Goal: Task Accomplishment & Management: Manage account settings

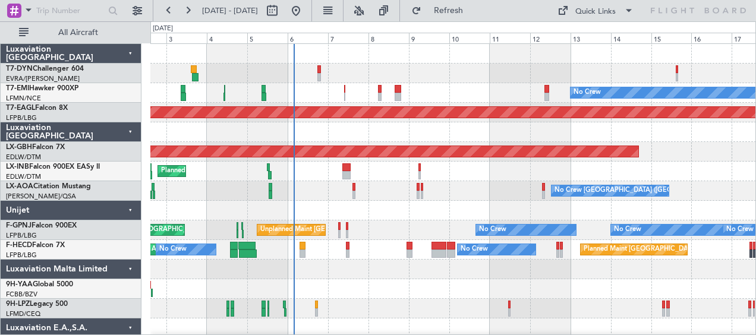
click at [420, 133] on div at bounding box center [453, 132] width 606 height 20
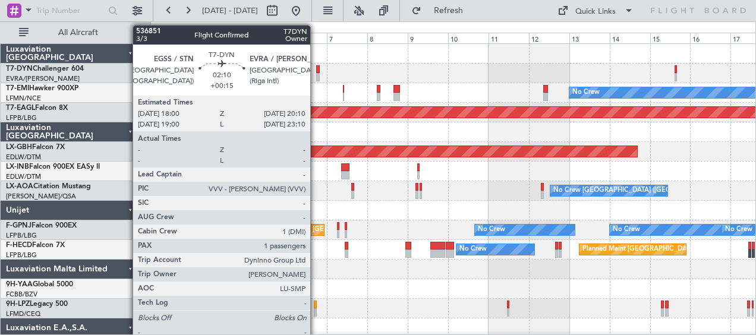
click at [316, 70] on div at bounding box center [318, 69] width 4 height 8
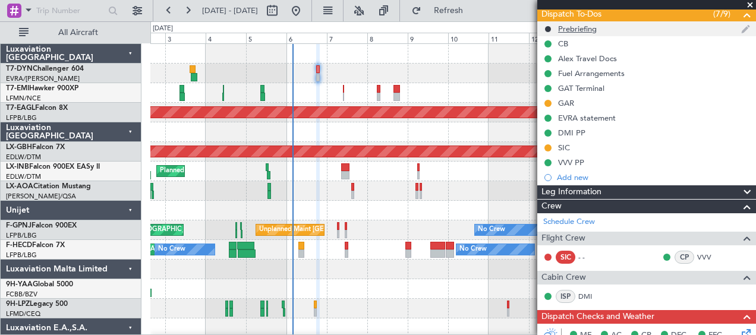
scroll to position [119, 0]
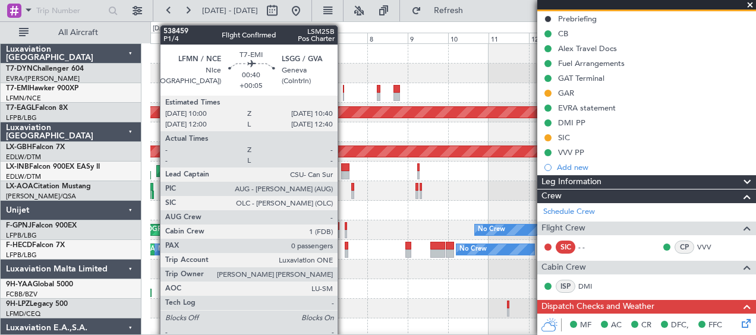
click at [344, 88] on div at bounding box center [343, 89] width 1 height 8
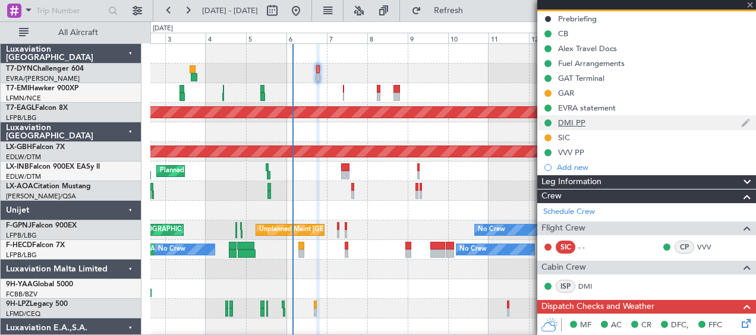
type input "+00:05"
type input "0"
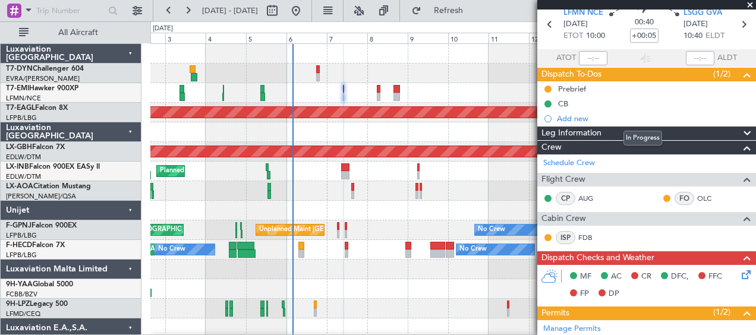
scroll to position [59, 0]
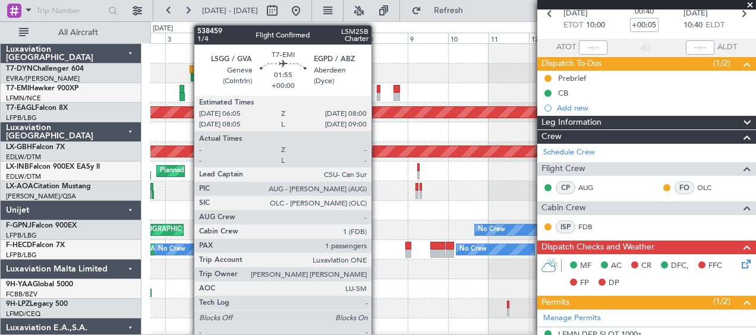
click at [378, 88] on div at bounding box center [379, 89] width 4 height 8
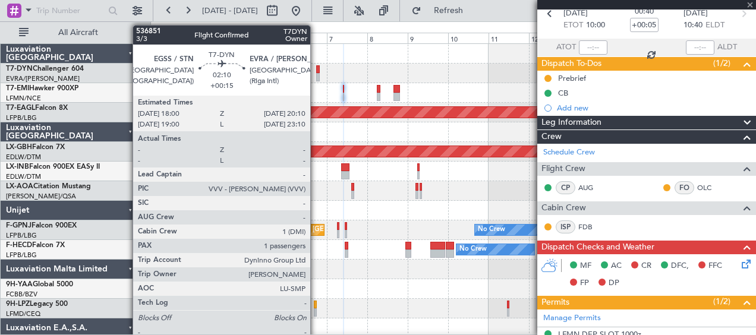
type input "1"
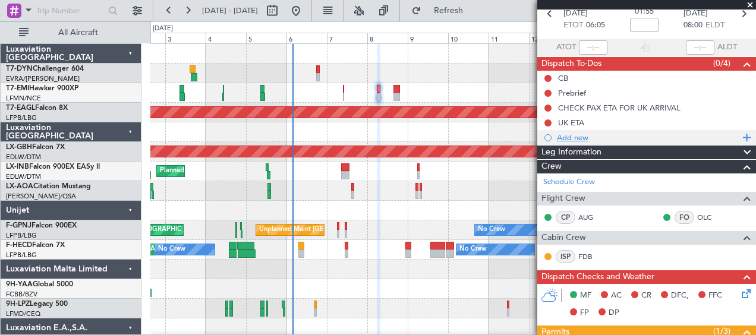
scroll to position [0, 0]
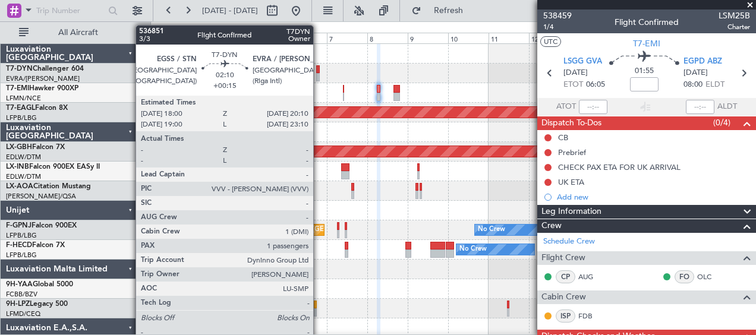
click at [319, 70] on div at bounding box center [318, 69] width 4 height 8
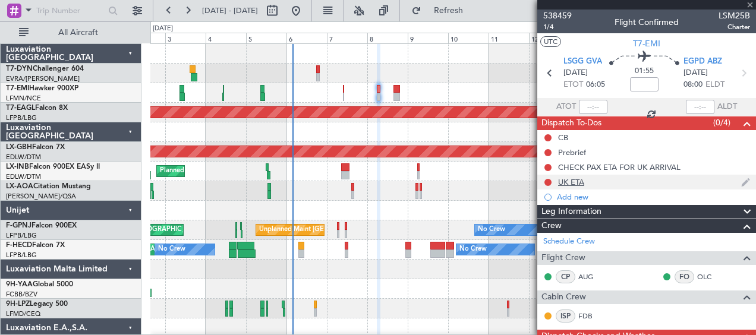
type input "+00:15"
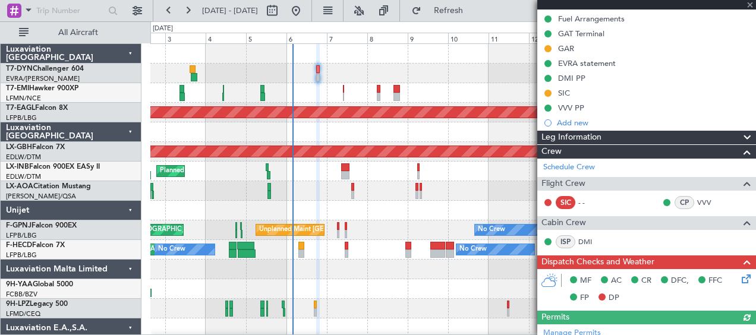
scroll to position [178, 0]
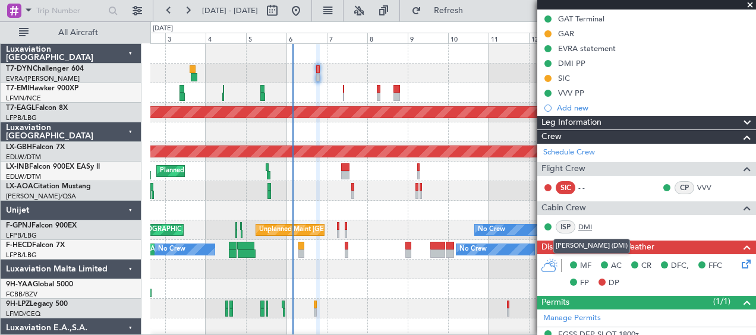
click at [591, 226] on link "DMI" at bounding box center [592, 227] width 27 height 11
click at [587, 222] on link "DMI" at bounding box center [592, 227] width 27 height 11
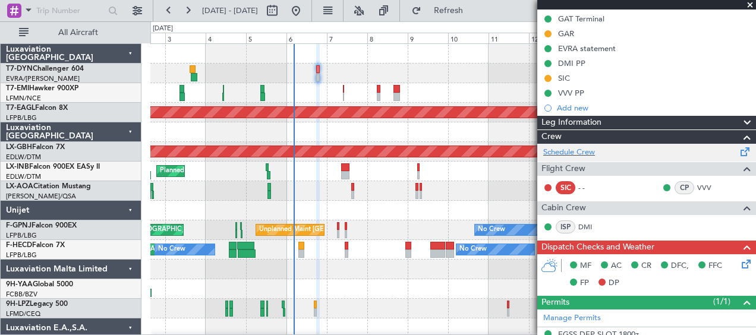
click at [739, 148] on span at bounding box center [746, 149] width 14 height 9
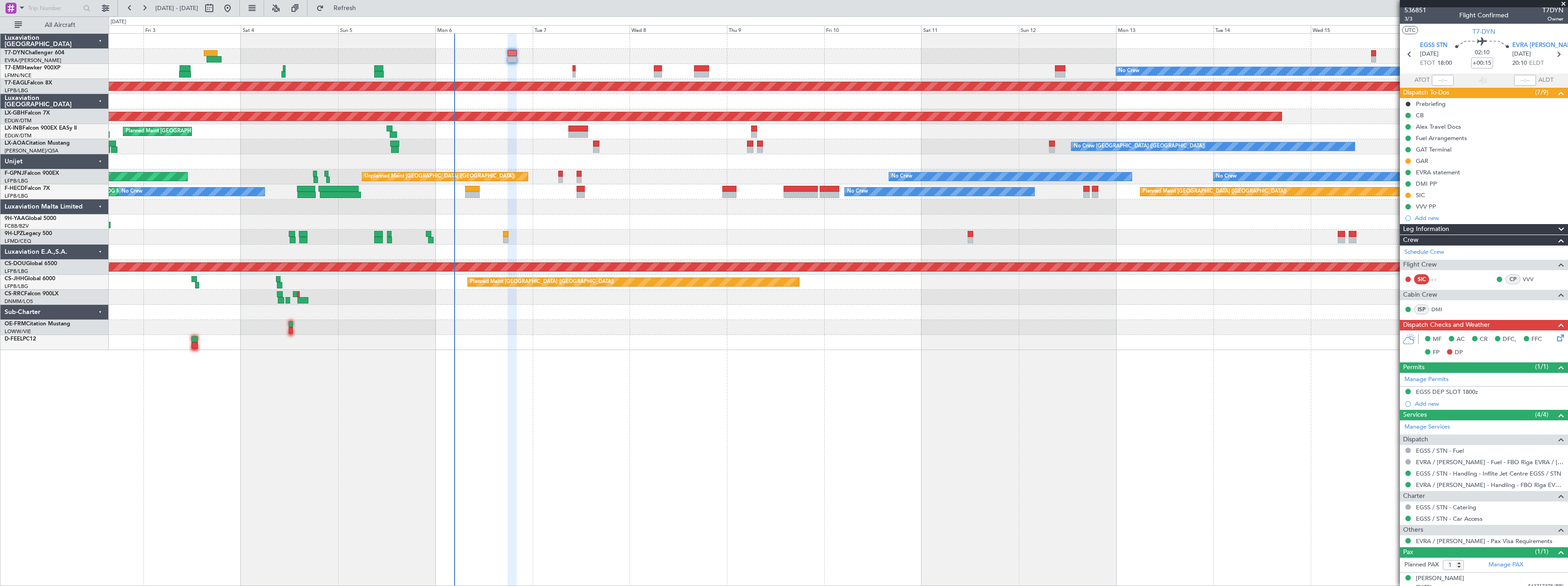
scroll to position [0, 0]
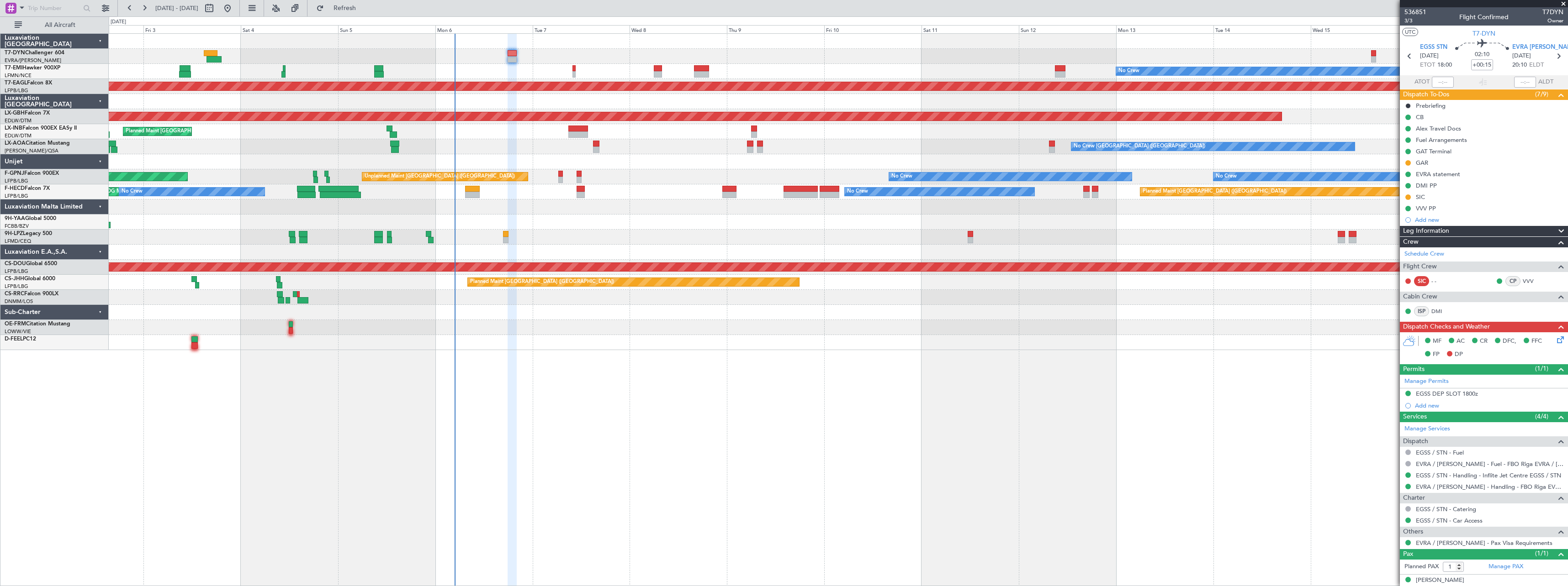
drag, startPoint x: 1563, startPoint y: 4, endPoint x: 1550, endPoint y: 4, distance: 13.0
click at [581, 4] on span at bounding box center [1563, 4] width 9 height 8
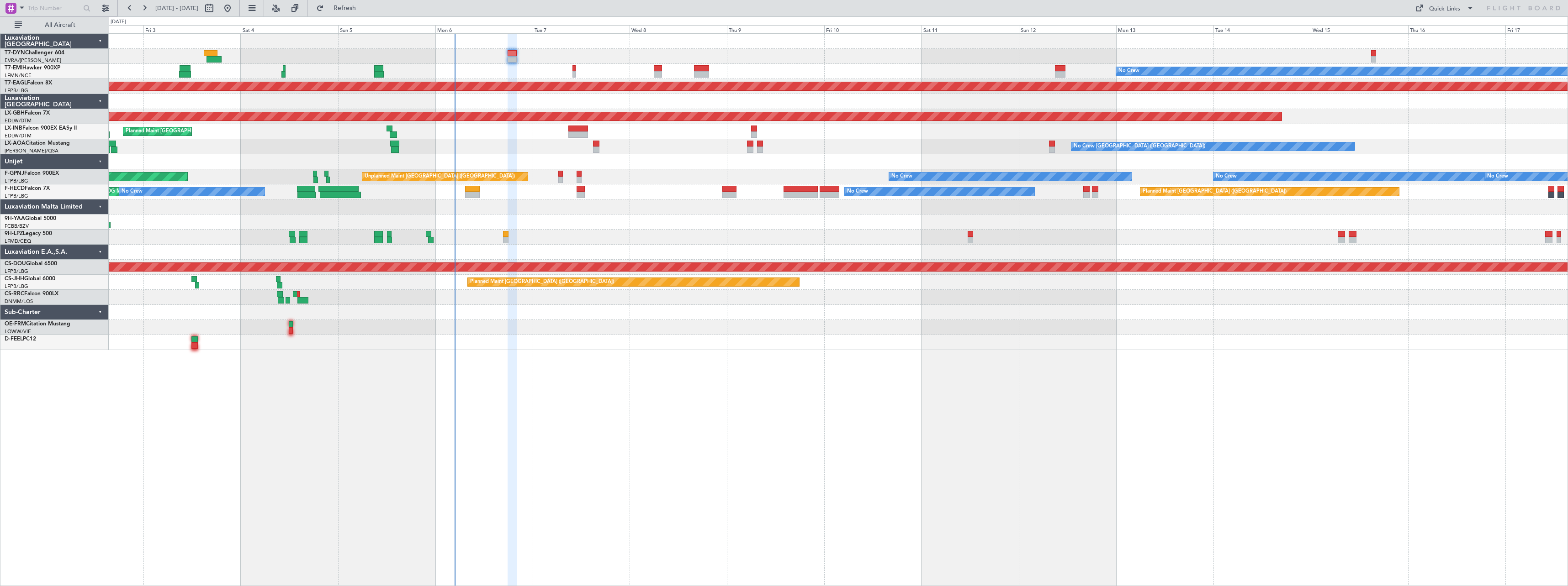
type input "0"
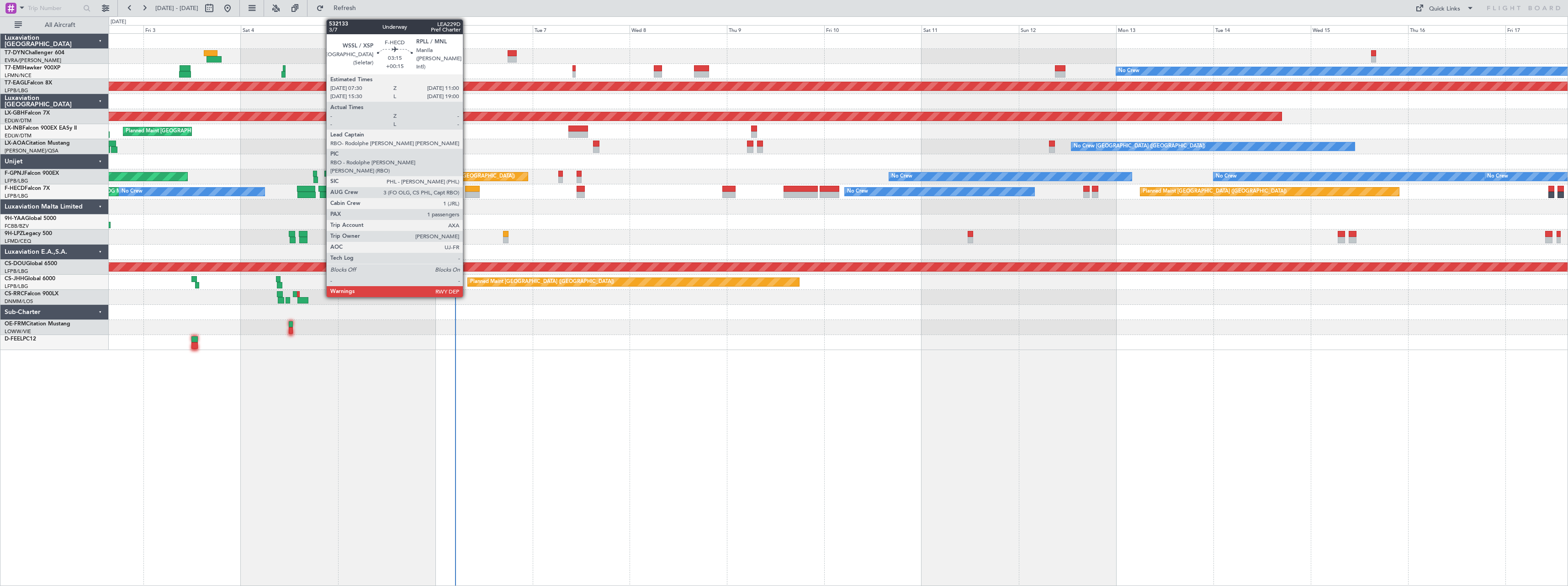
click at [467, 190] on div at bounding box center [472, 189] width 15 height 6
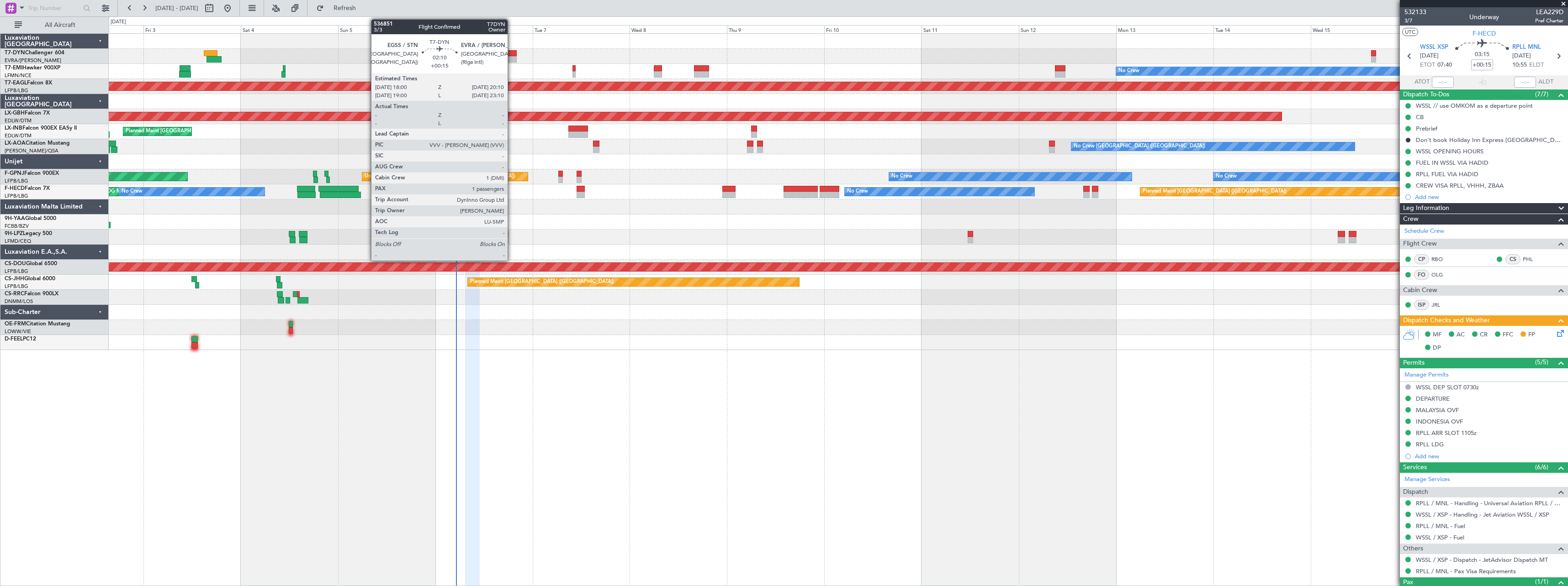
click at [512, 58] on div at bounding box center [512, 59] width 9 height 6
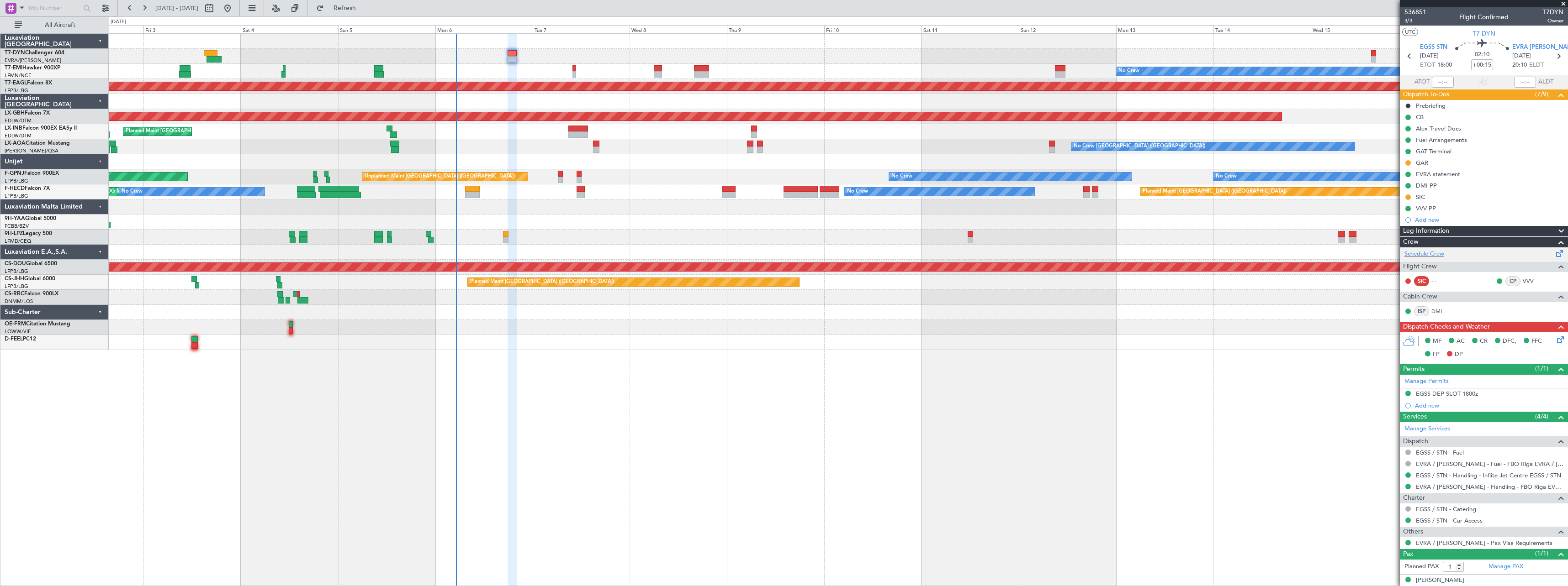
click at [581, 253] on span at bounding box center [1560, 251] width 11 height 7
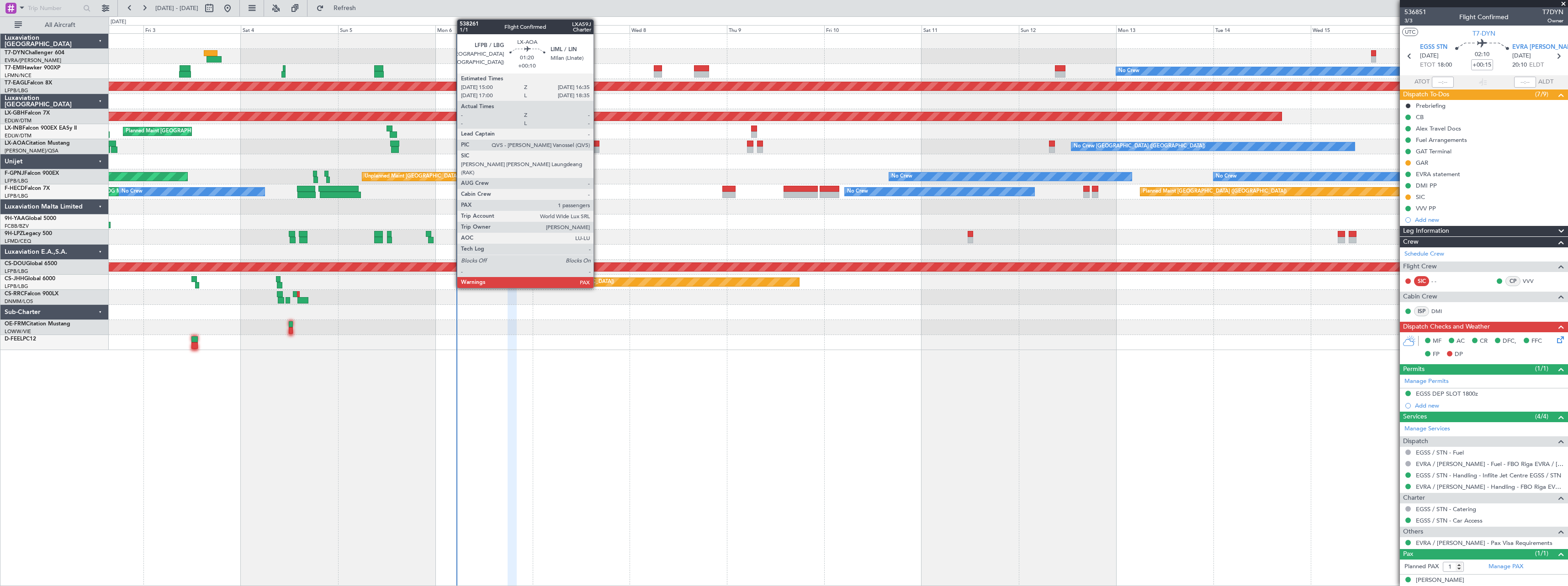
click at [581, 148] on div at bounding box center [596, 150] width 7 height 6
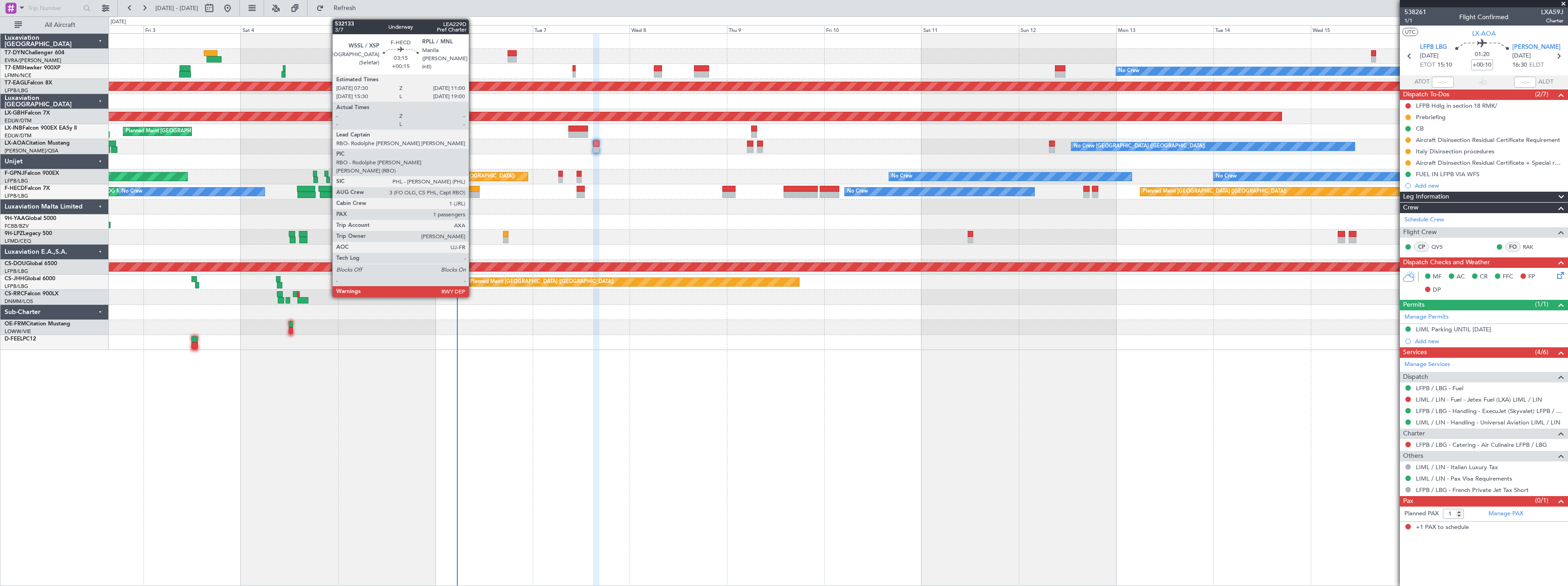
click at [472, 194] on div at bounding box center [472, 195] width 15 height 6
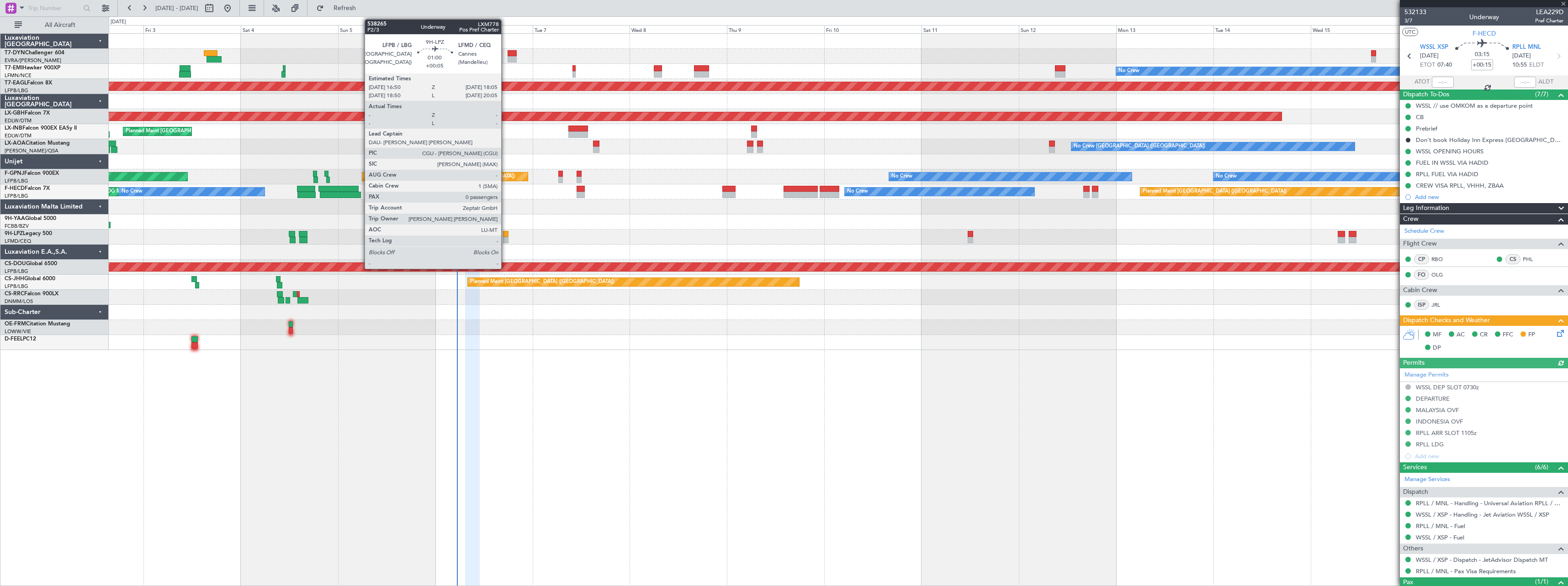
click at [506, 237] on div at bounding box center [506, 240] width 5 height 6
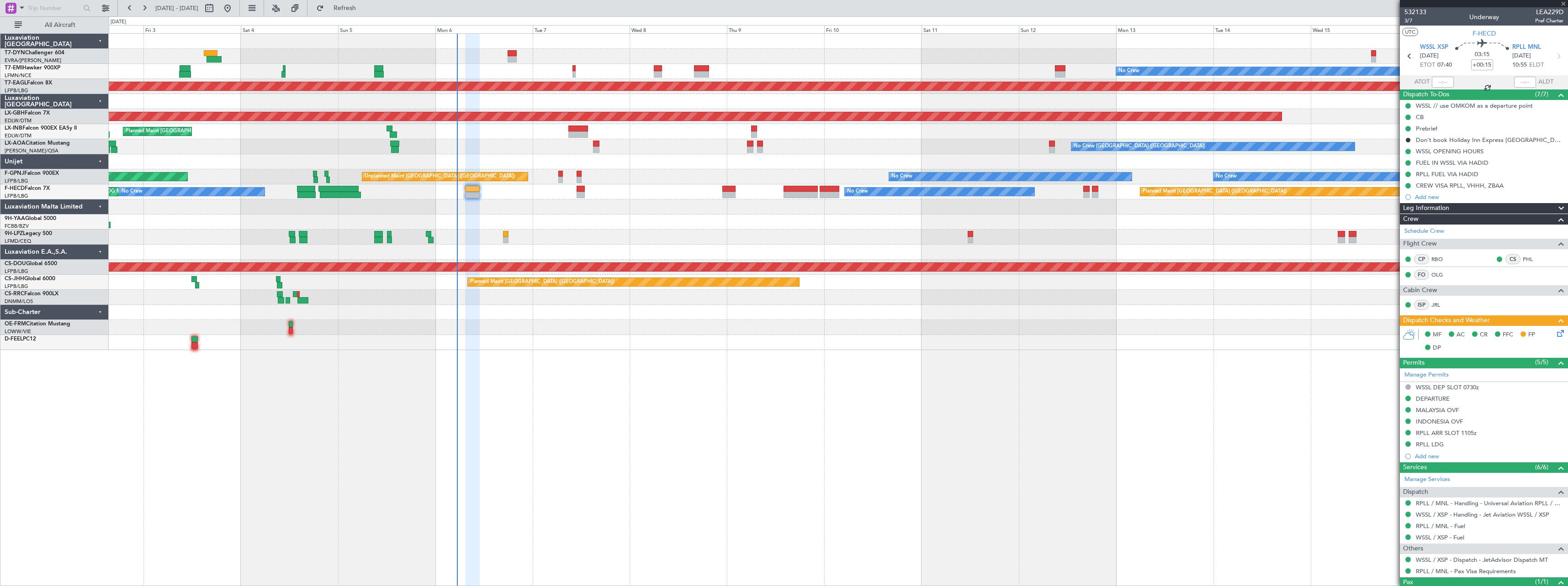
type input "+00:05"
type input "0"
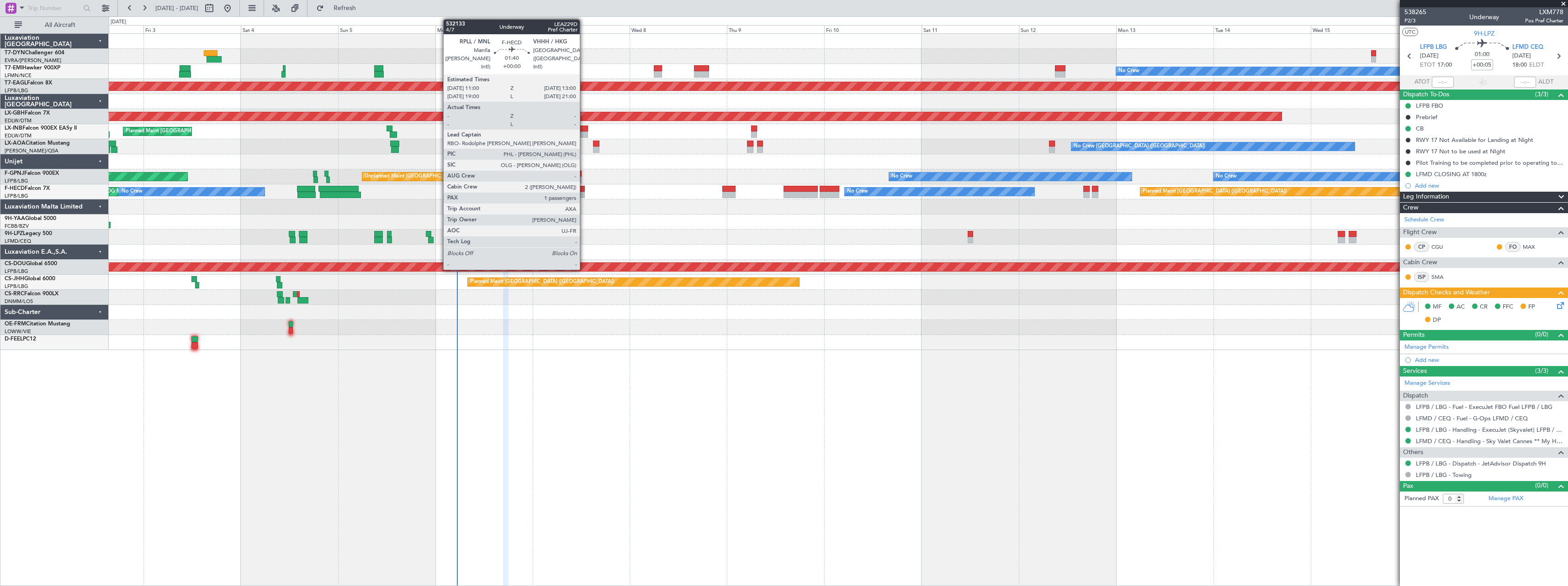
click at [581, 192] on div at bounding box center [580, 195] width 8 height 6
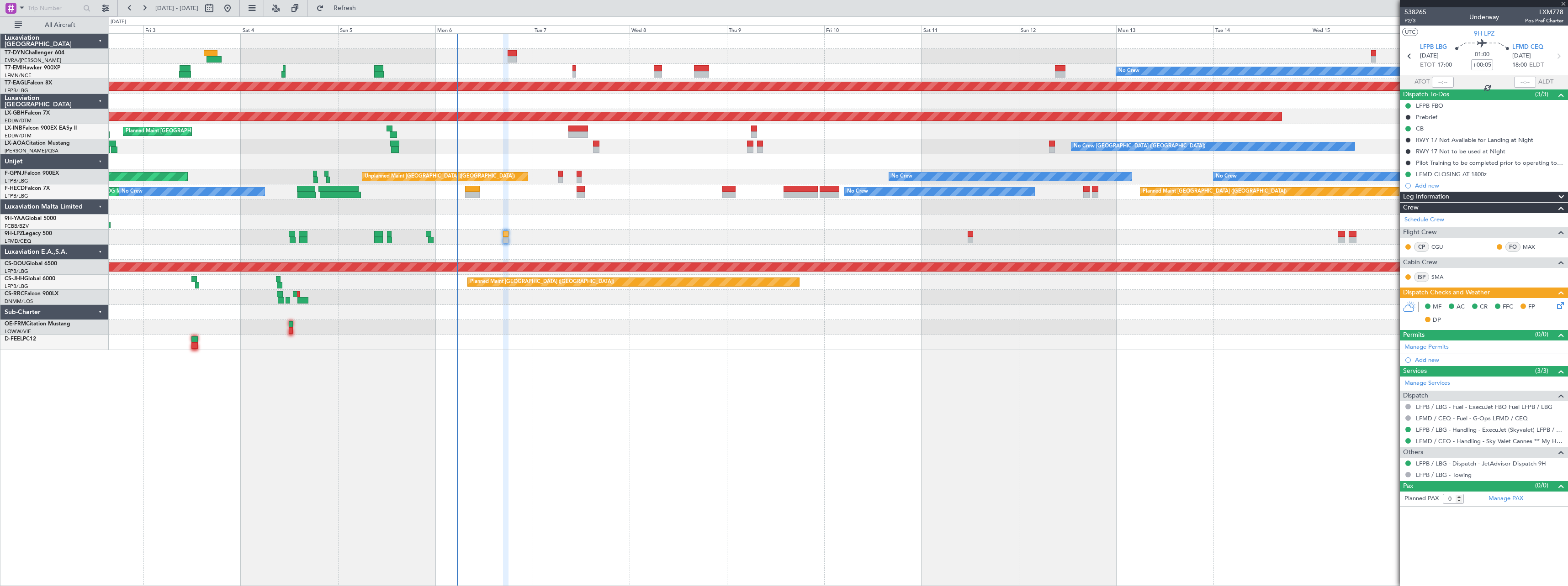
type input "1"
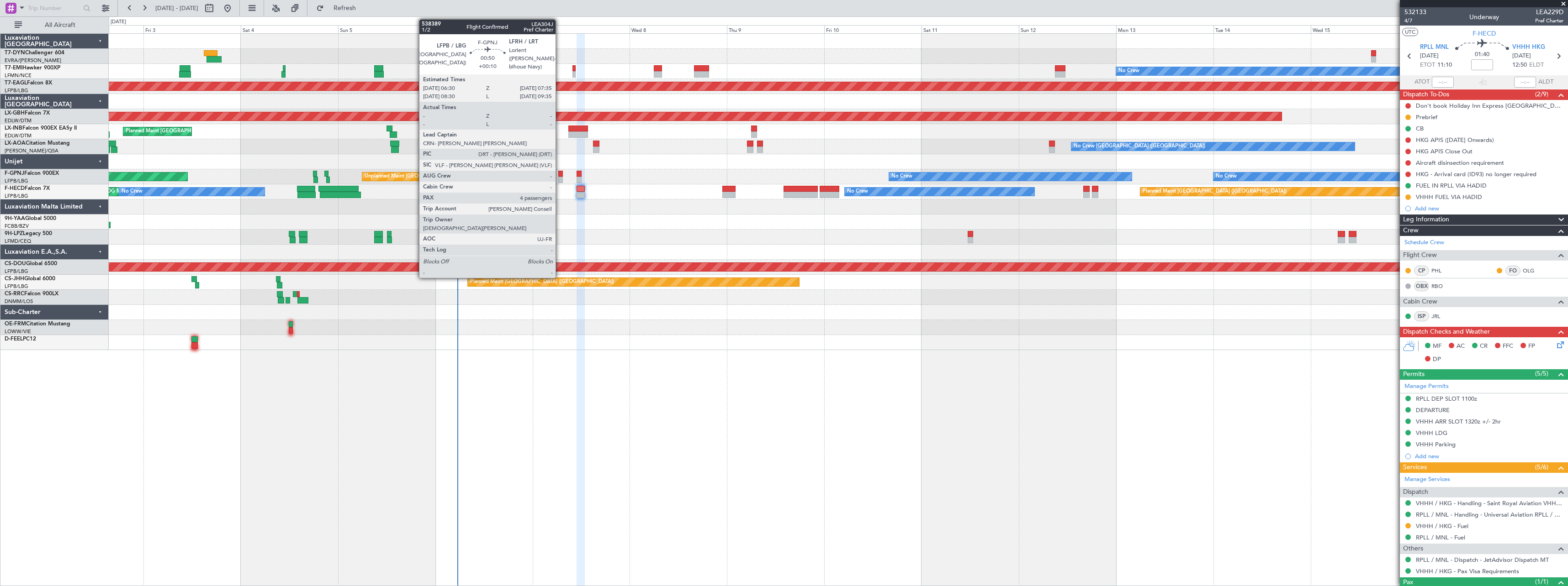
click at [559, 172] on div at bounding box center [561, 174] width 5 height 6
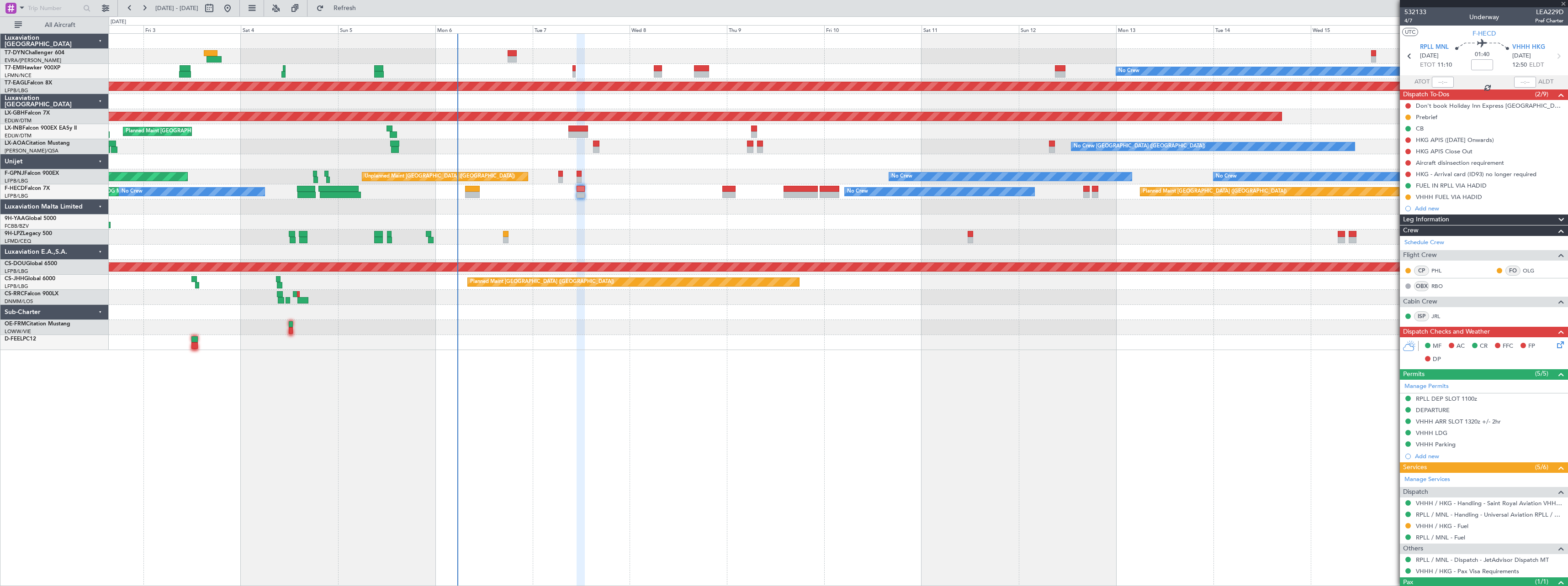
type input "+00:10"
type input "4"
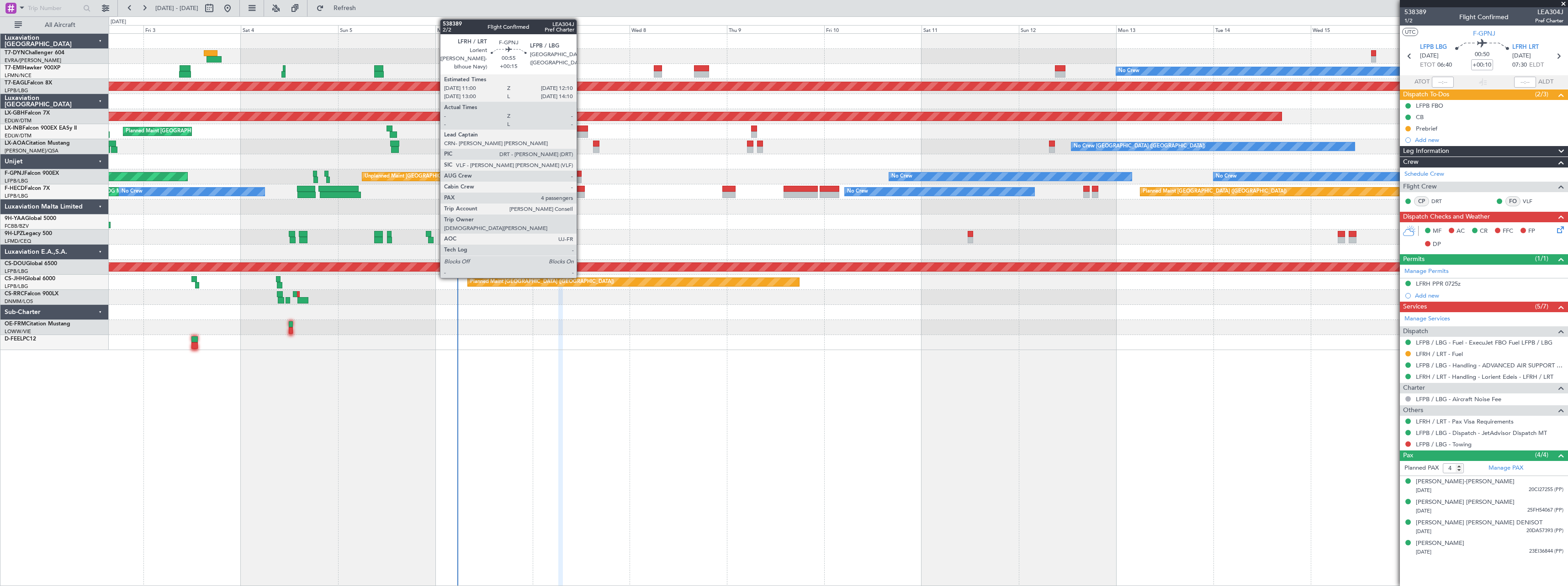
click at [581, 177] on div at bounding box center [578, 180] width 5 height 6
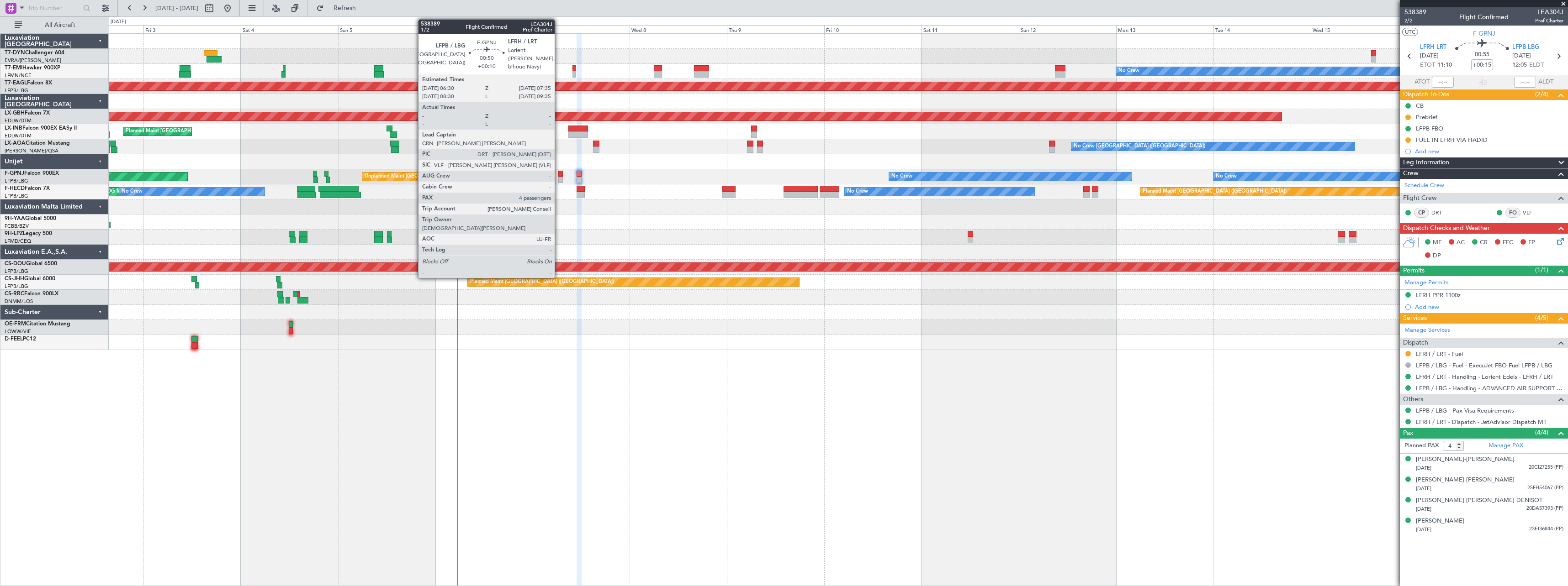
click at [559, 174] on div at bounding box center [561, 174] width 5 height 6
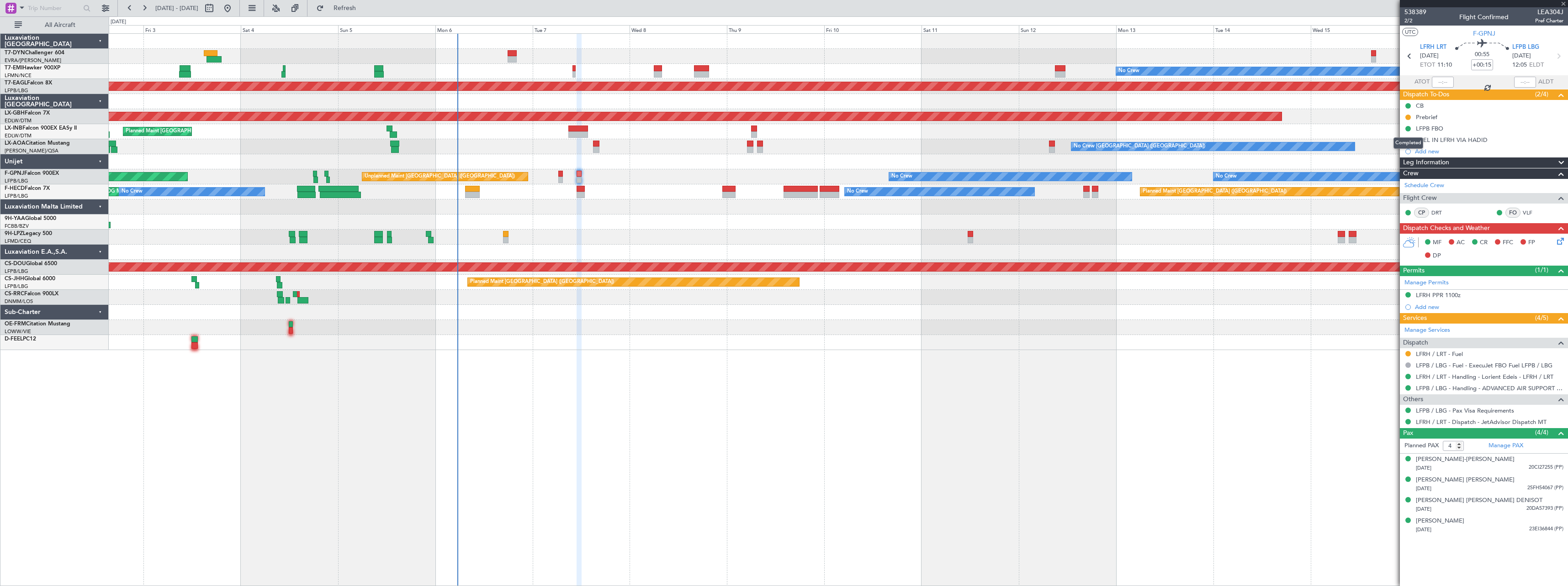
type input "+00:10"
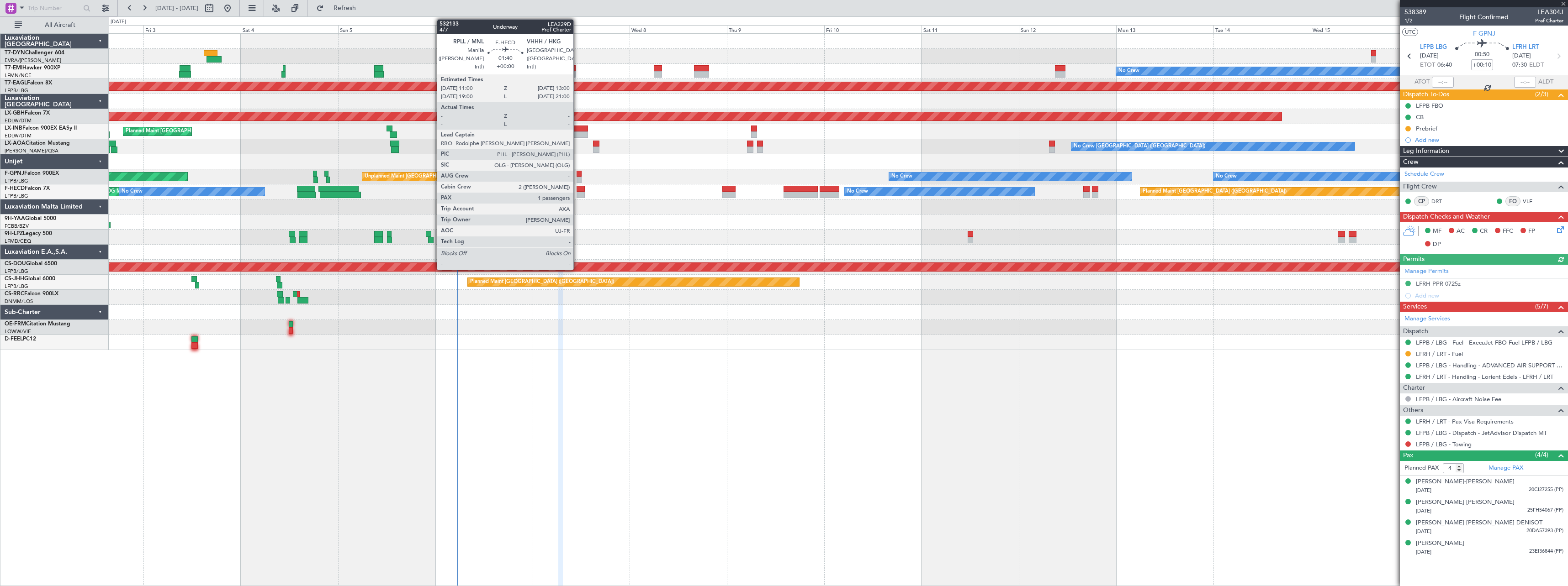
click at [578, 190] on div at bounding box center [580, 189] width 8 height 6
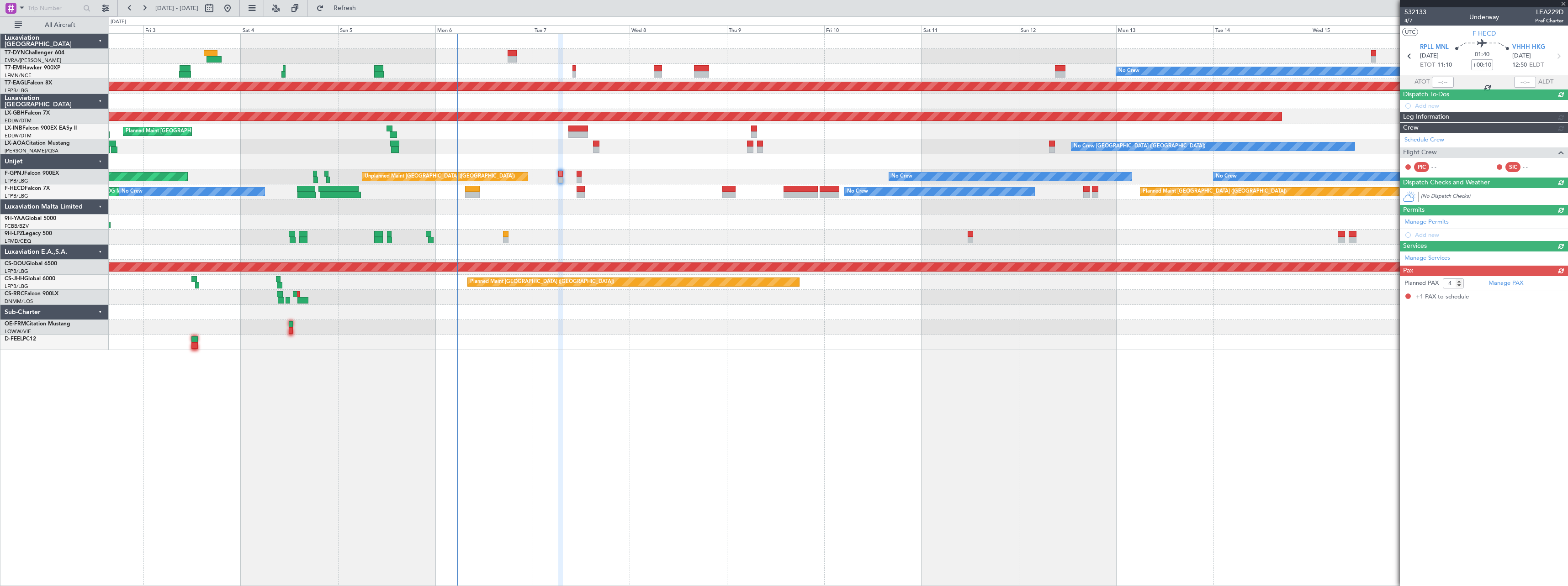
type input "1"
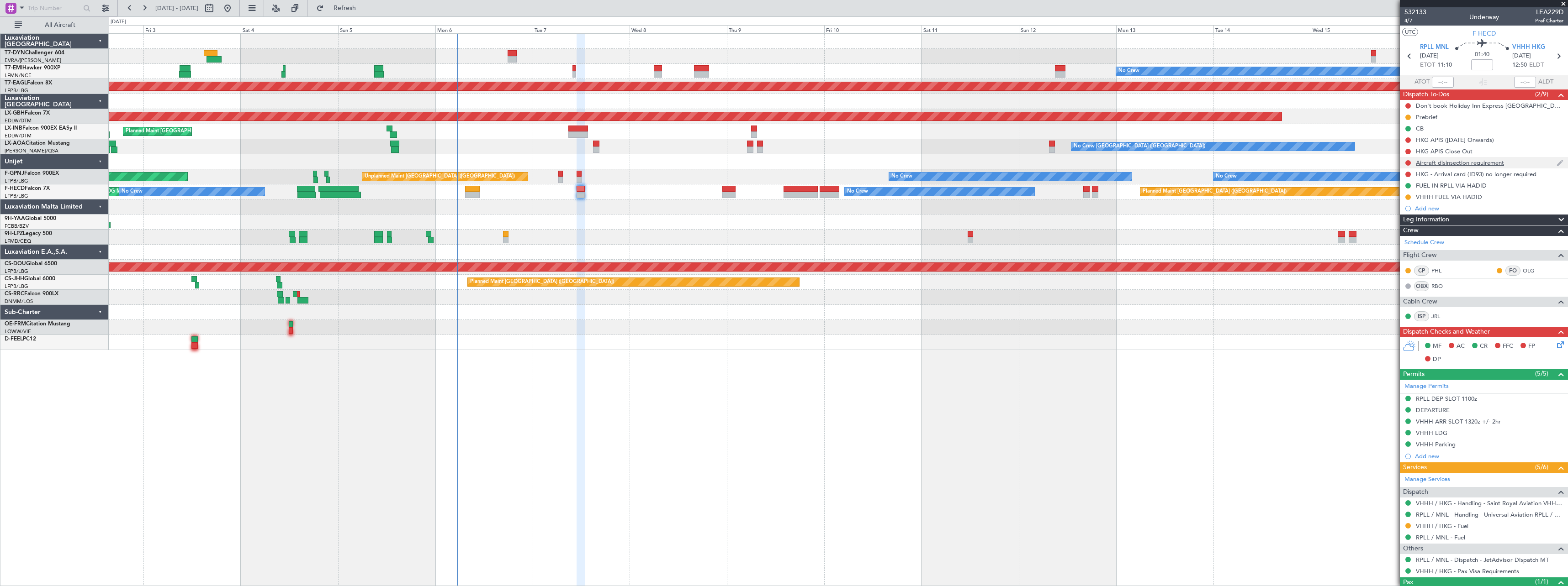
click at [581, 165] on div "Aircraft disinsection requirement" at bounding box center [1483, 163] width 168 height 12
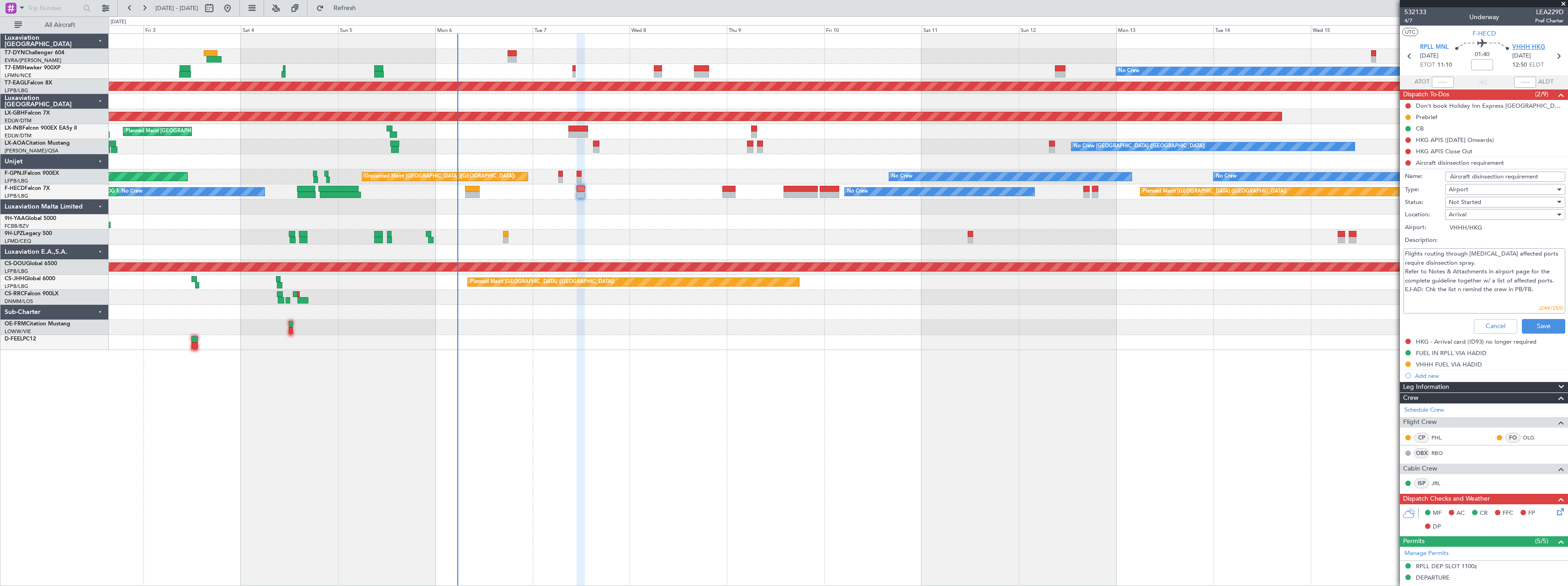
click at [581, 46] on span "VHHH HKG" at bounding box center [1528, 48] width 33 height 9
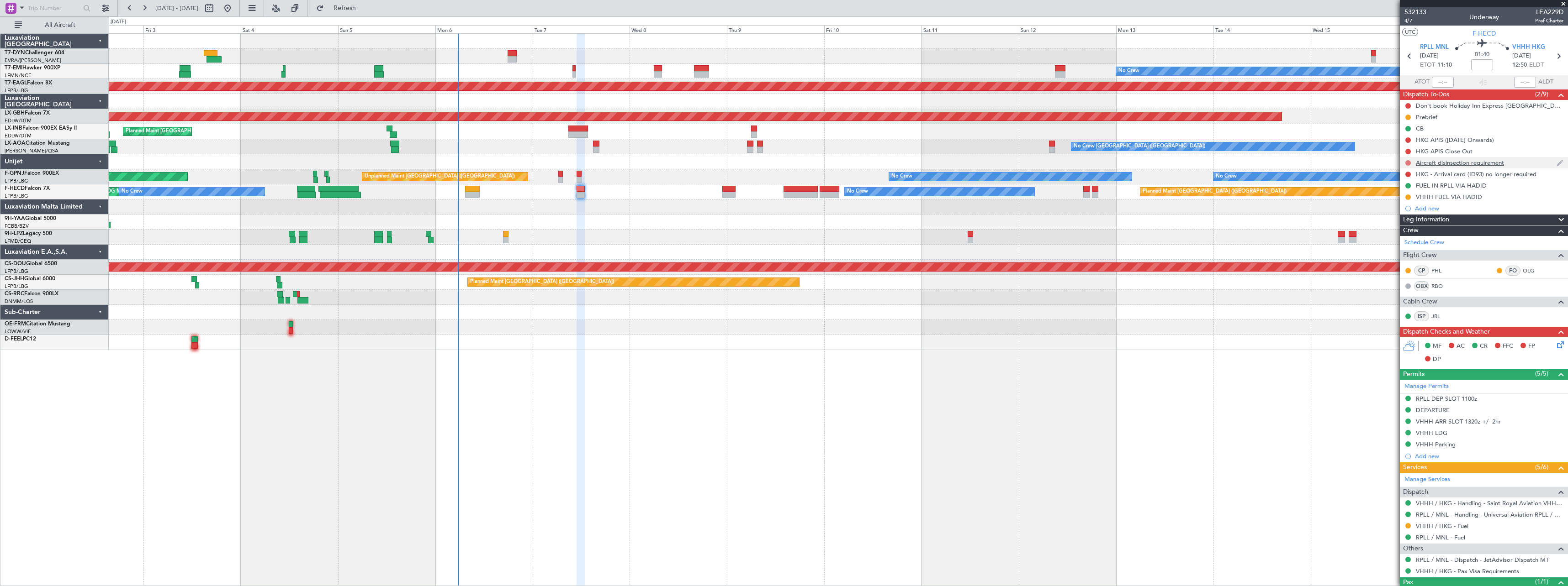
click at [581, 164] on button at bounding box center [1407, 163] width 5 height 5
click at [581, 192] on span "In Progress" at bounding box center [1412, 190] width 31 height 9
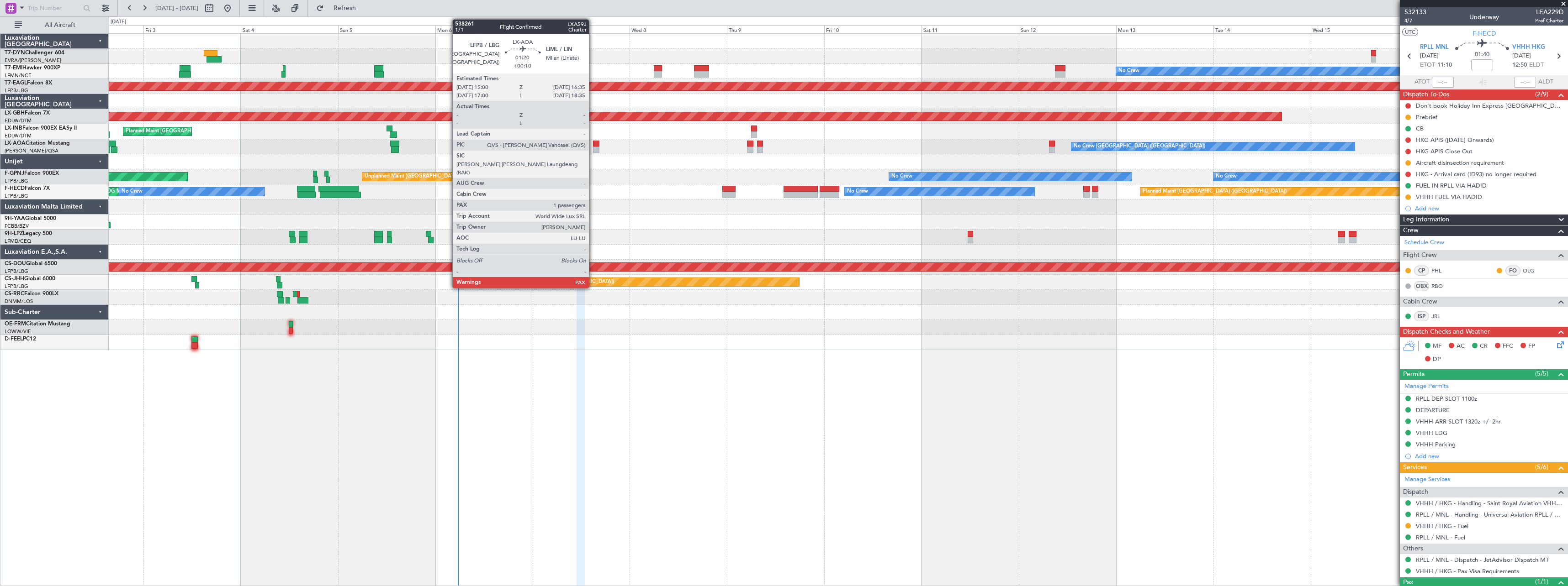
click at [581, 144] on div at bounding box center [596, 144] width 7 height 6
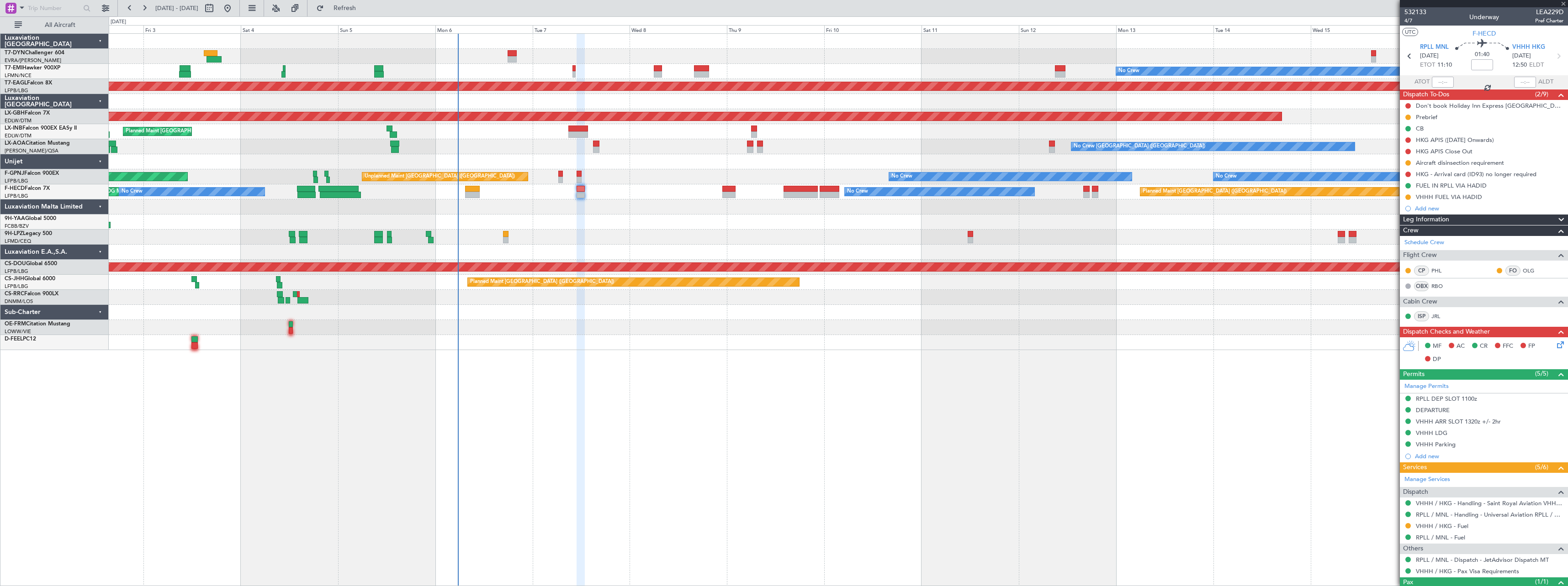
type input "+00:10"
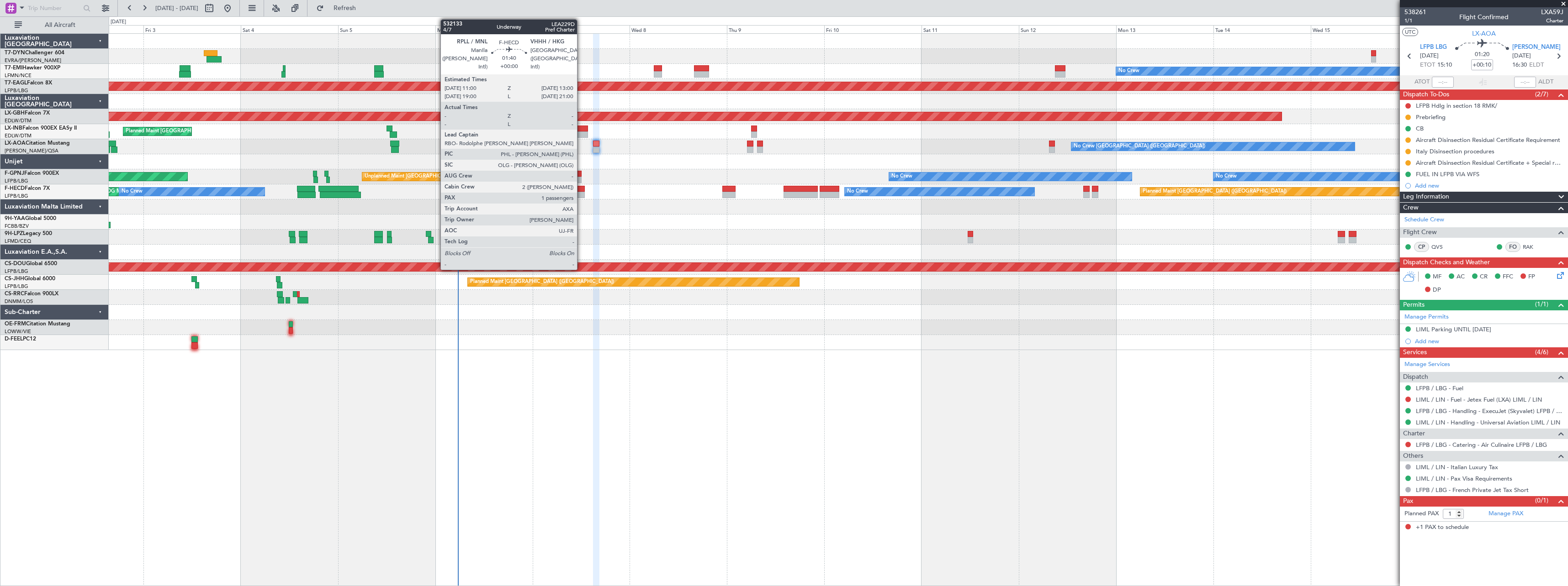
click at [581, 193] on div at bounding box center [580, 195] width 8 height 6
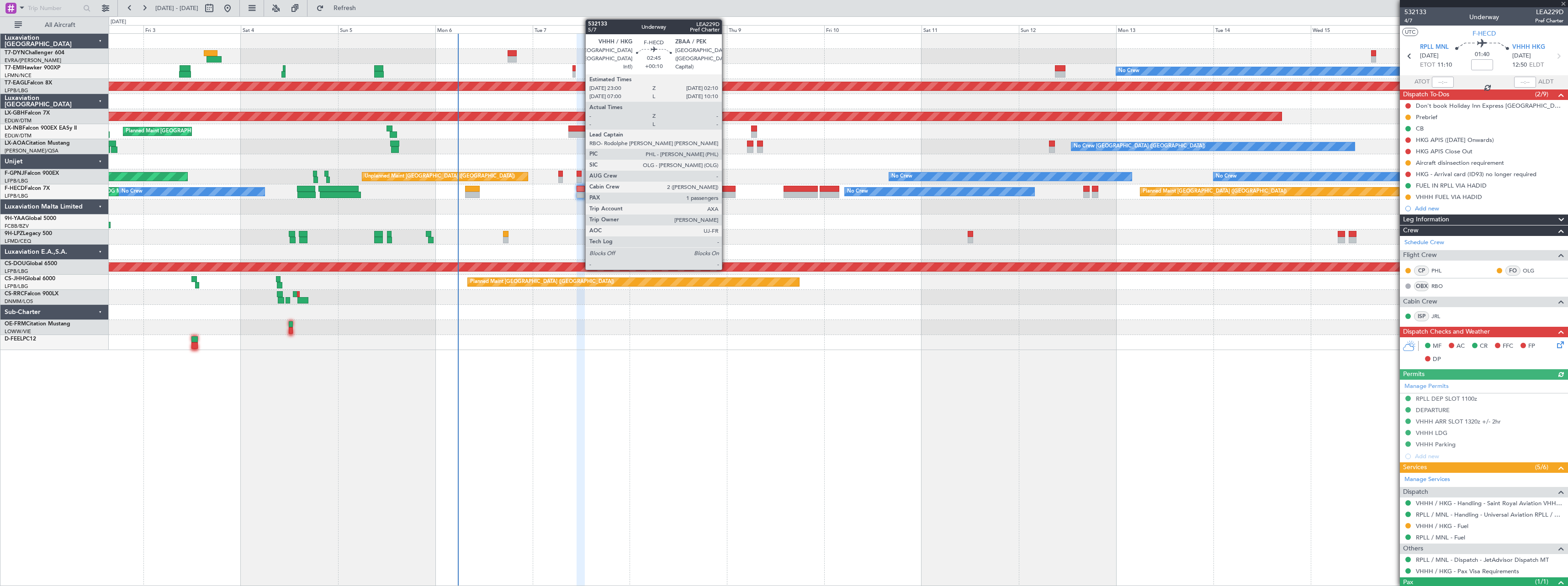
click at [581, 189] on div at bounding box center [728, 189] width 13 height 6
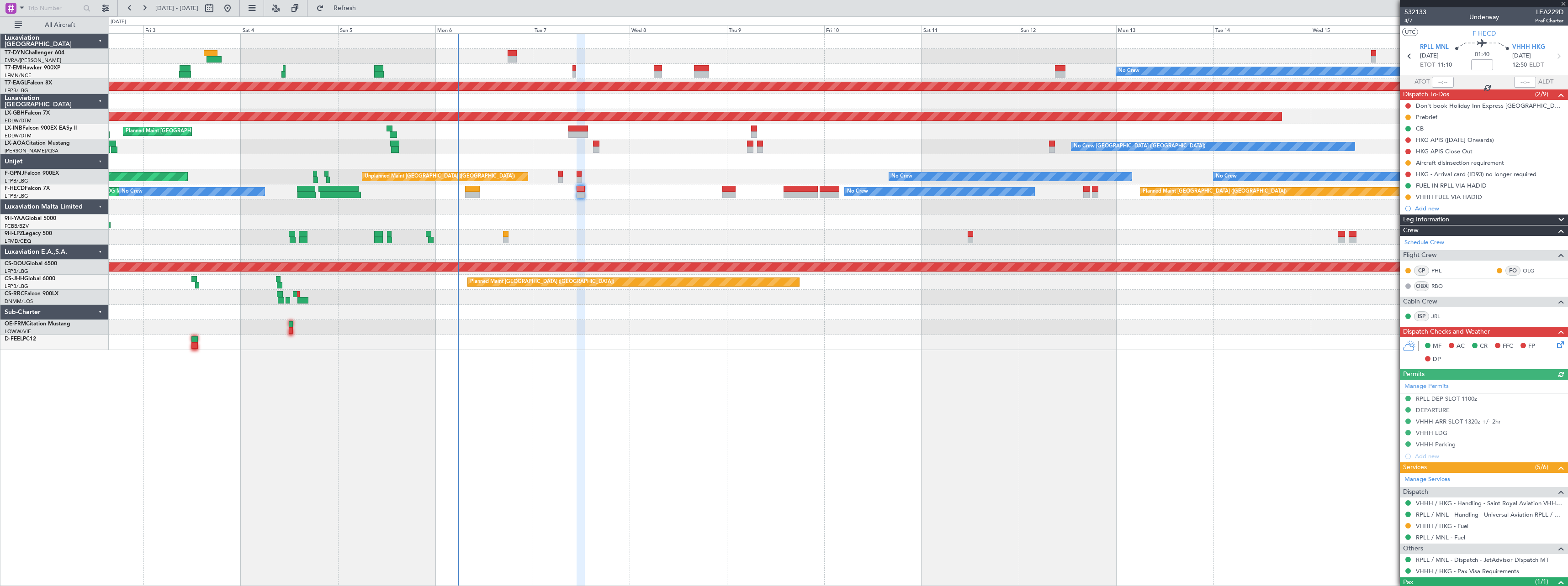
type input "+00:10"
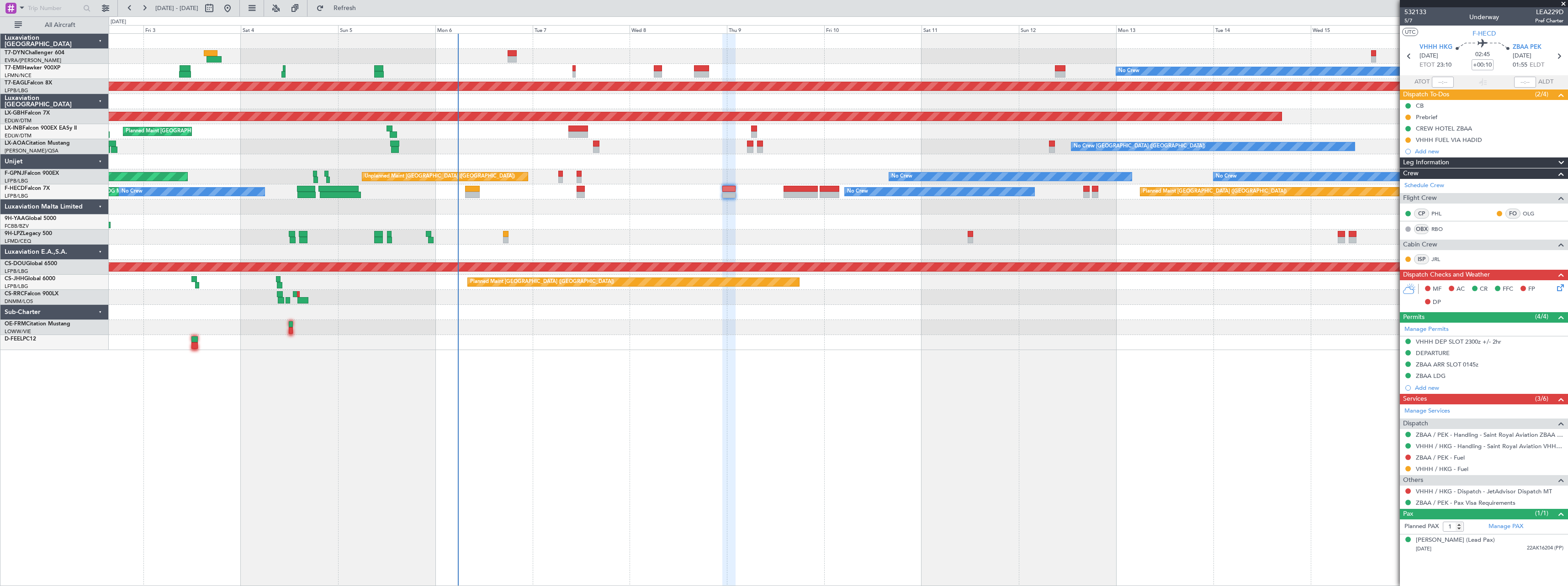
click at [581, 257] on div at bounding box center [838, 328] width 1459 height 15
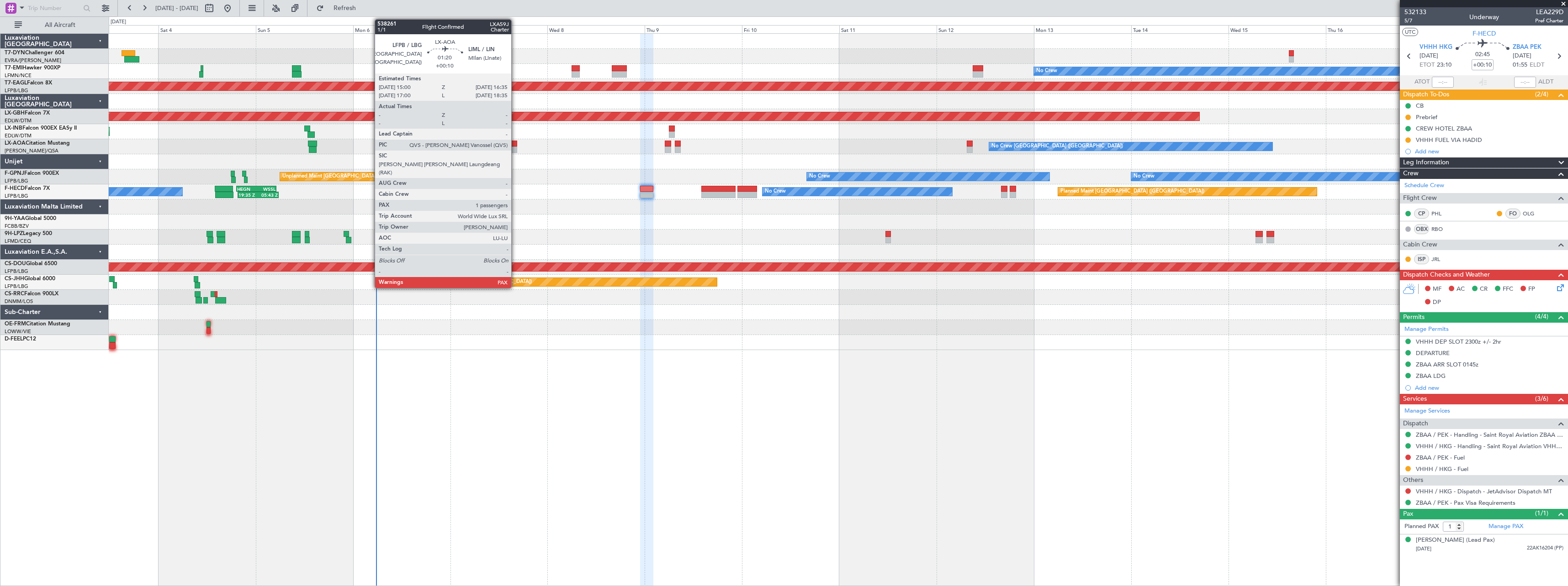
click at [514, 147] on div at bounding box center [514, 150] width 7 height 6
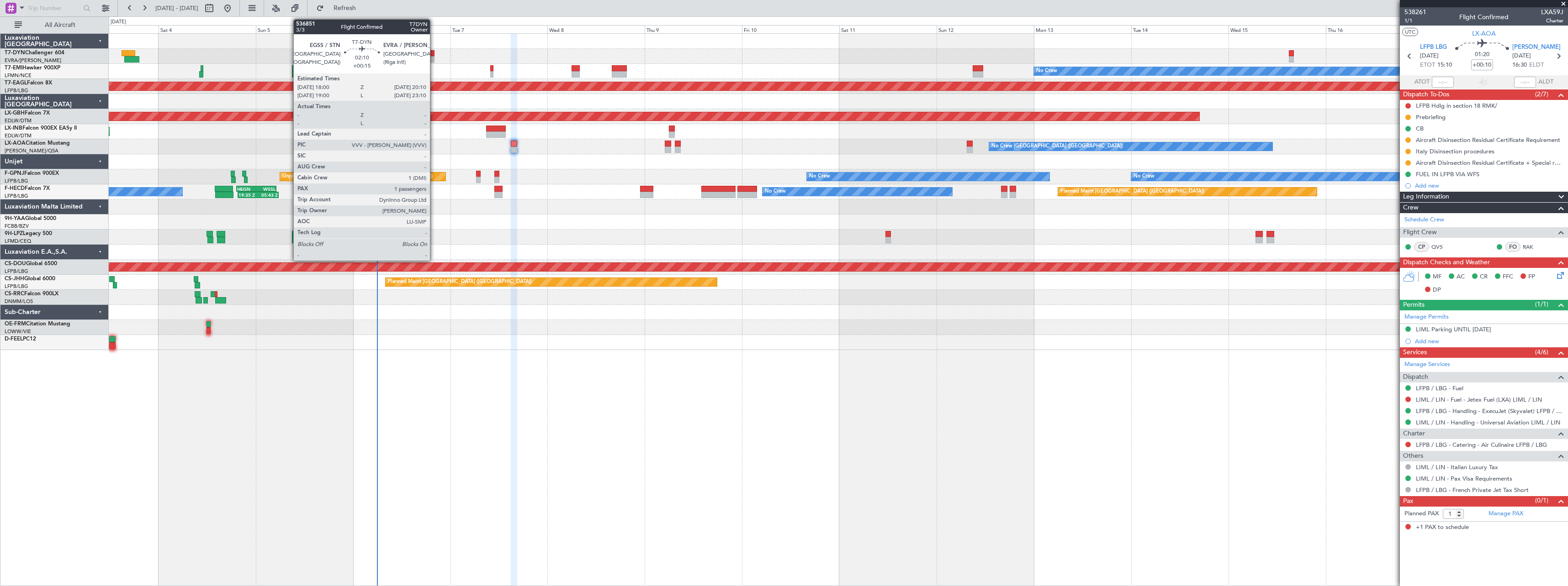
click at [434, 55] on div at bounding box center [430, 53] width 9 height 6
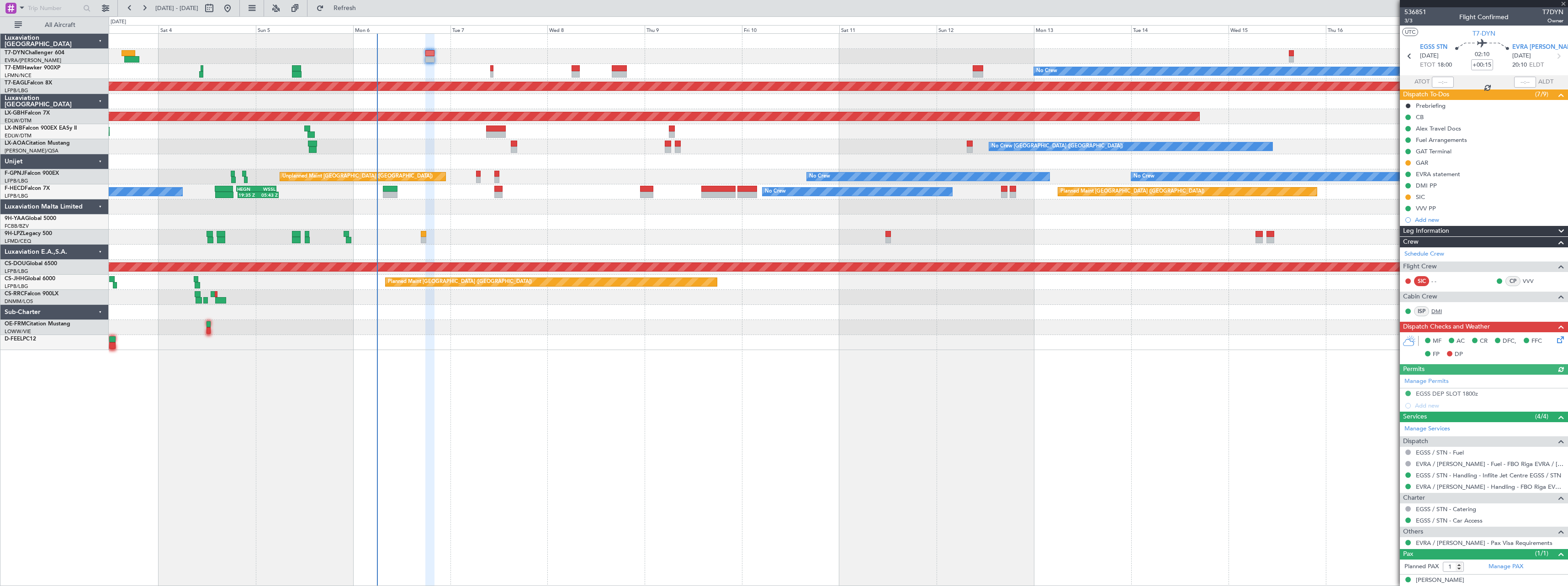
click at [1440, 312] on link "DMI" at bounding box center [1441, 311] width 21 height 8
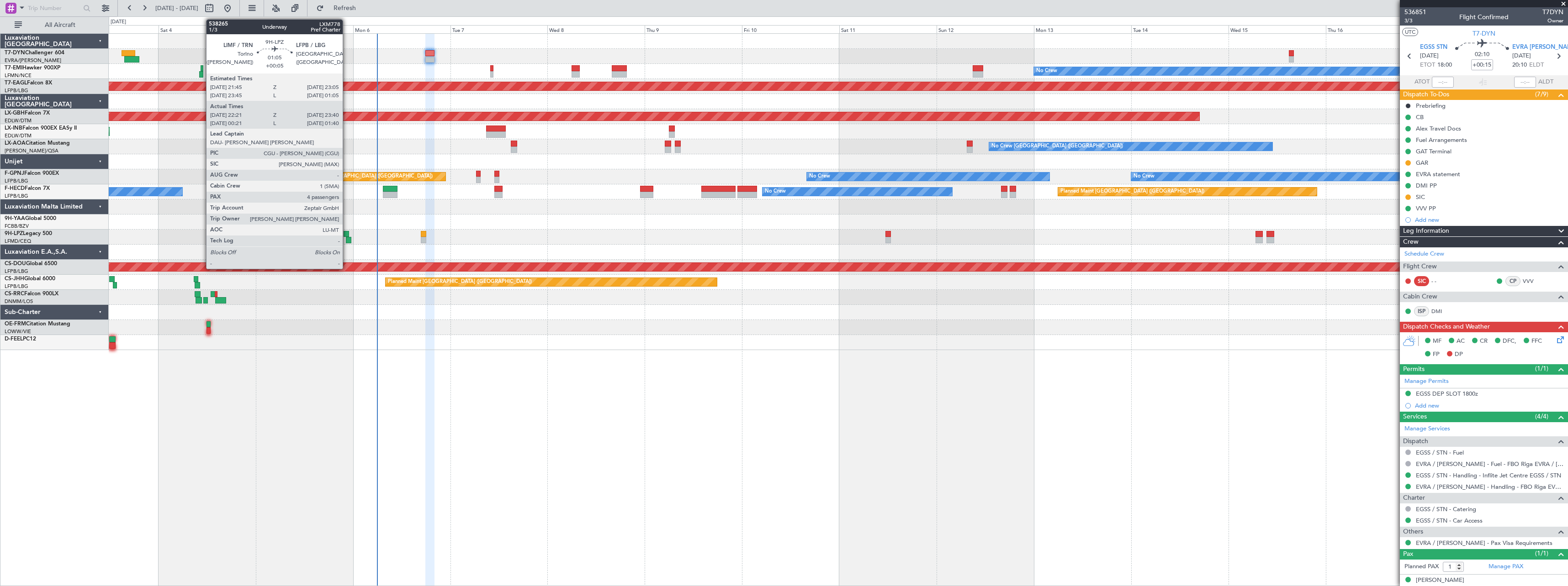
click at [346, 234] on div at bounding box center [346, 234] width 5 height 6
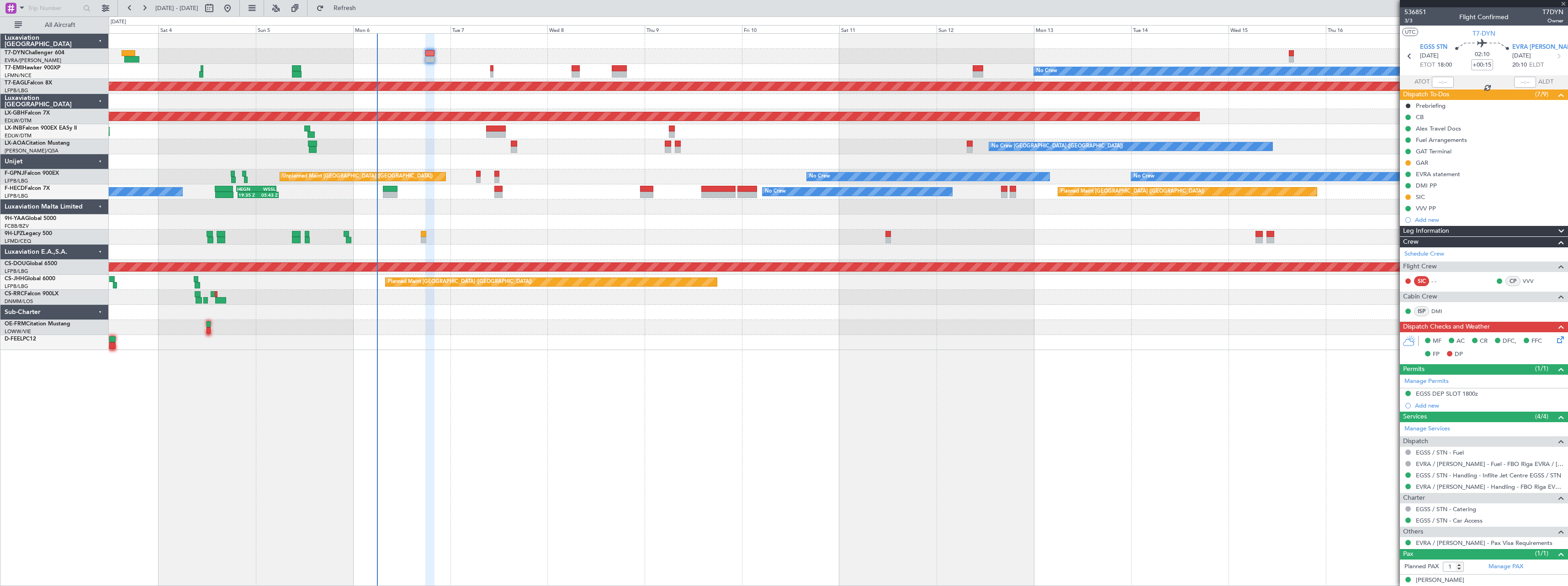
type input "+00:05"
type input "22:31"
type input "23:35"
type input "4"
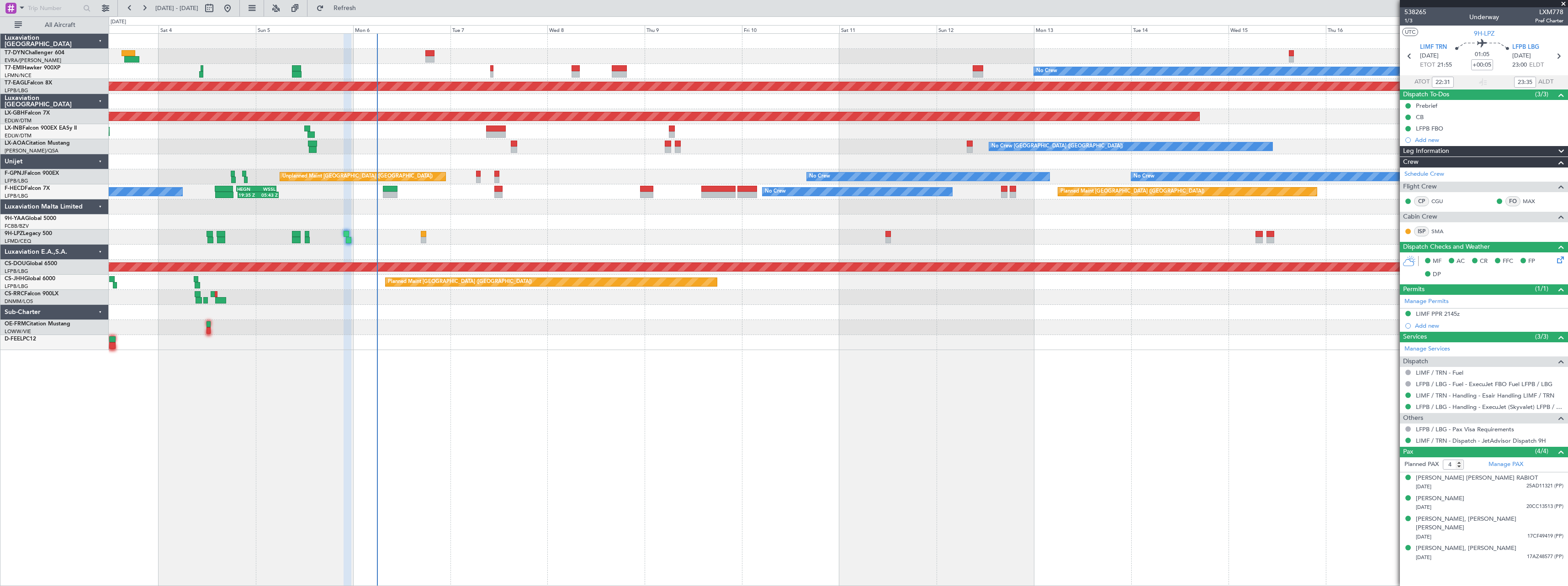
click at [494, 191] on div "AOG Maint Paris ([GEOGRAPHIC_DATA]) No Crew Planned Maint [GEOGRAPHIC_DATA] ([G…" at bounding box center [838, 192] width 1459 height 15
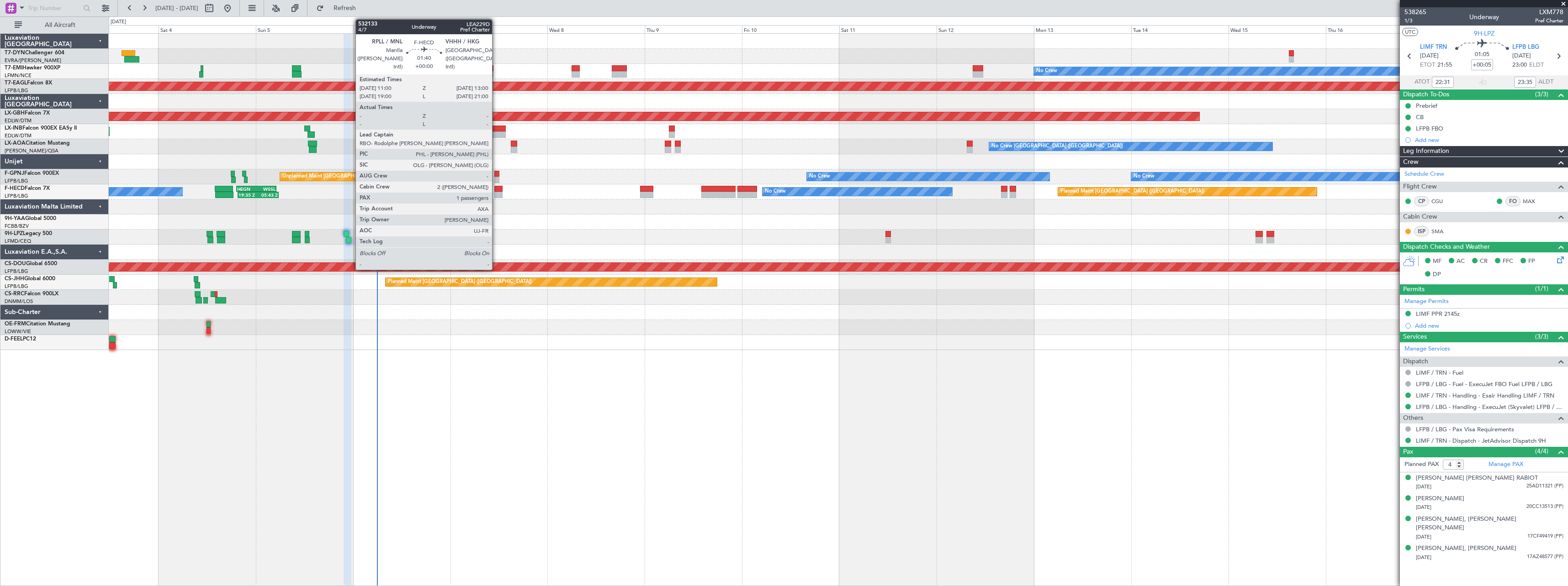
click at [496, 190] on div at bounding box center [498, 189] width 8 height 6
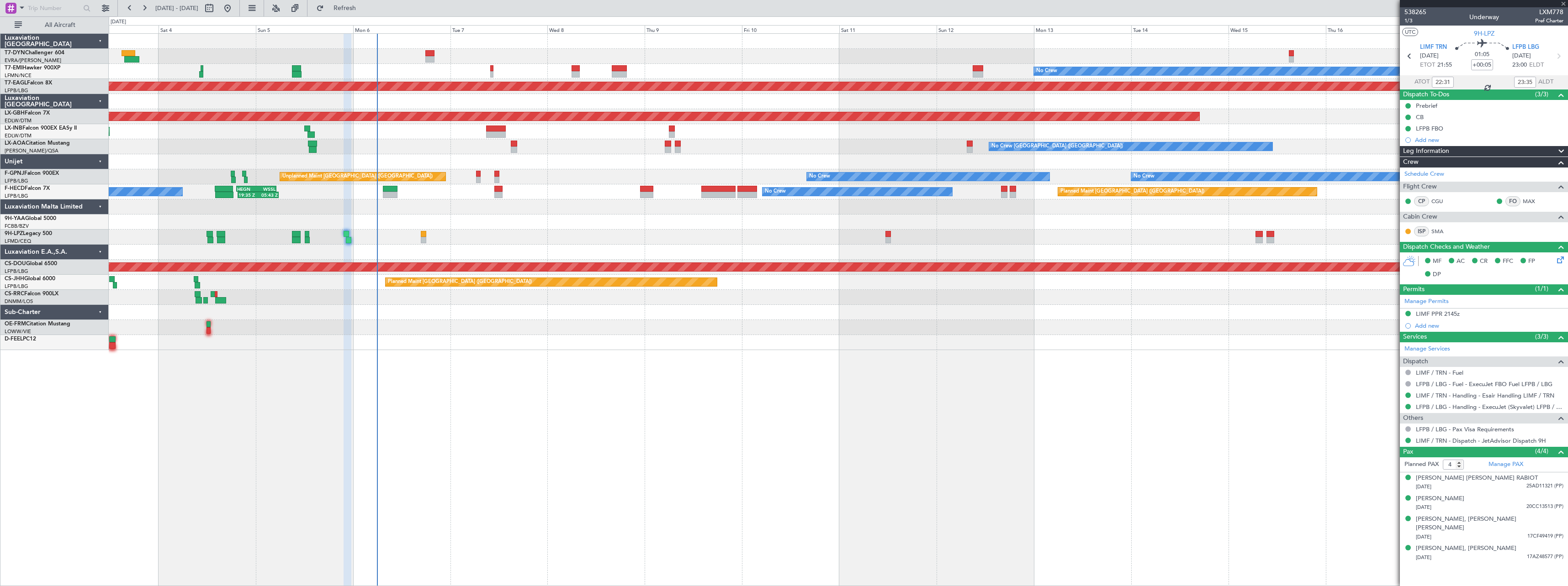
type input "1"
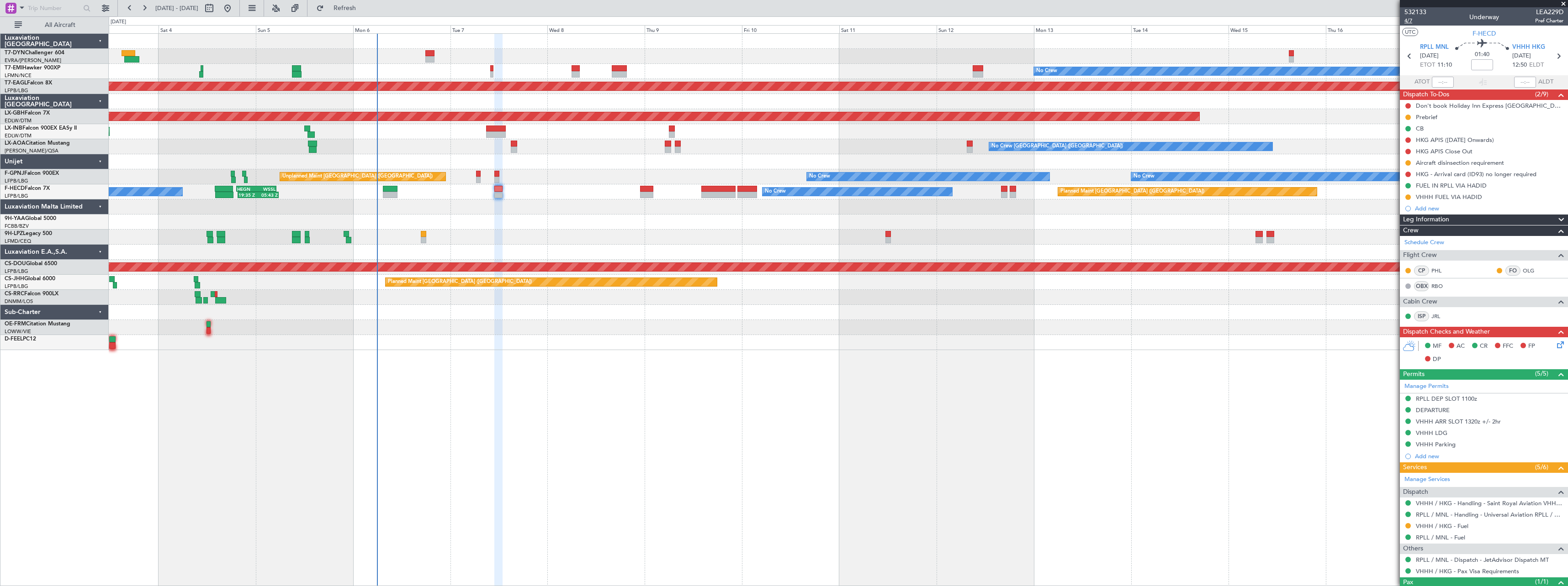
click at [1412, 21] on span "4/7" at bounding box center [1415, 21] width 22 height 8
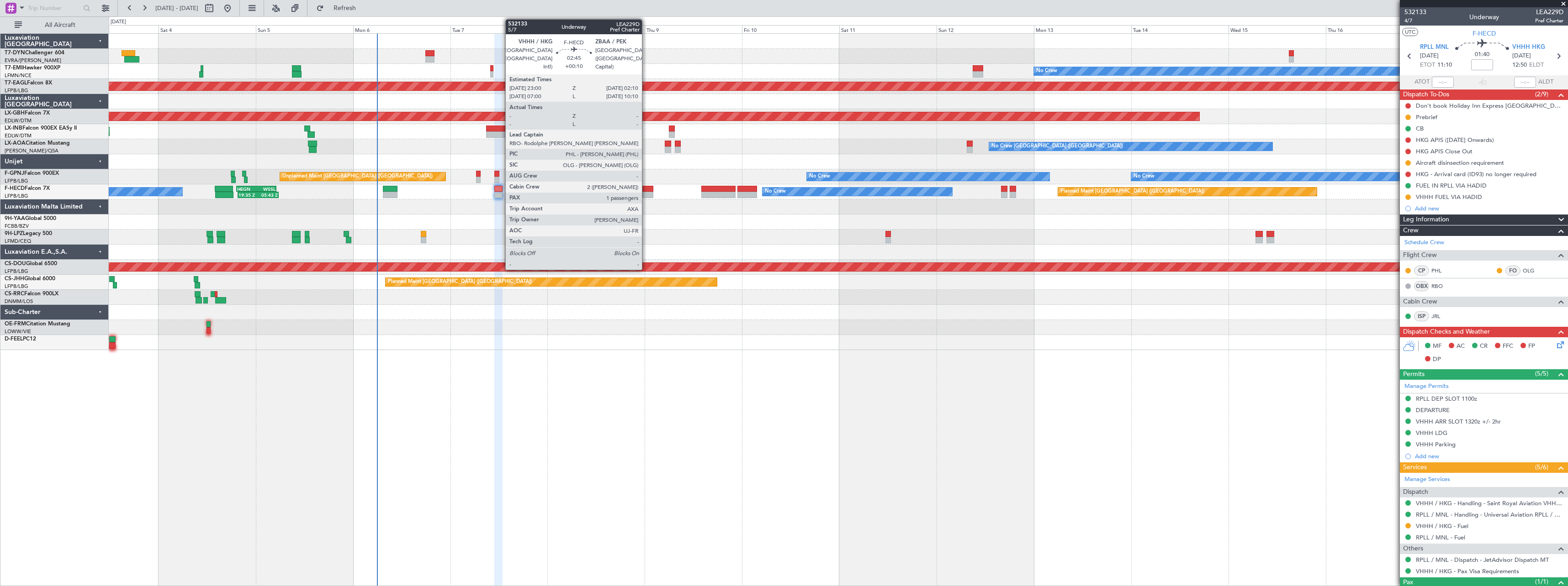
click at [646, 194] on div at bounding box center [646, 195] width 13 height 6
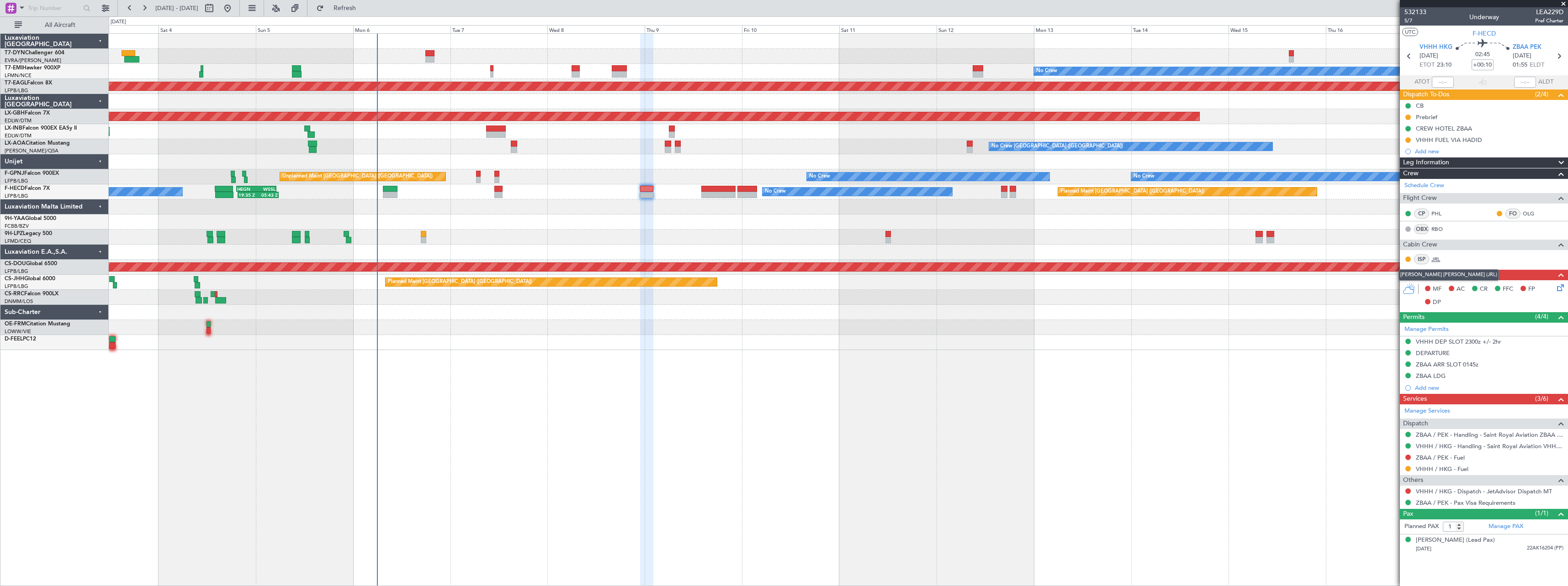
click at [1436, 258] on link "JRL" at bounding box center [1441, 259] width 21 height 8
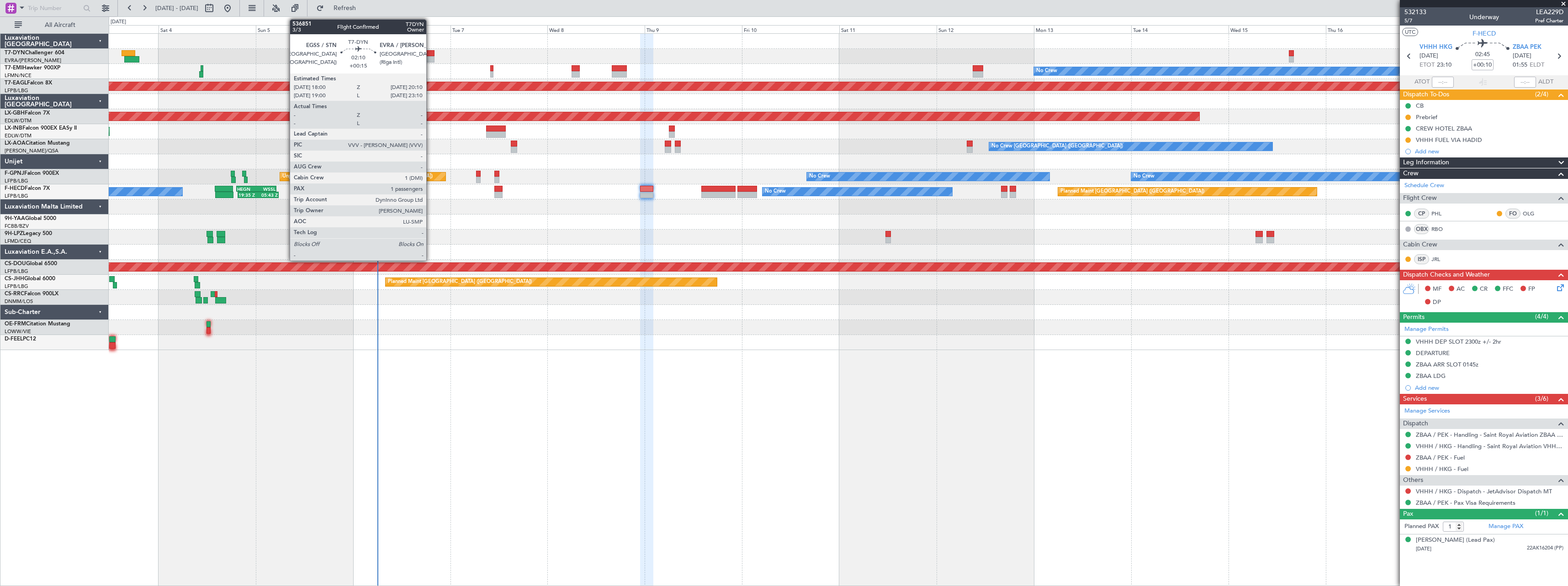
click at [430, 60] on div at bounding box center [430, 59] width 9 height 6
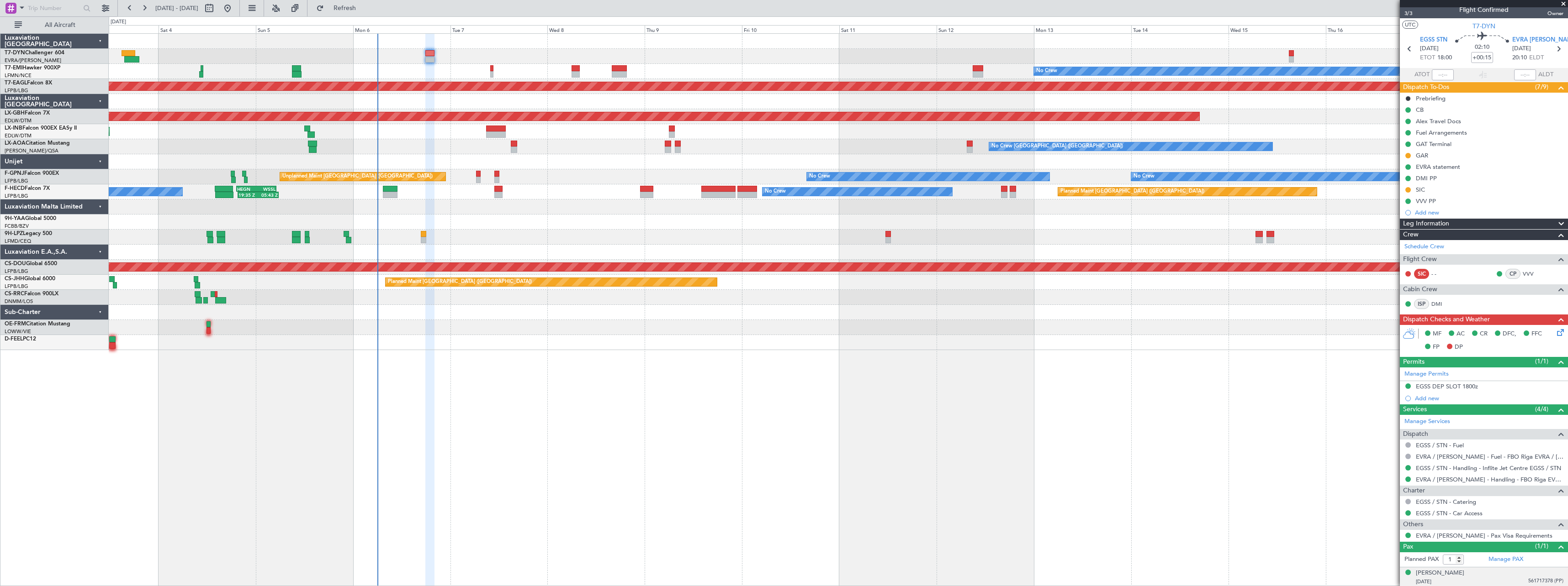
scroll to position [8, 0]
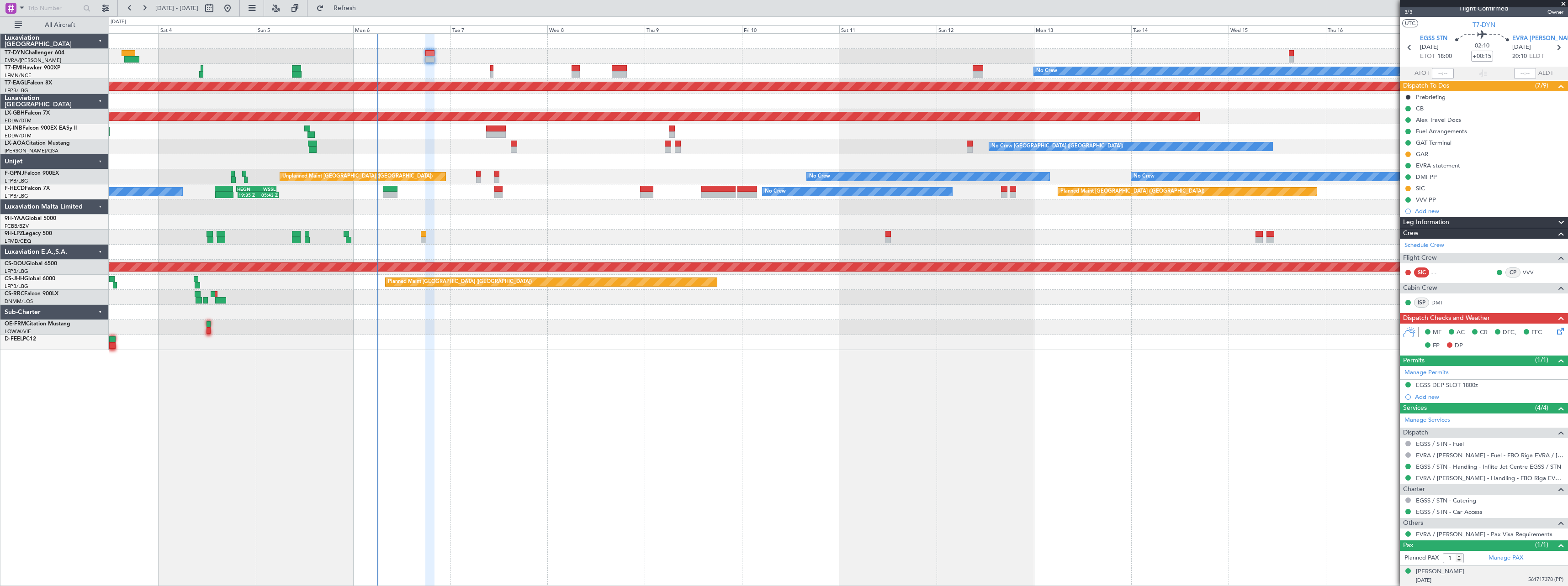
click at [1457, 572] on div "Alex Weinstein 24/02/1975 561717378 (PP)" at bounding box center [1490, 576] width 148 height 18
click at [1442, 571] on div "[PERSON_NAME]" at bounding box center [1440, 572] width 48 height 9
click at [1444, 574] on div "[PERSON_NAME]" at bounding box center [1440, 572] width 48 height 9
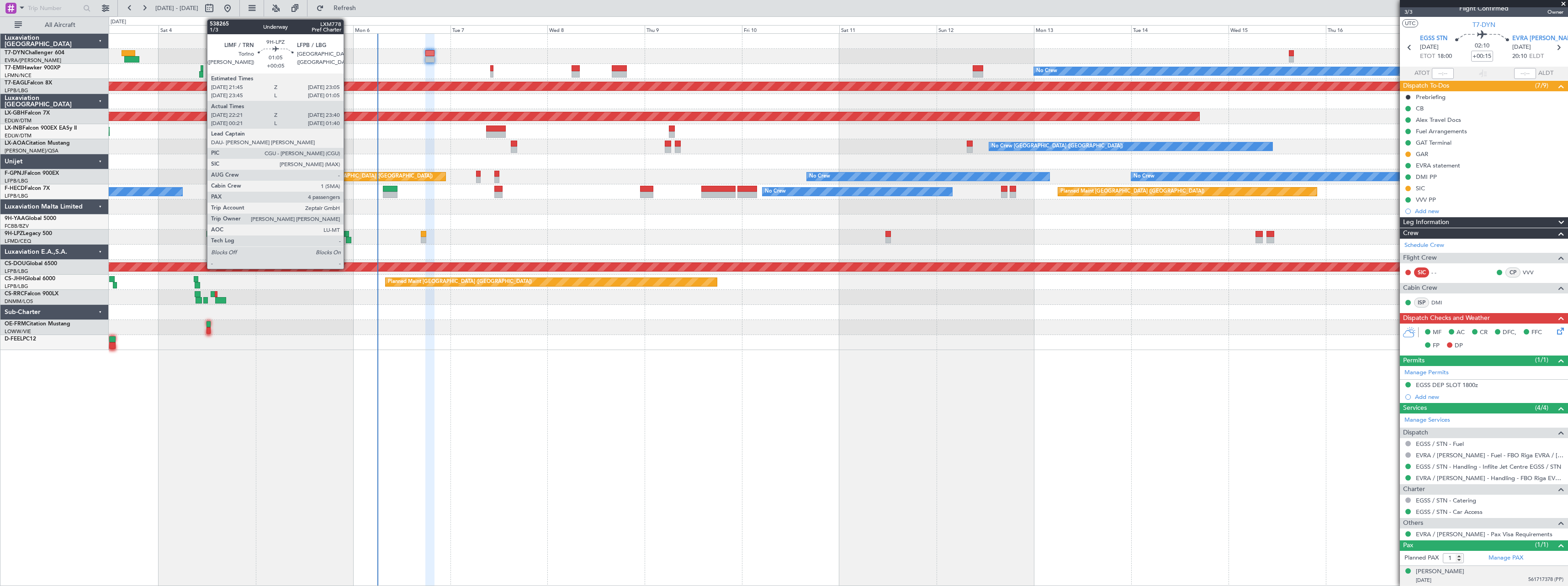
click at [346, 233] on div at bounding box center [346, 234] width 5 height 6
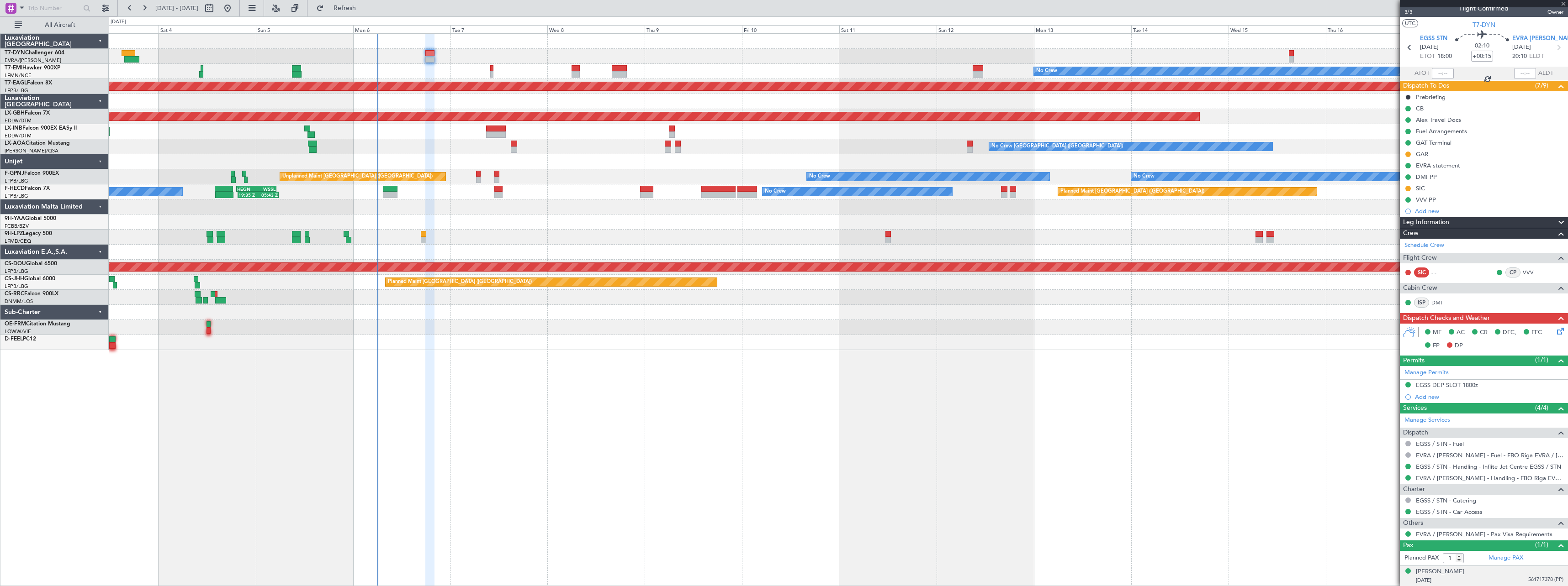
type input "+00:05"
type input "22:31"
type input "23:35"
type input "4"
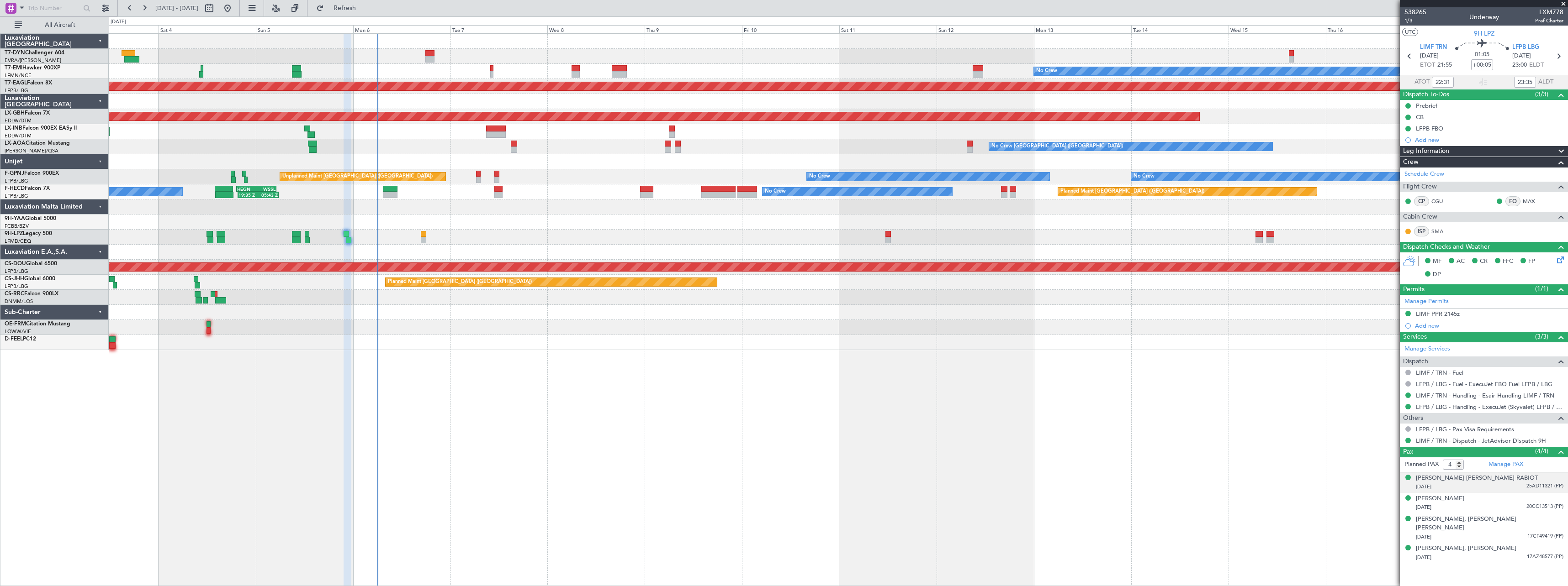
click at [1512, 483] on div "03/04/1995 25AD11321 (PP)" at bounding box center [1490, 488] width 148 height 9
type input "00:31"
type input "01:35"
type input "22:31"
type input "23:35"
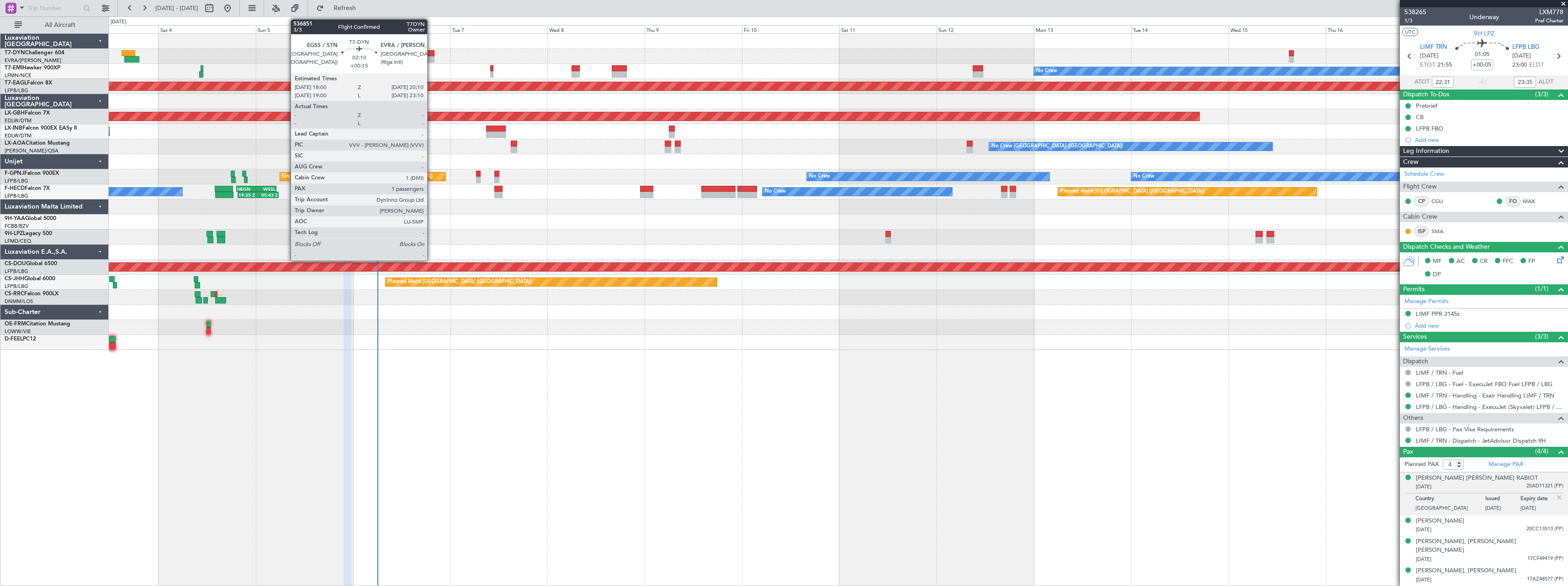
click at [431, 57] on div at bounding box center [430, 59] width 9 height 6
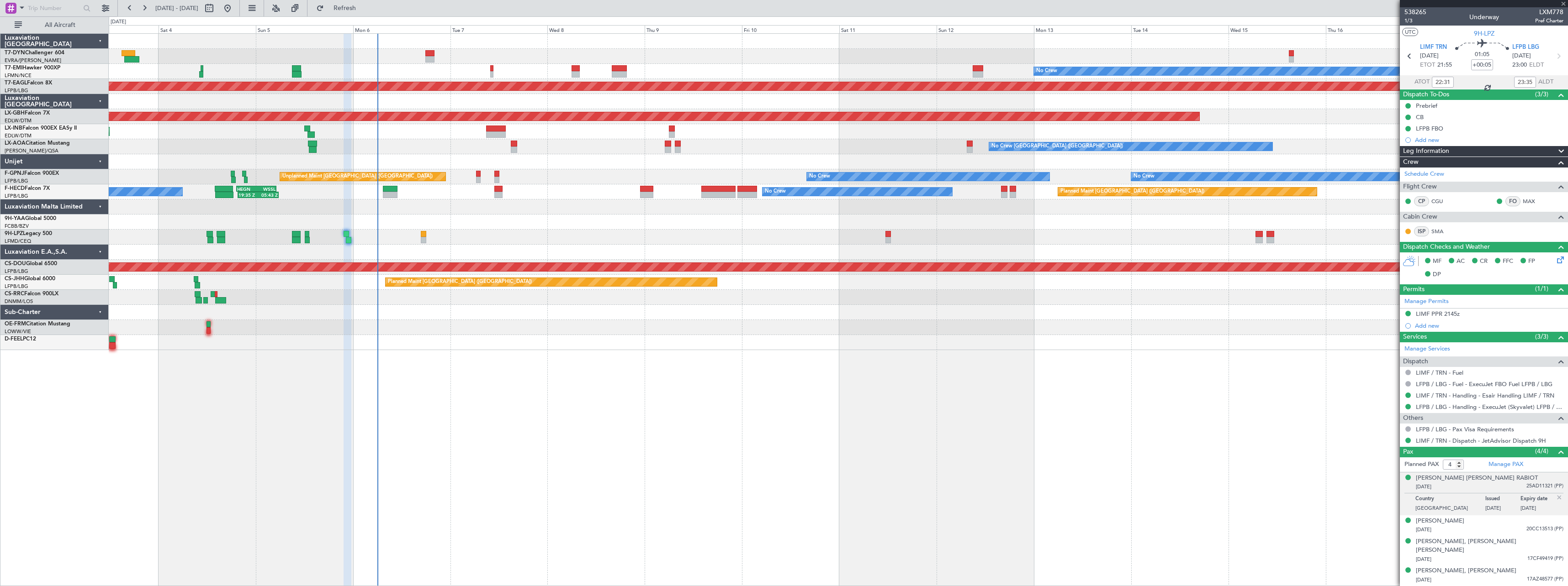
type input "+00:15"
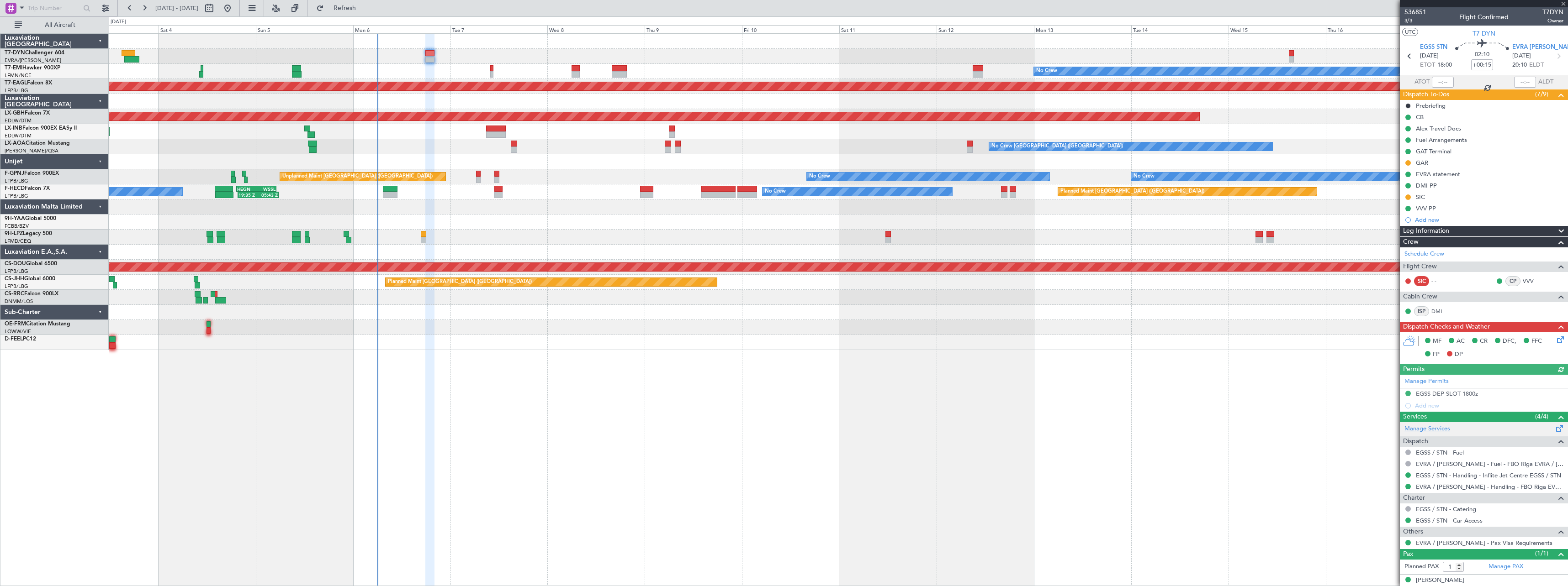
scroll to position [8, 0]
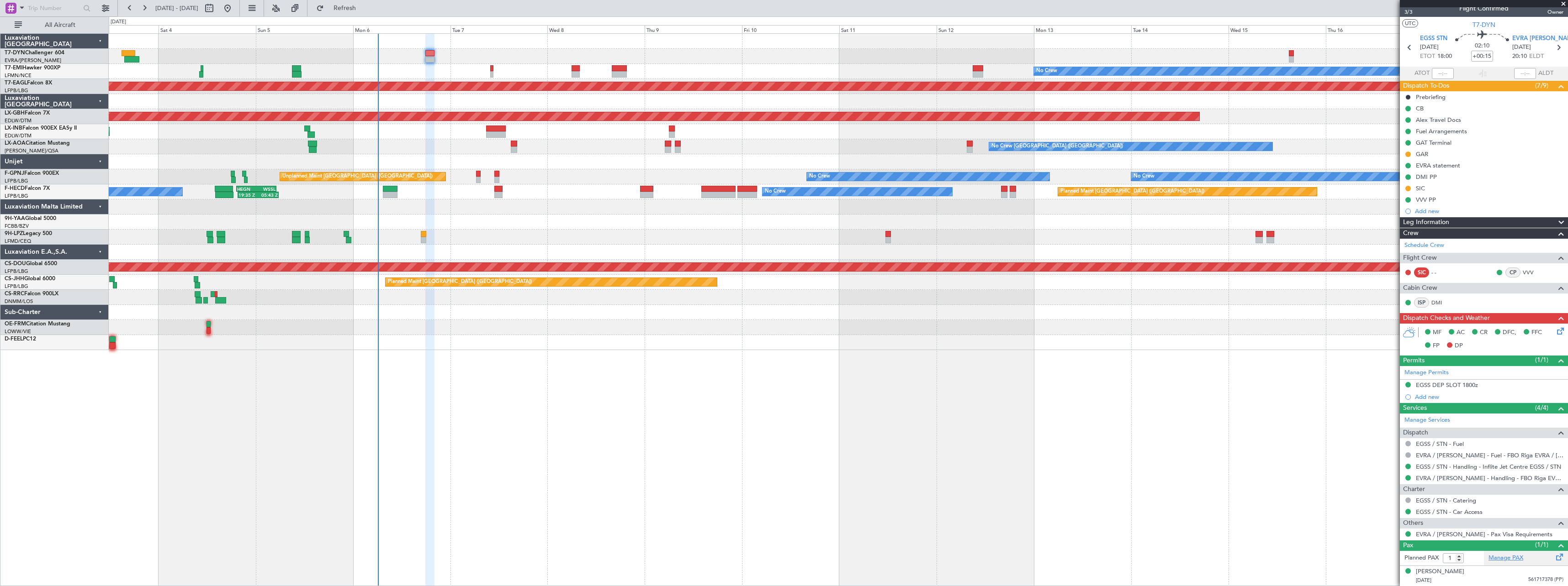
click at [1510, 556] on link "Manage PAX" at bounding box center [1505, 558] width 35 height 9
click at [1556, 244] on span at bounding box center [1560, 243] width 11 height 7
click at [364, 7] on span "Refresh" at bounding box center [345, 8] width 38 height 6
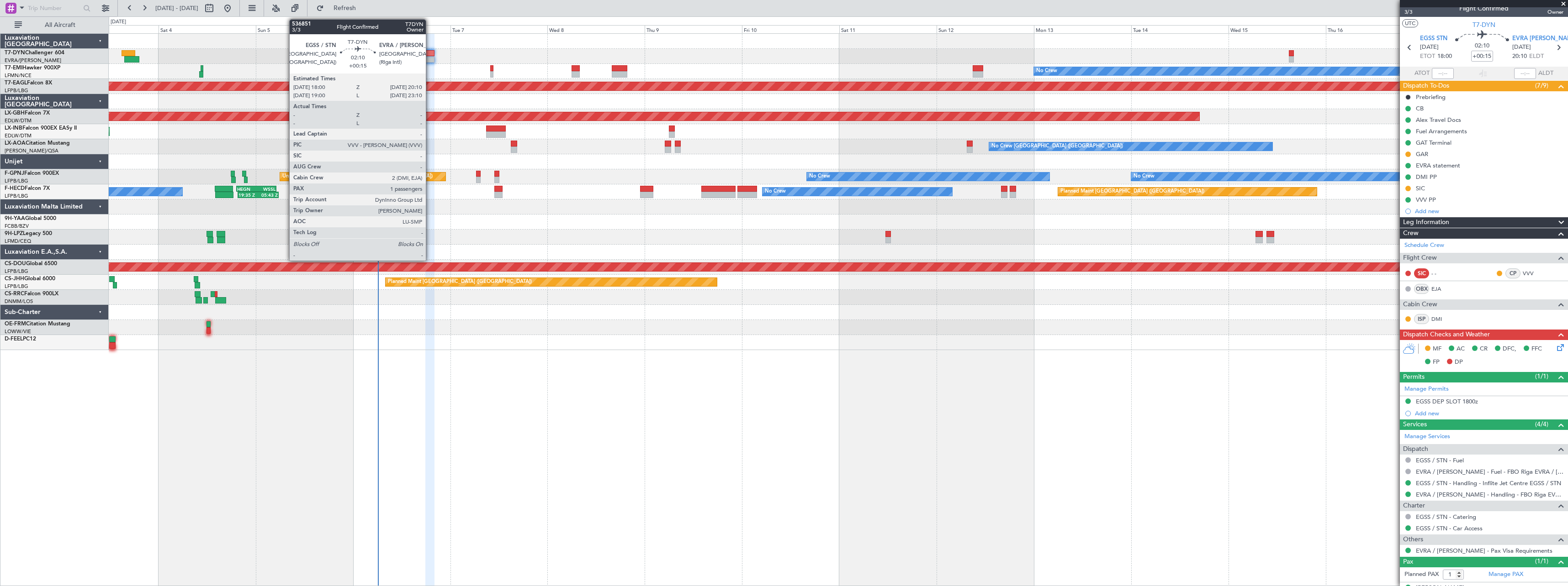
click at [429, 52] on div at bounding box center [430, 53] width 9 height 6
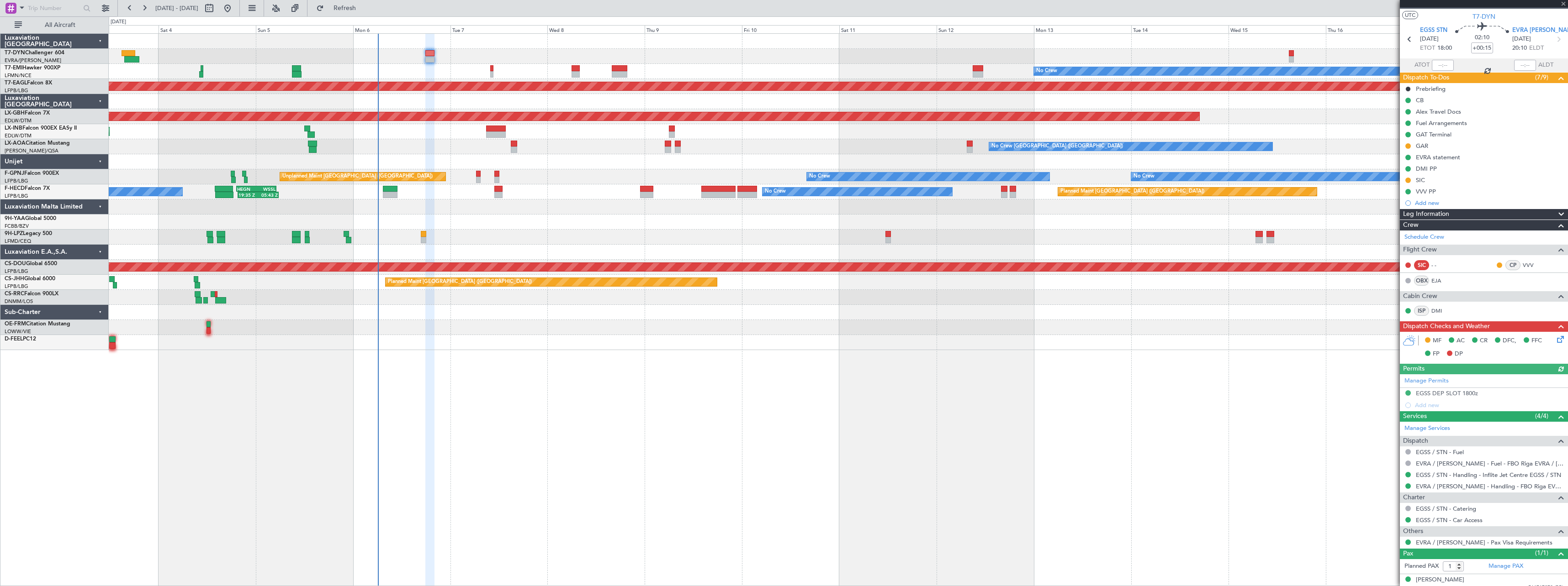
scroll to position [25, 0]
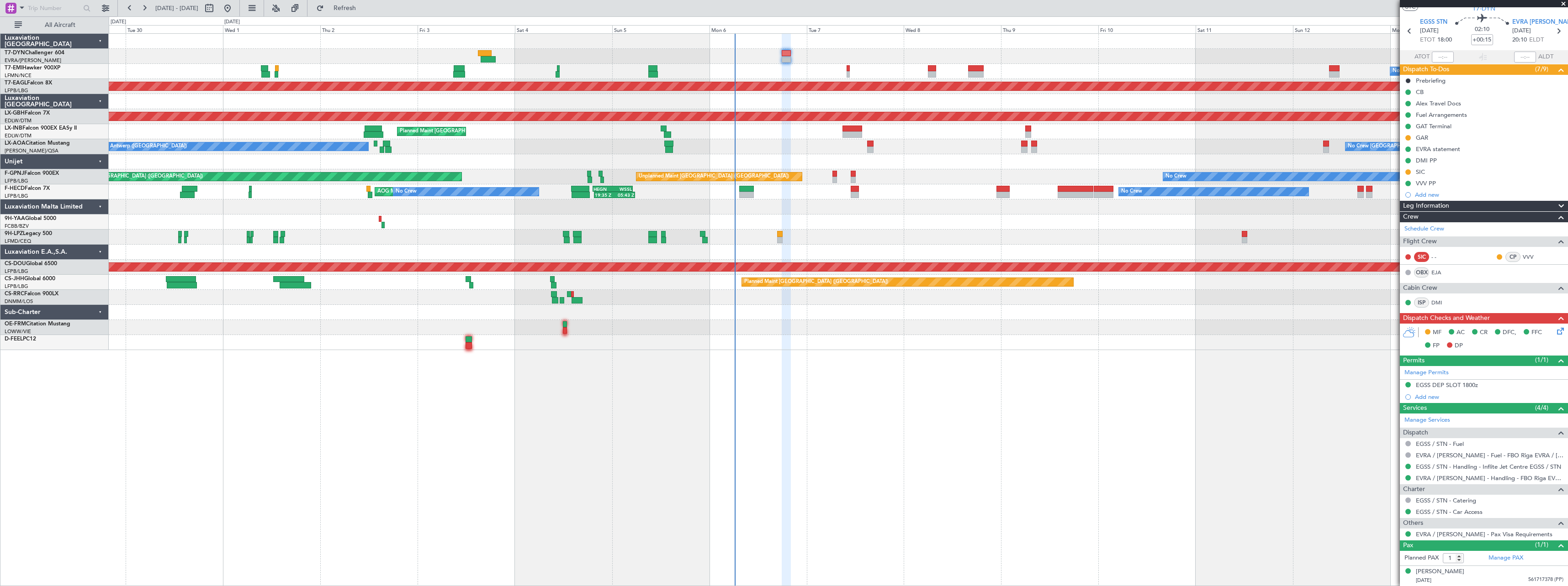
click at [961, 352] on div "No Crew Planned Maint Dubai (Al Maktoum Intl) Planned Maint Nurnberg Planned Ma…" at bounding box center [838, 310] width 1459 height 553
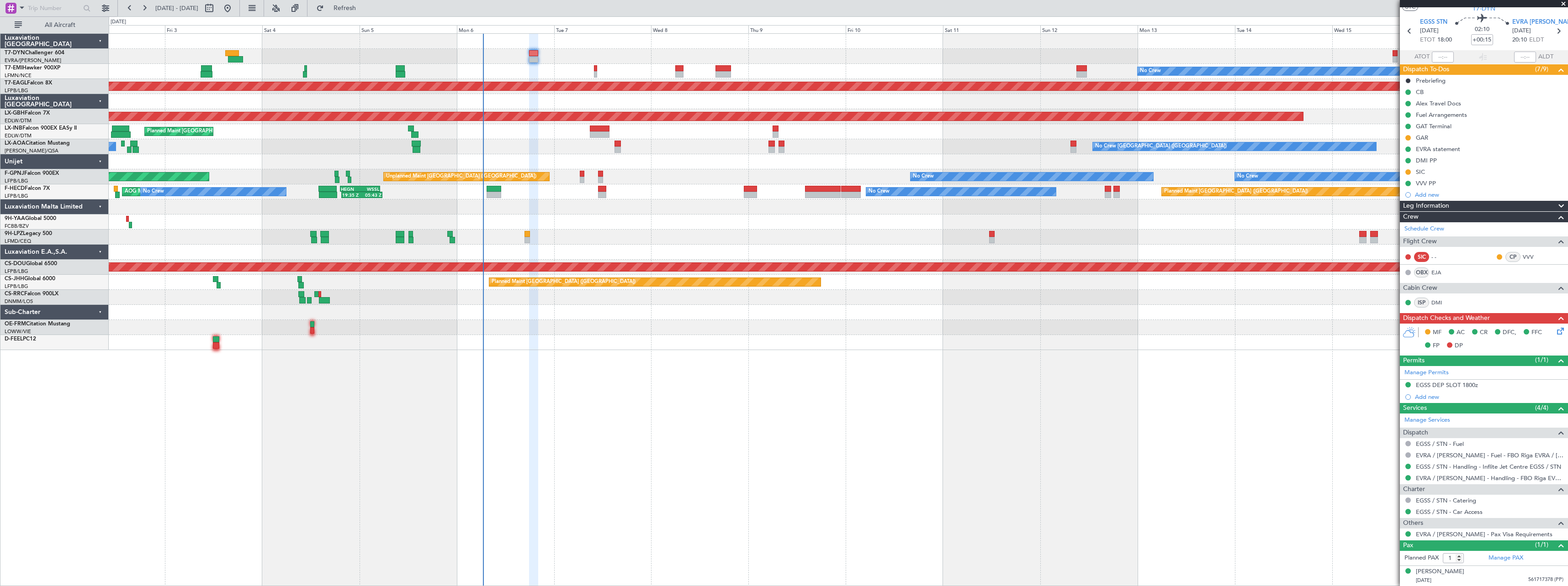
click at [1003, 389] on div "No Crew Planned Maint Dubai (Al Maktoum Intl) Planned Maint Nurnberg Planned Ma…" at bounding box center [838, 310] width 1459 height 553
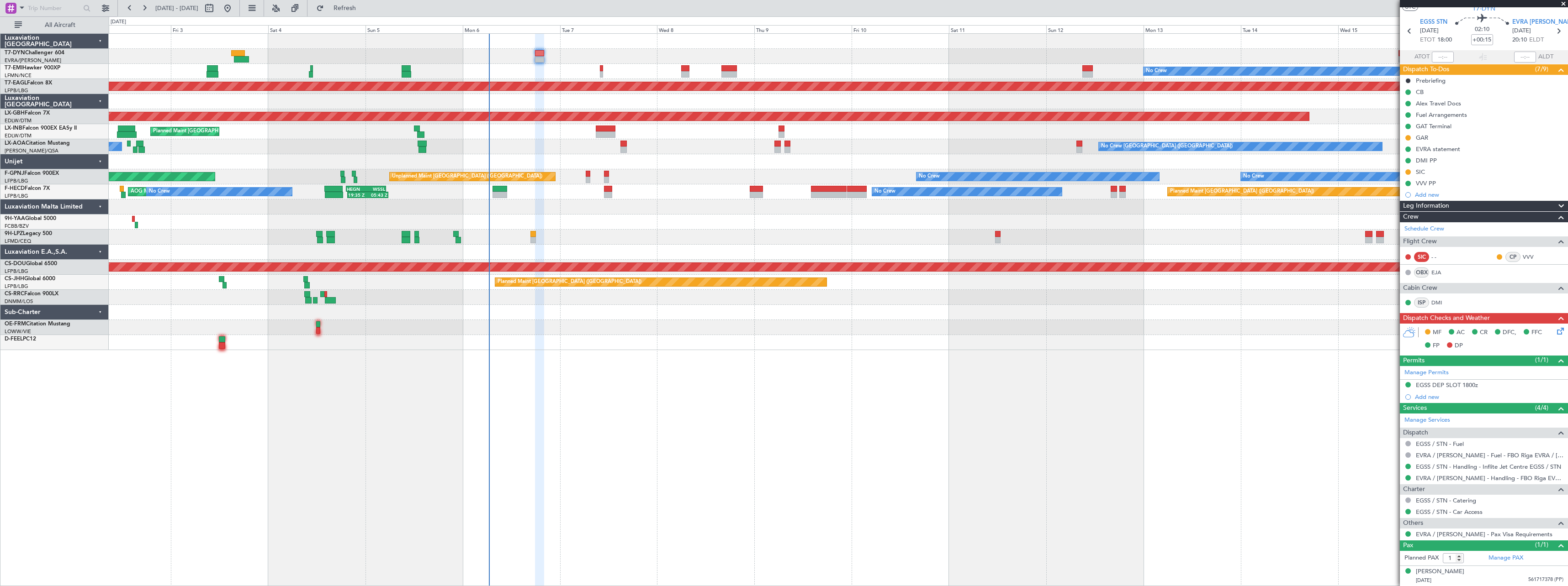
click at [1560, 3] on span at bounding box center [1563, 4] width 9 height 8
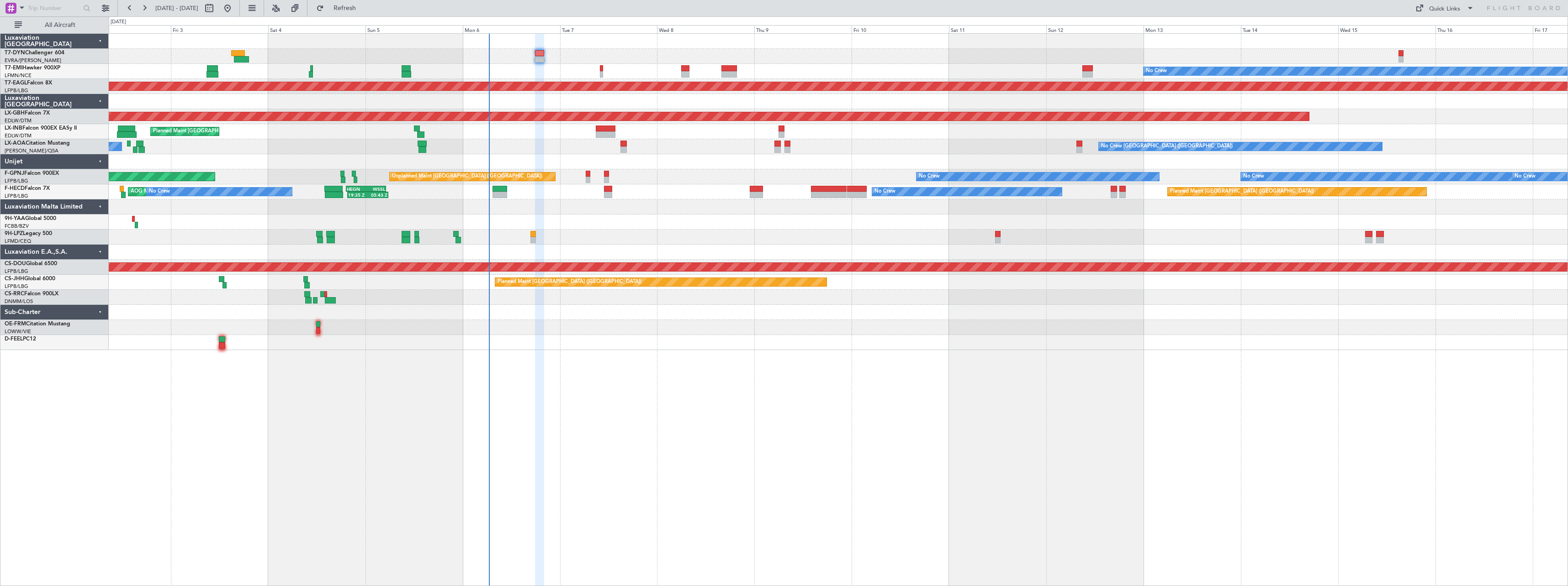
type input "0"
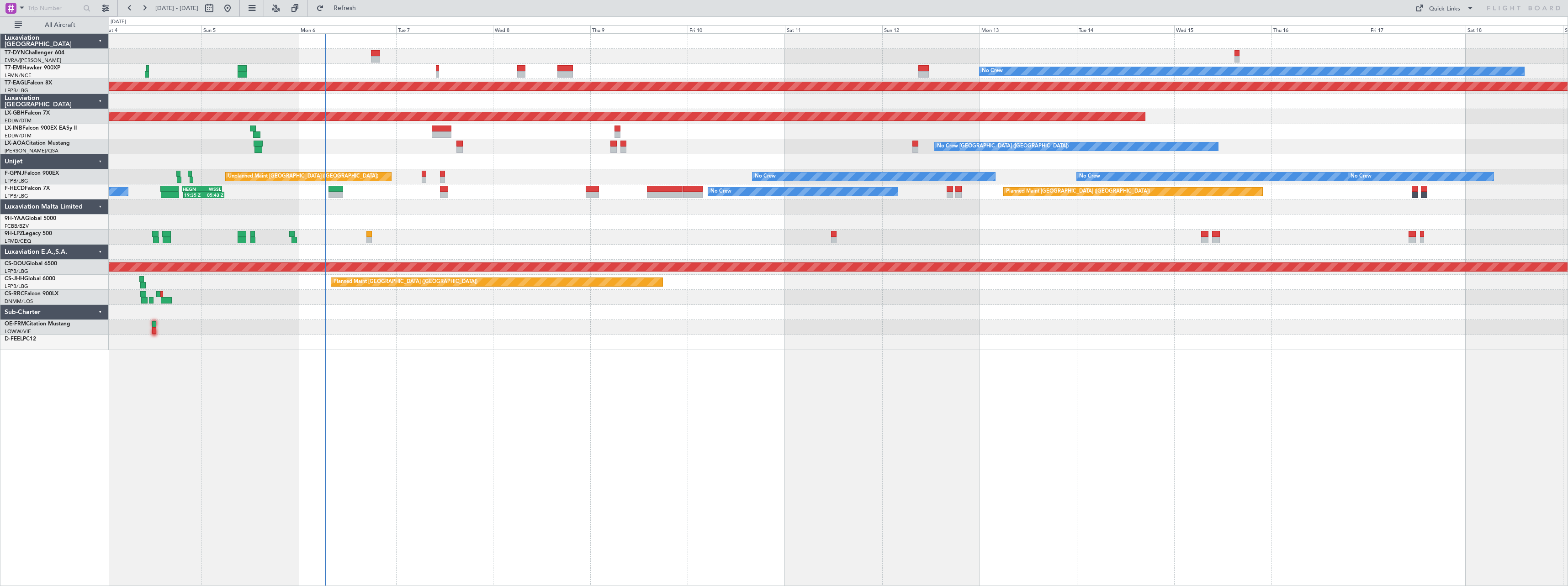
click at [655, 363] on div "No Crew Planned Maint [GEOGRAPHIC_DATA] (Al Maktoum Intl) Planned Maint Nurnber…" at bounding box center [838, 310] width 1459 height 553
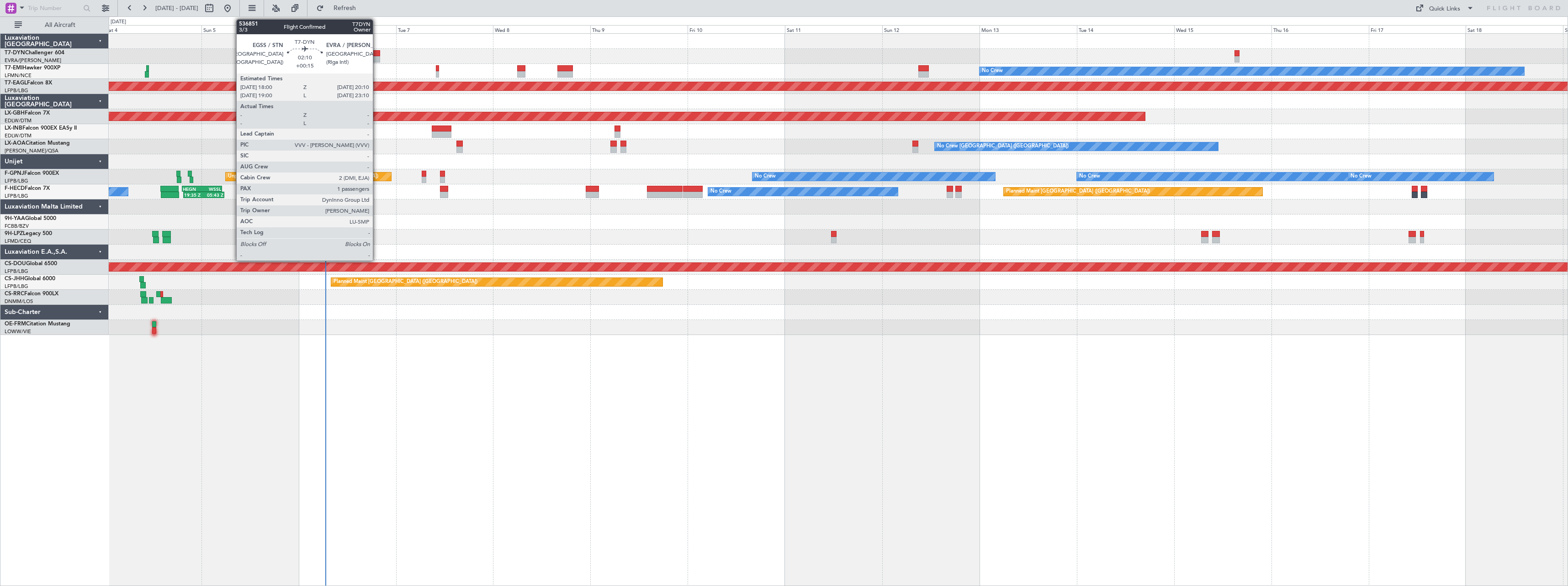
click at [377, 56] on div at bounding box center [376, 59] width 9 height 6
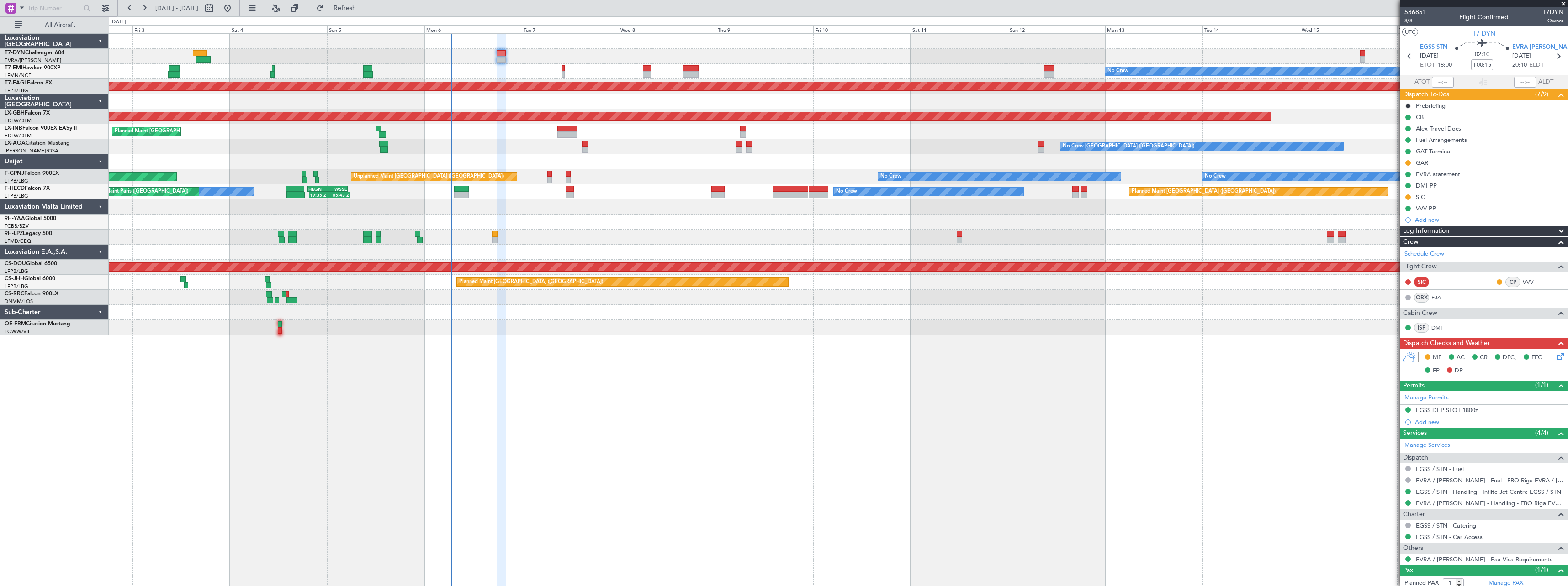
click at [346, 351] on div "No Crew Planned Maint Dubai (Al Maktoum Intl) Planned Maint Nurnberg Planned Ma…" at bounding box center [838, 310] width 1459 height 553
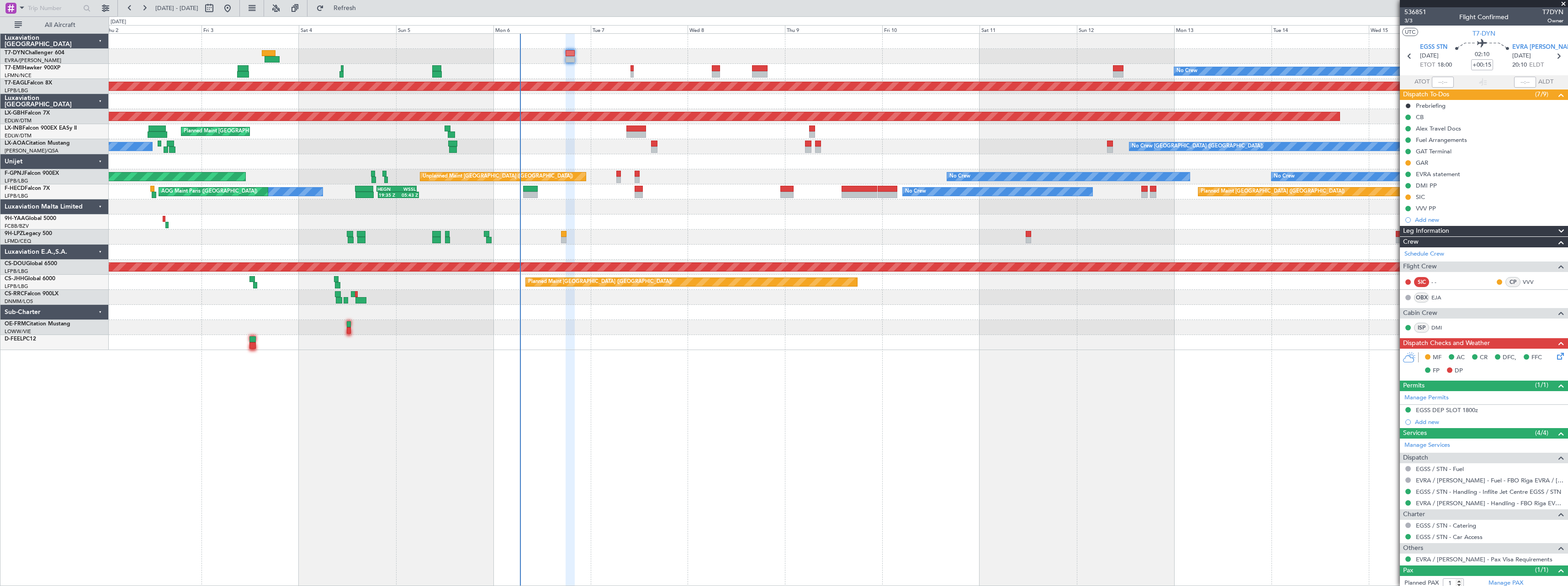
click at [300, 363] on div "No Crew Planned Maint Dubai (Al Maktoum Intl) Planned Maint Nurnberg Planned Ma…" at bounding box center [838, 310] width 1459 height 553
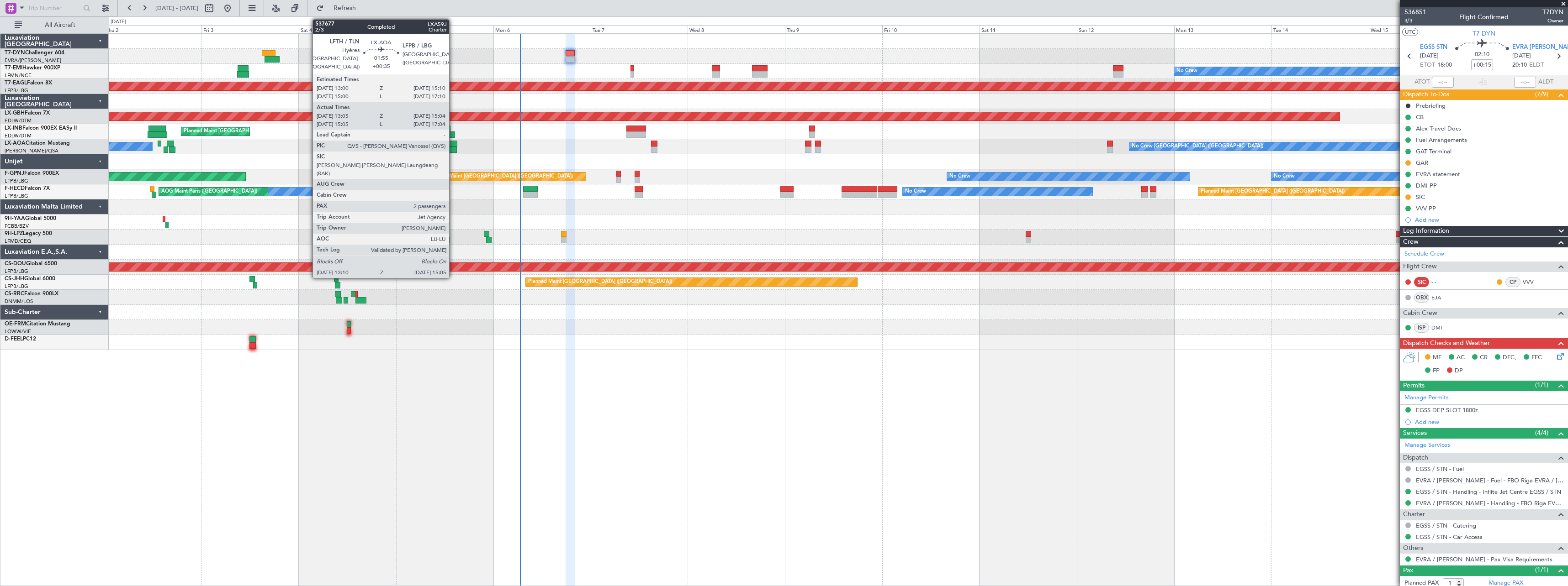
click at [453, 144] on div at bounding box center [452, 144] width 9 height 6
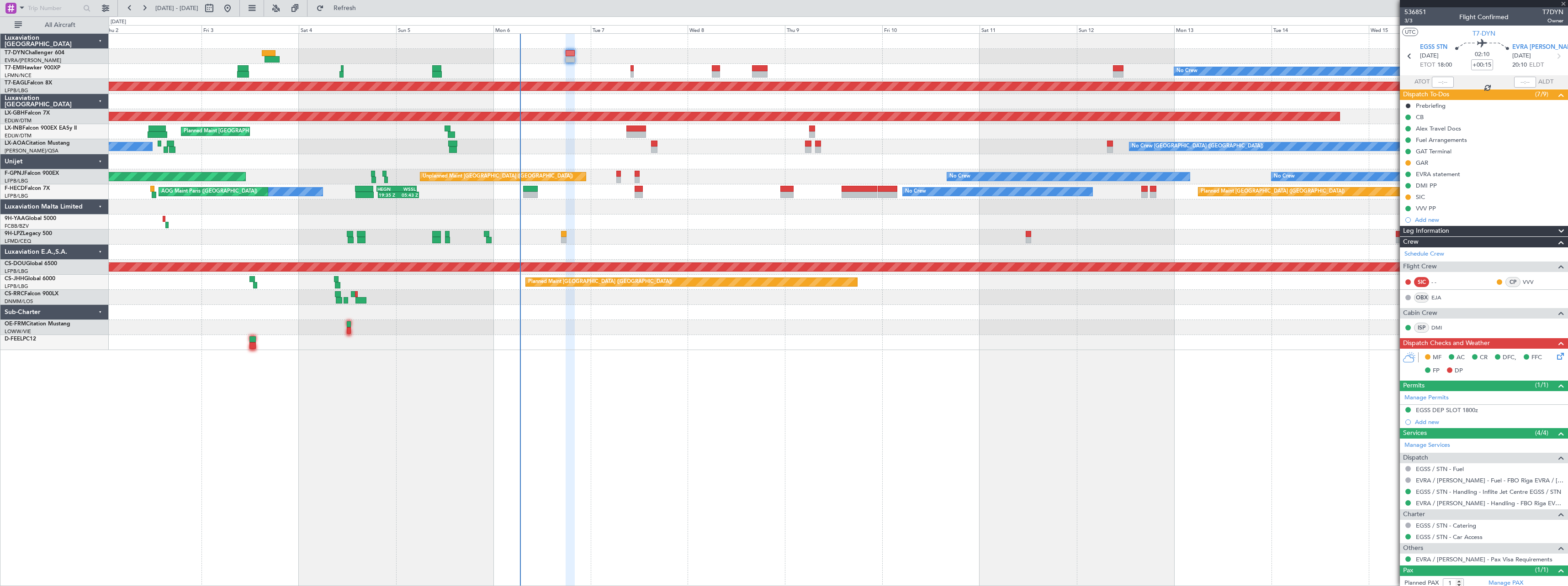
type input "+00:35"
type input "13:15"
type input "14:59"
type input "2"
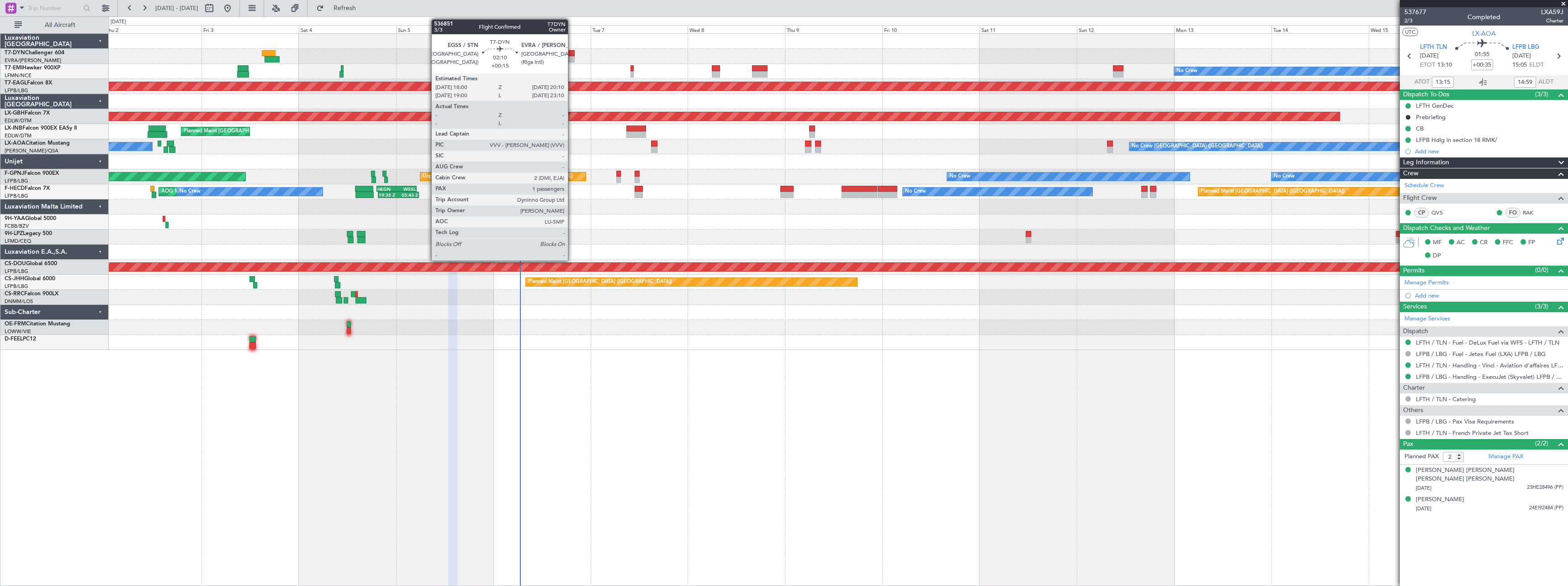
click at [572, 55] on div at bounding box center [570, 53] width 9 height 6
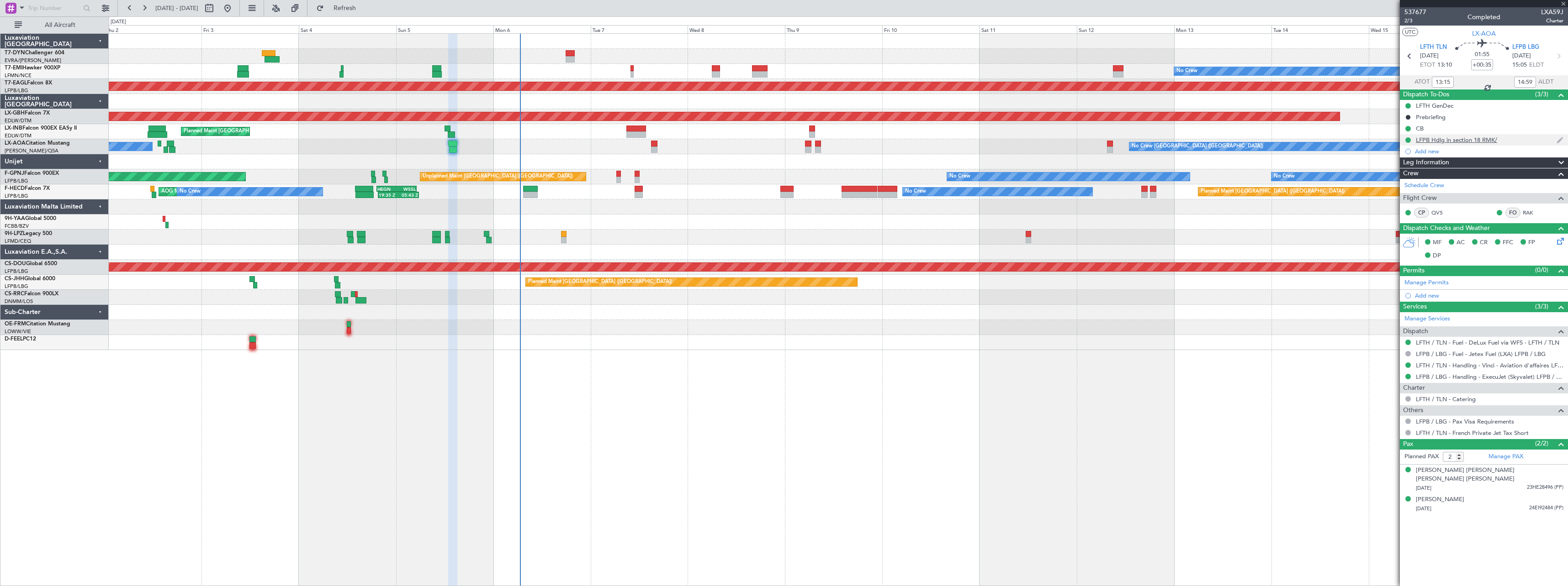
type input "+00:15"
type input "1"
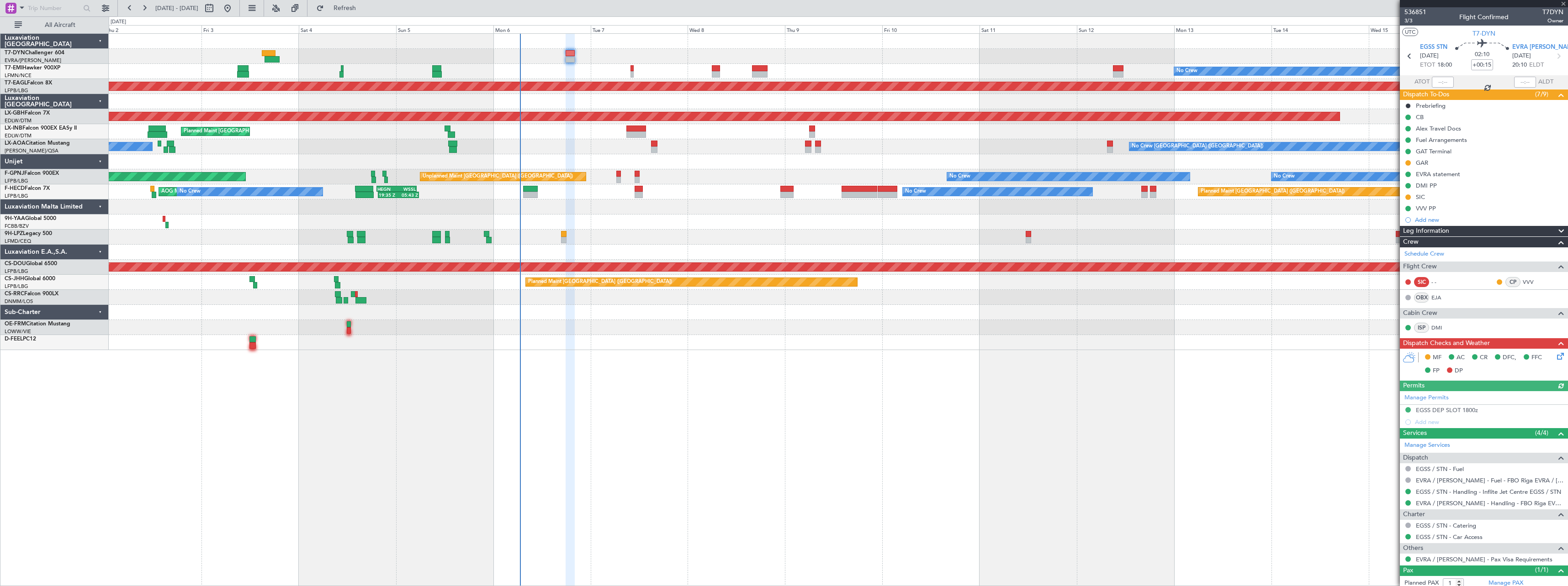
click at [1555, 356] on icon at bounding box center [1559, 355] width 8 height 8
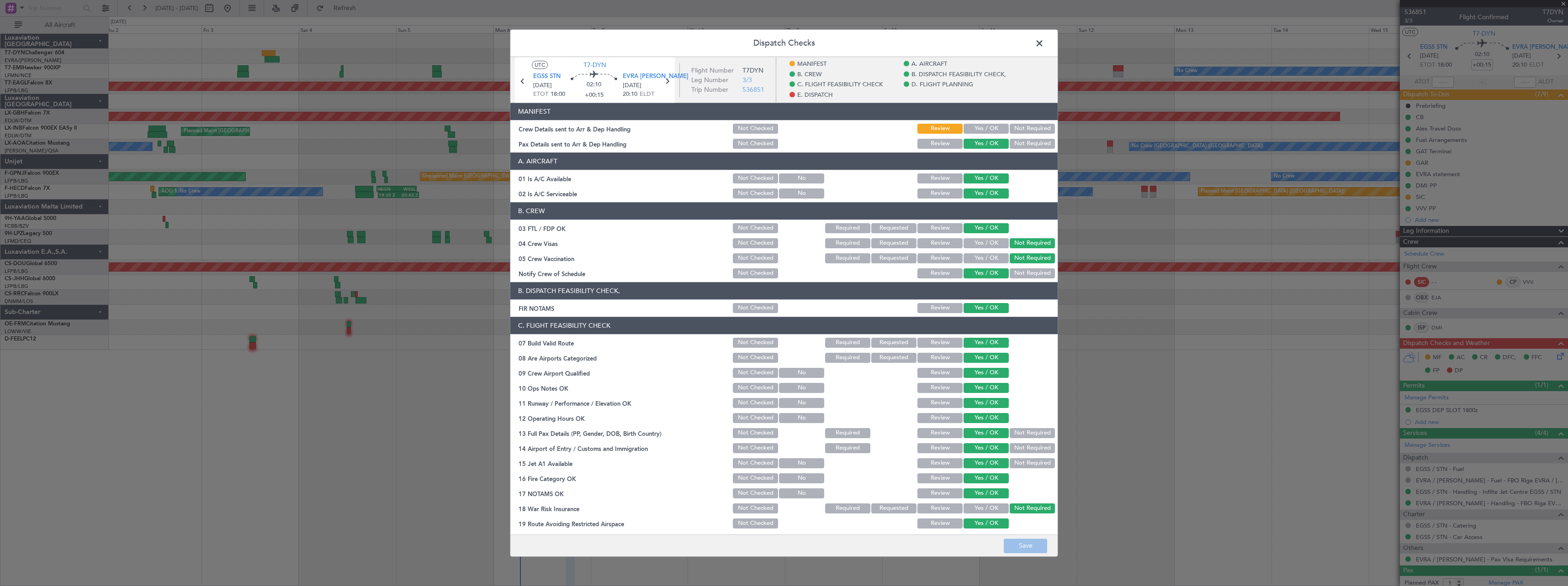
click at [976, 127] on button "Yes / OK" at bounding box center [986, 128] width 45 height 10
click at [932, 124] on div "Review" at bounding box center [939, 128] width 46 height 13
click at [928, 128] on button "Review" at bounding box center [940, 128] width 45 height 10
click at [1044, 41] on span at bounding box center [1044, 46] width 0 height 18
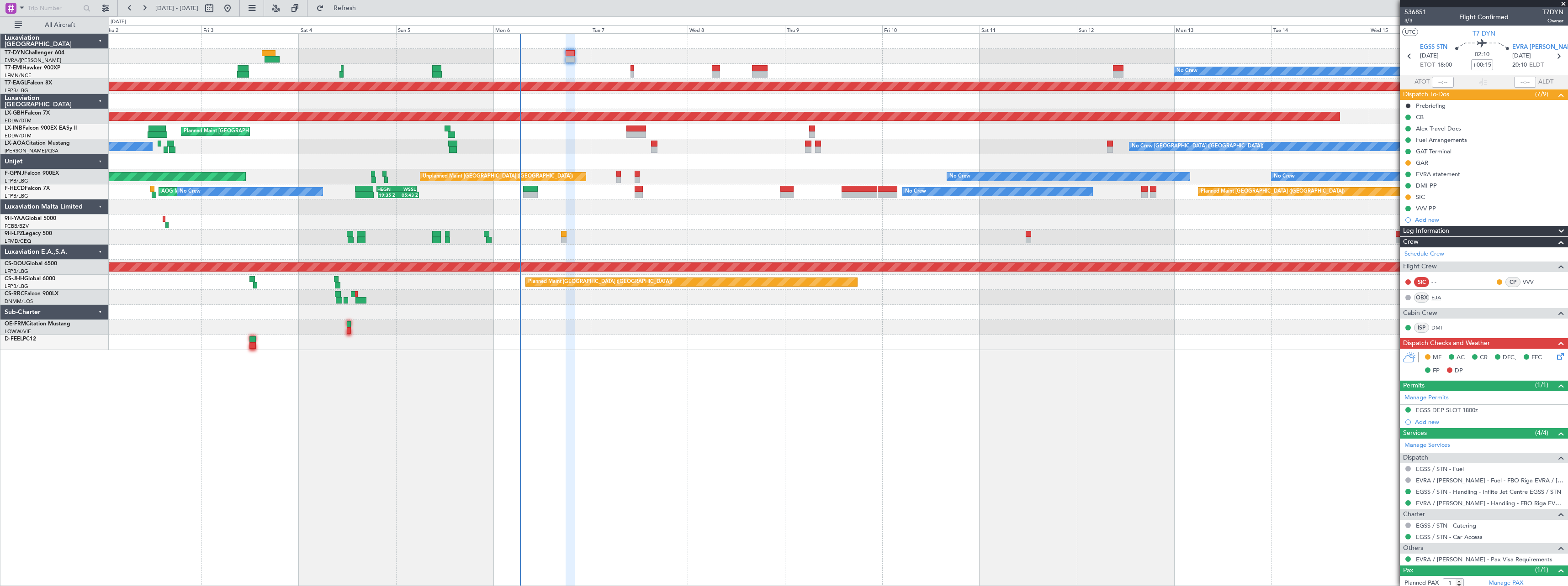
click at [1437, 299] on link "EJA" at bounding box center [1441, 297] width 21 height 8
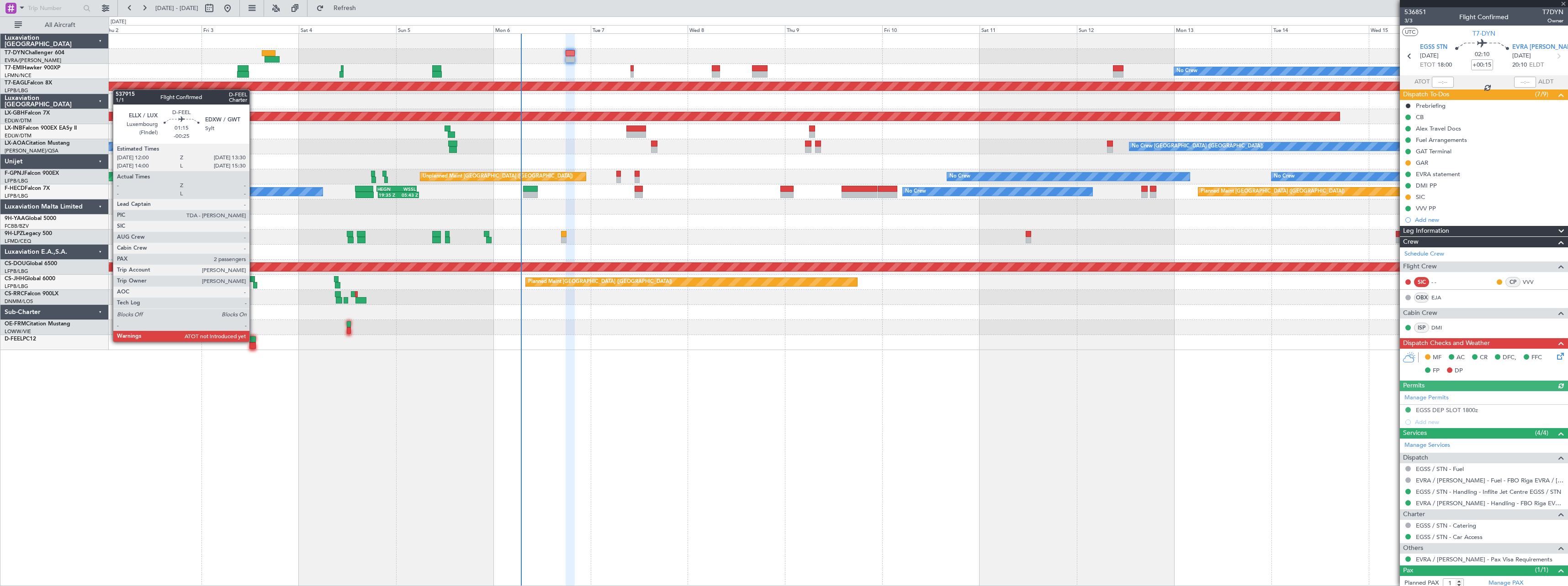
click at [254, 341] on div at bounding box center [253, 339] width 6 height 6
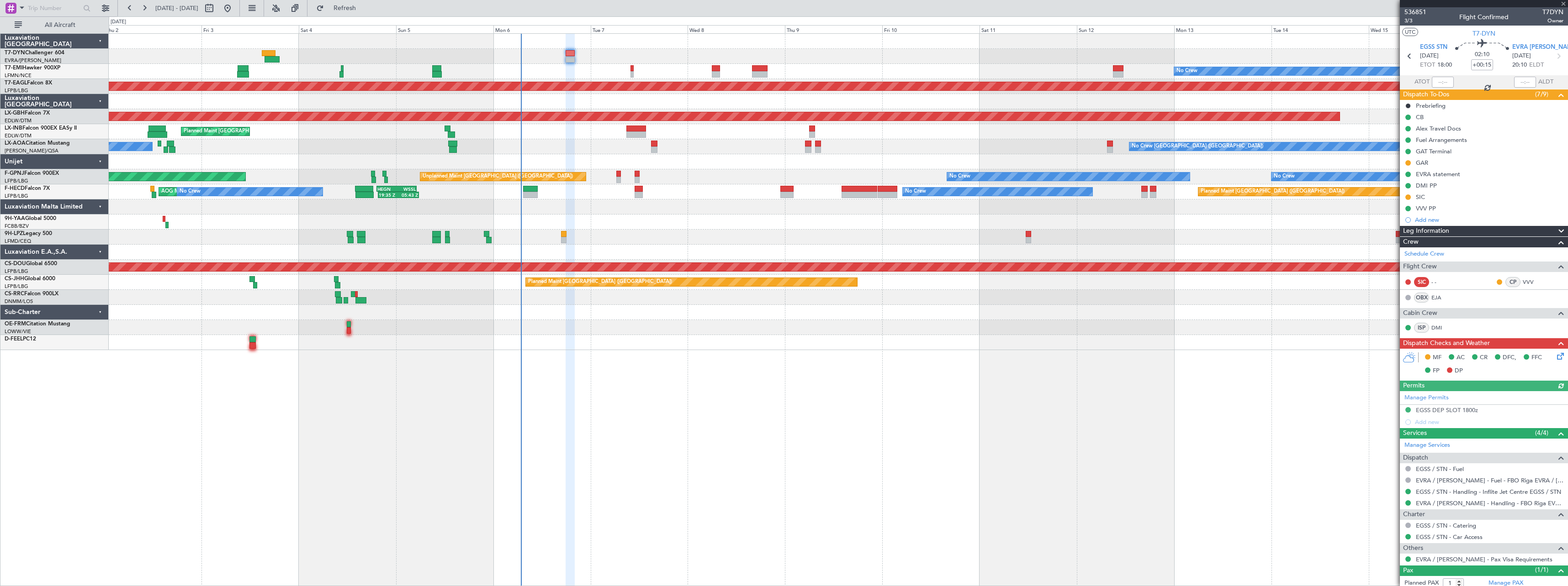
type input "-00:25"
type input "2"
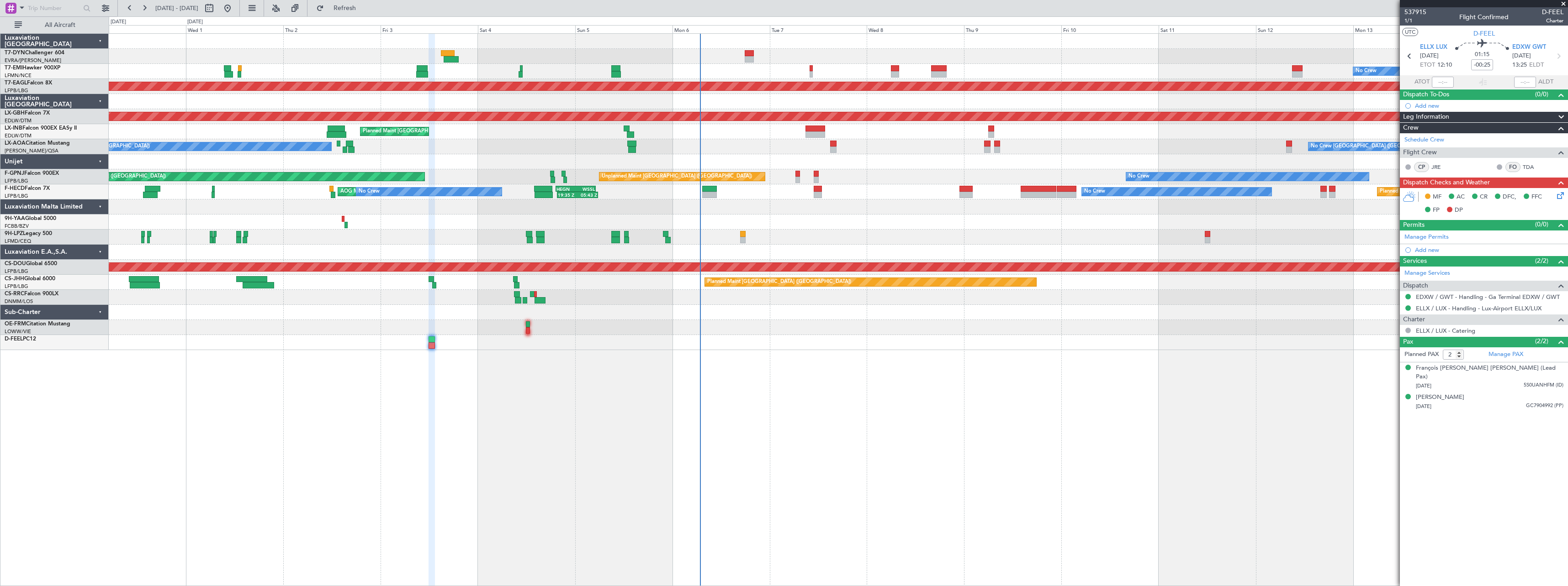
click at [509, 361] on div "No Crew Planned Maint Dubai (Al Maktoum Intl) Planned Maint Nurnberg Planned Ma…" at bounding box center [838, 310] width 1459 height 553
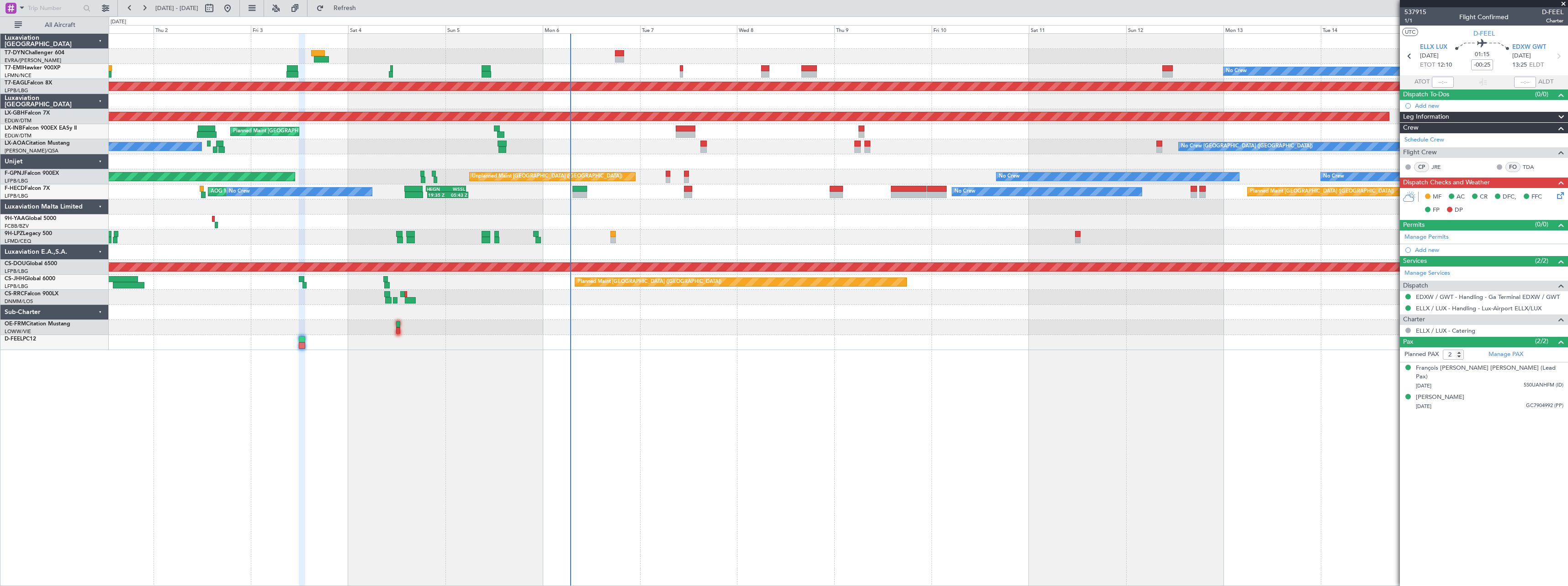
click at [763, 382] on div "No Crew Planned Maint Dubai (Al Maktoum Intl) Planned Maint Nurnberg Planned Ma…" at bounding box center [838, 310] width 1459 height 553
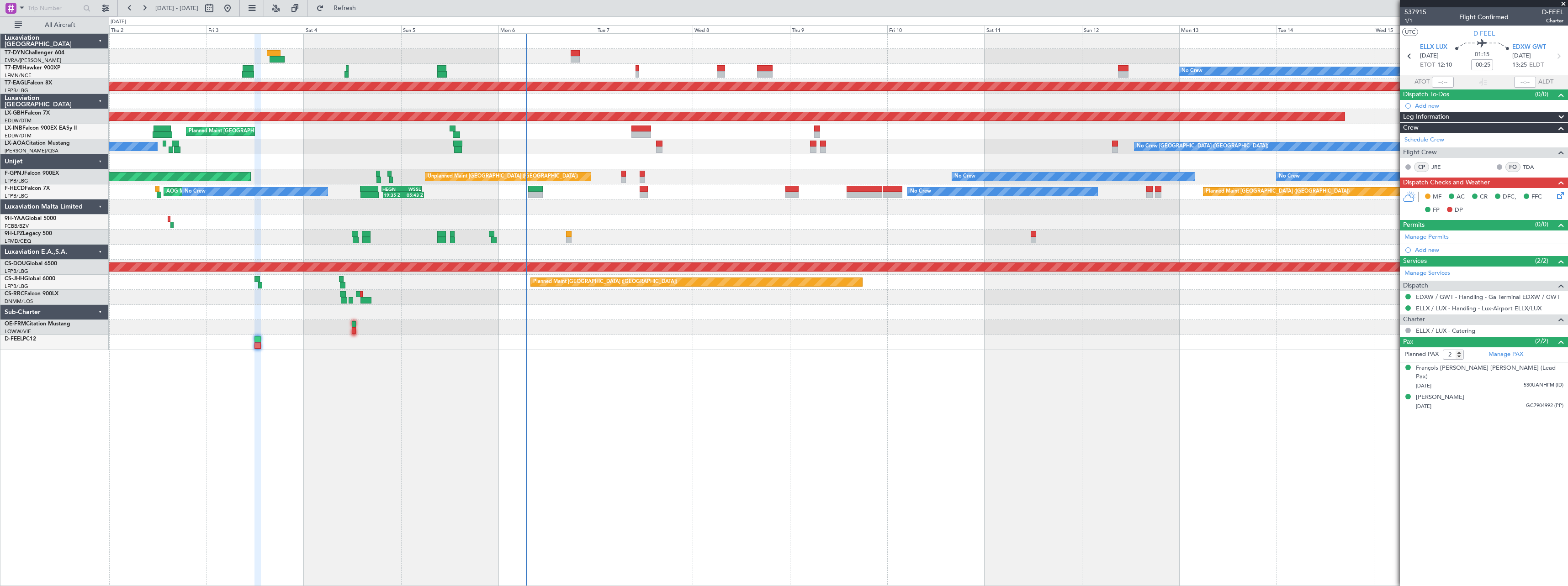
click at [490, 356] on div "No Crew Planned Maint Dubai (Al Maktoum Intl) Planned Maint Nurnberg Planned Ma…" at bounding box center [838, 310] width 1459 height 553
click at [570, 48] on div at bounding box center [838, 41] width 1459 height 15
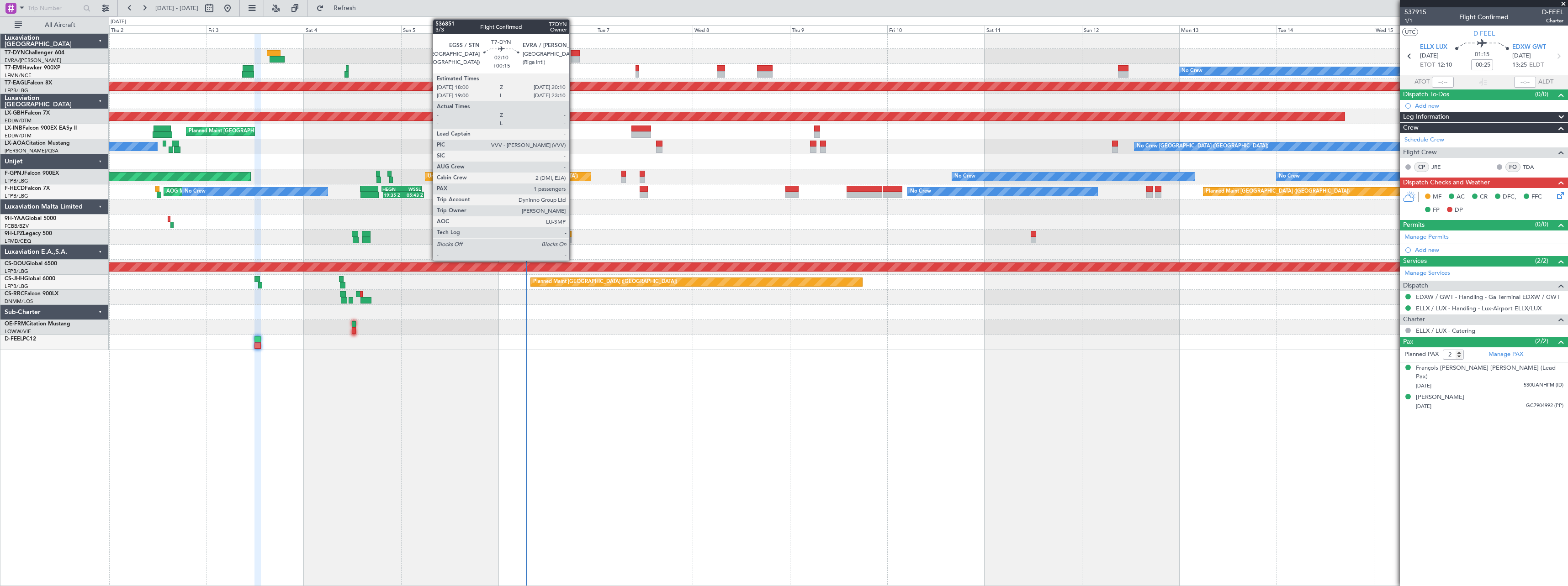
click at [574, 58] on div at bounding box center [575, 59] width 9 height 6
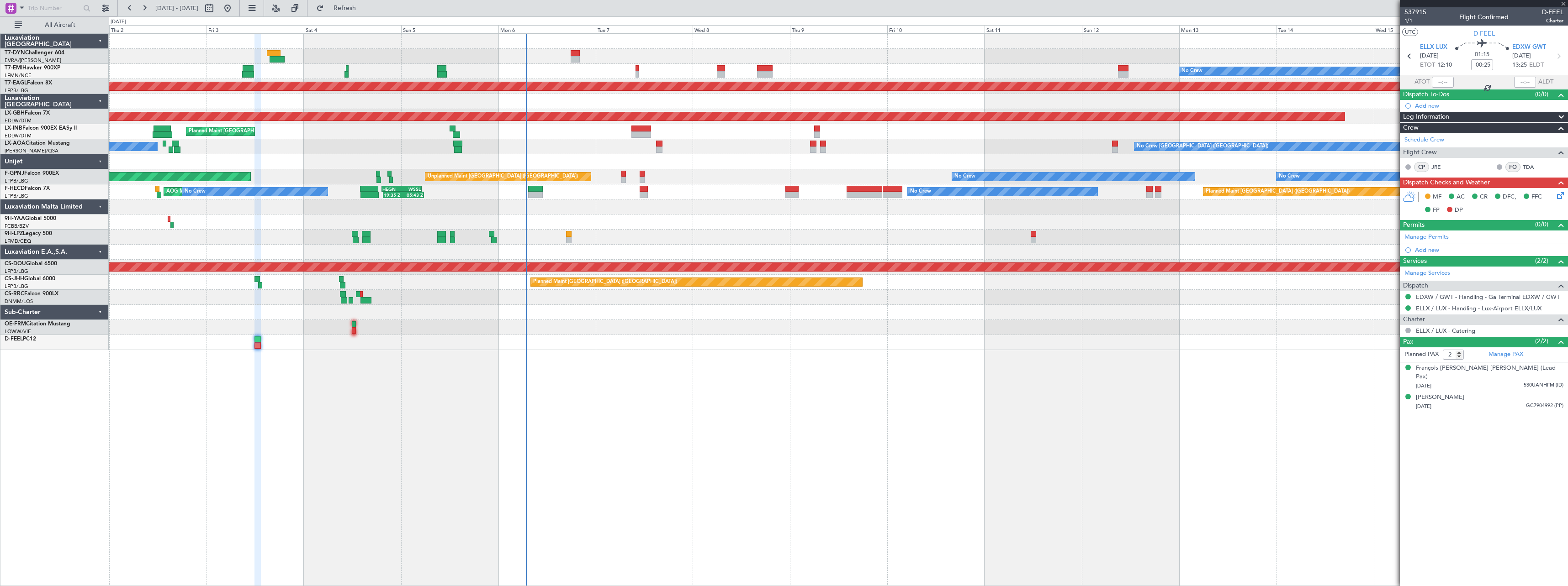
type input "+00:15"
type input "1"
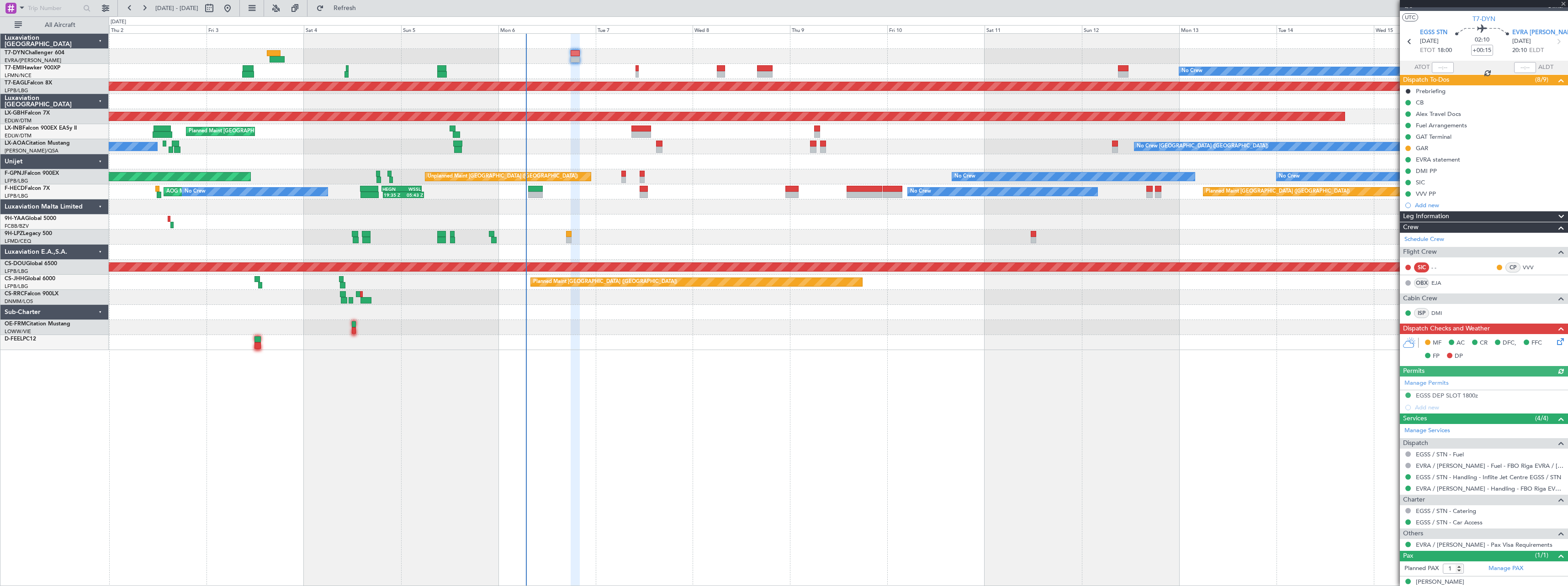
scroll to position [25, 0]
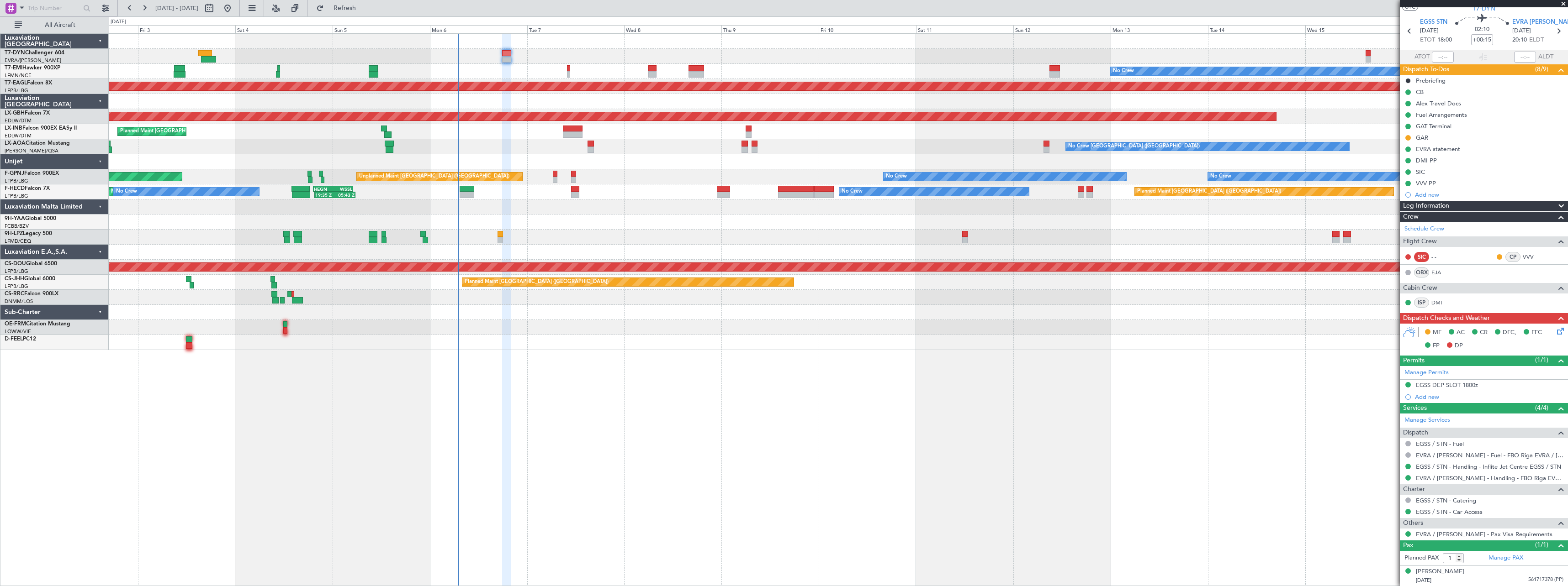
click at [595, 229] on div at bounding box center [838, 222] width 1459 height 15
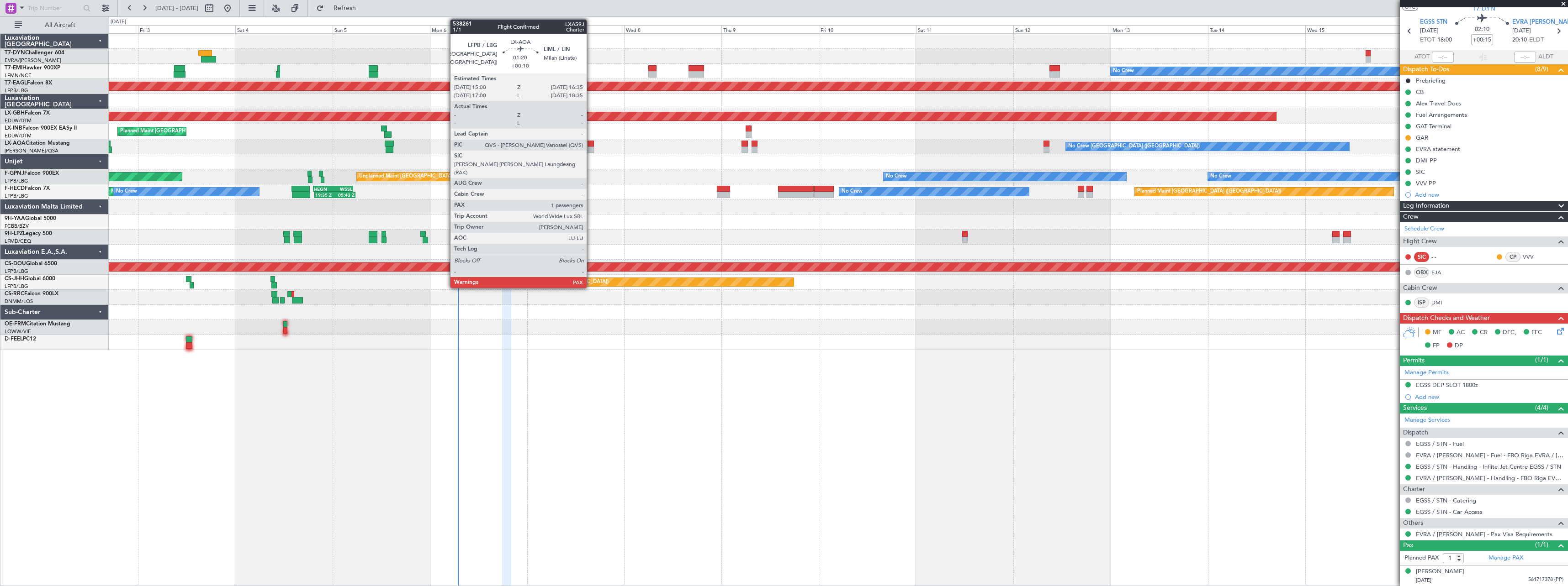
click at [591, 145] on div at bounding box center [591, 144] width 7 height 6
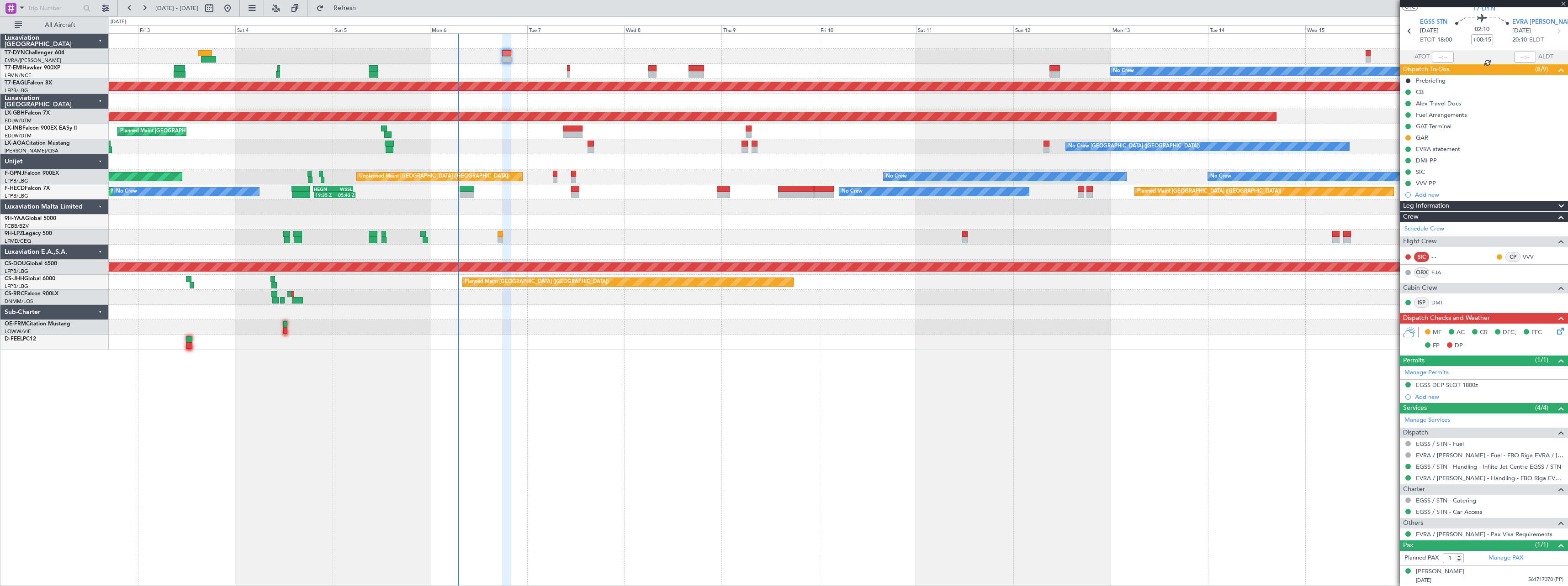
type input "+00:10"
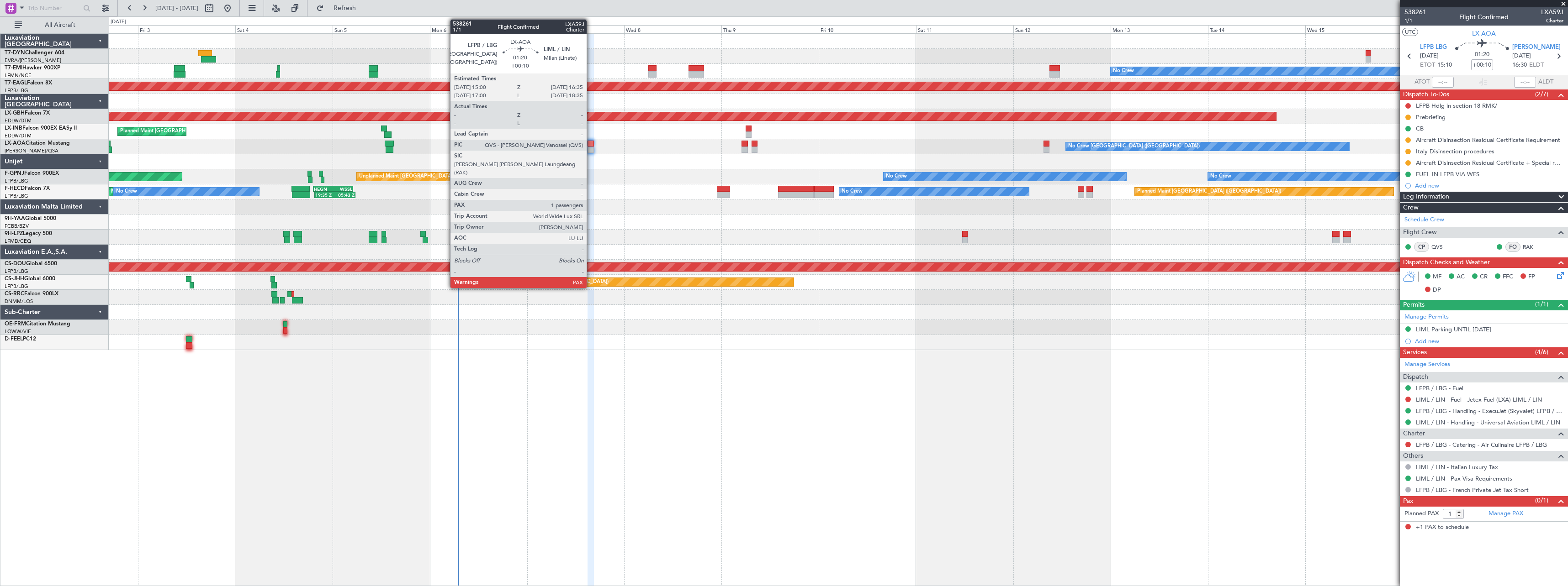
click at [591, 146] on div at bounding box center [591, 144] width 7 height 6
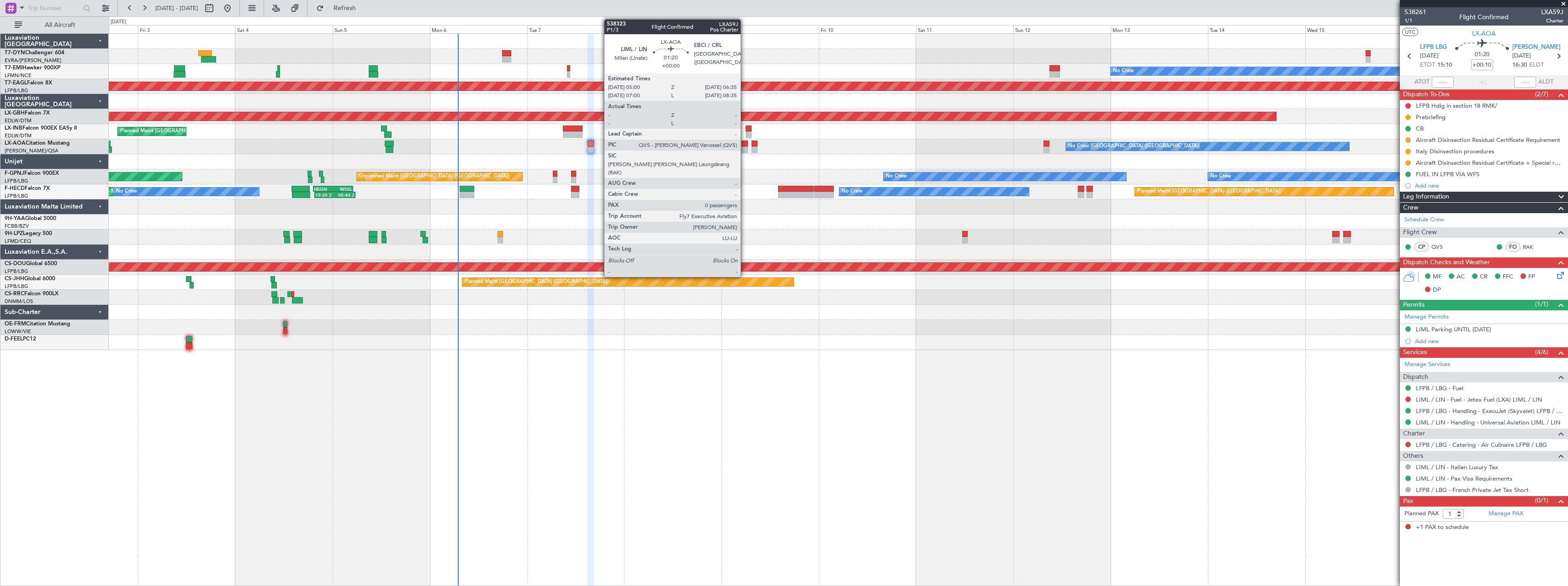
click at [744, 150] on div at bounding box center [744, 150] width 7 height 6
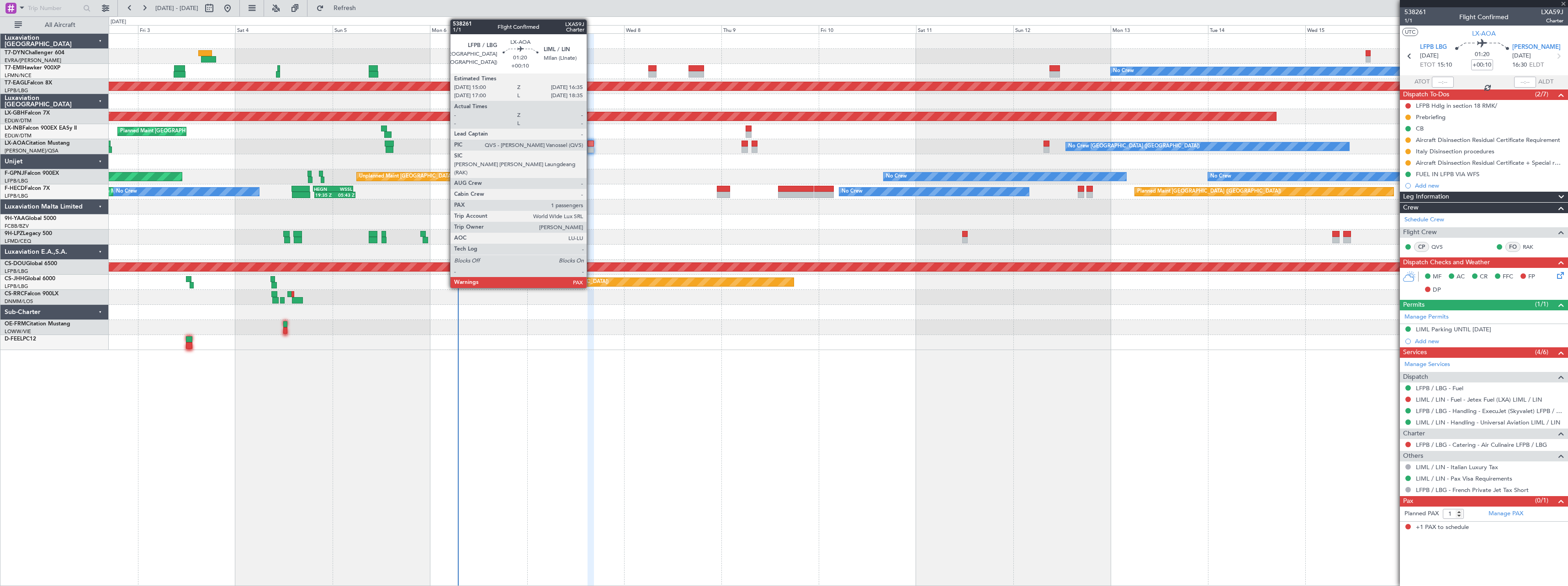
type input "0"
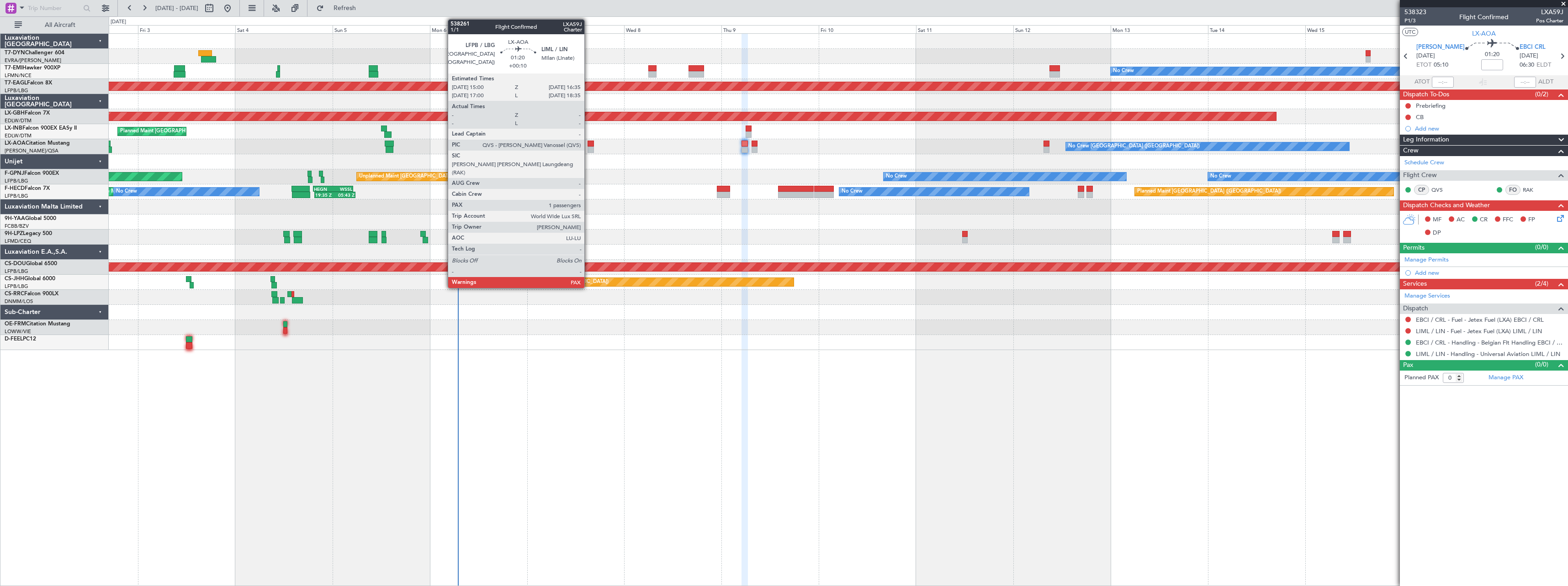
click at [589, 147] on div at bounding box center [591, 150] width 7 height 6
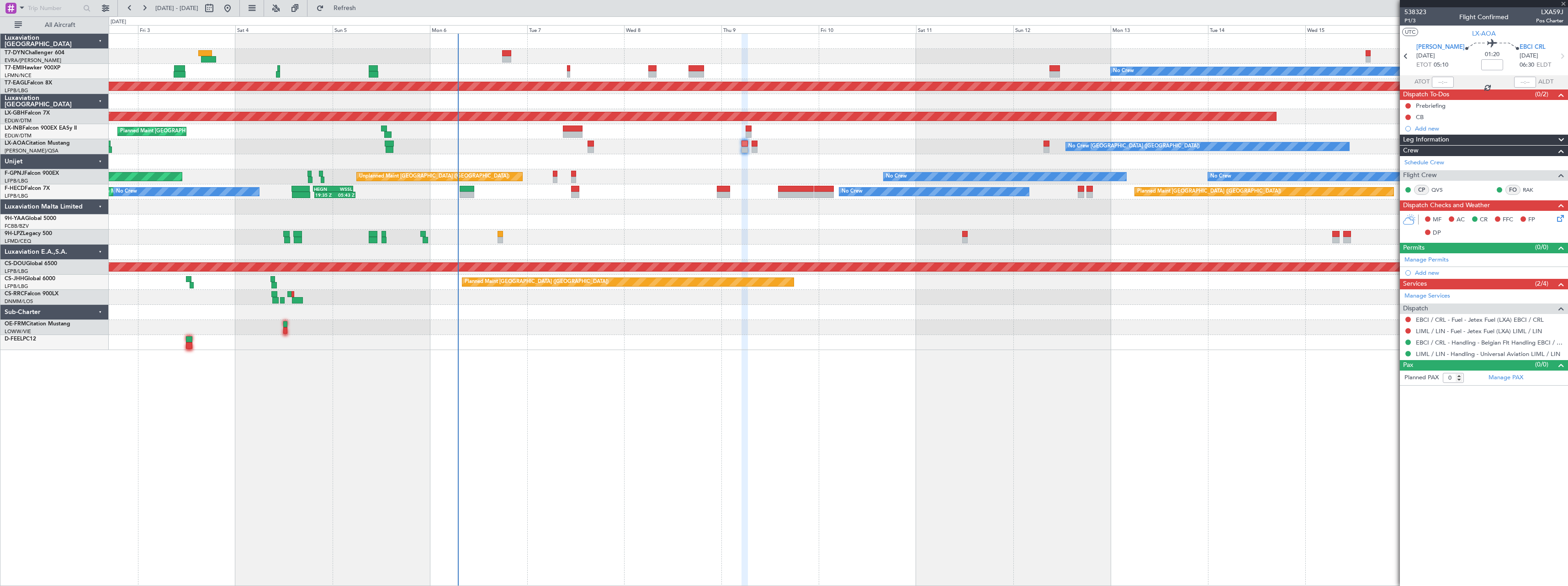
type input "+00:10"
type input "1"
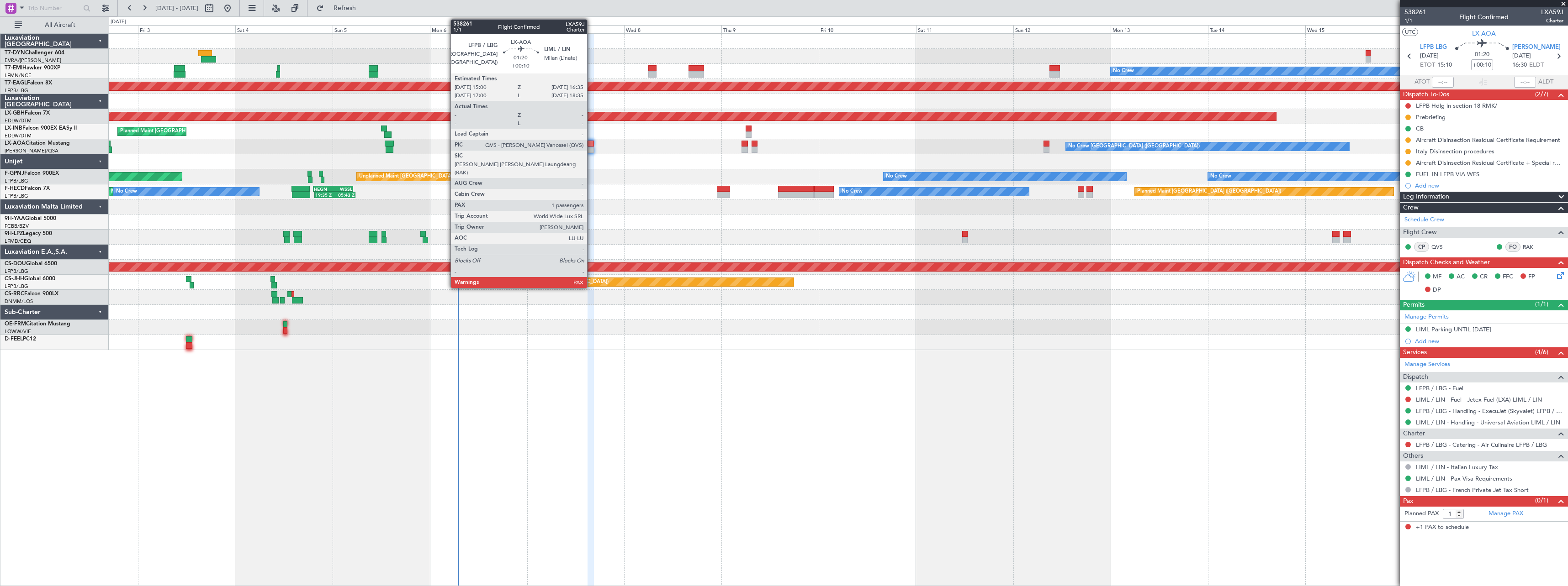
click at [591, 143] on div at bounding box center [591, 144] width 7 height 6
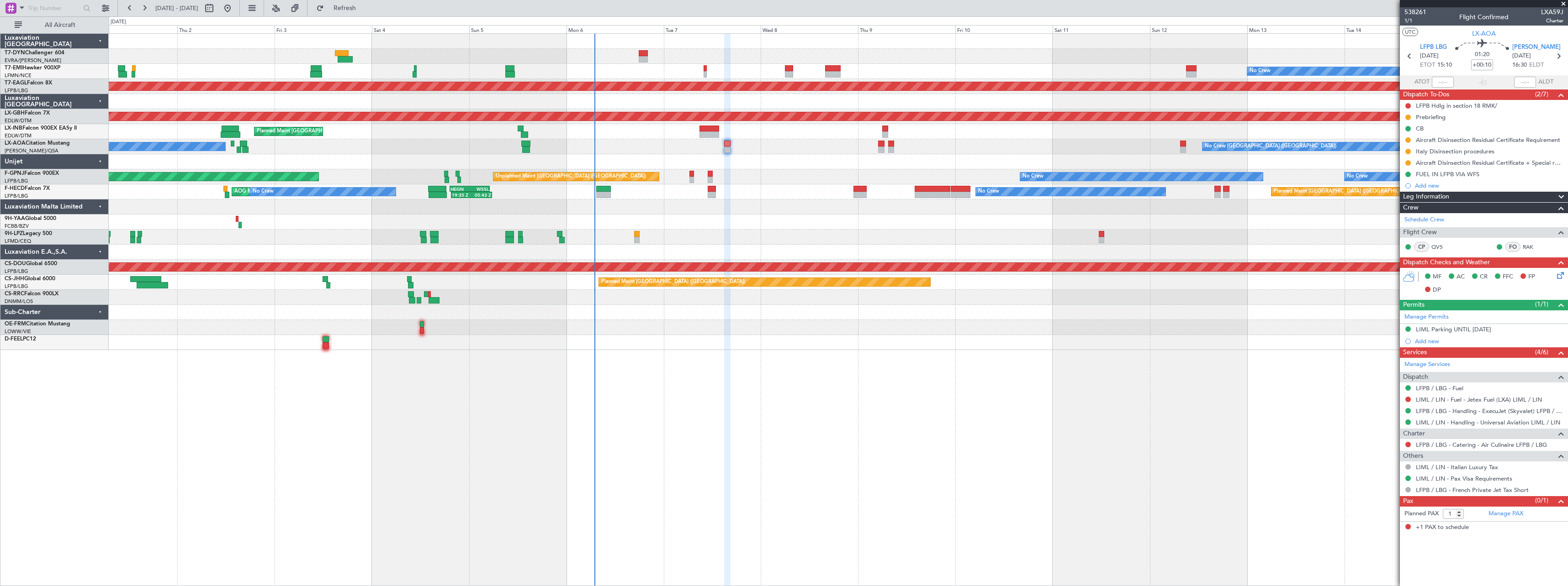
click at [409, 372] on div "No Crew Planned Maint Dubai (Al Maktoum Intl) Planned Maint Nurnberg Planned Ma…" at bounding box center [838, 310] width 1459 height 553
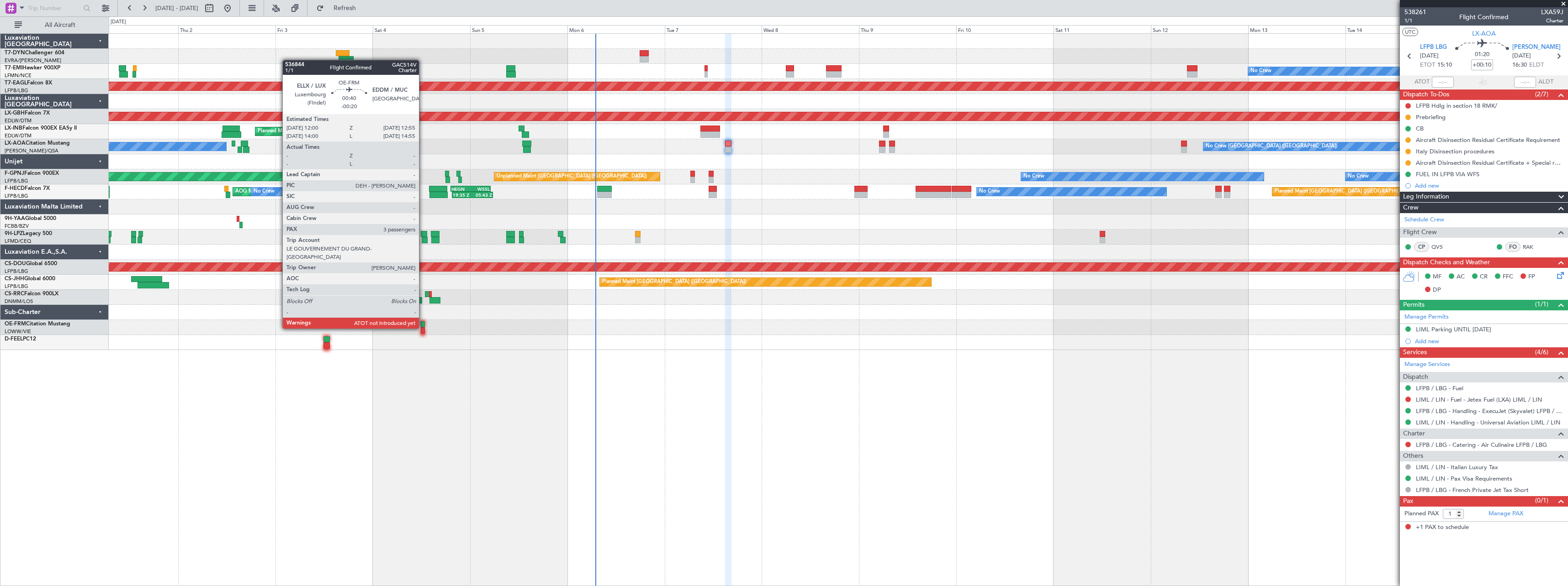
click at [423, 327] on div at bounding box center [423, 330] width 4 height 6
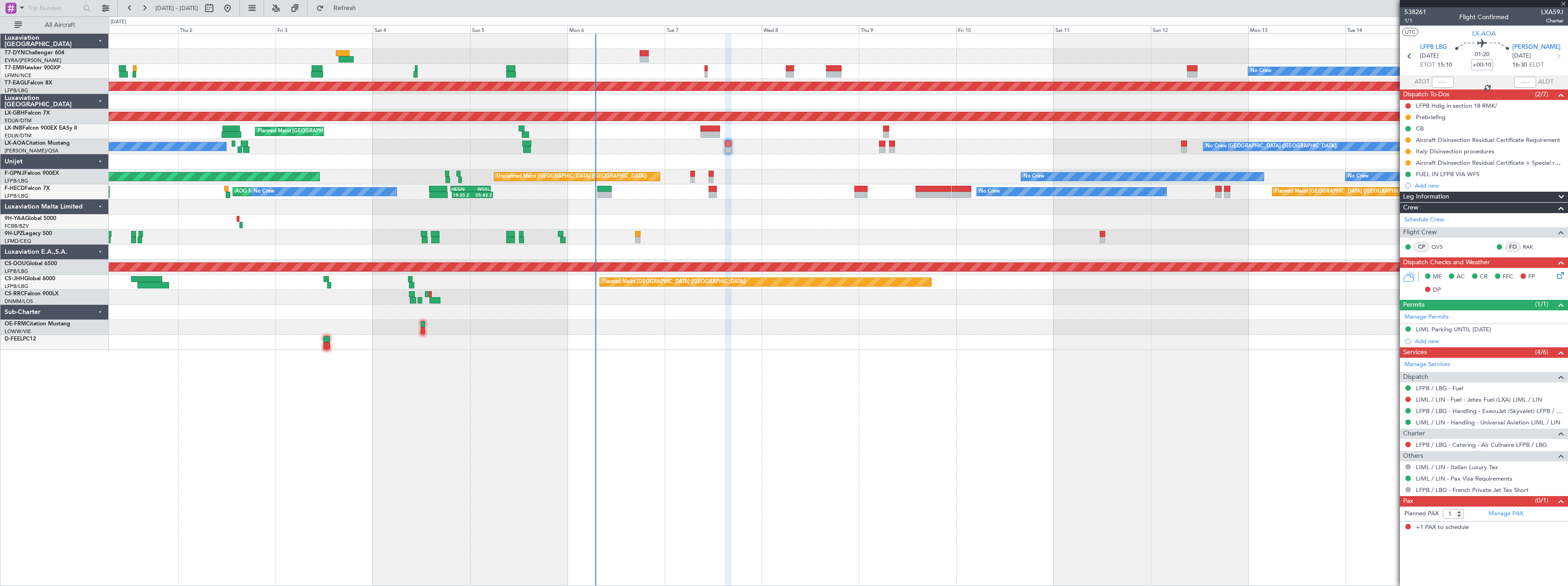
type input "-00:20"
type input "3"
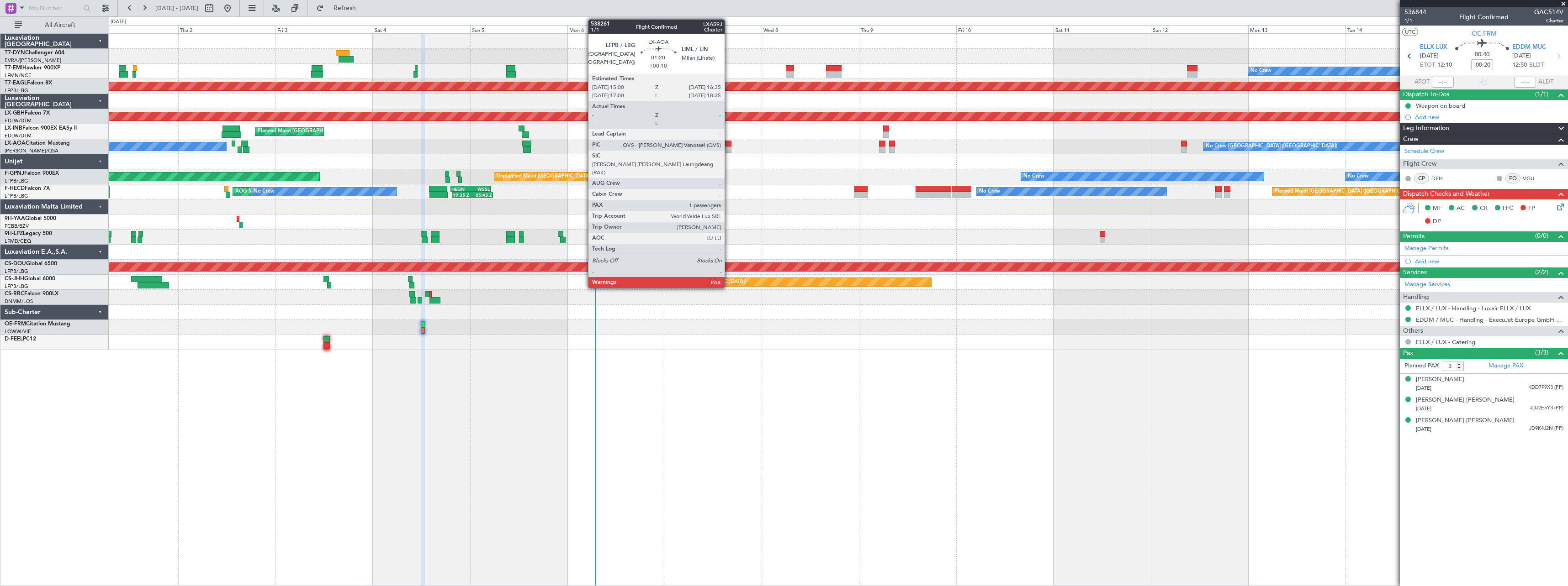
click at [728, 143] on div at bounding box center [728, 144] width 7 height 6
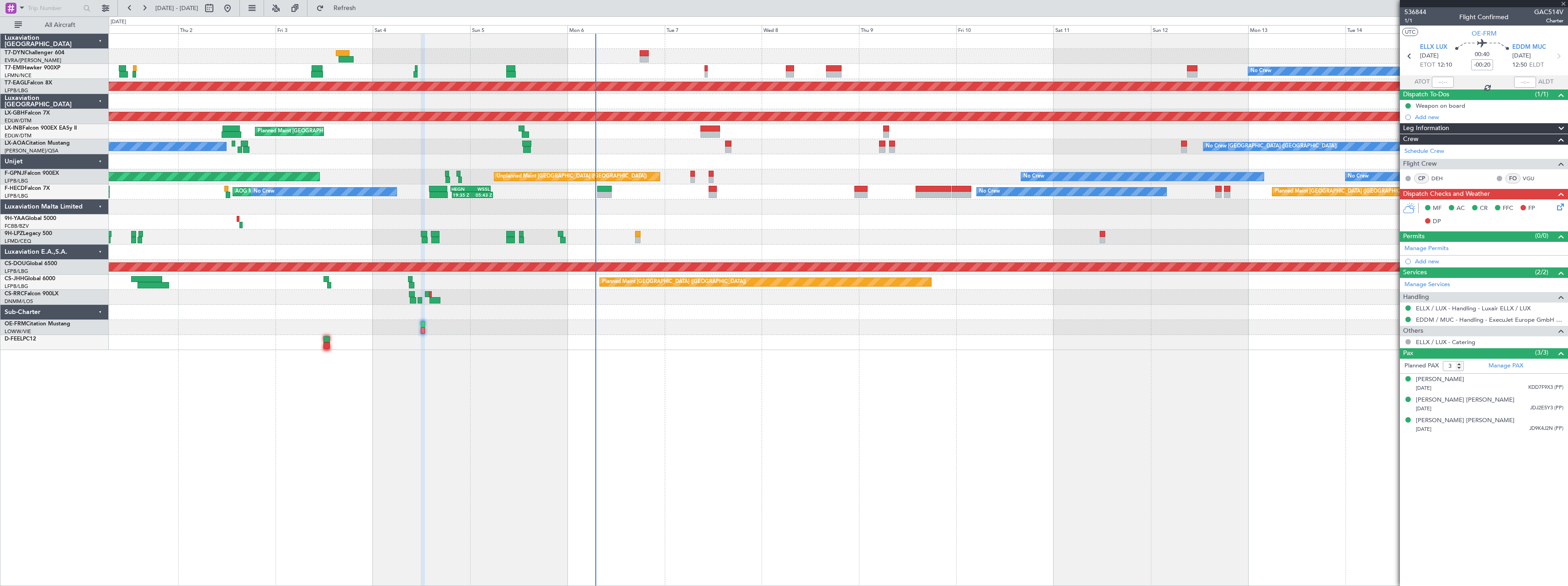
type input "+00:10"
type input "1"
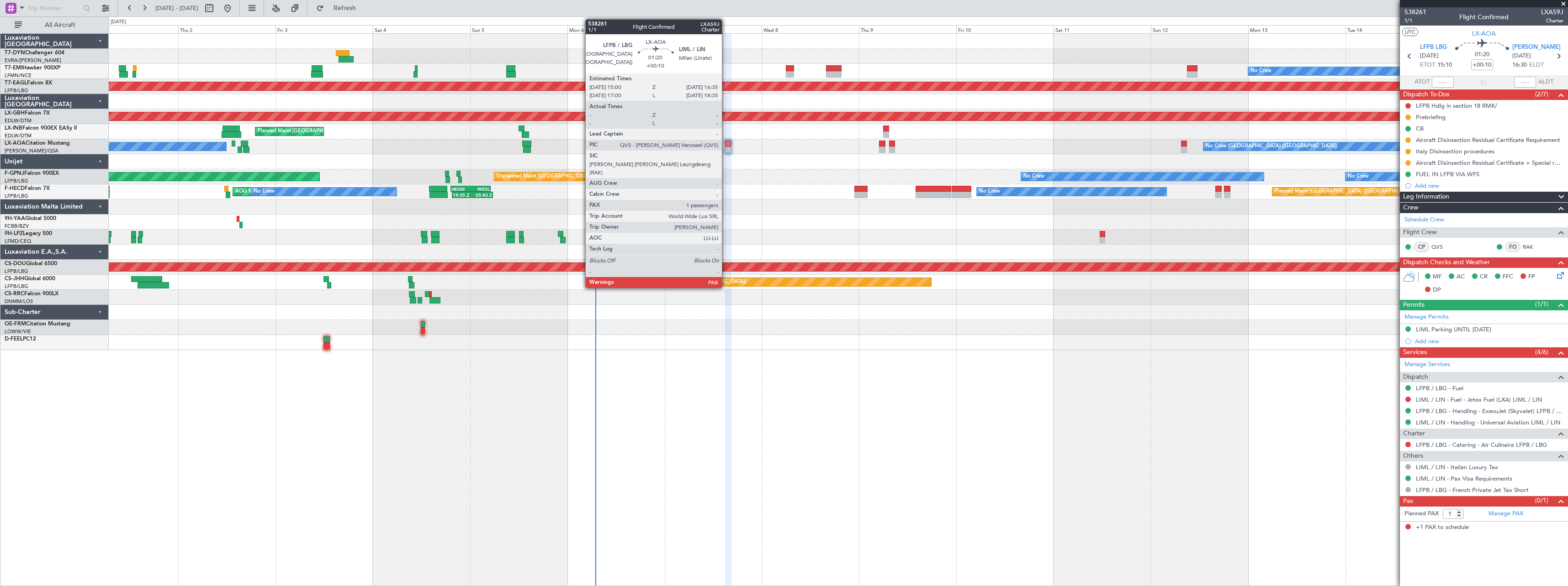
click at [726, 145] on div at bounding box center [728, 144] width 7 height 6
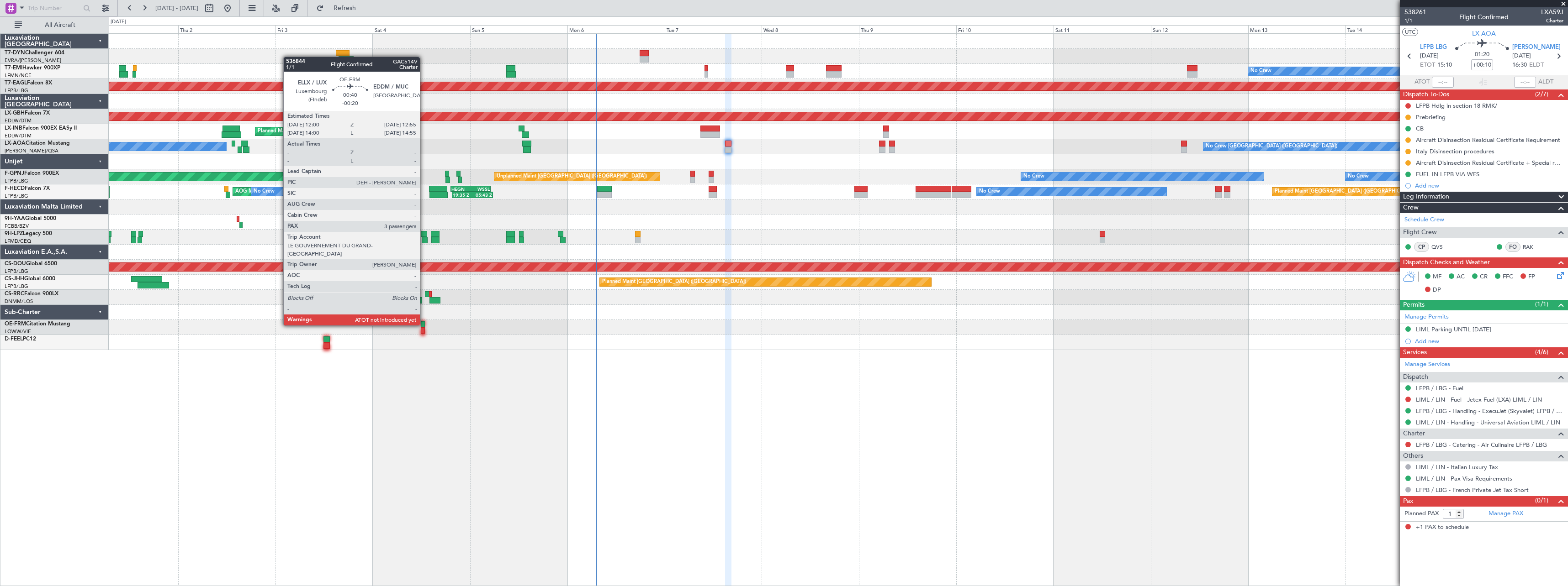
click at [424, 325] on div at bounding box center [423, 325] width 4 height 6
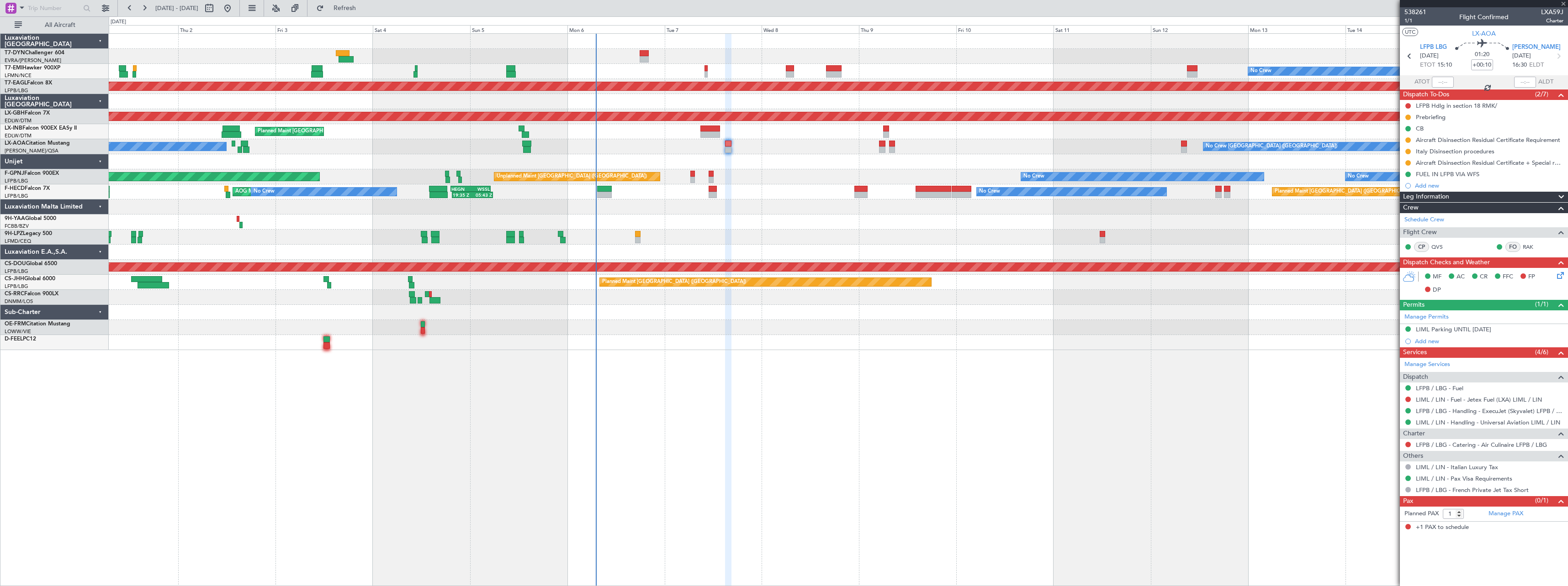
type input "-00:20"
type input "3"
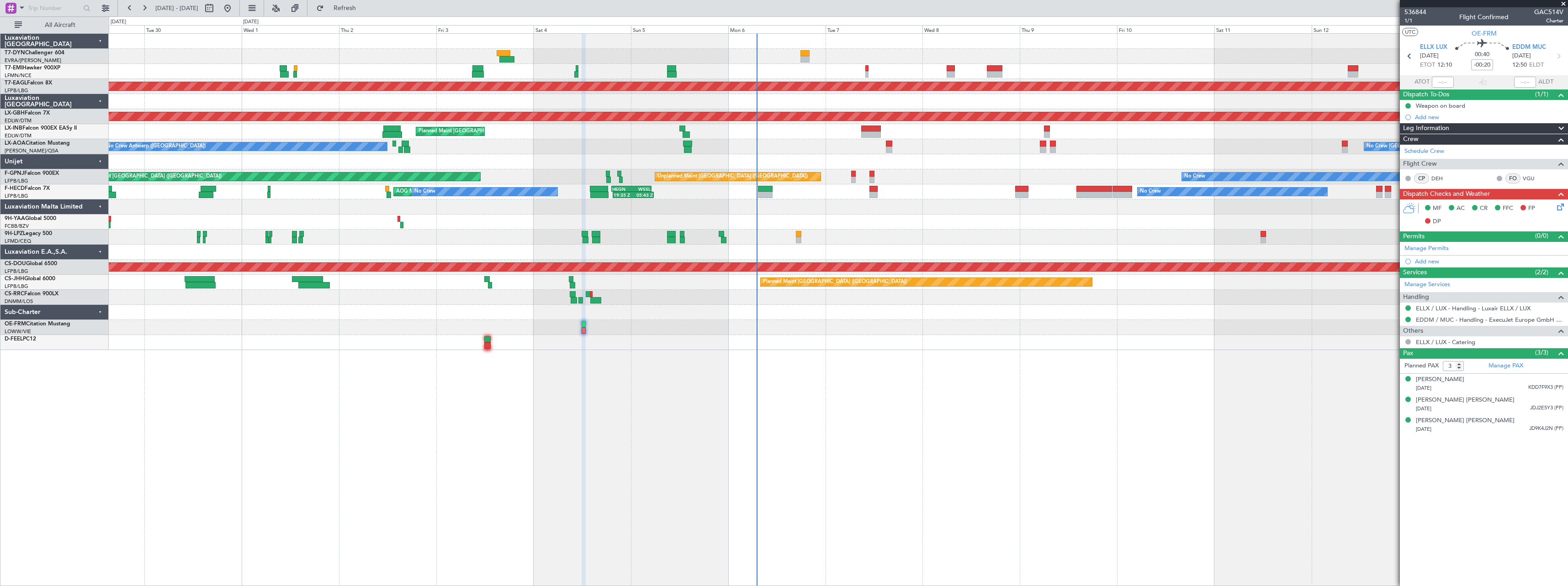
click at [489, 379] on div "No Crew Planned Maint Dubai (Al Maktoum Intl) Planned Maint Nurnberg Planned Ma…" at bounding box center [838, 310] width 1459 height 553
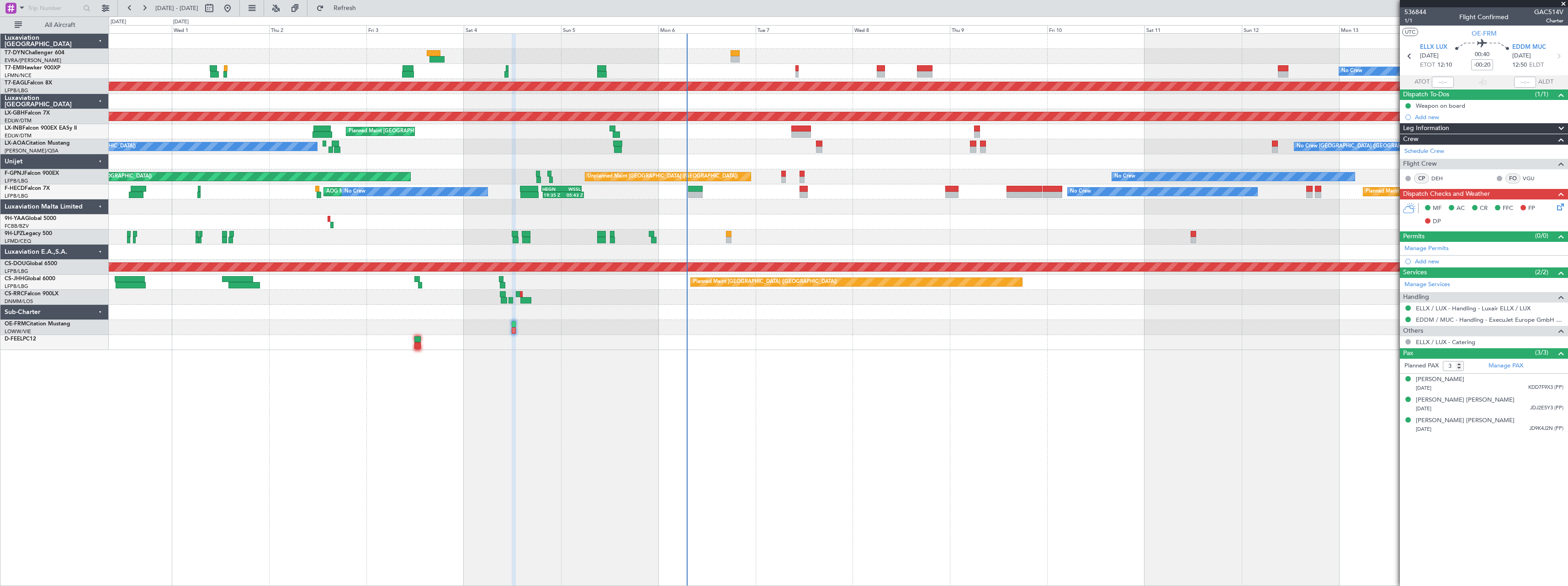
click at [665, 424] on div "No Crew Planned Maint Dubai (Al Maktoum Intl) Planned Maint Nurnberg Planned Ma…" at bounding box center [838, 310] width 1459 height 553
click at [744, 238] on div at bounding box center [838, 237] width 1459 height 15
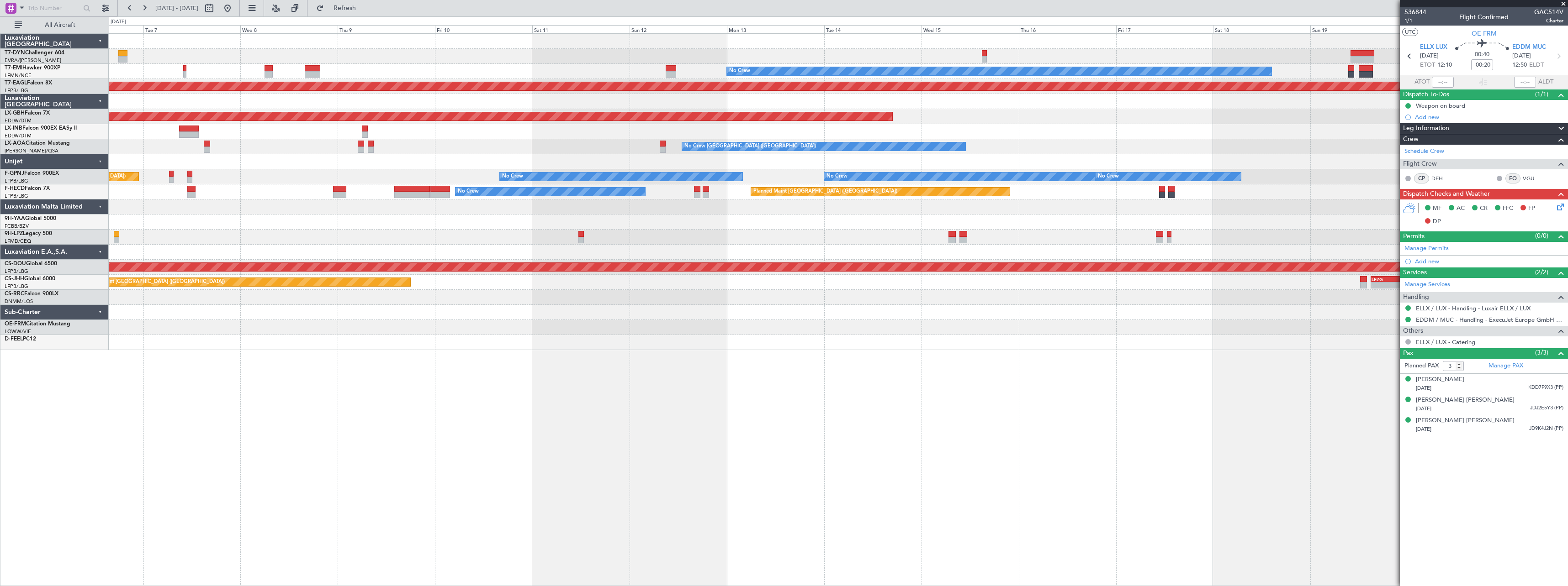
click at [390, 402] on div "No Crew Planned Maint Dubai (Al Maktoum Intl) Planned Maint Nurnberg Planned Ma…" at bounding box center [838, 310] width 1459 height 553
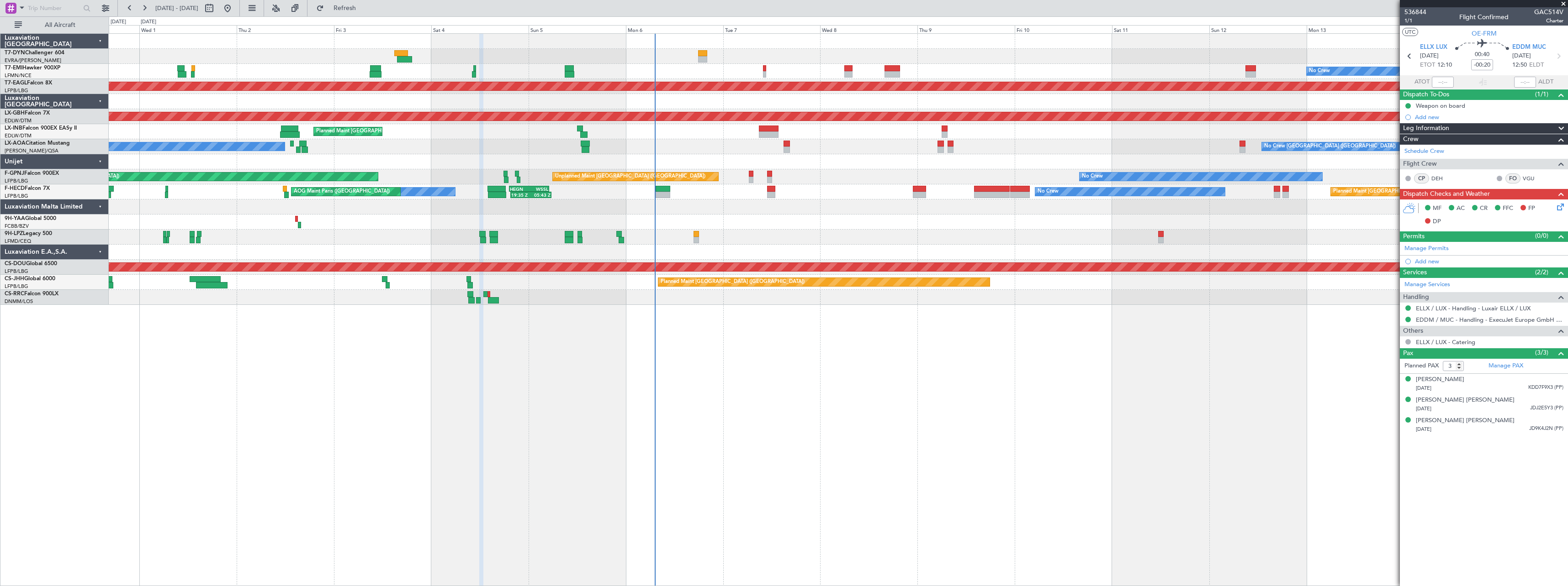
click at [1023, 348] on div "No Crew Planned Maint Dubai (Al Maktoum Intl) Planned Maint Nurnberg Planned Ma…" at bounding box center [838, 310] width 1459 height 553
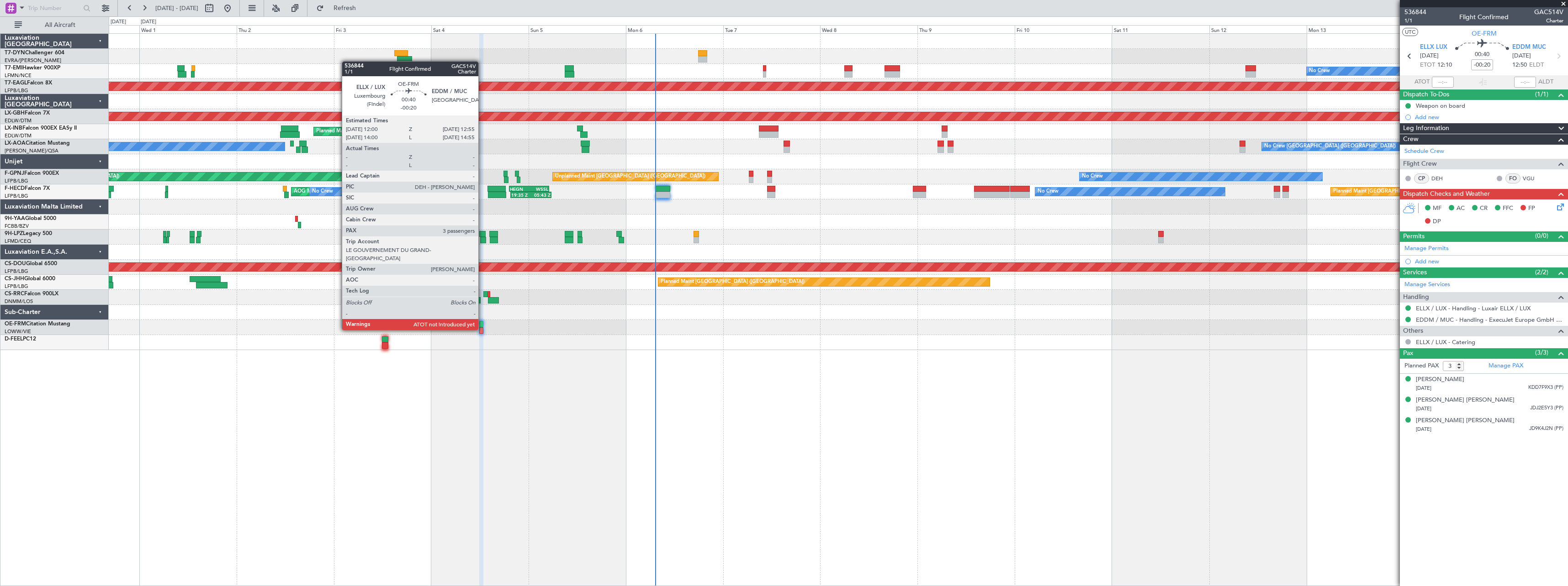
click at [482, 329] on div at bounding box center [481, 330] width 4 height 6
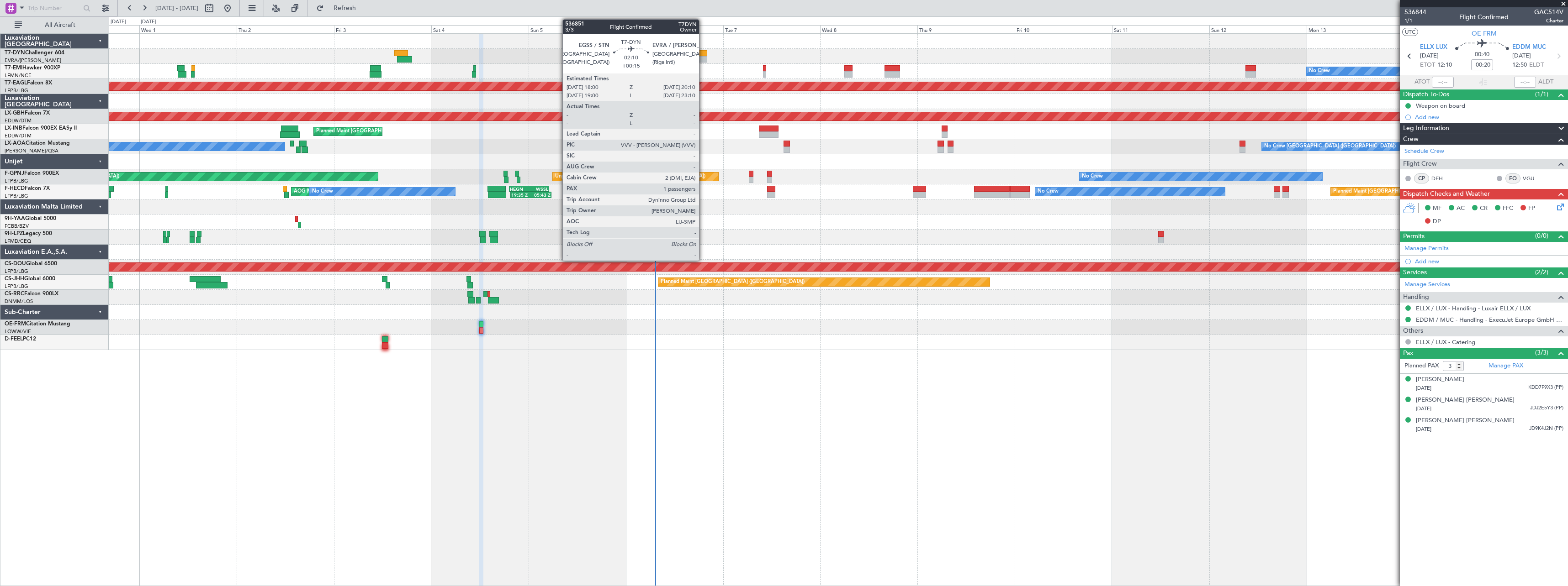
click at [703, 59] on div at bounding box center [703, 59] width 9 height 6
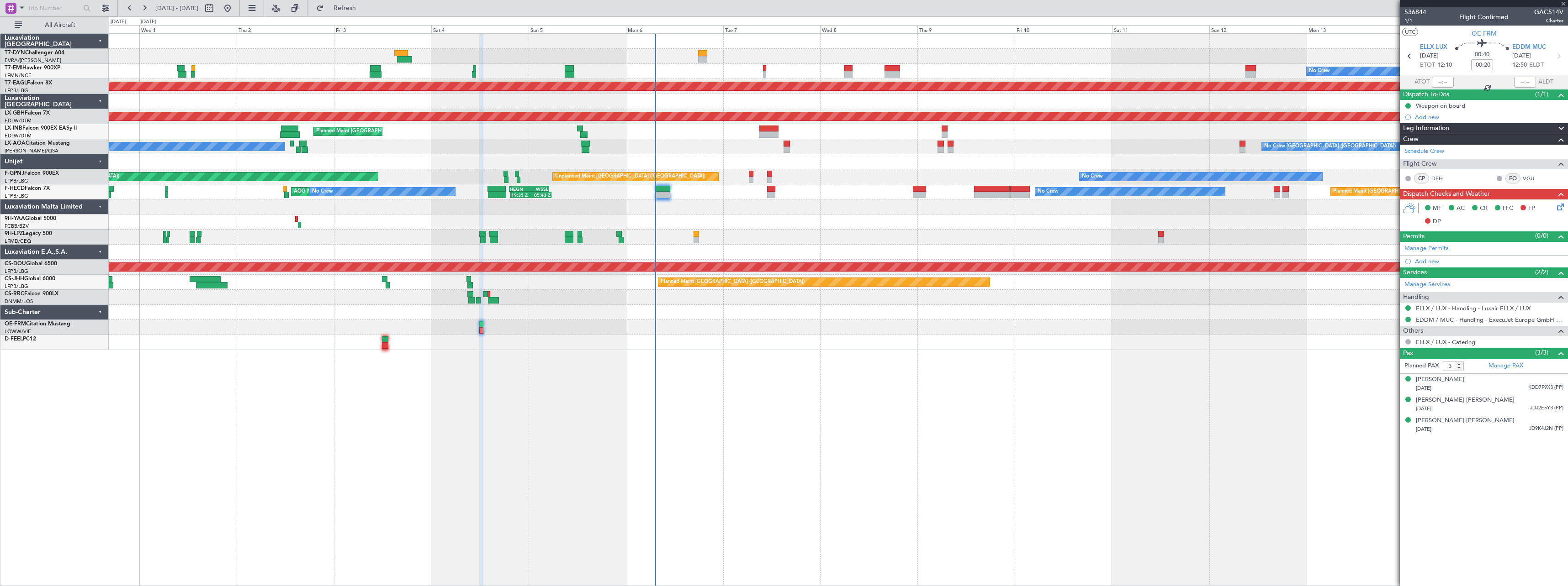
type input "+00:15"
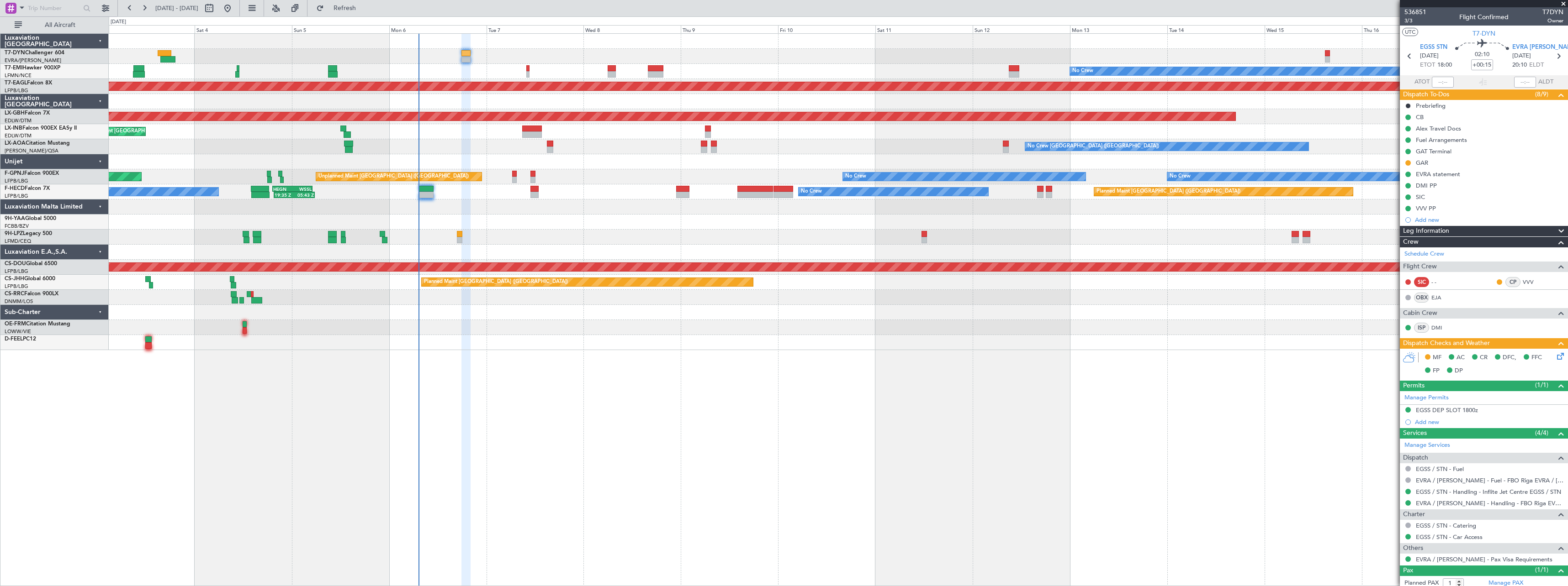
click at [597, 343] on div "No Crew Planned Maint Dubai (Al Maktoum Intl) Planned Maint Nurnberg Planned Ma…" at bounding box center [838, 192] width 1459 height 316
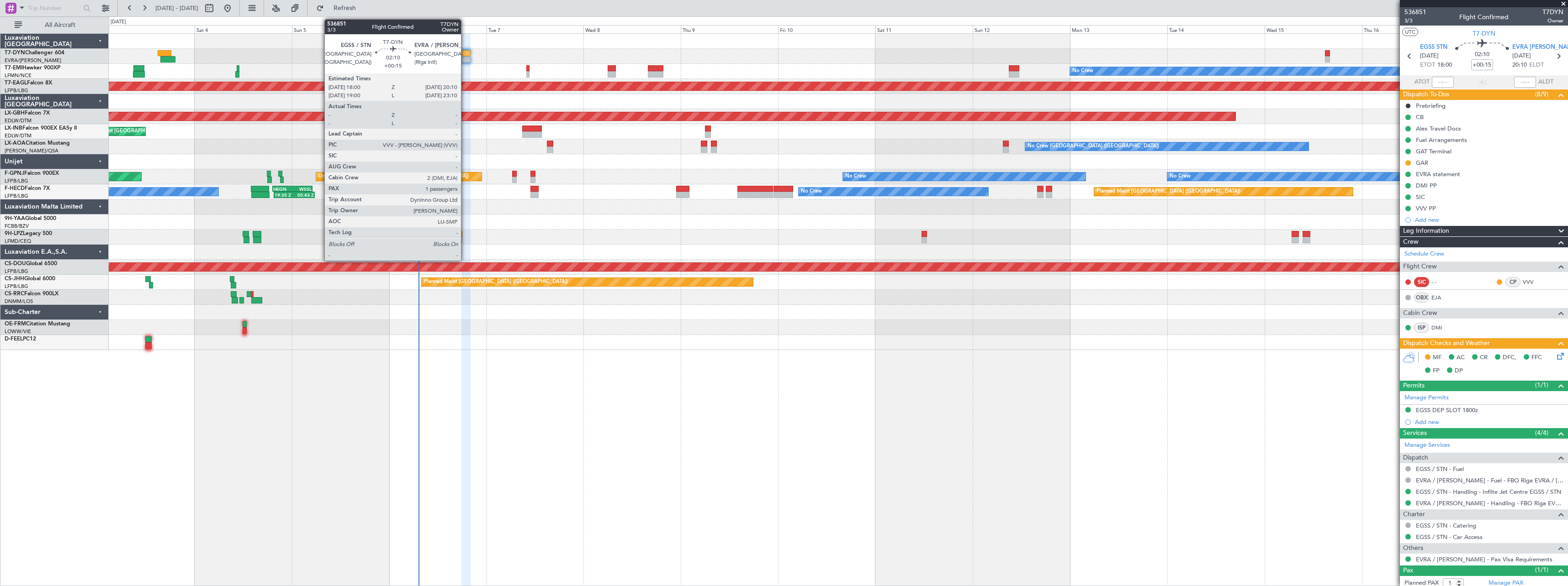
click at [465, 52] on div at bounding box center [466, 53] width 9 height 6
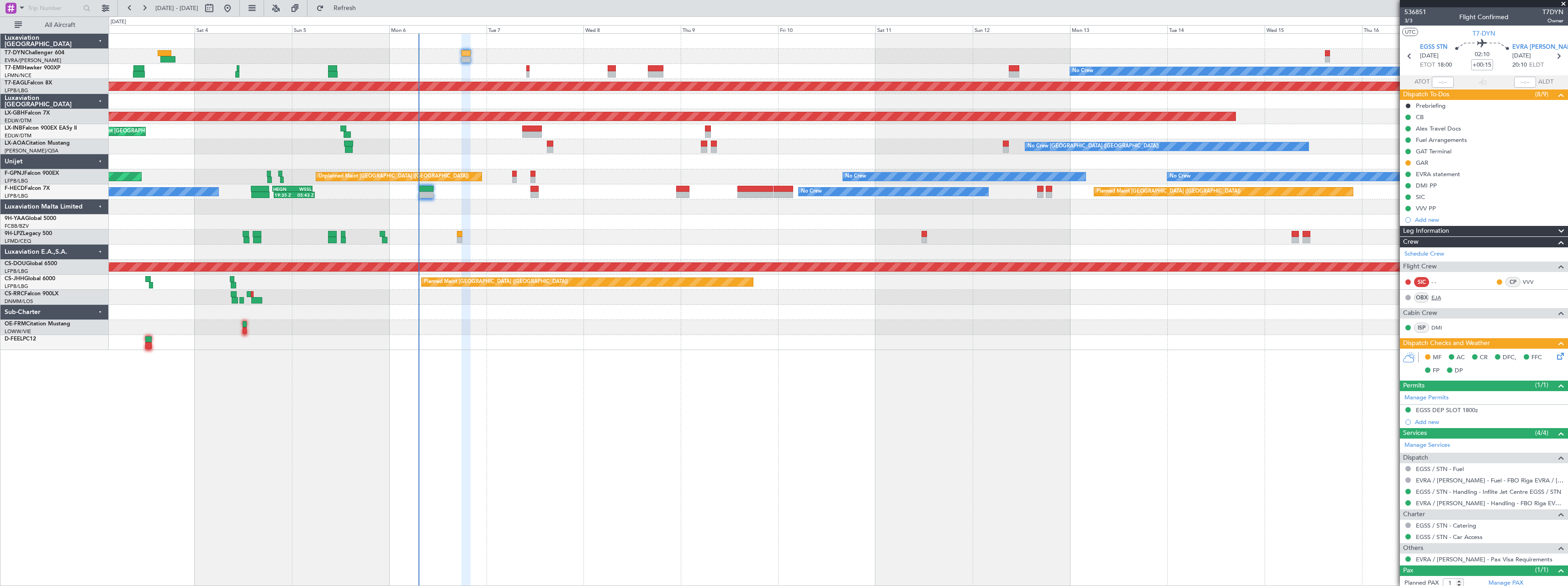
click at [1436, 300] on link "EJA" at bounding box center [1441, 297] width 21 height 8
click at [1436, 299] on link "EJA" at bounding box center [1441, 297] width 21 height 8
click at [1437, 298] on link "EJA" at bounding box center [1441, 297] width 21 height 8
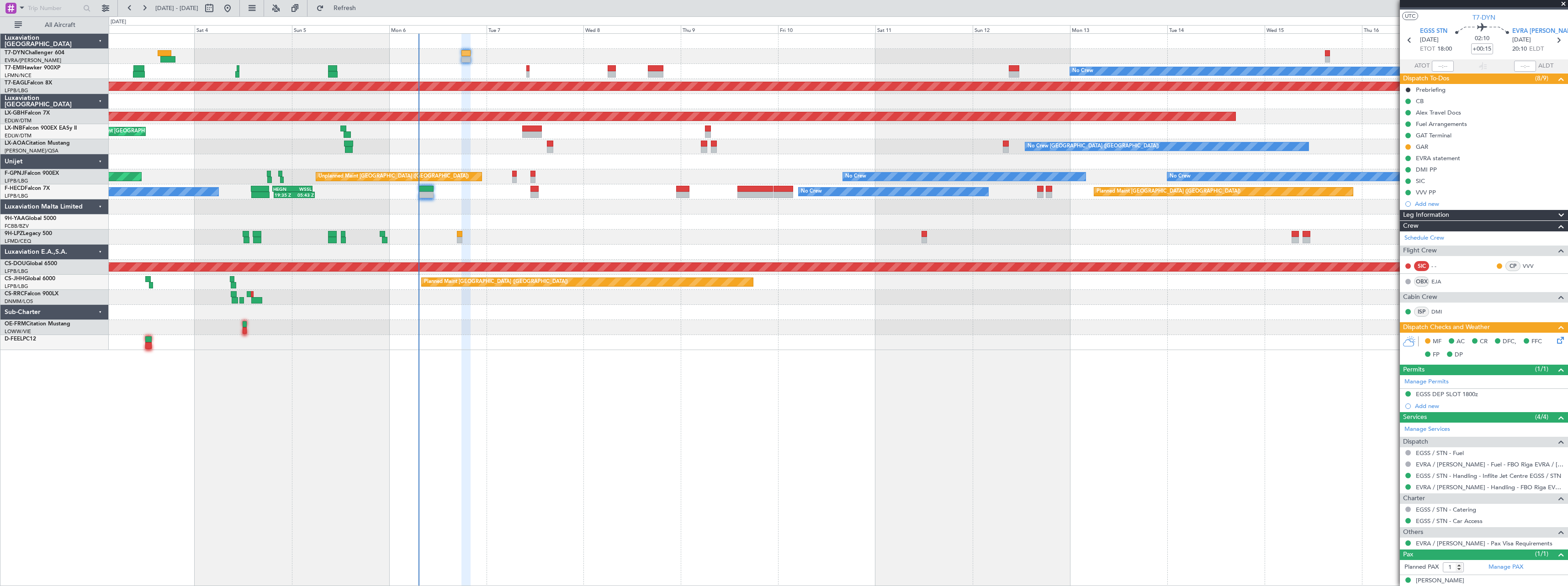
scroll to position [25, 0]
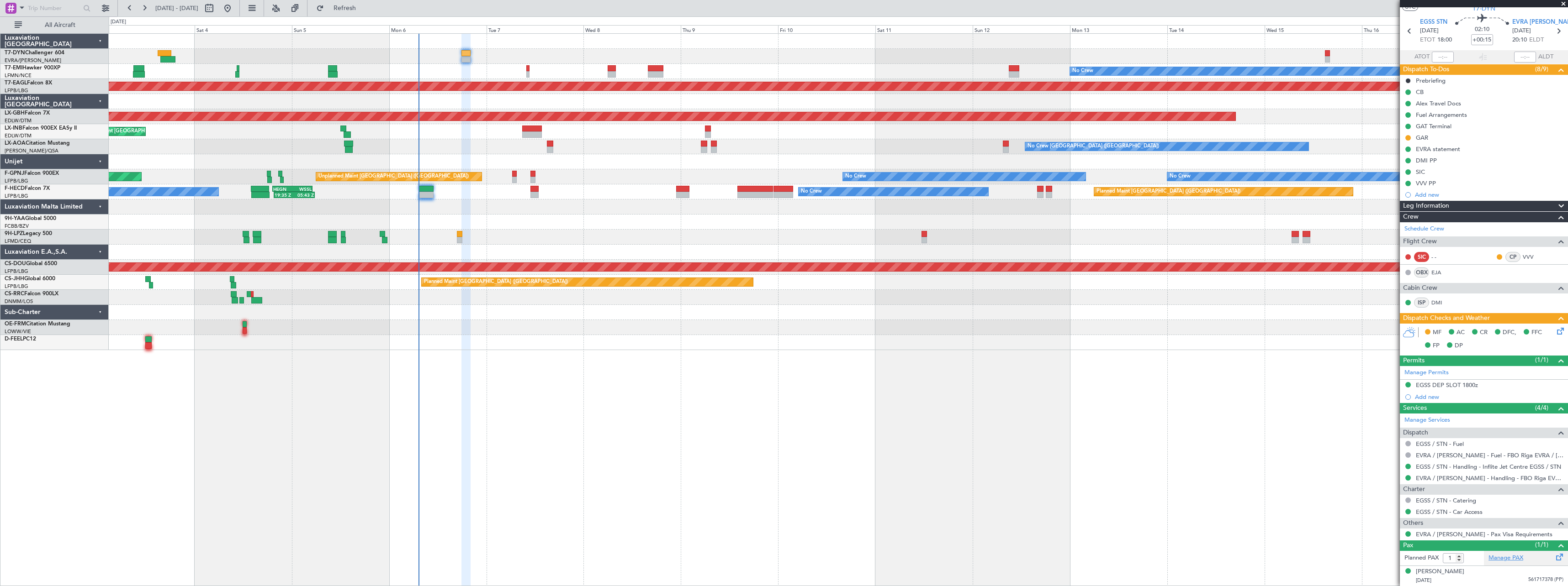
click at [1500, 556] on link "Manage PAX" at bounding box center [1505, 558] width 35 height 9
click at [1567, 2] on span at bounding box center [1563, 4] width 9 height 8
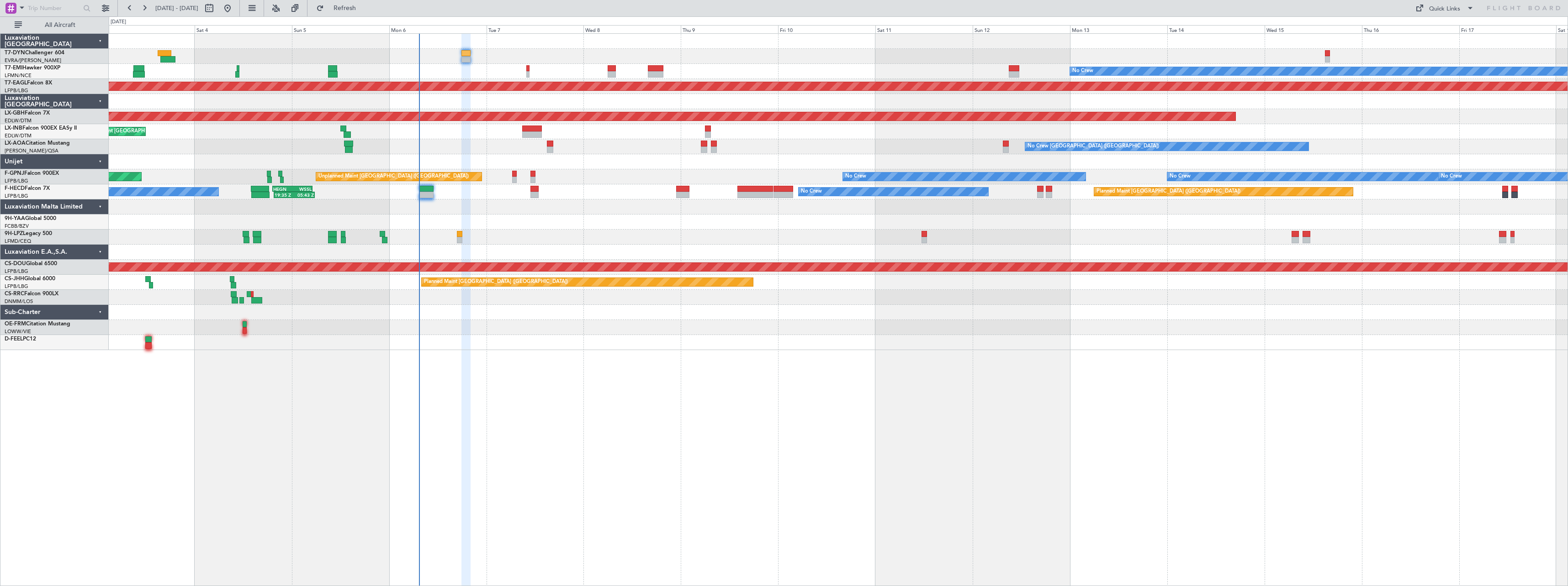
type input "0"
click at [1451, 13] on div "Quick Links" at bounding box center [1444, 9] width 31 height 9
click at [1454, 31] on button "Trip Builder" at bounding box center [1444, 30] width 68 height 22
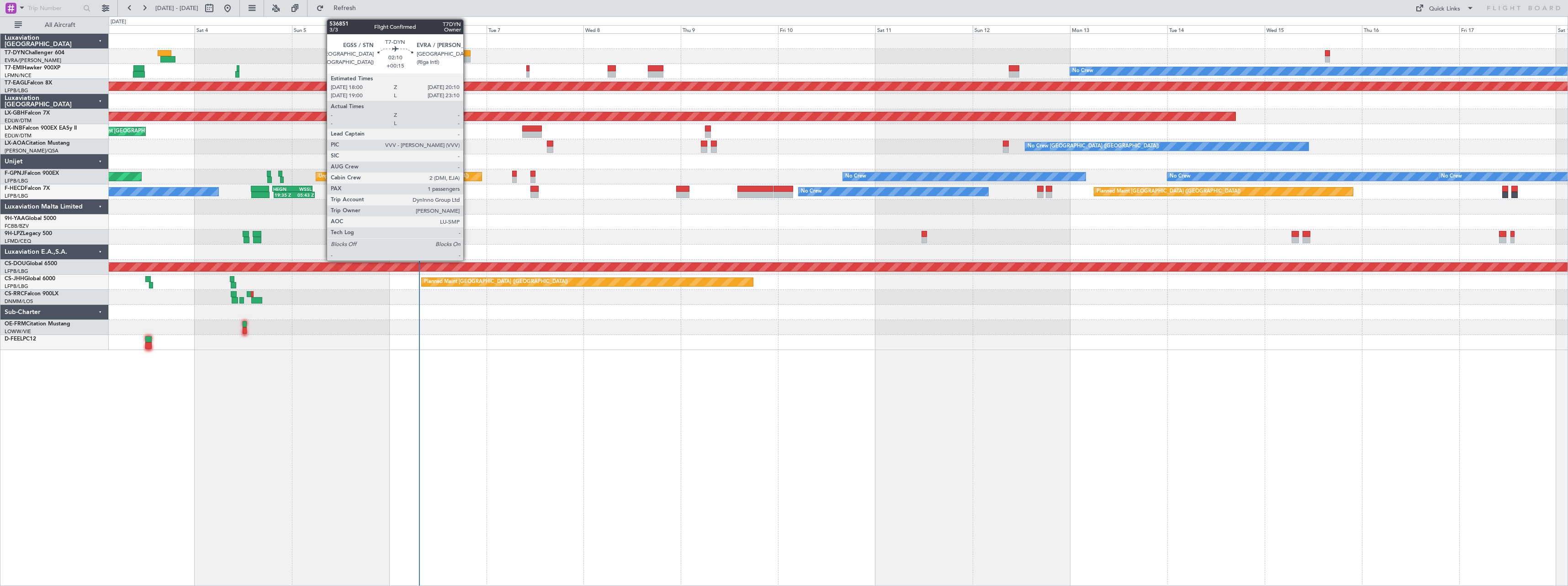
click at [467, 57] on div at bounding box center [466, 59] width 9 height 6
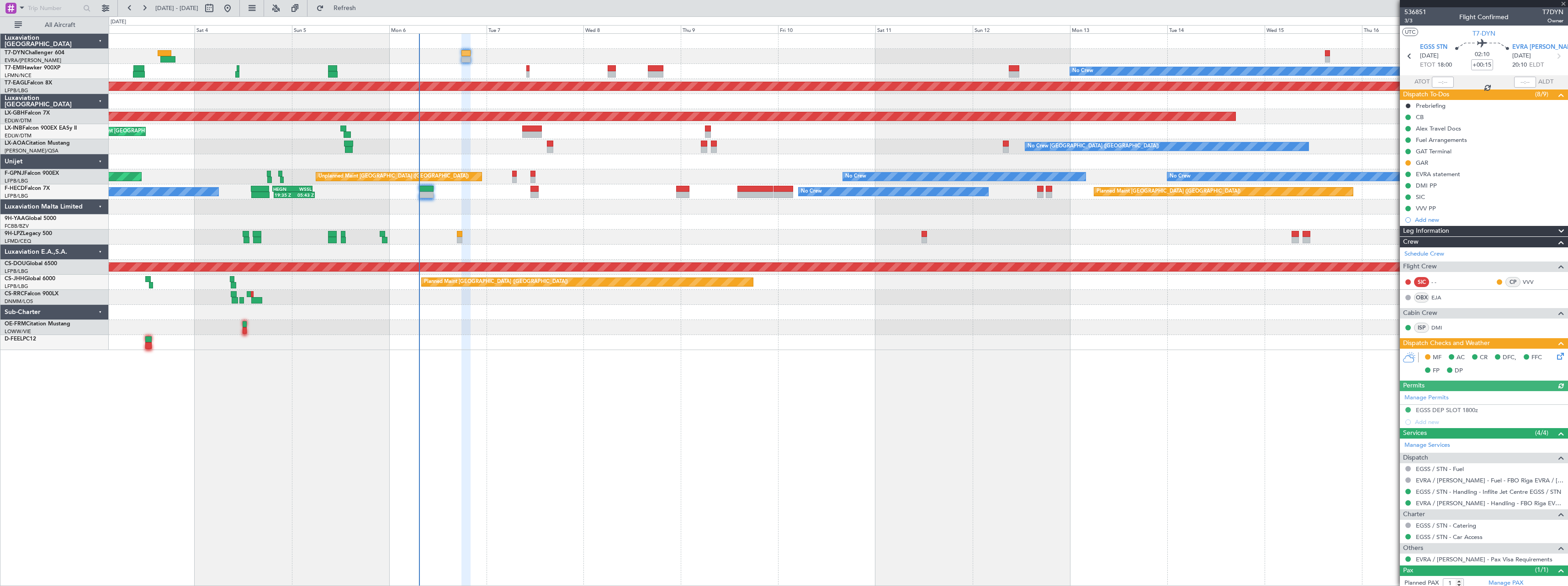
scroll to position [25, 0]
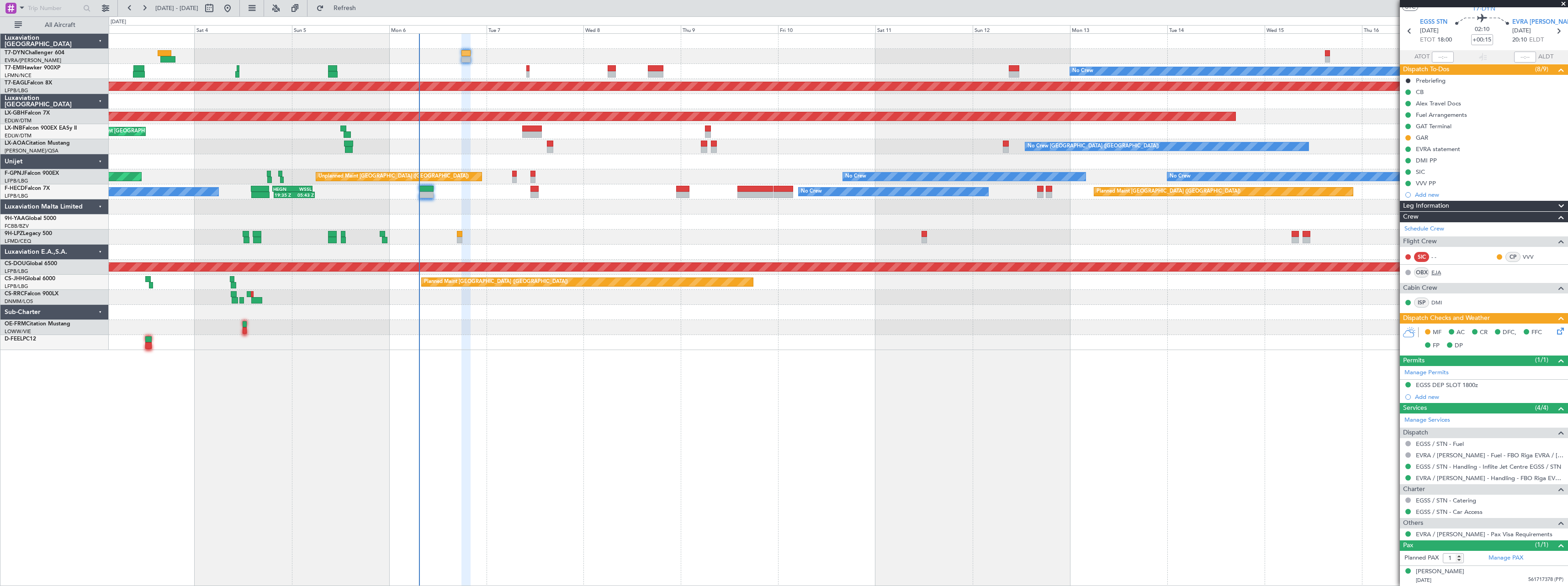
click at [1438, 273] on link "EJA" at bounding box center [1441, 273] width 21 height 8
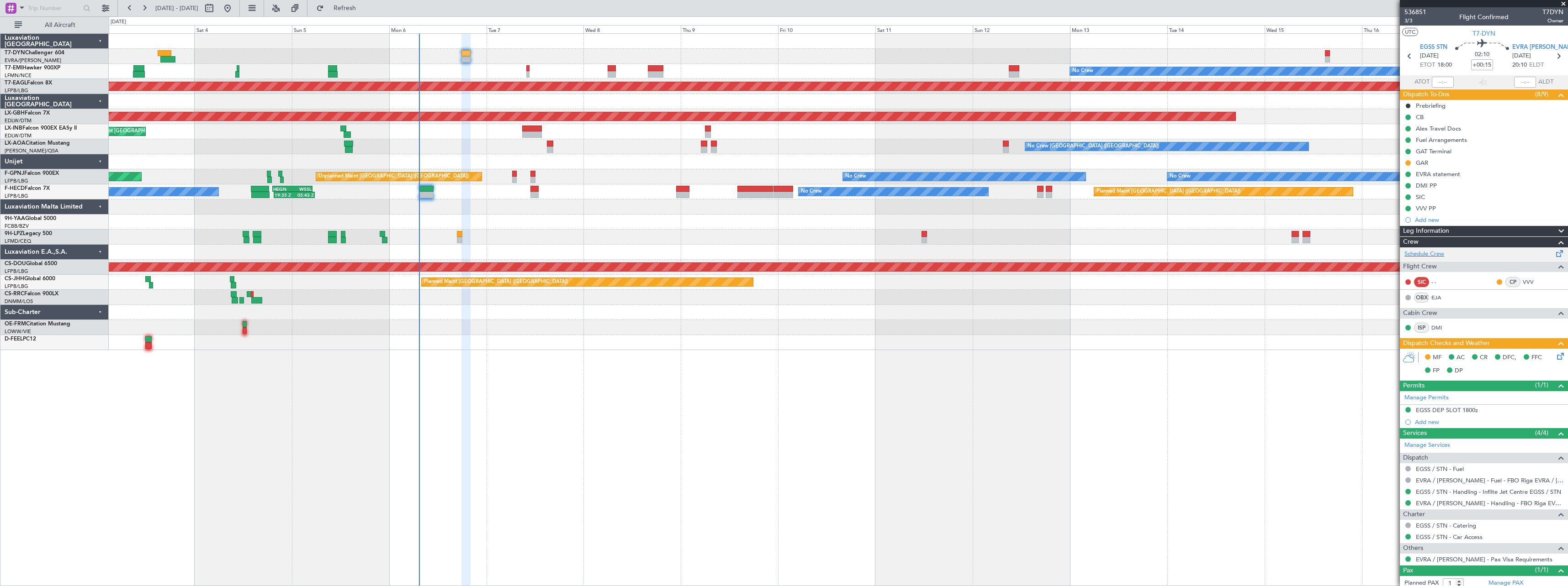
click at [1555, 250] on span at bounding box center [1560, 251] width 11 height 7
click at [364, 7] on span "Refresh" at bounding box center [345, 8] width 38 height 6
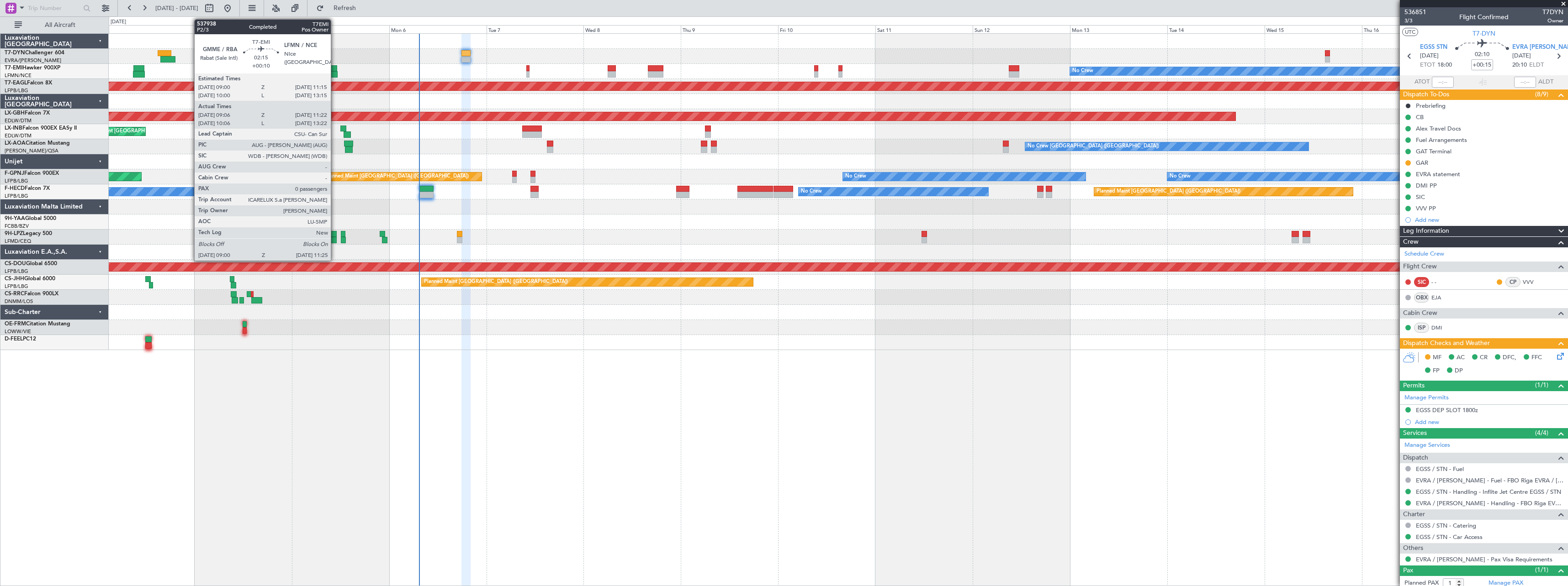
click at [335, 69] on div at bounding box center [333, 68] width 9 height 6
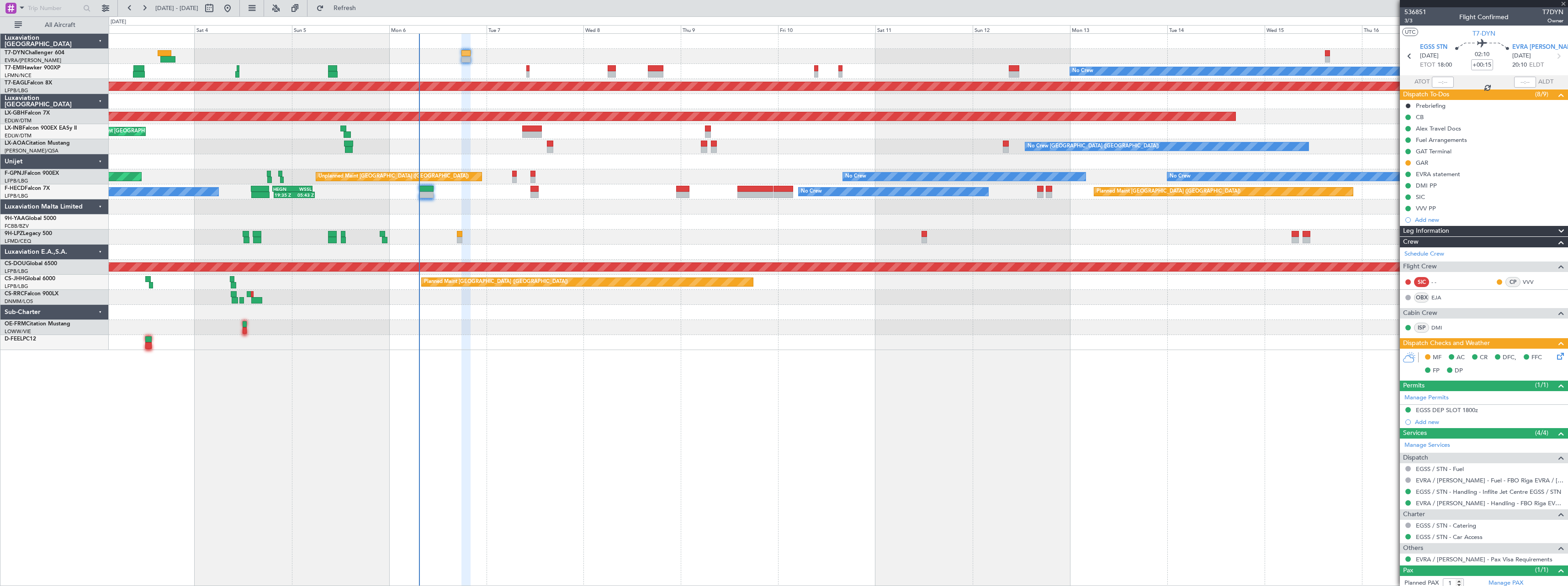
type input "+00:10"
type input "09:06"
type input "11:22"
type input "0"
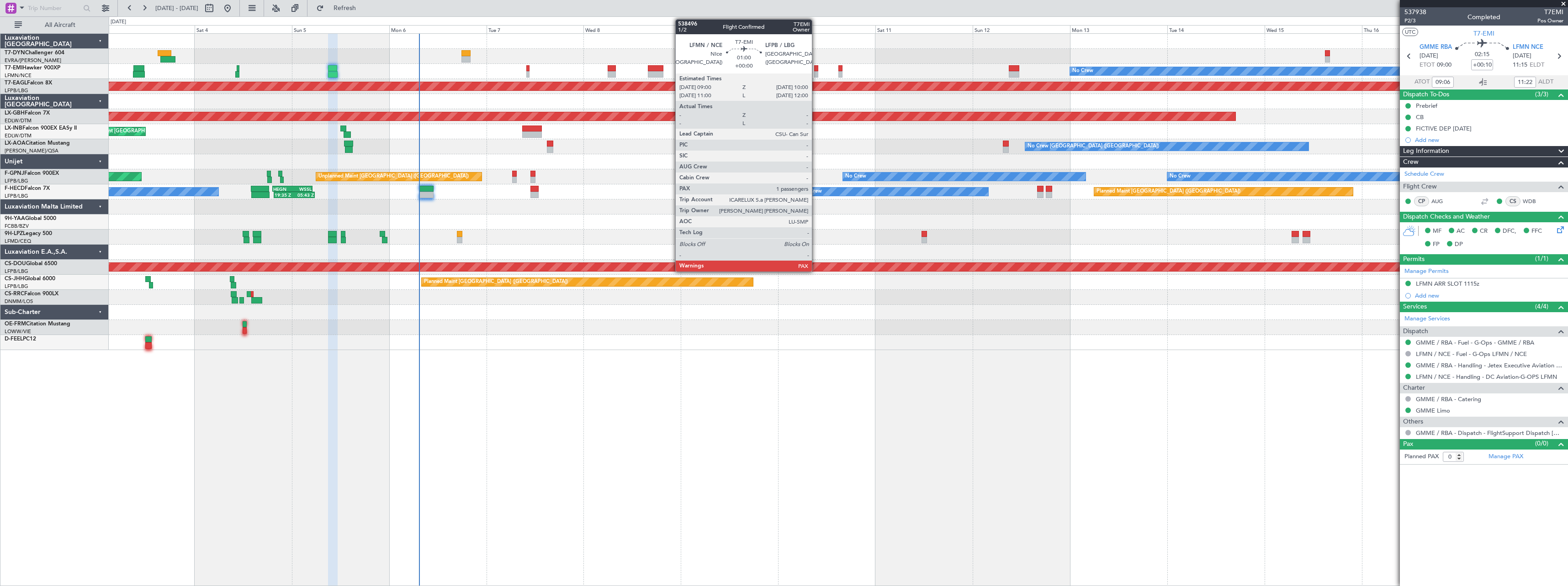
click at [816, 70] on div at bounding box center [816, 68] width 4 height 6
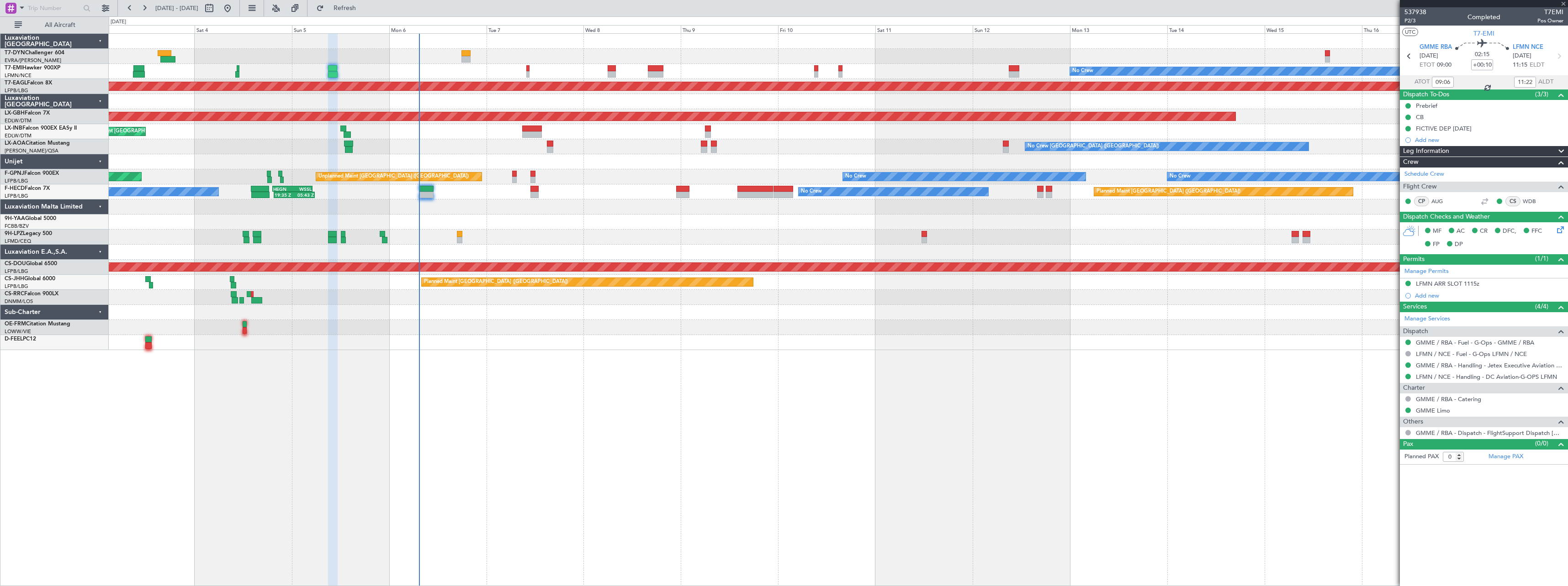
type input "1"
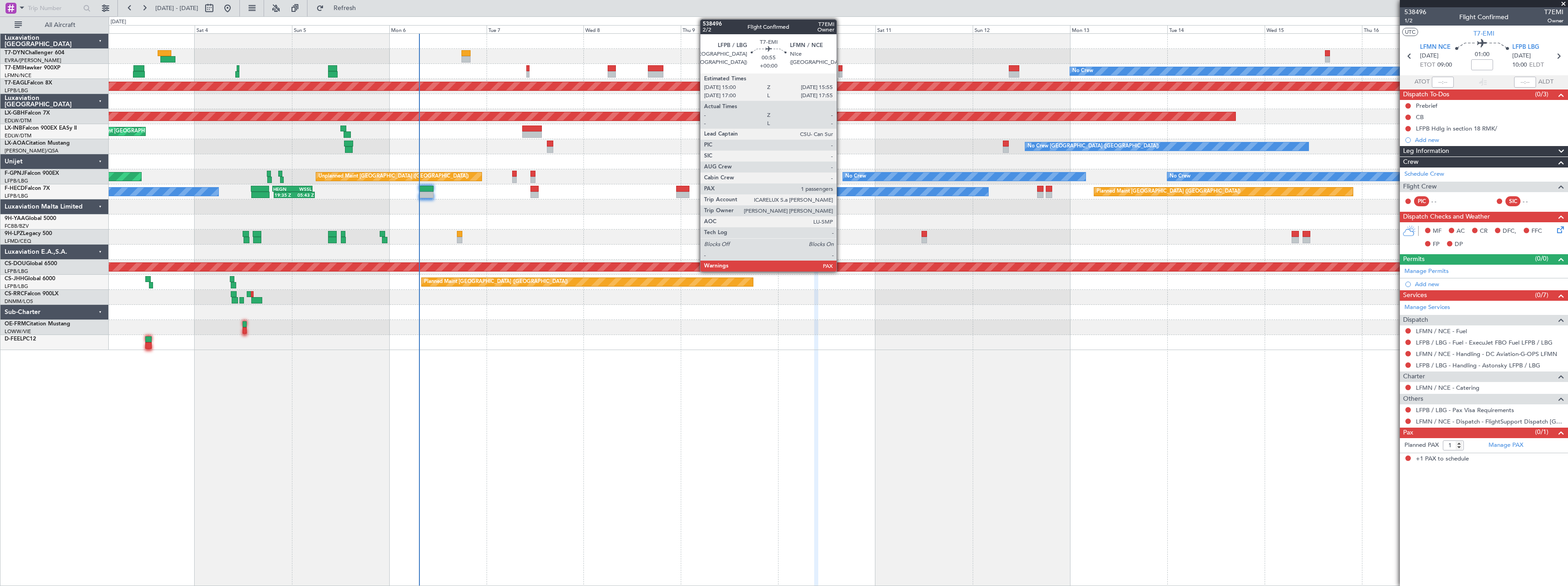
click at [840, 69] on div at bounding box center [840, 68] width 4 height 6
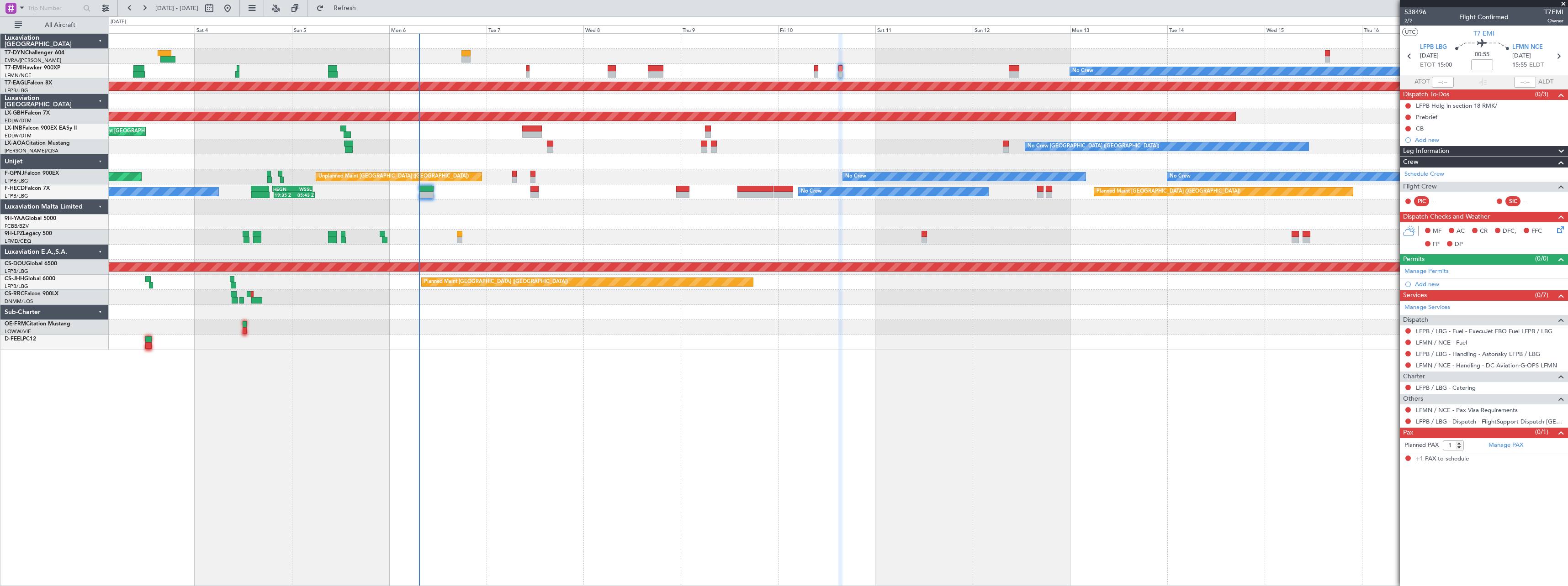
click at [1408, 23] on span "2/2" at bounding box center [1415, 21] width 22 height 8
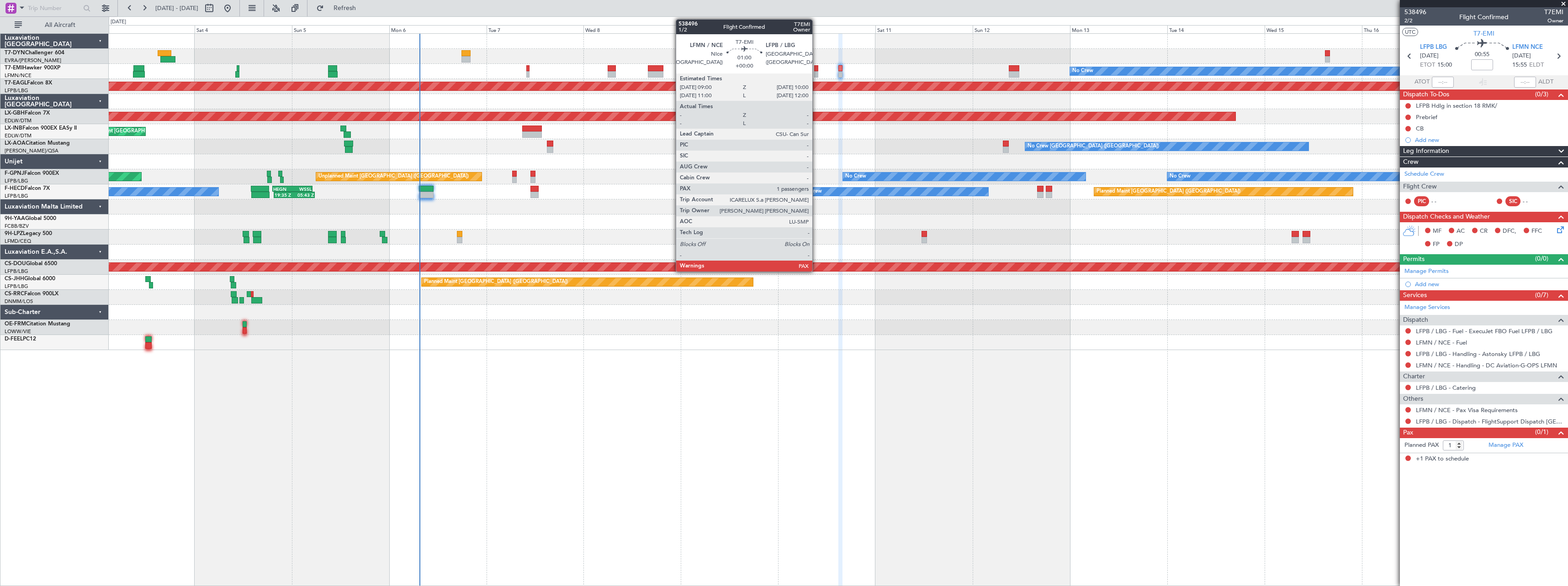
click at [817, 69] on div at bounding box center [816, 68] width 4 height 6
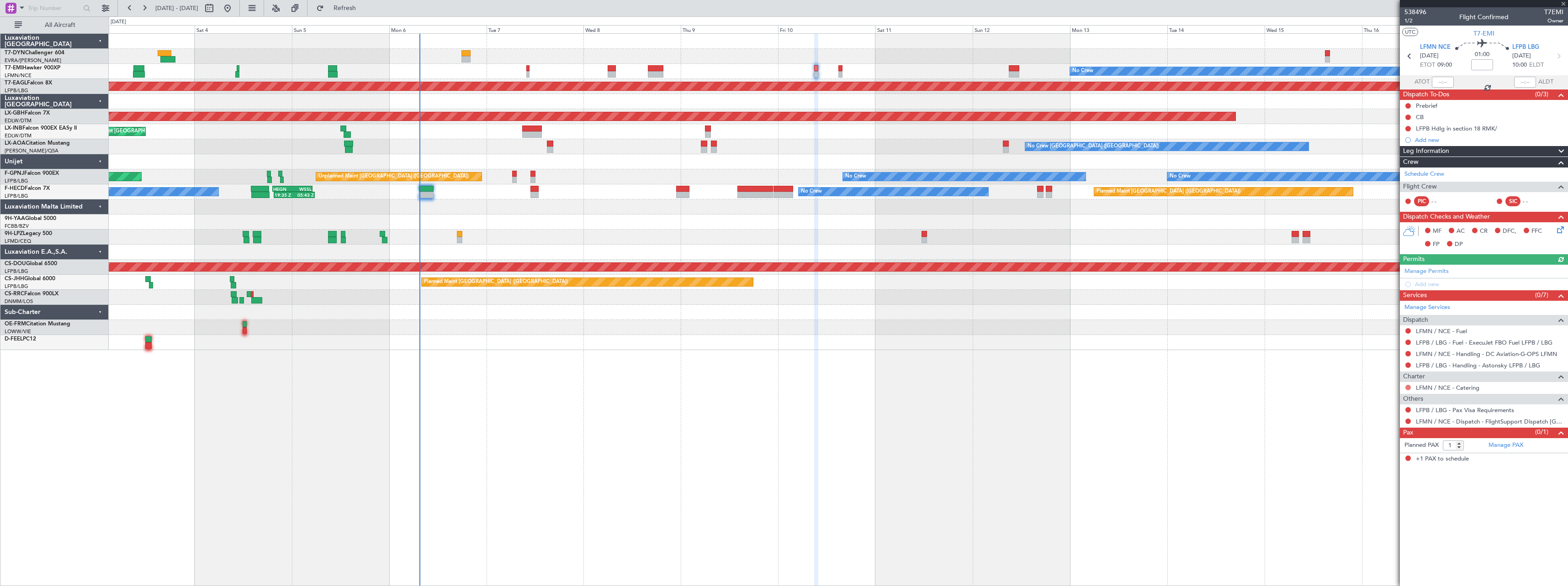
click at [1408, 386] on button at bounding box center [1407, 387] width 5 height 5
click at [1382, 401] on mat-tooltip-component "Not Requested" at bounding box center [1407, 402] width 51 height 25
click at [1409, 389] on button at bounding box center [1407, 387] width 5 height 5
click at [1376, 399] on span "Not Required" at bounding box center [1386, 401] width 37 height 9
click at [1475, 366] on link "LFPB / LBG - Handling - Astonsky LFPB / LBG" at bounding box center [1478, 366] width 124 height 8
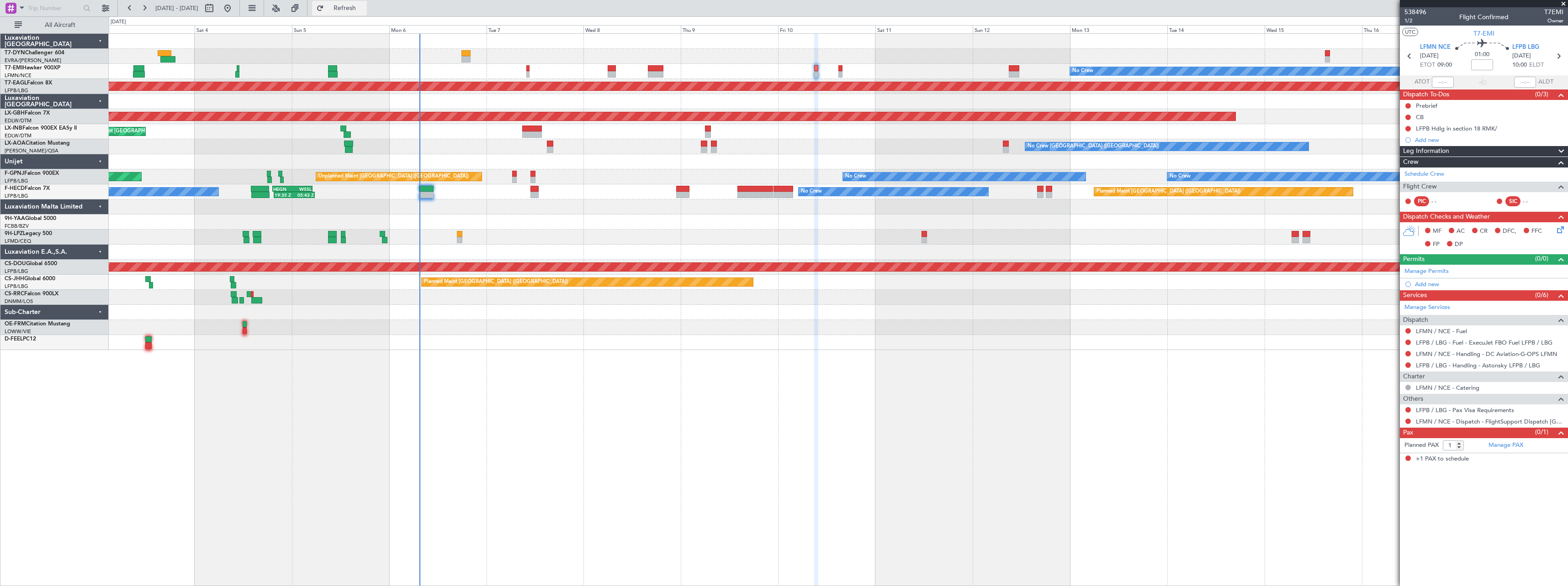
click at [364, 9] on span "Refresh" at bounding box center [345, 8] width 38 height 6
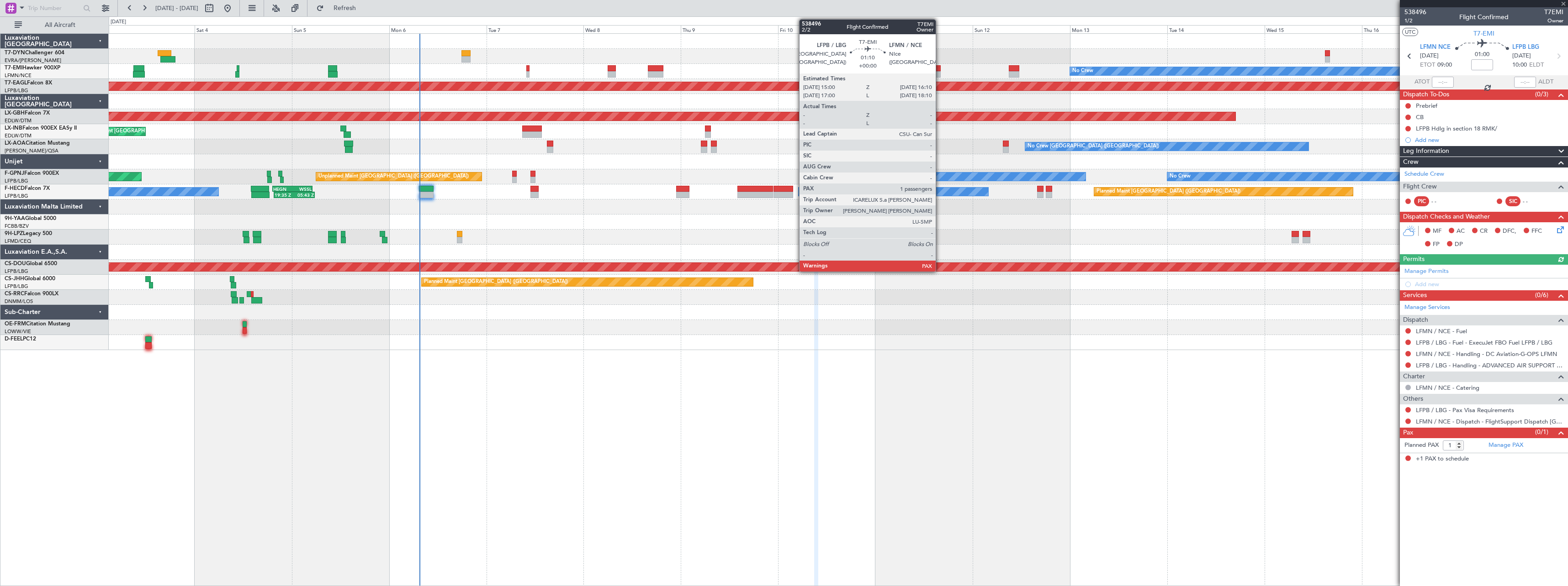
click at [940, 70] on div at bounding box center [938, 68] width 5 height 6
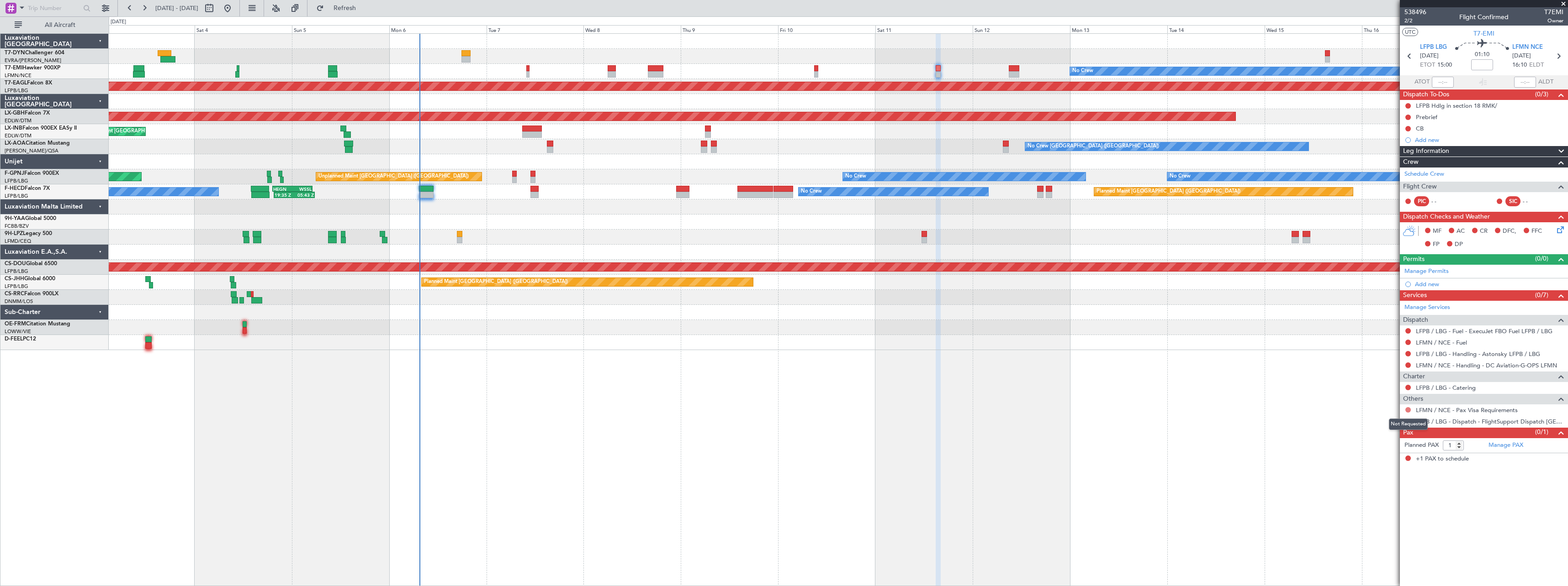
click at [1408, 410] on button at bounding box center [1407, 409] width 5 height 5
click at [1336, 387] on div "No Crew Planned Maint Dubai (Al Maktoum Intl) Planned Maint Nurnberg Planned Ma…" at bounding box center [838, 310] width 1459 height 553
click at [1407, 388] on button at bounding box center [1407, 387] width 5 height 5
click at [1377, 397] on span "Not Required" at bounding box center [1386, 401] width 37 height 9
click at [1486, 354] on link "LFPB / LBG - Handling - Astonsky LFPB / LBG" at bounding box center [1478, 354] width 124 height 8
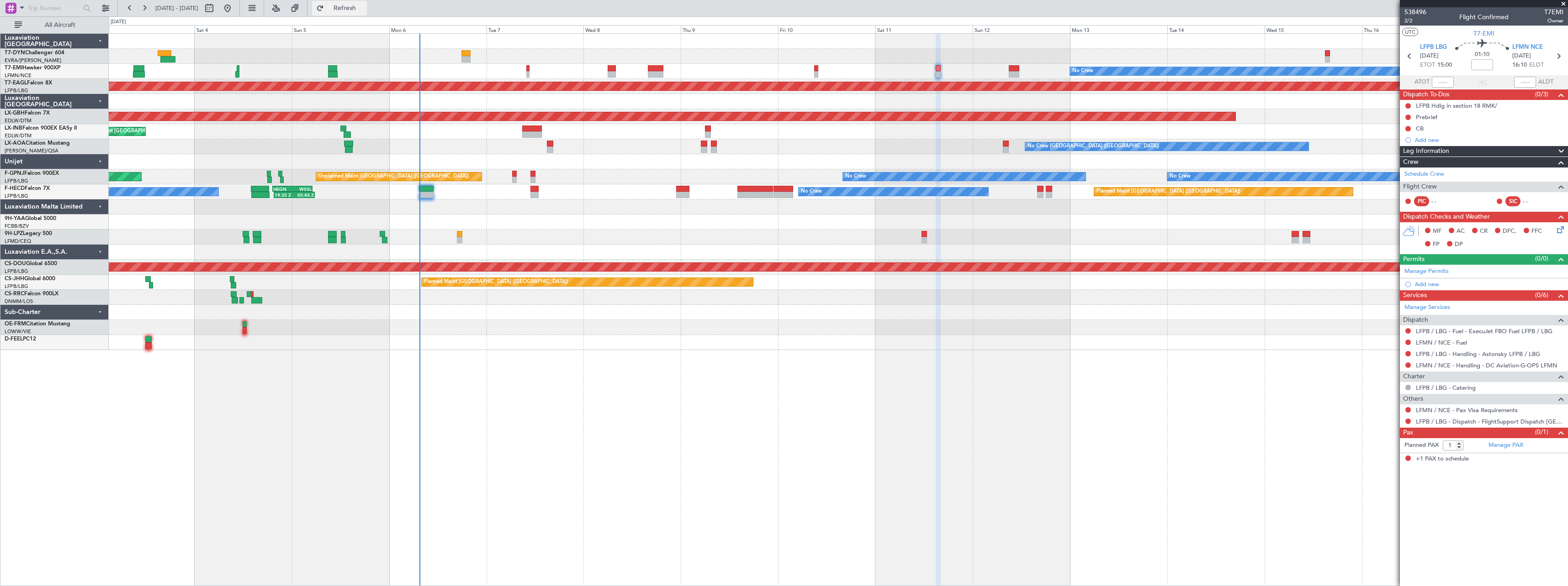
click at [364, 11] on span "Refresh" at bounding box center [345, 8] width 38 height 6
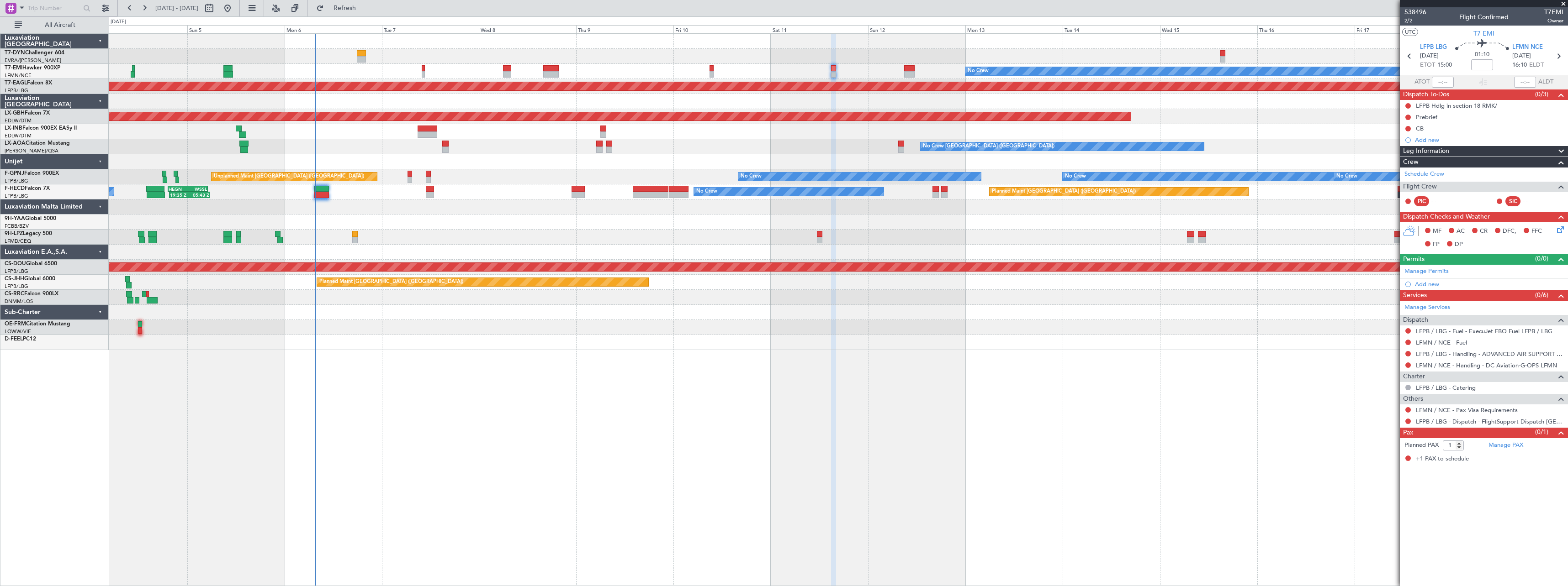
click at [447, 319] on div "No Crew Planned Maint Dubai (Al Maktoum Intl) Planned Maint Nurnberg Planned Ma…" at bounding box center [838, 192] width 1459 height 316
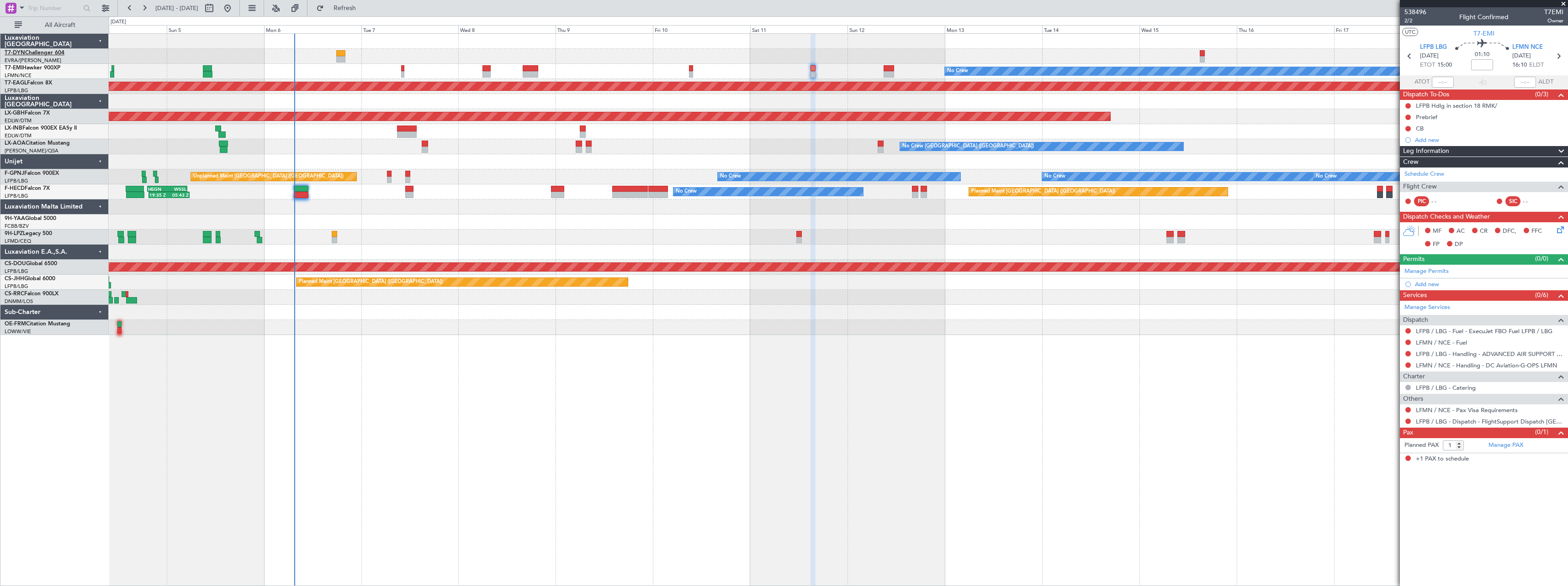
click at [32, 52] on link "T7-DYN Challenger 604" at bounding box center [35, 52] width 60 height 5
click at [363, 10] on span "Refresh" at bounding box center [345, 8] width 38 height 6
click at [364, 11] on span "Refresh" at bounding box center [345, 8] width 38 height 6
click at [1512, 451] on div "Manage PAX" at bounding box center [1525, 445] width 84 height 15
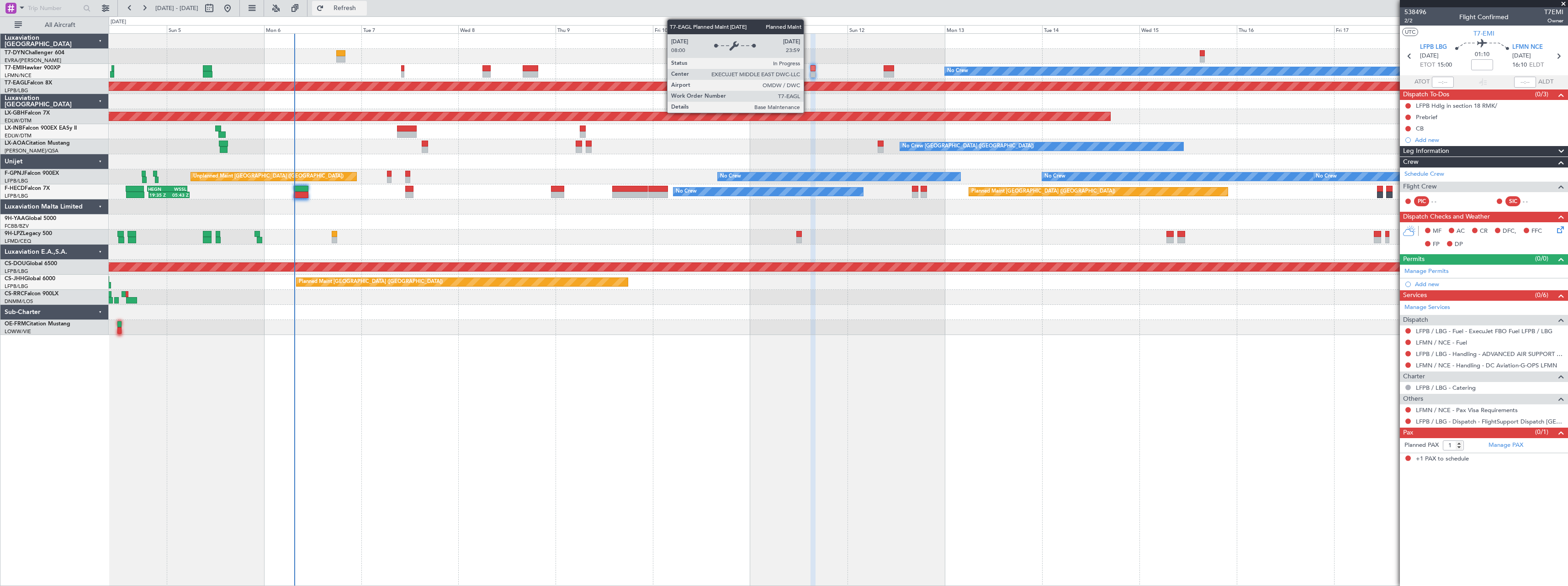
click at [366, 12] on button "Refresh" at bounding box center [339, 8] width 55 height 15
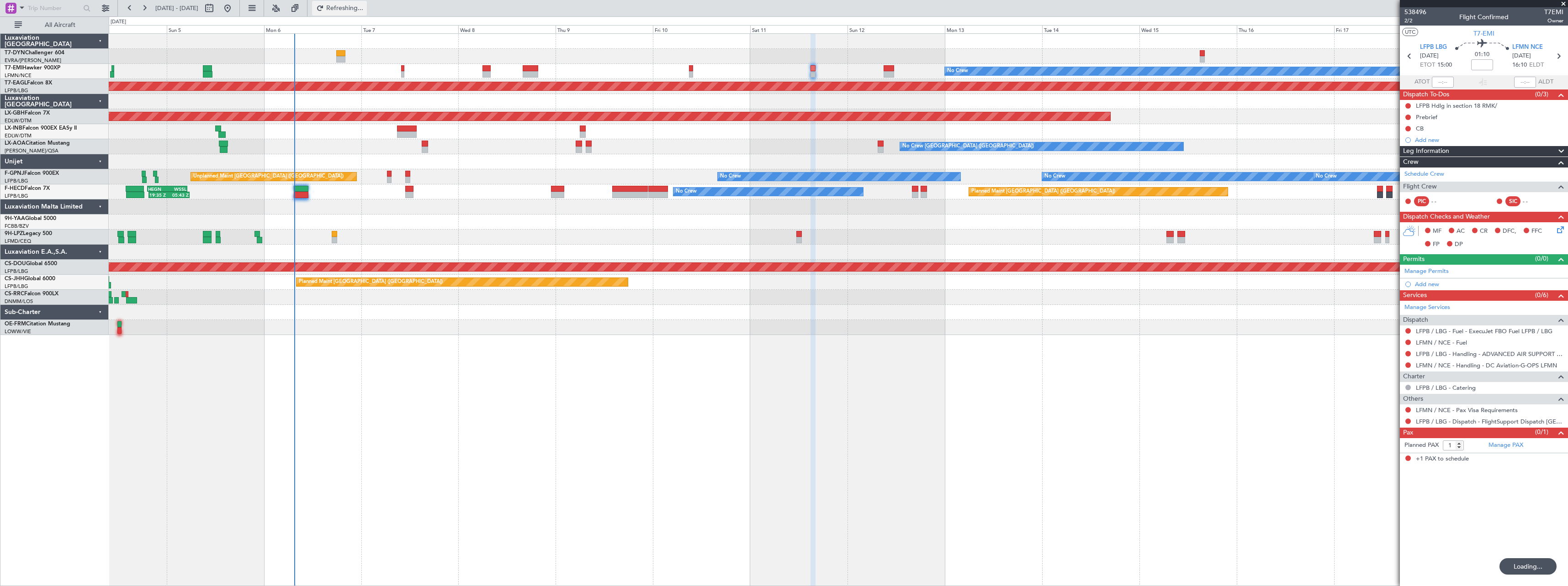
click at [364, 9] on span "Refreshing..." at bounding box center [345, 8] width 38 height 6
click at [364, 5] on span "Refresh" at bounding box center [345, 8] width 38 height 6
click at [364, 12] on span "Refresh" at bounding box center [345, 8] width 38 height 6
click at [364, 11] on span "Refresh" at bounding box center [345, 8] width 38 height 6
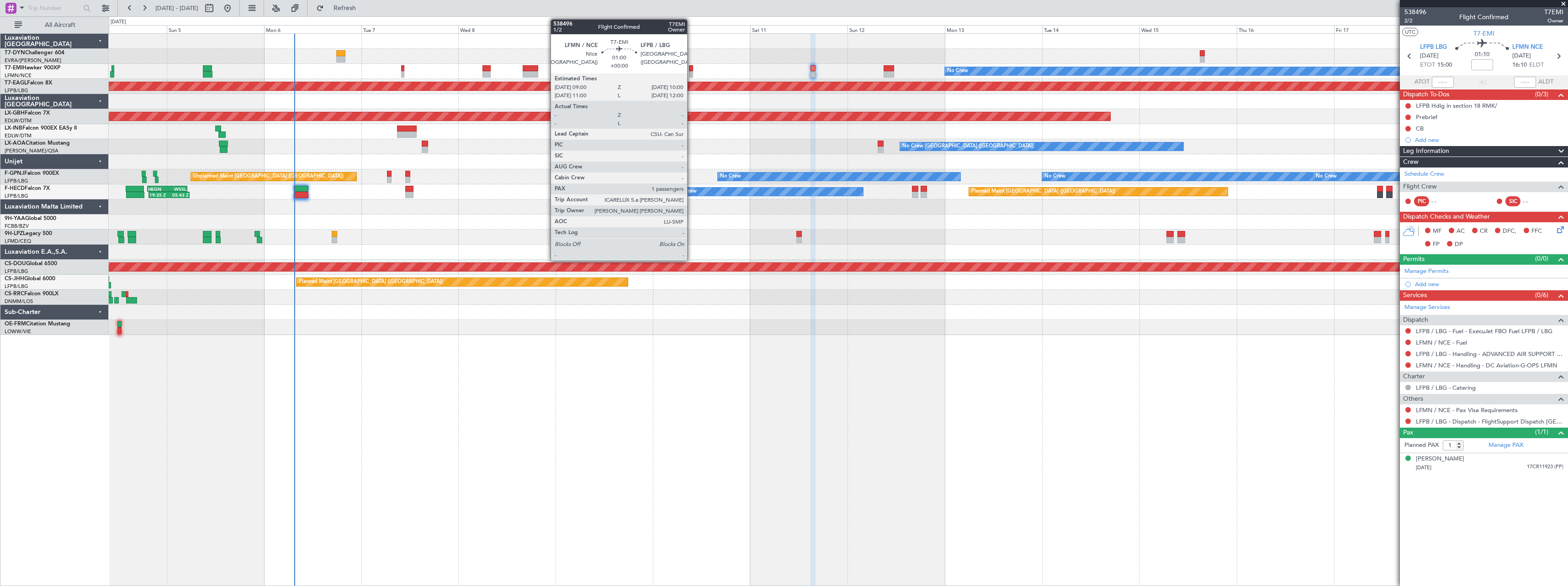
click at [691, 72] on div at bounding box center [691, 74] width 4 height 6
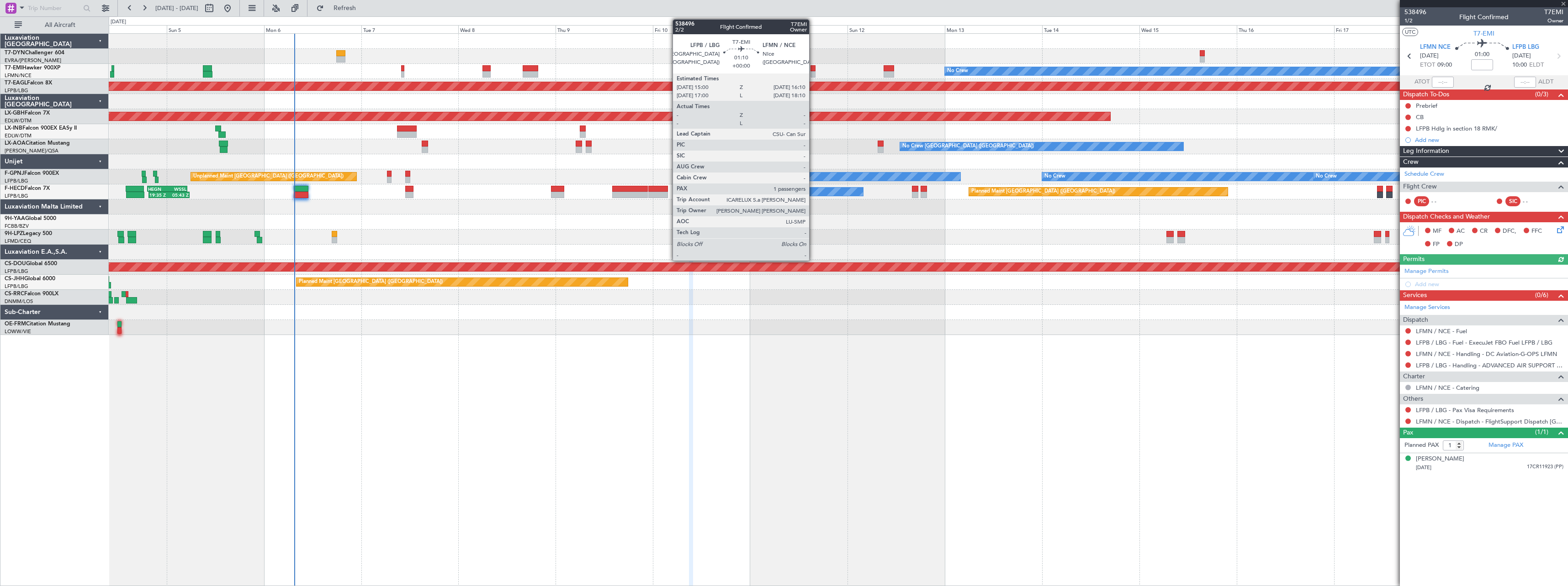
click at [813, 71] on div at bounding box center [813, 68] width 5 height 6
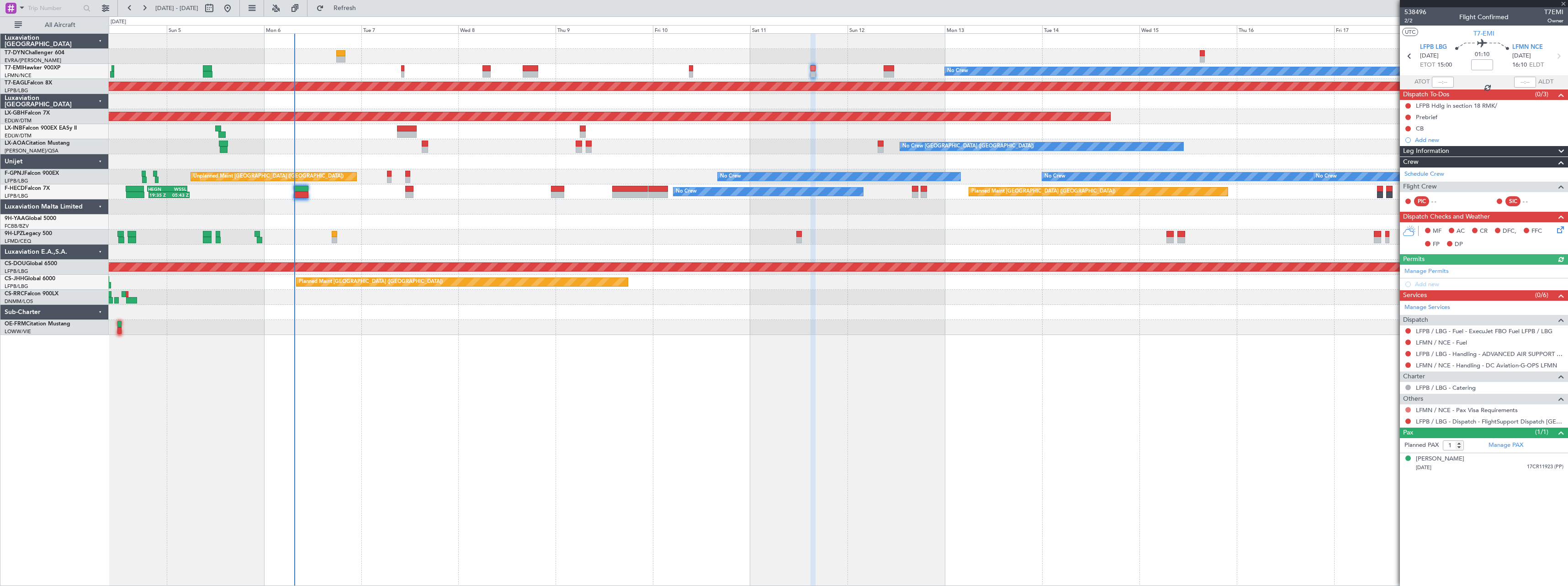
click at [1407, 409] on button at bounding box center [1407, 409] width 5 height 5
click at [1379, 421] on span "Not Required" at bounding box center [1386, 423] width 37 height 9
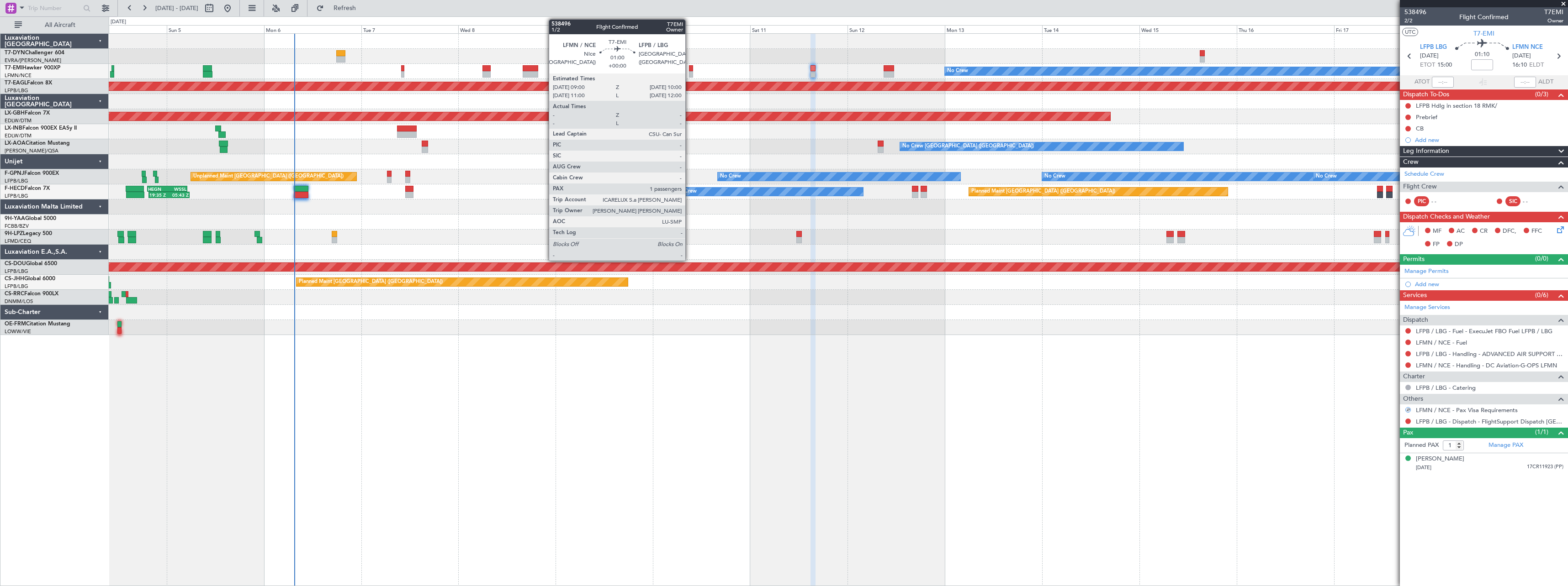
click at [690, 73] on div at bounding box center [691, 74] width 4 height 6
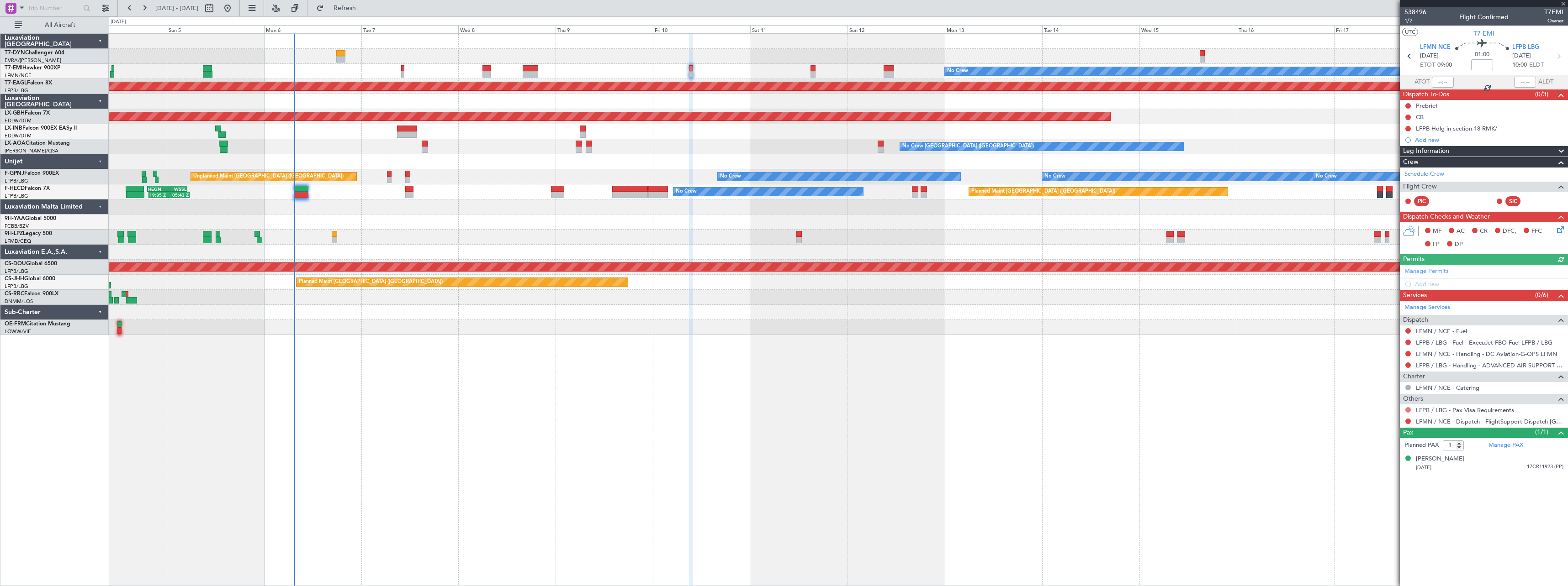
click at [1407, 409] on button at bounding box center [1407, 409] width 5 height 5
click at [1374, 421] on span "Not Required" at bounding box center [1386, 423] width 37 height 9
click at [364, 8] on span "Refresh" at bounding box center [345, 8] width 38 height 6
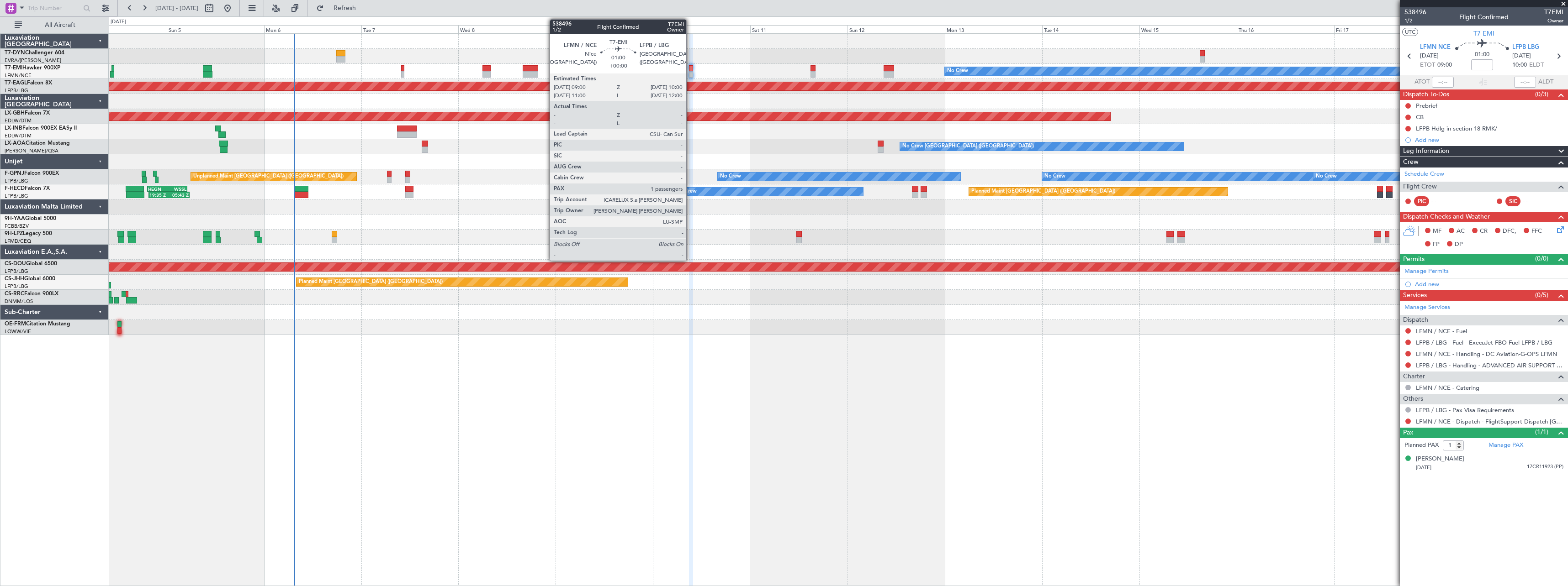
click at [690, 71] on div at bounding box center [691, 74] width 4 height 6
click at [691, 71] on div at bounding box center [691, 68] width 4 height 6
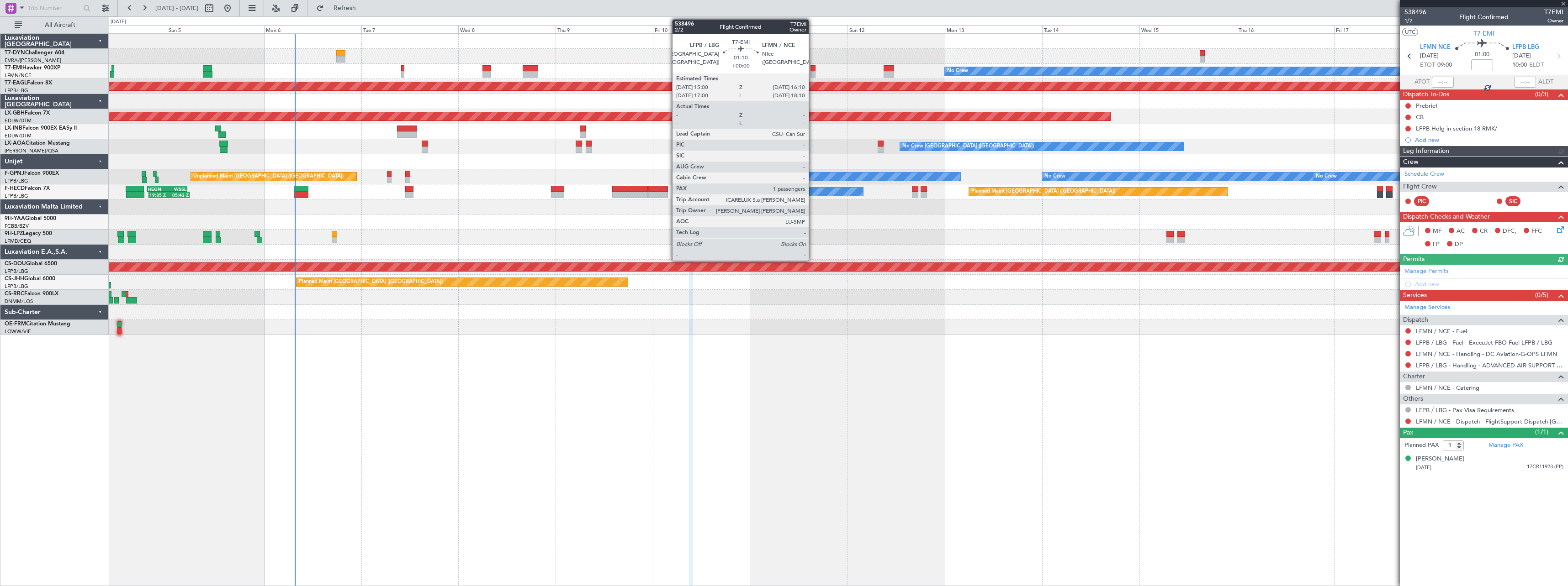
click at [813, 71] on div at bounding box center [813, 68] width 5 height 6
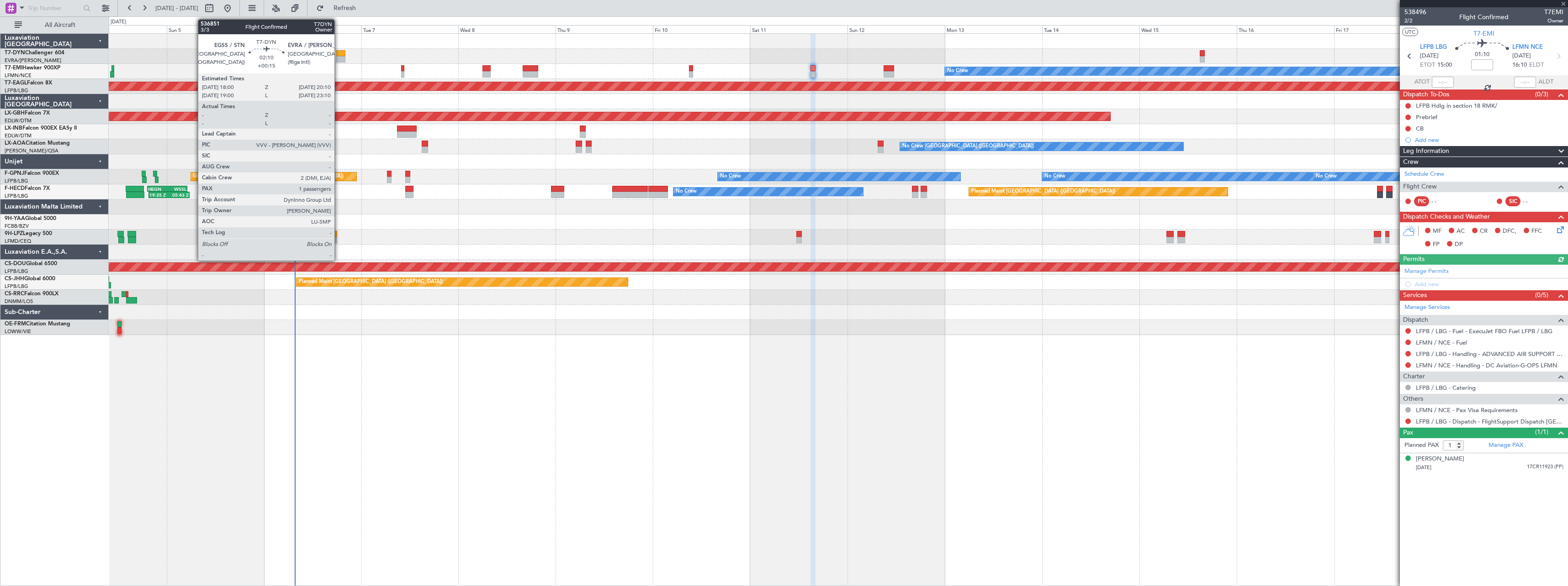
click at [339, 50] on div at bounding box center [341, 53] width 9 height 6
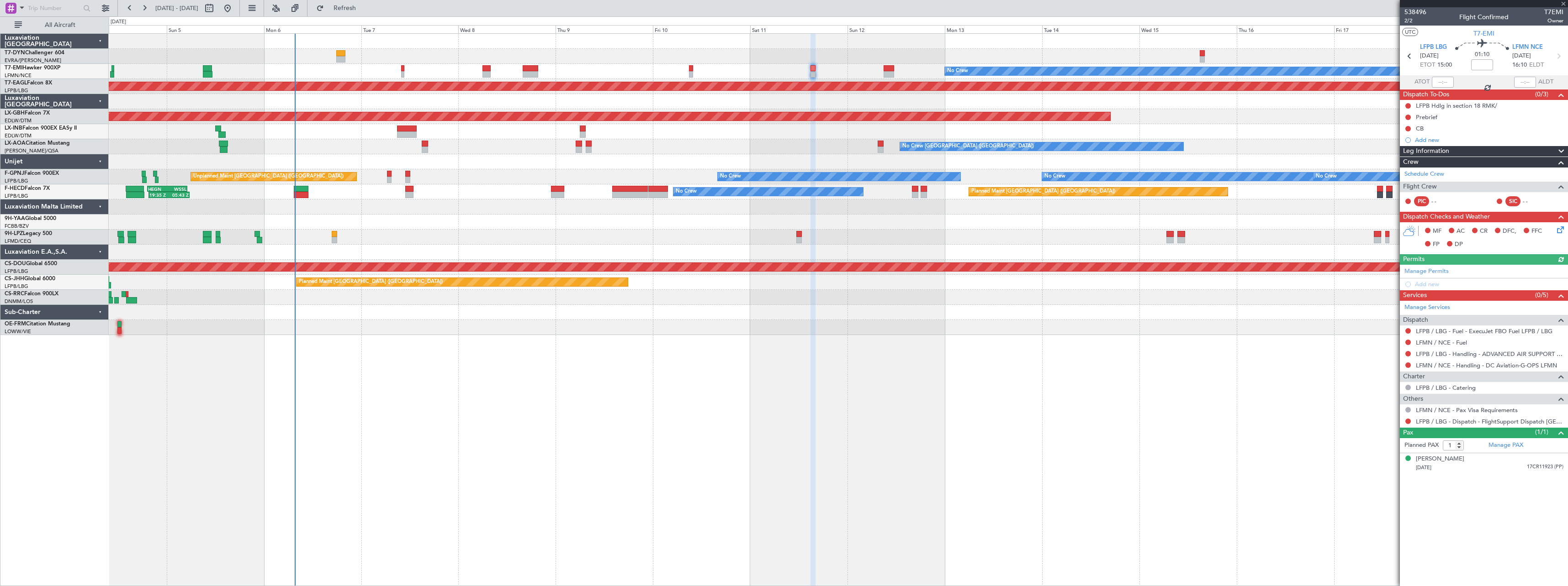
type input "+00:15"
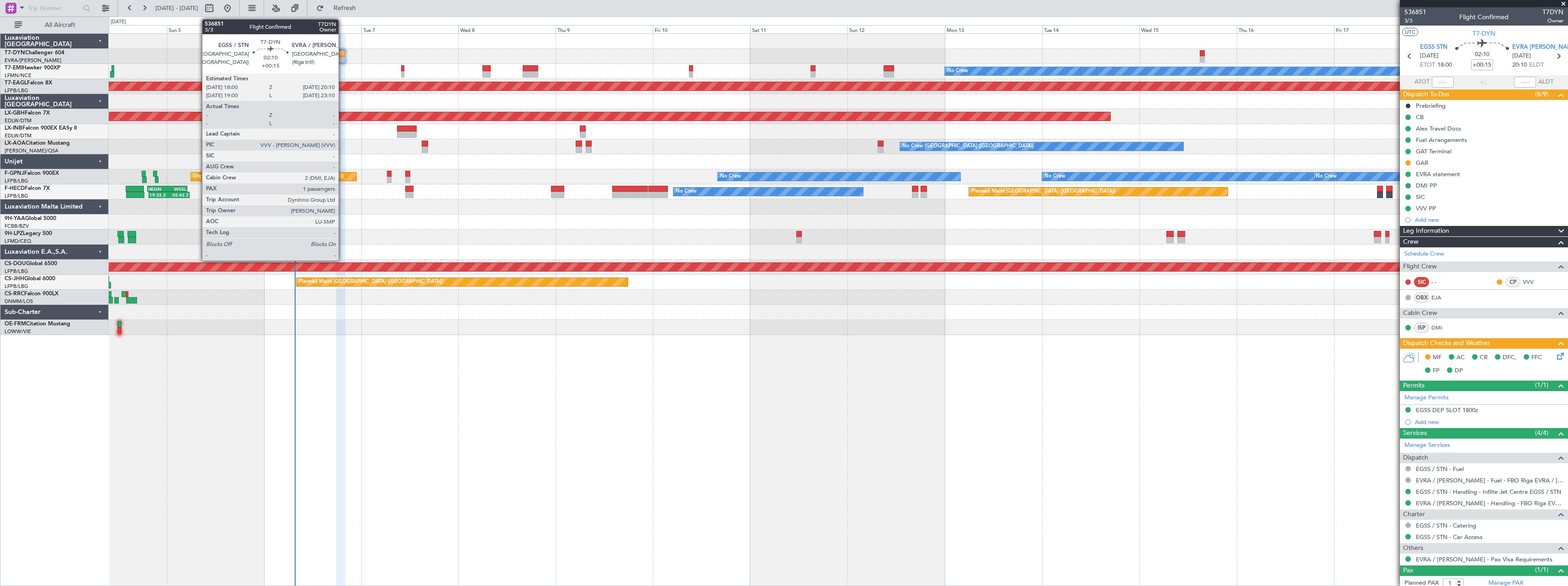
click at [343, 55] on div at bounding box center [341, 53] width 9 height 6
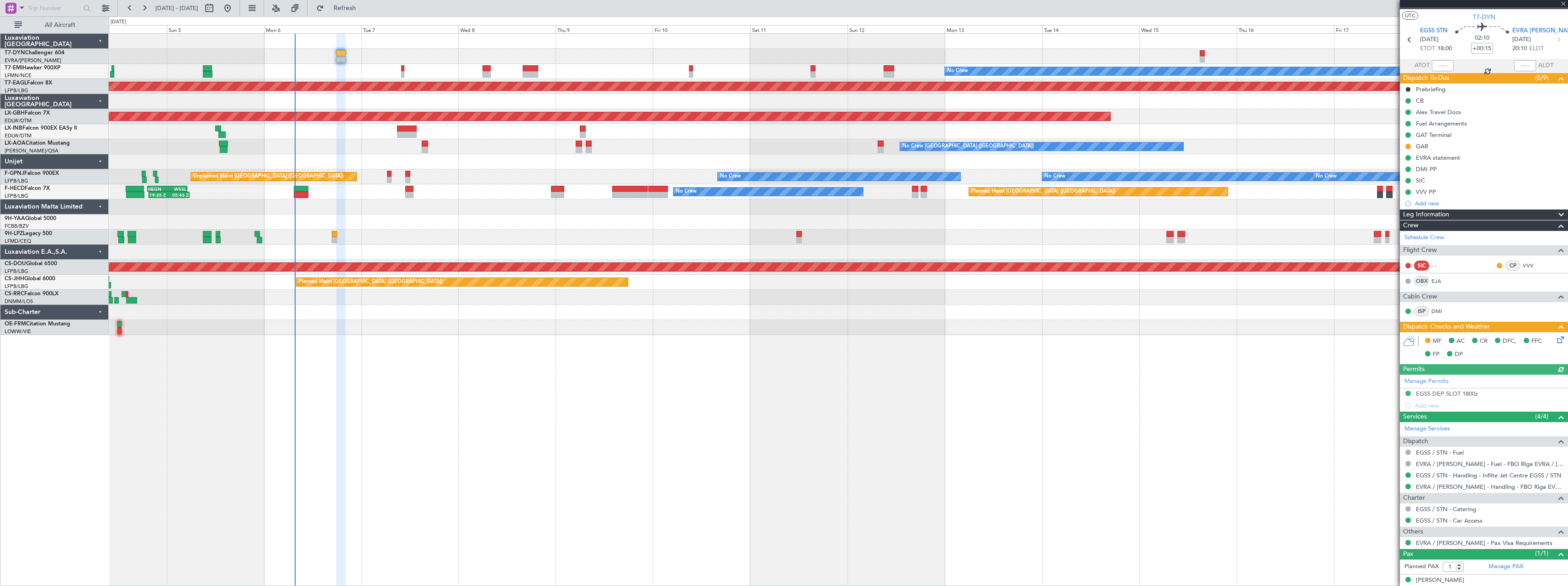
scroll to position [25, 0]
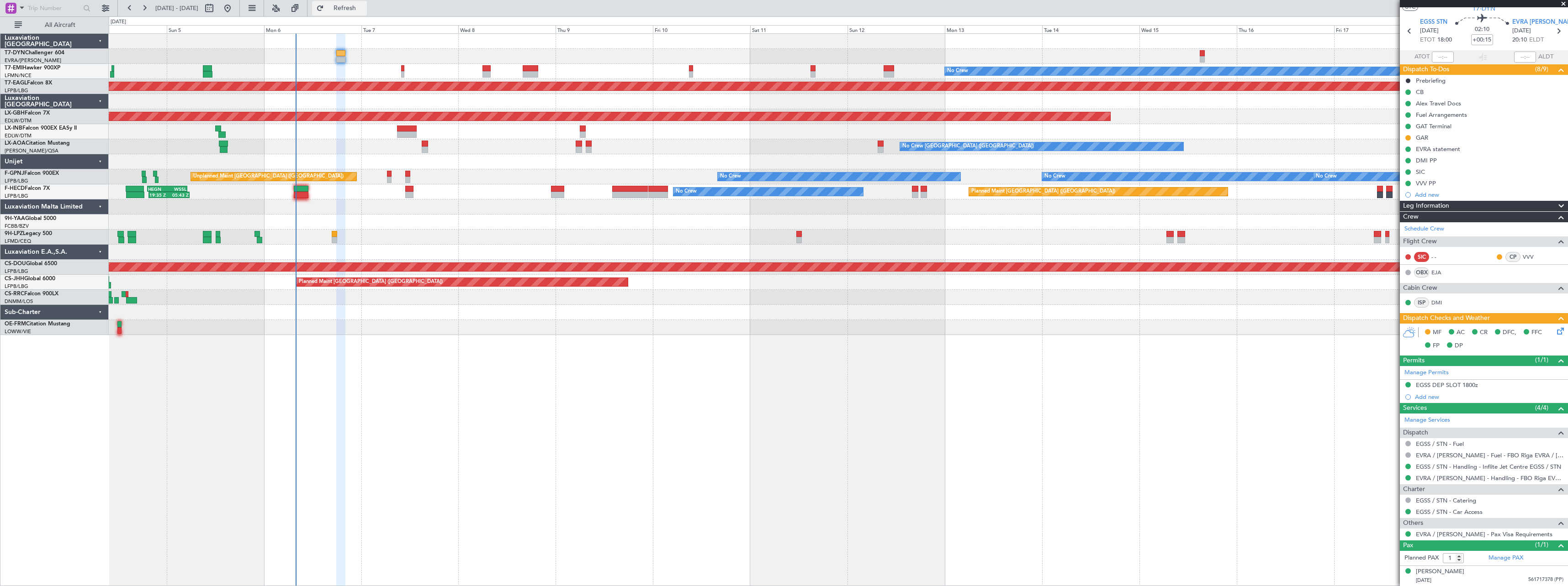
click at [364, 2] on button "Refresh" at bounding box center [339, 8] width 55 height 15
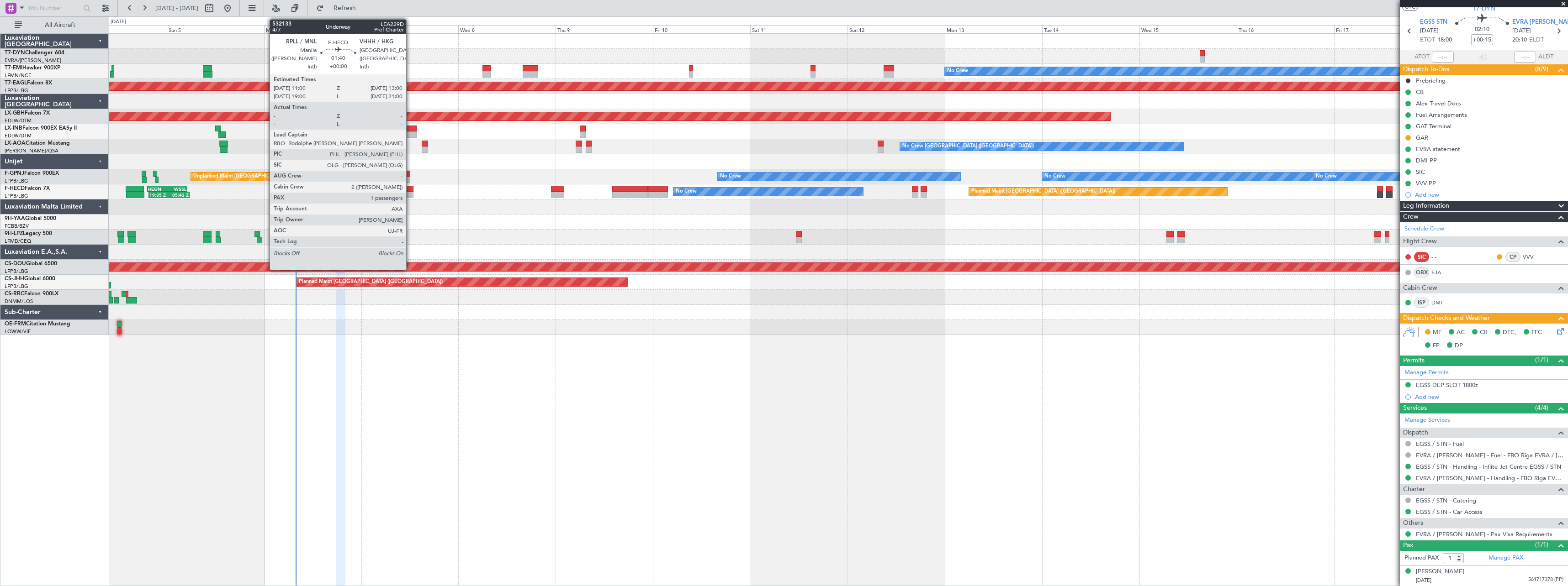
click at [410, 191] on div at bounding box center [409, 189] width 8 height 6
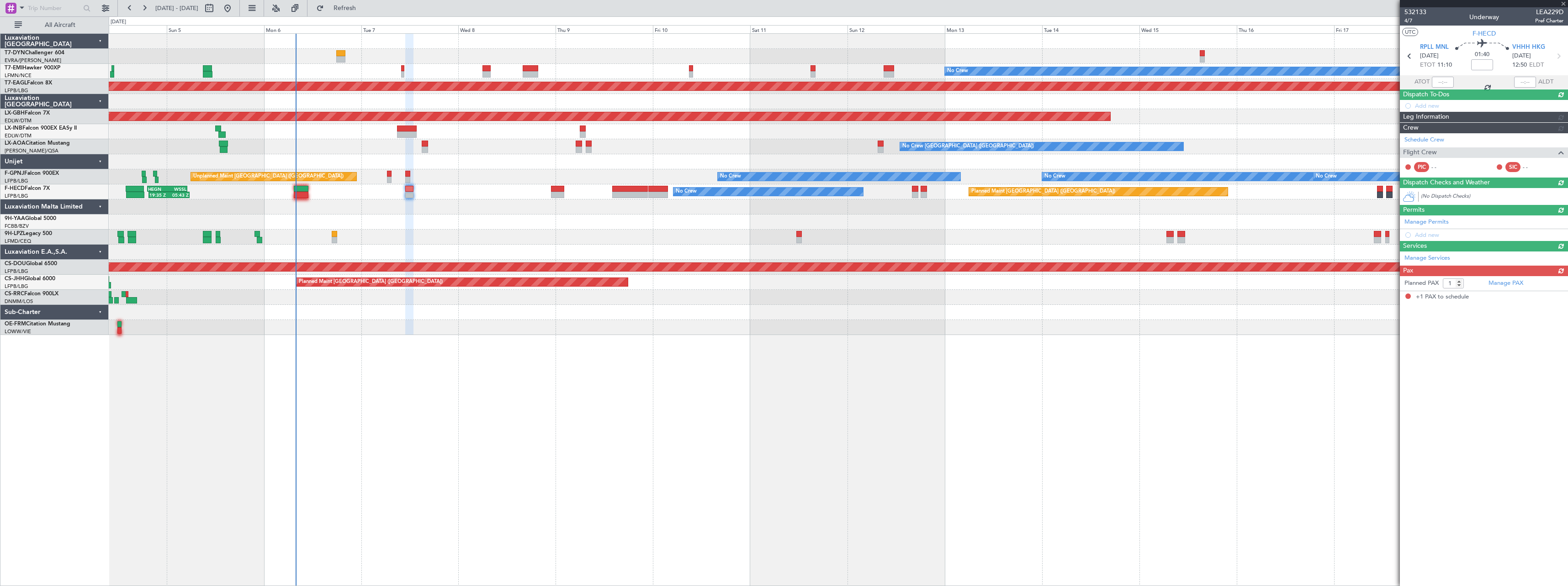
scroll to position [0, 0]
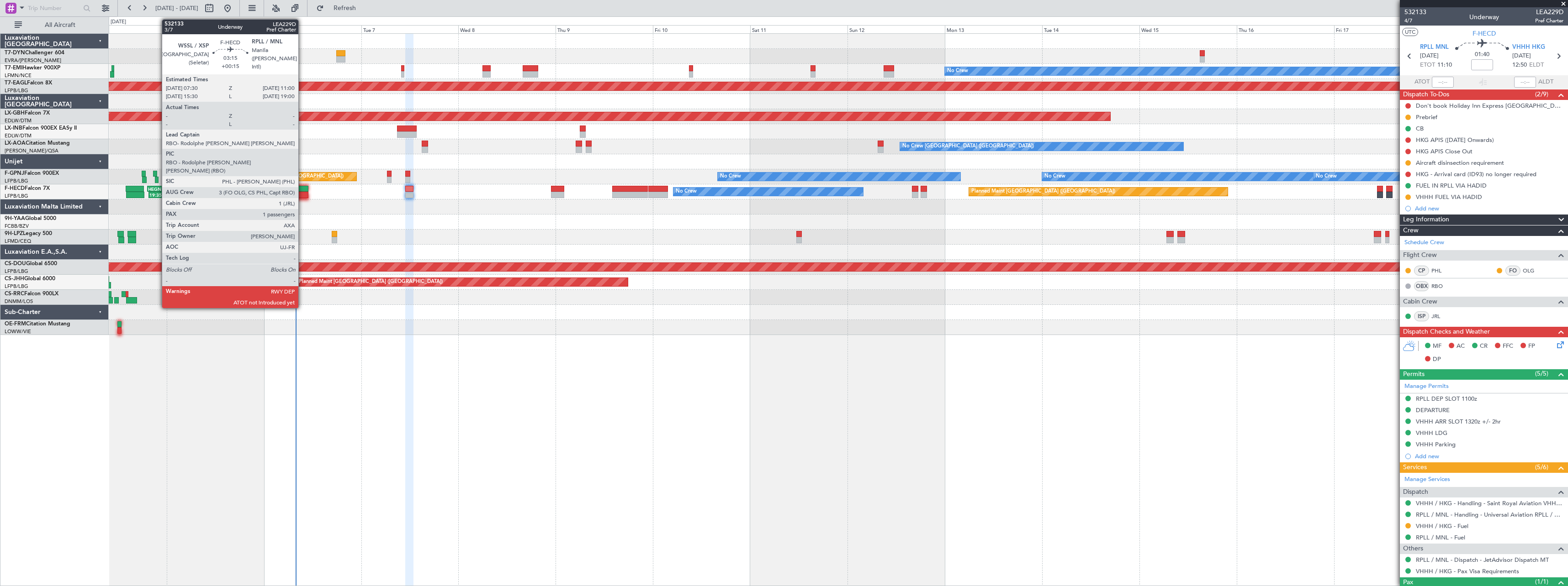
click at [303, 188] on div at bounding box center [300, 189] width 15 height 6
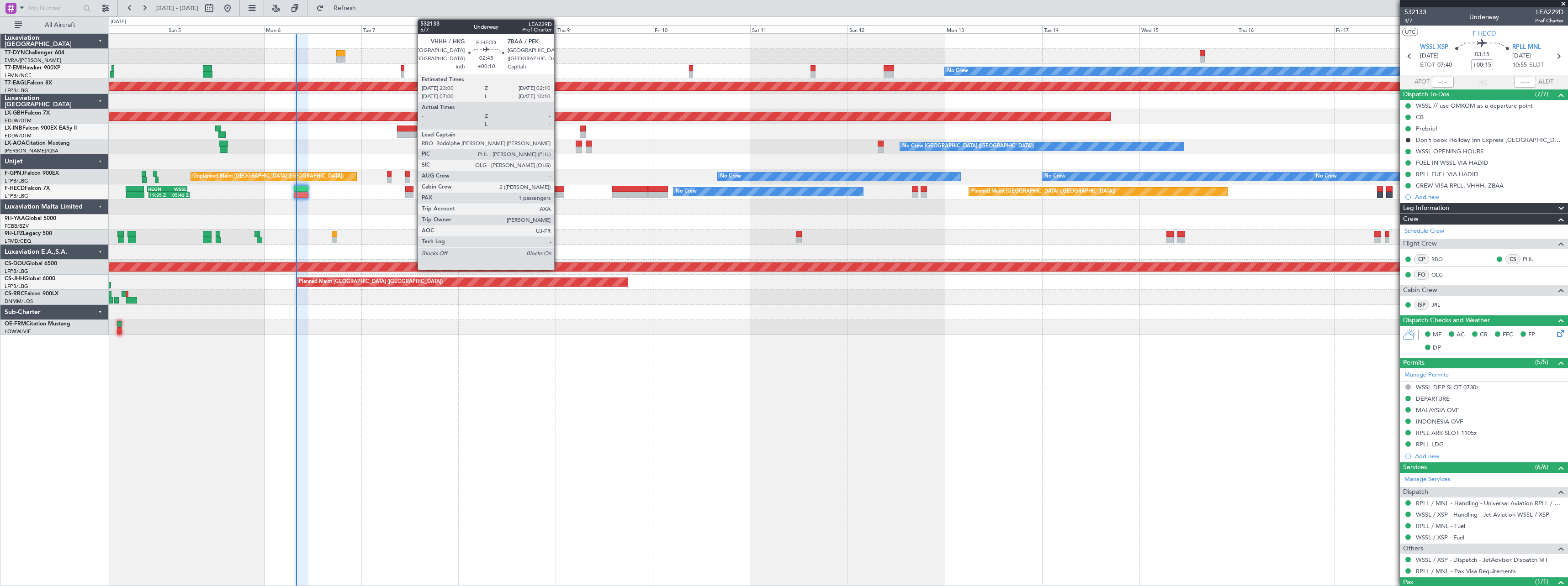
click at [559, 190] on div at bounding box center [557, 189] width 13 height 6
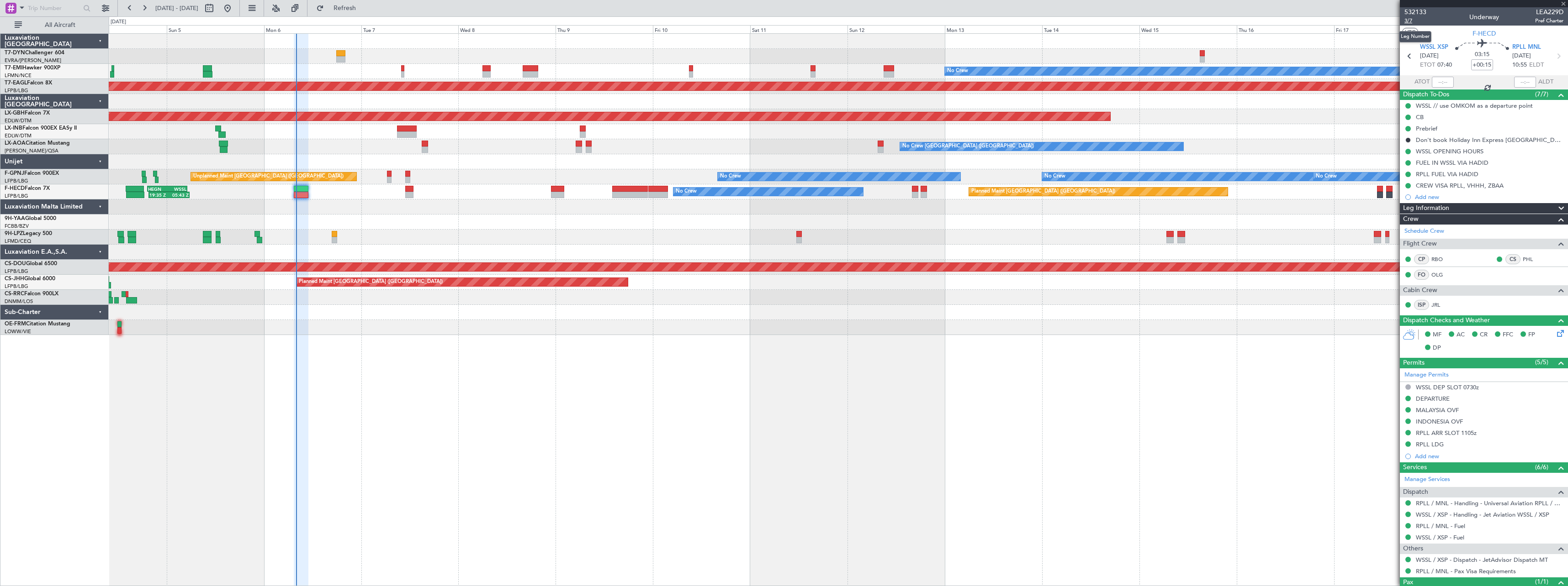
type input "+00:10"
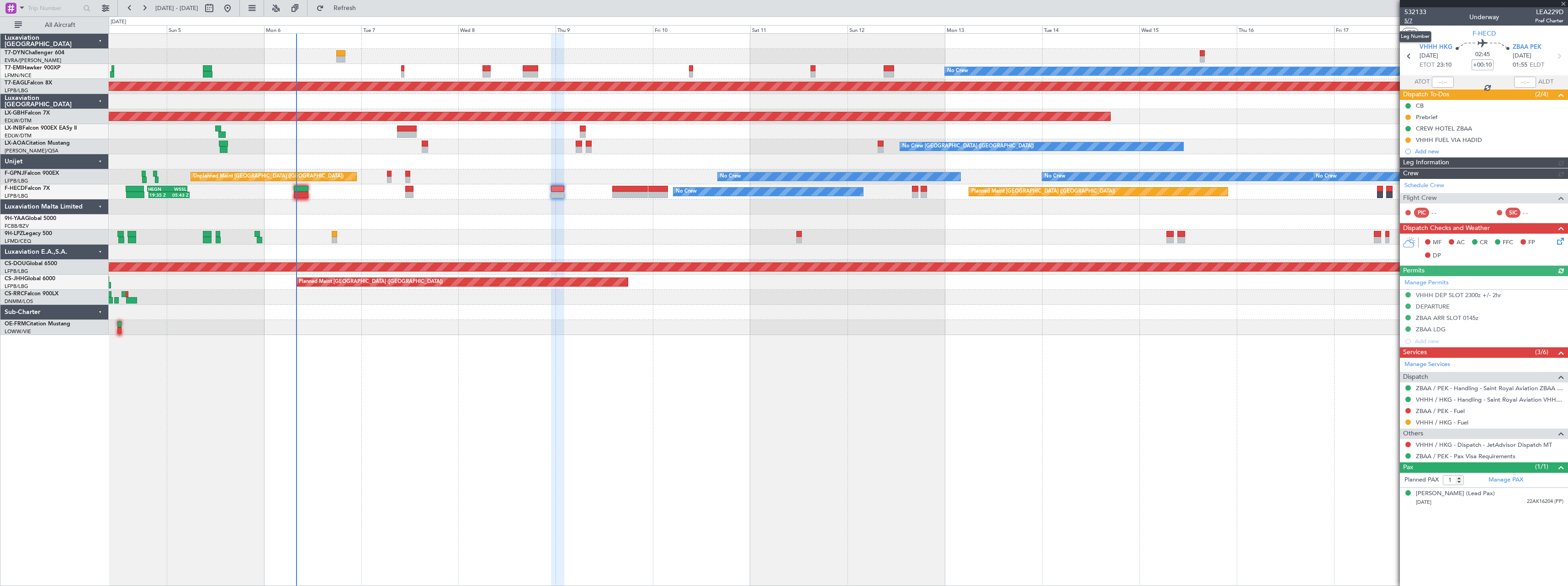
click at [1412, 18] on span "5/7" at bounding box center [1415, 21] width 22 height 8
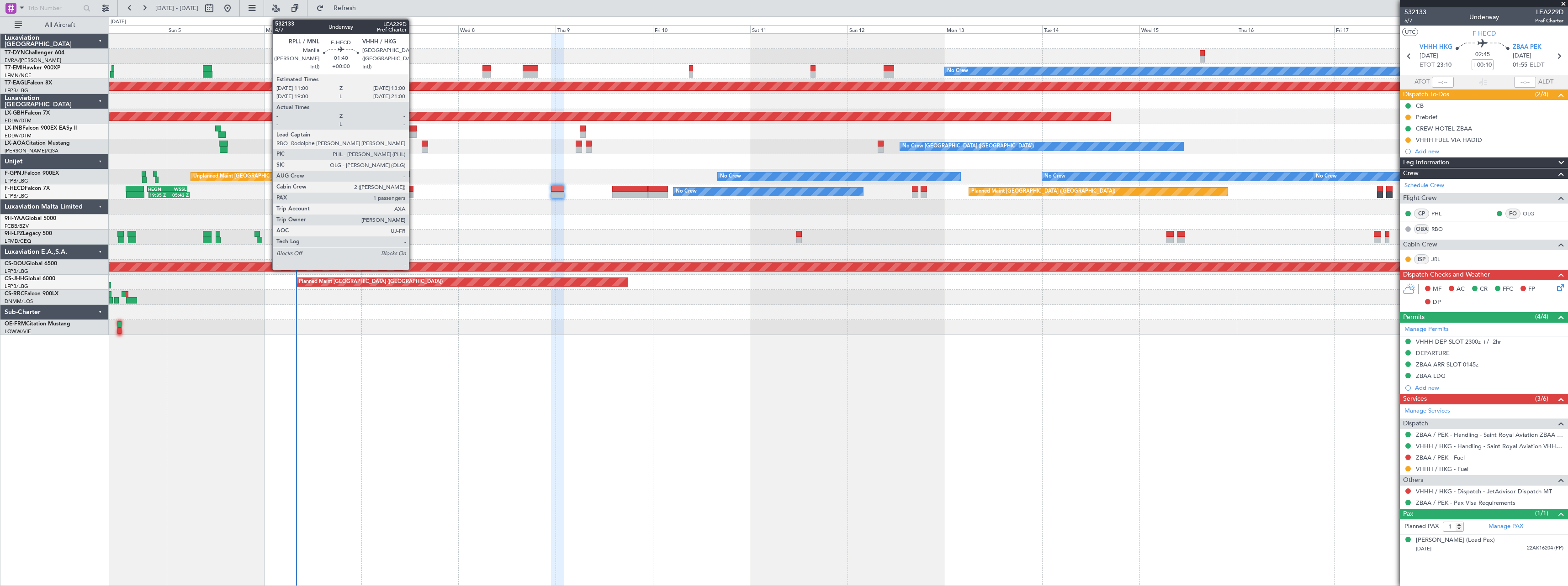
click at [413, 192] on div at bounding box center [409, 195] width 8 height 6
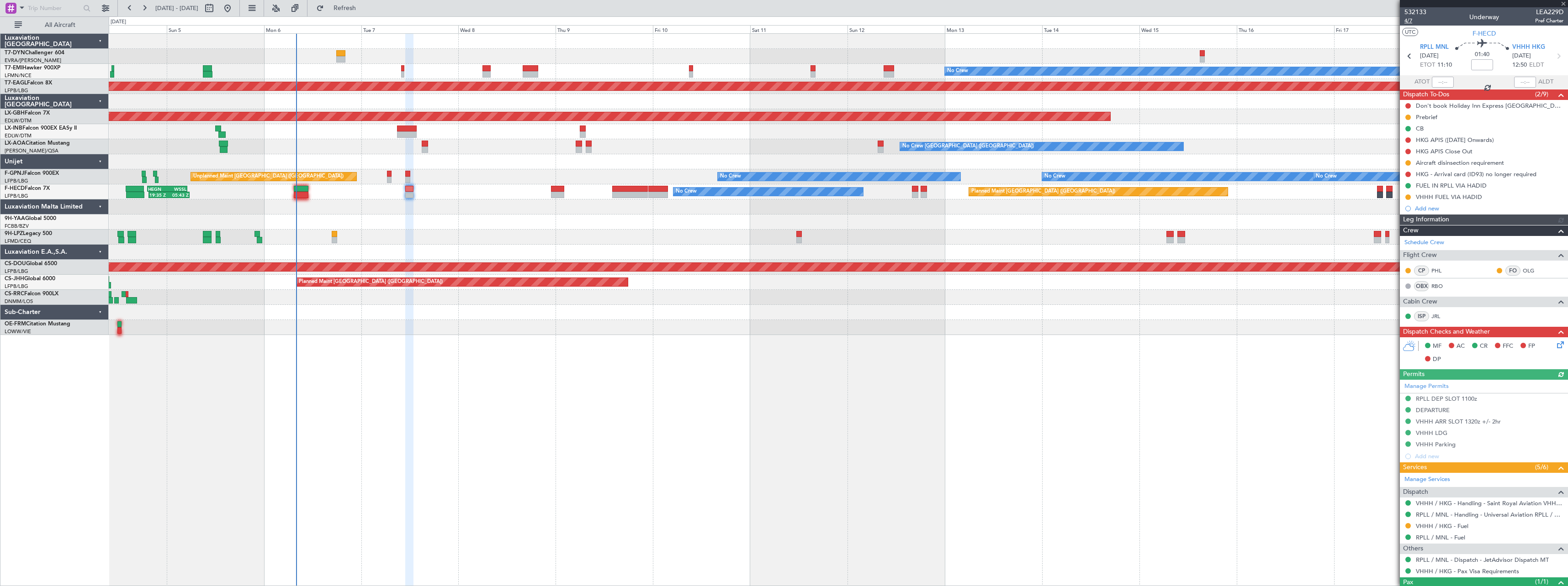
click at [1407, 21] on span "4/7" at bounding box center [1415, 21] width 22 height 8
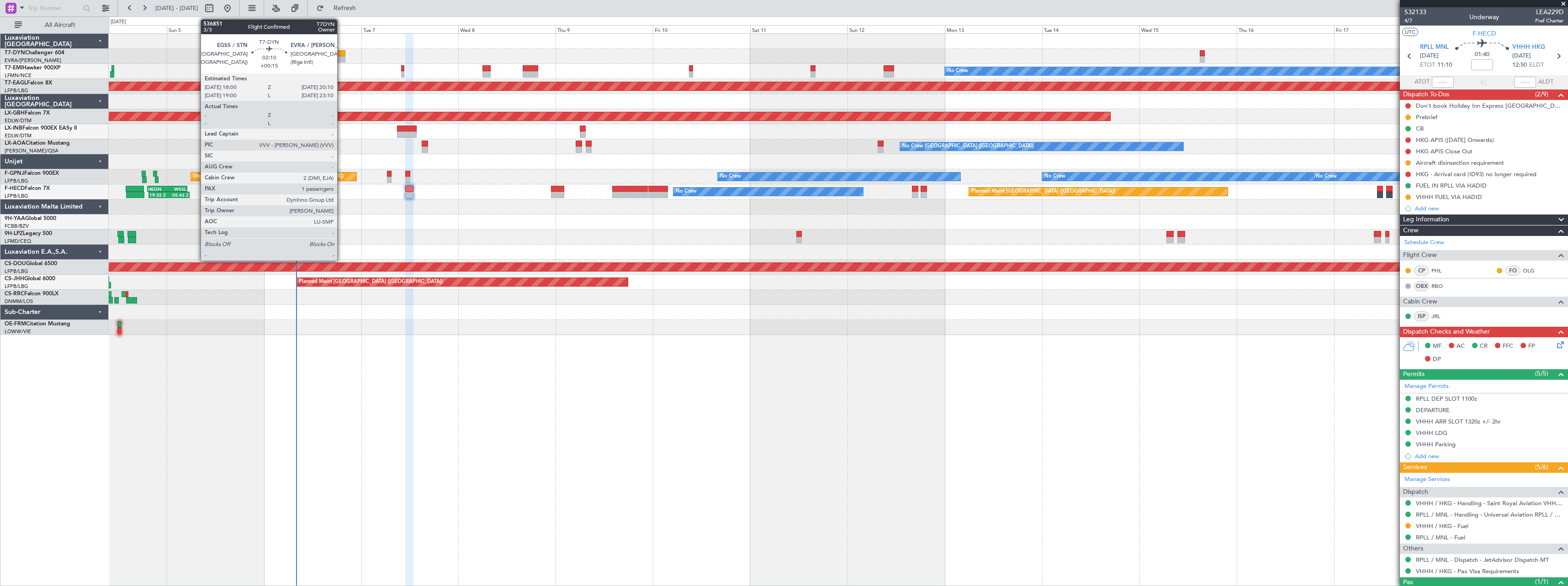
click at [341, 55] on div at bounding box center [341, 53] width 9 height 6
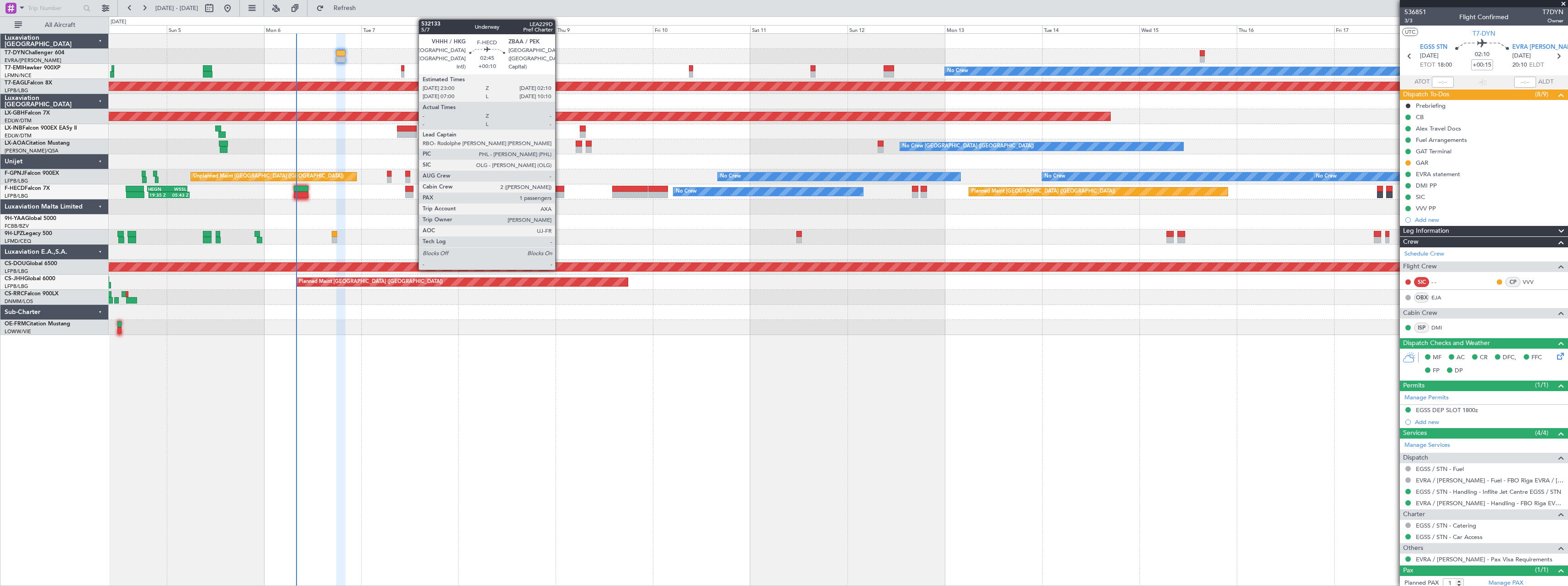
click at [559, 190] on div at bounding box center [557, 189] width 13 height 6
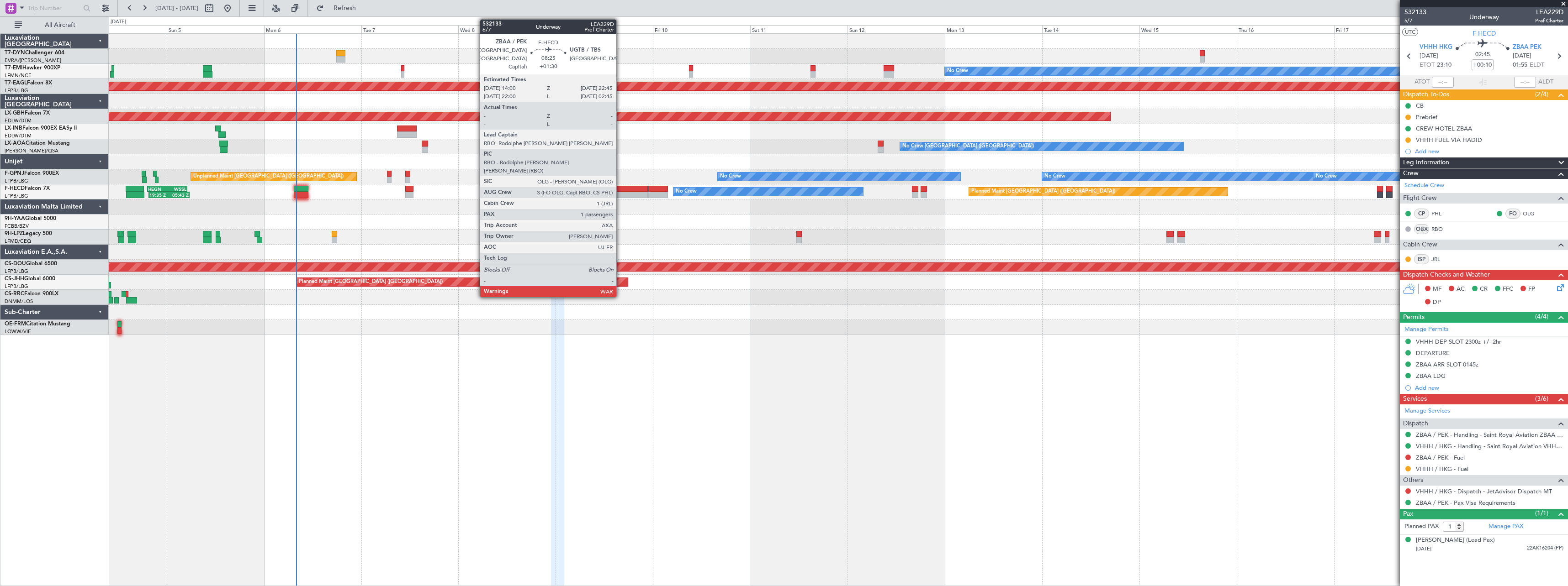
click at [620, 187] on div at bounding box center [630, 189] width 35 height 6
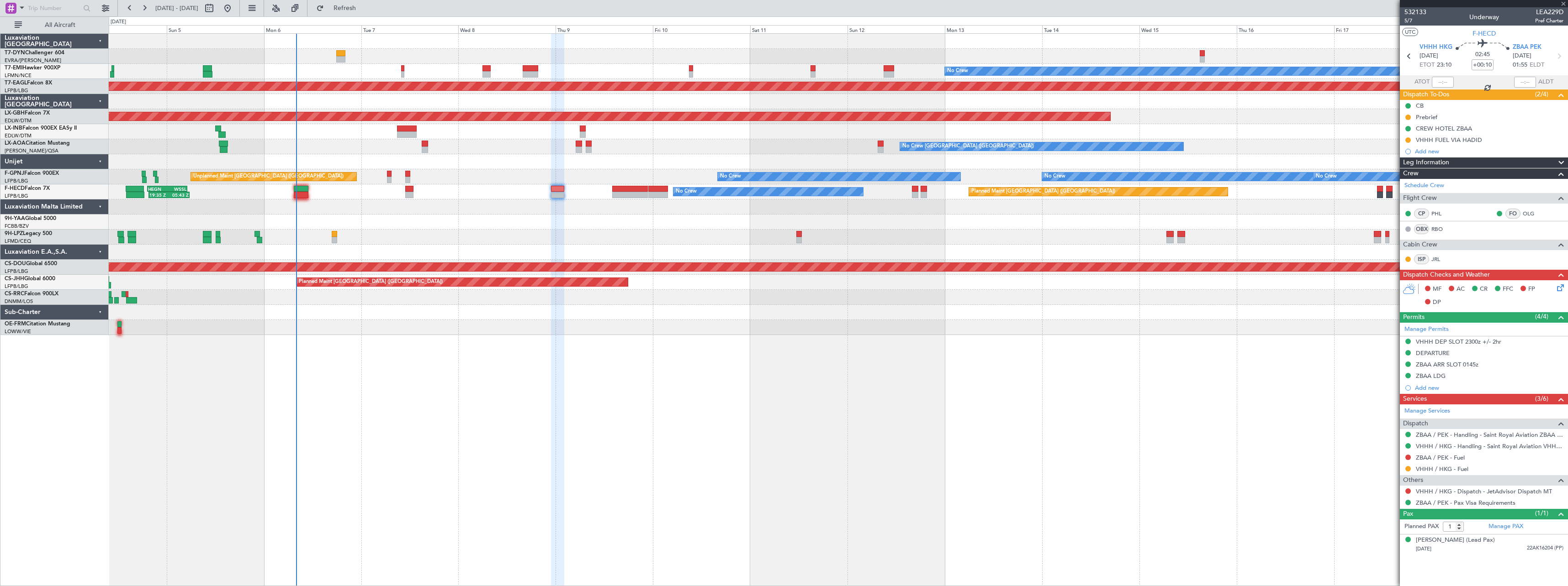
type input "+01:30"
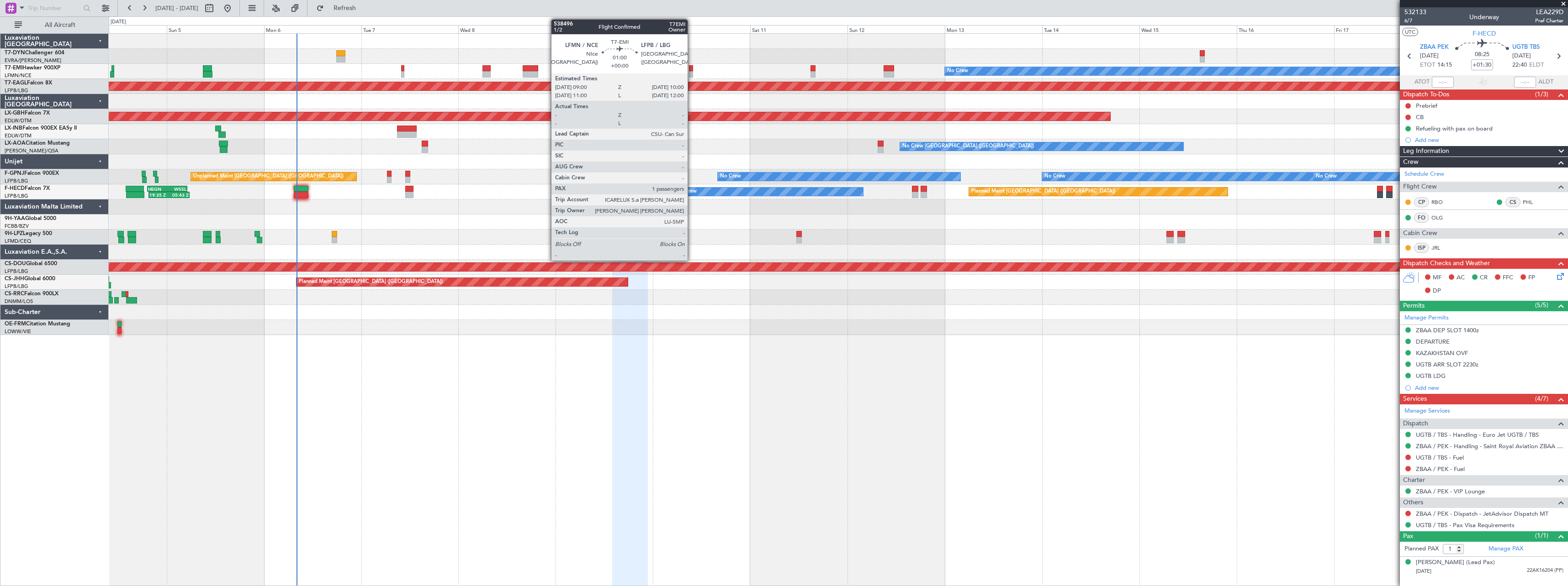
click at [691, 71] on div at bounding box center [691, 74] width 4 height 6
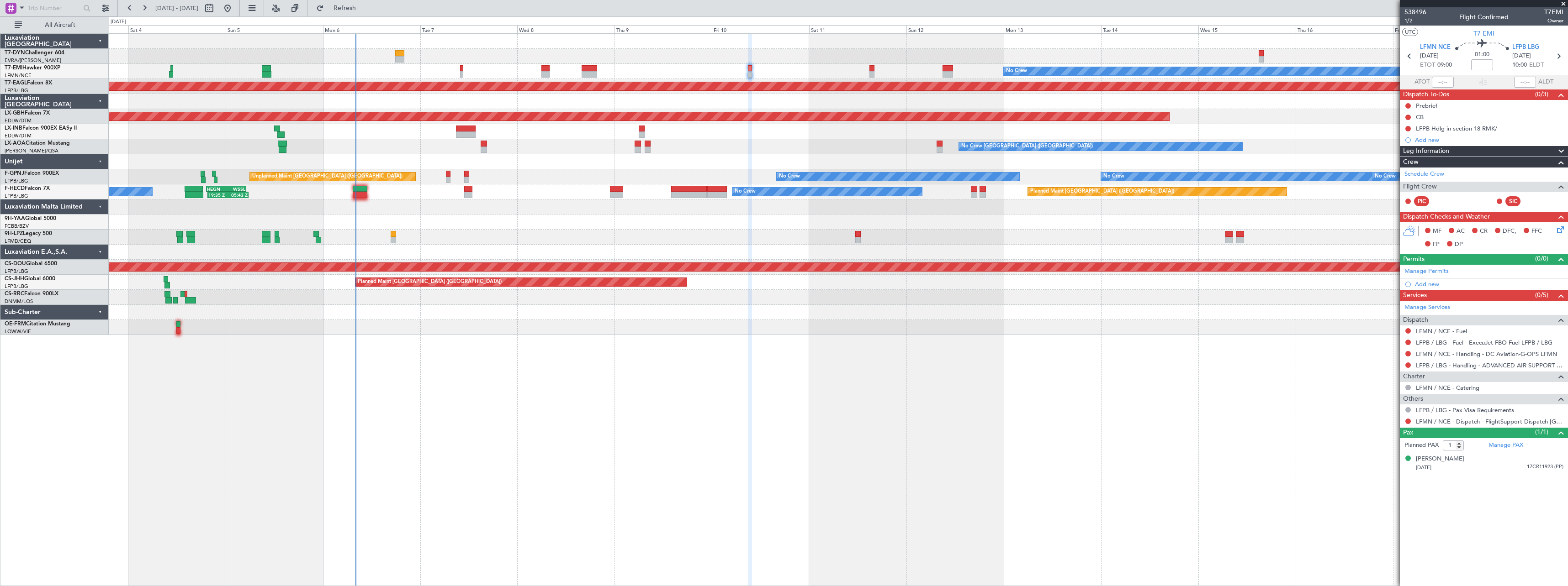
click at [472, 325] on div at bounding box center [838, 328] width 1459 height 15
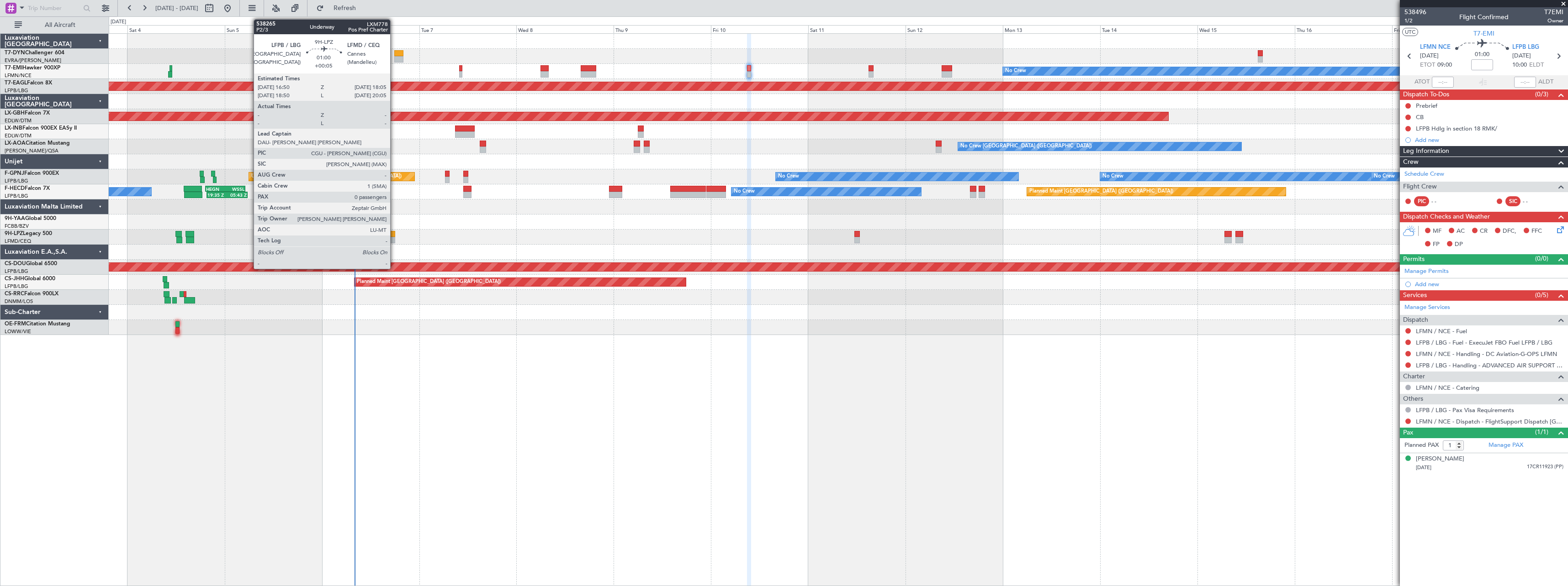
click at [394, 236] on div at bounding box center [392, 234] width 5 height 6
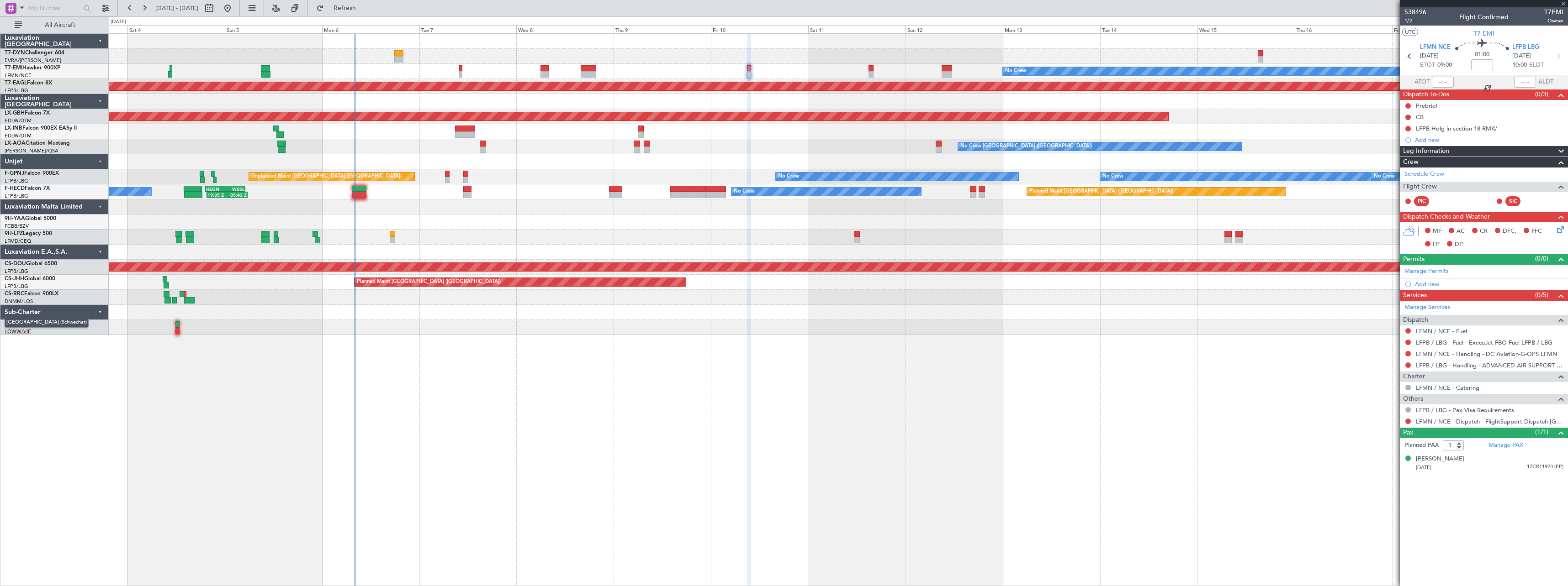
type input "+00:05"
type input "0"
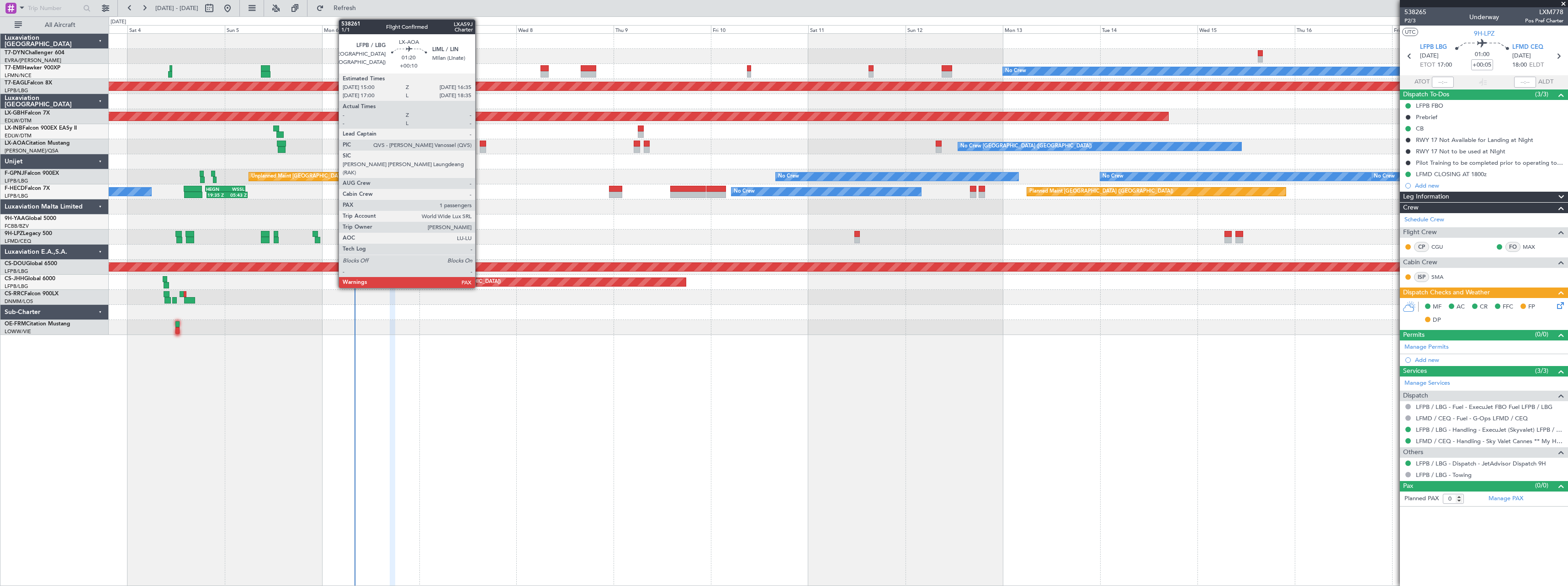
click at [482, 144] on div at bounding box center [482, 144] width 7 height 6
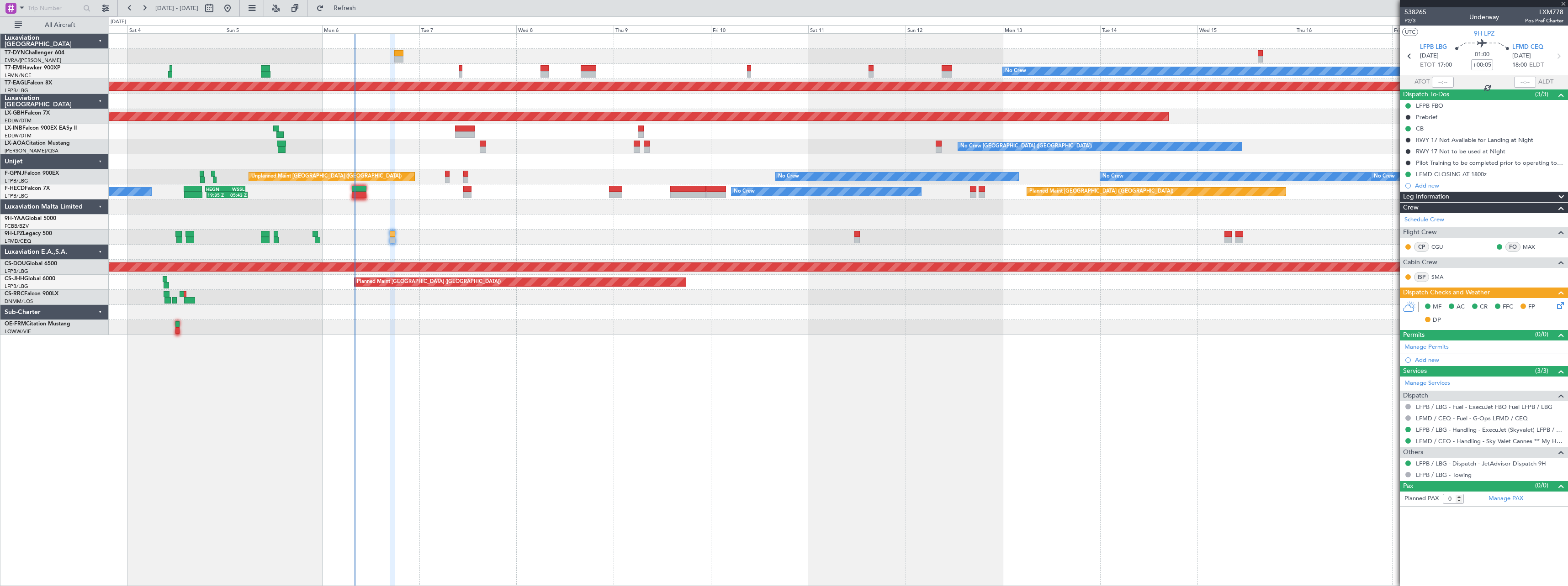
type input "+00:10"
type input "1"
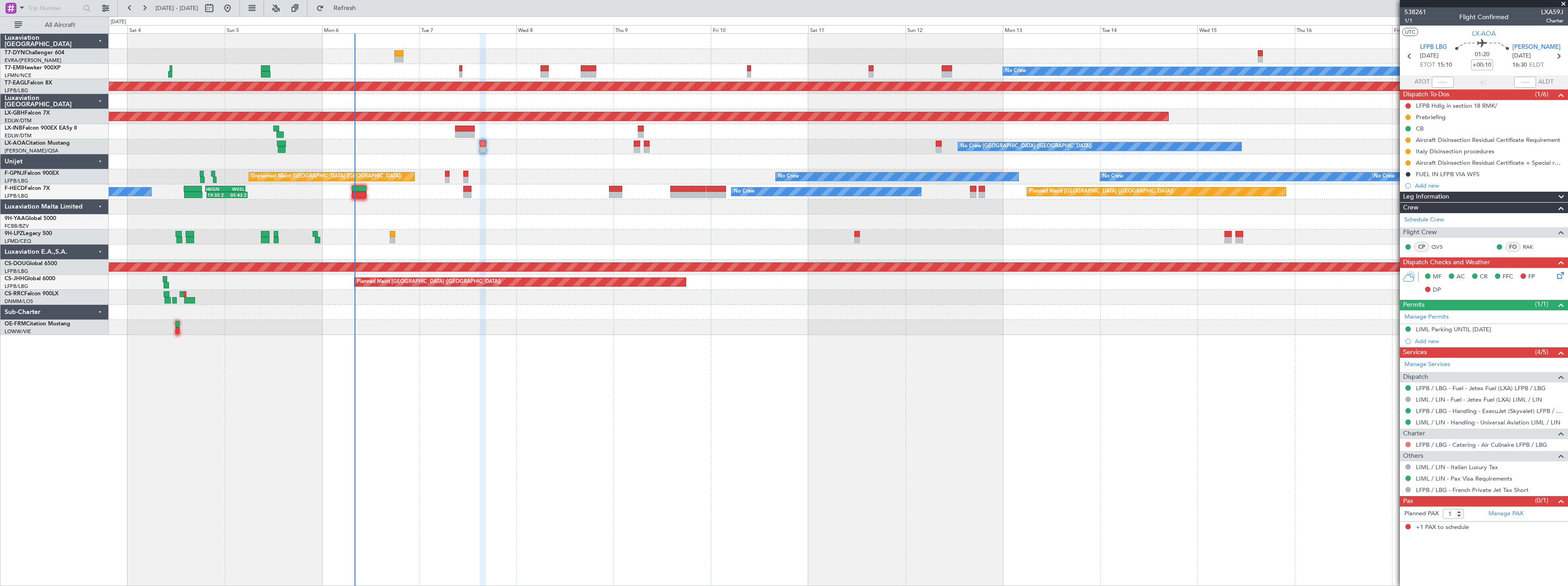
click at [1407, 445] on button at bounding box center [1407, 445] width 5 height 5
click at [1369, 455] on span "Not Required" at bounding box center [1386, 458] width 37 height 9
click at [364, 8] on span "Refresh" at bounding box center [345, 8] width 38 height 6
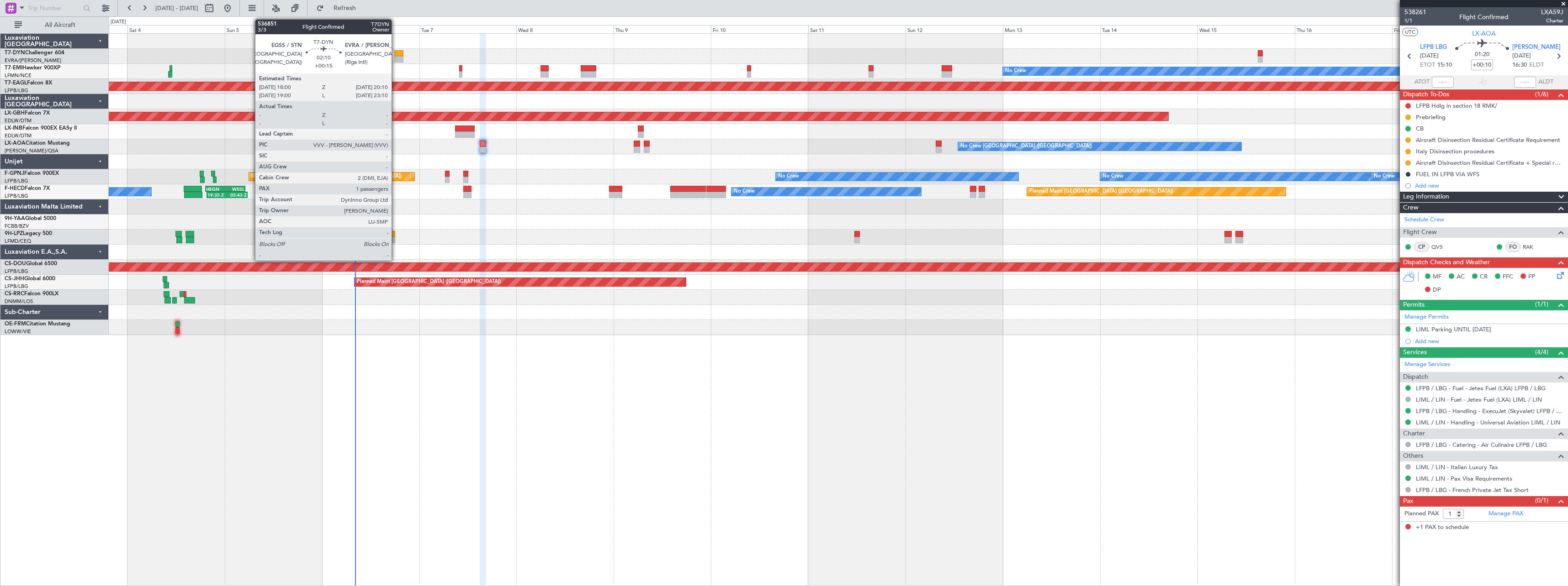
click at [396, 51] on div at bounding box center [399, 53] width 9 height 6
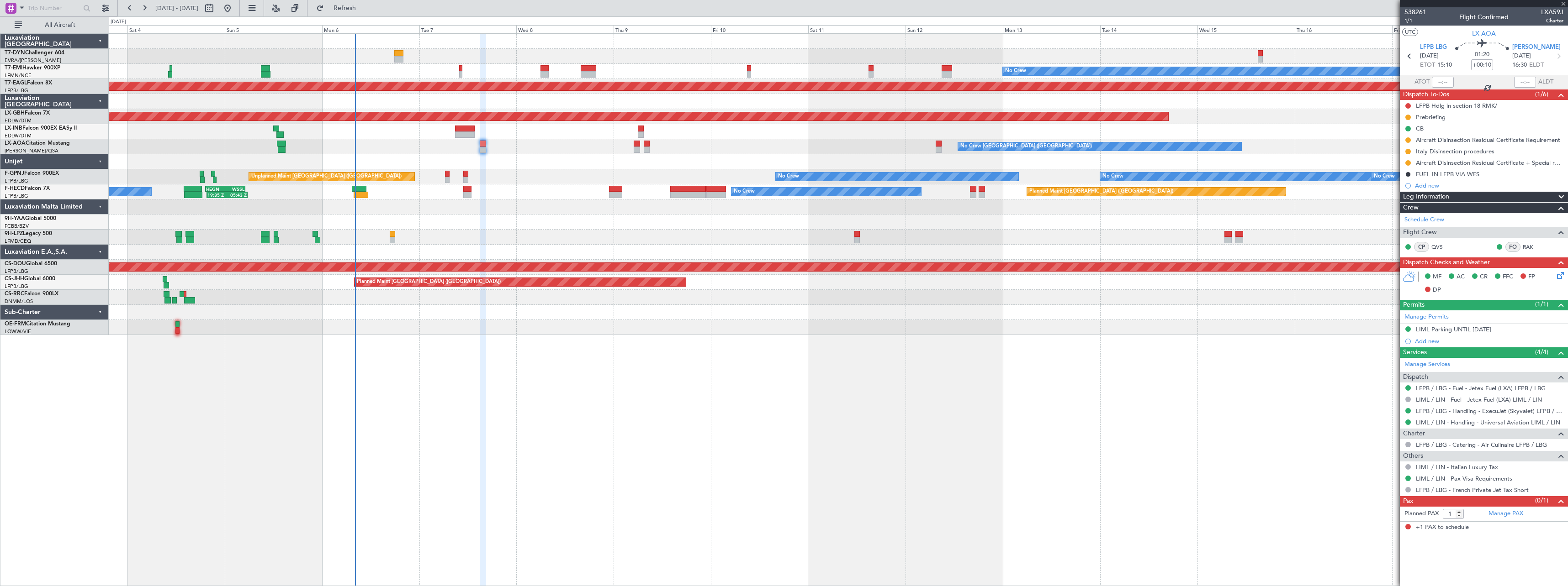
type input "+00:15"
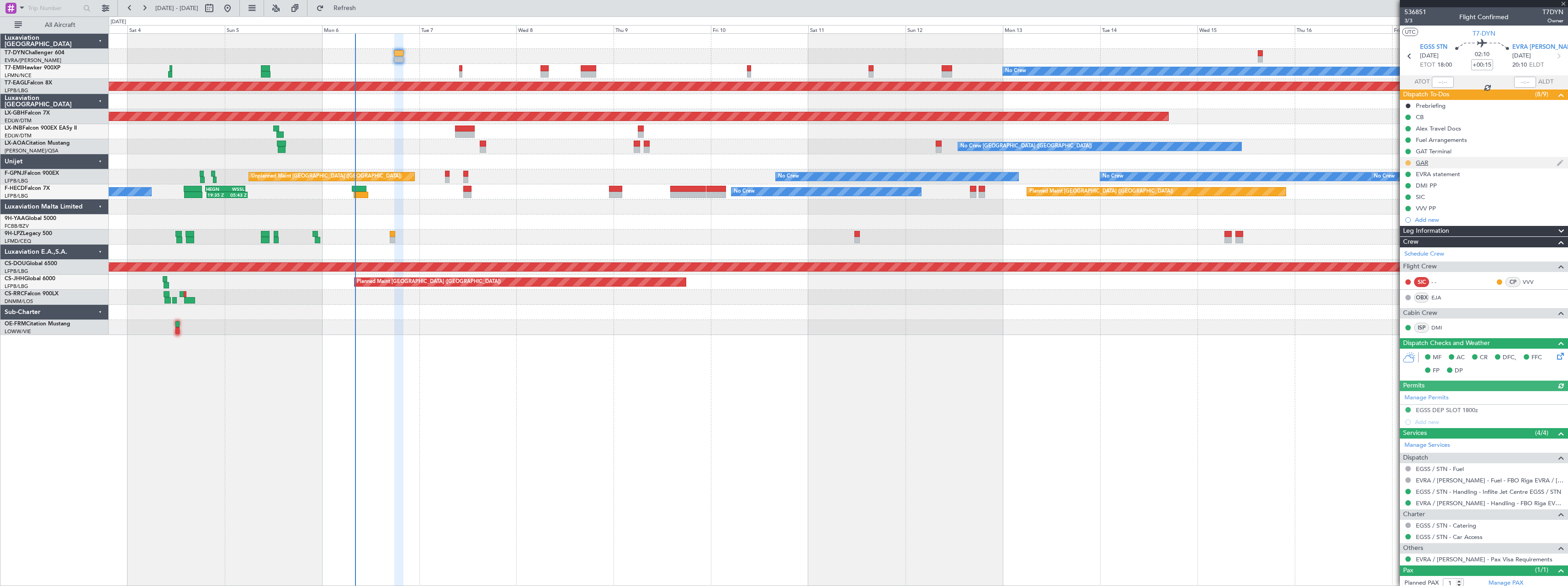
click at [1408, 164] on button at bounding box center [1407, 163] width 5 height 5
click at [1404, 204] on span "Completed" at bounding box center [1411, 204] width 30 height 9
click at [1436, 326] on link "DMI" at bounding box center [1441, 328] width 21 height 8
click at [1437, 327] on link "DMI" at bounding box center [1441, 328] width 21 height 8
click at [364, 12] on span "Refresh" at bounding box center [345, 8] width 38 height 6
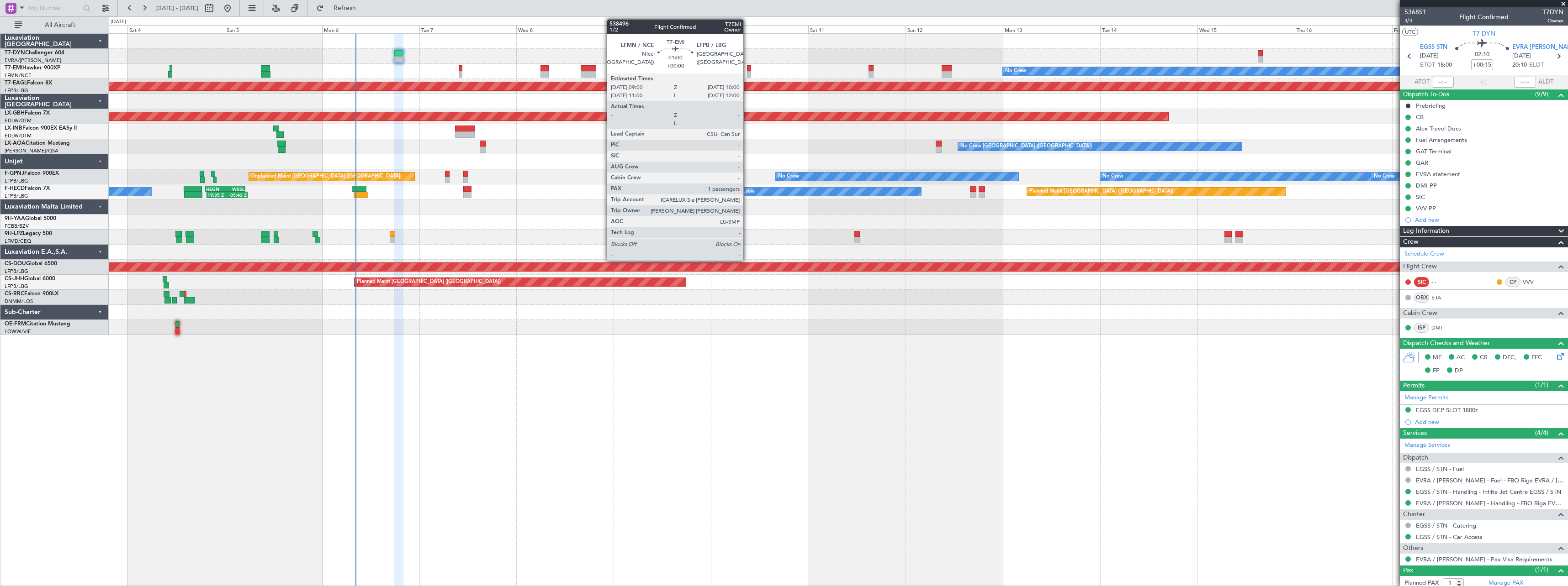
click at [748, 69] on div at bounding box center [748, 68] width 4 height 6
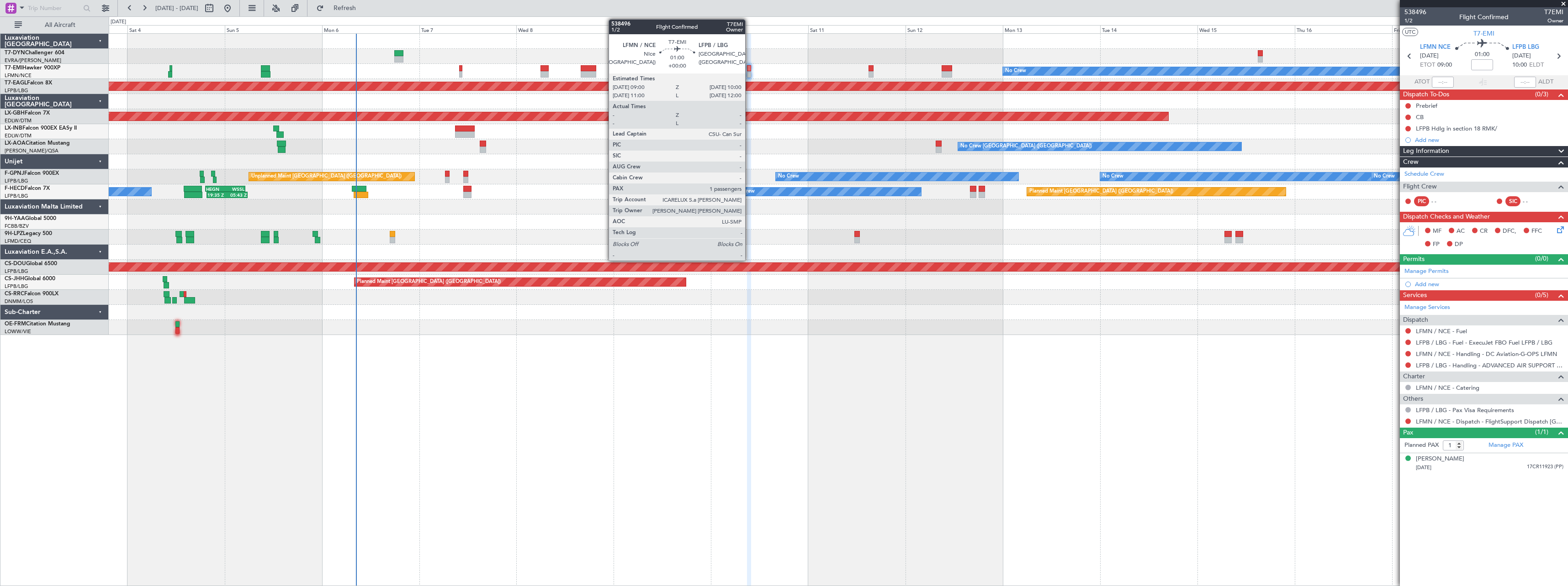
click at [749, 69] on div at bounding box center [748, 68] width 4 height 6
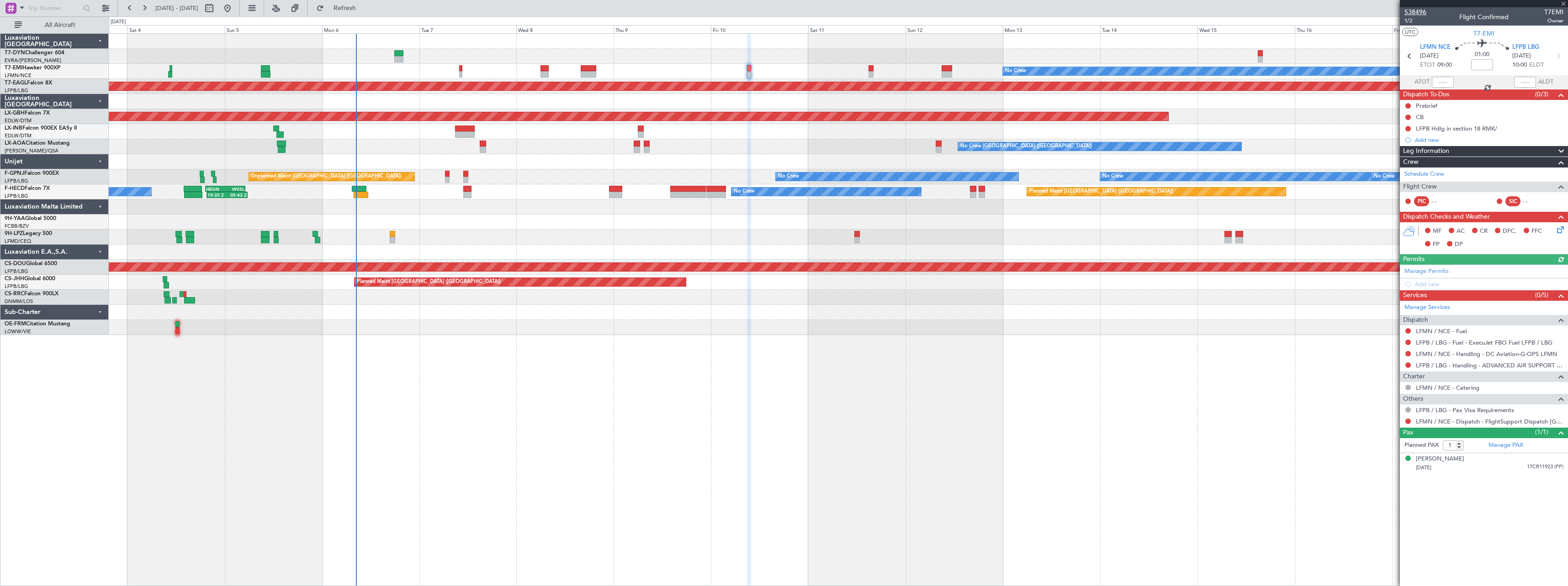
click at [1420, 9] on span "538496" at bounding box center [1415, 12] width 22 height 9
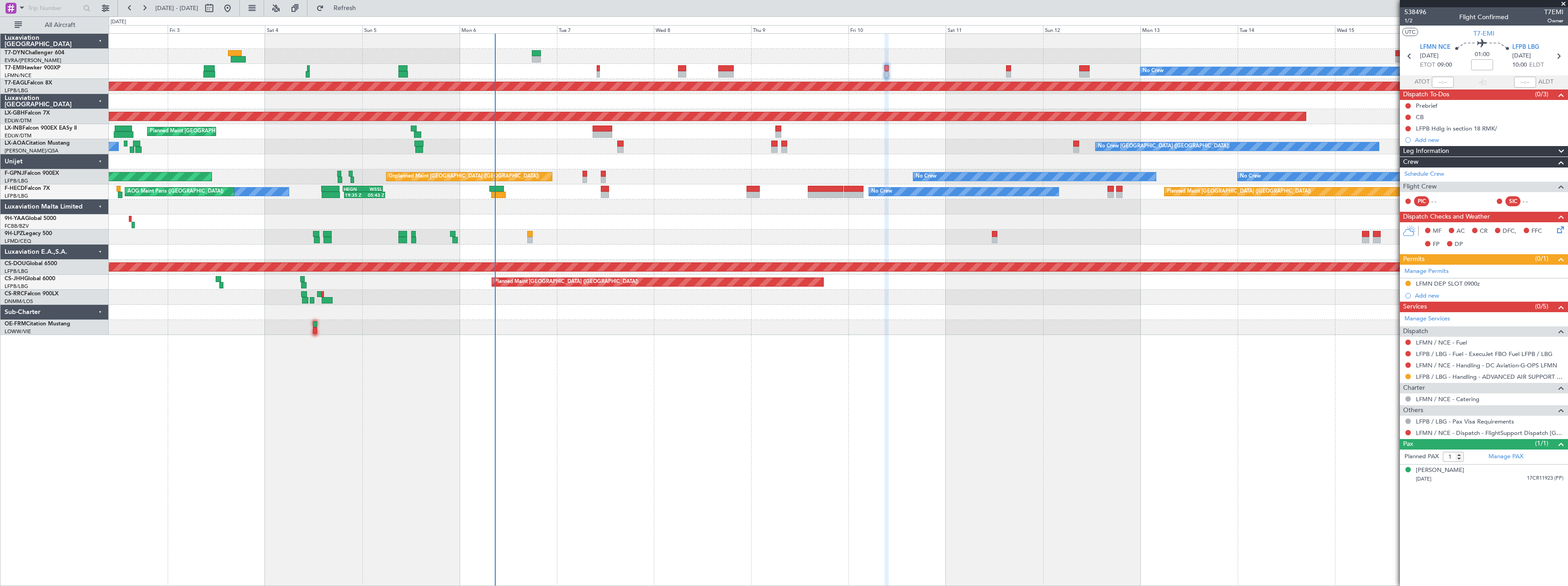
click at [354, 328] on div at bounding box center [838, 328] width 1459 height 15
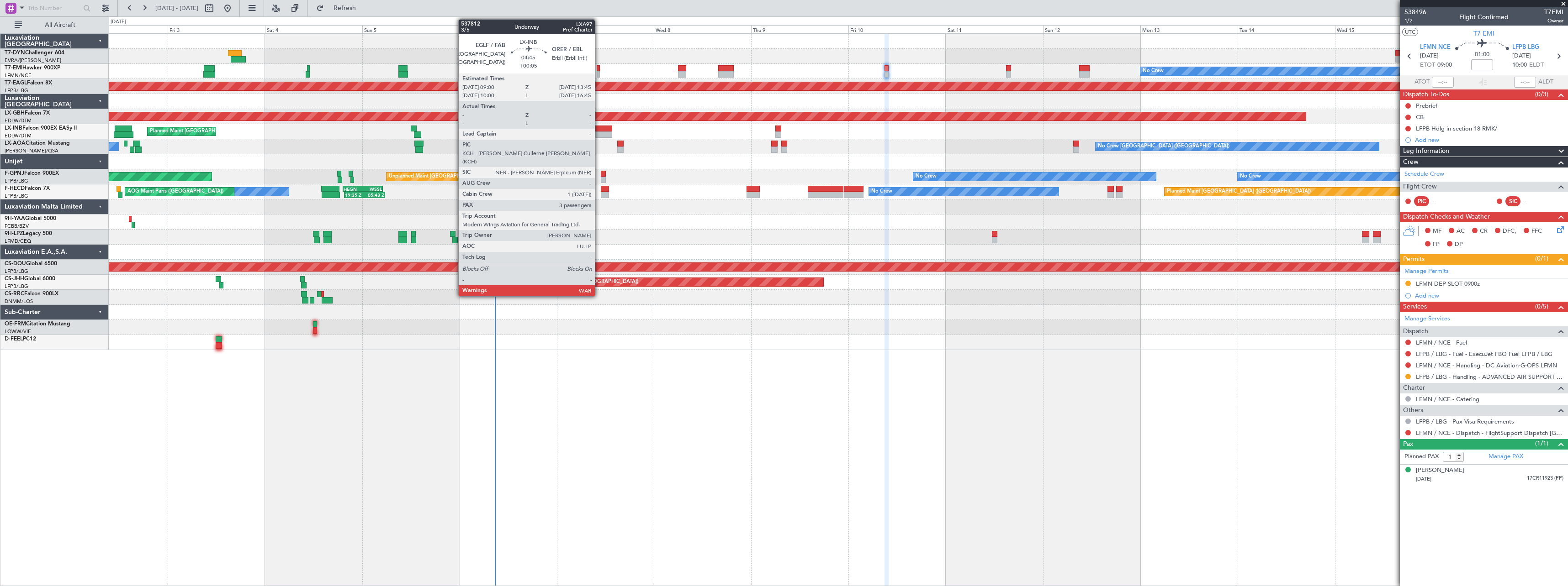
click at [599, 131] on div at bounding box center [602, 129] width 20 height 6
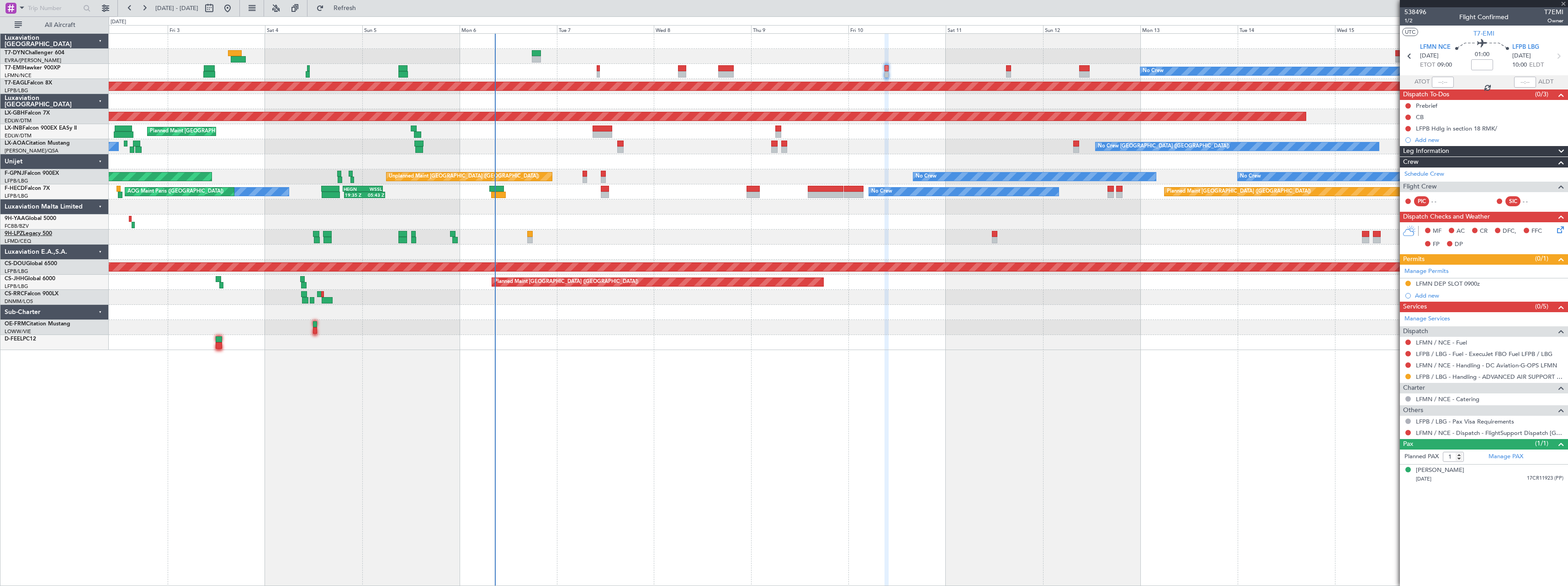
type input "+00:05"
type input "3"
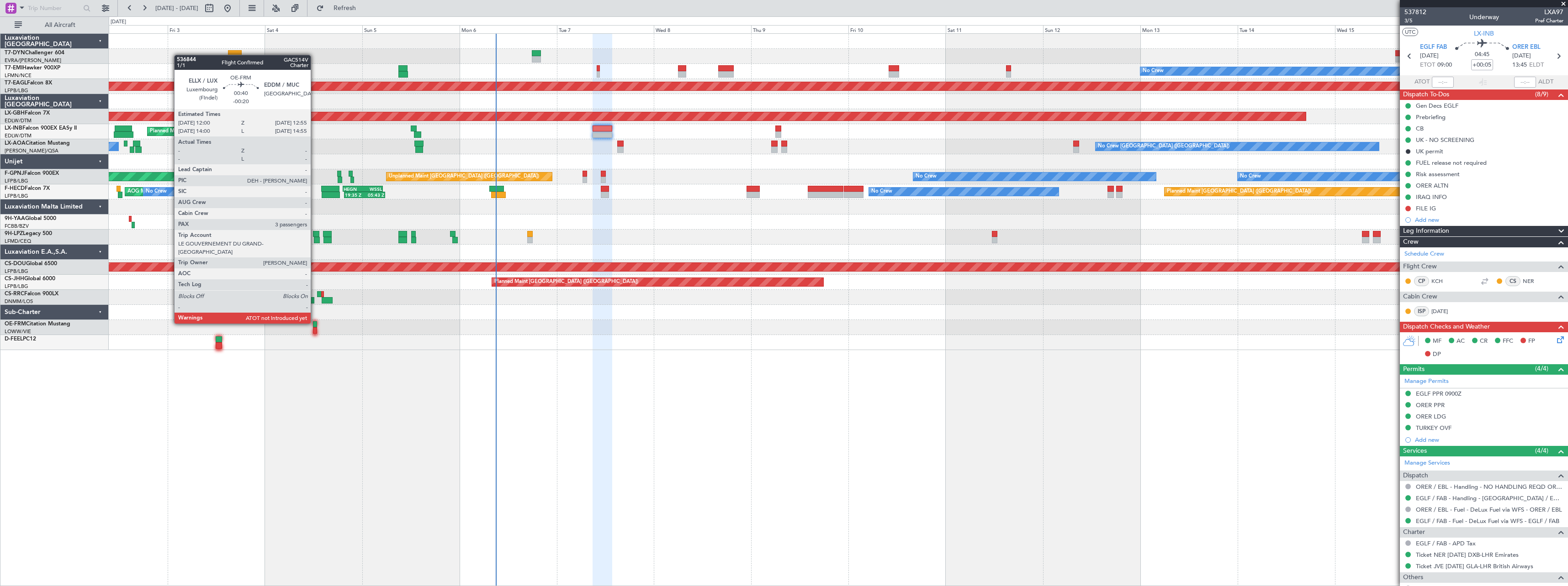
click at [315, 323] on div at bounding box center [314, 325] width 4 height 6
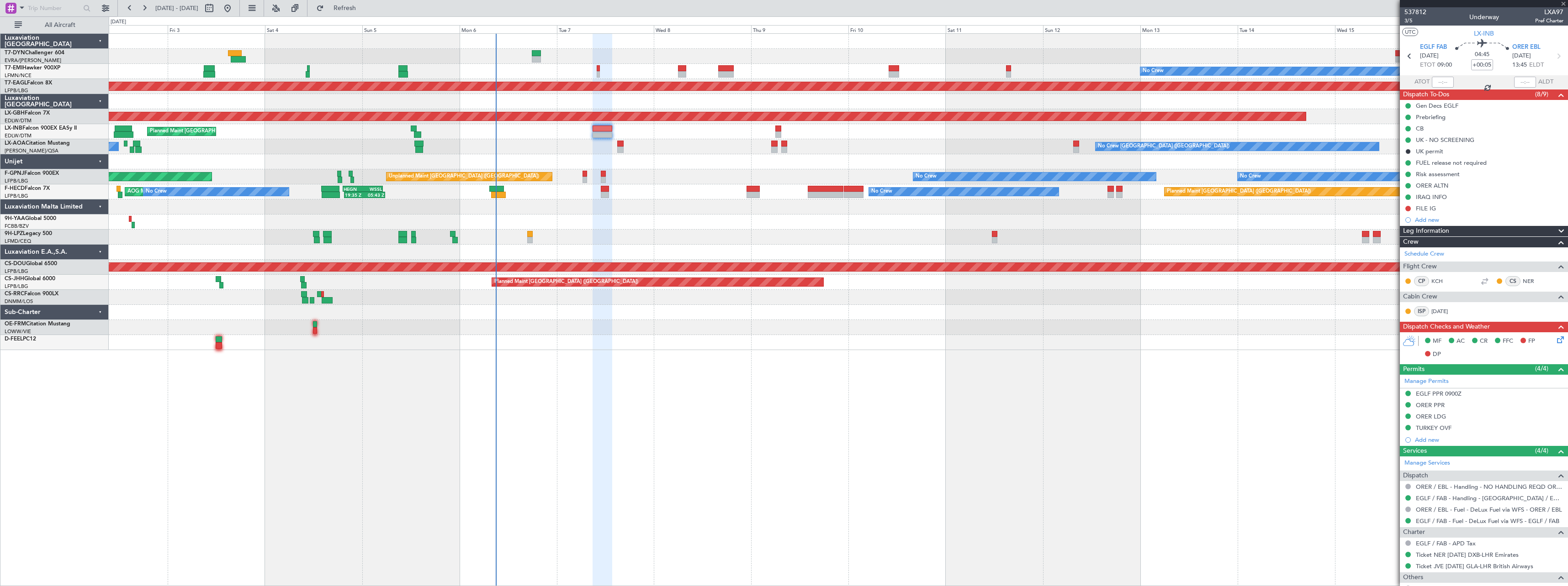
type input "-00:20"
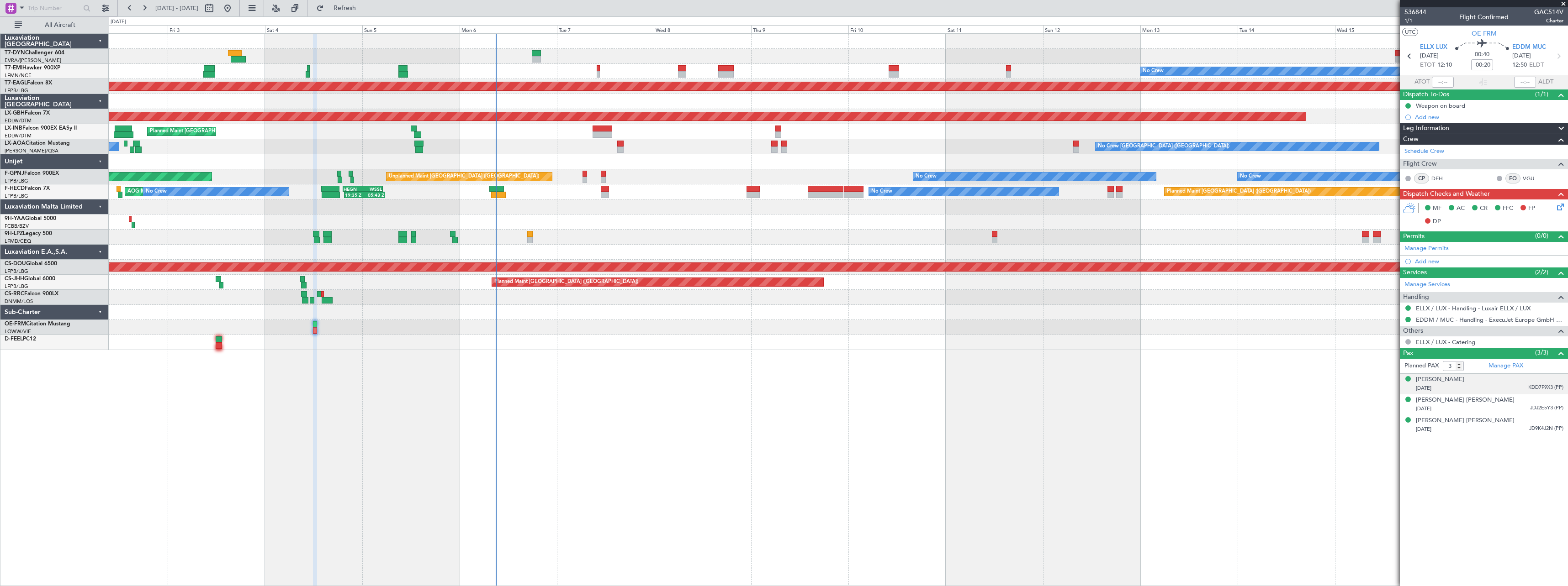
click at [1502, 388] on div "19/12/1988 KDD7F9X3 (PP)" at bounding box center [1490, 389] width 148 height 9
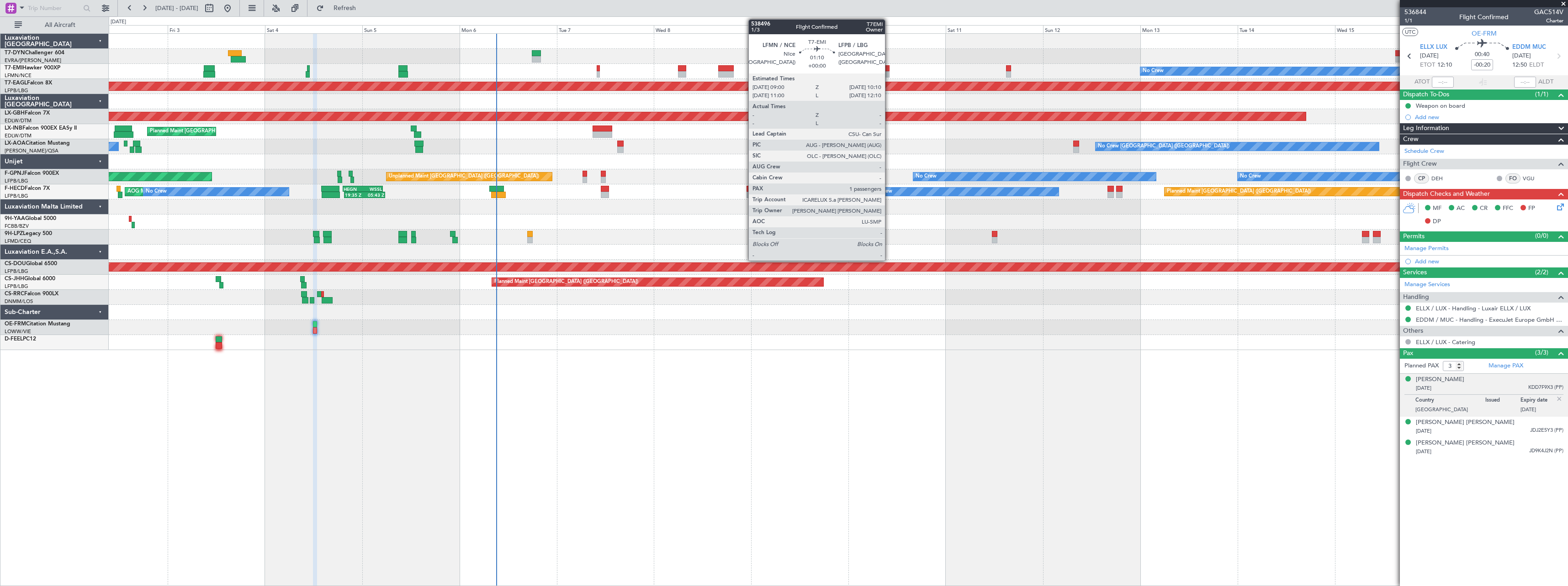
click at [889, 69] on div at bounding box center [887, 68] width 5 height 6
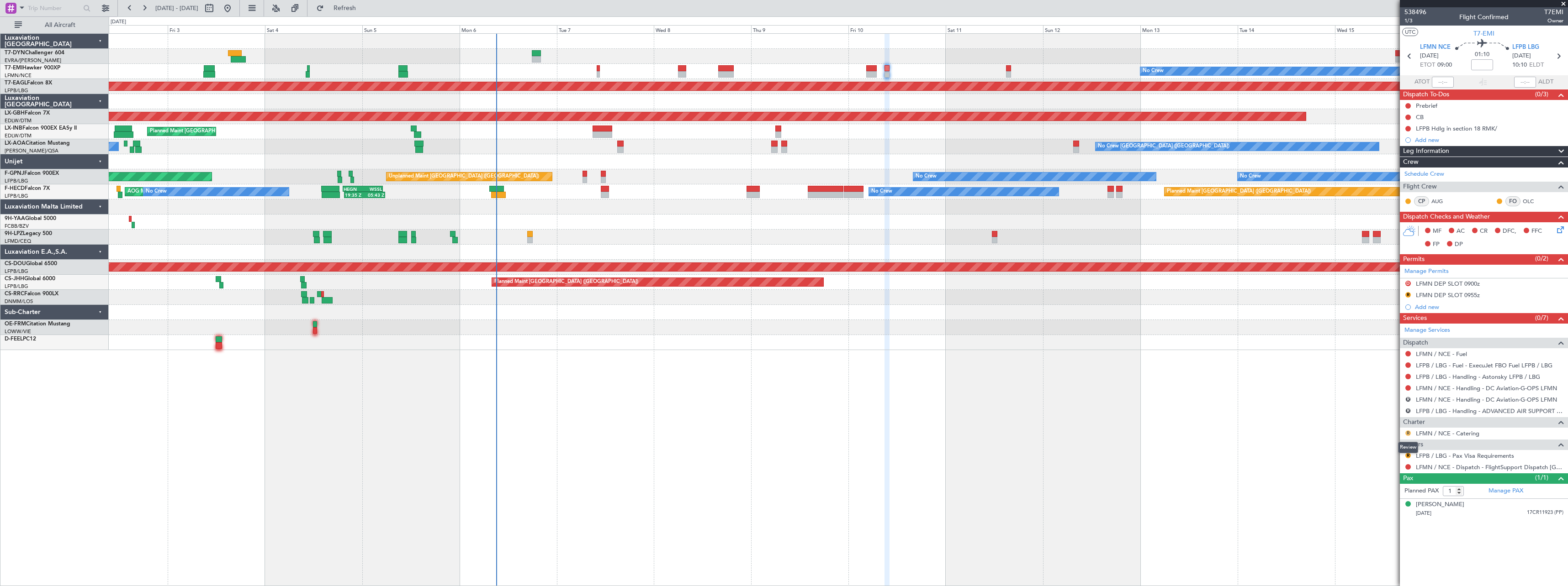
click at [1407, 433] on button "R" at bounding box center [1407, 433] width 5 height 5
click at [1371, 447] on span "Not Required" at bounding box center [1386, 446] width 37 height 9
click at [1408, 455] on button "R" at bounding box center [1407, 455] width 5 height 5
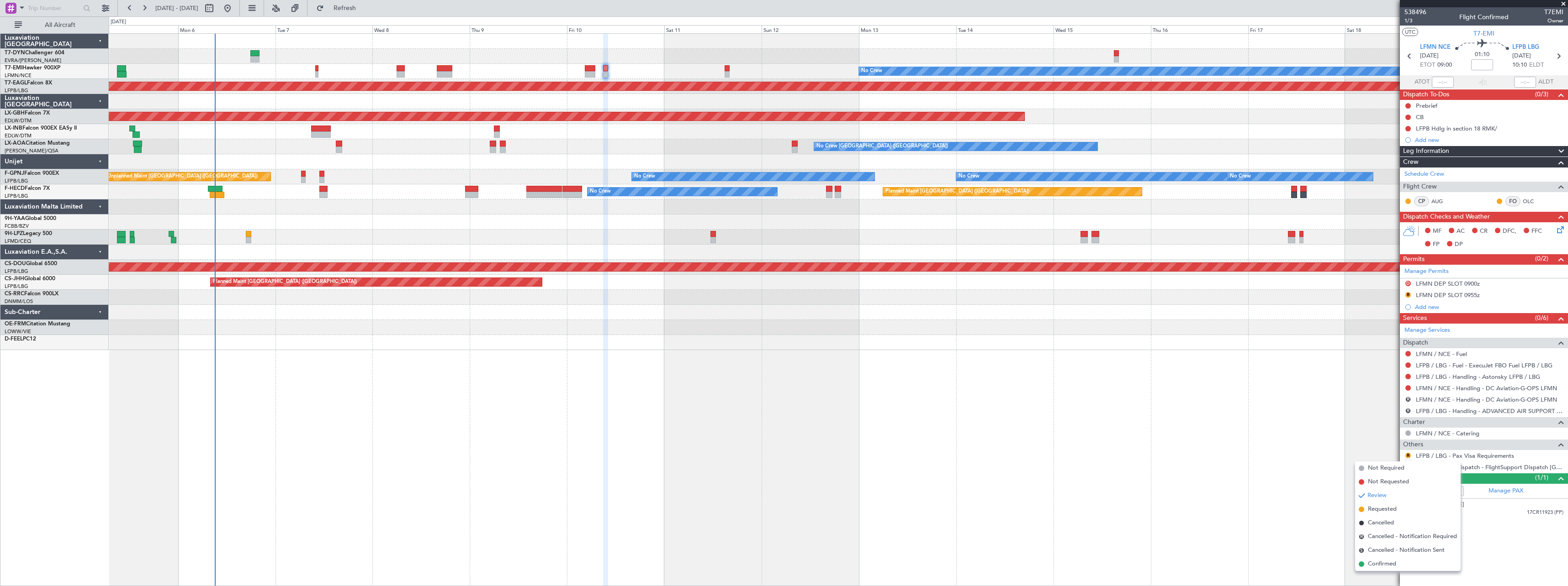
click at [641, 332] on div "No Crew Planned Maint Dubai (Al Maktoum Intl) Planned Maint Nurnberg Planned Ma…" at bounding box center [838, 192] width 1459 height 316
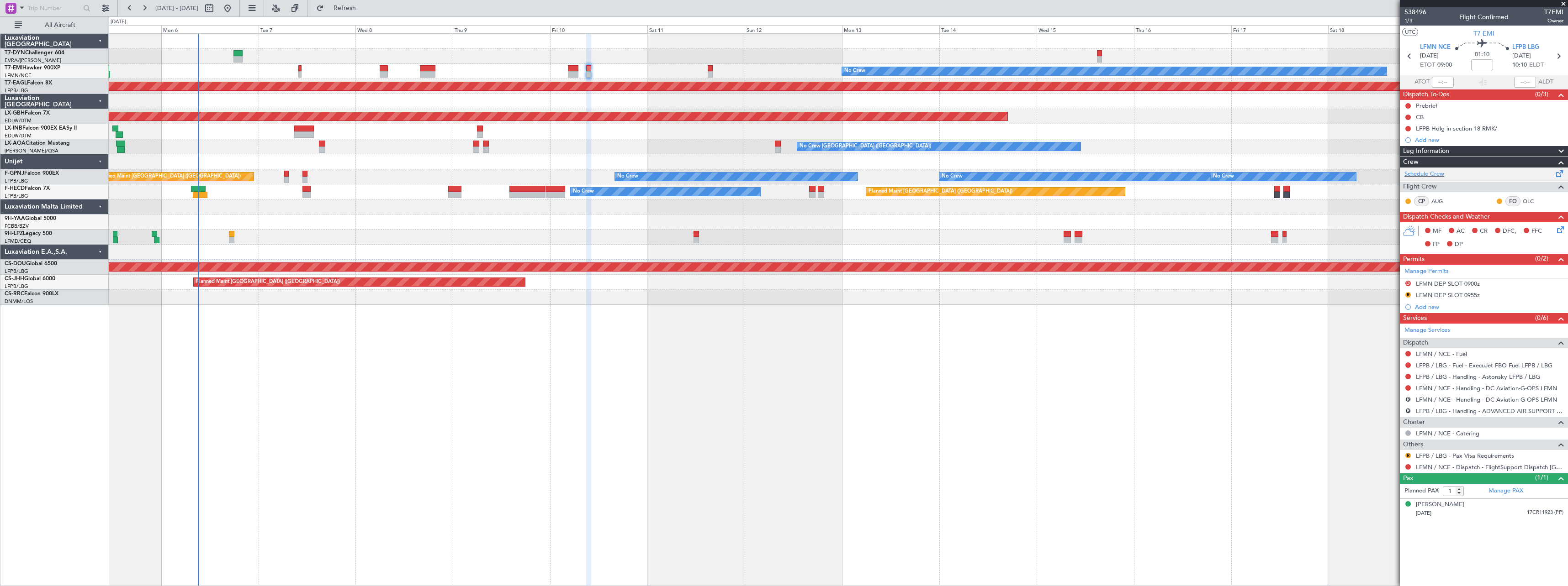
click at [1558, 172] on span at bounding box center [1560, 171] width 11 height 7
click at [366, 13] on button "Refresh" at bounding box center [339, 8] width 55 height 15
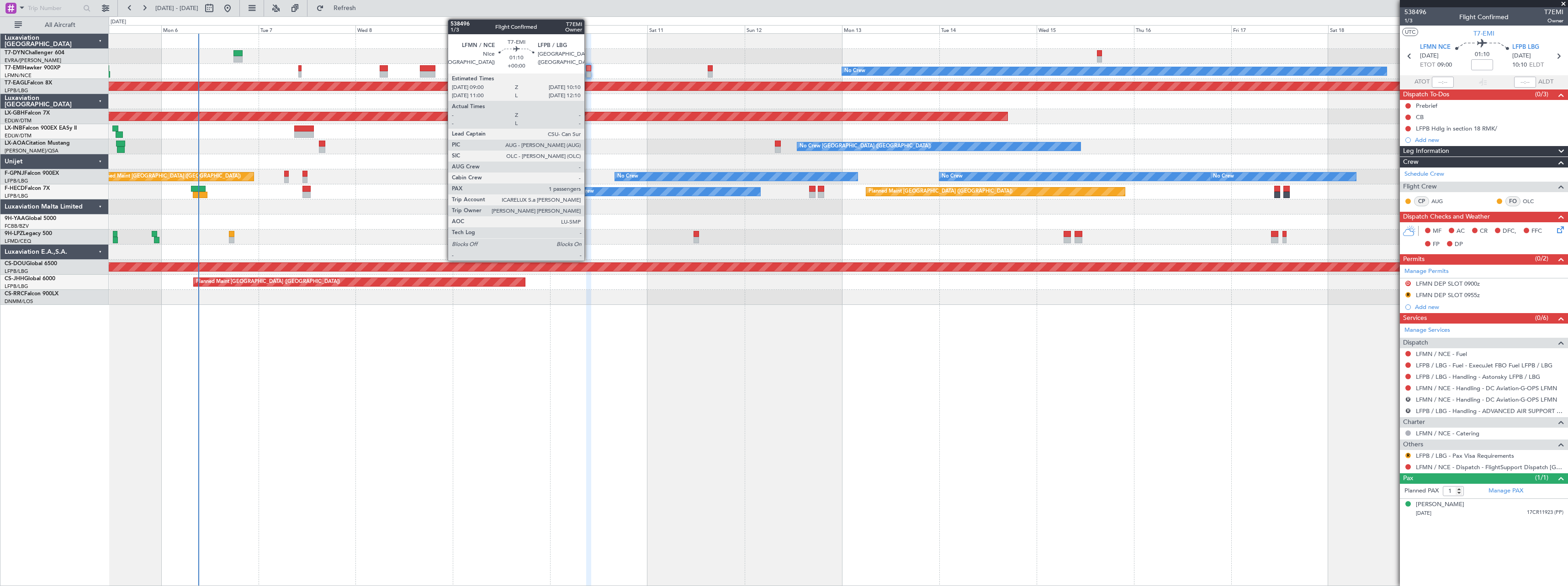
click at [588, 71] on div at bounding box center [588, 68] width 5 height 6
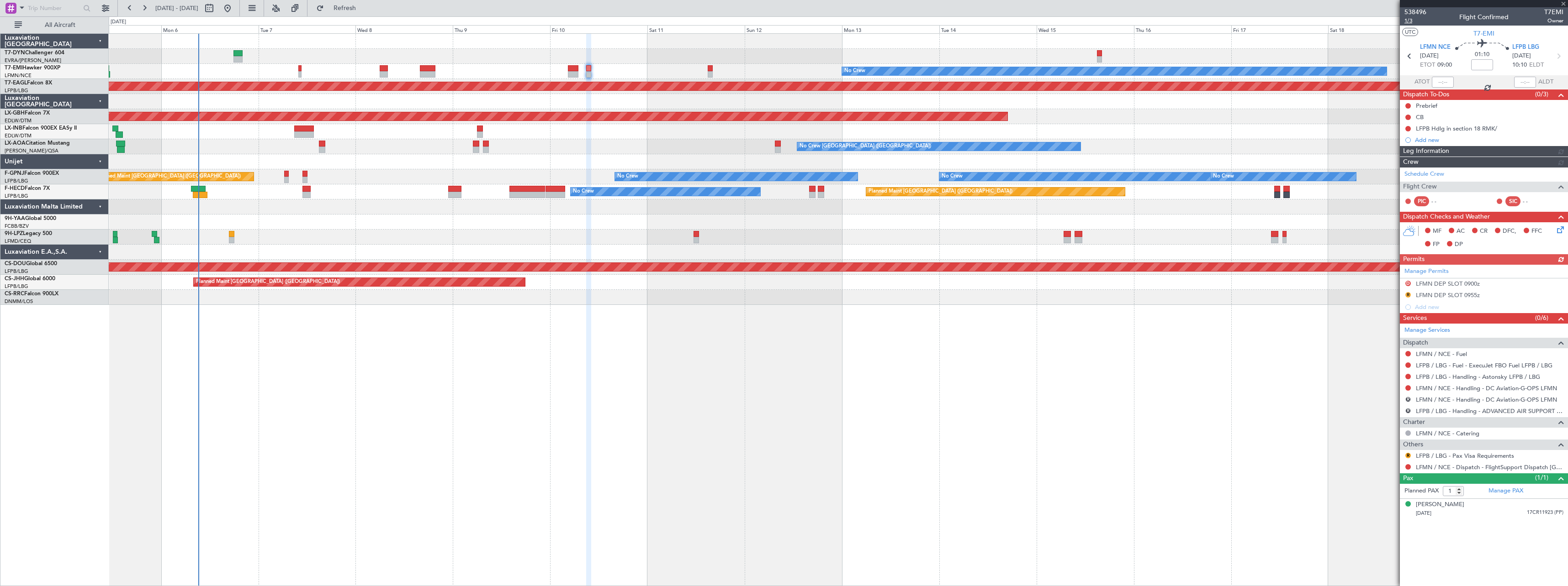
click at [1407, 23] on span "1/3" at bounding box center [1415, 21] width 22 height 8
click at [364, 7] on span "Refresh" at bounding box center [345, 8] width 38 height 6
click at [1407, 466] on button "R" at bounding box center [1407, 467] width 5 height 5
click at [1381, 481] on span "Not Required" at bounding box center [1386, 480] width 37 height 9
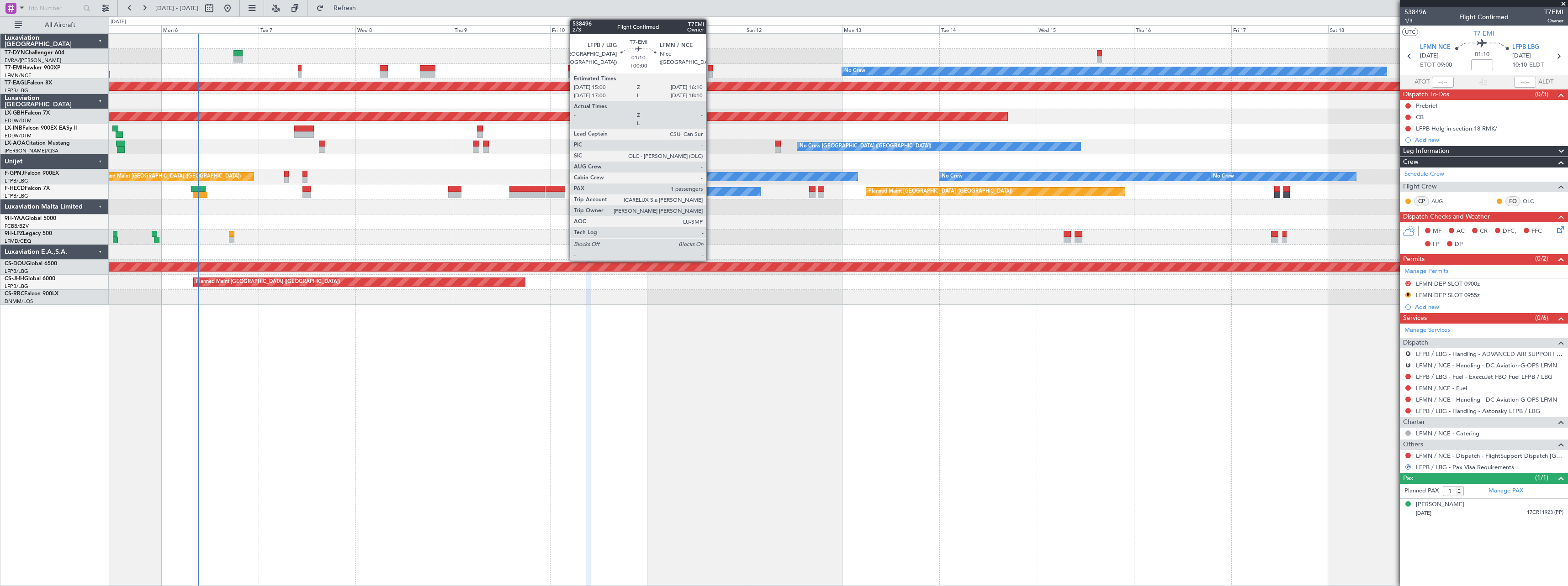
click at [711, 73] on div at bounding box center [710, 74] width 5 height 6
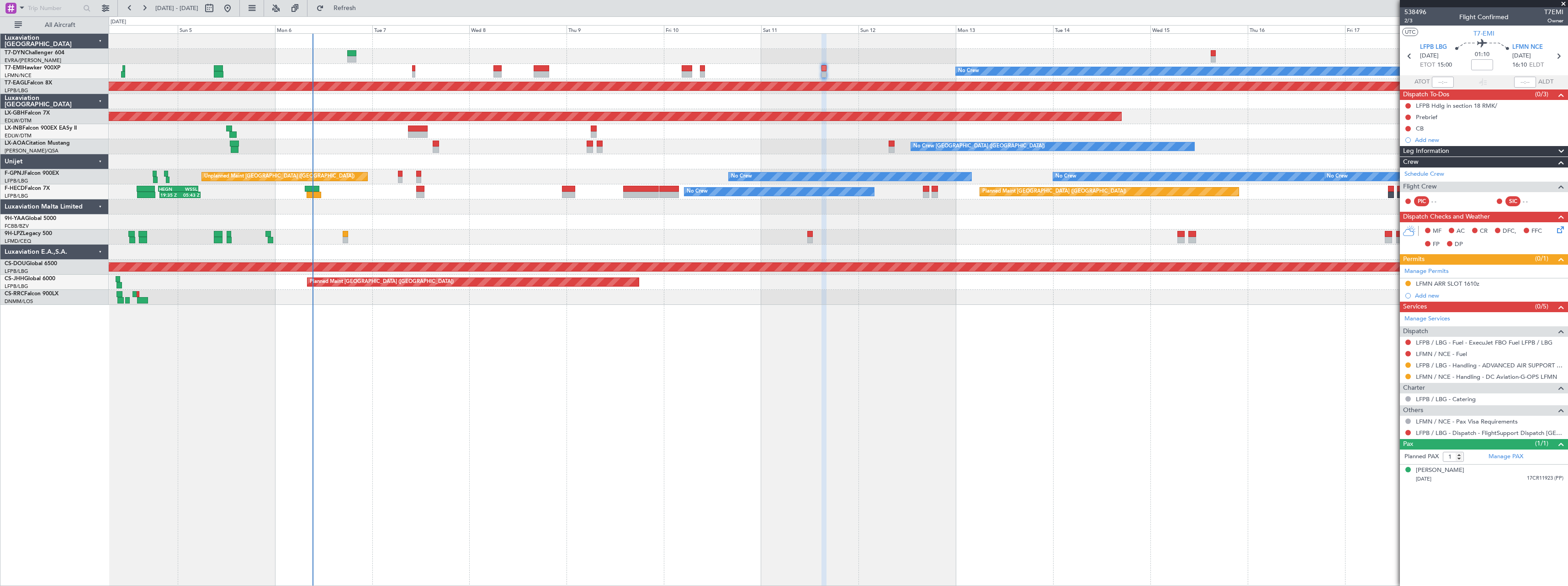
click at [448, 333] on div "No Crew Planned Maint Dubai (Al Maktoum Intl) Planned Maint Nurnberg Planned Ma…" at bounding box center [838, 310] width 1459 height 553
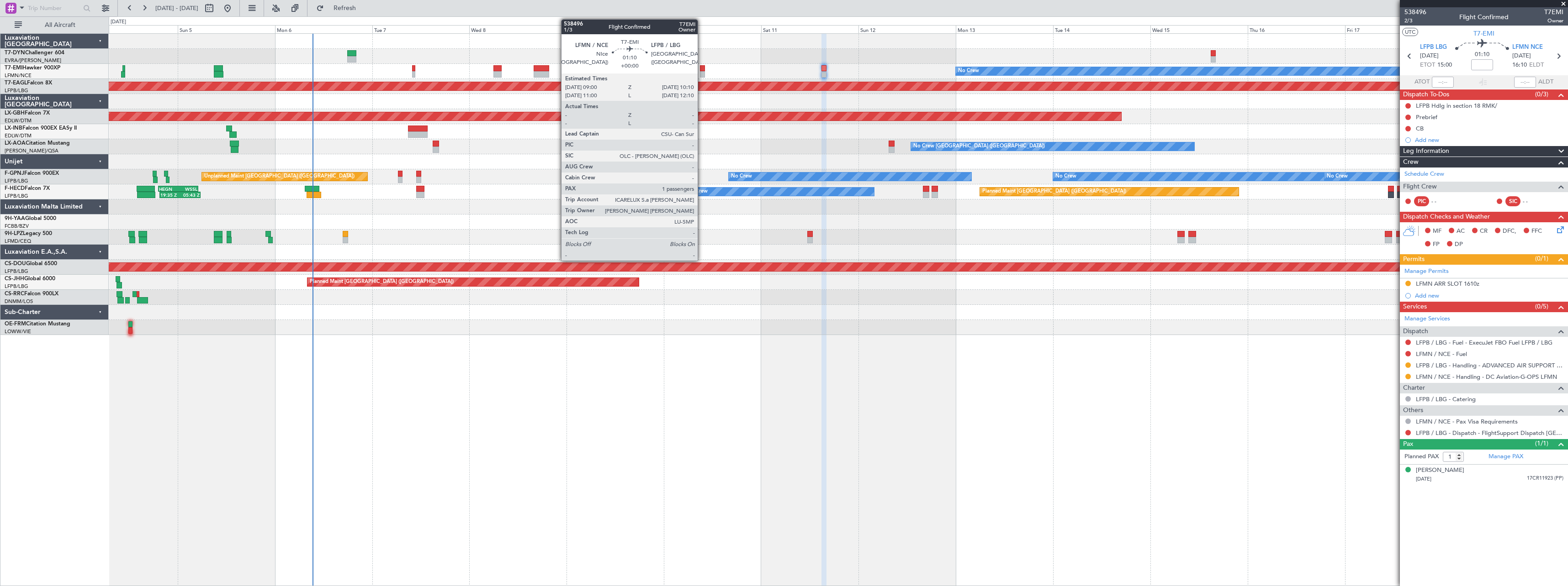
click at [701, 71] on div at bounding box center [702, 68] width 5 height 6
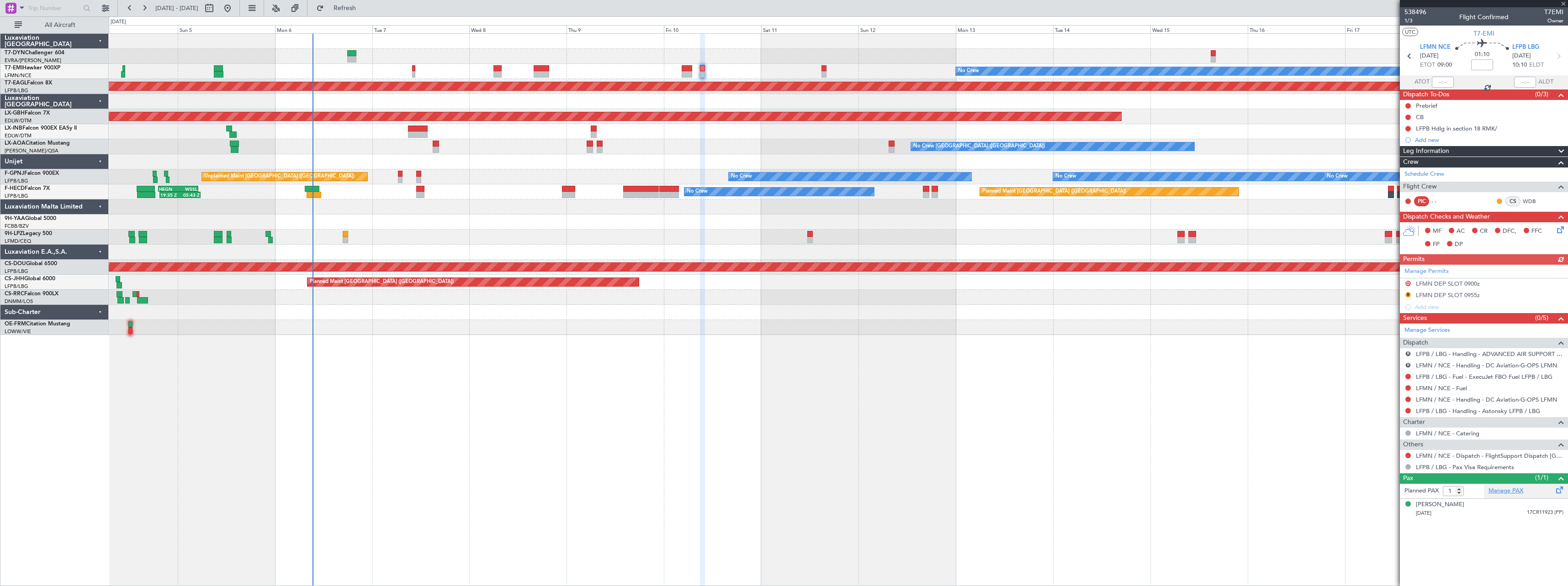
click at [1519, 488] on link "Manage PAX" at bounding box center [1505, 492] width 35 height 9
click at [364, 10] on span "Refresh" at bounding box center [345, 8] width 38 height 6
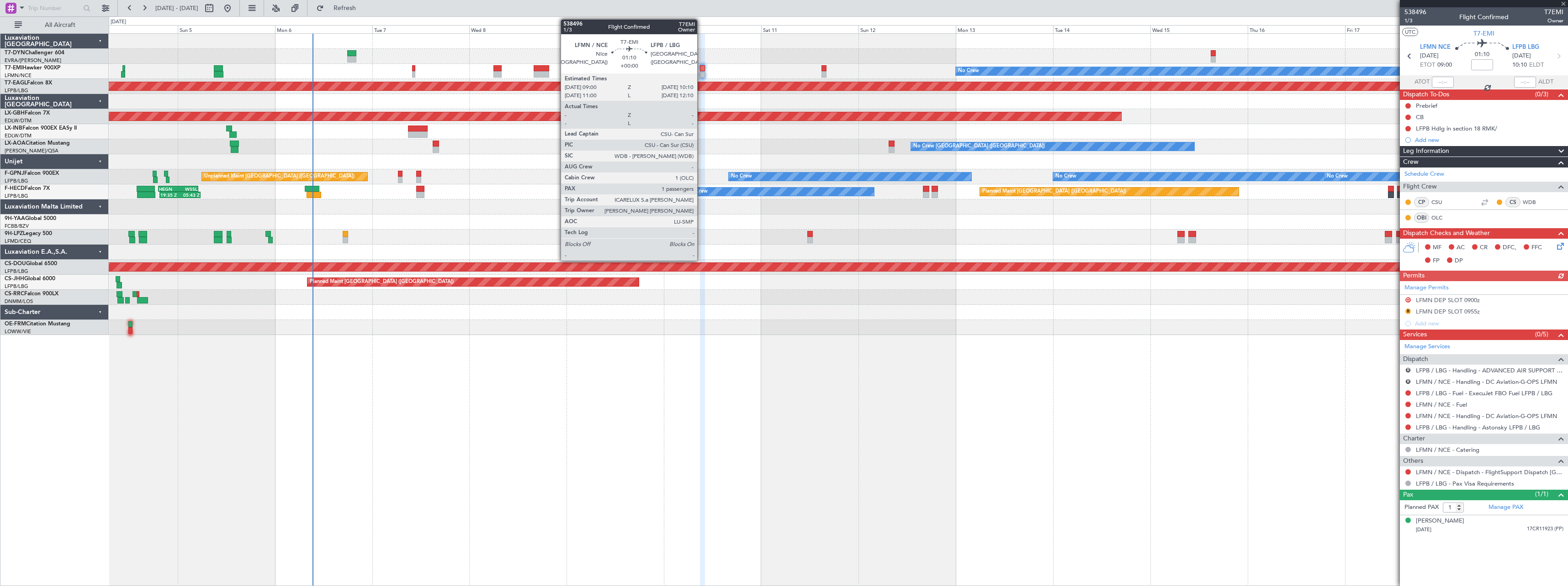
click at [701, 69] on div at bounding box center [702, 68] width 5 height 6
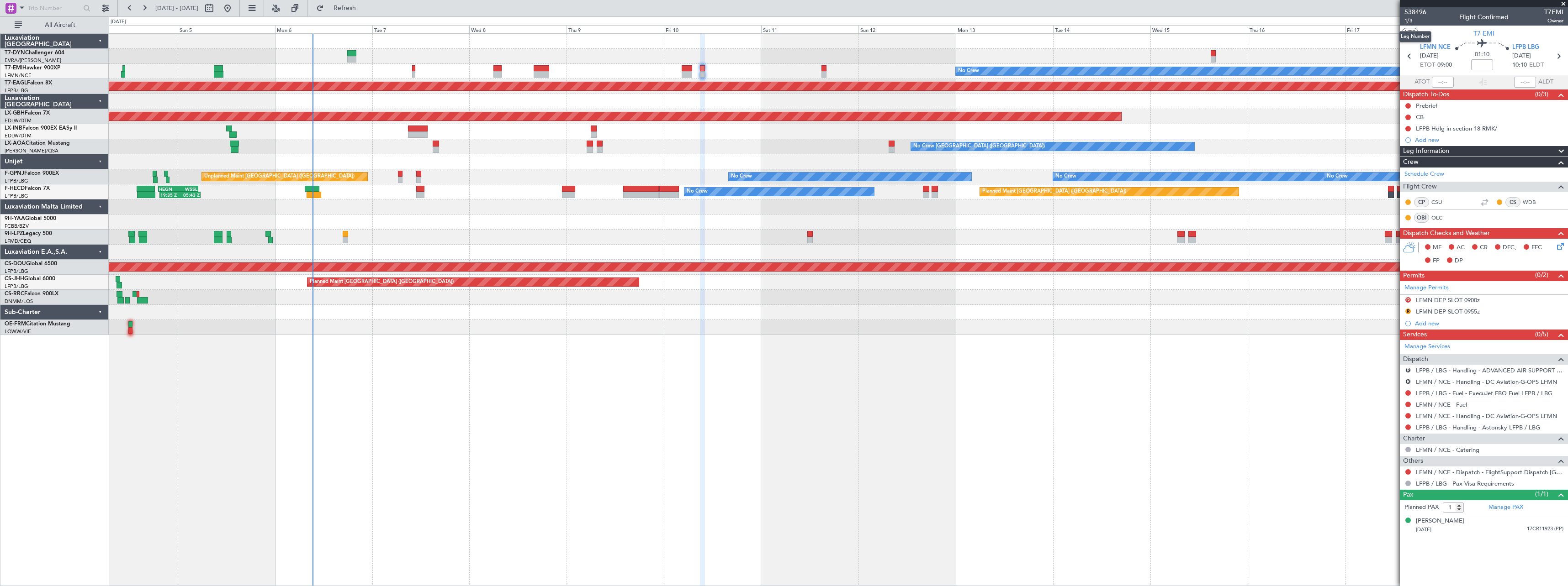
click at [1412, 20] on span "1/3" at bounding box center [1415, 21] width 22 height 8
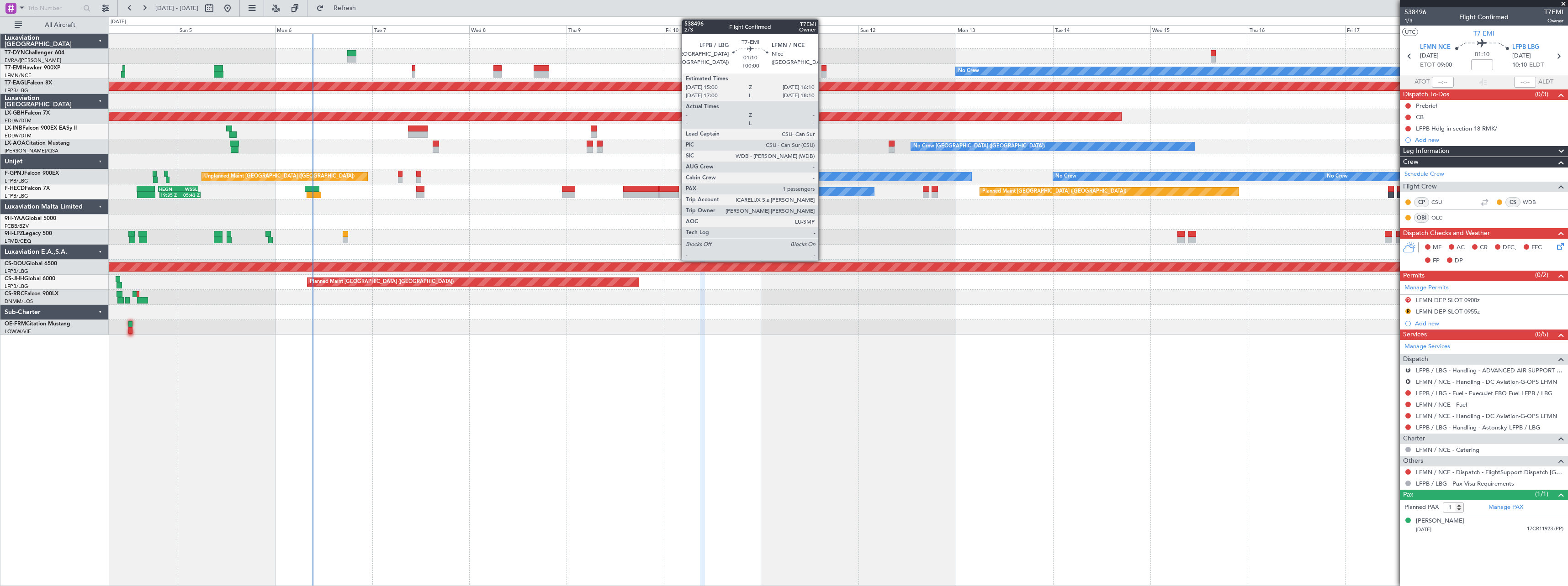
click at [822, 67] on div at bounding box center [824, 68] width 5 height 6
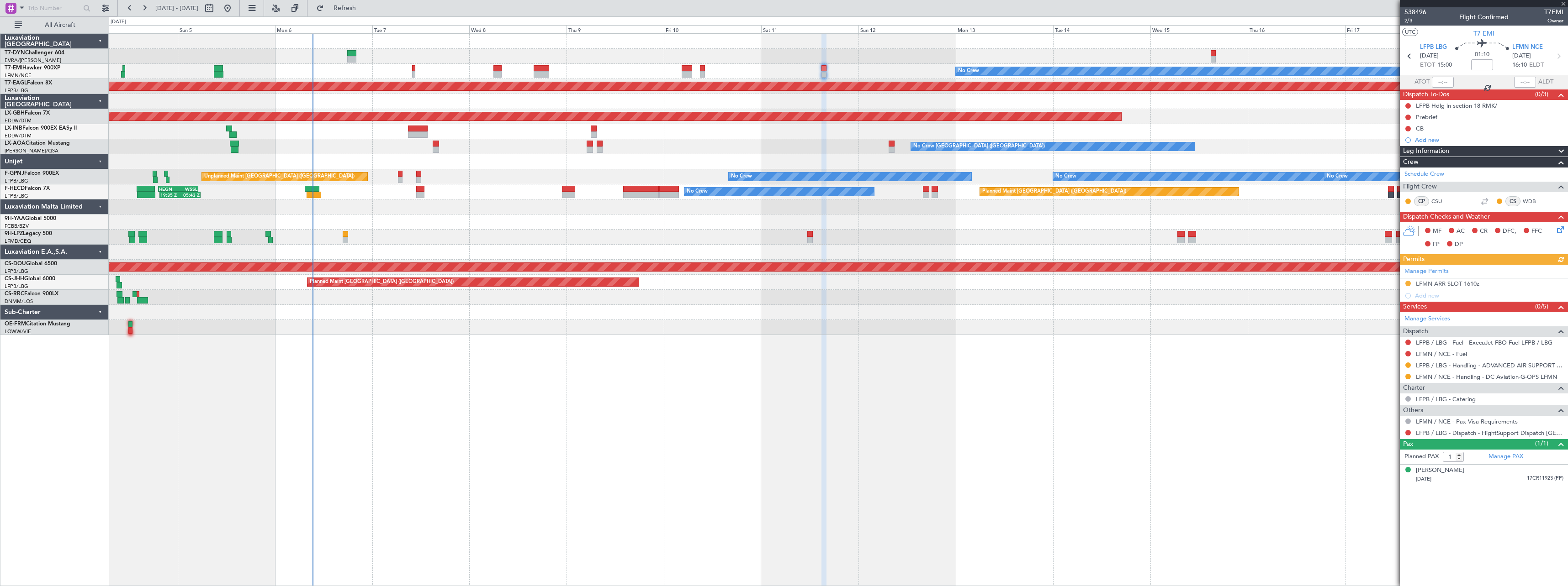
click at [681, 68] on div "No Crew" at bounding box center [838, 71] width 1459 height 15
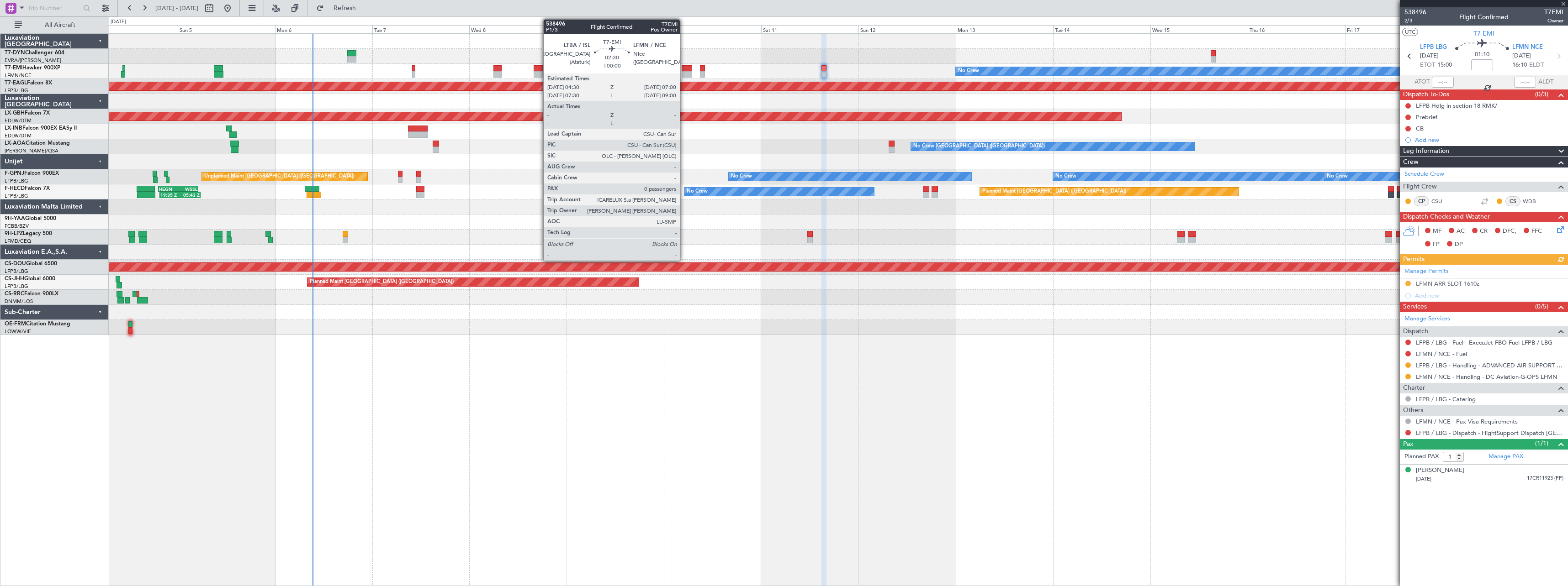
click at [684, 66] on div at bounding box center [687, 68] width 11 height 6
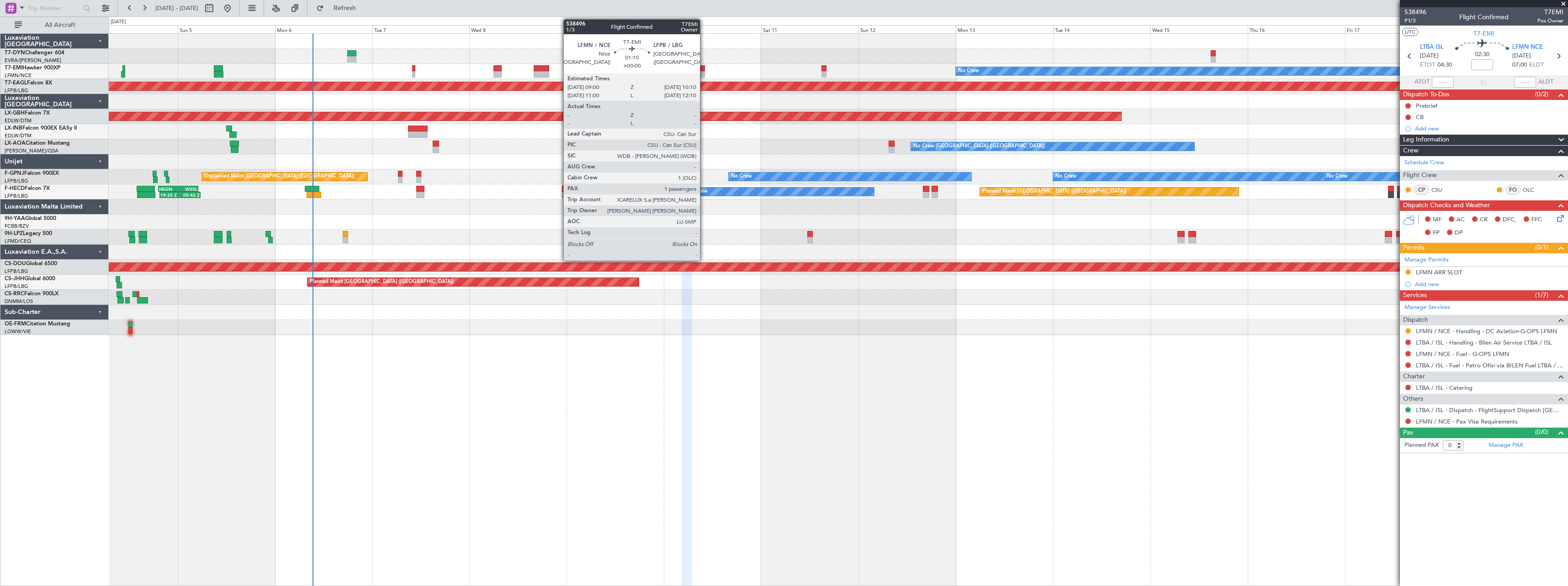
click at [704, 73] on div at bounding box center [702, 74] width 5 height 6
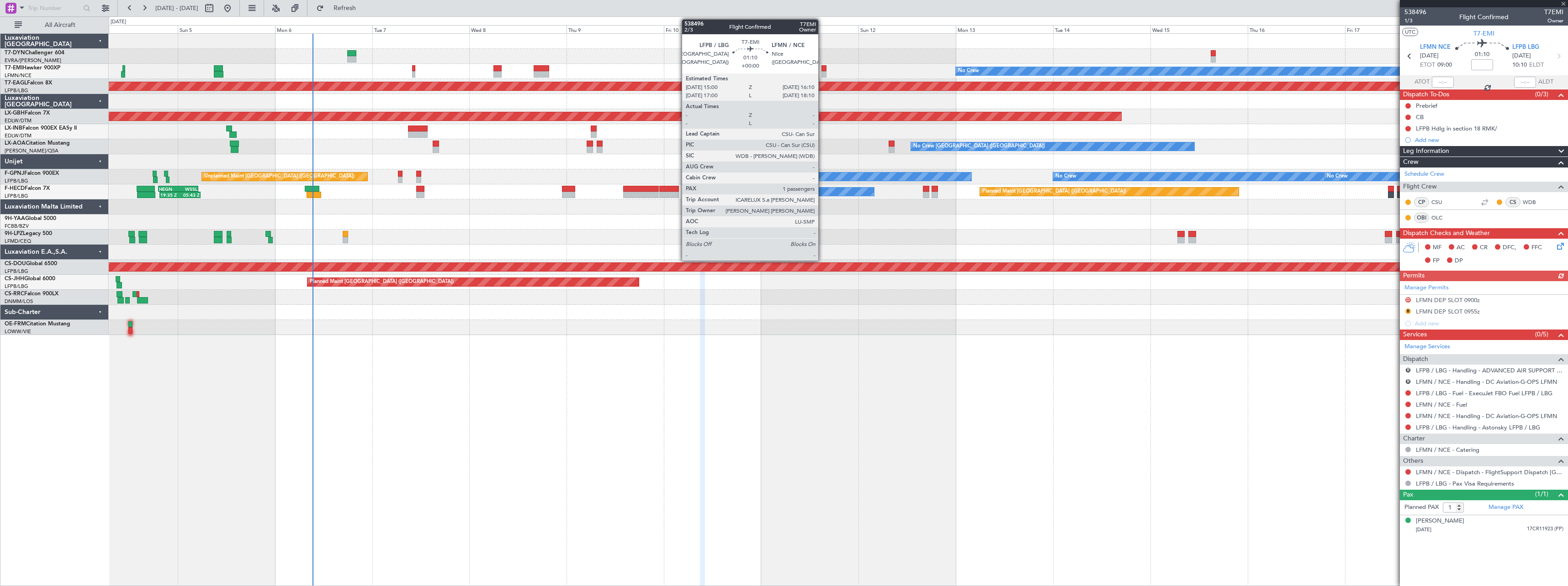
click at [822, 74] on div at bounding box center [824, 74] width 5 height 6
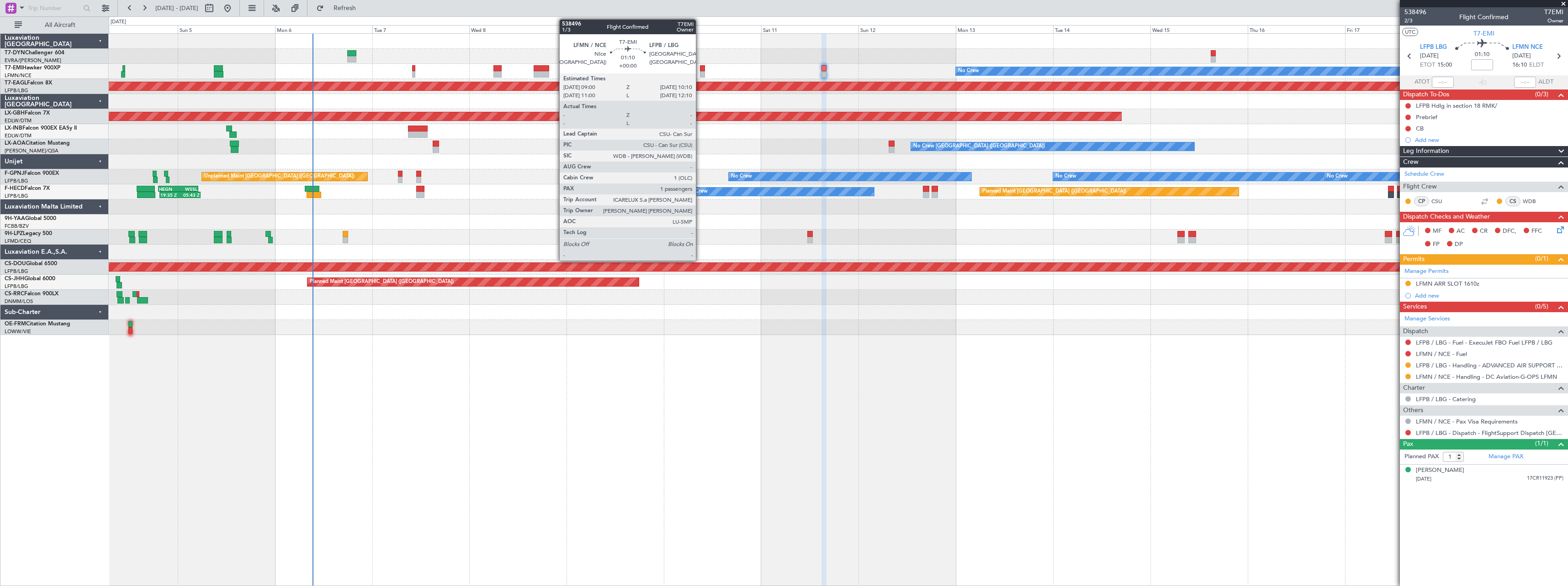
click at [700, 70] on div at bounding box center [702, 68] width 5 height 6
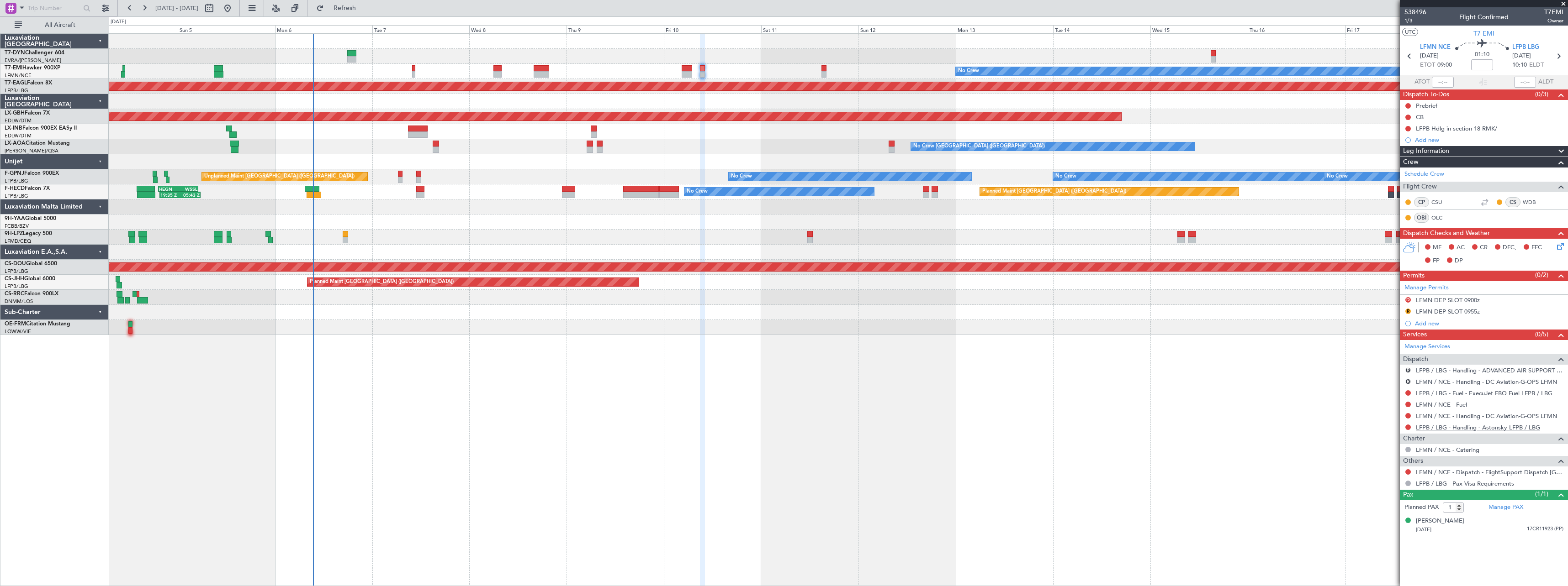
click at [1475, 425] on link "LFPB / LBG - Handling - Astonsky LFPB / LBG" at bounding box center [1478, 428] width 124 height 8
click at [364, 5] on span "Refresh" at bounding box center [345, 8] width 38 height 6
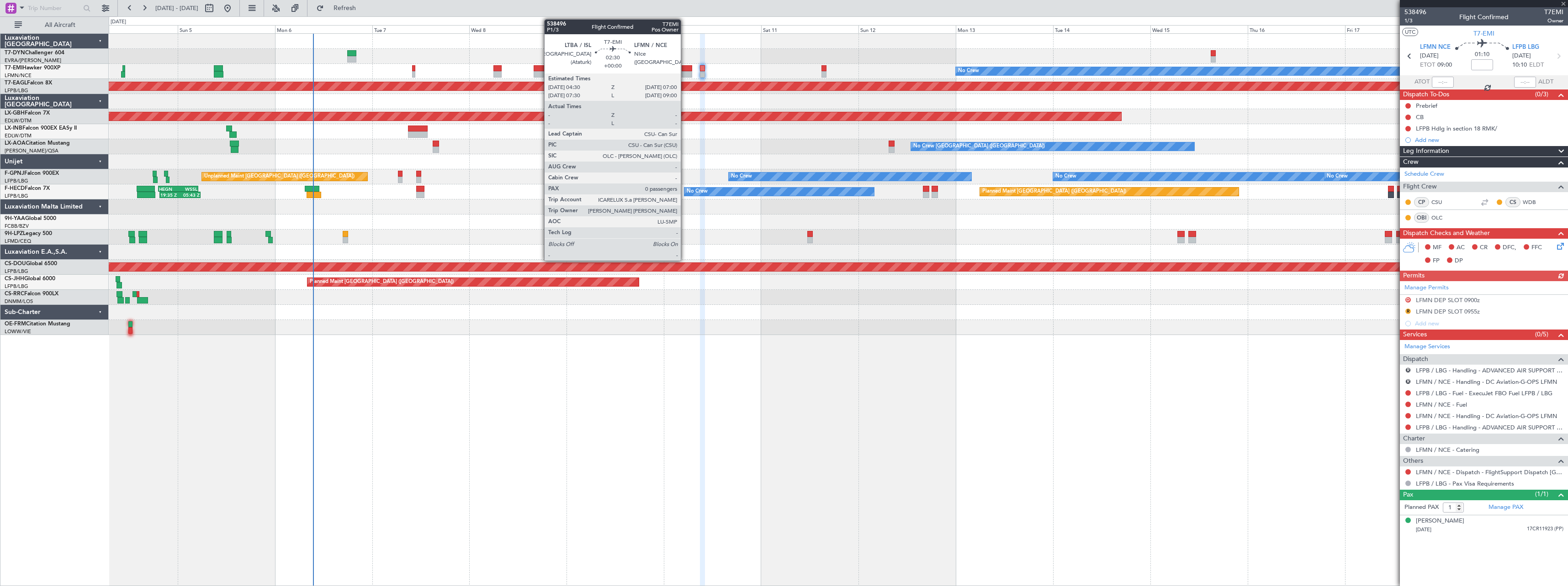
click at [685, 69] on div at bounding box center [687, 68] width 11 height 6
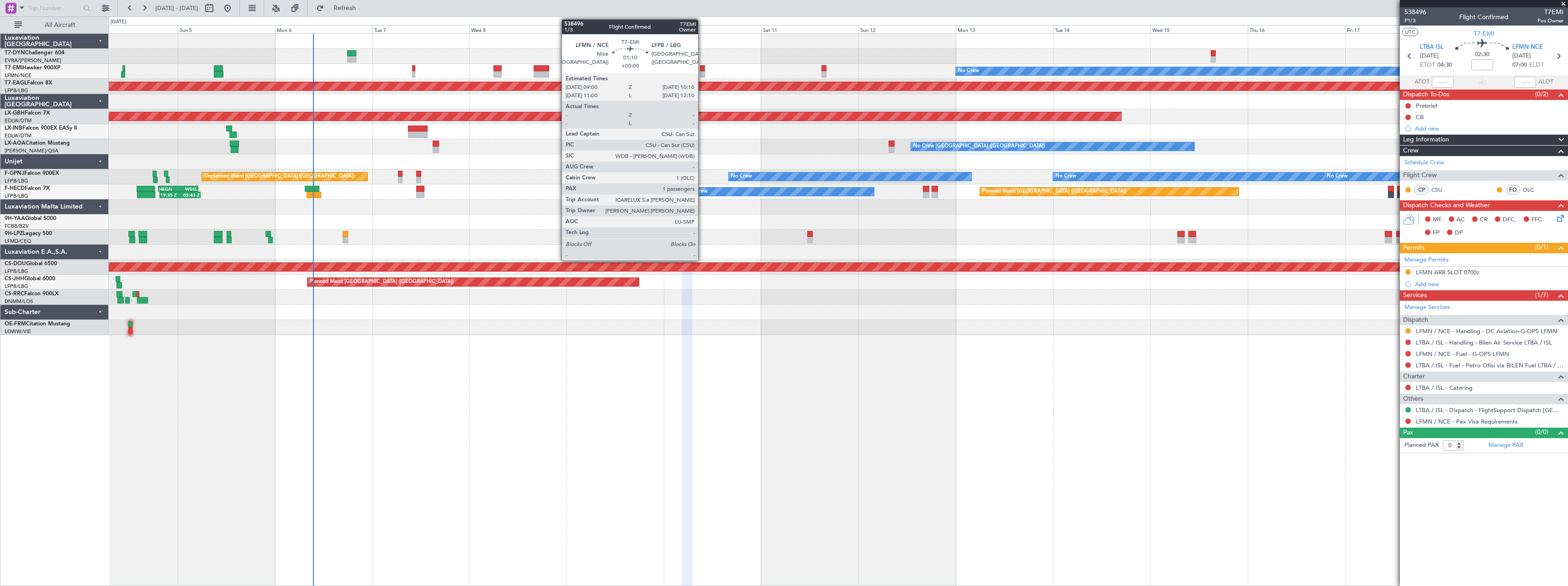
click at [702, 68] on div at bounding box center [702, 68] width 5 height 6
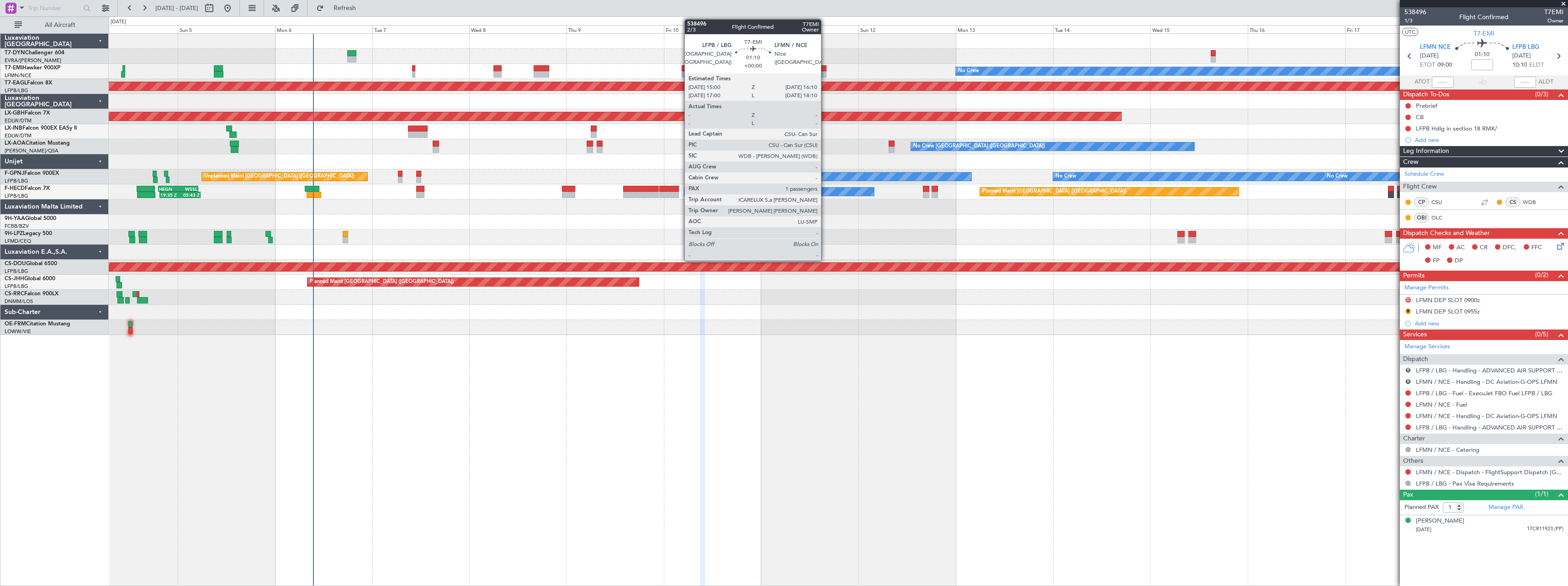
click at [825, 69] on div at bounding box center [824, 68] width 5 height 6
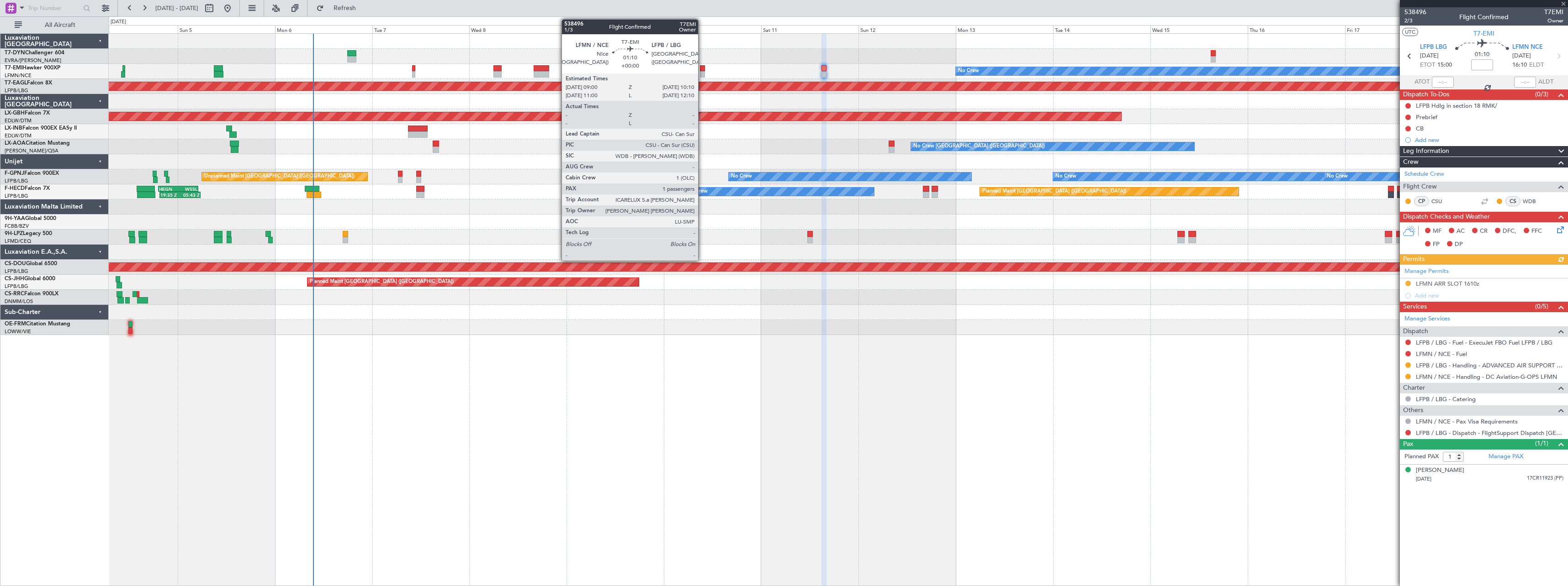
click at [702, 67] on div at bounding box center [702, 68] width 5 height 6
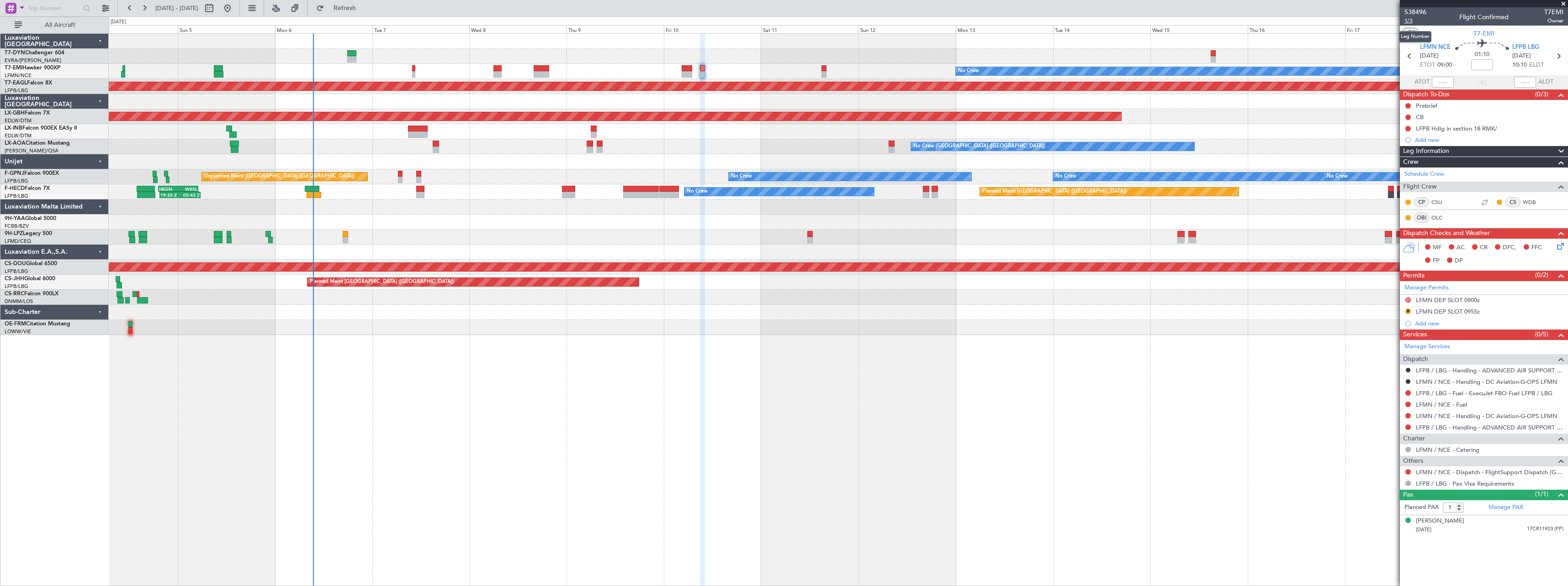
click at [1406, 21] on span "1/3" at bounding box center [1415, 21] width 22 height 8
click at [366, 4] on button "Refresh" at bounding box center [339, 8] width 55 height 15
click at [364, 10] on span "Refresh" at bounding box center [345, 8] width 38 height 6
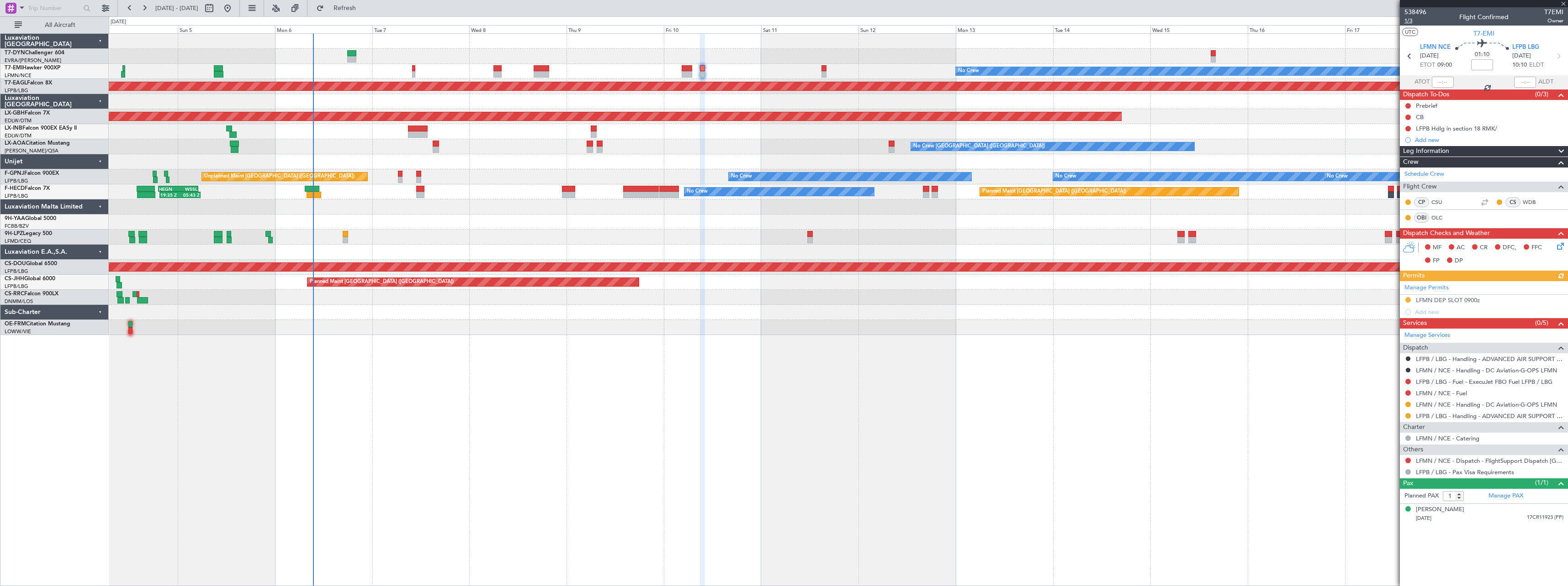
click at [1411, 22] on span "1/3" at bounding box center [1415, 21] width 22 height 8
drag, startPoint x: 354, startPoint y: 5, endPoint x: 377, endPoint y: 16, distance: 25.5
click at [354, 5] on button "Refresh" at bounding box center [339, 8] width 55 height 15
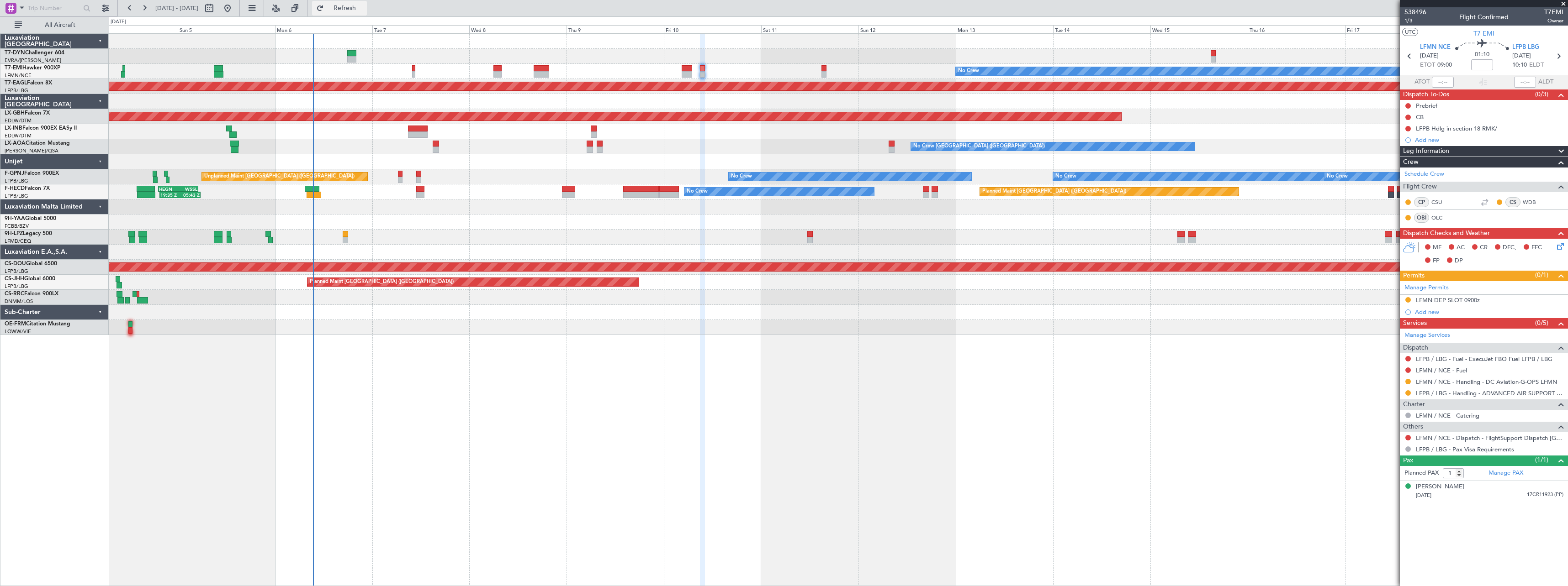
click at [364, 10] on span "Refresh" at bounding box center [345, 8] width 38 height 6
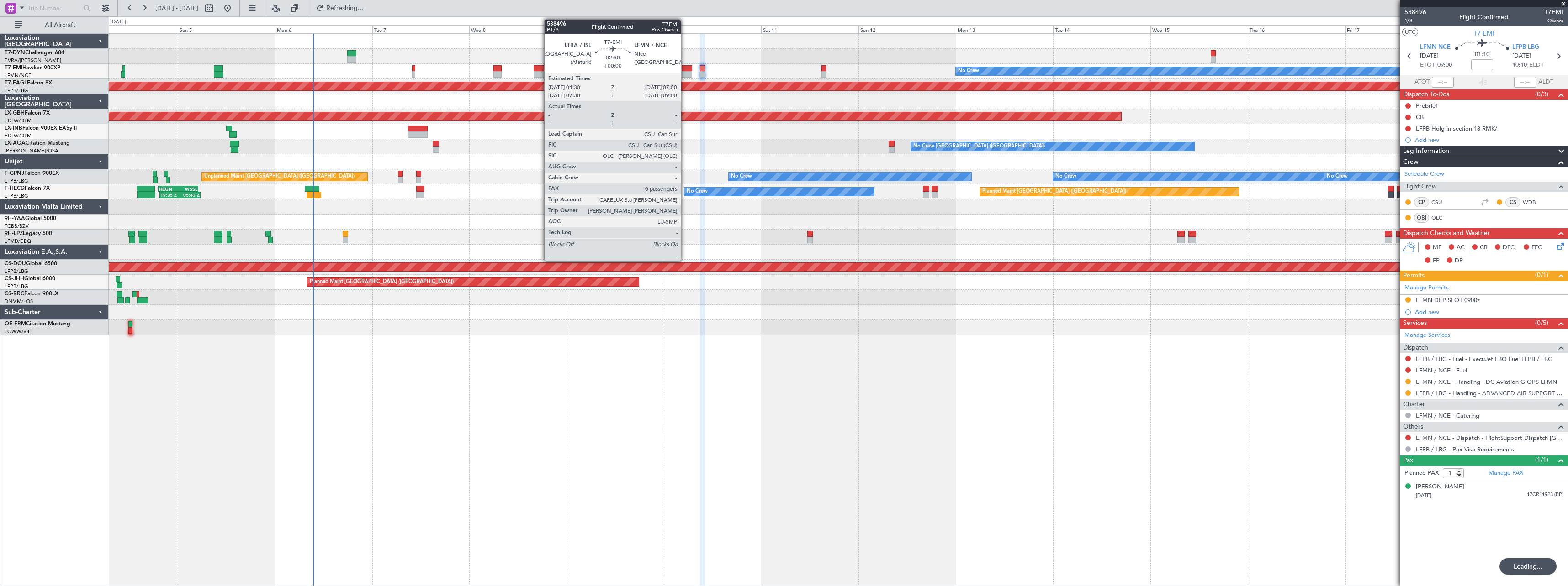
click at [685, 68] on div at bounding box center [687, 68] width 11 height 6
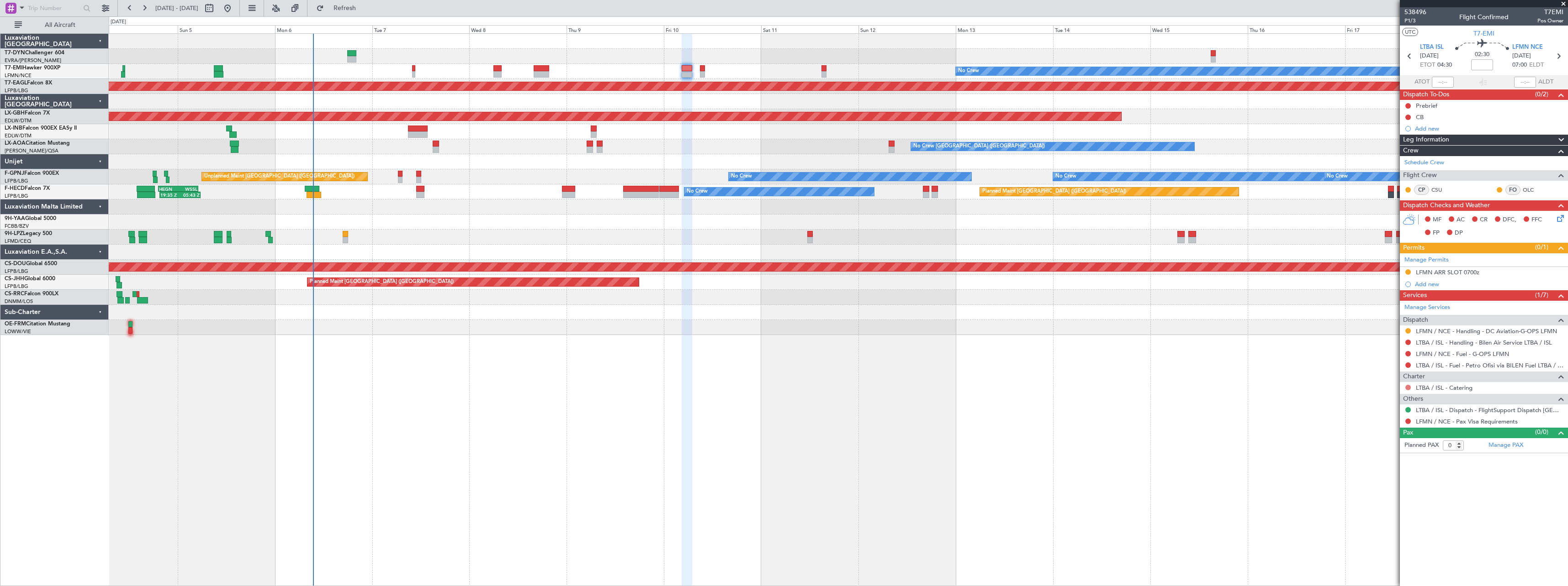
click at [1408, 388] on button at bounding box center [1407, 387] width 5 height 5
click at [1384, 399] on span "Not Required" at bounding box center [1386, 401] width 37 height 9
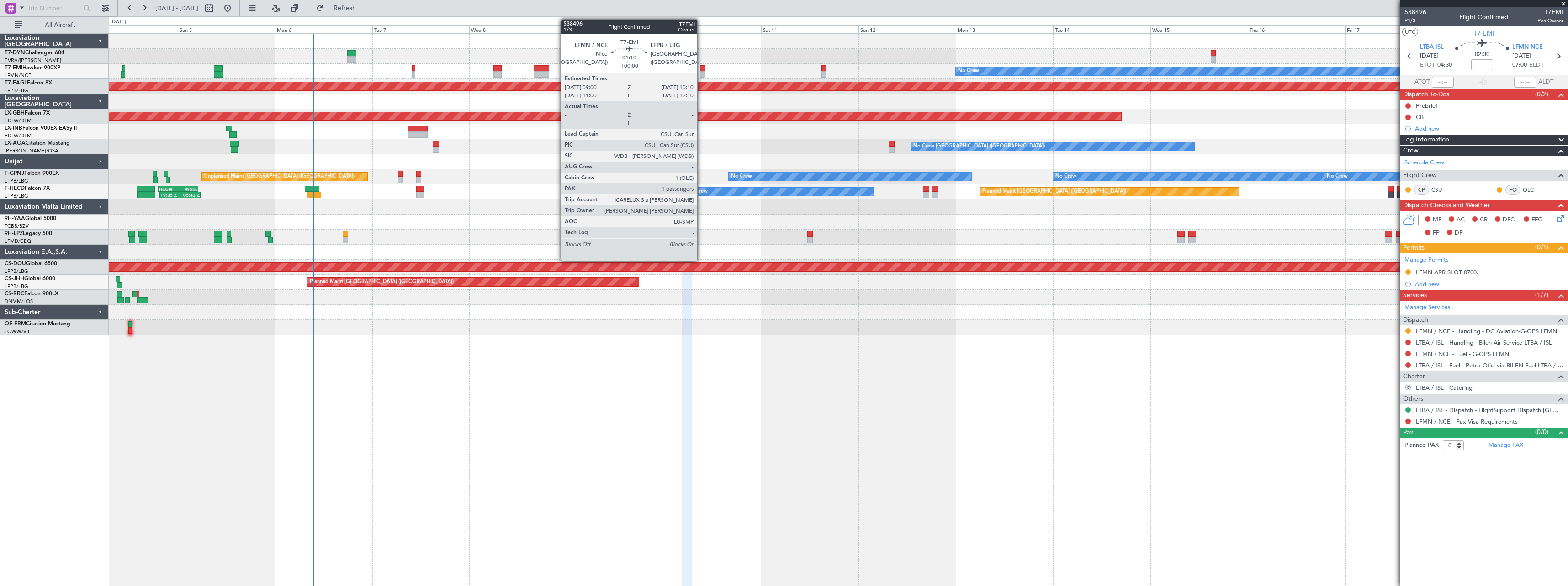
click at [701, 66] on div at bounding box center [702, 68] width 5 height 6
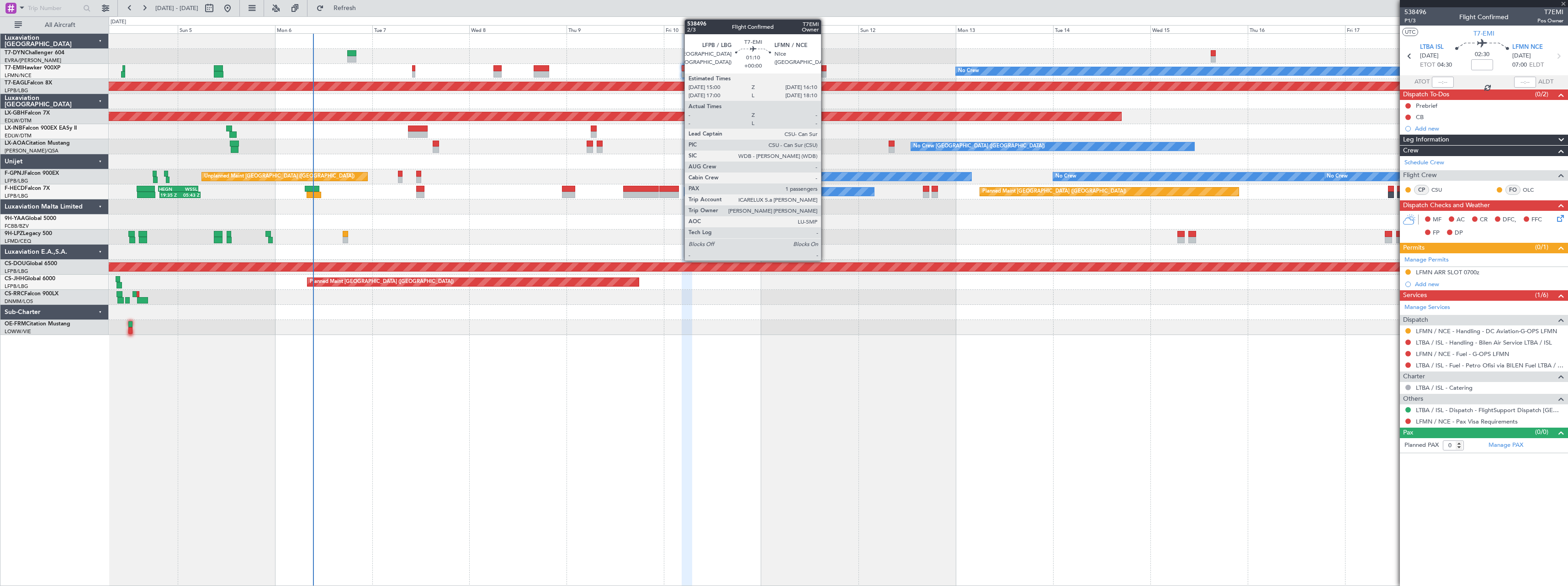
type input "1"
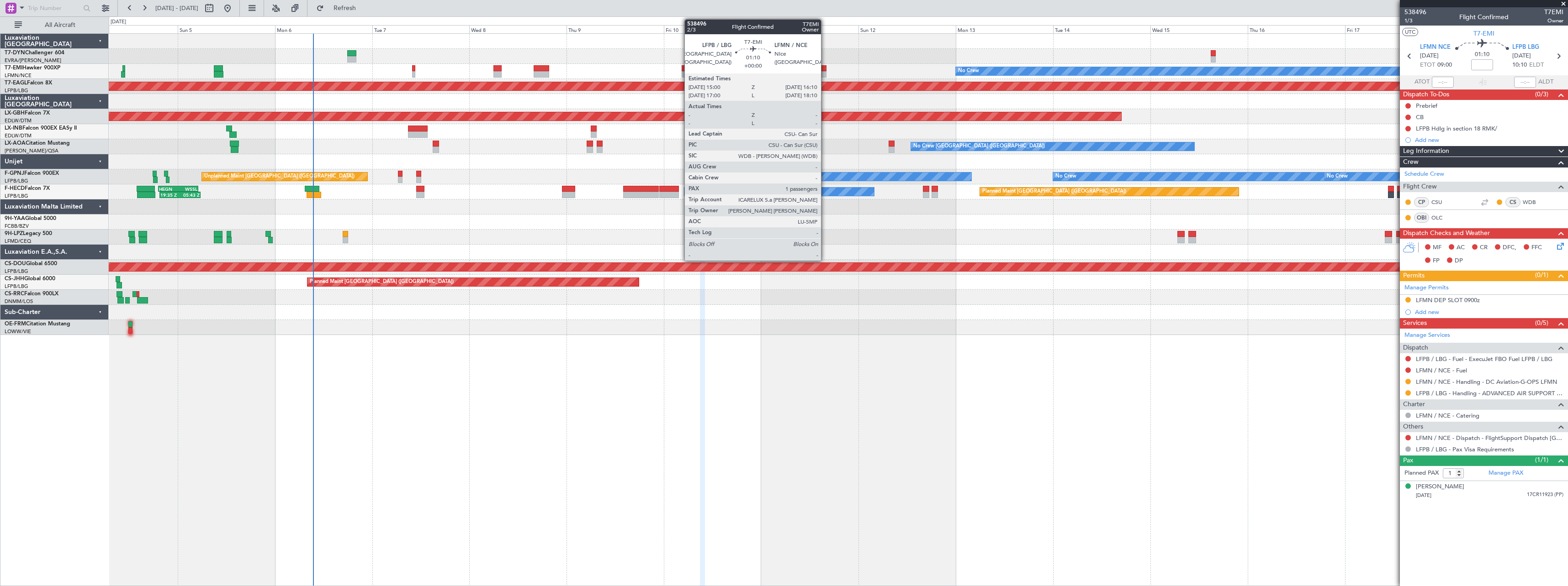
click at [825, 74] on div at bounding box center [824, 74] width 5 height 6
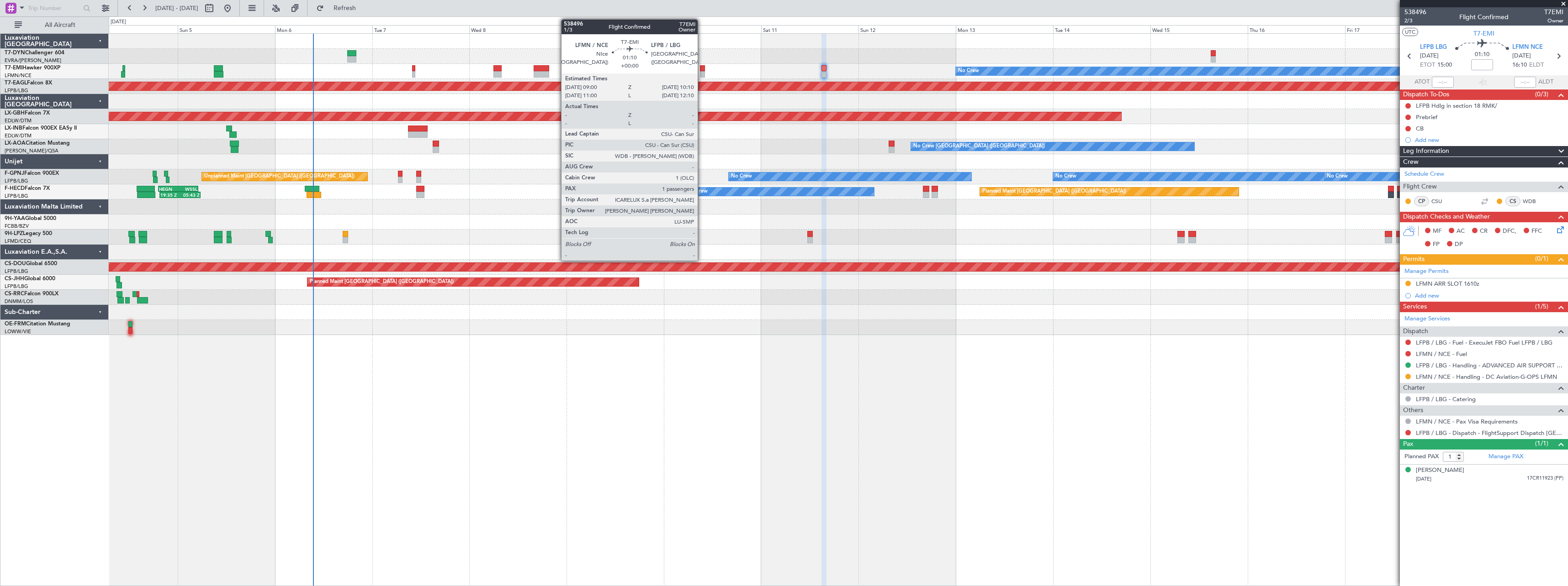
click at [701, 71] on div at bounding box center [702, 68] width 5 height 6
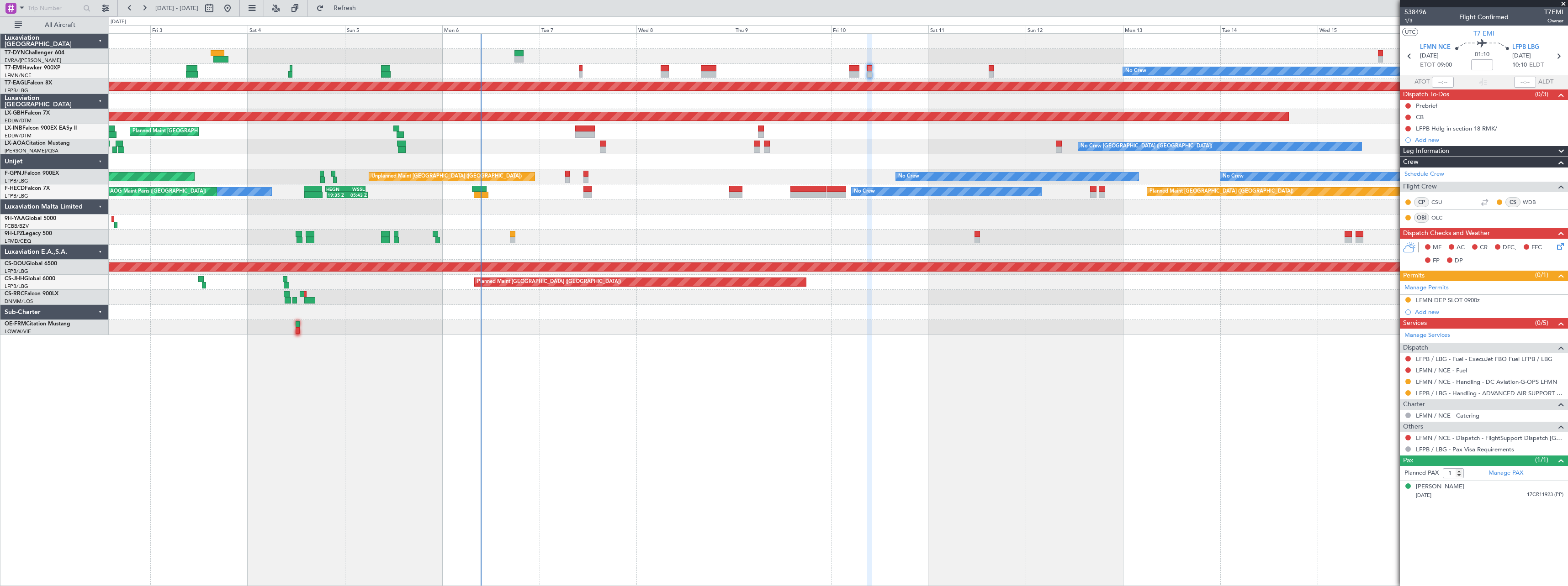
click at [383, 383] on div "No Crew Planned Maint Dubai (Al Maktoum Intl) Planned Maint Nurnberg Planned Ma…" at bounding box center [838, 310] width 1459 height 553
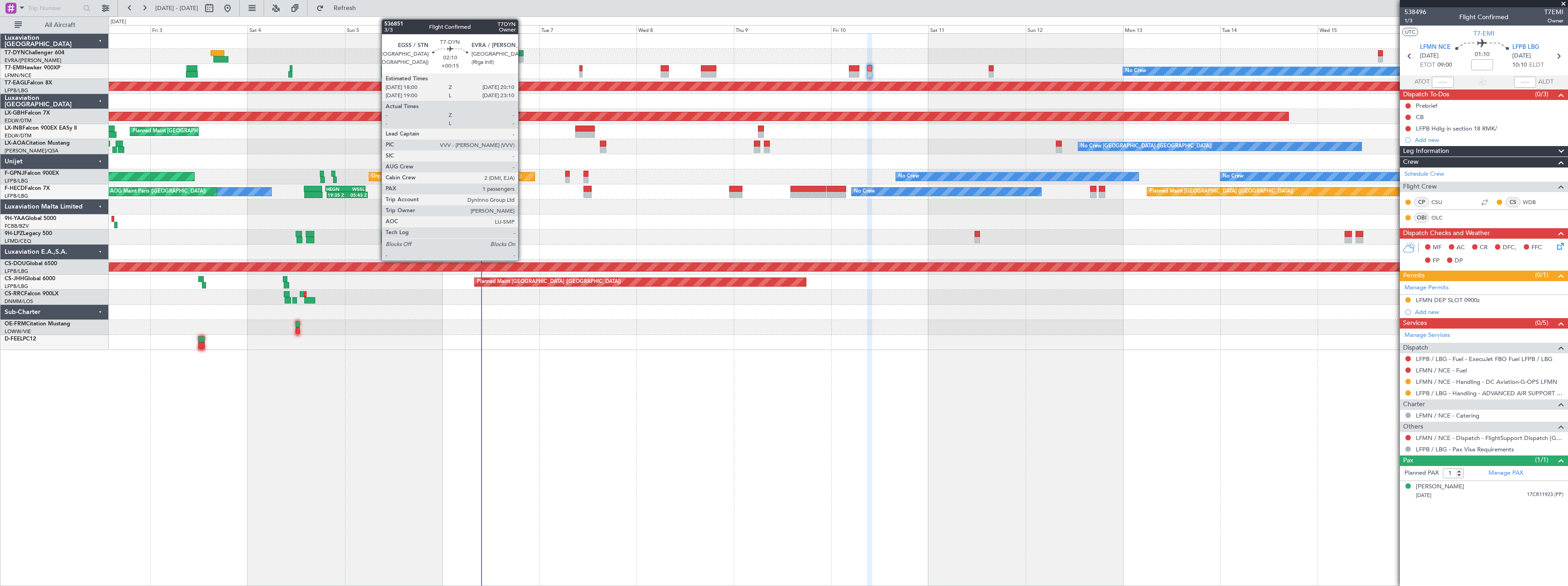
click at [522, 55] on div at bounding box center [519, 53] width 9 height 6
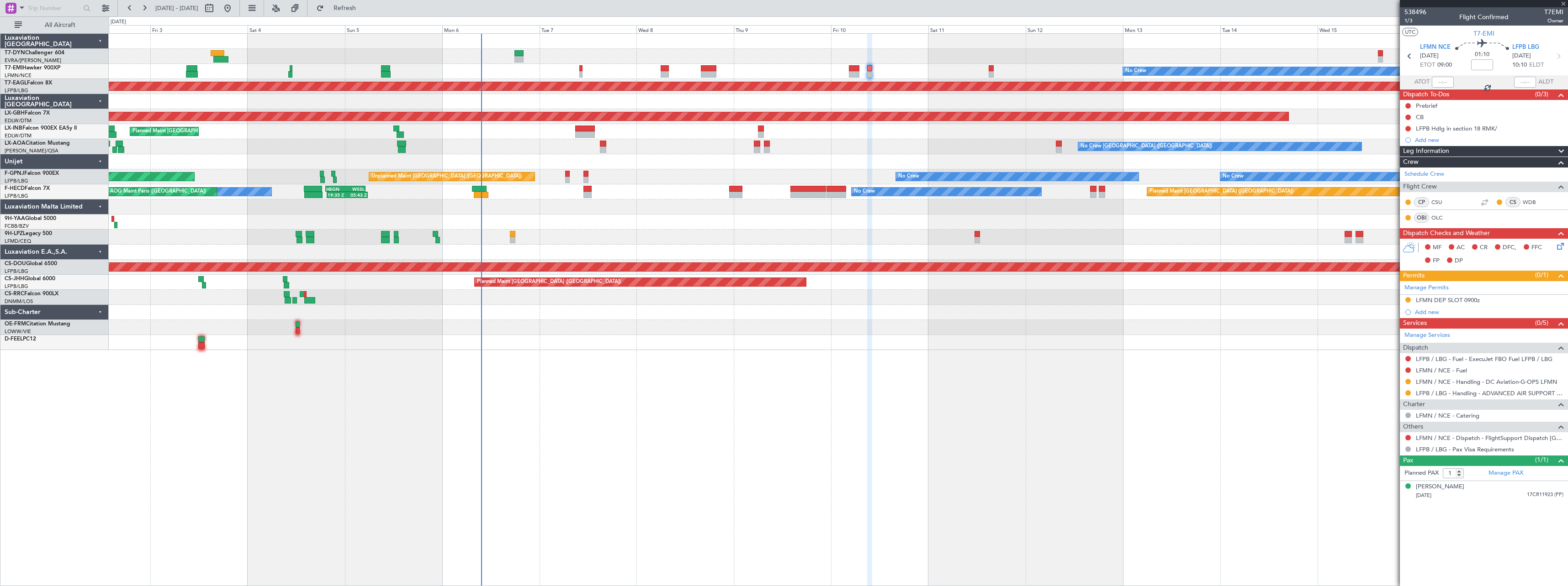
type input "+00:15"
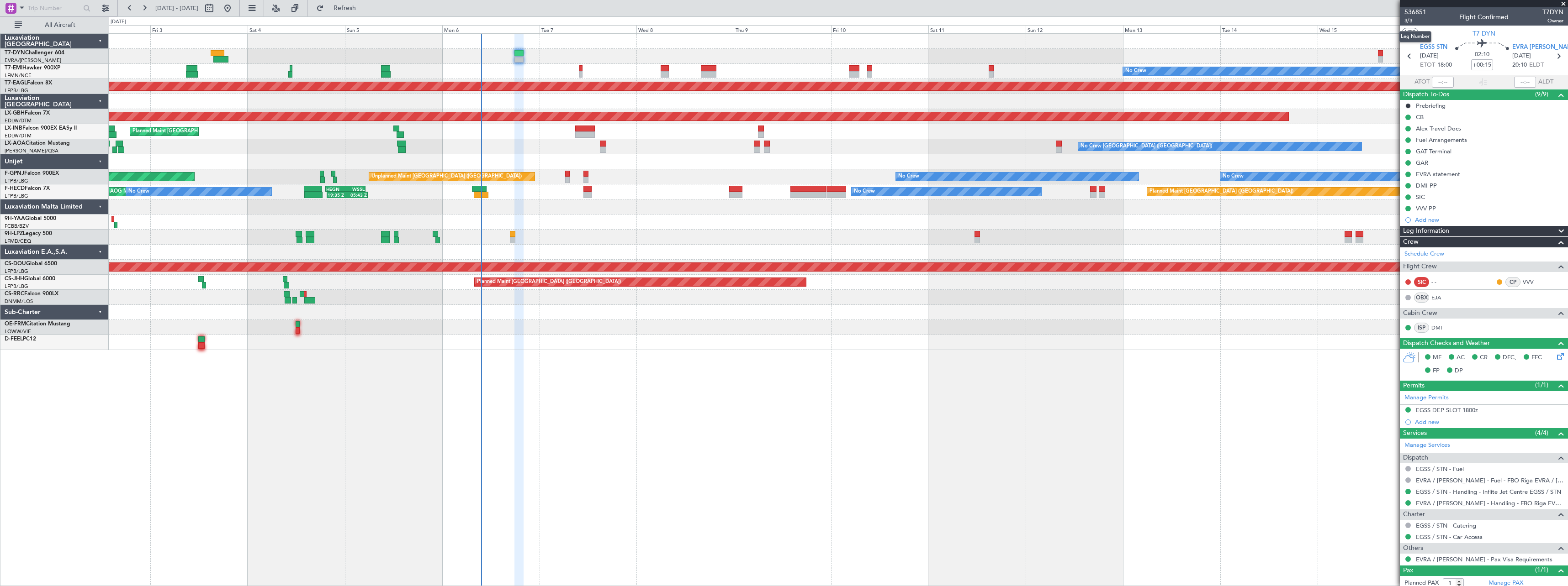
click at [1412, 22] on span "3/3" at bounding box center [1415, 21] width 22 height 8
click at [1440, 329] on link "DMI" at bounding box center [1441, 328] width 21 height 8
click at [1411, 21] on span "3/3" at bounding box center [1415, 21] width 22 height 8
click at [1414, 24] on span "3/3" at bounding box center [1415, 21] width 22 height 8
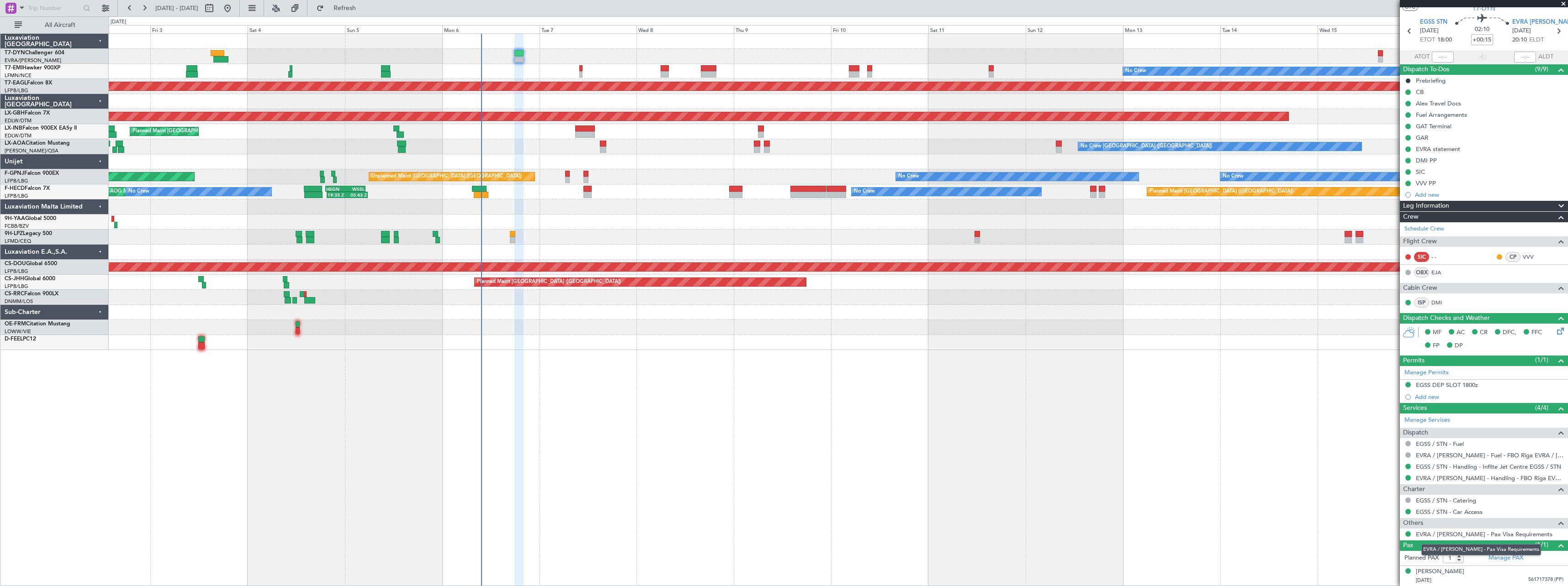
click at [1508, 559] on mat-tooltip-component "EVRA / RIX - Pax Visa Requirements" at bounding box center [1481, 550] width 132 height 25
click at [1507, 558] on link "Manage PAX" at bounding box center [1505, 558] width 35 height 9
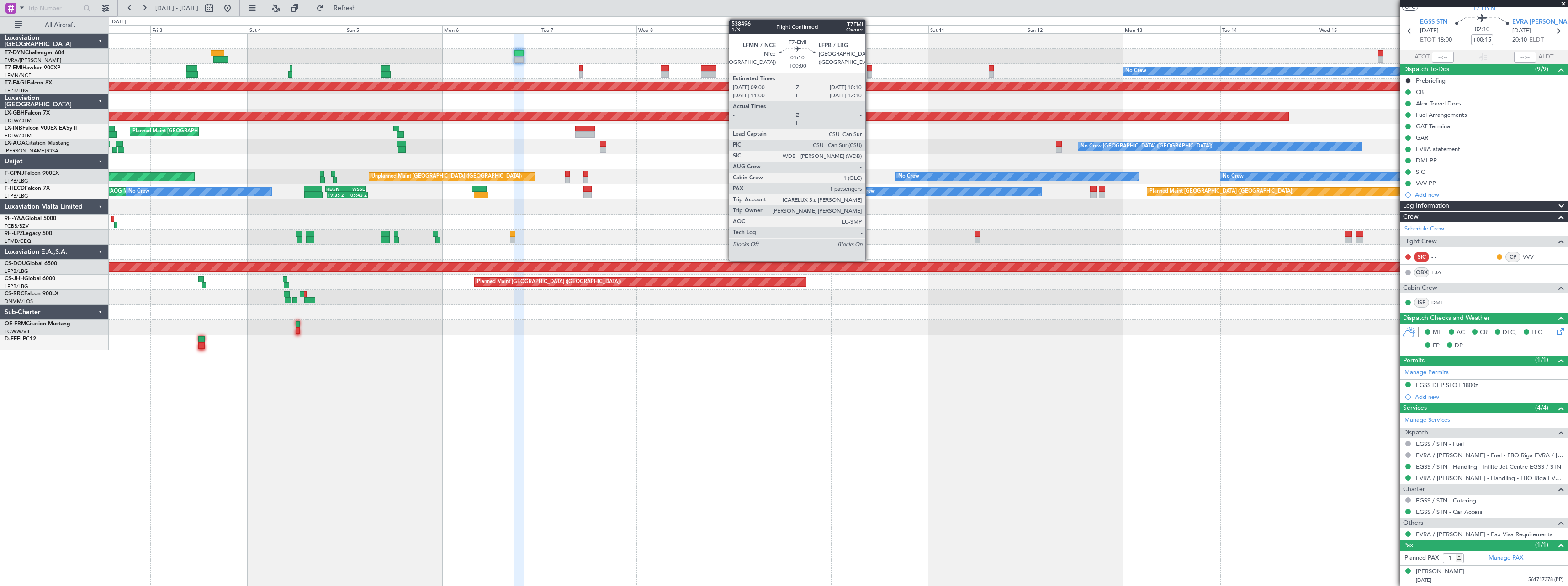
click at [869, 68] on div at bounding box center [870, 68] width 5 height 6
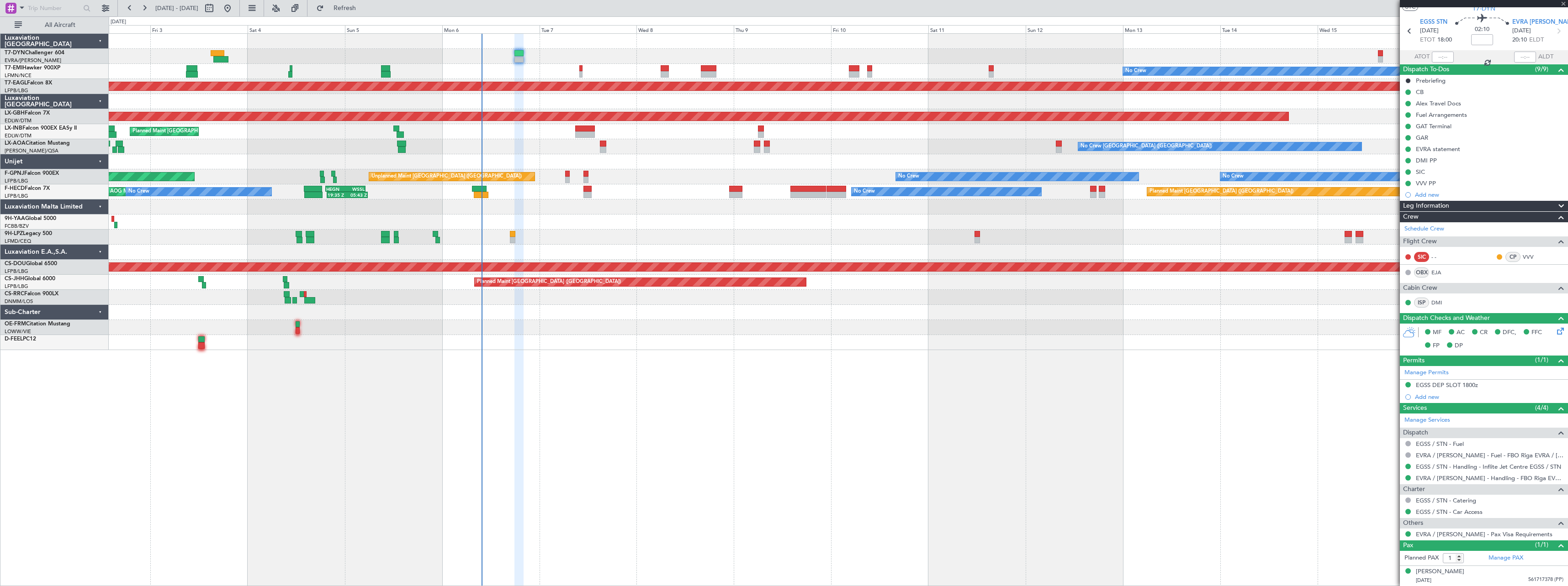
scroll to position [0, 0]
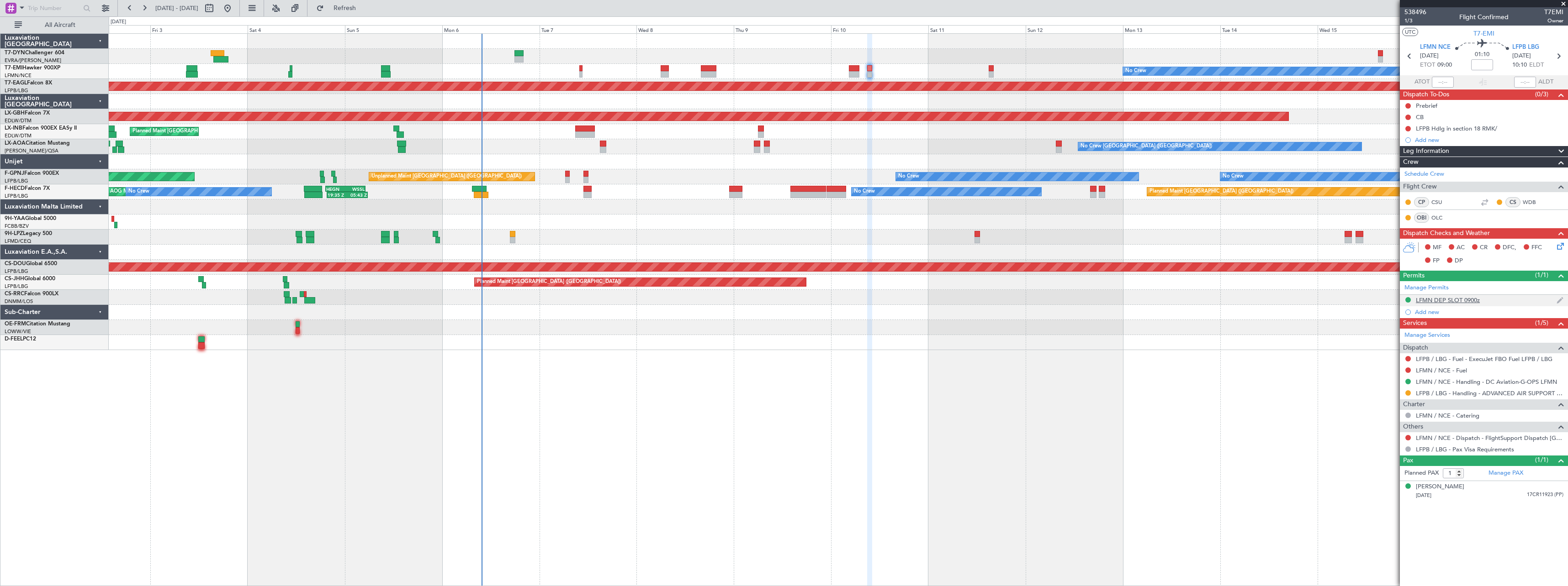
click at [1447, 296] on div "LFMN DEP SLOT 0900z" at bounding box center [1447, 300] width 64 height 8
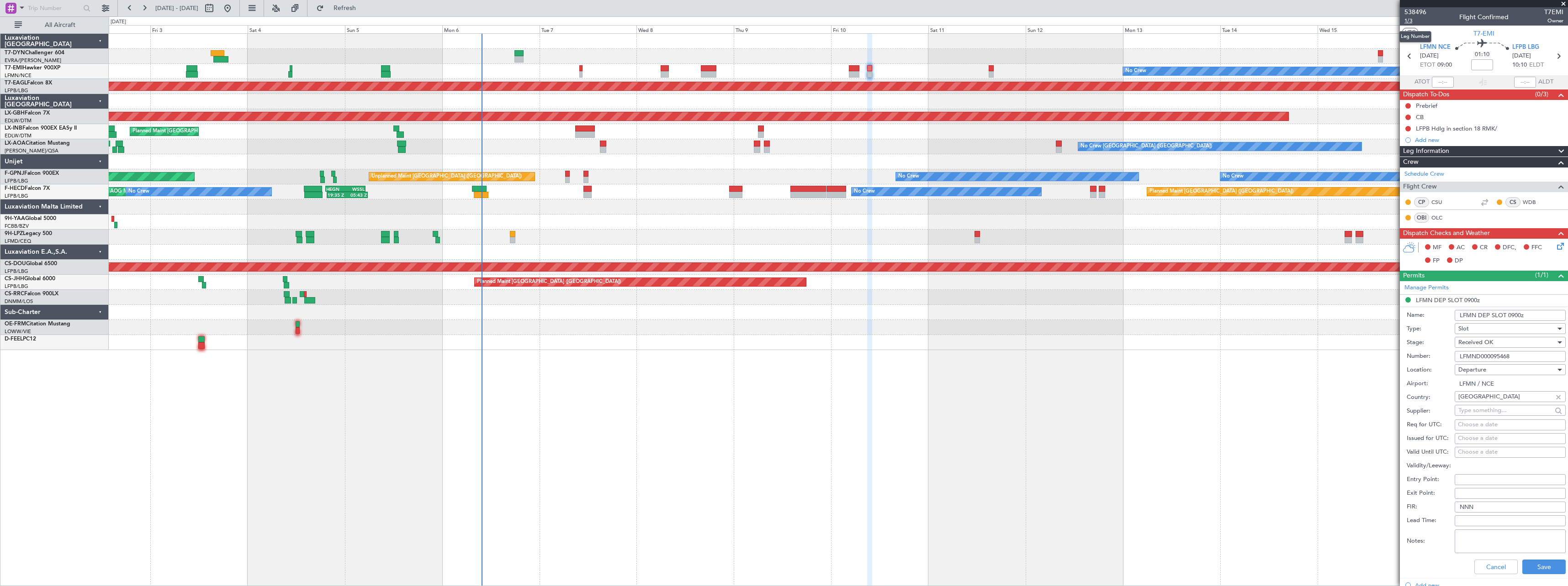
click at [1407, 21] on span "1/3" at bounding box center [1415, 21] width 22 height 8
click at [366, 14] on button "Refresh" at bounding box center [339, 8] width 55 height 15
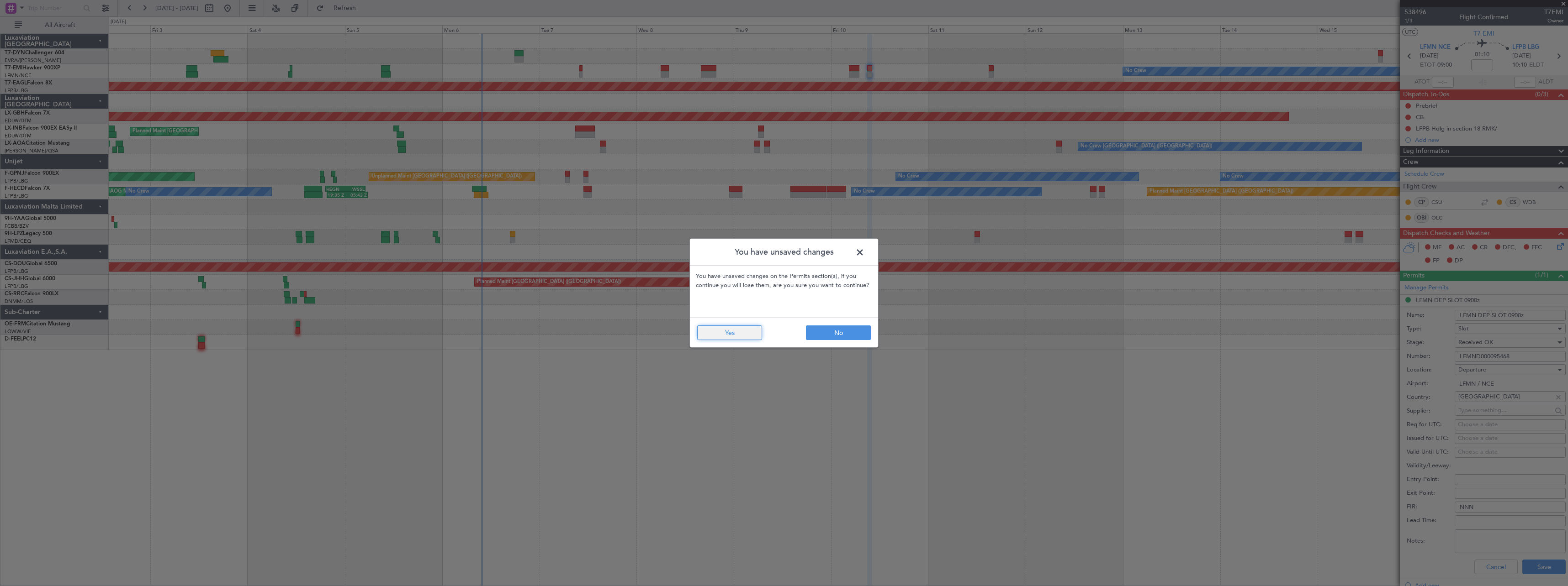
click at [745, 337] on button "Yes" at bounding box center [729, 333] width 65 height 15
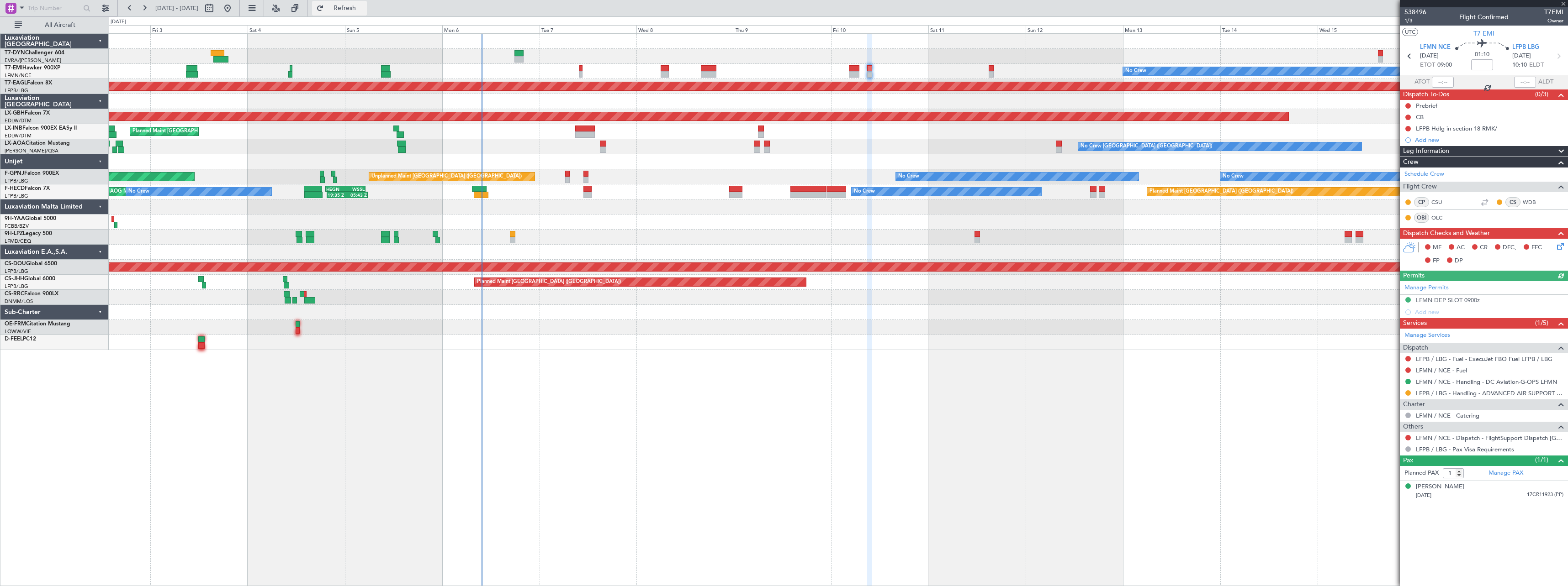
click at [364, 6] on span "Refresh" at bounding box center [345, 8] width 38 height 6
click at [364, 5] on span "Refresh" at bounding box center [345, 8] width 38 height 6
click at [1418, 8] on span "538496" at bounding box center [1415, 12] width 22 height 9
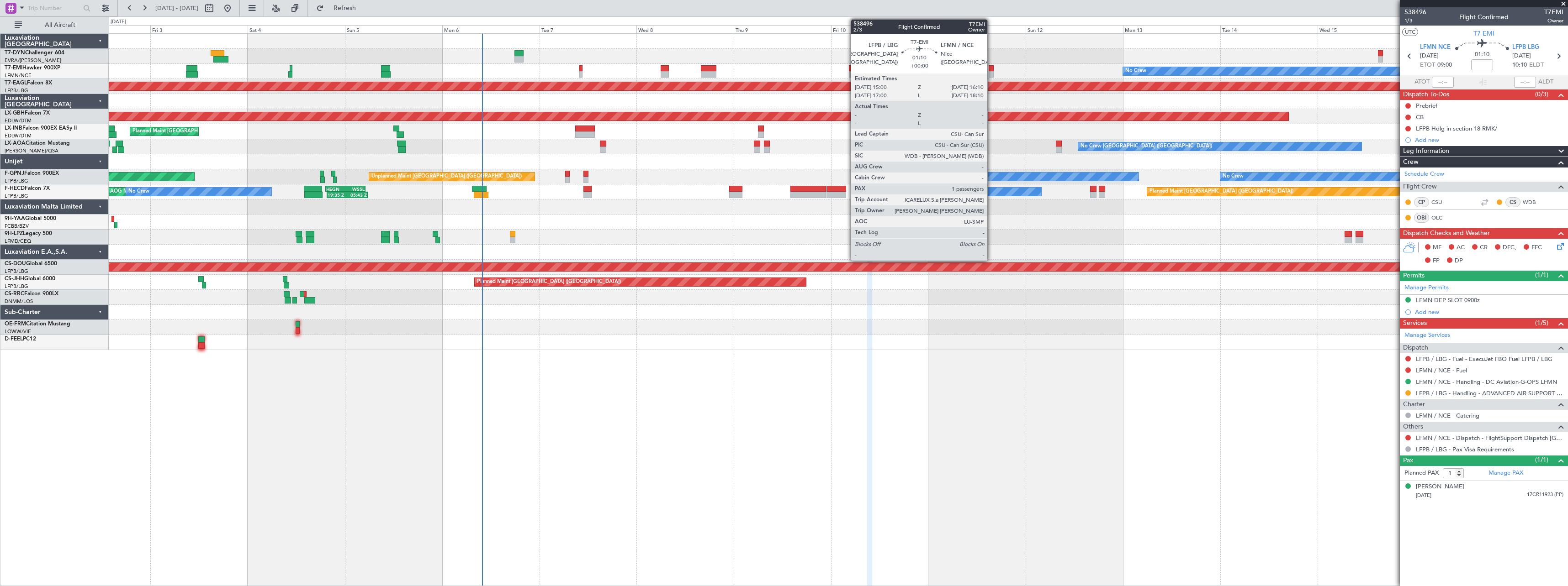
click at [991, 75] on div at bounding box center [991, 74] width 5 height 6
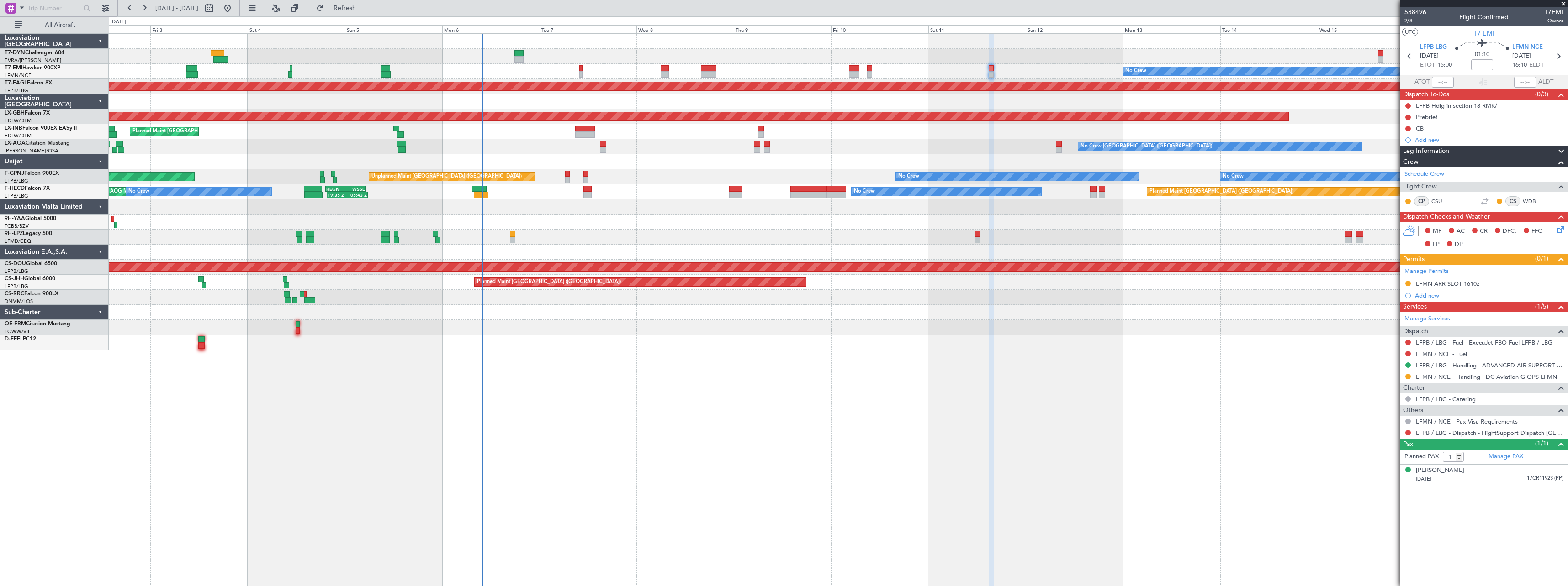
drag, startPoint x: 363, startPoint y: 5, endPoint x: 439, endPoint y: 40, distance: 83.7
click at [363, 5] on span "Refresh" at bounding box center [345, 8] width 38 height 6
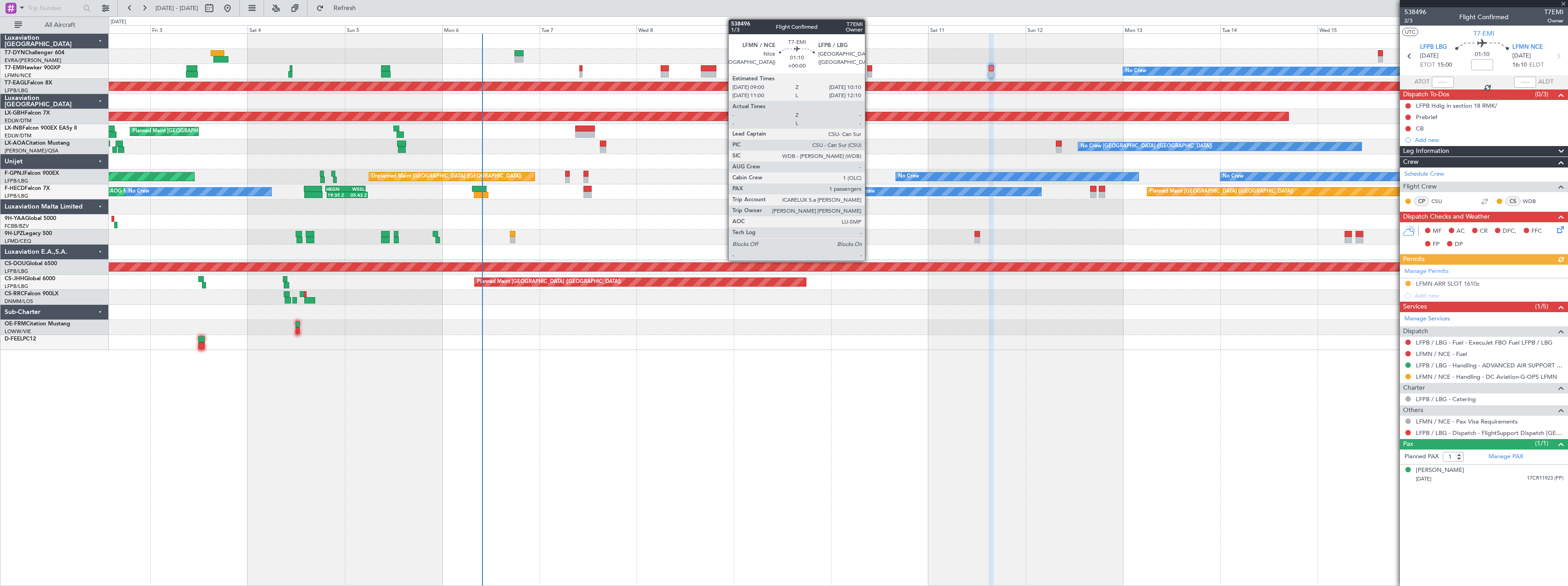
click at [869, 71] on div at bounding box center [870, 68] width 5 height 6
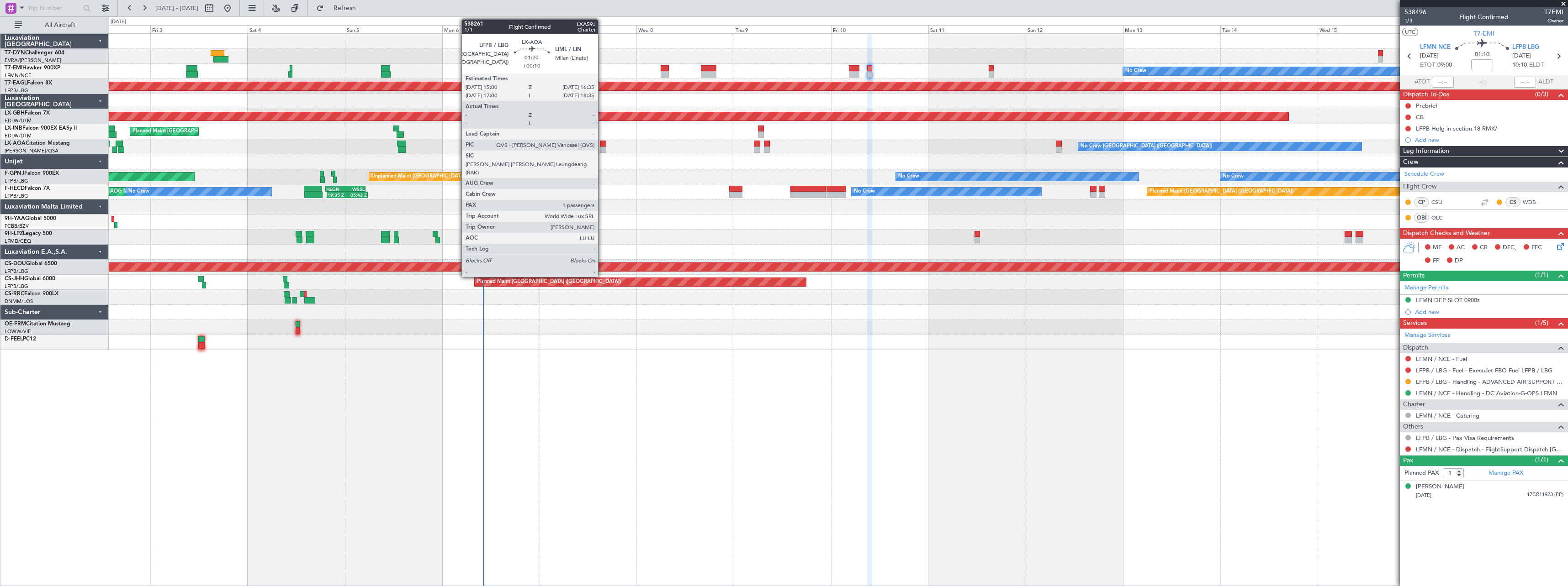
click at [602, 147] on div at bounding box center [603, 150] width 7 height 6
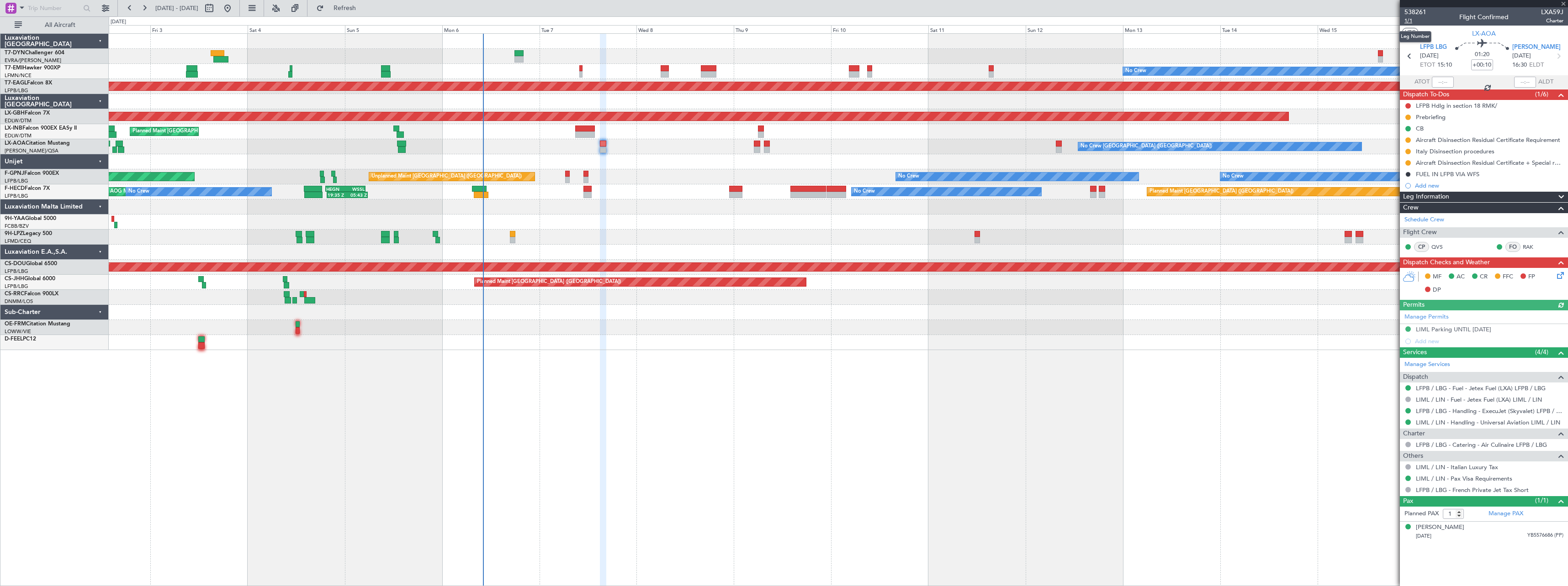
click at [1409, 20] on span "1/1" at bounding box center [1415, 21] width 22 height 8
click at [1560, 276] on icon at bounding box center [1559, 274] width 8 height 8
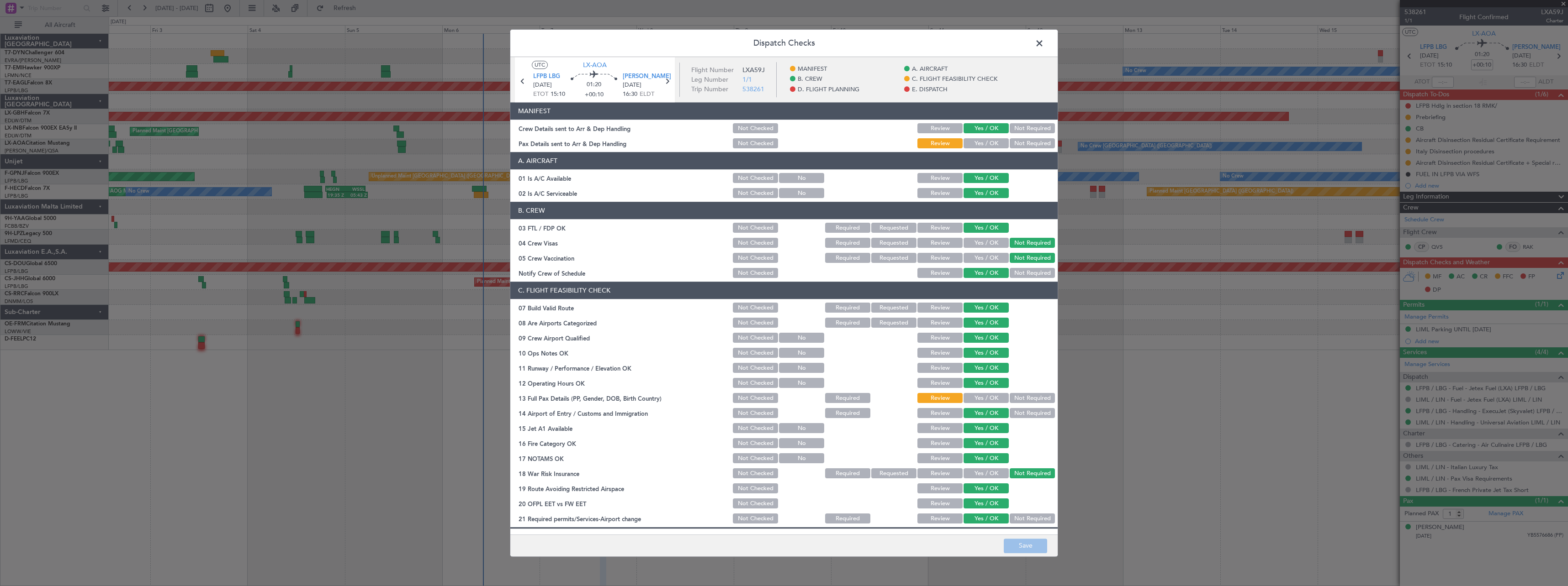
click at [975, 146] on button "Yes / OK" at bounding box center [986, 144] width 45 height 10
click at [1027, 548] on button "Save" at bounding box center [1025, 546] width 43 height 15
click at [1044, 42] on span at bounding box center [1044, 46] width 0 height 18
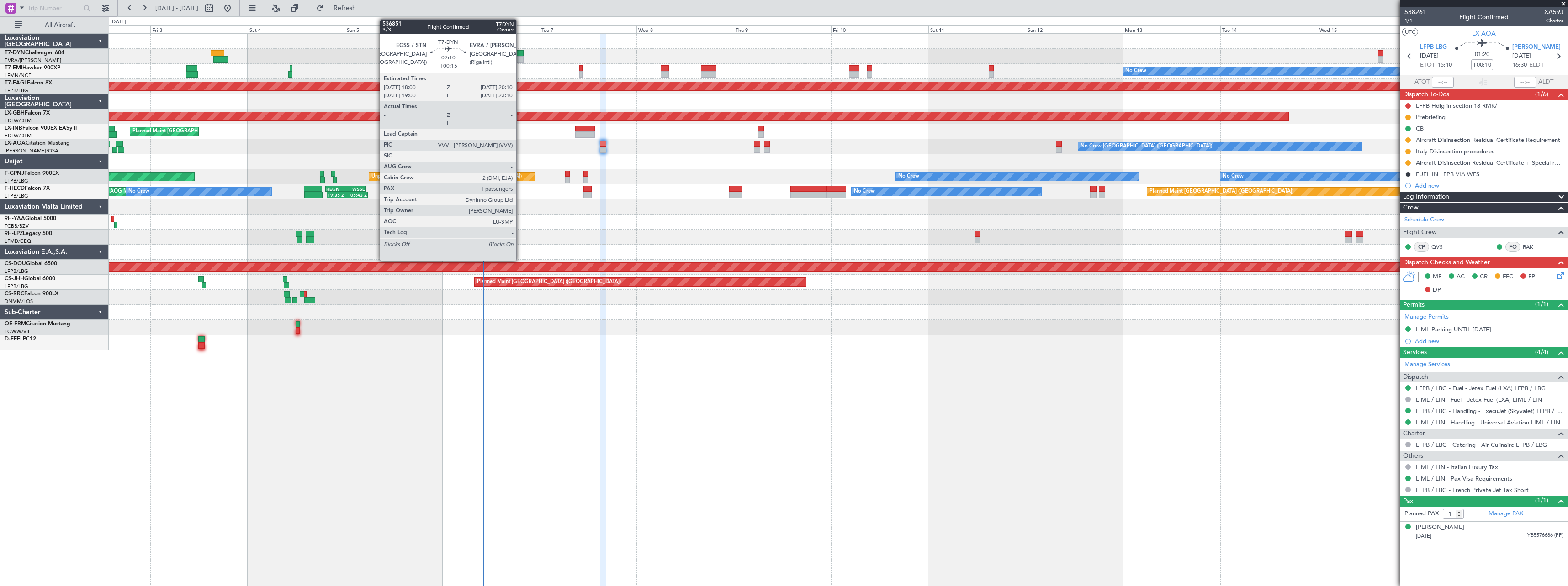
click at [520, 59] on div at bounding box center [519, 59] width 9 height 6
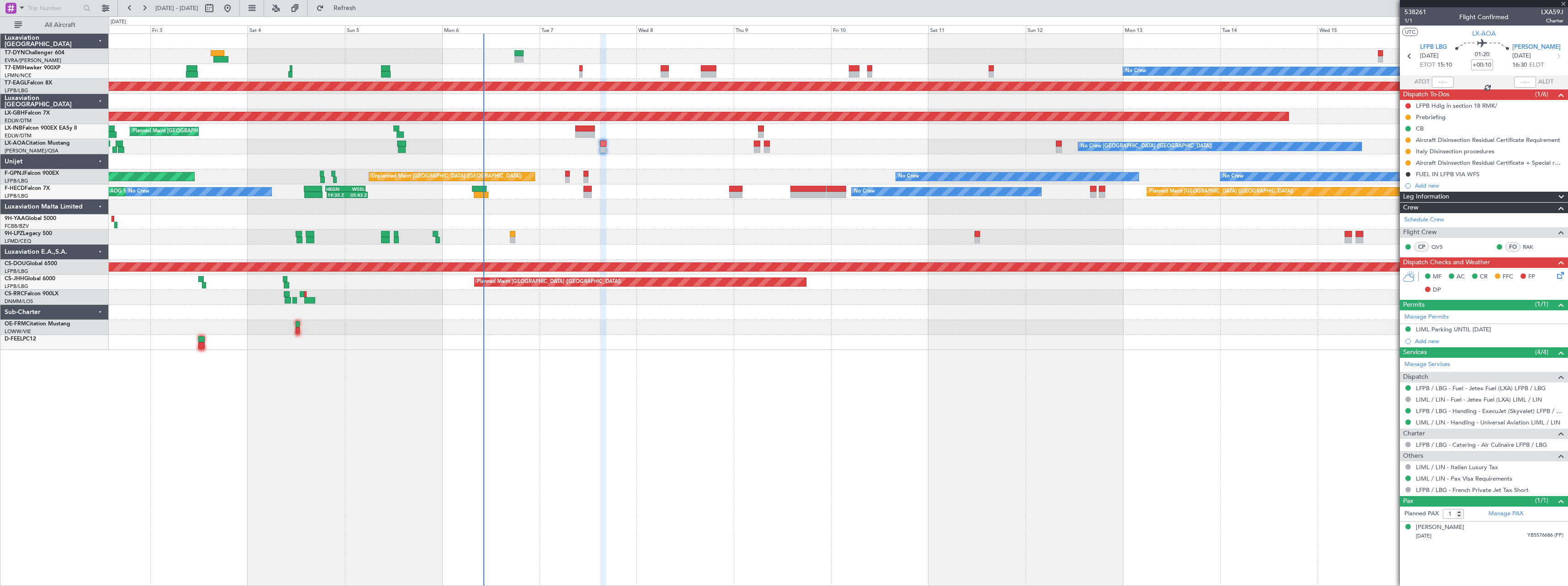
type input "+00:15"
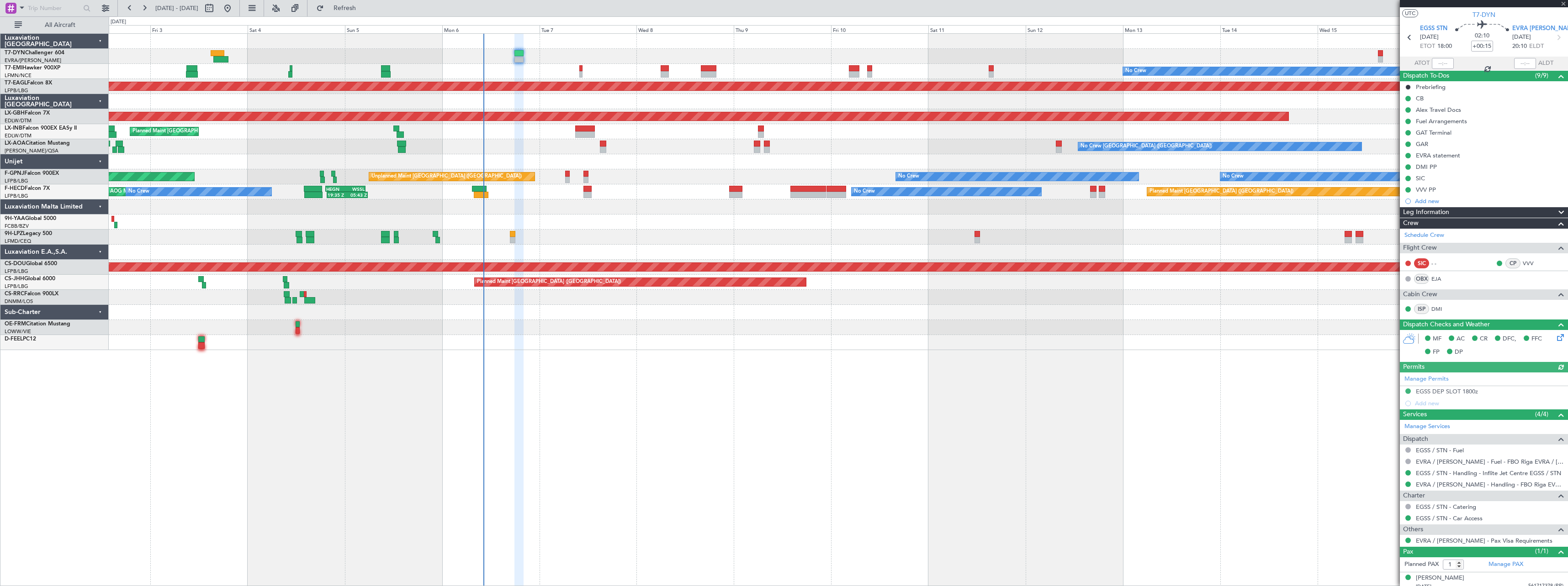
scroll to position [25, 0]
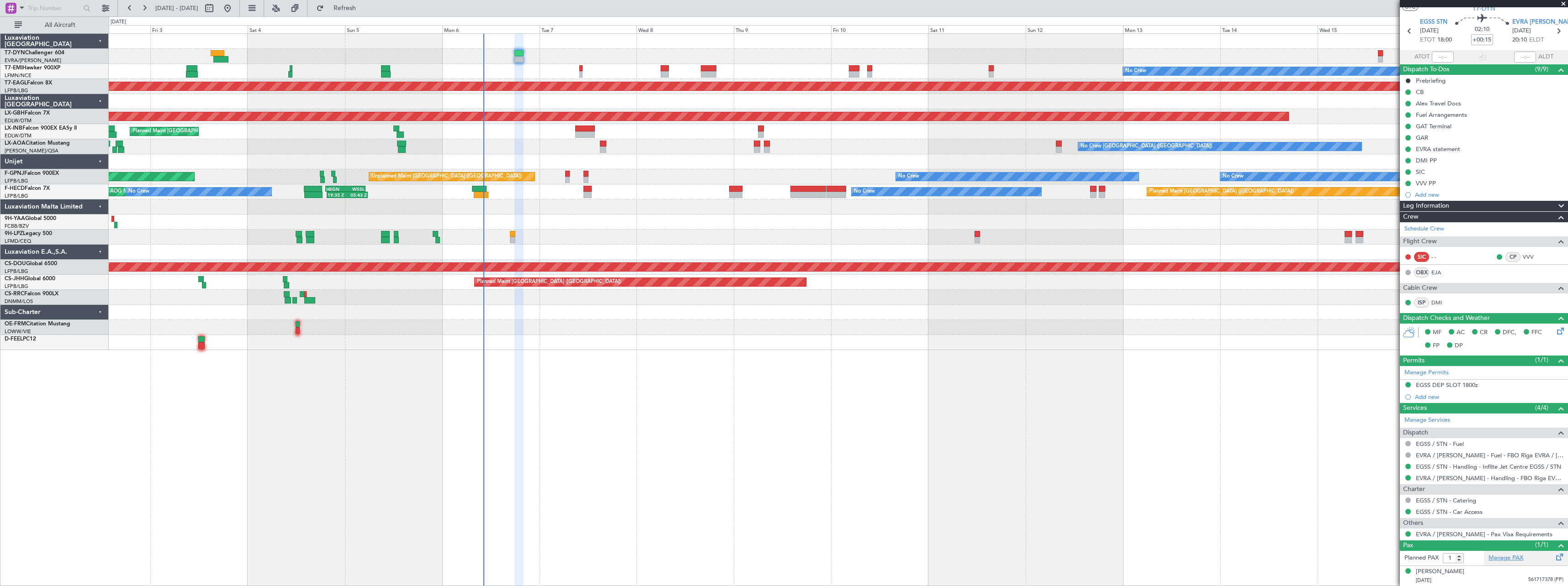
click at [1503, 560] on link "Manage PAX" at bounding box center [1505, 558] width 35 height 9
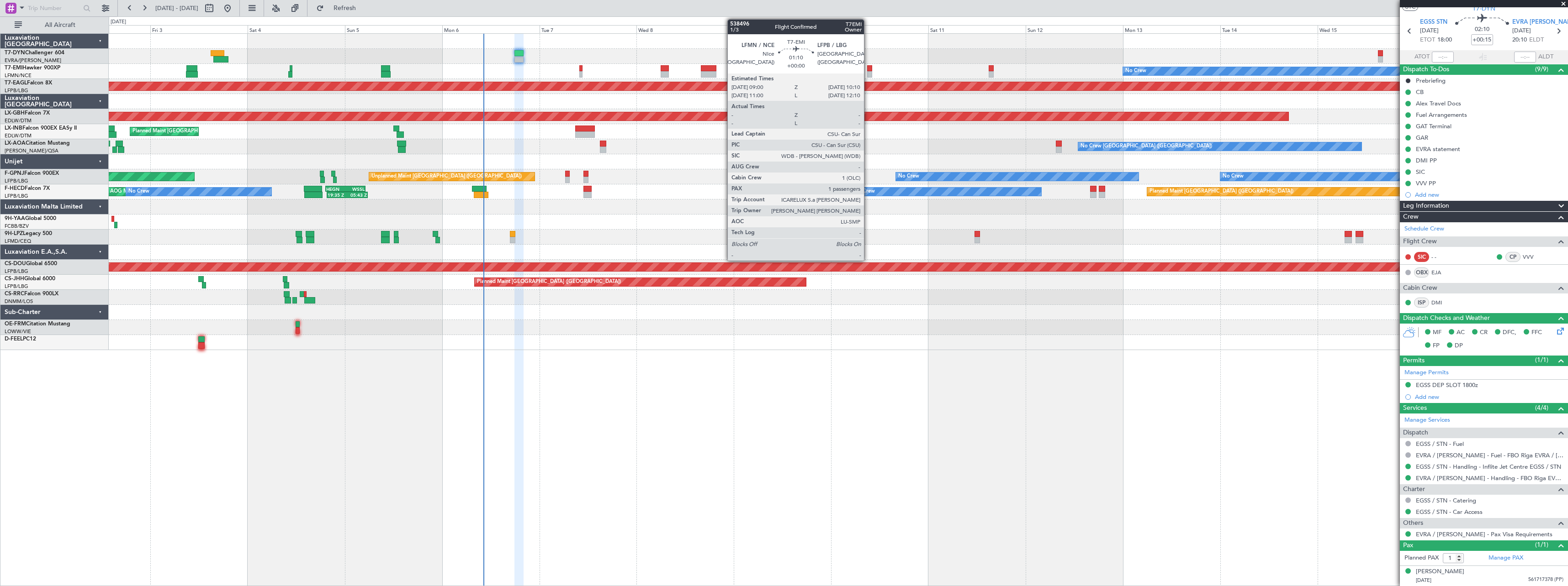
click at [868, 73] on div at bounding box center [870, 74] width 5 height 6
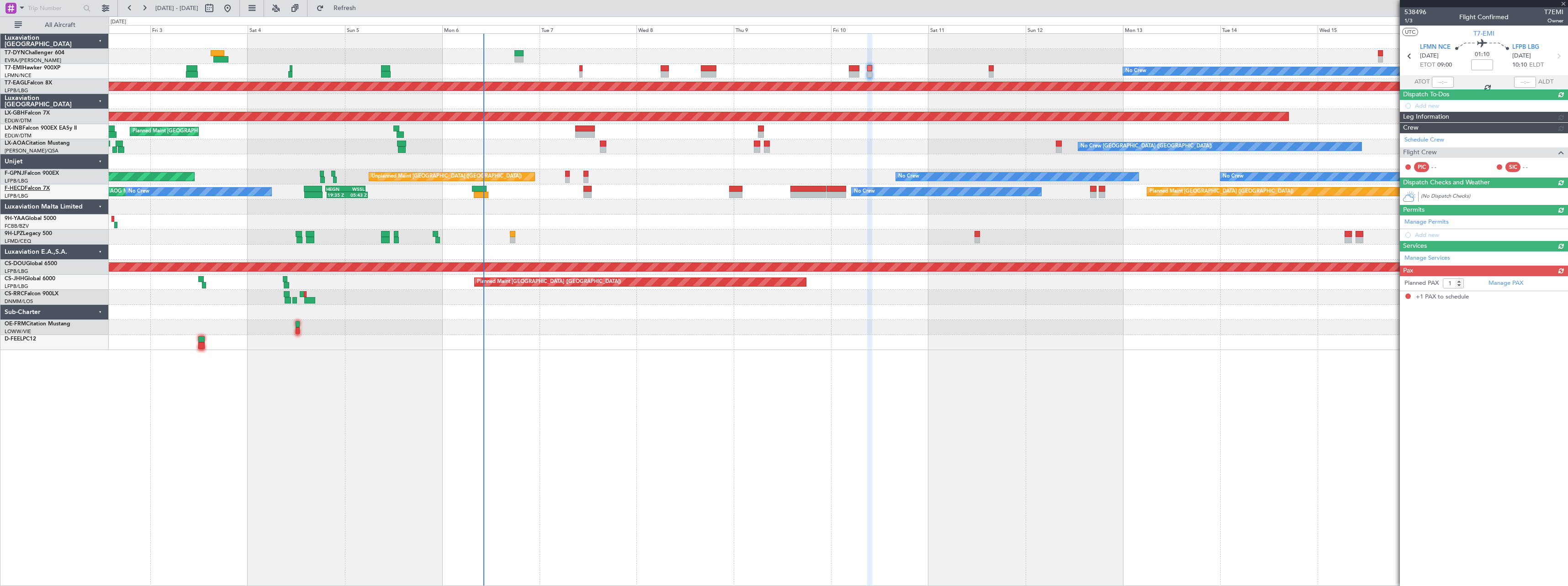
scroll to position [0, 0]
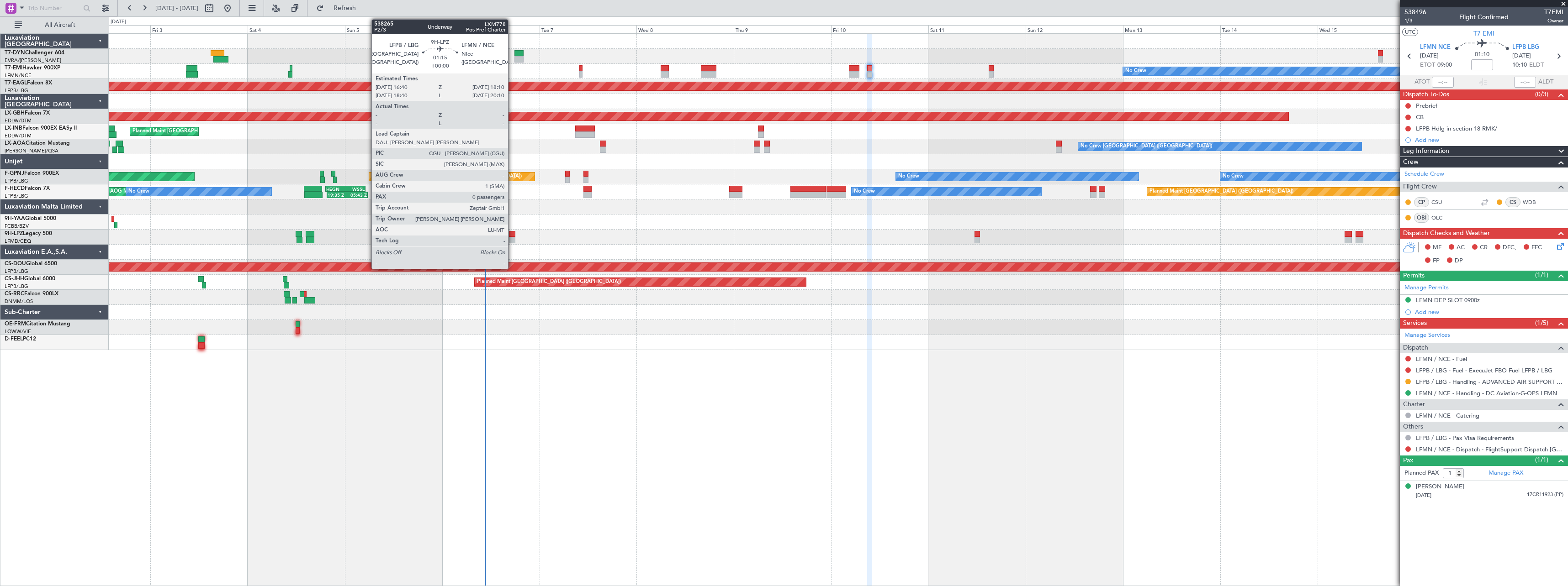
click at [512, 235] on div at bounding box center [512, 234] width 6 height 6
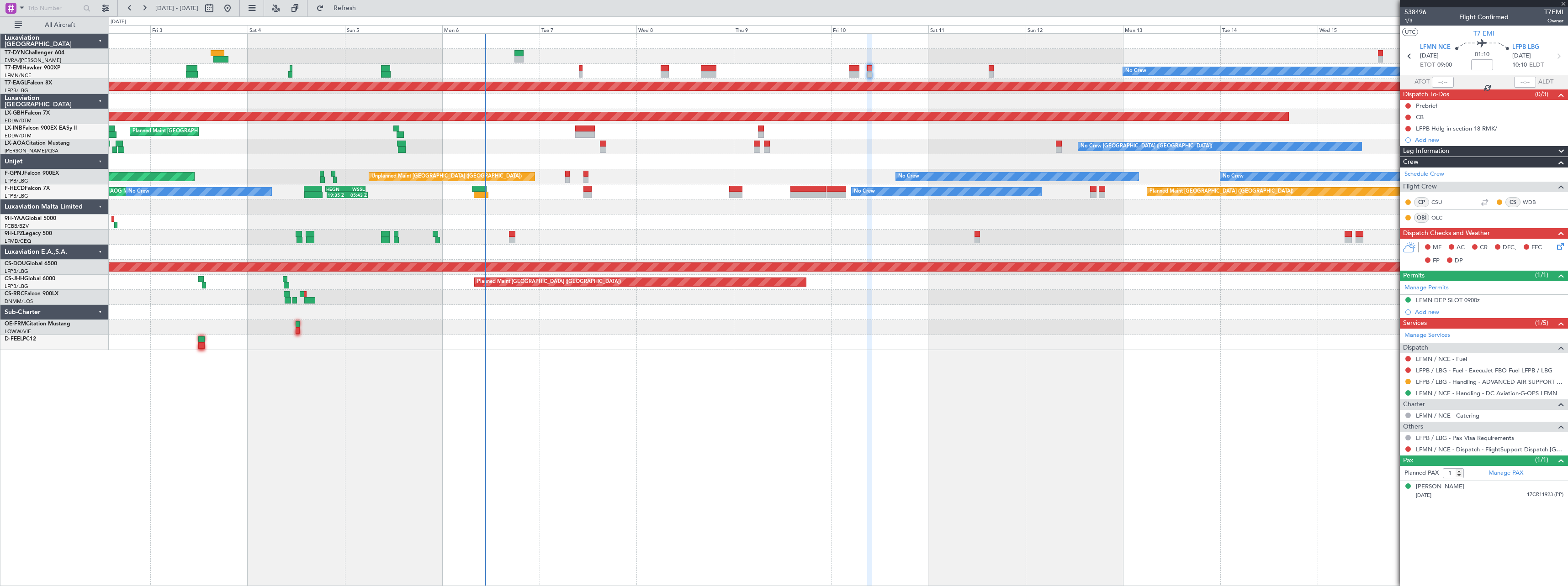
type input "0"
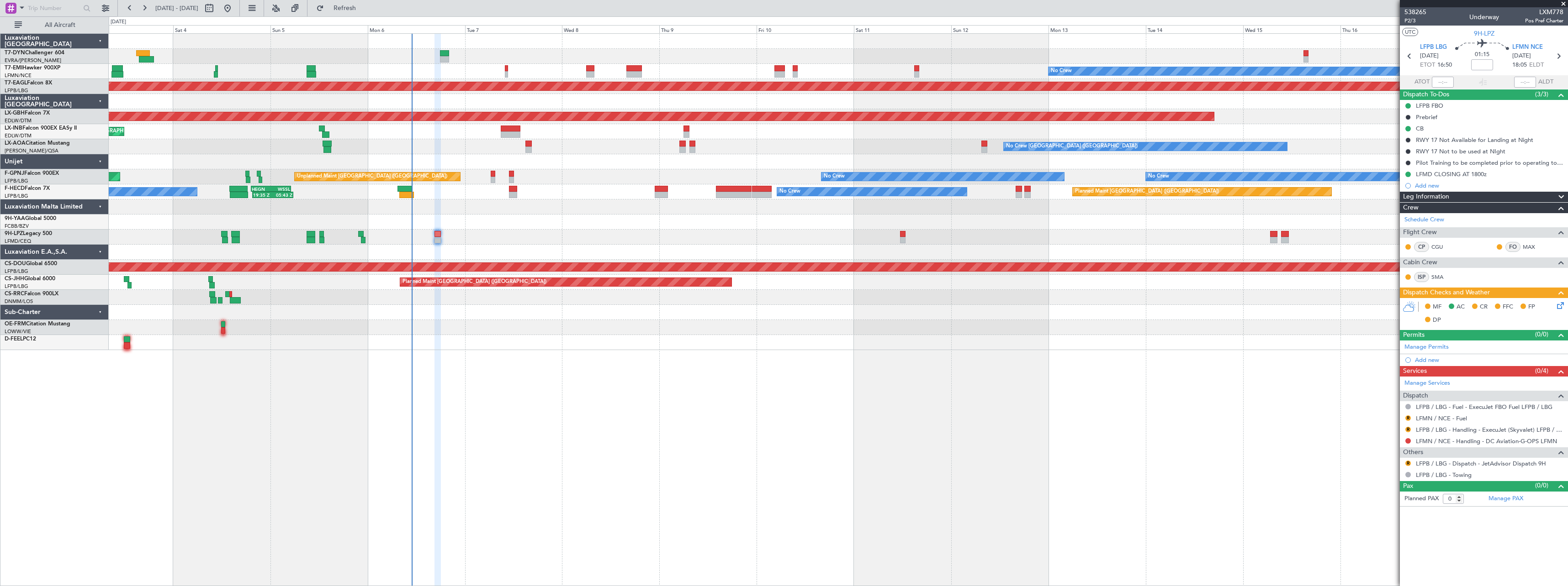
click at [757, 342] on div at bounding box center [838, 343] width 1459 height 15
click at [366, 14] on button "Refresh" at bounding box center [339, 8] width 55 height 15
click at [35, 52] on link "T7-DYN Challenger 604" at bounding box center [35, 52] width 60 height 5
click at [366, 16] on div "No Crew Planned Maint [GEOGRAPHIC_DATA] (Al Maktoum Intl) Planned Maint Nurnber…" at bounding box center [784, 301] width 1568 height 570
click at [364, 12] on span "Refresh" at bounding box center [345, 8] width 38 height 6
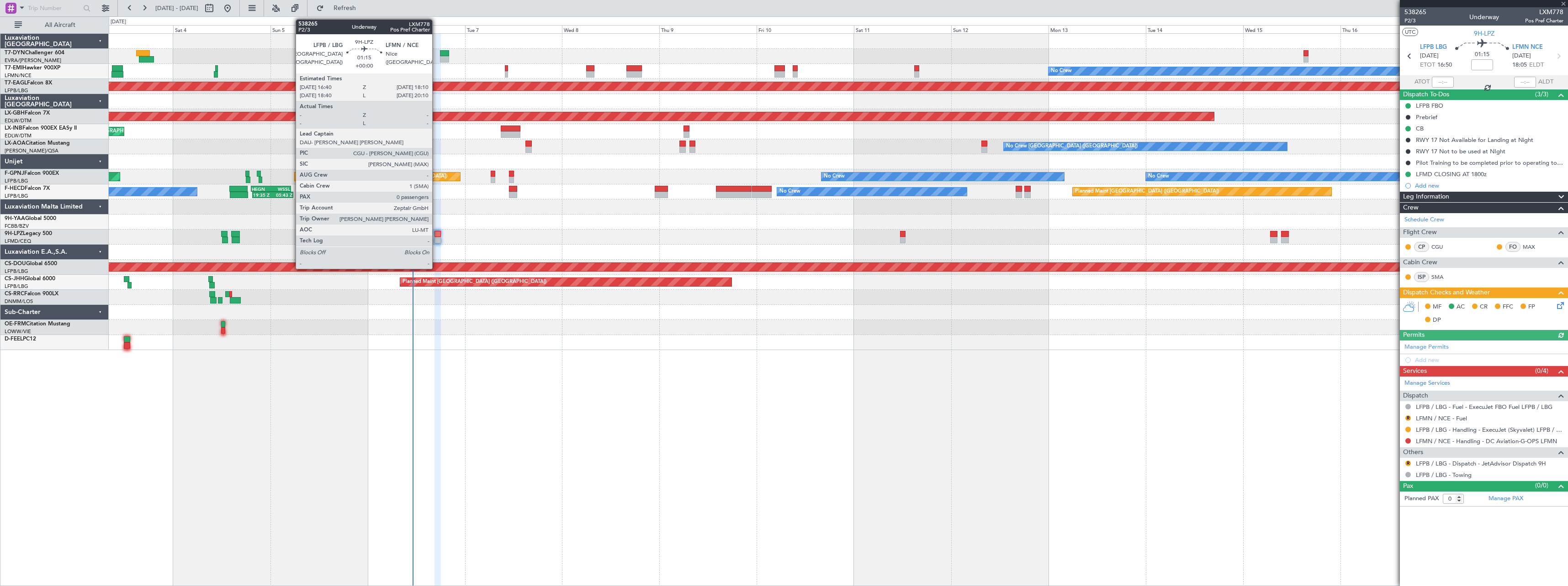
click at [436, 236] on div at bounding box center [437, 234] width 6 height 6
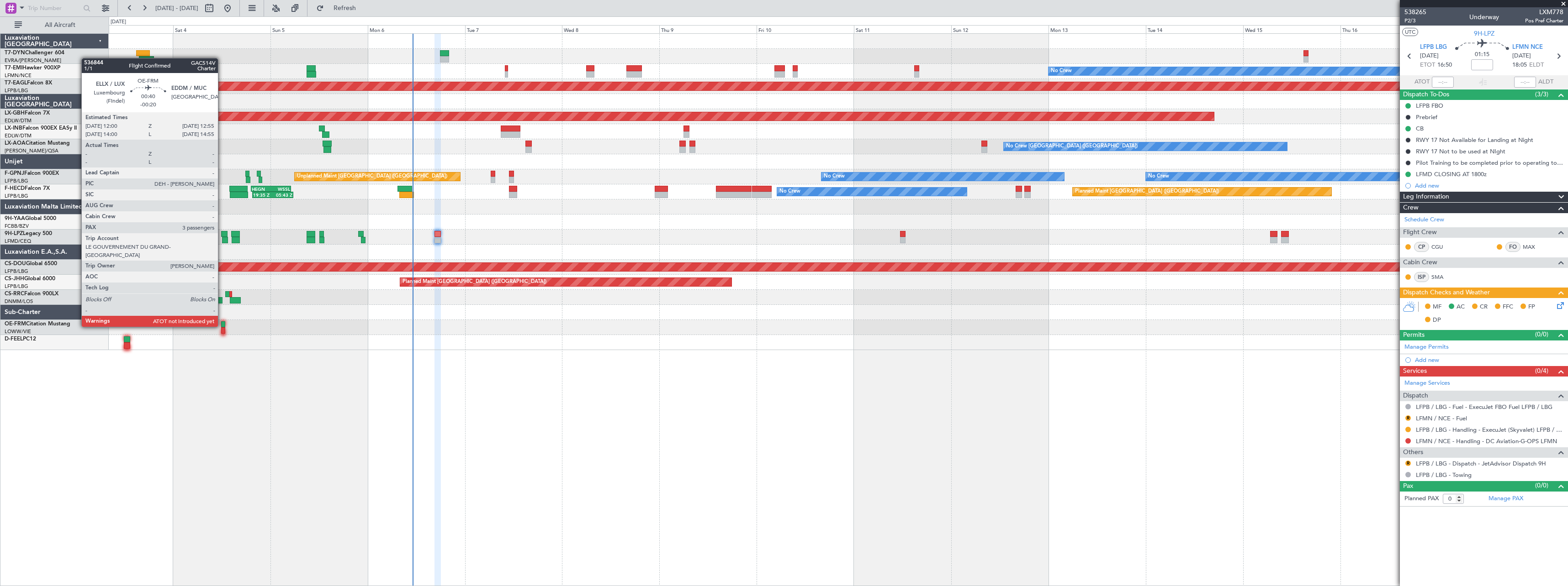
click at [222, 326] on div at bounding box center [223, 325] width 4 height 6
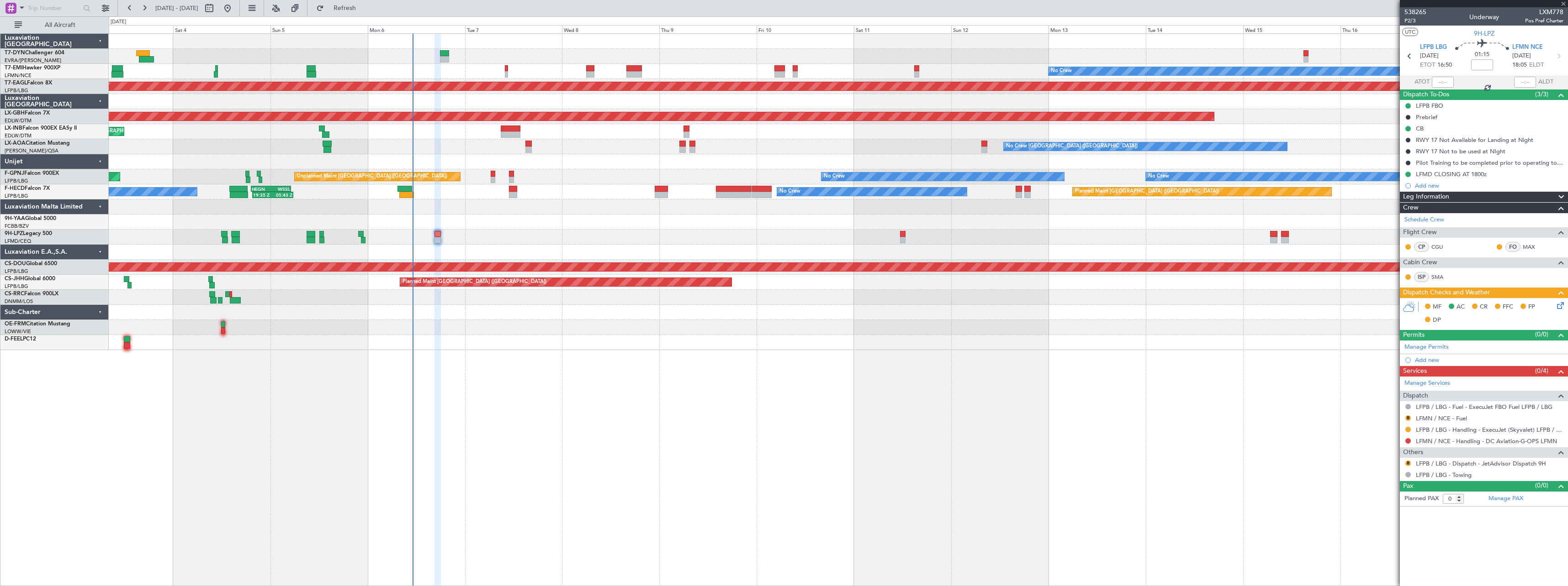
type input "-00:20"
type input "3"
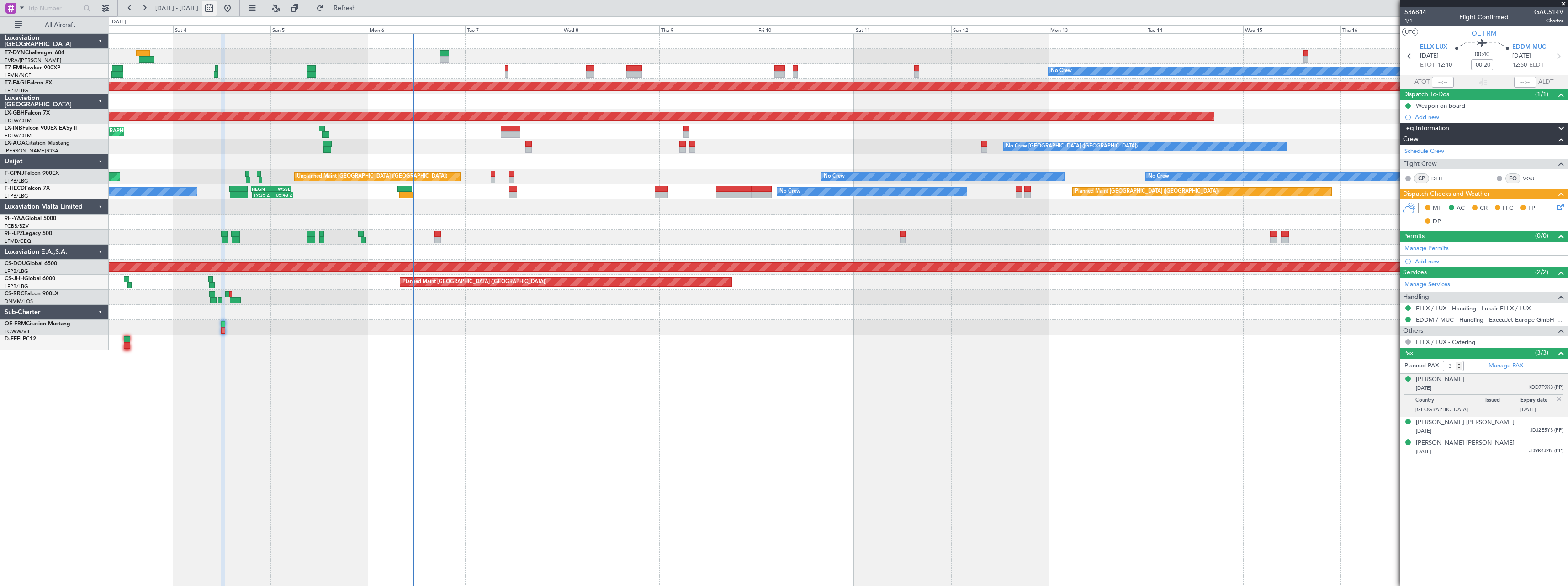
click at [217, 8] on button at bounding box center [209, 8] width 15 height 15
select select "10"
select select "2025"
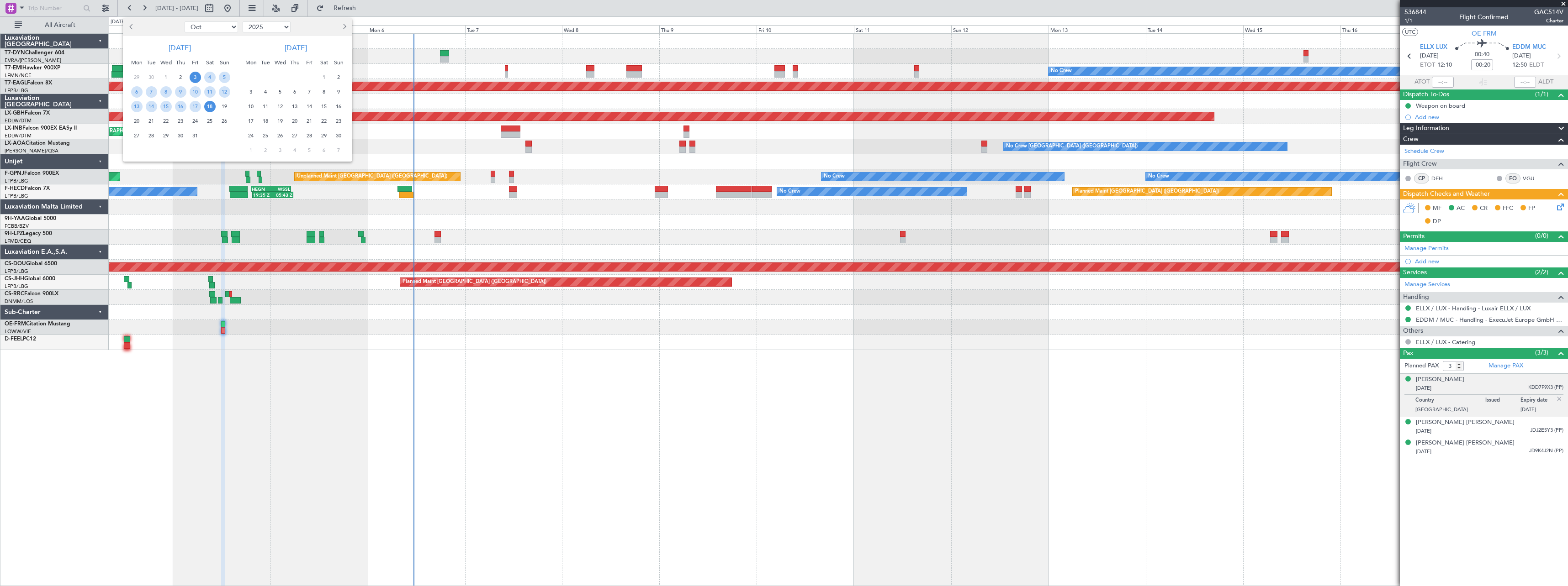
click at [307, 117] on span "21" at bounding box center [309, 121] width 12 height 12
click at [306, 153] on span "5" at bounding box center [309, 150] width 12 height 12
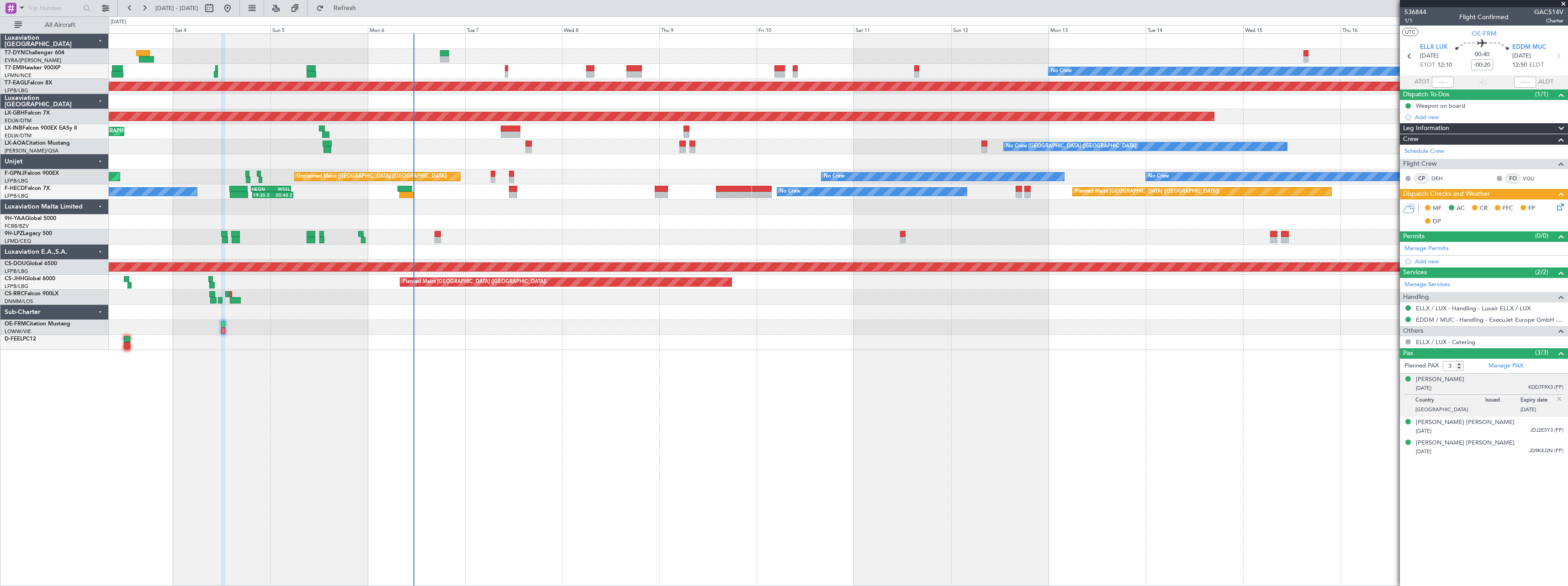
select select "11"
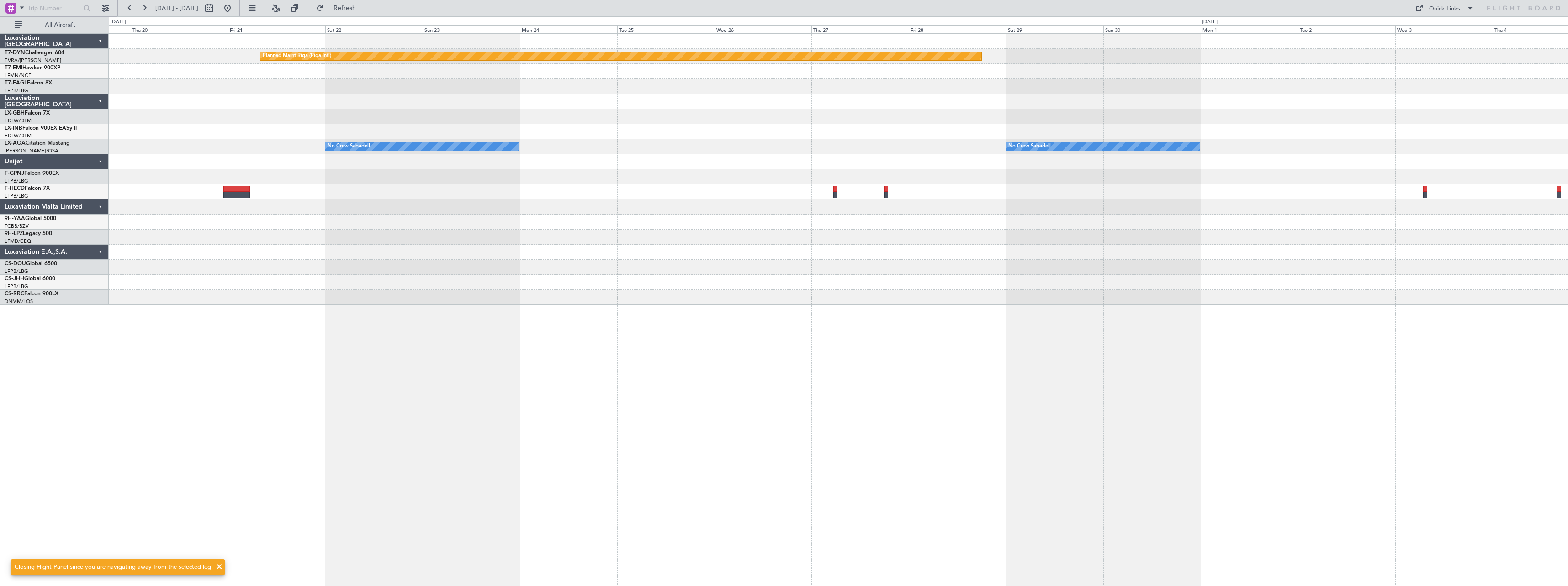
click at [553, 260] on div at bounding box center [838, 267] width 1459 height 15
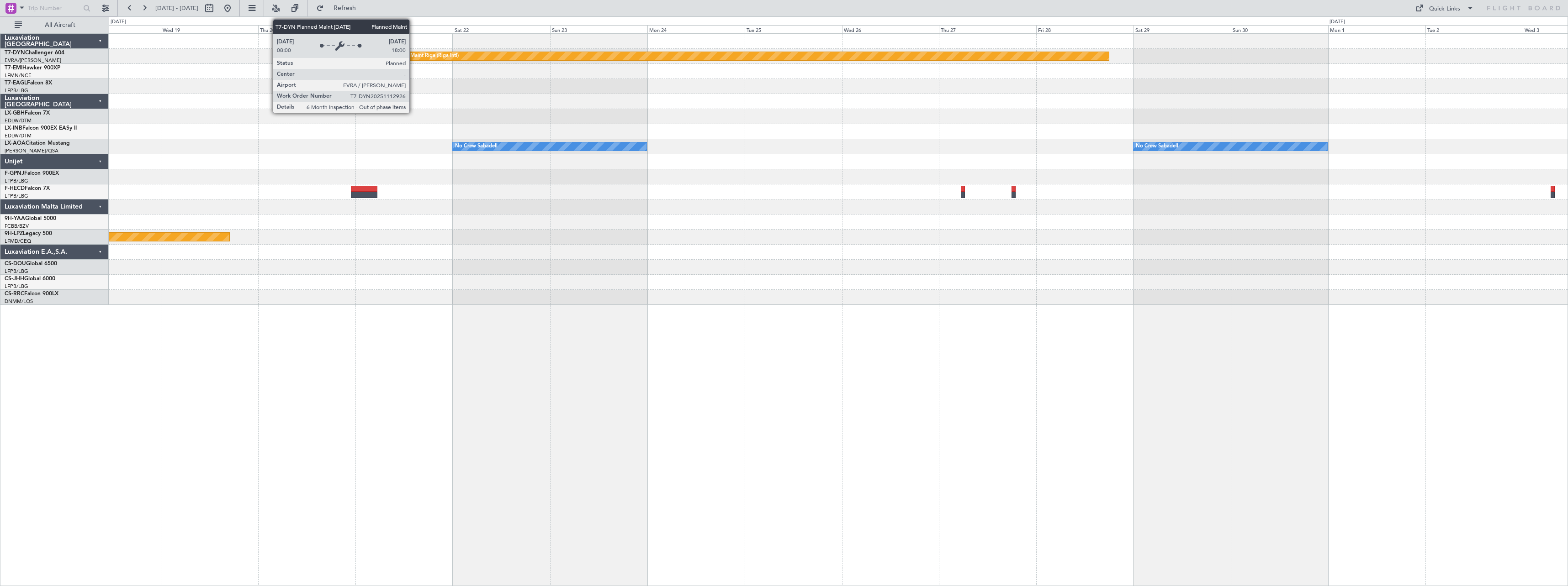
click at [413, 58] on div "Planned Maint Riga (Riga Intl)" at bounding box center [424, 56] width 68 height 14
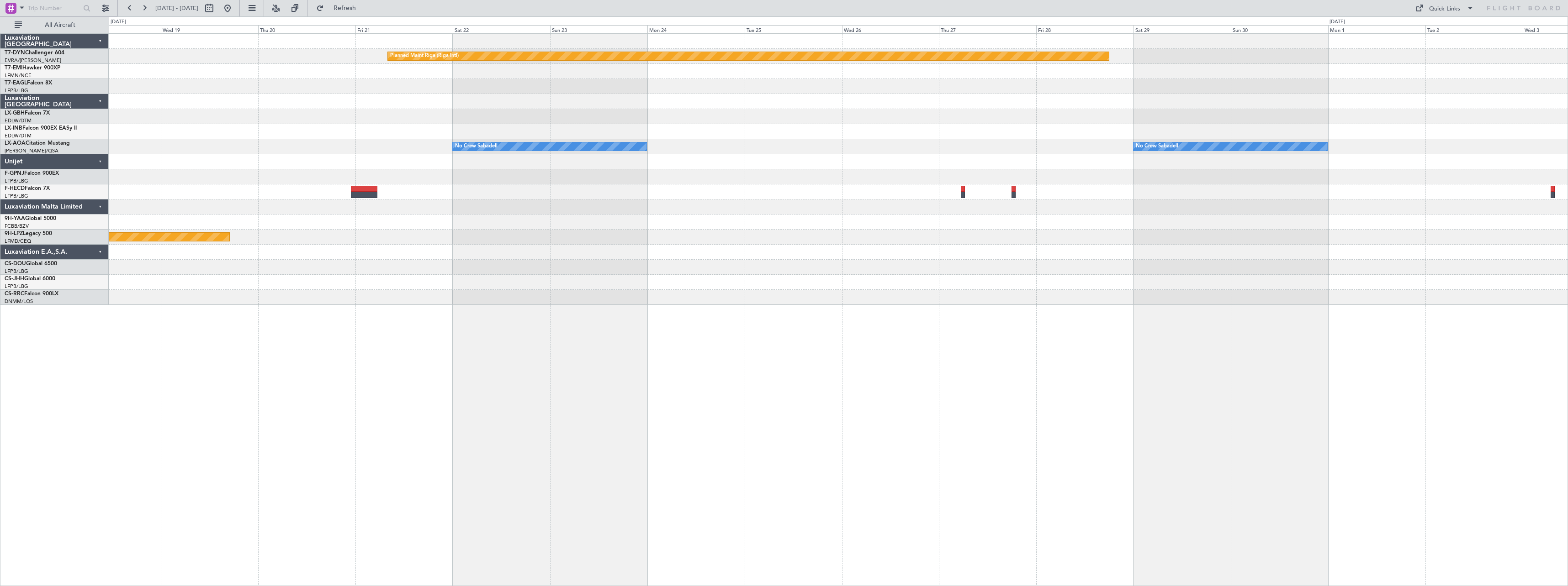
click at [48, 52] on link "T7-DYN Challenger 604" at bounding box center [35, 52] width 60 height 5
click at [235, 9] on button at bounding box center [227, 8] width 15 height 15
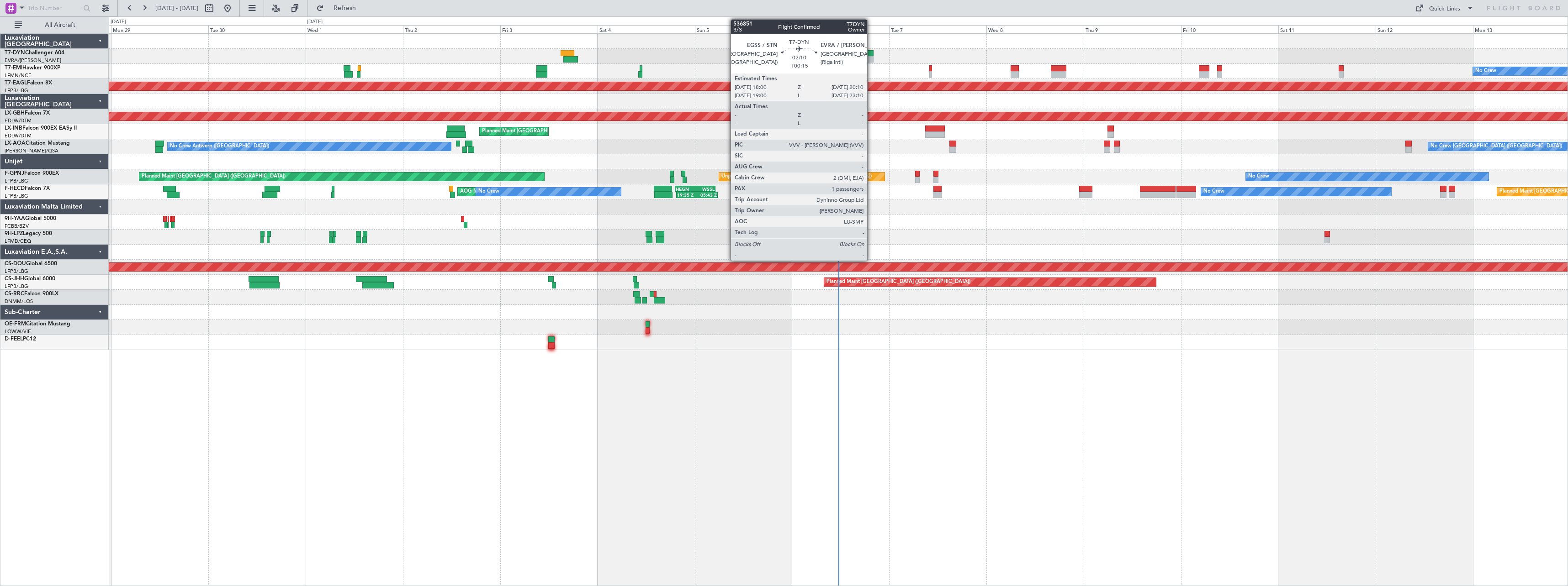
click at [869, 55] on div at bounding box center [869, 53] width 9 height 6
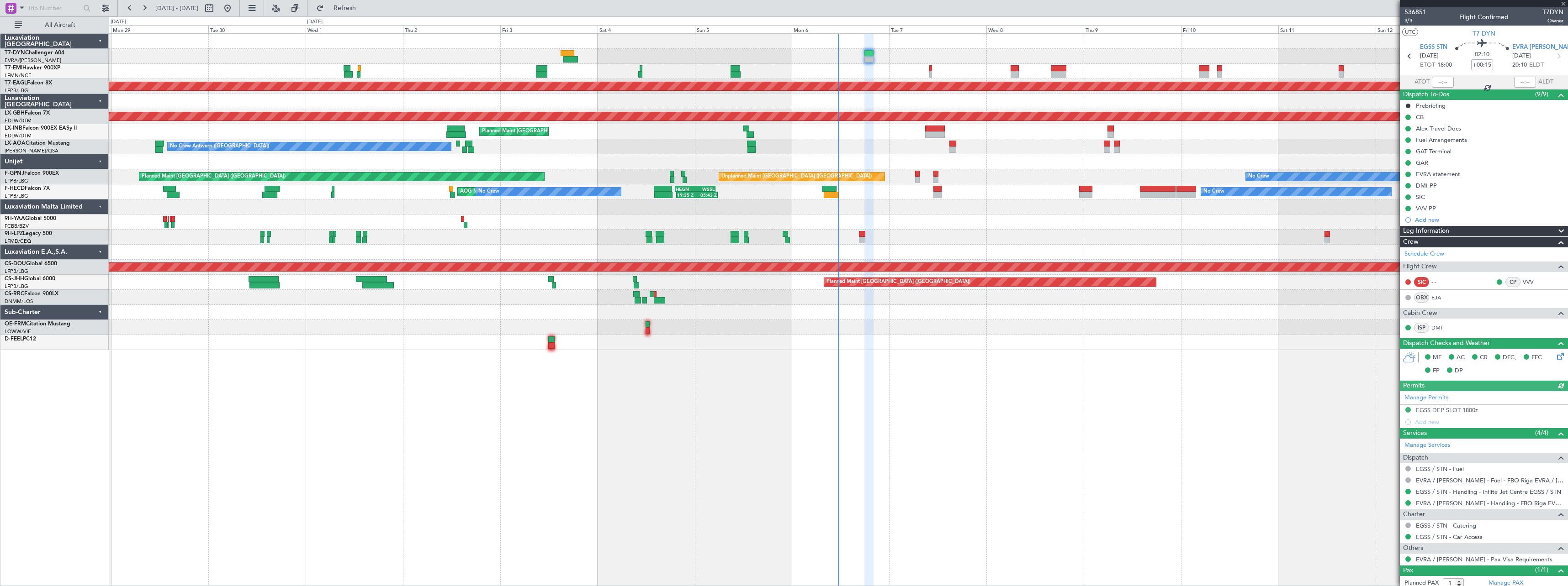
scroll to position [25, 0]
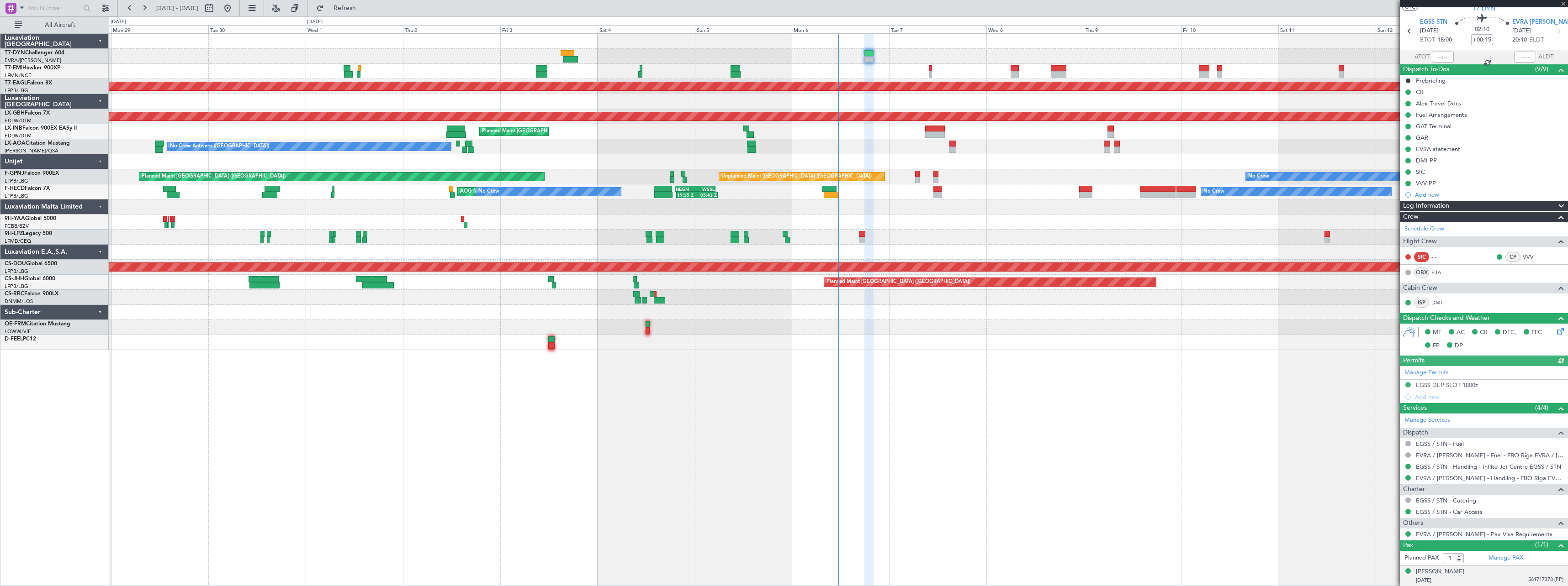
click at [1447, 572] on div "[PERSON_NAME]" at bounding box center [1440, 572] width 48 height 9
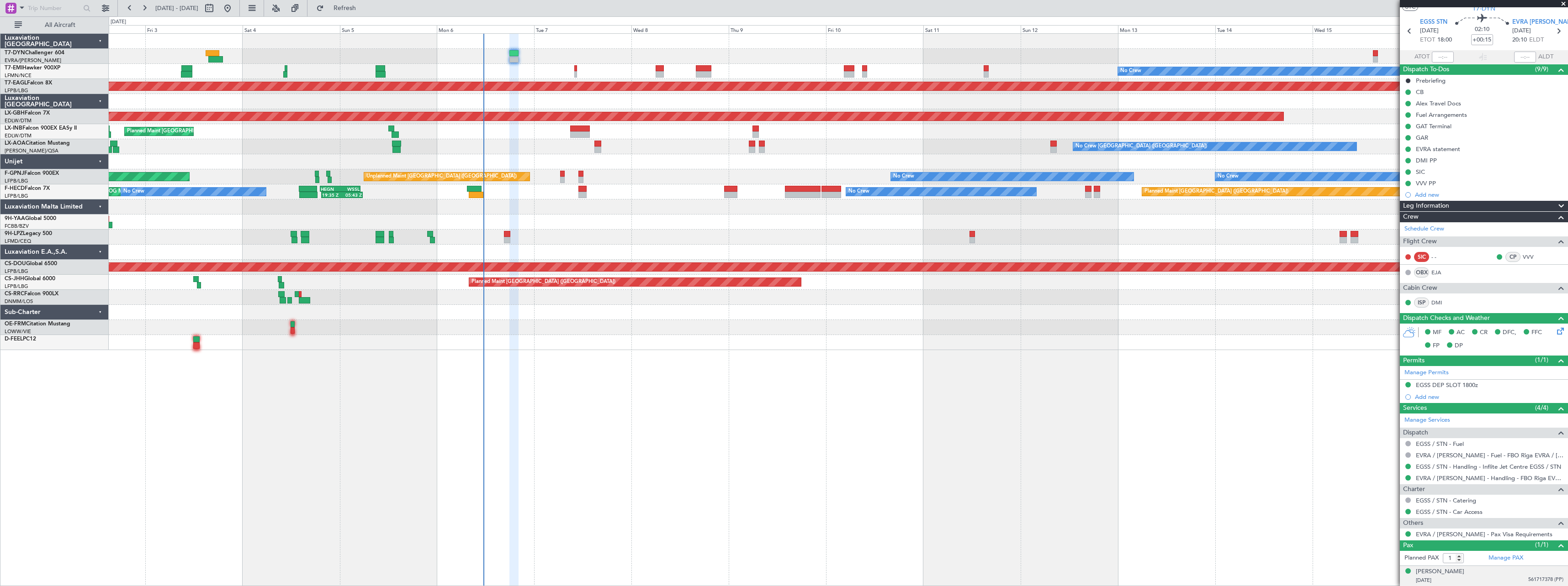
click at [764, 339] on div "No Crew Planned Maint Dubai (Al Maktoum Intl) Planned Maint Nurnberg Planned Ma…" at bounding box center [838, 192] width 1459 height 316
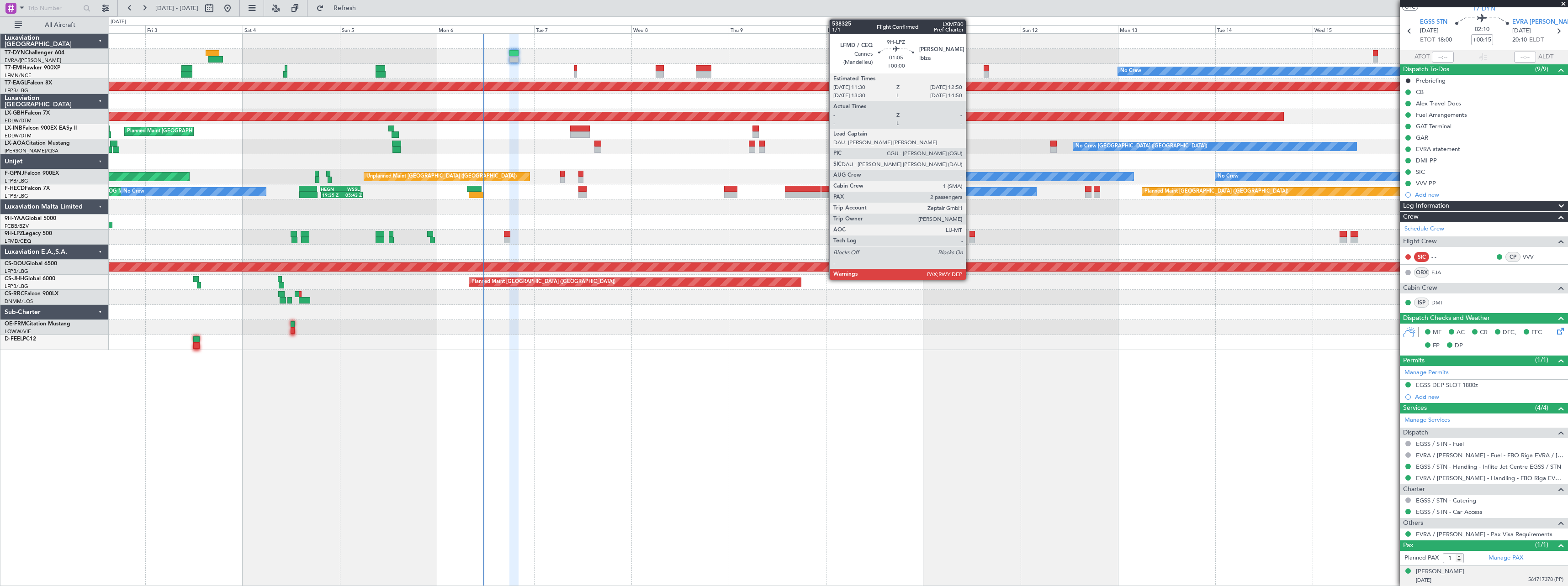
click at [970, 233] on div at bounding box center [972, 234] width 5 height 6
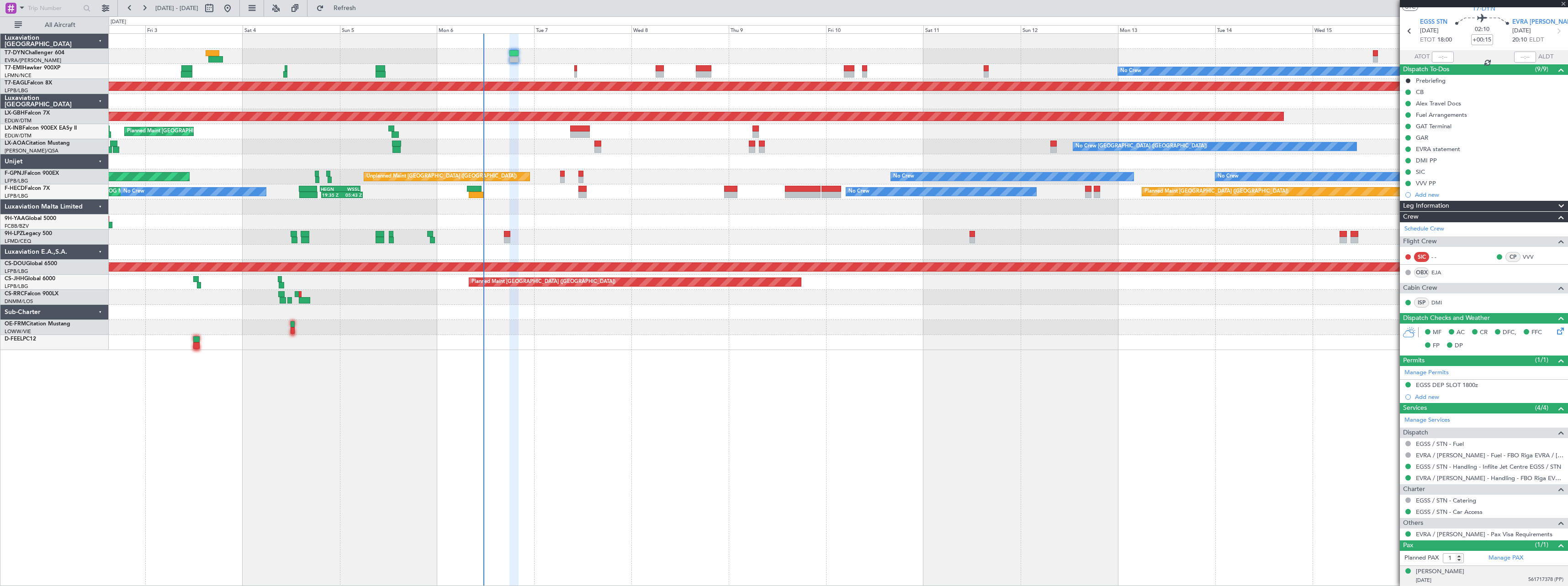
type input "2"
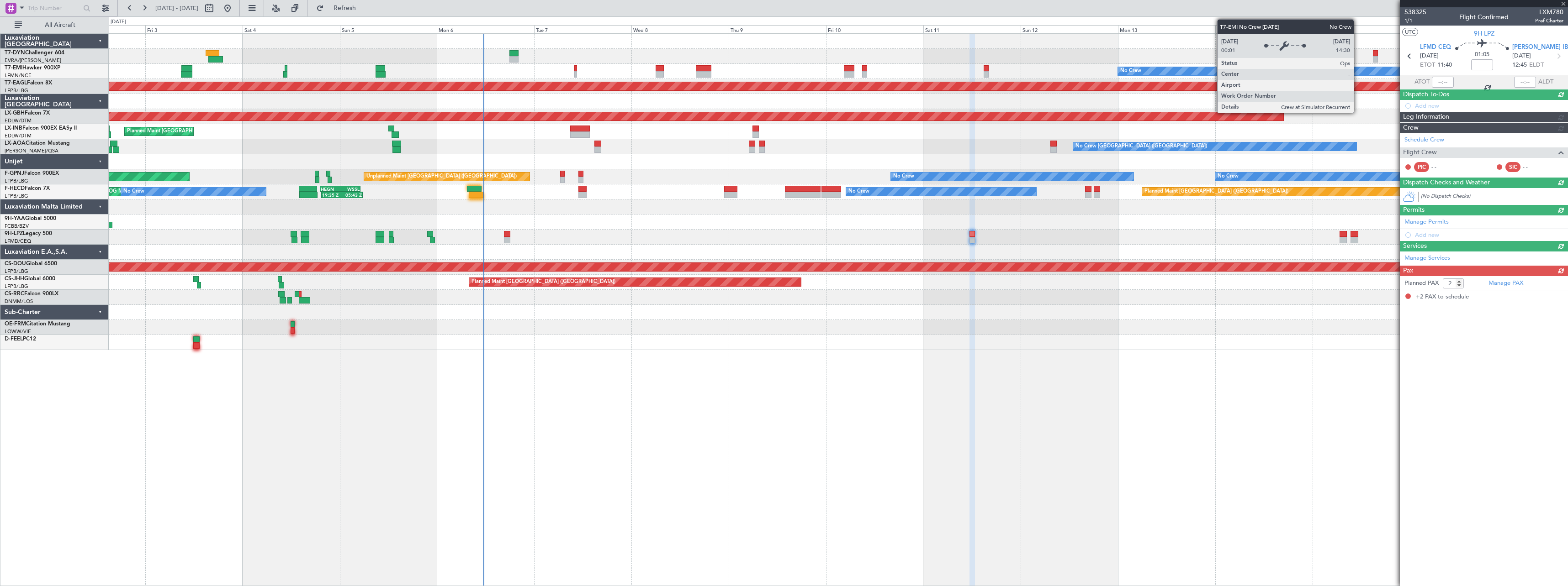
scroll to position [0, 0]
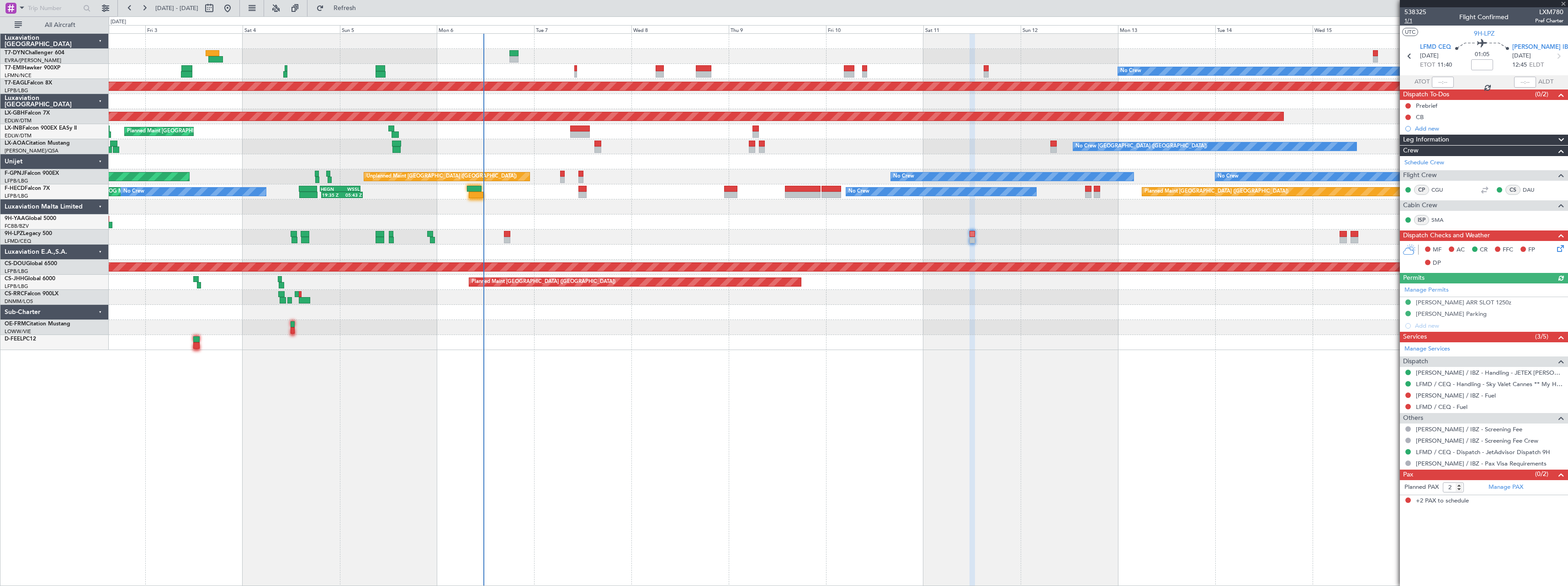
click at [1411, 22] on span "1/1" at bounding box center [1415, 21] width 22 height 8
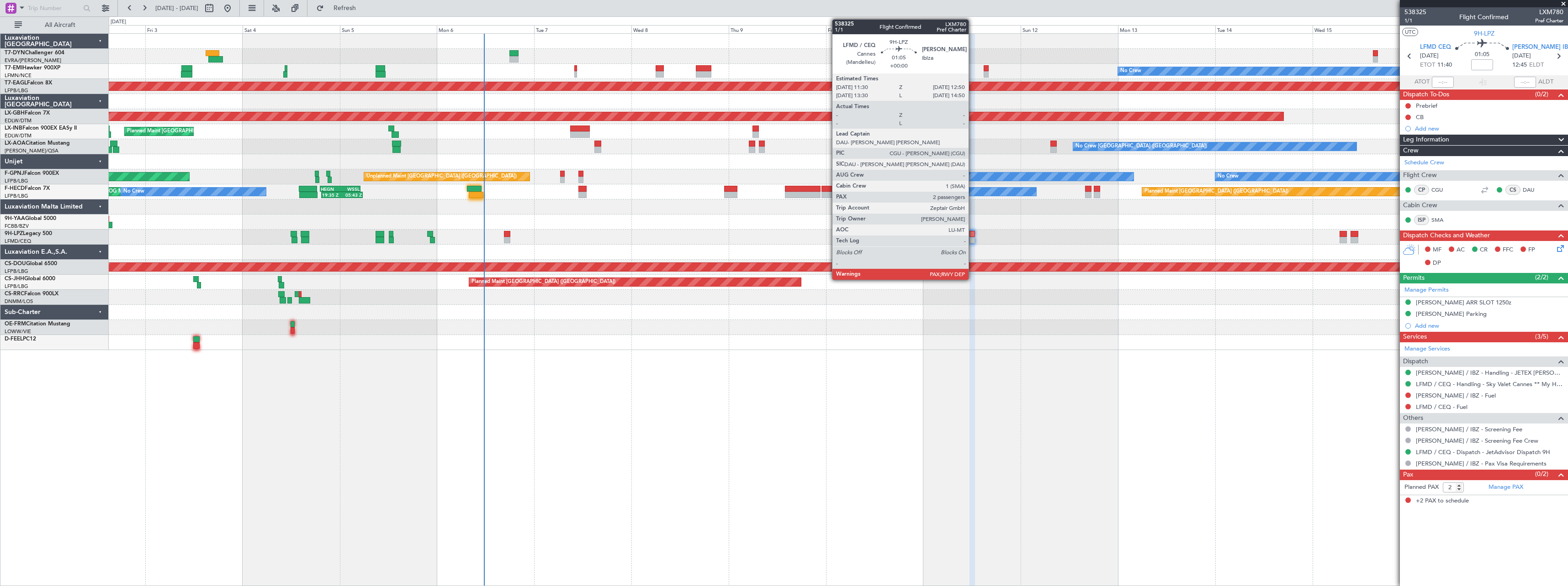
click at [973, 237] on div at bounding box center [972, 240] width 5 height 6
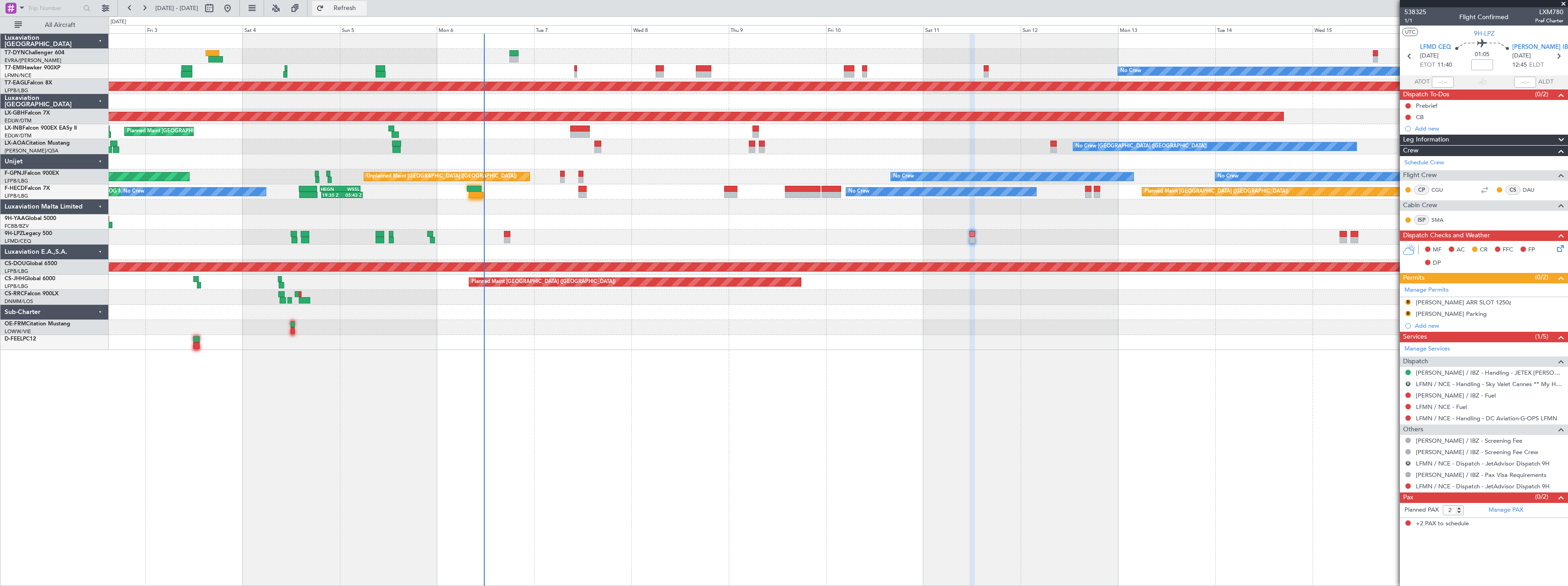
drag, startPoint x: 375, startPoint y: 9, endPoint x: 385, endPoint y: 13, distance: 10.8
click at [364, 9] on span "Refresh" at bounding box center [345, 8] width 38 height 6
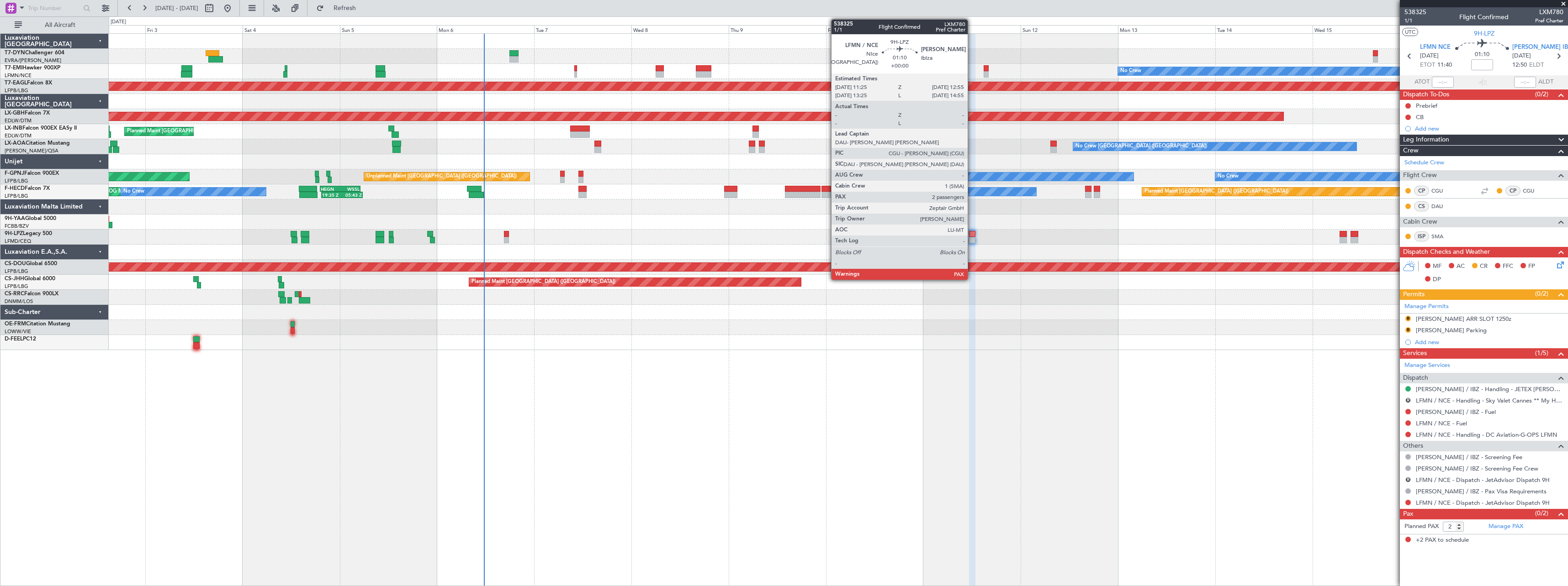
click at [972, 242] on div at bounding box center [972, 240] width 6 height 6
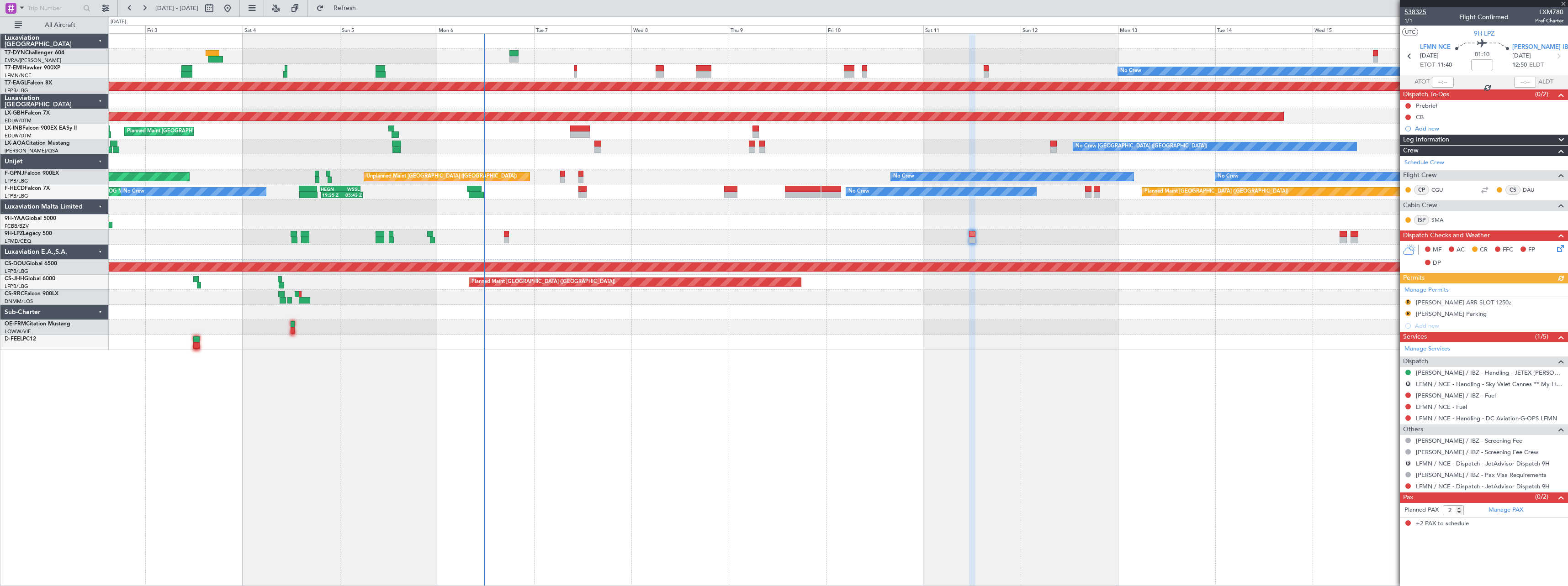
click at [1419, 15] on span "538325" at bounding box center [1415, 12] width 22 height 9
click at [364, 11] on span "Refresh" at bounding box center [345, 8] width 38 height 6
click at [1411, 22] on span "1/1" at bounding box center [1415, 21] width 22 height 8
click at [366, 13] on button "Refresh" at bounding box center [339, 8] width 55 height 15
click at [370, 16] on fb-refresh-button "Refresh" at bounding box center [339, 8] width 64 height 16
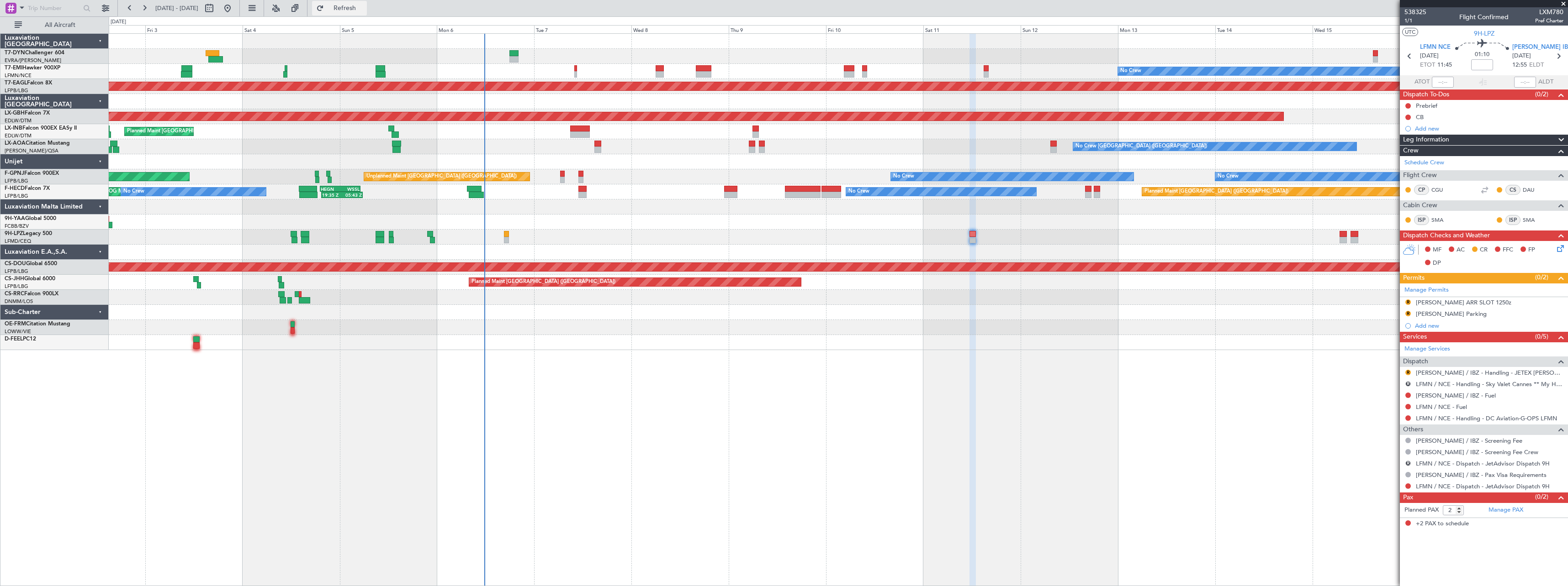
click at [364, 8] on span "Refresh" at bounding box center [345, 8] width 38 height 6
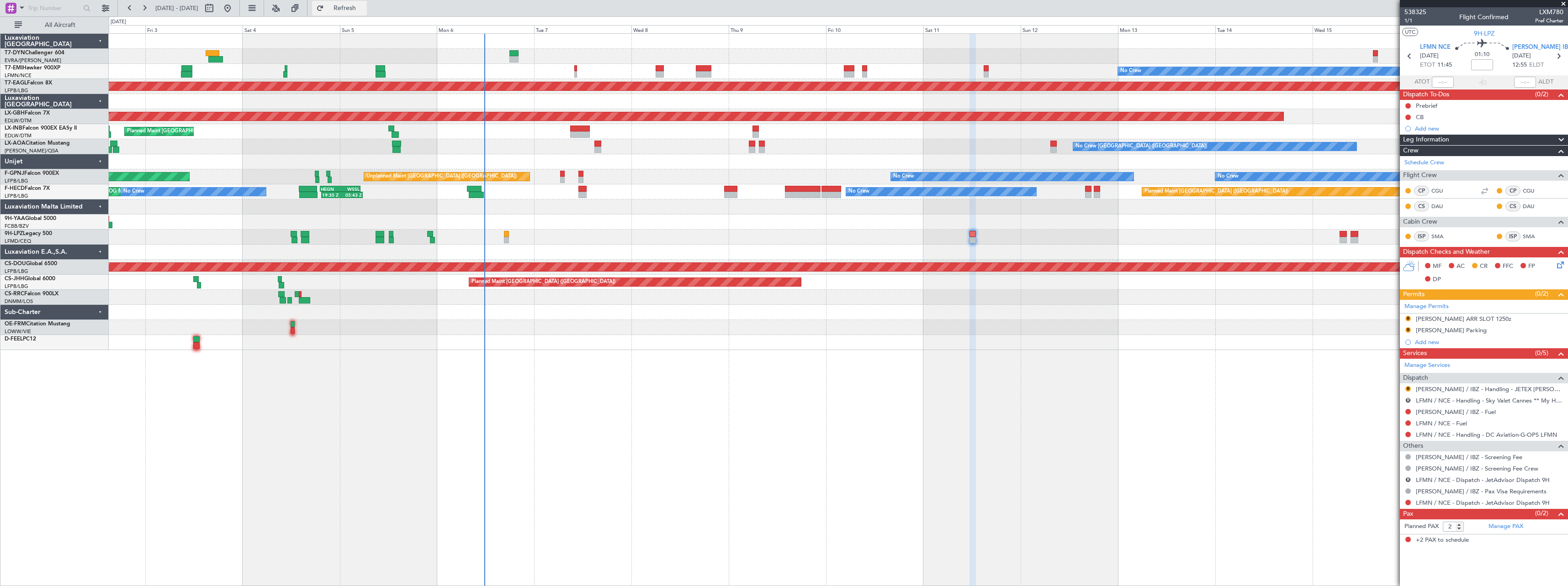
click at [364, 8] on span "Refresh" at bounding box center [345, 8] width 38 height 6
click at [366, 15] on button "Refresh" at bounding box center [339, 8] width 55 height 15
click at [1419, 14] on span "538325" at bounding box center [1415, 12] width 22 height 9
click at [364, 7] on span "Refresh" at bounding box center [345, 8] width 38 height 6
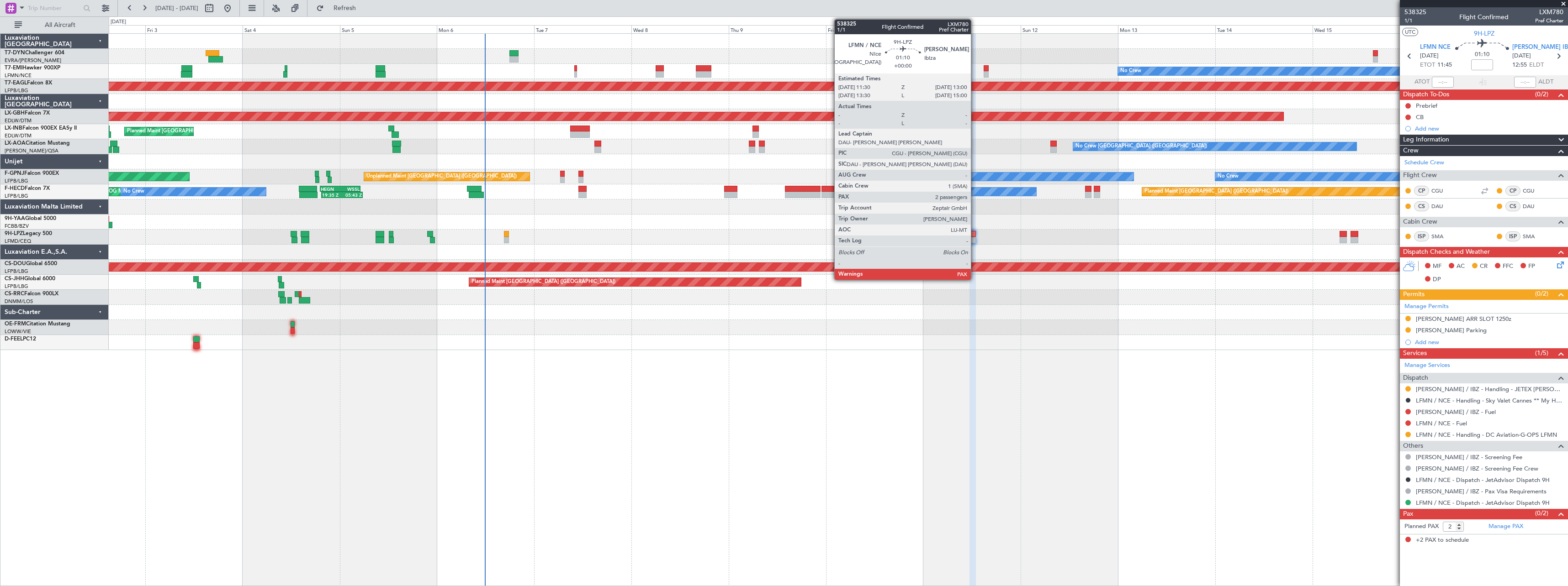
click at [975, 237] on div at bounding box center [973, 240] width 6 height 6
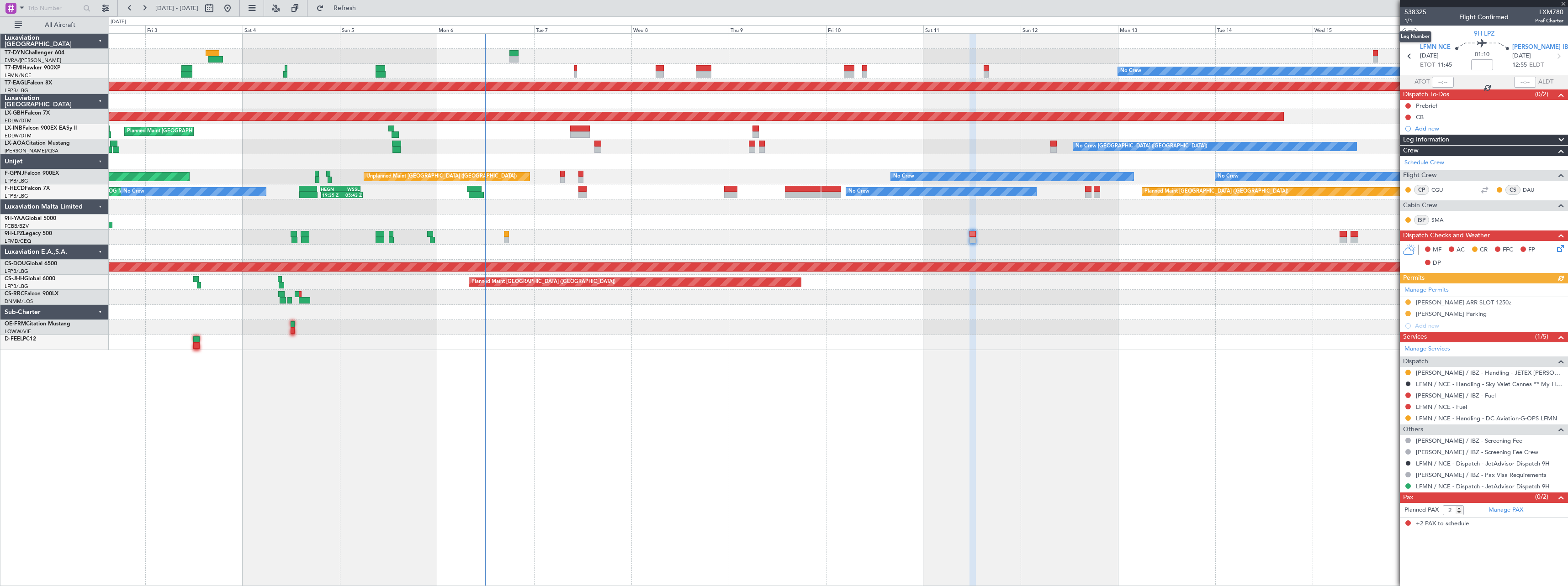
click at [1411, 21] on span "1/1" at bounding box center [1415, 21] width 22 height 8
click at [366, 15] on button "Refresh" at bounding box center [339, 8] width 55 height 15
click at [366, 13] on button "Refreshing..." at bounding box center [339, 8] width 55 height 15
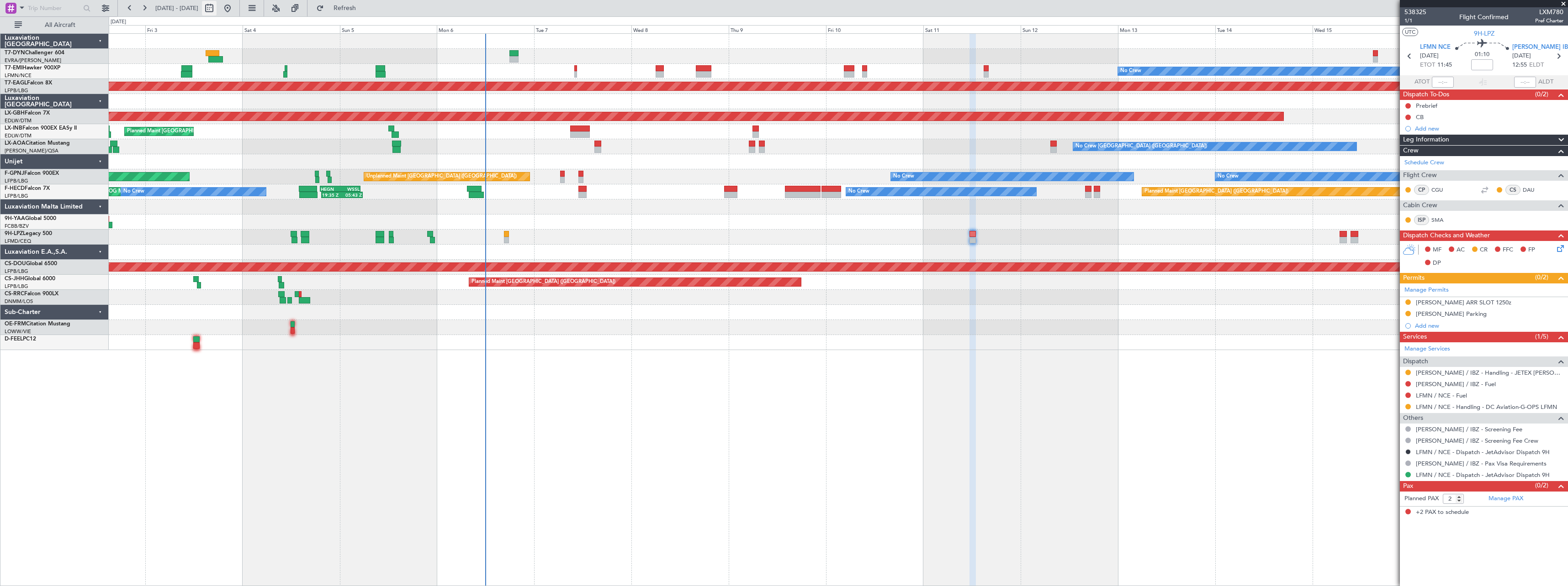
click at [217, 9] on button at bounding box center [209, 8] width 15 height 15
select select "10"
select select "2025"
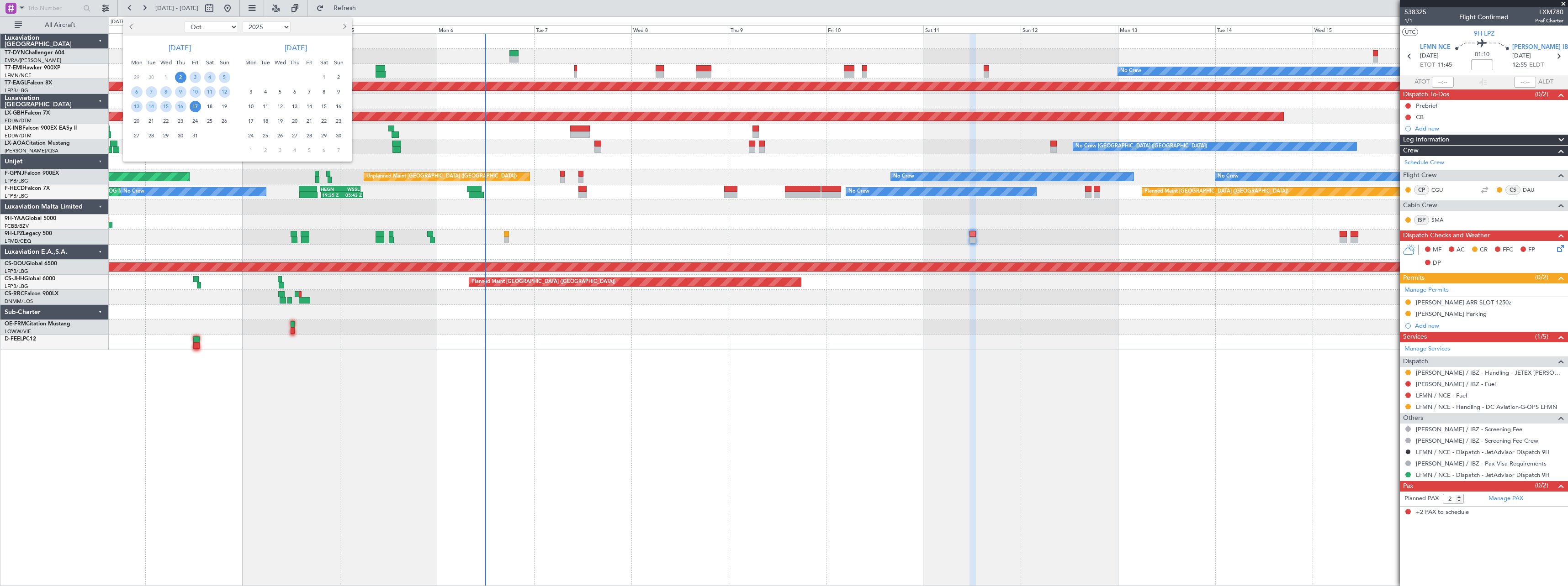
click at [293, 91] on span "6" at bounding box center [294, 91] width 12 height 12
click at [293, 118] on span "20" at bounding box center [294, 121] width 12 height 12
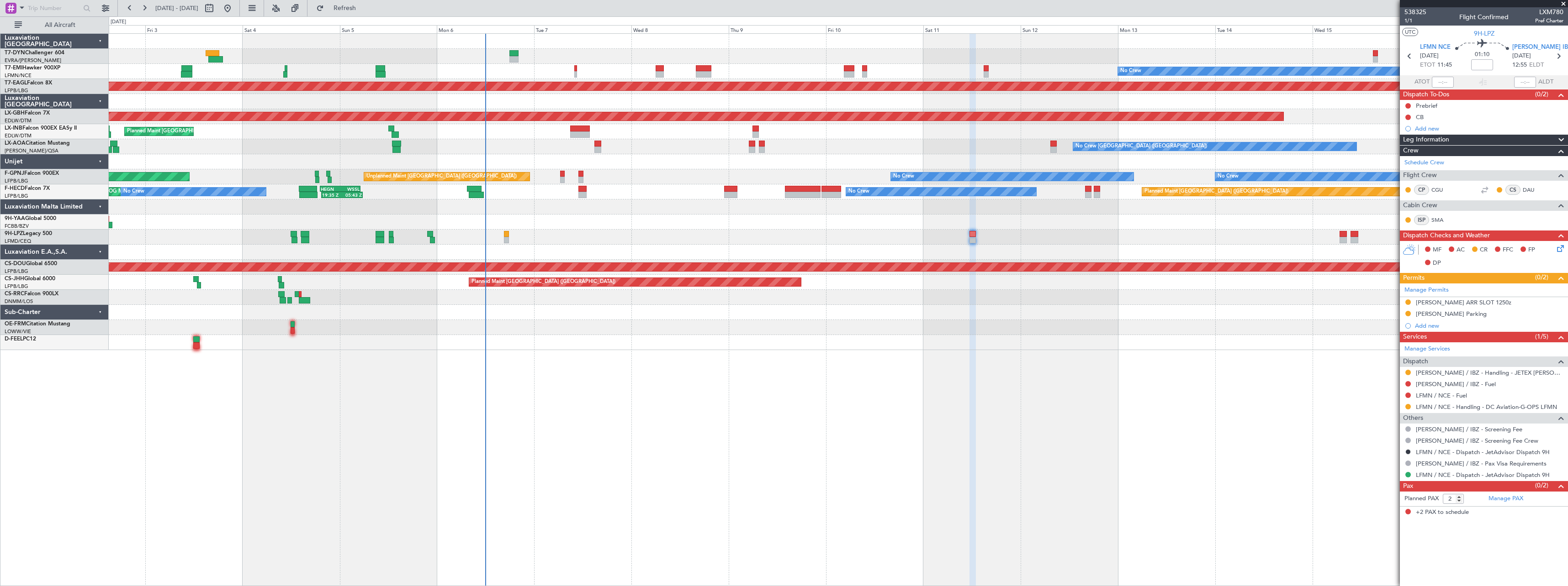
select select "11"
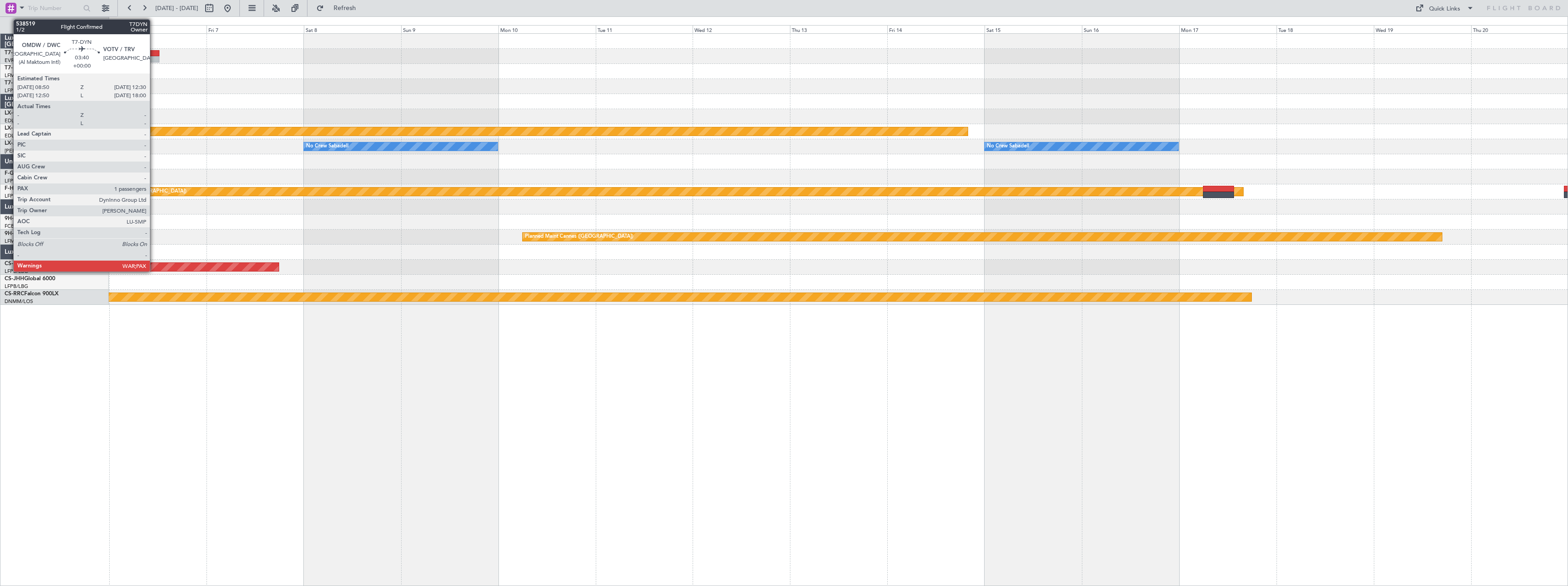
click at [154, 51] on div at bounding box center [152, 53] width 15 height 6
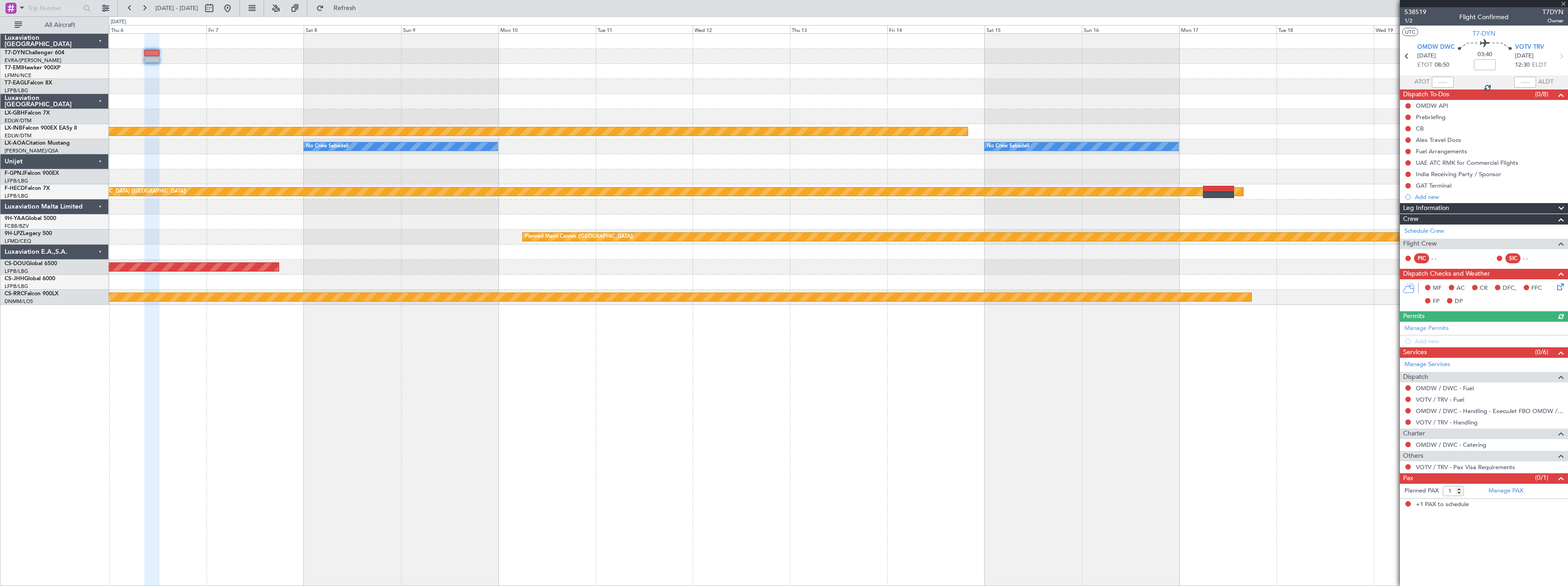
click at [1493, 520] on article "538519 1/2 Flight Confirmed T7DYN Owner UTC T7-DYN OMDW DWC [DATE] ETOT 08:50 0…" at bounding box center [1483, 297] width 168 height 579
click at [1506, 491] on link "Manage PAX" at bounding box center [1505, 492] width 35 height 9
click at [235, 8] on button at bounding box center [227, 8] width 15 height 15
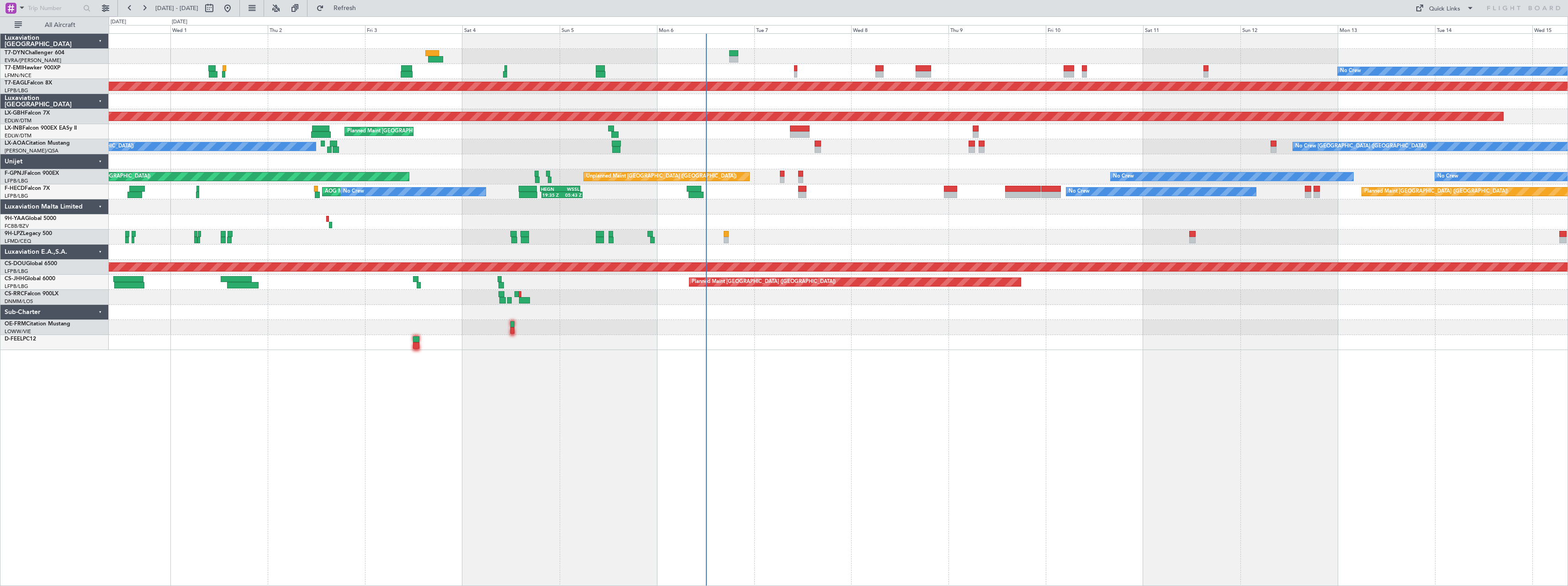
click at [734, 149] on div "No Crew [GEOGRAPHIC_DATA] ([GEOGRAPHIC_DATA]) No Crew [GEOGRAPHIC_DATA] ([GEOGR…" at bounding box center [838, 147] width 1459 height 15
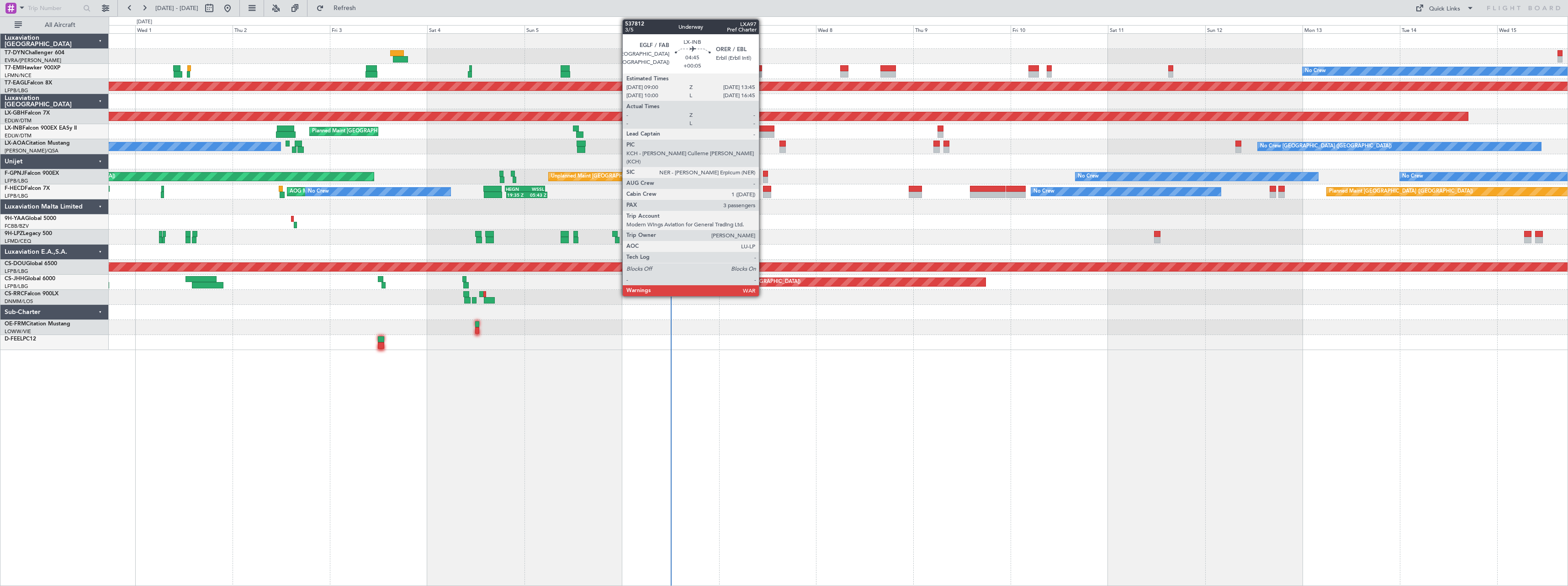
click at [763, 124] on div "Planned Maint [GEOGRAPHIC_DATA] Unplanned Maint [GEOGRAPHIC_DATA] ([GEOGRAPHIC_…" at bounding box center [838, 132] width 1459 height 15
click at [767, 129] on div at bounding box center [764, 129] width 20 height 6
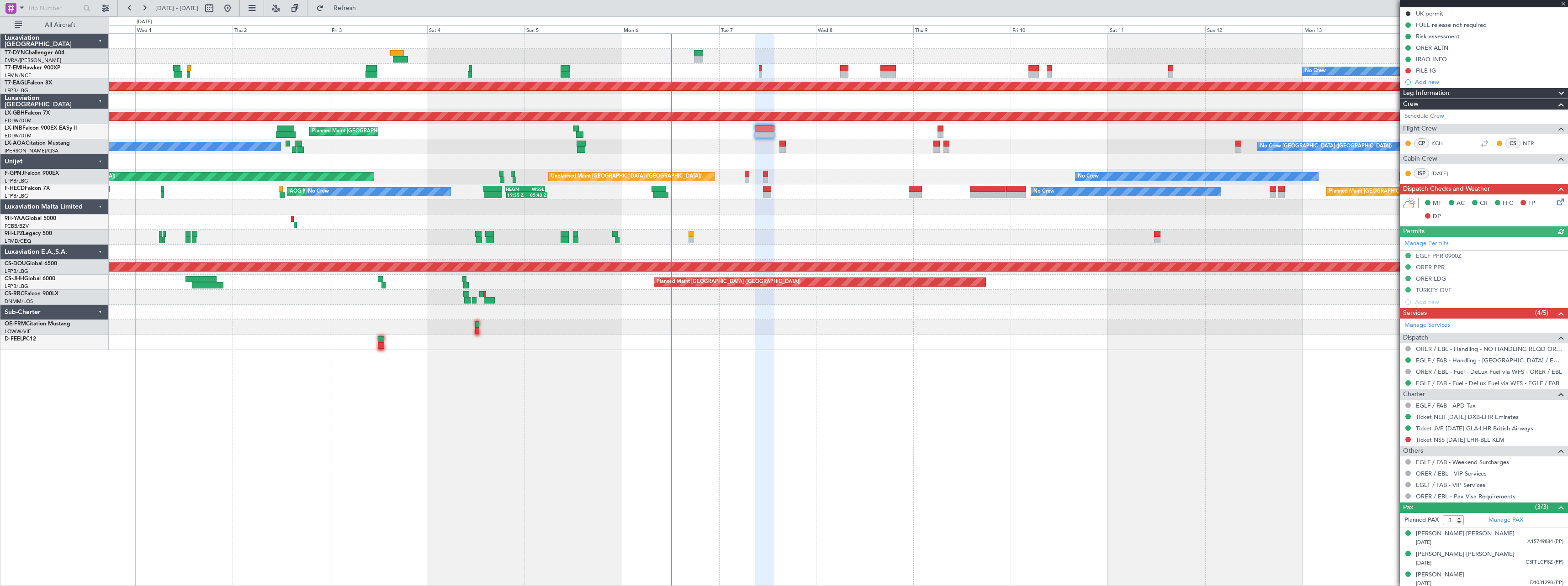
scroll to position [141, 0]
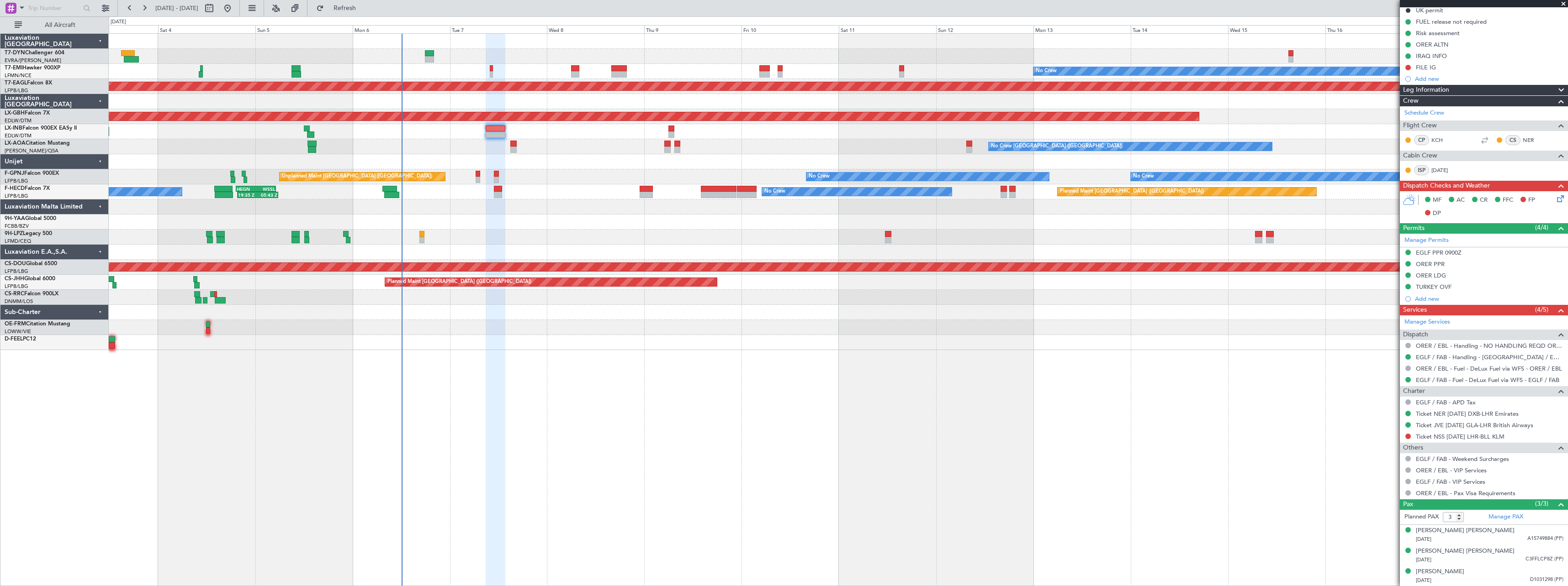
click at [846, 240] on div "No Crew Planned Maint [GEOGRAPHIC_DATA] (Al Maktoum Intl) Planned Maint Nurnber…" at bounding box center [838, 192] width 1459 height 316
click at [489, 71] on div "No Crew" at bounding box center [838, 71] width 1459 height 15
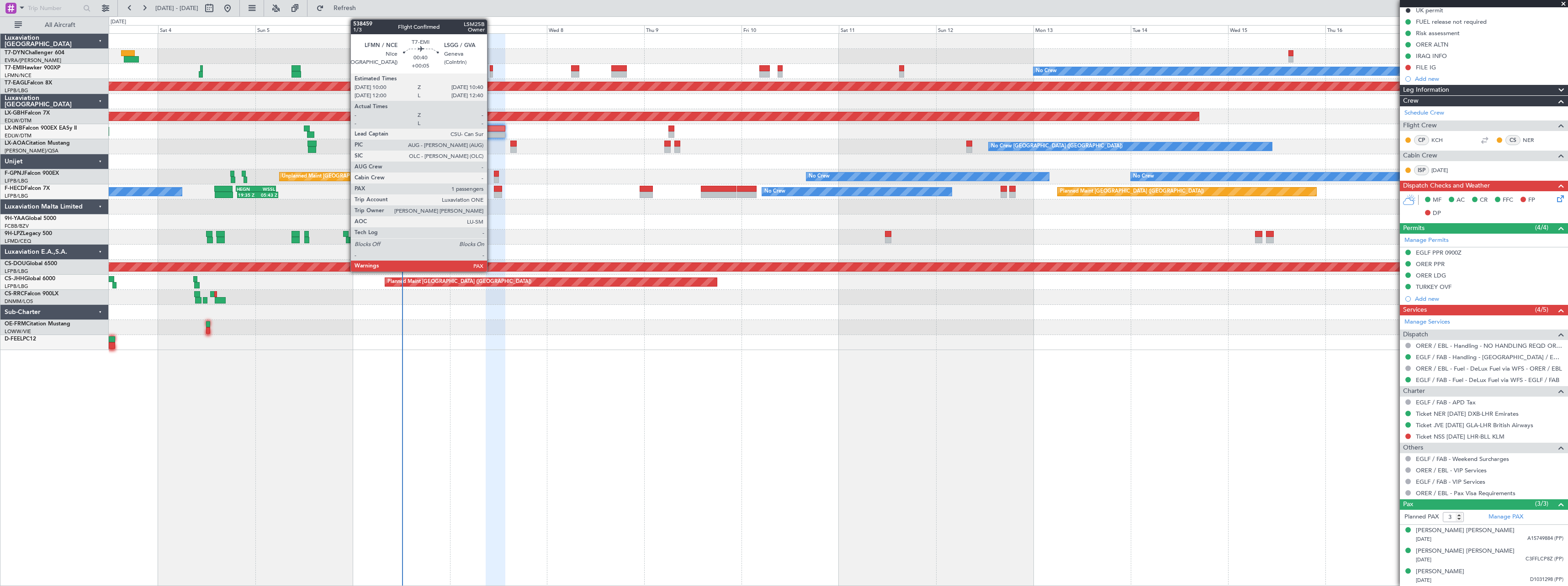
click at [491, 71] on div at bounding box center [491, 74] width 3 height 6
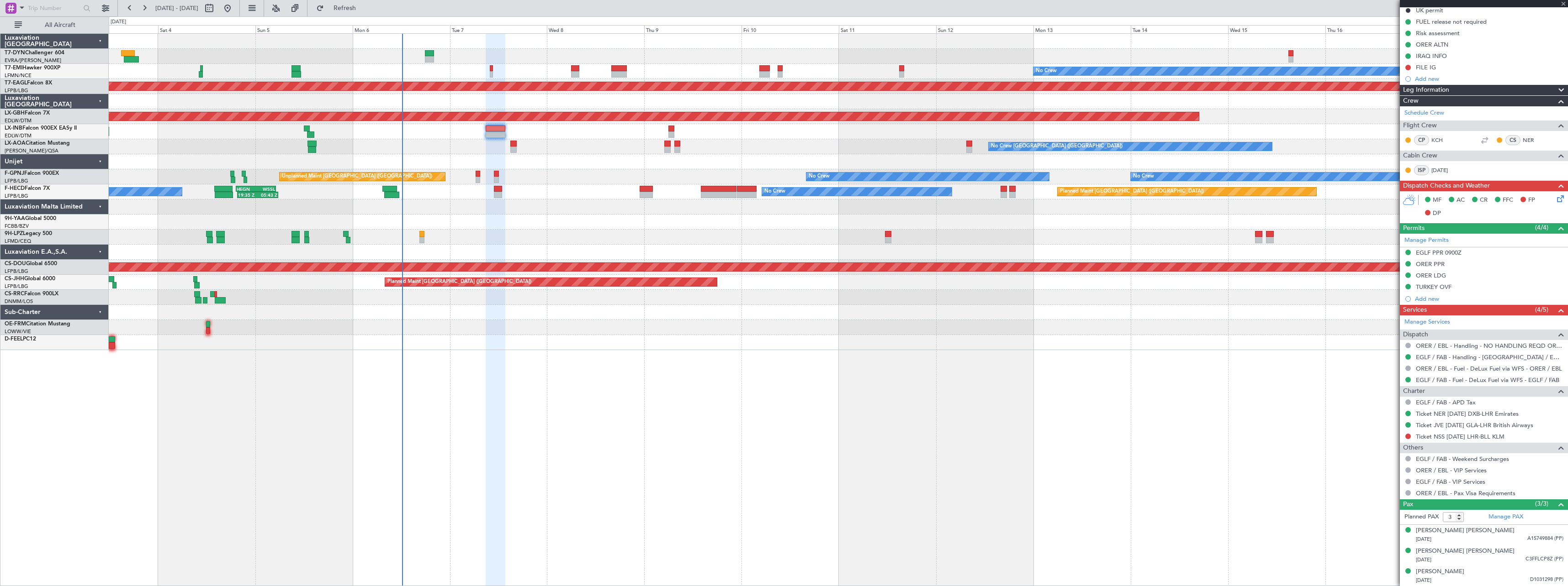
type input "1"
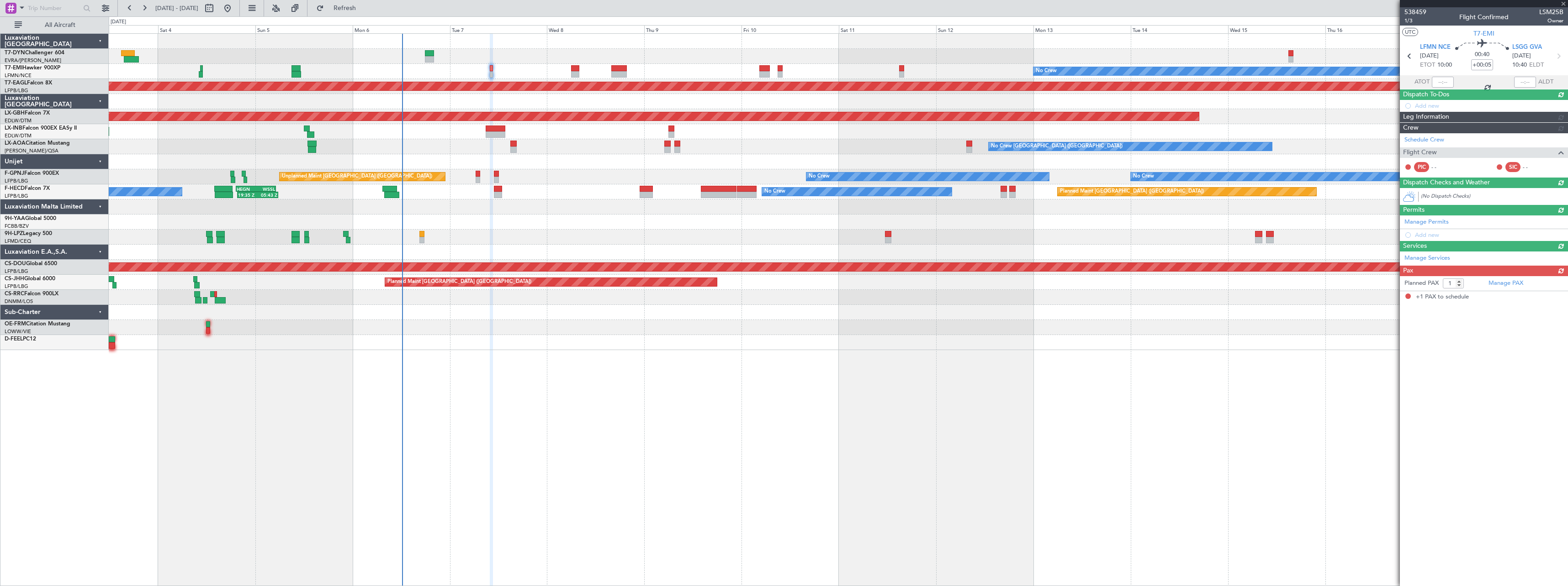
scroll to position [0, 0]
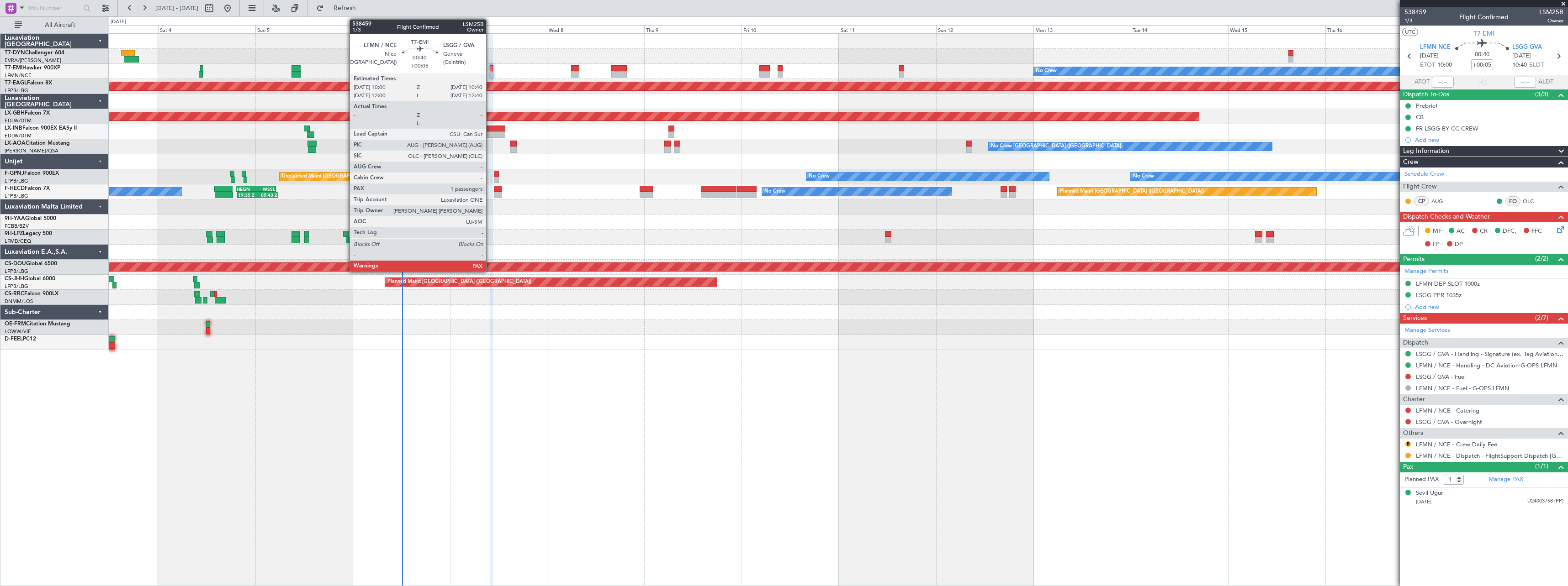
click at [490, 69] on div at bounding box center [491, 68] width 3 height 6
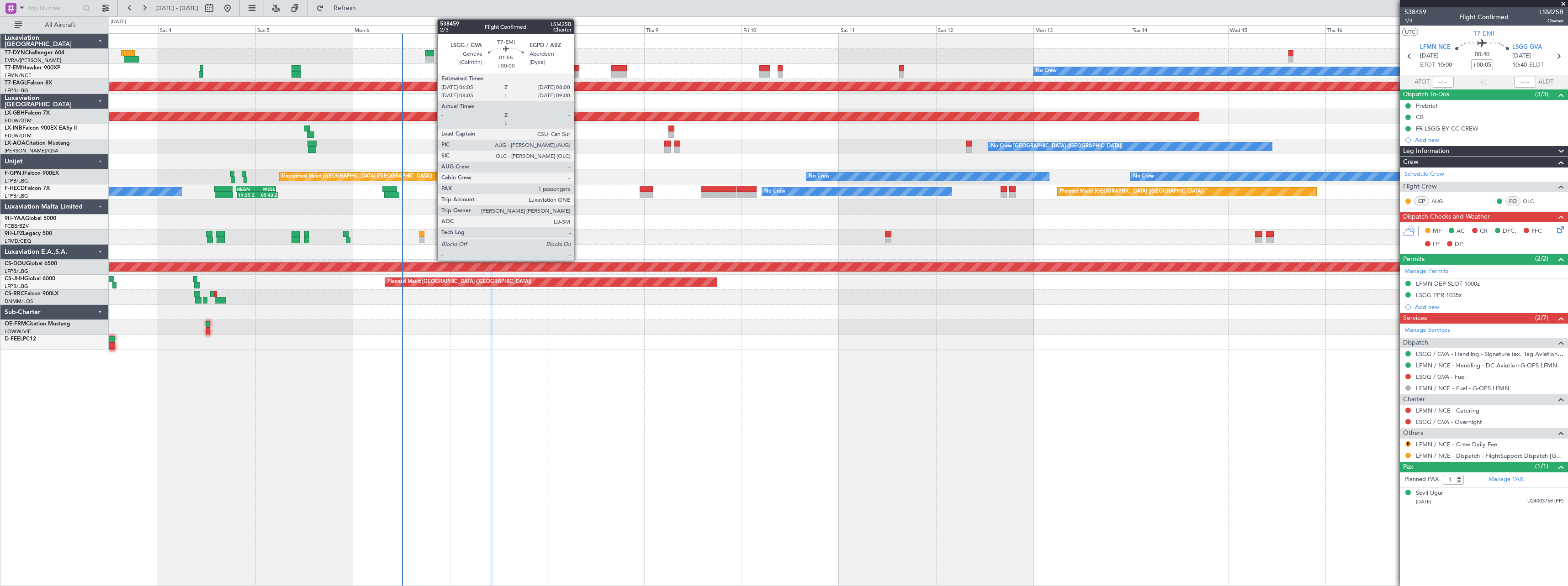
click at [578, 74] on div at bounding box center [575, 74] width 8 height 6
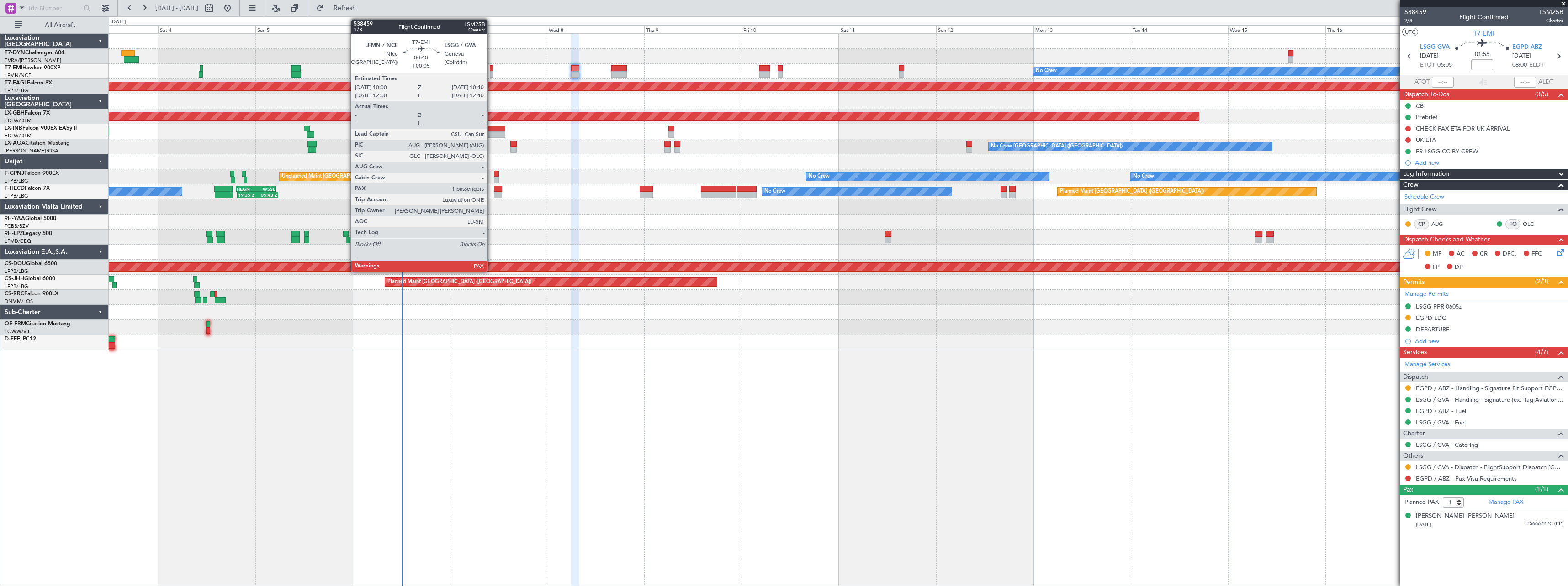
click at [492, 74] on div at bounding box center [491, 74] width 3 height 6
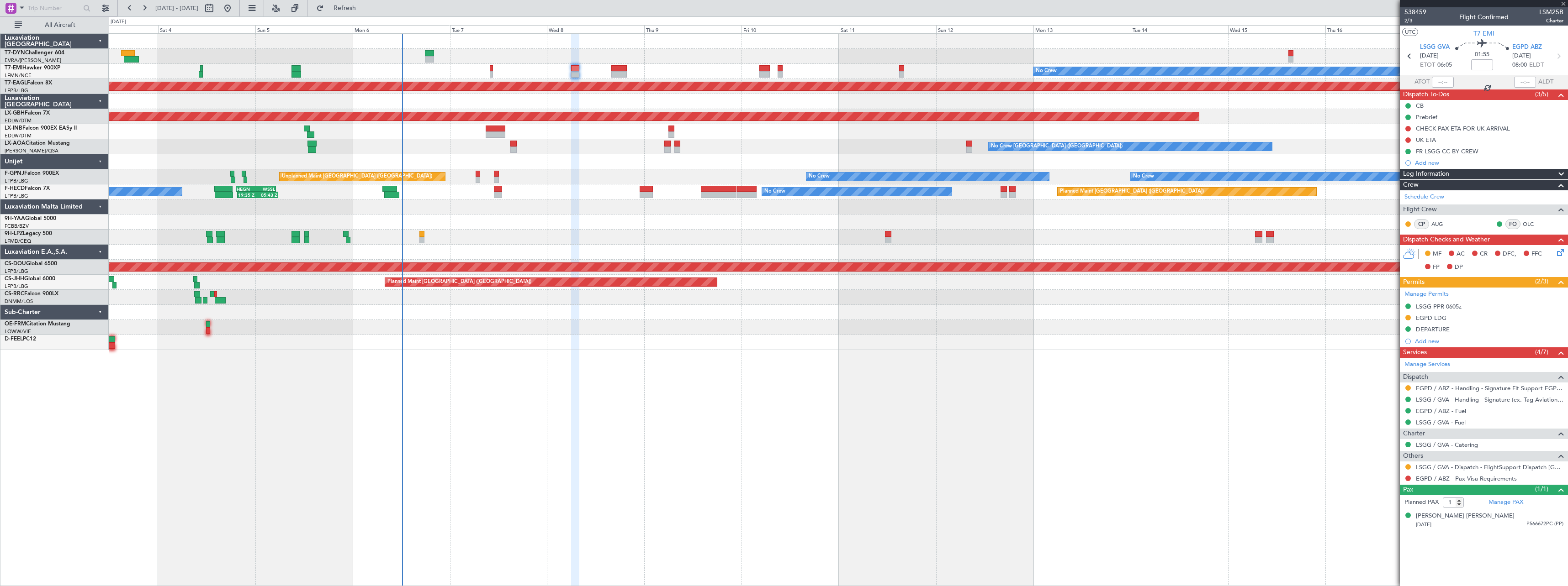
type input "+00:05"
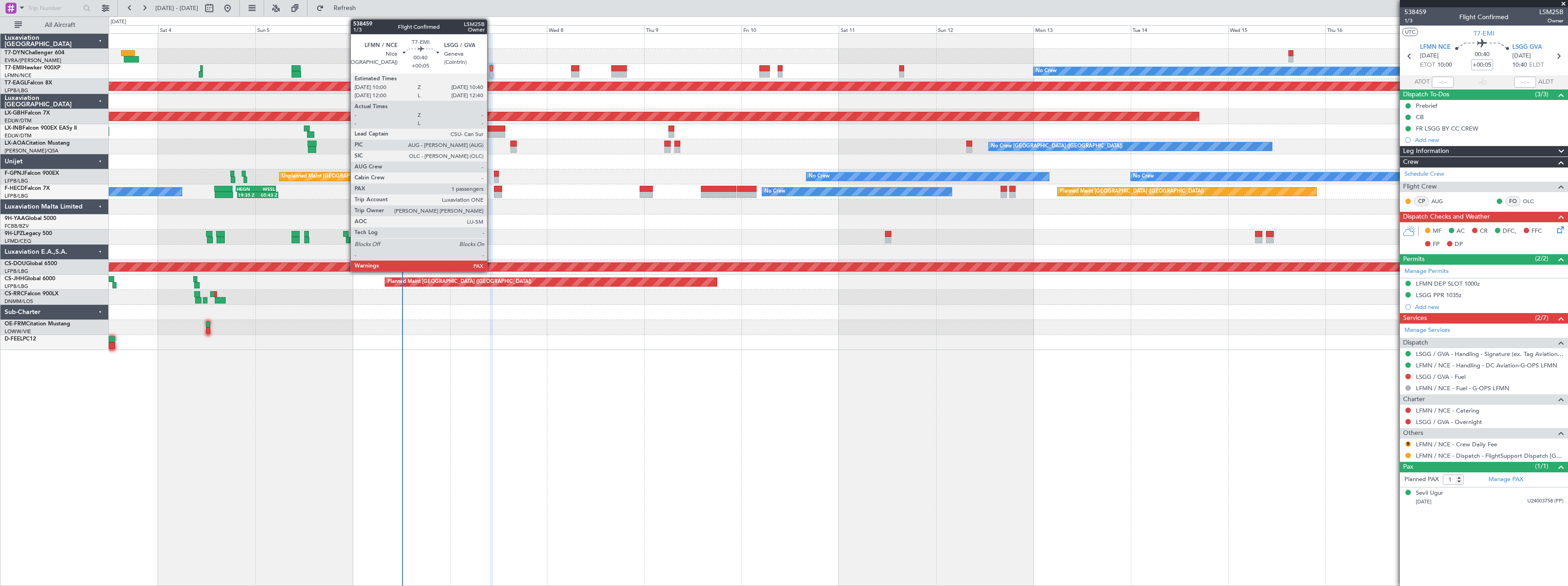
click at [491, 71] on div at bounding box center [491, 68] width 3 height 6
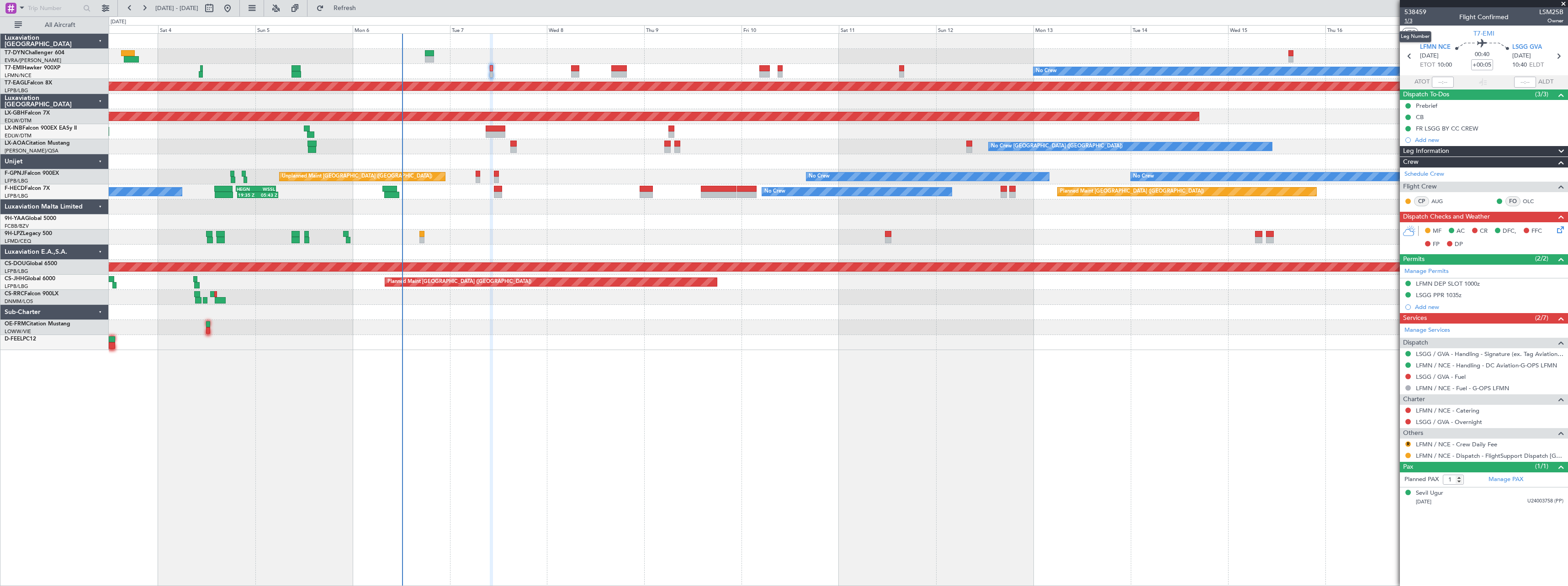
click at [1411, 18] on span "1/3" at bounding box center [1415, 21] width 22 height 8
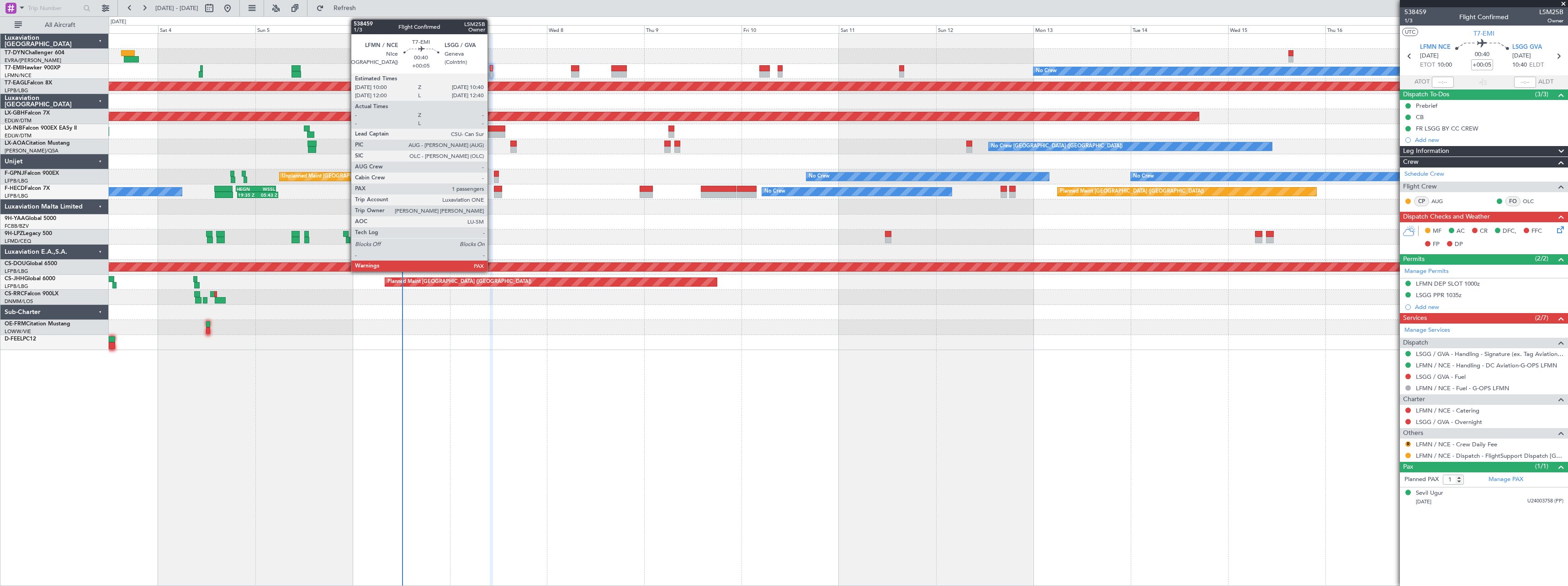
click at [492, 72] on div at bounding box center [491, 74] width 3 height 6
click at [489, 72] on div at bounding box center [491, 74] width 3 height 6
click at [492, 72] on div at bounding box center [491, 74] width 3 height 6
click at [489, 71] on div at bounding box center [491, 74] width 3 height 6
click at [491, 70] on div at bounding box center [491, 68] width 3 height 6
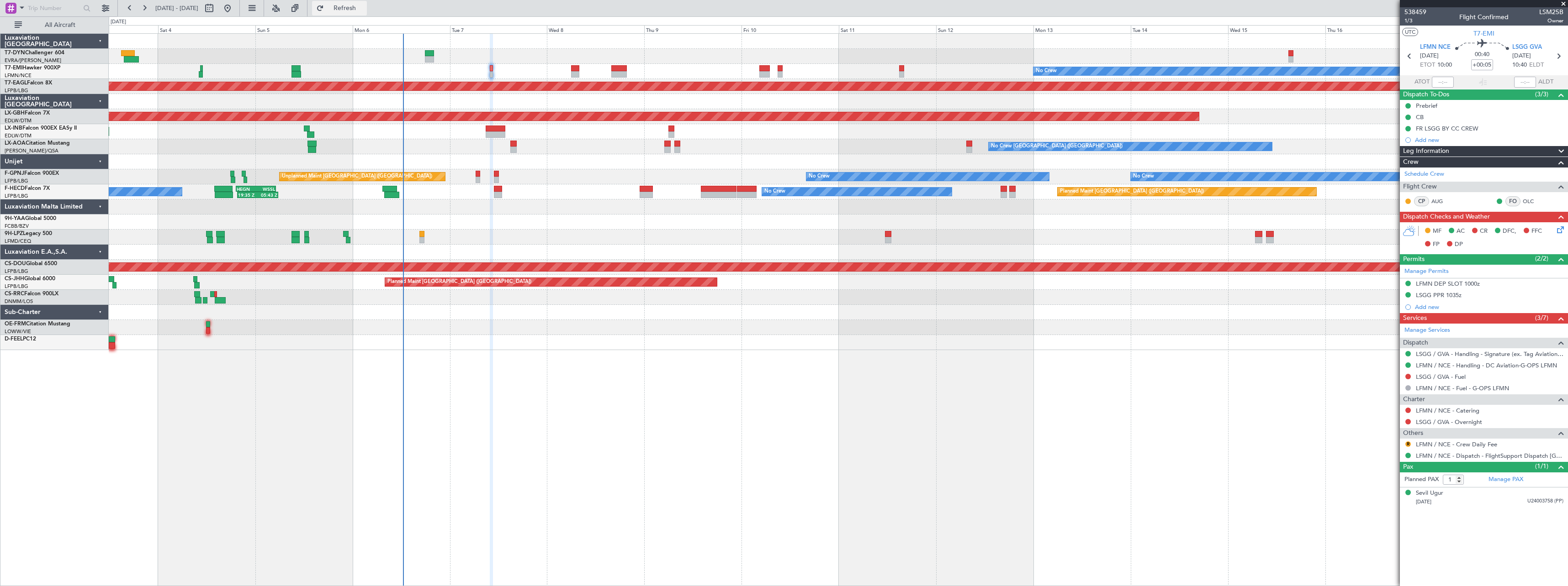
click at [364, 8] on span "Refresh" at bounding box center [345, 8] width 38 height 6
click at [1414, 18] on span "1/3" at bounding box center [1415, 21] width 22 height 8
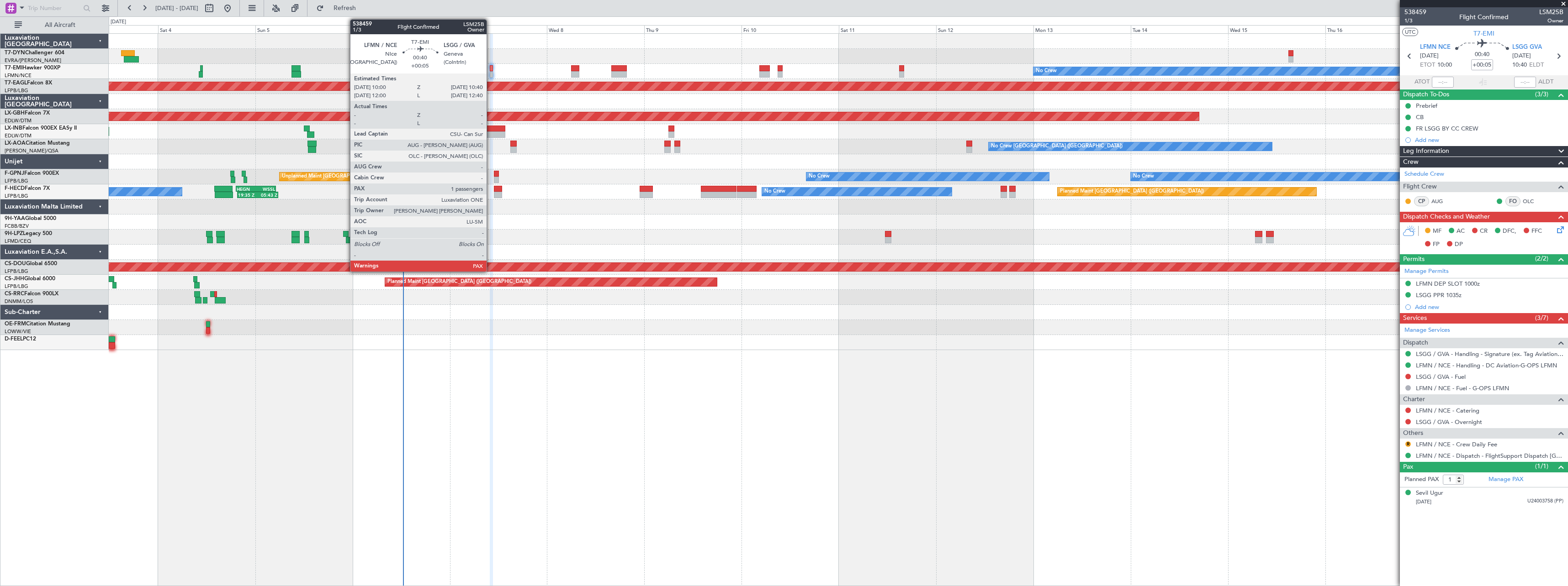
click at [491, 69] on div at bounding box center [491, 68] width 3 height 6
click at [489, 67] on div at bounding box center [491, 68] width 3 height 6
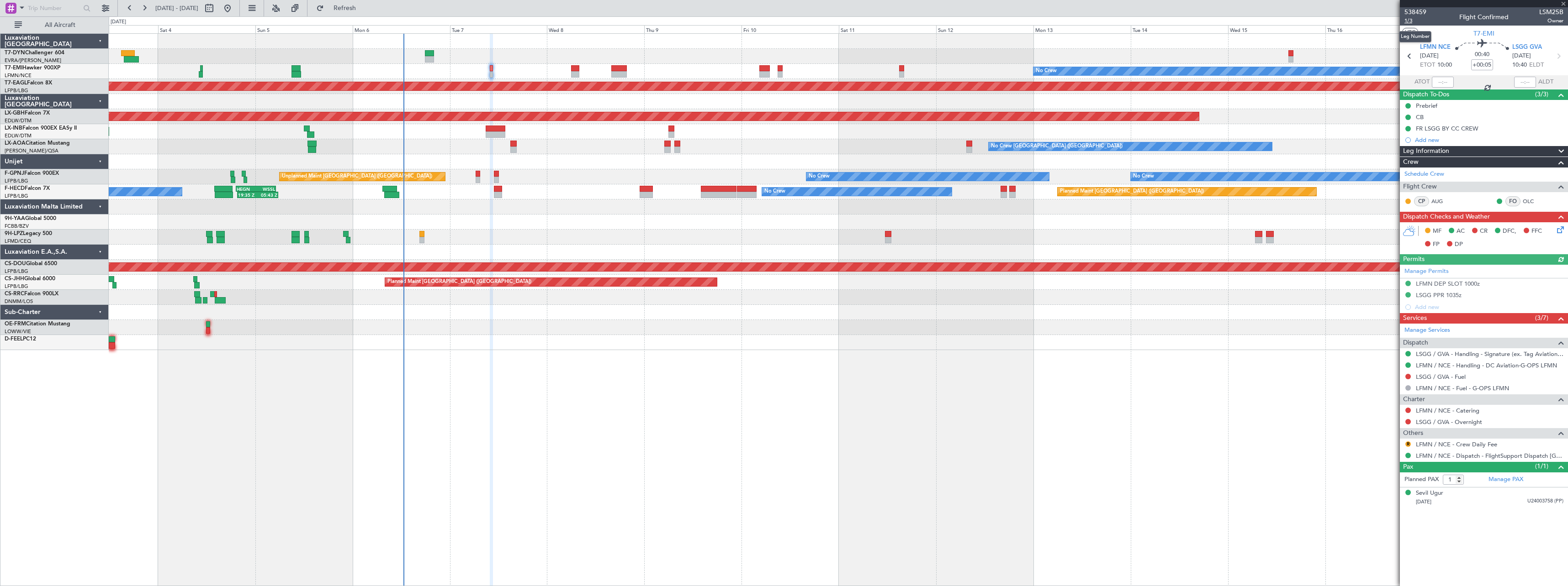
click at [1414, 21] on span "1/3" at bounding box center [1415, 21] width 22 height 8
click at [366, 15] on button "Refresh" at bounding box center [339, 8] width 55 height 15
click at [1406, 20] on span "1/3" at bounding box center [1415, 21] width 22 height 8
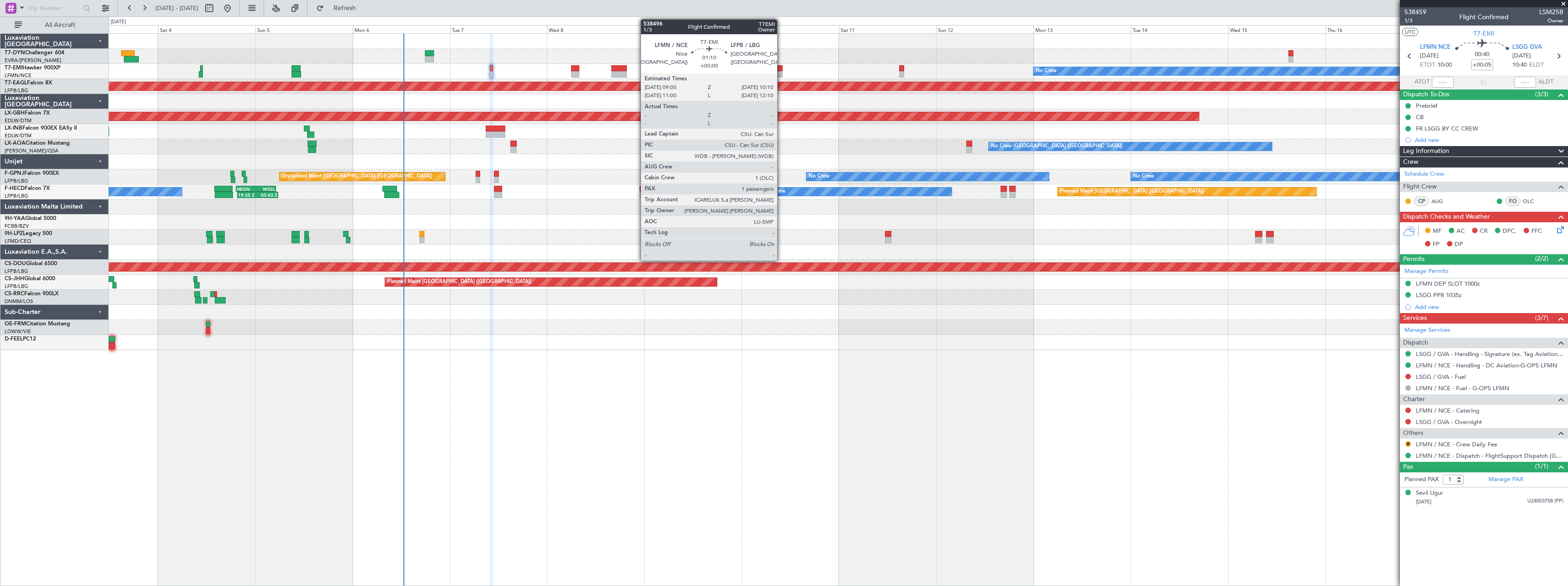
click at [781, 71] on div at bounding box center [780, 74] width 5 height 6
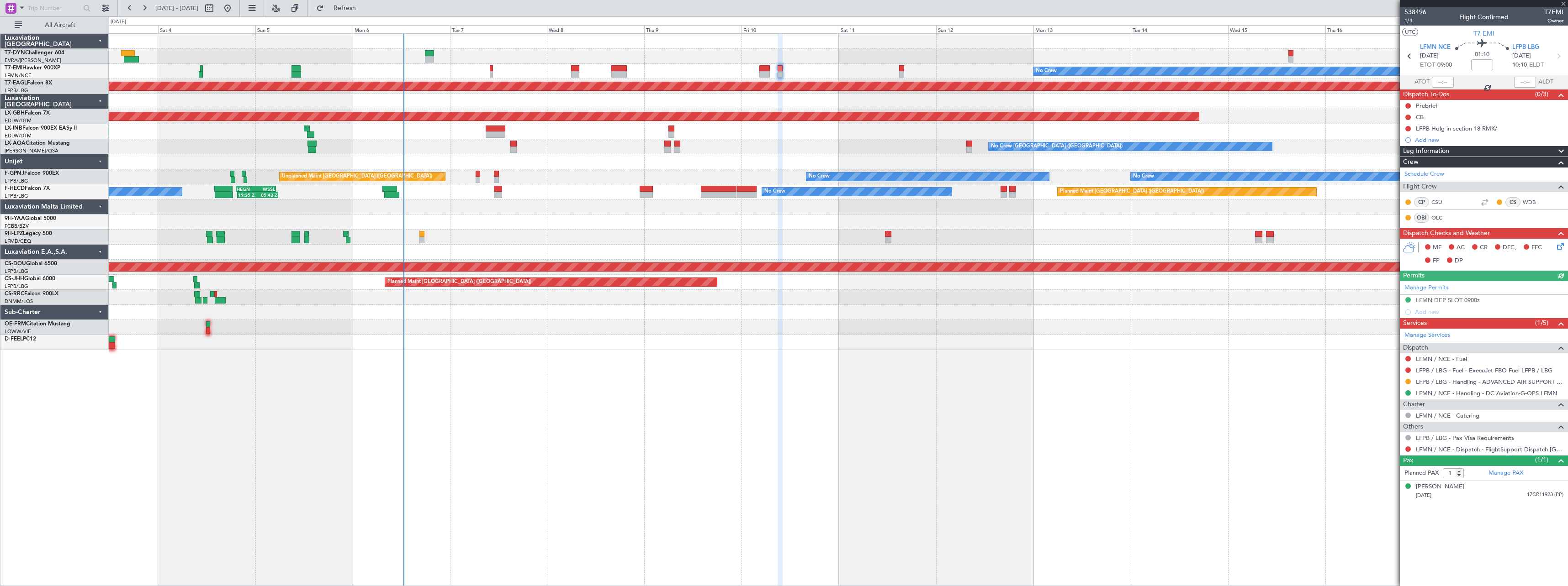
click at [1409, 20] on span "1/3" at bounding box center [1415, 21] width 22 height 8
click at [364, 12] on span "Refresh" at bounding box center [345, 8] width 38 height 6
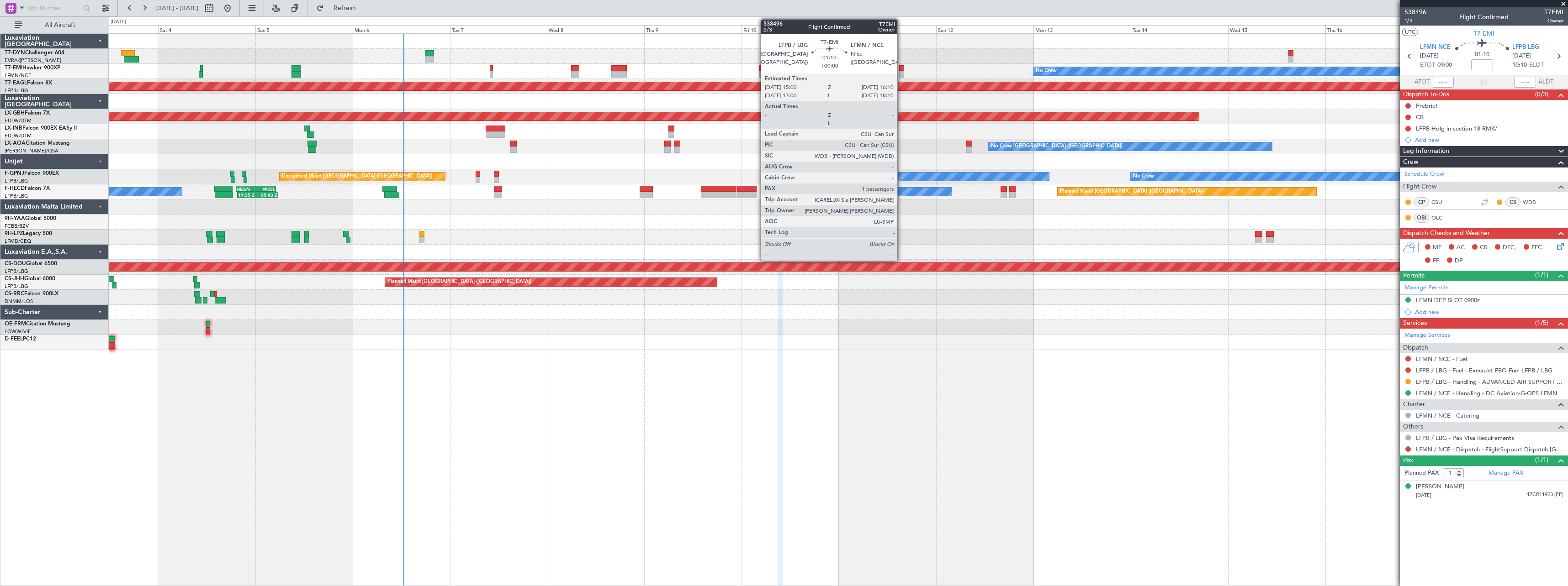
click at [901, 68] on div at bounding box center [901, 68] width 5 height 6
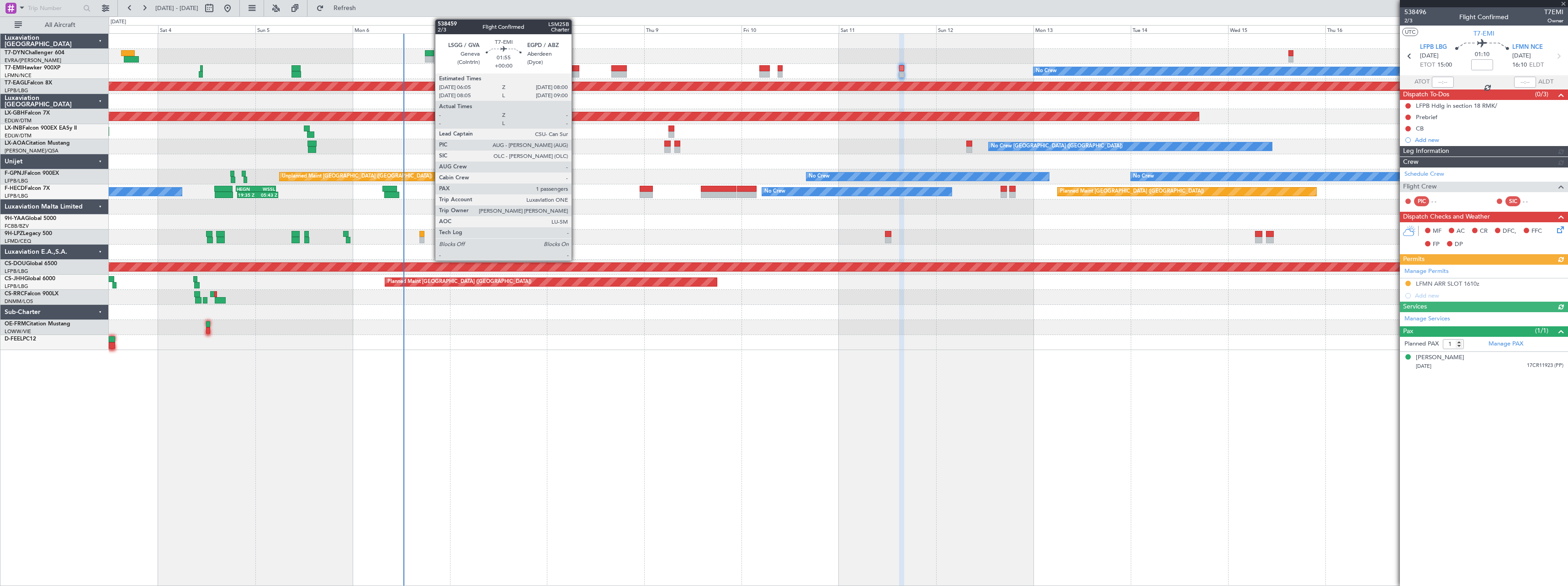
click at [575, 69] on div at bounding box center [575, 68] width 8 height 6
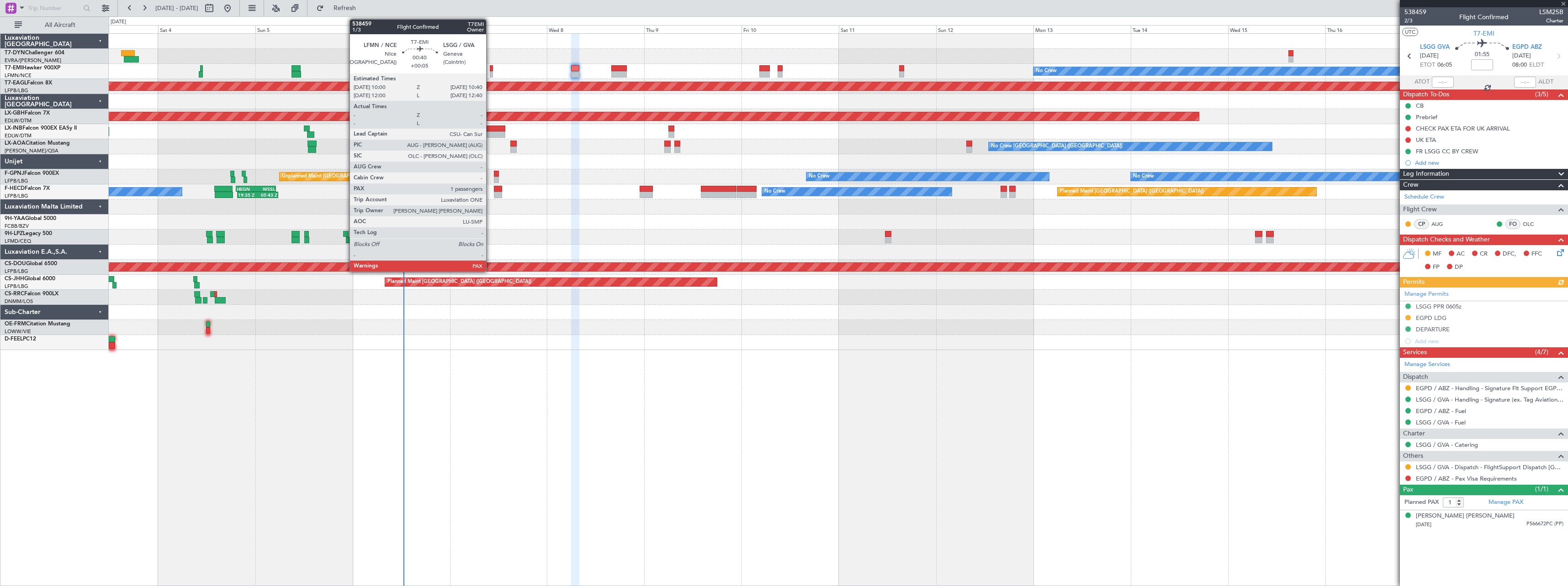
click at [490, 71] on div at bounding box center [491, 68] width 3 height 6
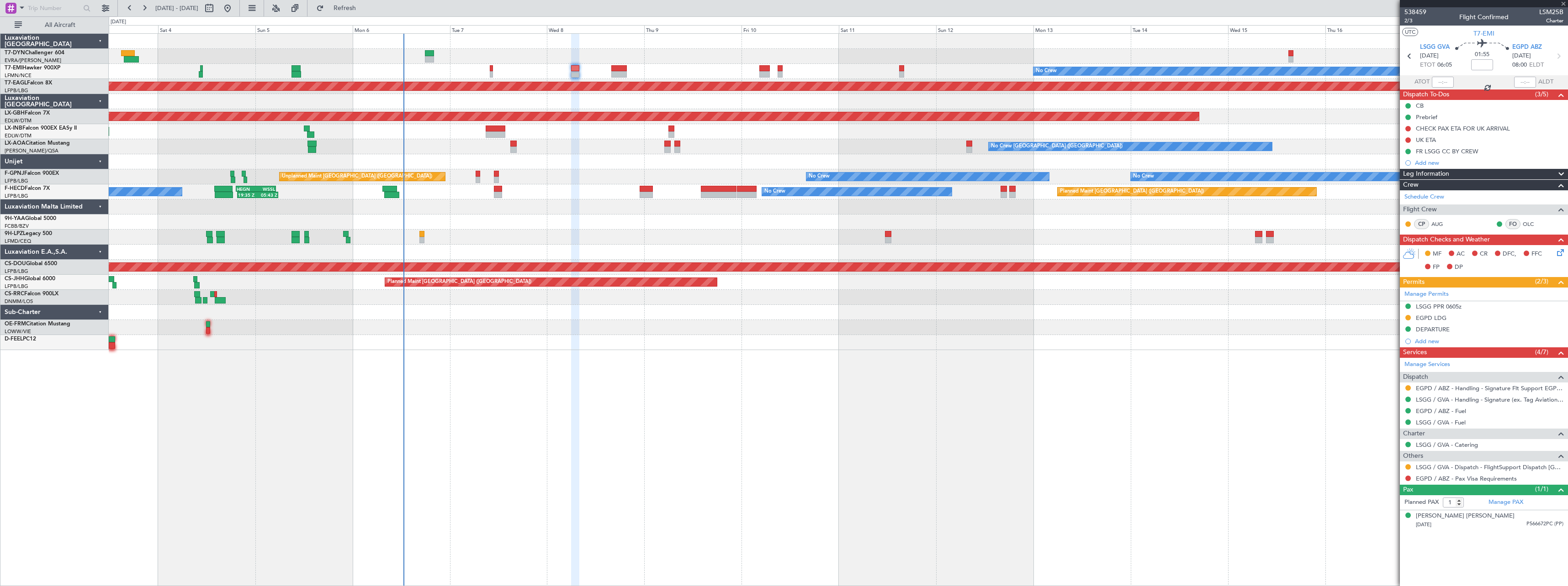
type input "+00:05"
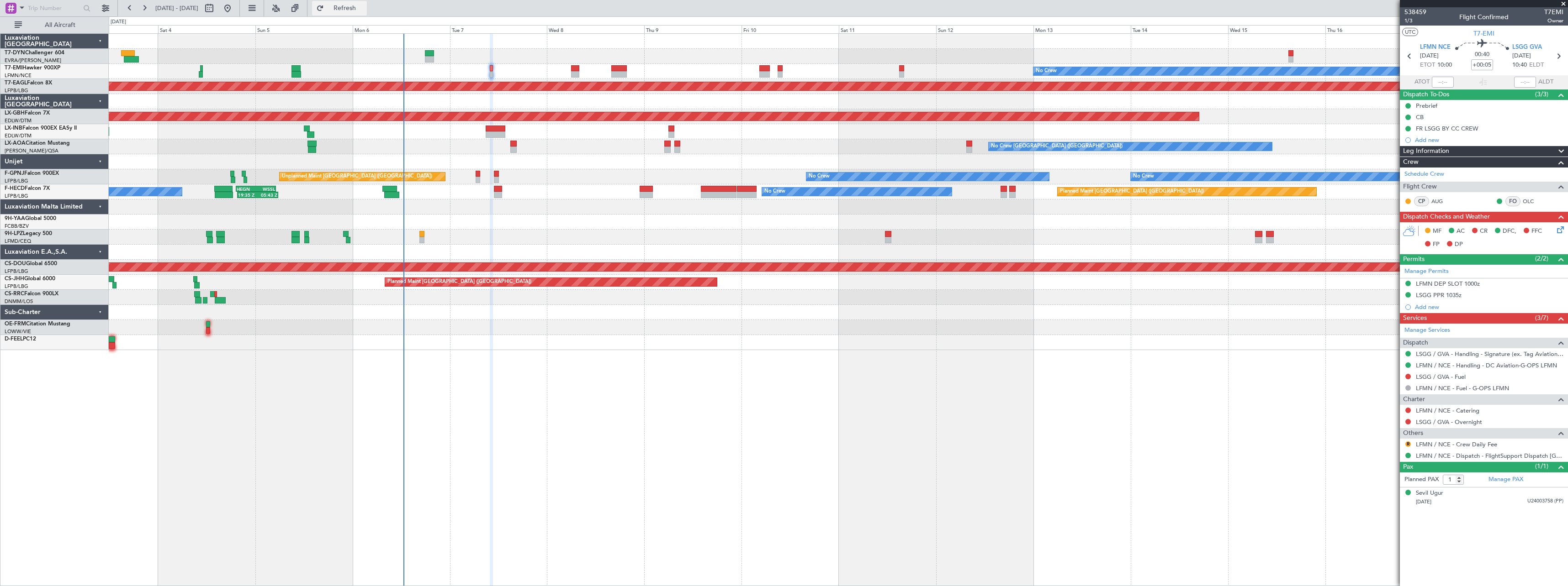
click at [350, 5] on button "Refresh" at bounding box center [339, 8] width 55 height 15
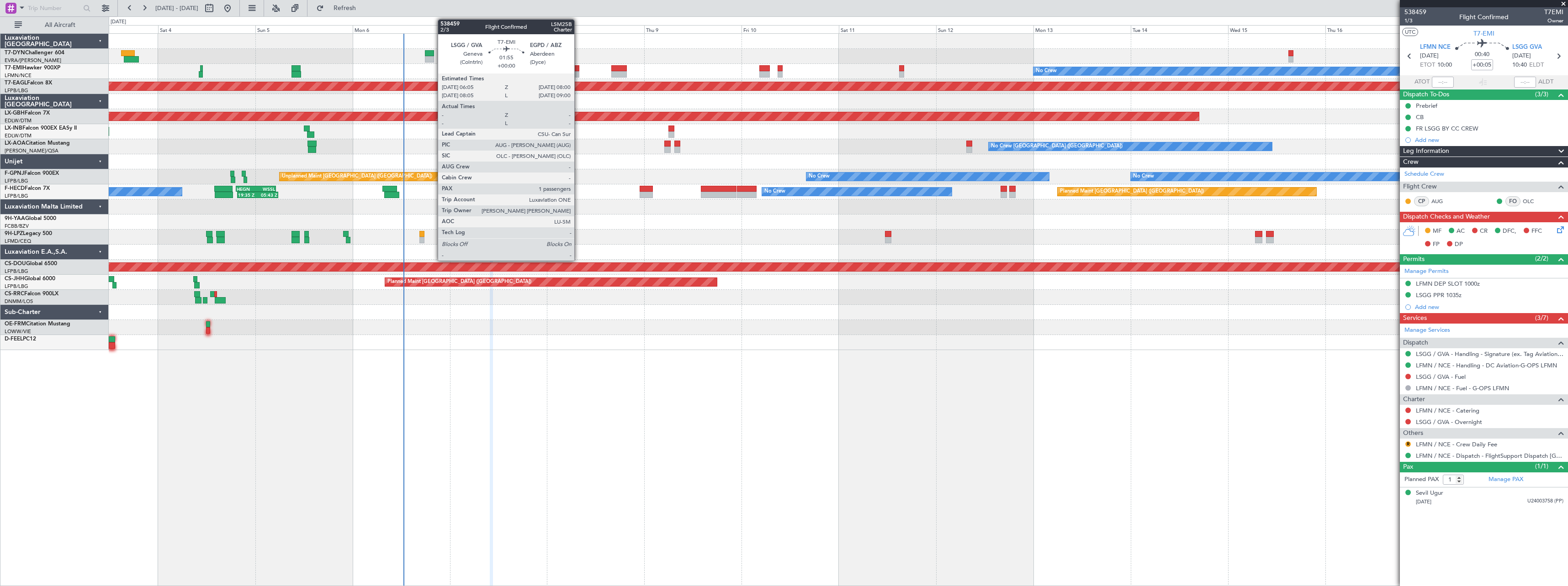
click at [578, 69] on div at bounding box center [575, 68] width 8 height 6
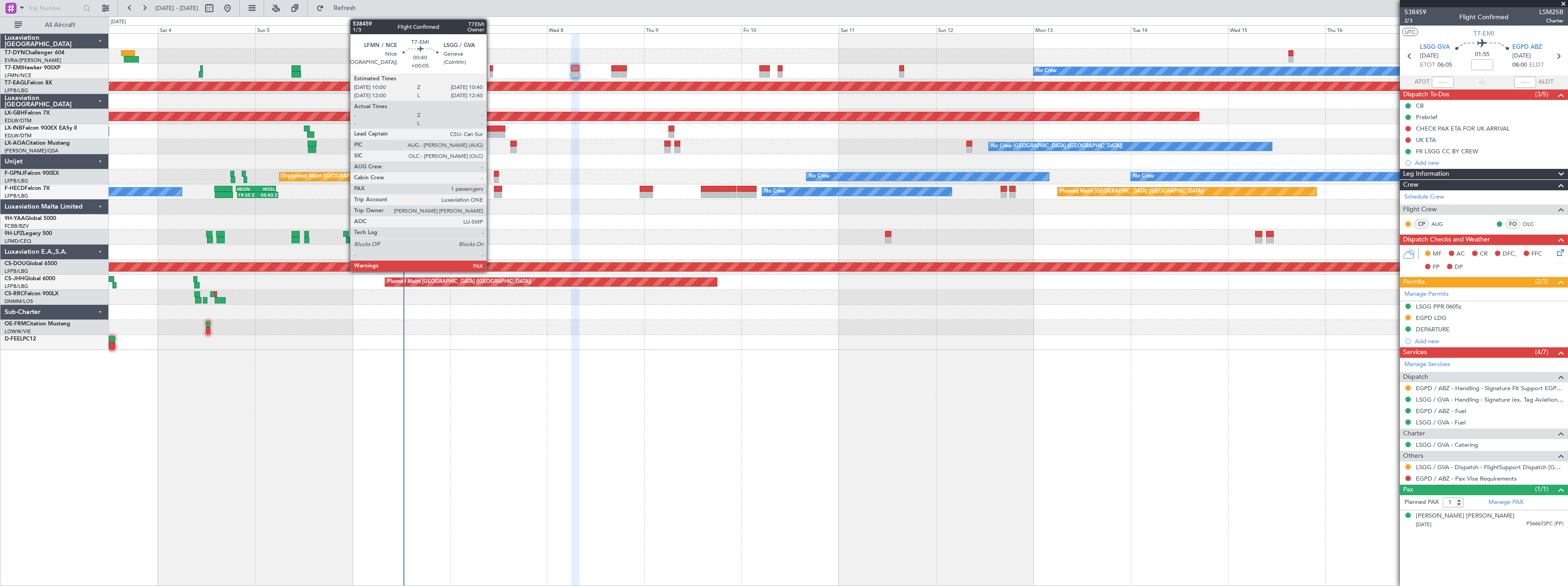
click at [491, 69] on div at bounding box center [491, 68] width 3 height 6
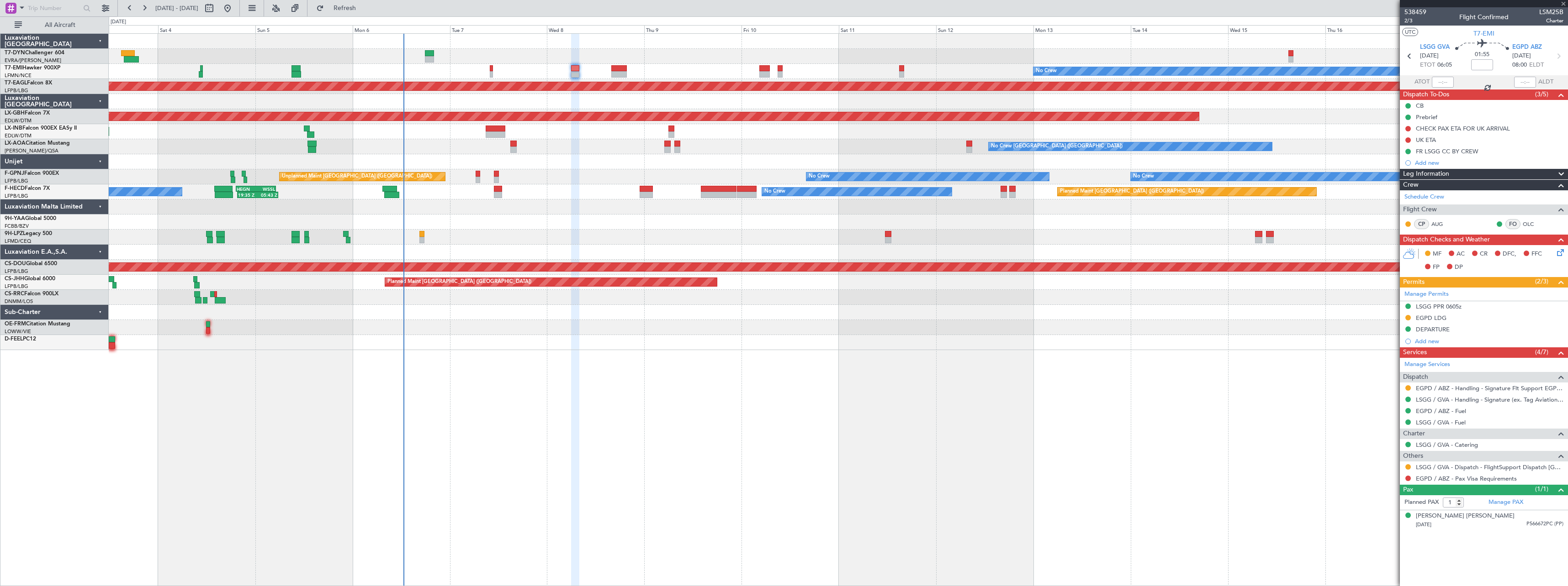
type input "+00:05"
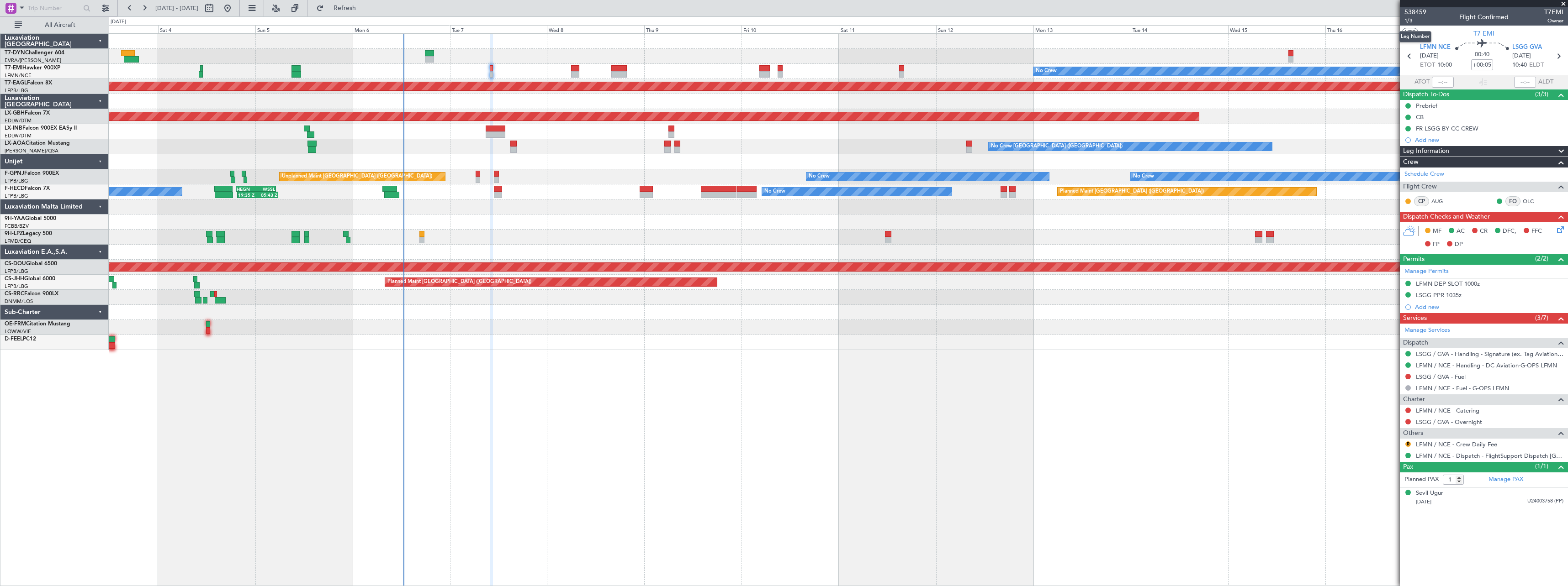
click at [1411, 19] on span "1/3" at bounding box center [1415, 21] width 22 height 8
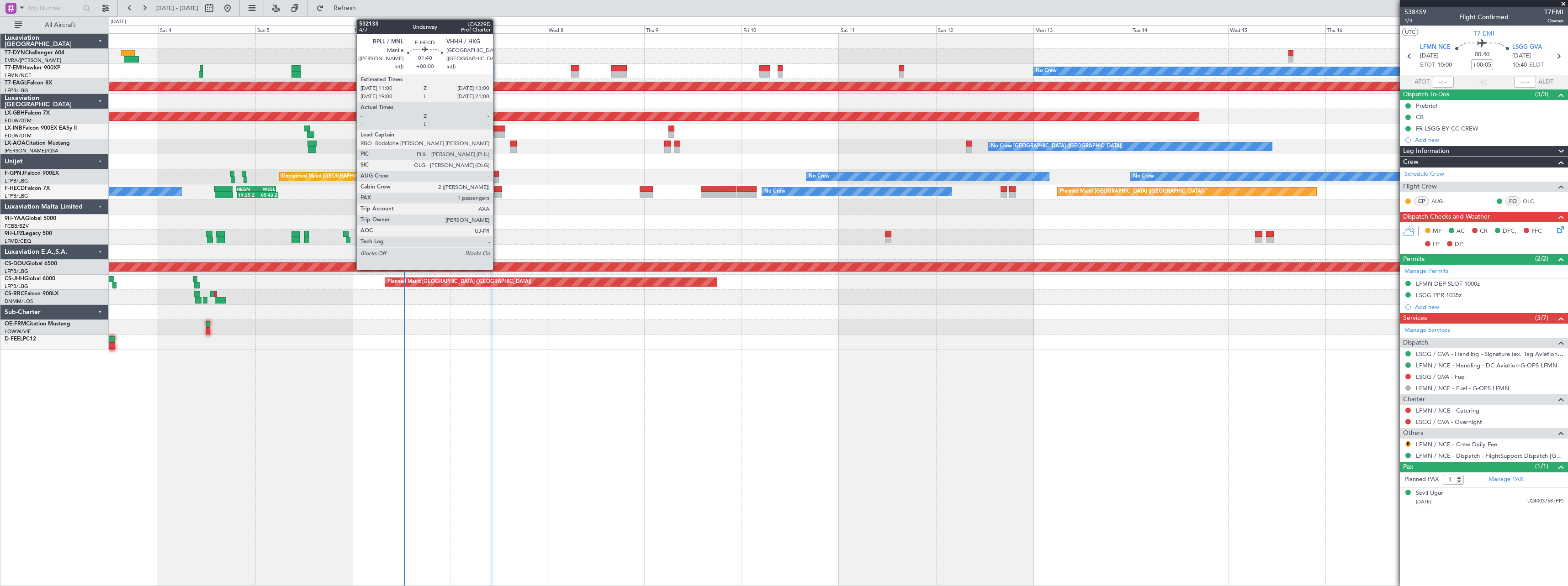
click at [497, 194] on div at bounding box center [498, 195] width 8 height 6
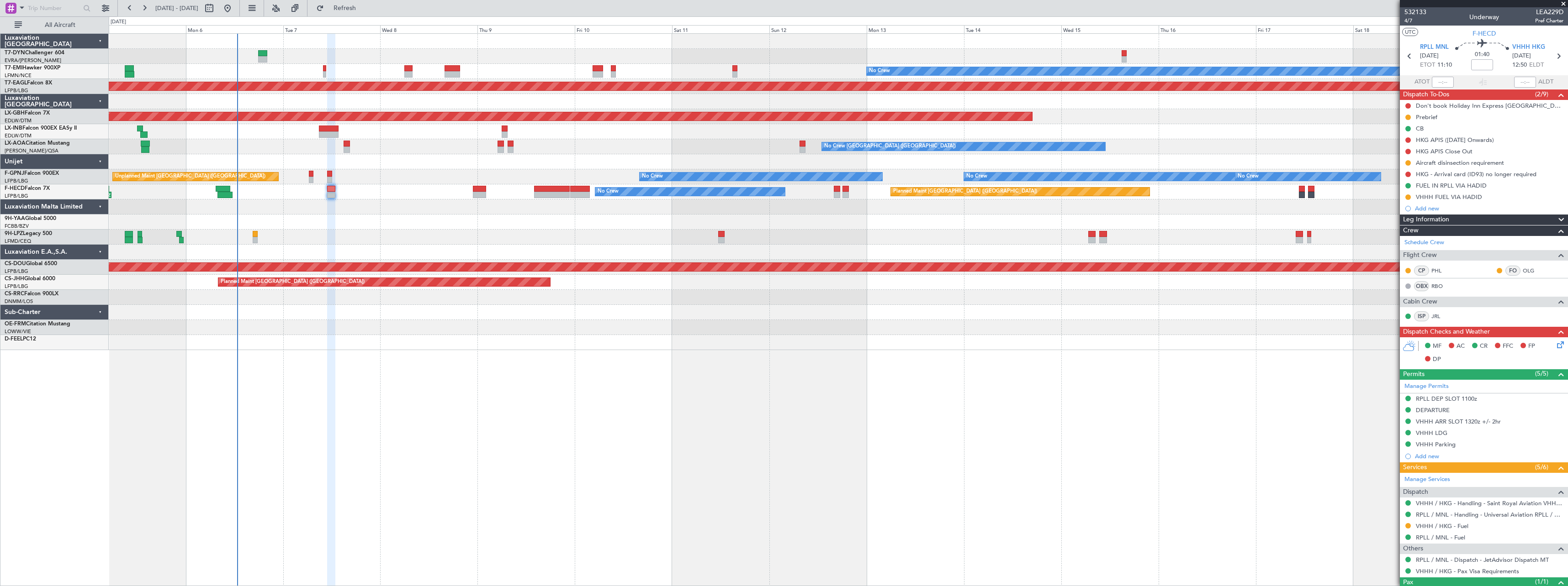
click at [386, 320] on div at bounding box center [838, 328] width 1459 height 15
click at [366, 15] on button "Refresh" at bounding box center [339, 8] width 55 height 15
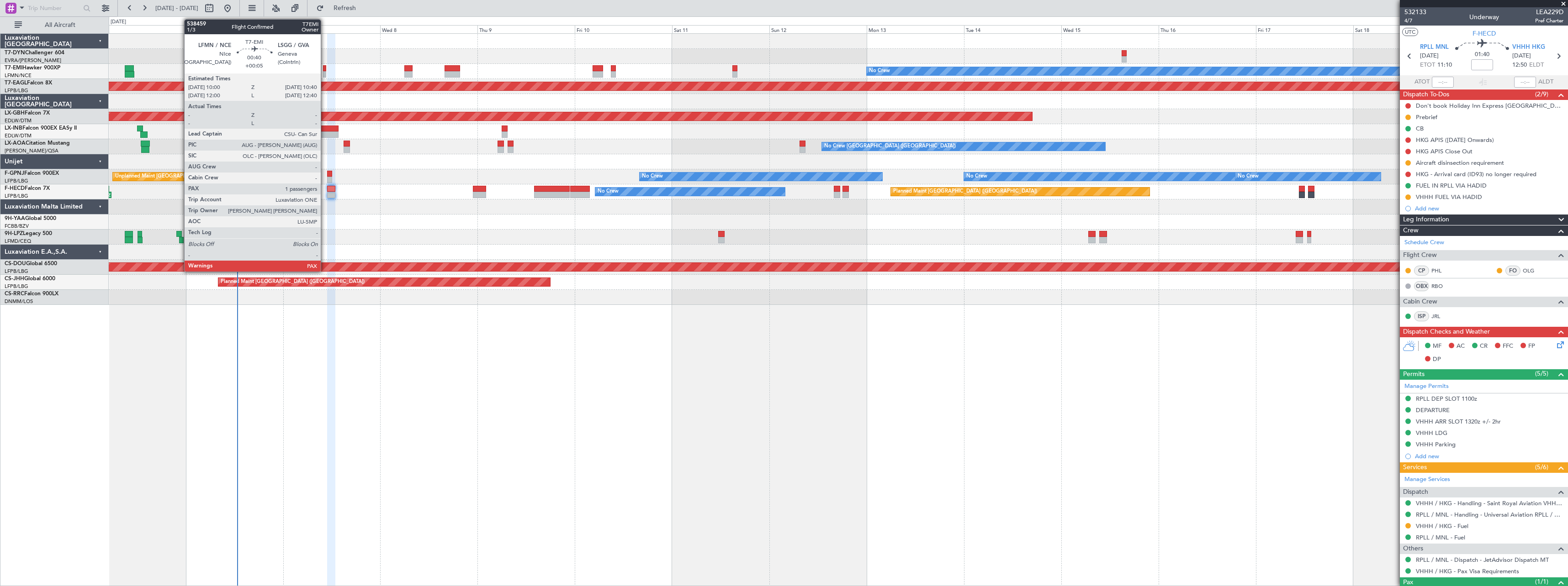
click at [325, 71] on div at bounding box center [324, 68] width 3 height 6
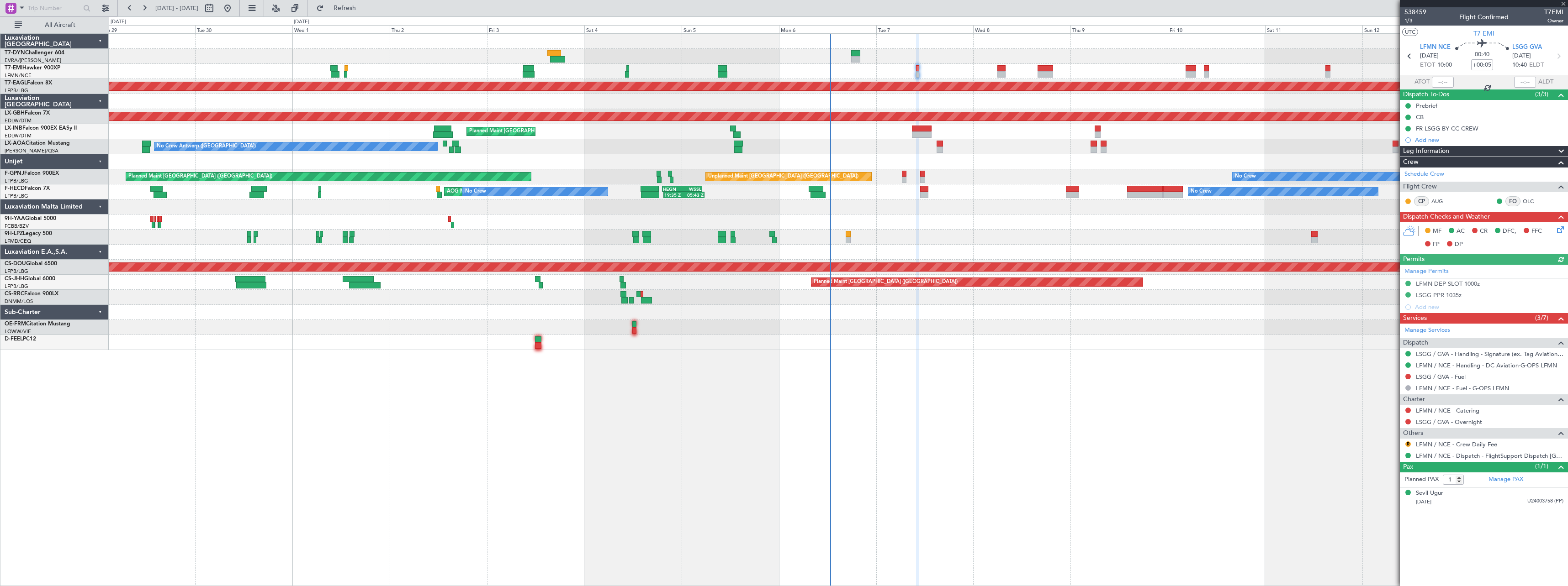
click at [1560, 230] on icon at bounding box center [1559, 229] width 8 height 8
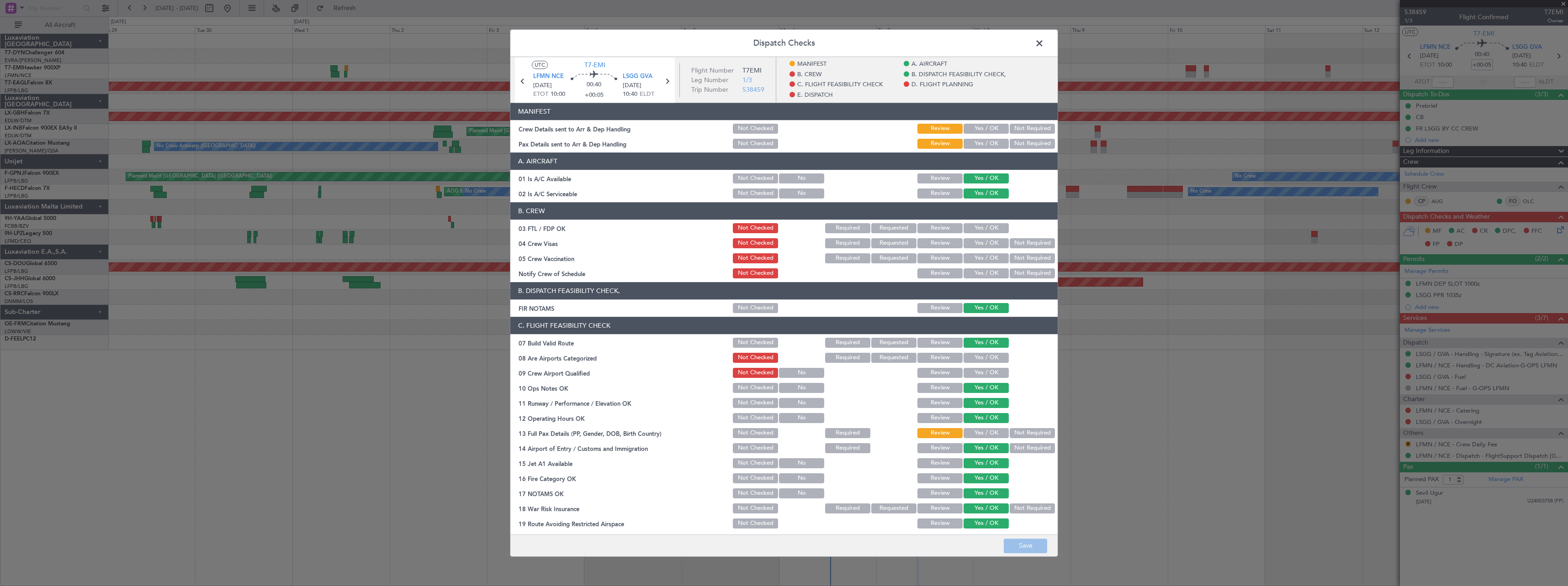
click at [981, 128] on button "Yes / OK" at bounding box center [986, 128] width 45 height 10
click at [979, 144] on button "Yes / OK" at bounding box center [986, 144] width 45 height 10
click at [1035, 548] on button "Save" at bounding box center [1025, 546] width 43 height 15
click at [1044, 41] on span at bounding box center [1044, 46] width 0 height 18
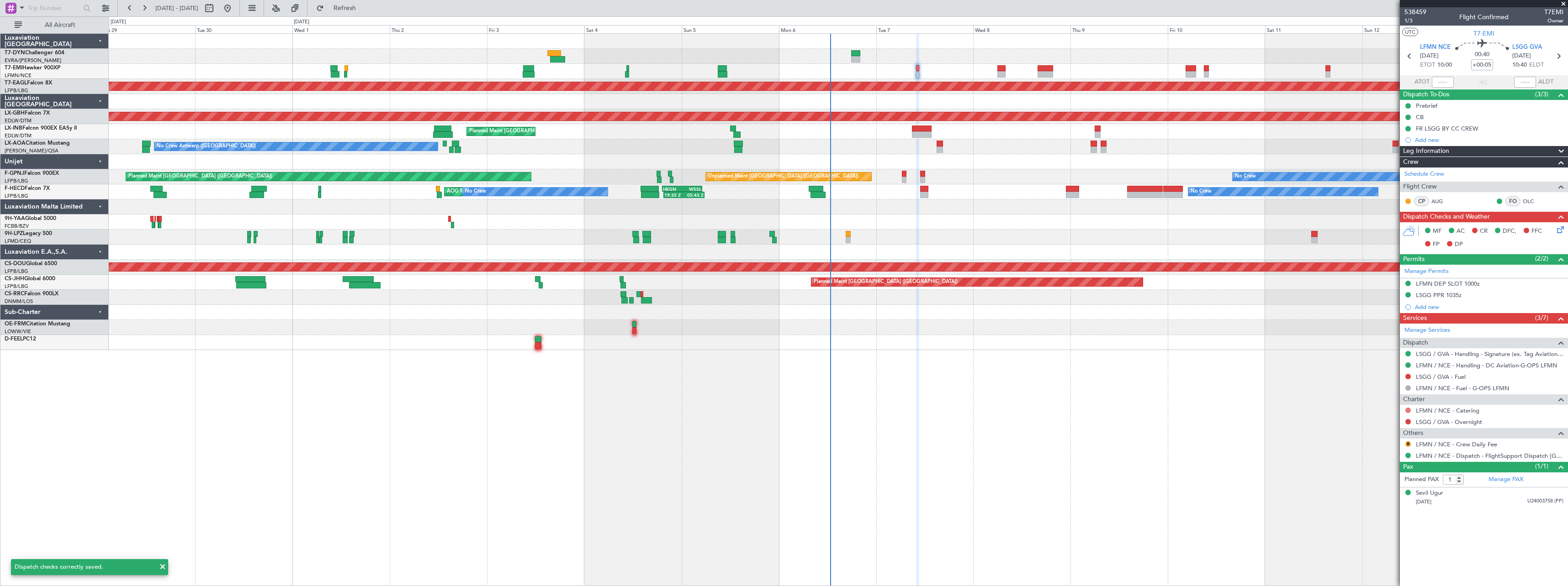
click at [1407, 412] on button at bounding box center [1407, 410] width 5 height 5
click at [1383, 426] on span "Not Required" at bounding box center [1386, 423] width 37 height 9
click at [1382, 423] on div "No Crew Planned Maint [GEOGRAPHIC_DATA] (Al Maktoum Intl) Planned Maint Nurnber…" at bounding box center [838, 310] width 1459 height 553
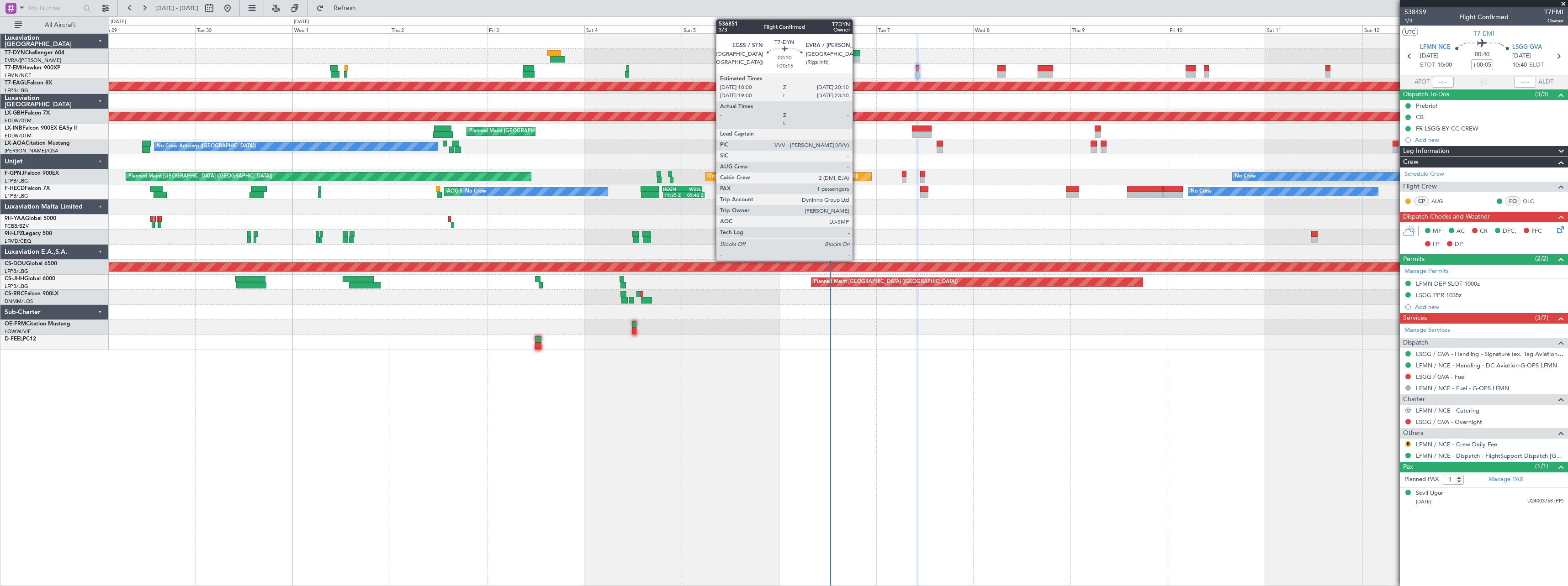
click at [857, 52] on div at bounding box center [856, 53] width 9 height 6
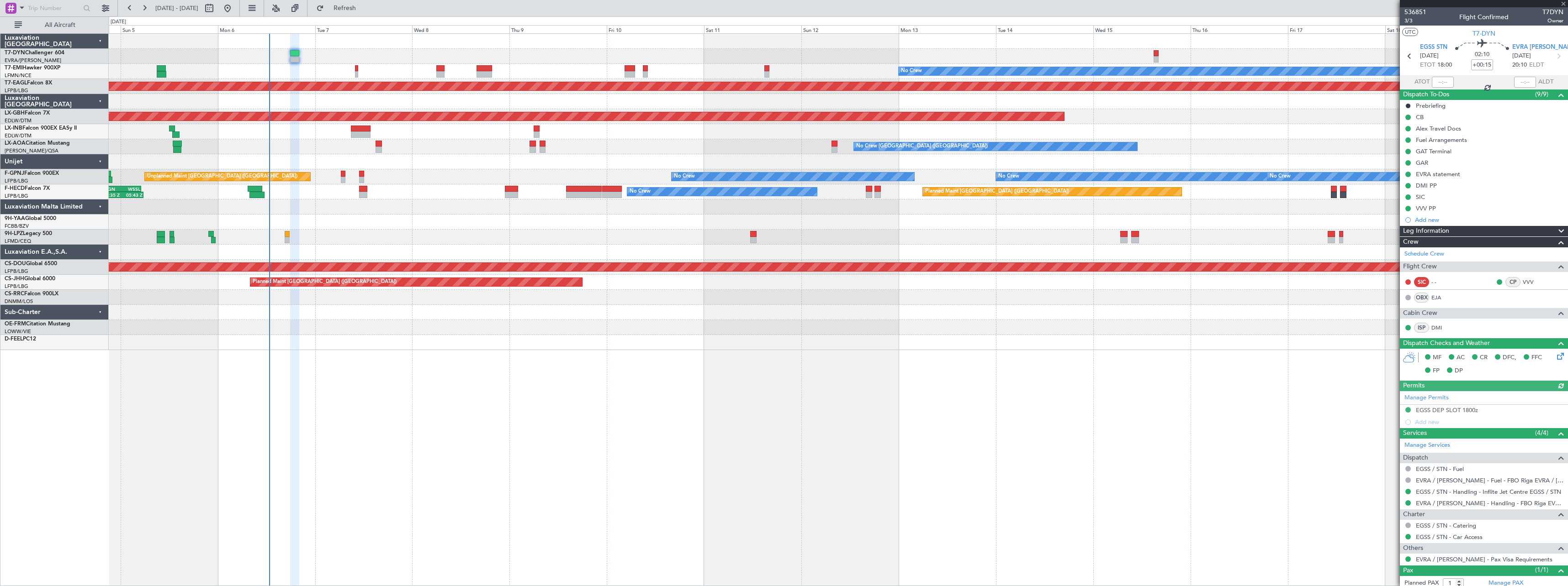
click at [580, 396] on div "No Crew Planned Maint [GEOGRAPHIC_DATA] (Al Maktoum Intl) Planned Maint Nurnber…" at bounding box center [838, 310] width 1459 height 553
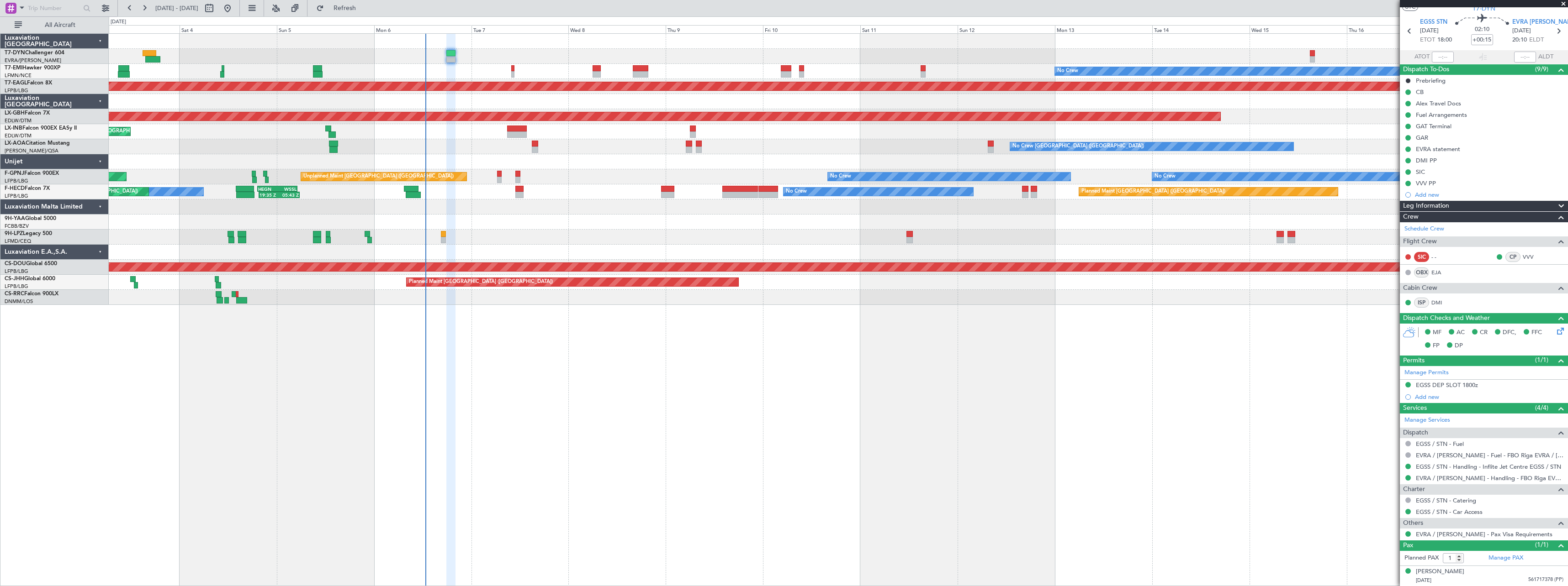
click at [535, 333] on div "No Crew Planned Maint [GEOGRAPHIC_DATA] (Al Maktoum Intl) Planned Maint Nurnber…" at bounding box center [838, 310] width 1459 height 553
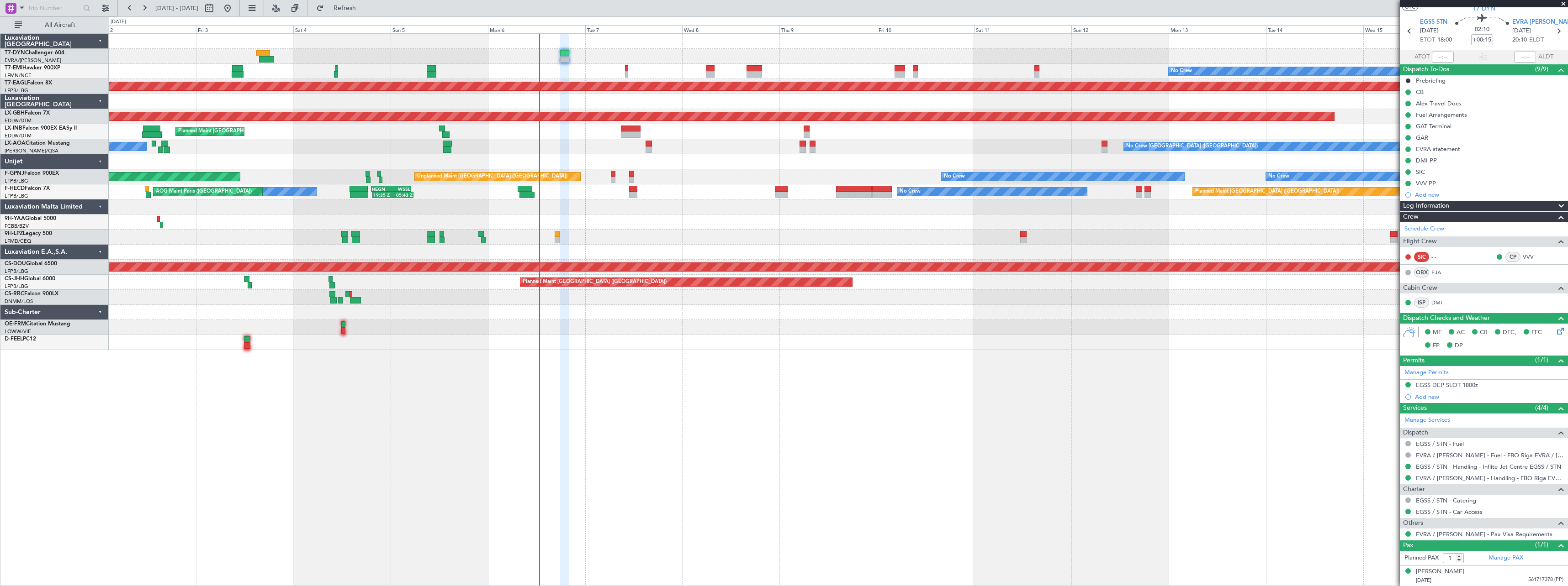
click at [622, 369] on div "No Crew Planned Maint [GEOGRAPHIC_DATA] (Al Maktoum Intl) Planned Maint Nurnber…" at bounding box center [838, 310] width 1459 height 553
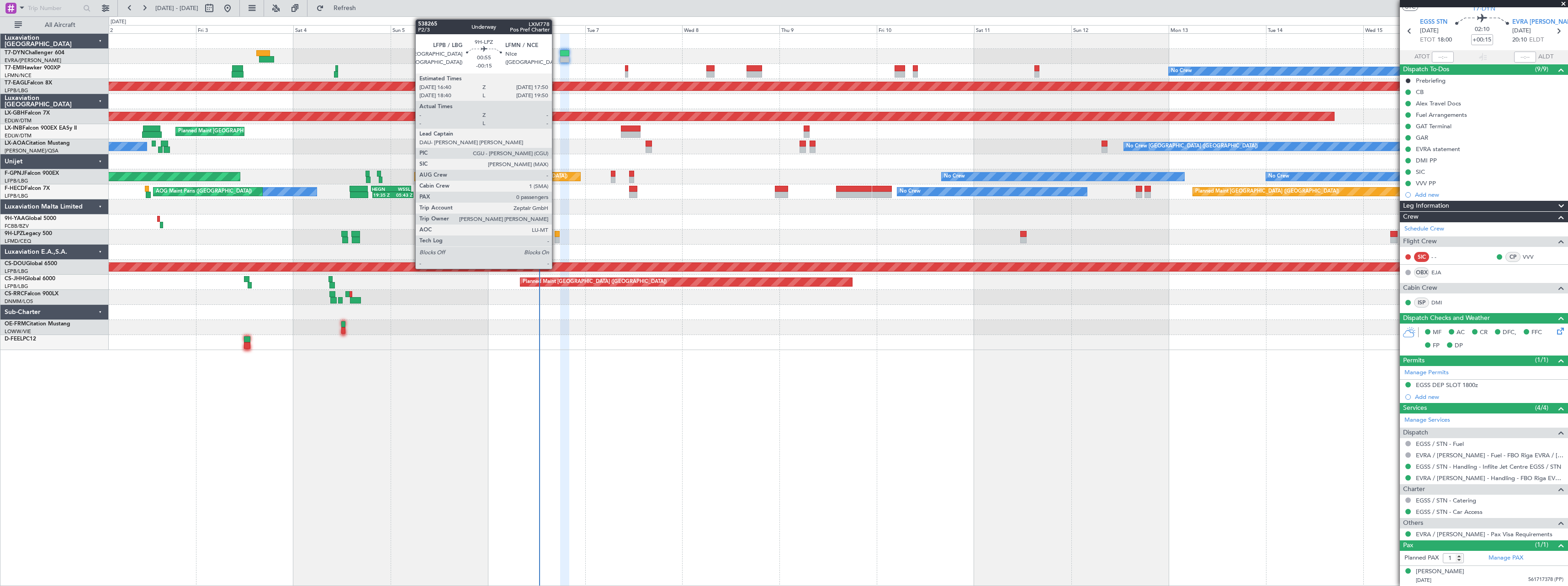
click at [556, 233] on div at bounding box center [557, 234] width 5 height 6
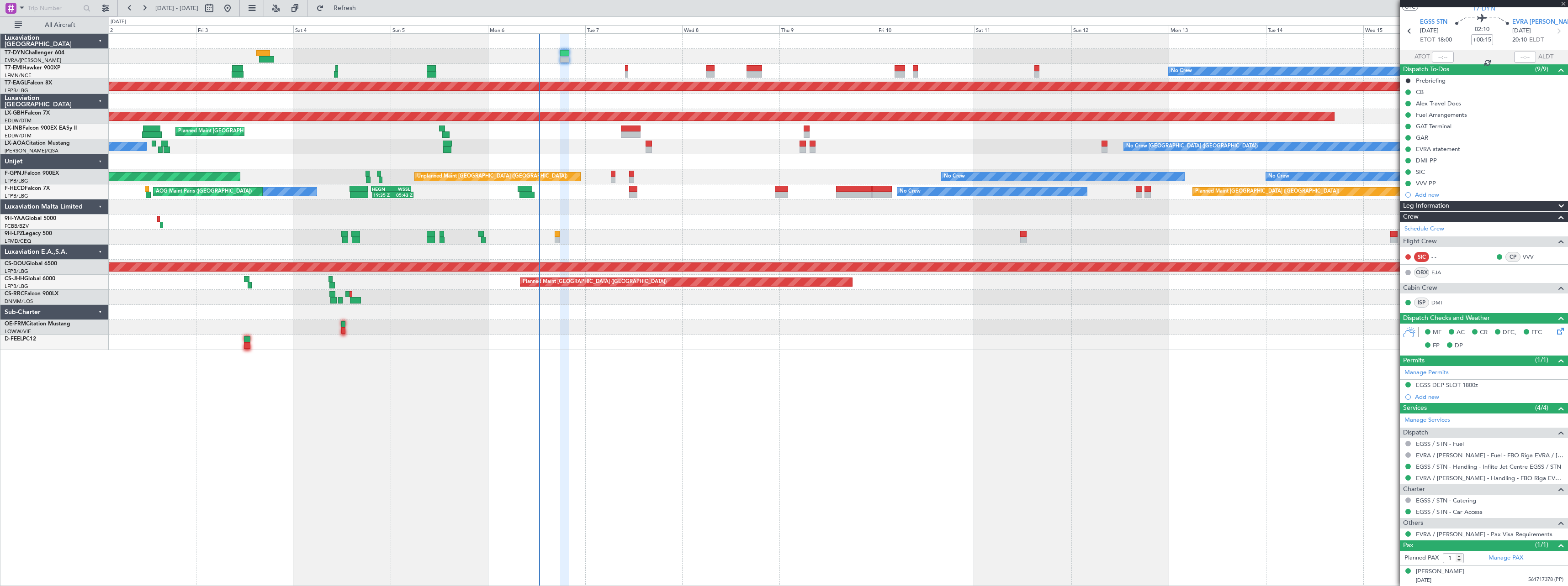
type input "-00:15"
type input "0"
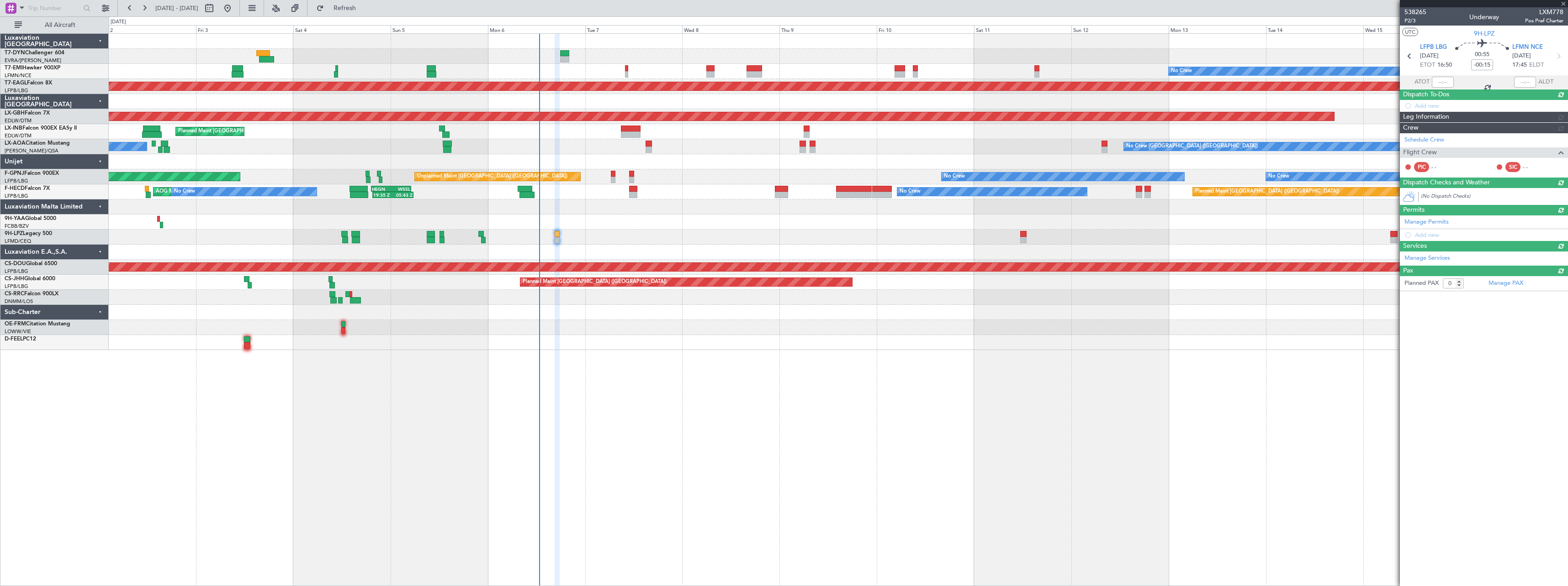
scroll to position [0, 0]
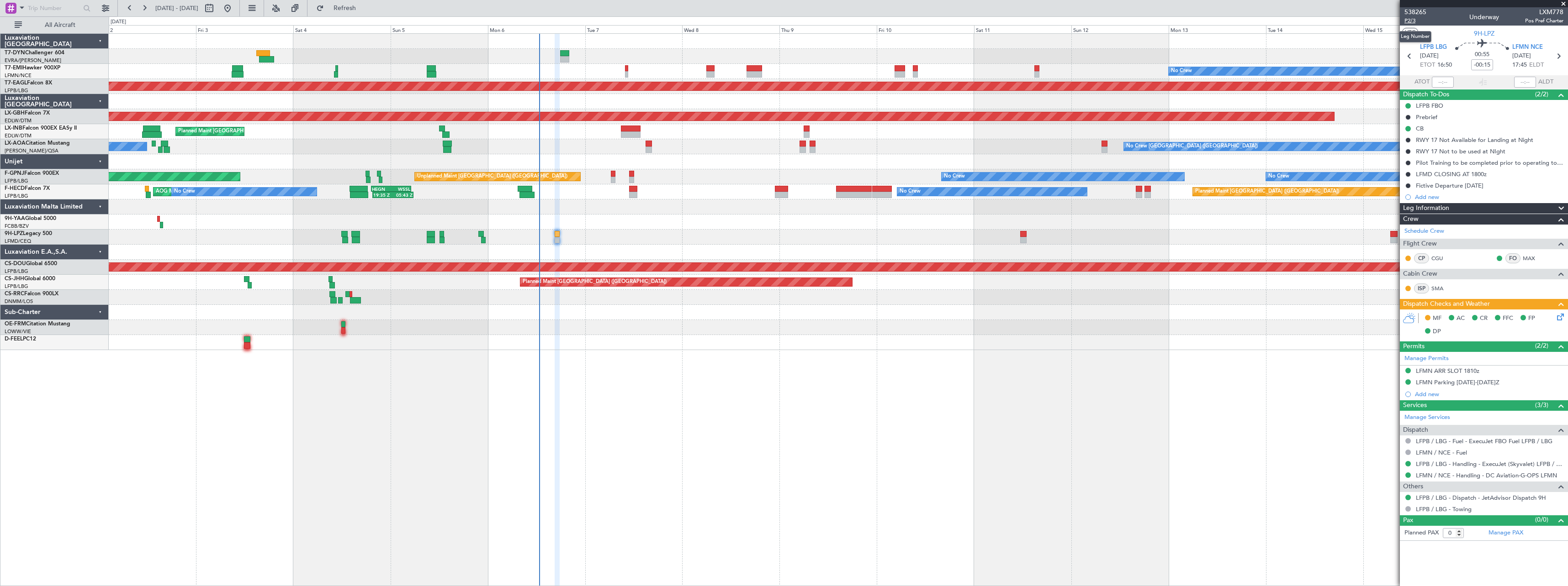
click at [1413, 22] on span "P2/3" at bounding box center [1415, 21] width 22 height 8
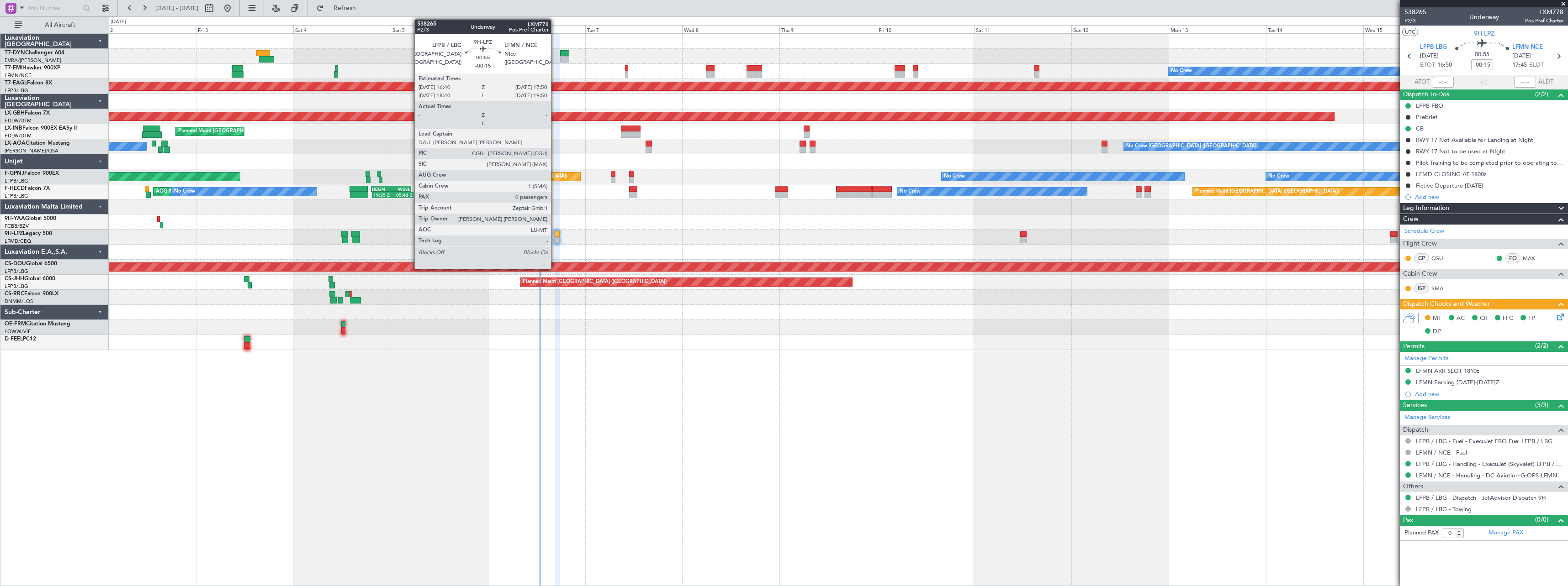
click at [555, 236] on div at bounding box center [557, 234] width 5 height 6
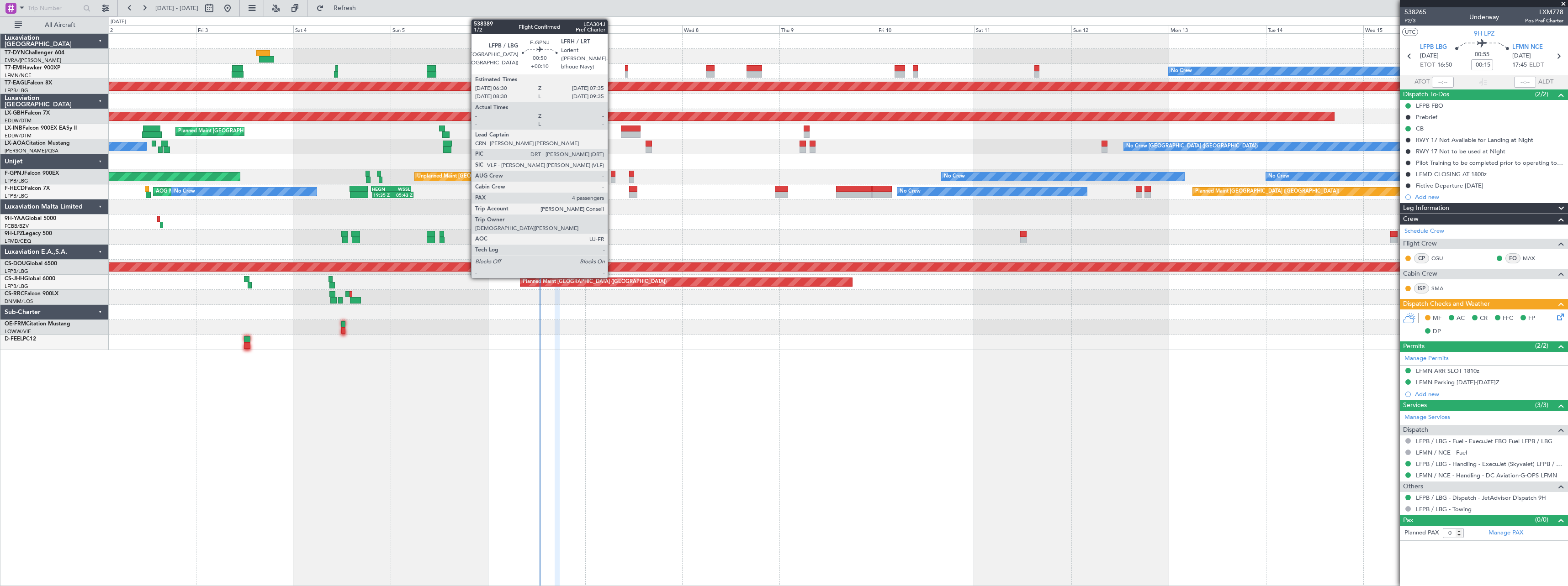
click at [612, 178] on div at bounding box center [613, 180] width 5 height 6
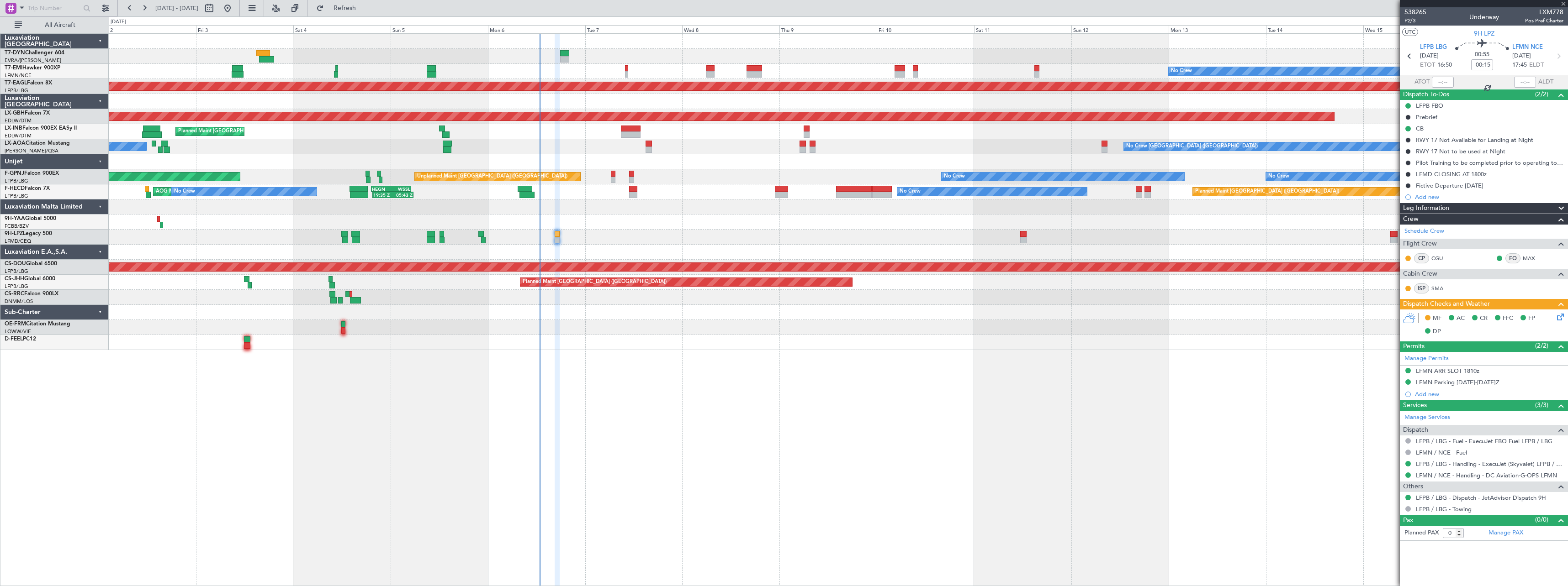
type input "+00:10"
type input "4"
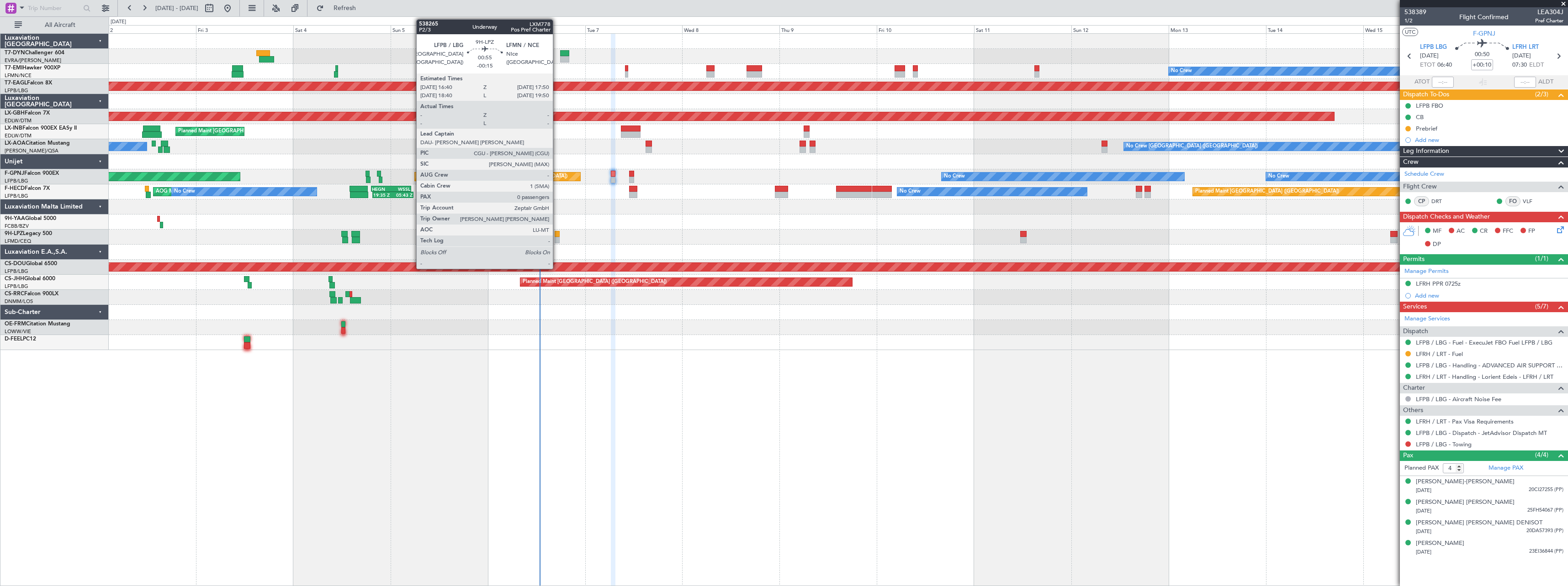
click at [557, 235] on div at bounding box center [557, 234] width 5 height 6
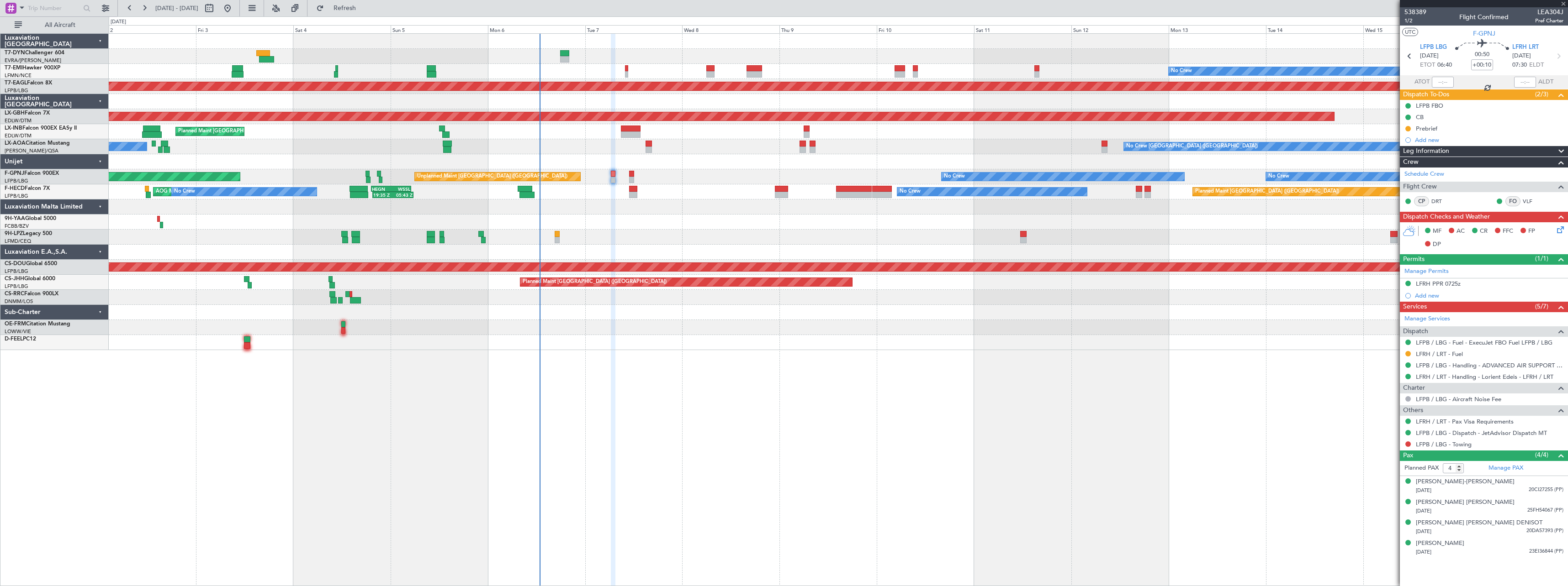
type input "-00:15"
type input "0"
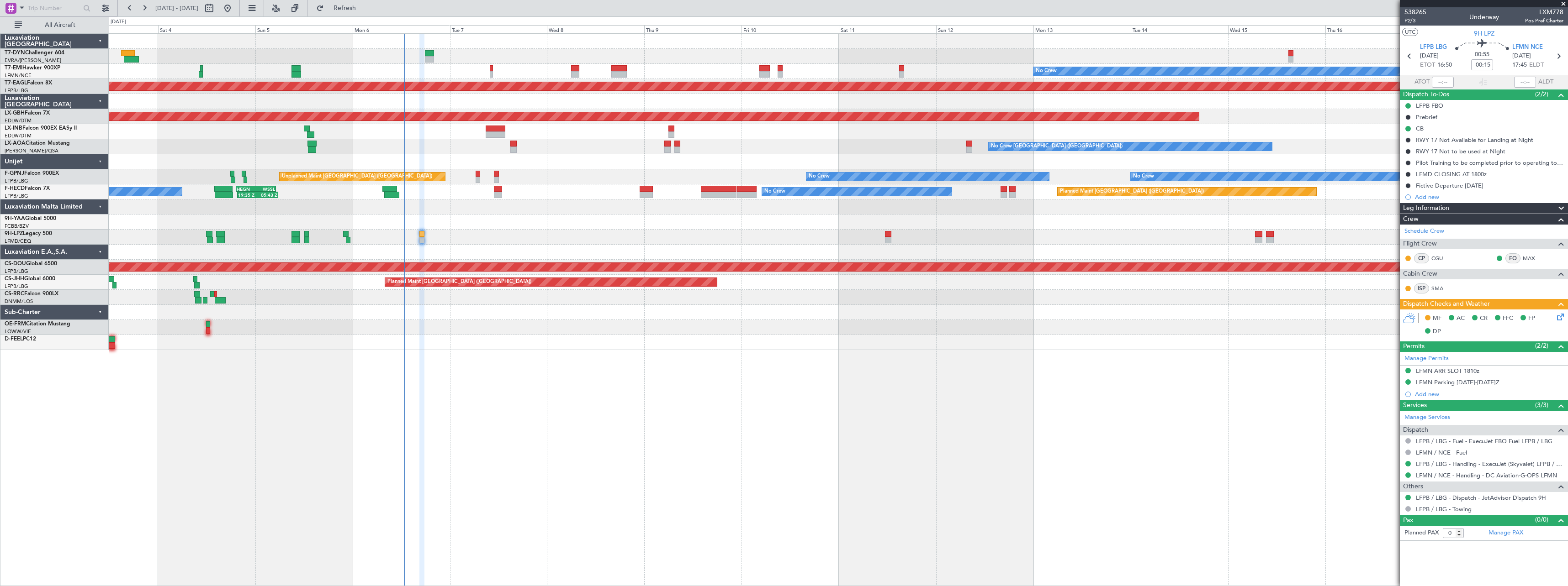
click at [440, 347] on div at bounding box center [838, 343] width 1459 height 15
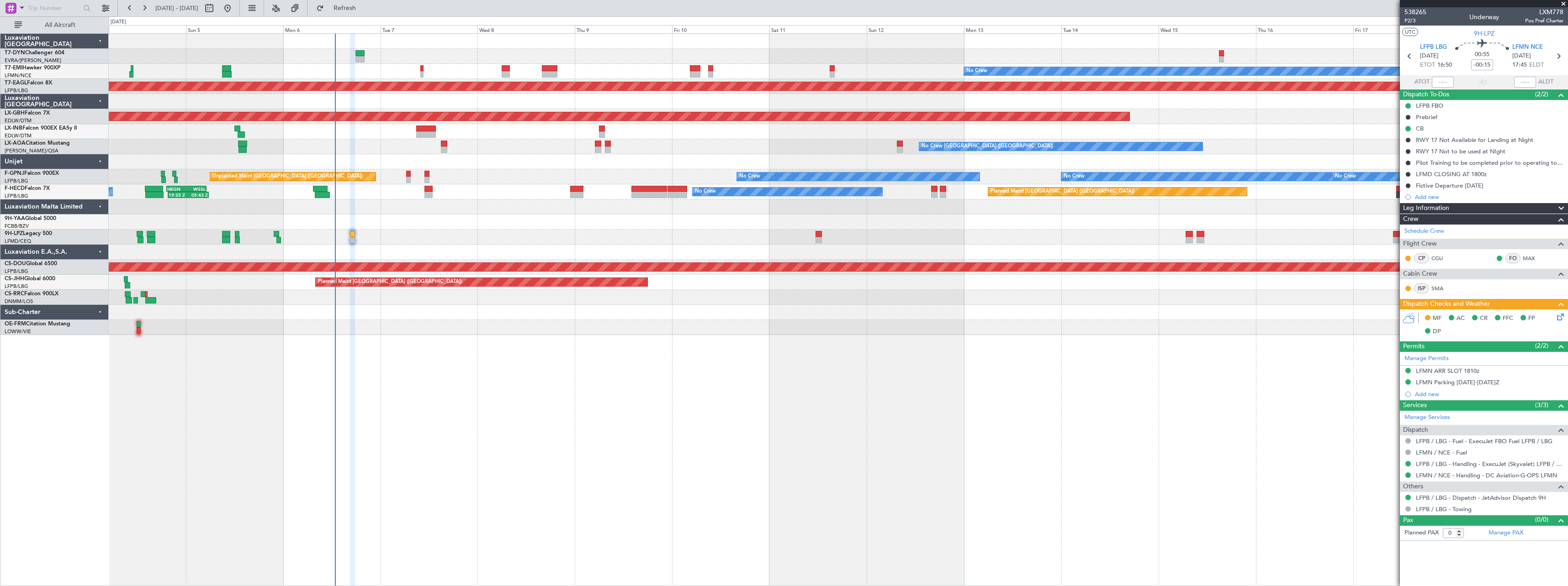
click at [585, 339] on div "No Crew Planned Maint [GEOGRAPHIC_DATA] (Al Maktoum Intl) Planned Maint Nurnber…" at bounding box center [838, 310] width 1459 height 553
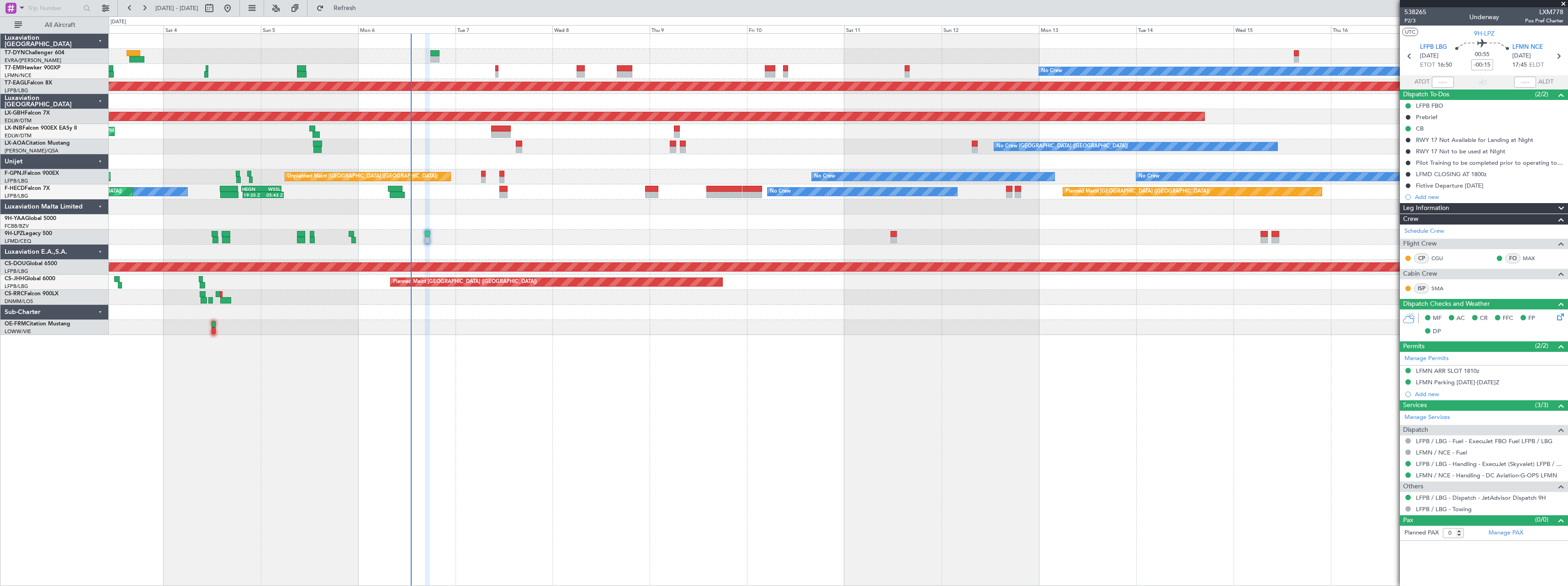
click at [332, 306] on div "No Crew Planned Maint [GEOGRAPHIC_DATA] (Al Maktoum Intl) Planned Maint Nurnber…" at bounding box center [838, 184] width 1459 height 301
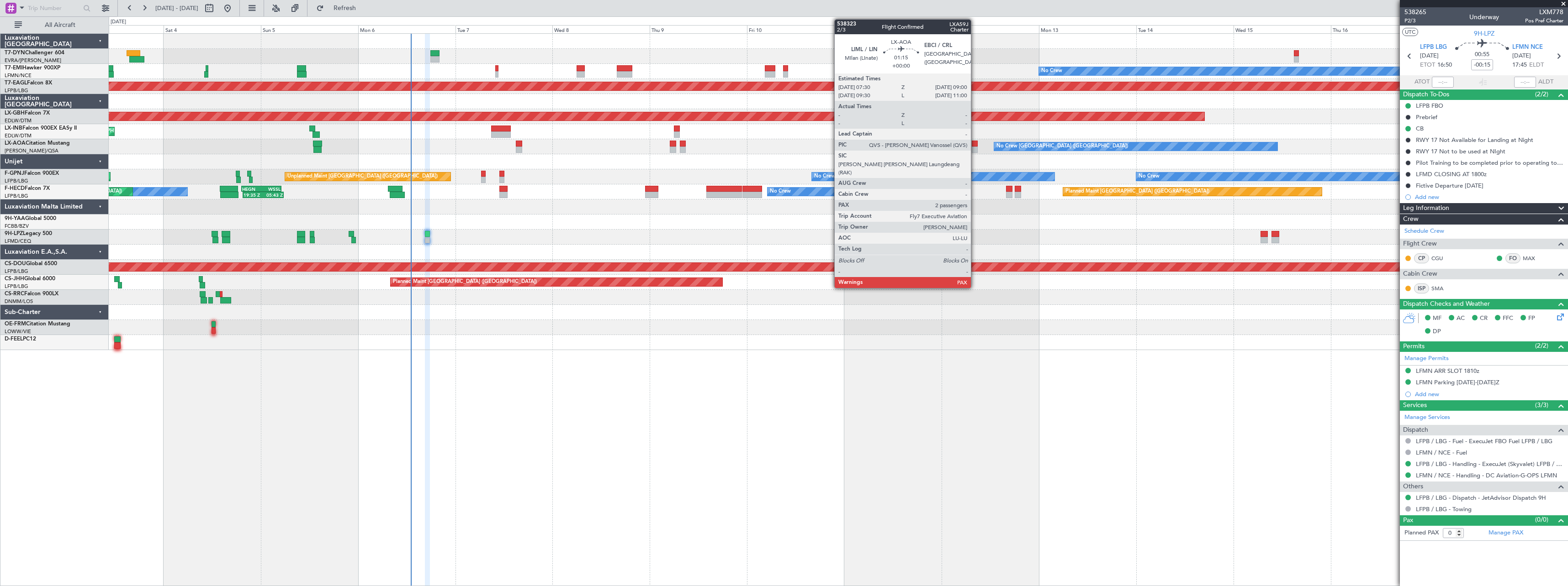
click at [975, 146] on div at bounding box center [975, 144] width 6 height 6
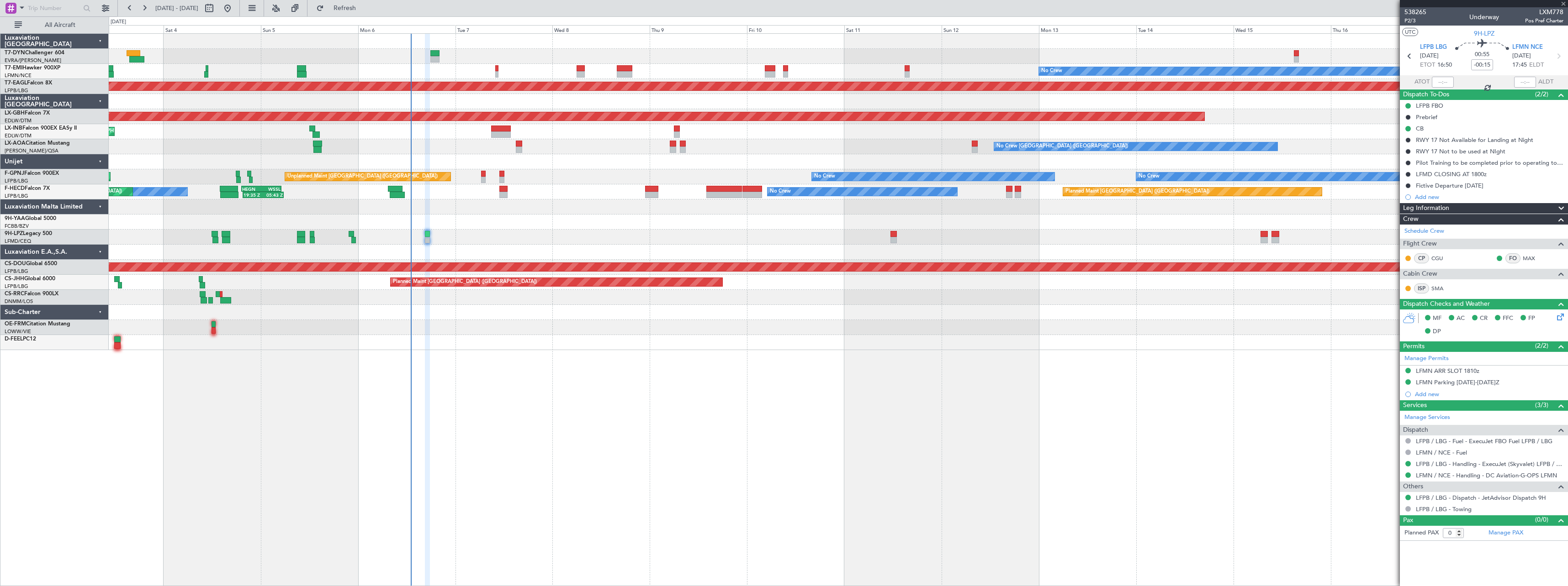
type input "2"
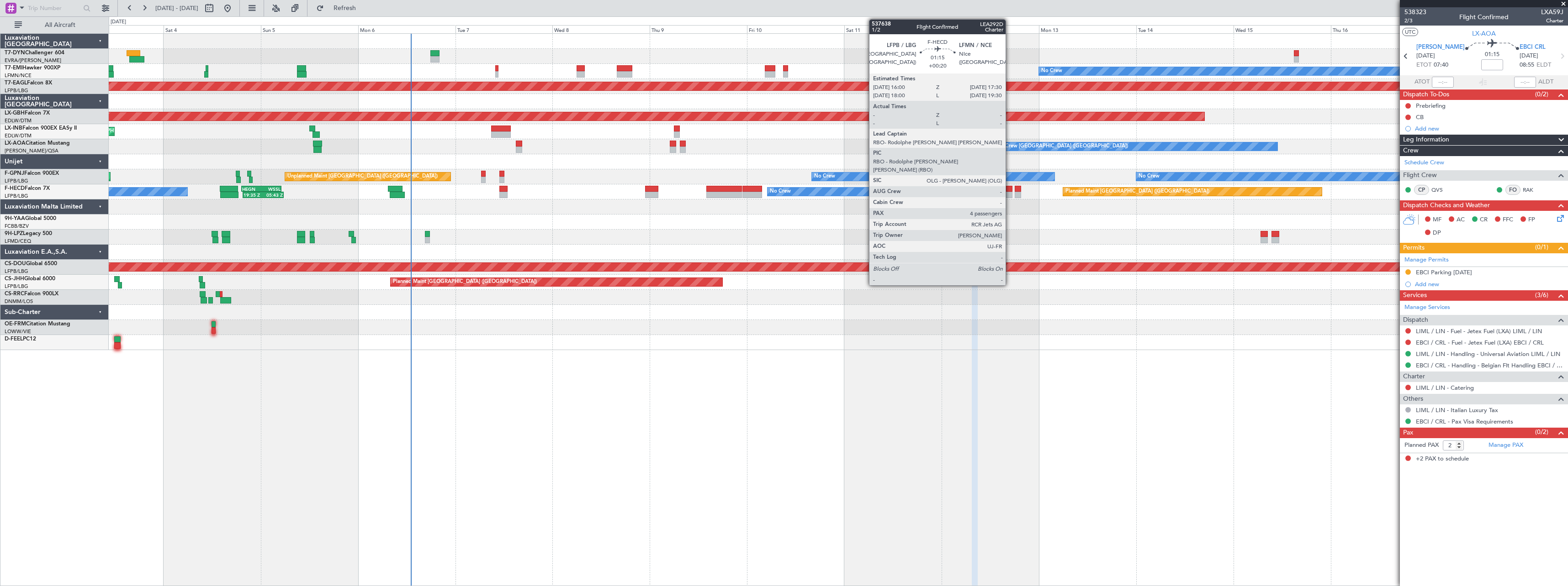
click at [1009, 190] on div at bounding box center [1009, 189] width 6 height 6
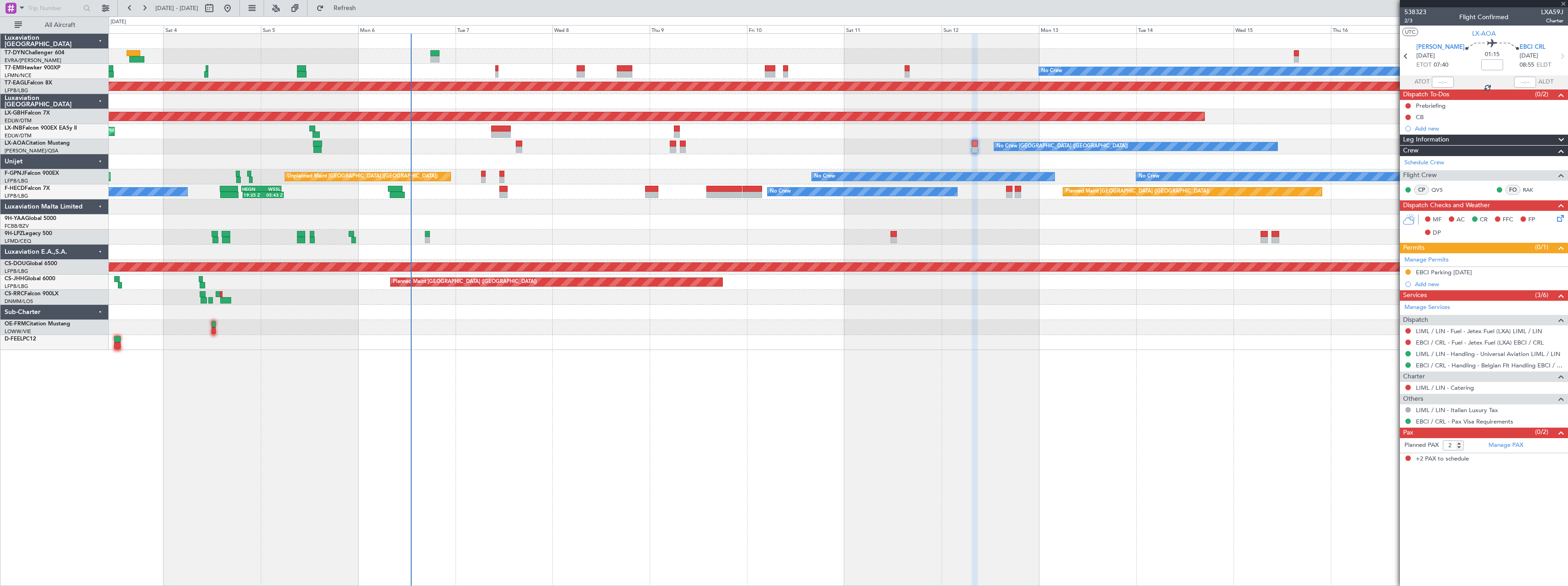
type input "+00:20"
type input "4"
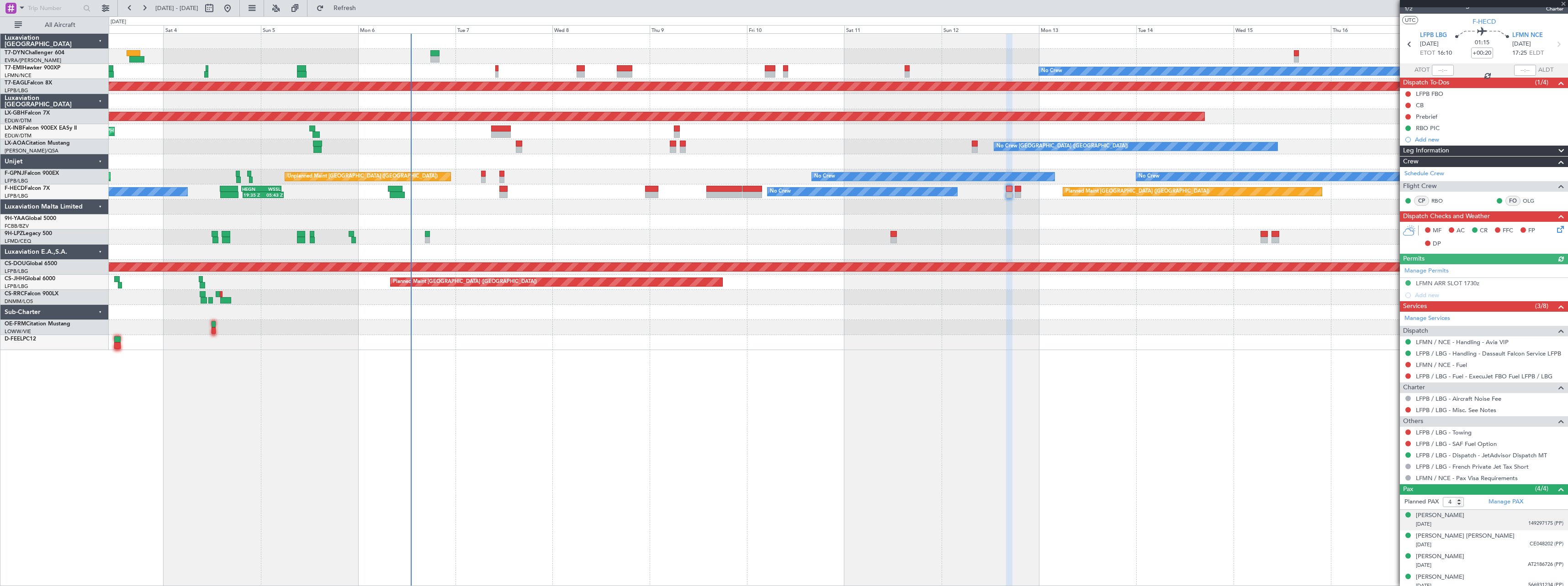
scroll to position [18, 0]
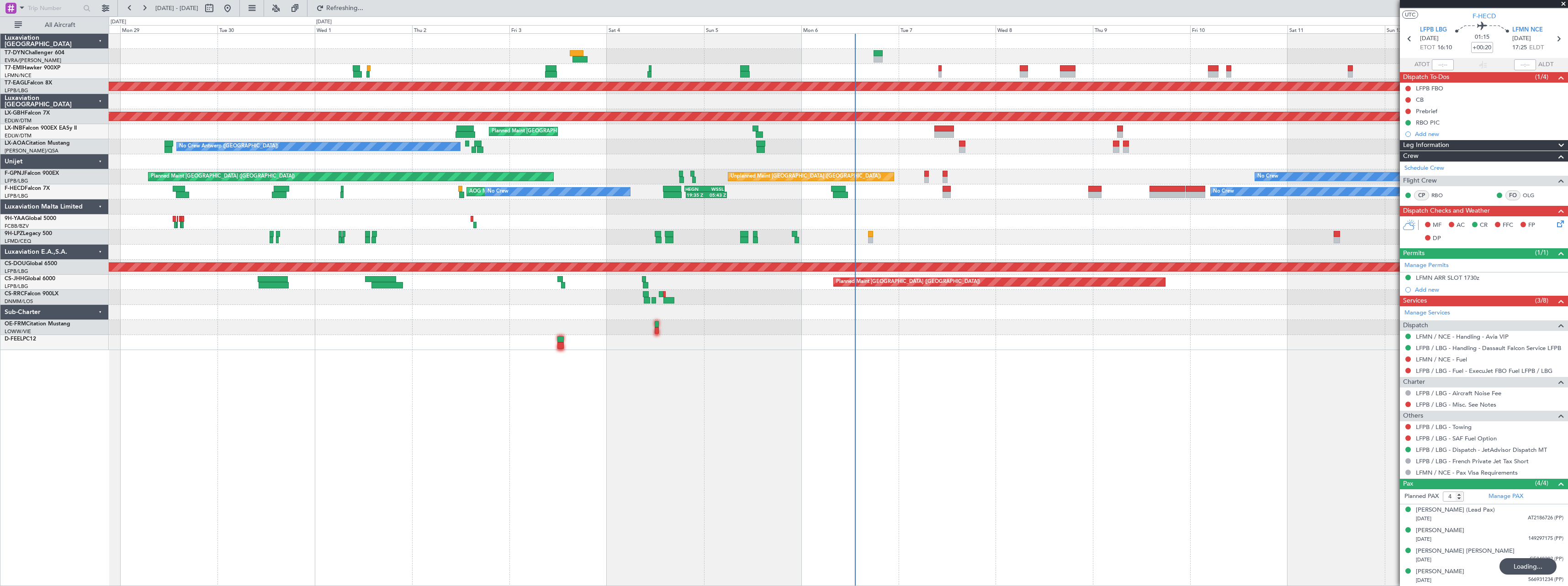
click at [743, 316] on div at bounding box center [838, 313] width 1459 height 15
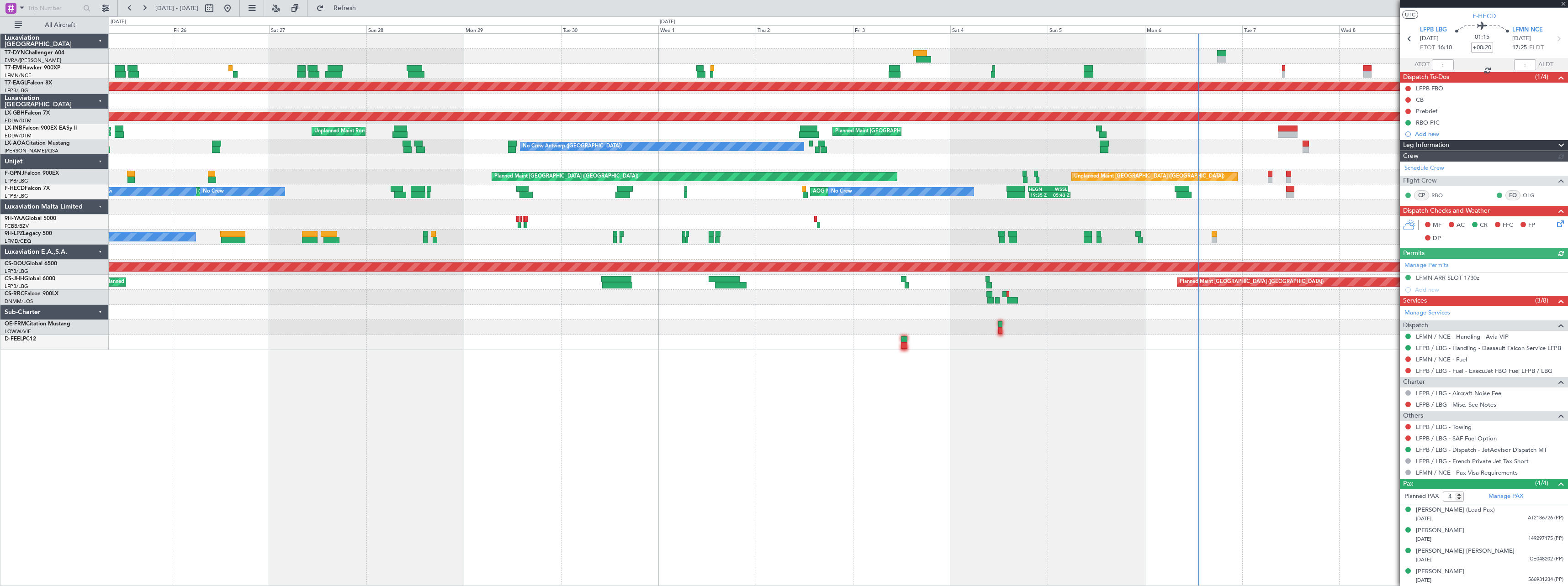
click at [746, 376] on div "No Crew Planned Maint Dubai (Al Maktoum Intl) Planned Maint Nurnberg Planned Ma…" at bounding box center [838, 310] width 1459 height 553
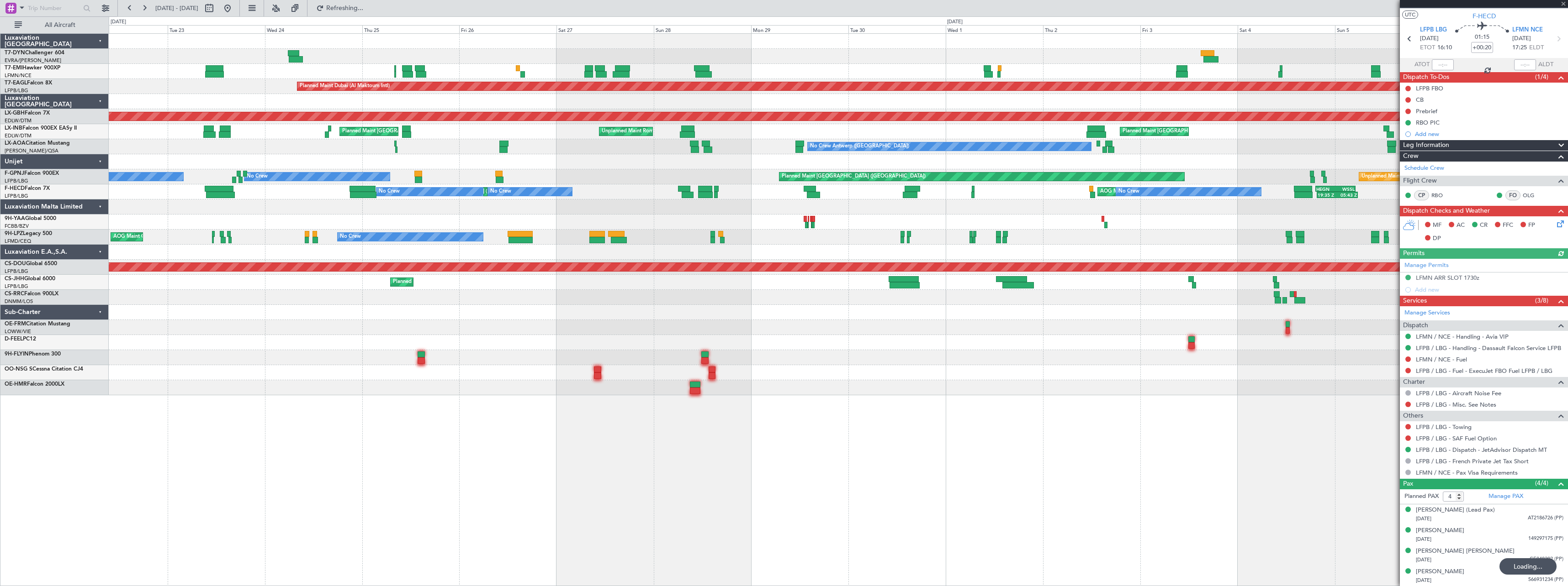
click at [733, 305] on div "Planned Maint Dubai (Al Maktoum Intl) Planned Maint Nurnberg Planned Maint Zuri…" at bounding box center [838, 214] width 1459 height 362
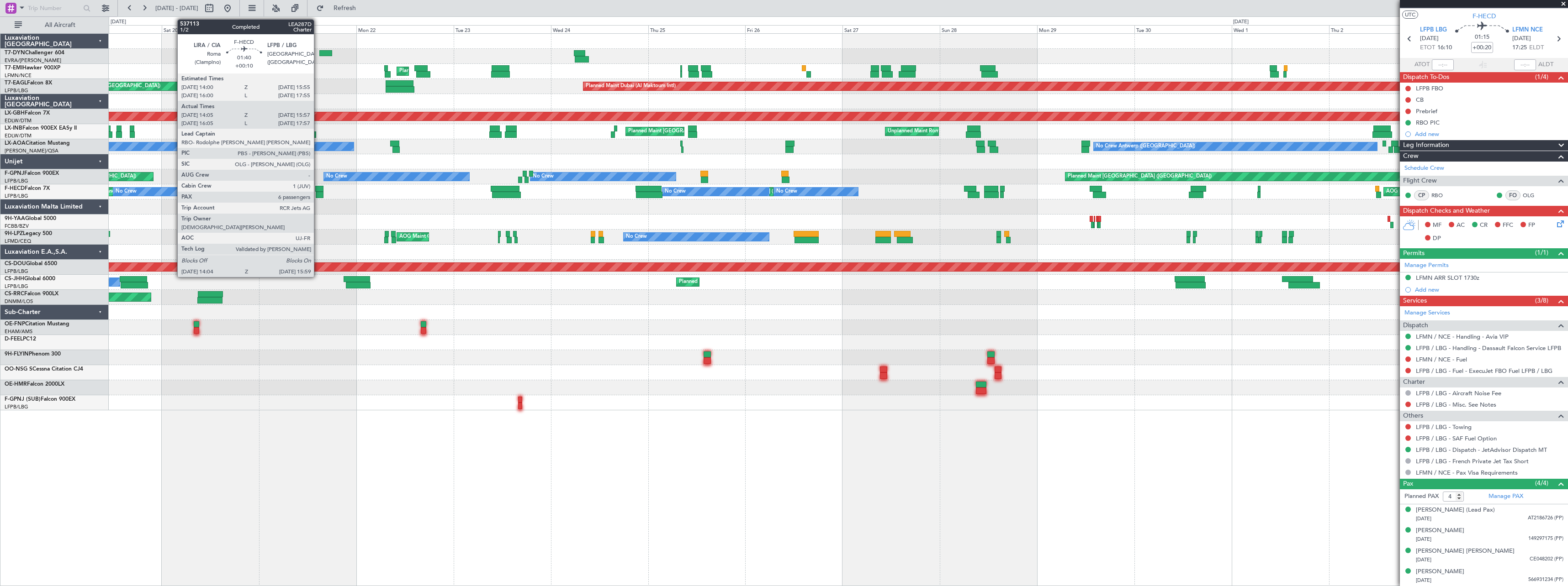
click at [318, 190] on div at bounding box center [319, 189] width 8 height 6
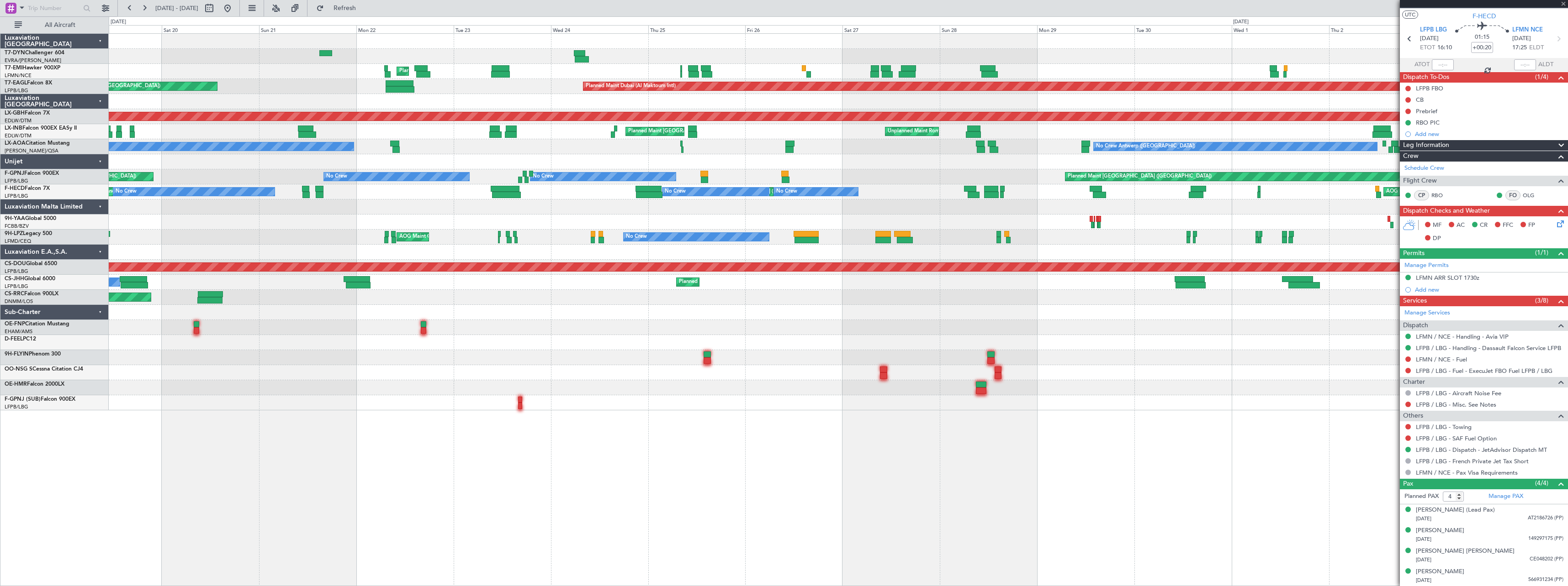
type input "+00:10"
type input "14:15"
type input "15:52"
type input "6"
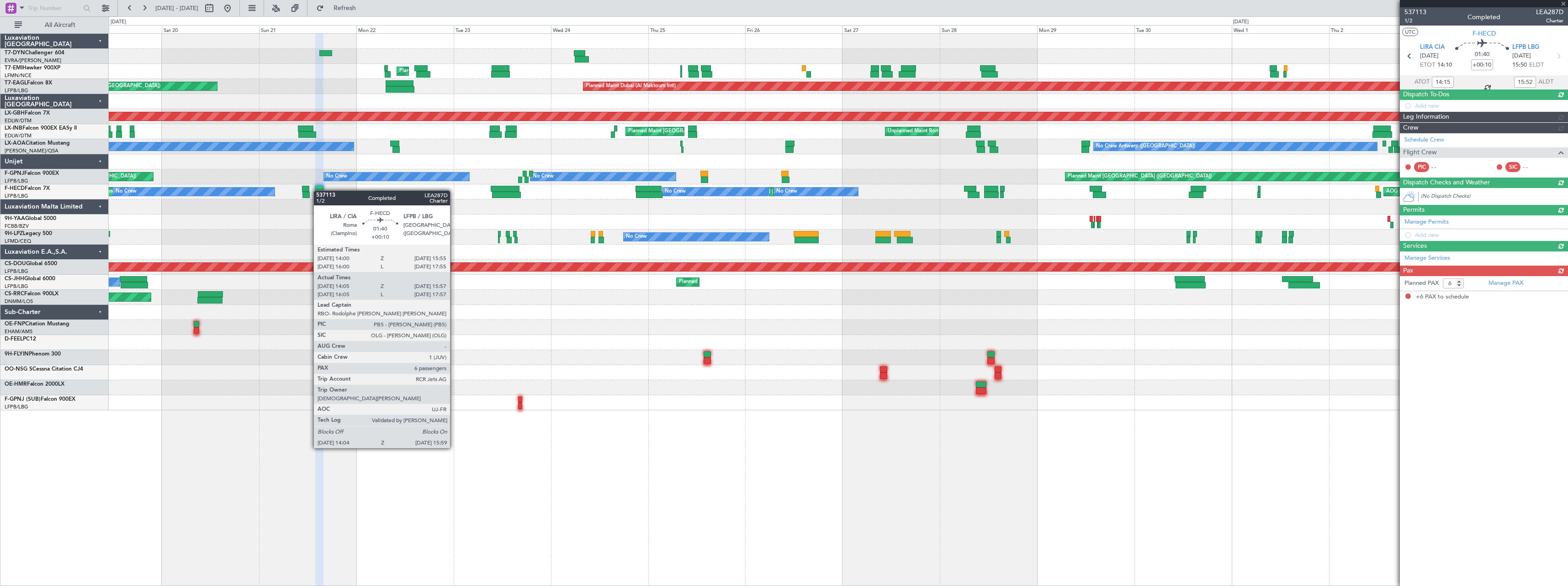
scroll to position [0, 0]
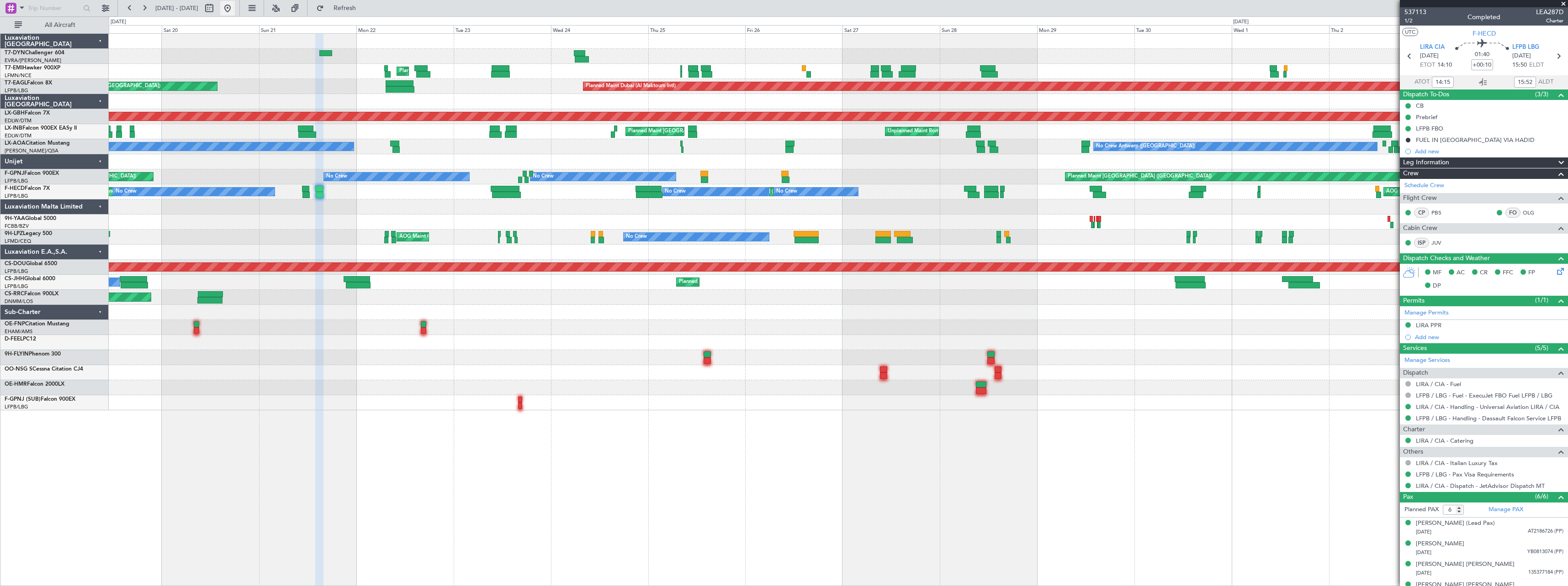
click at [235, 9] on button at bounding box center [227, 8] width 15 height 15
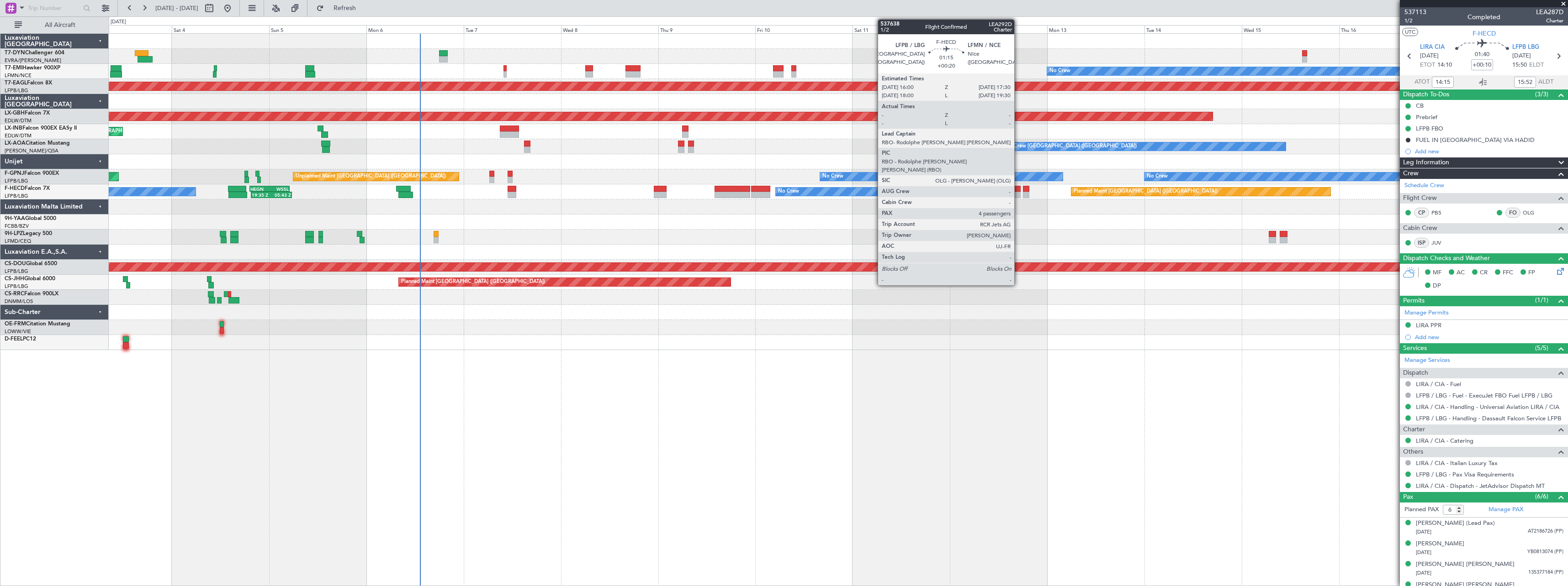
click at [1018, 188] on div at bounding box center [1017, 189] width 6 height 6
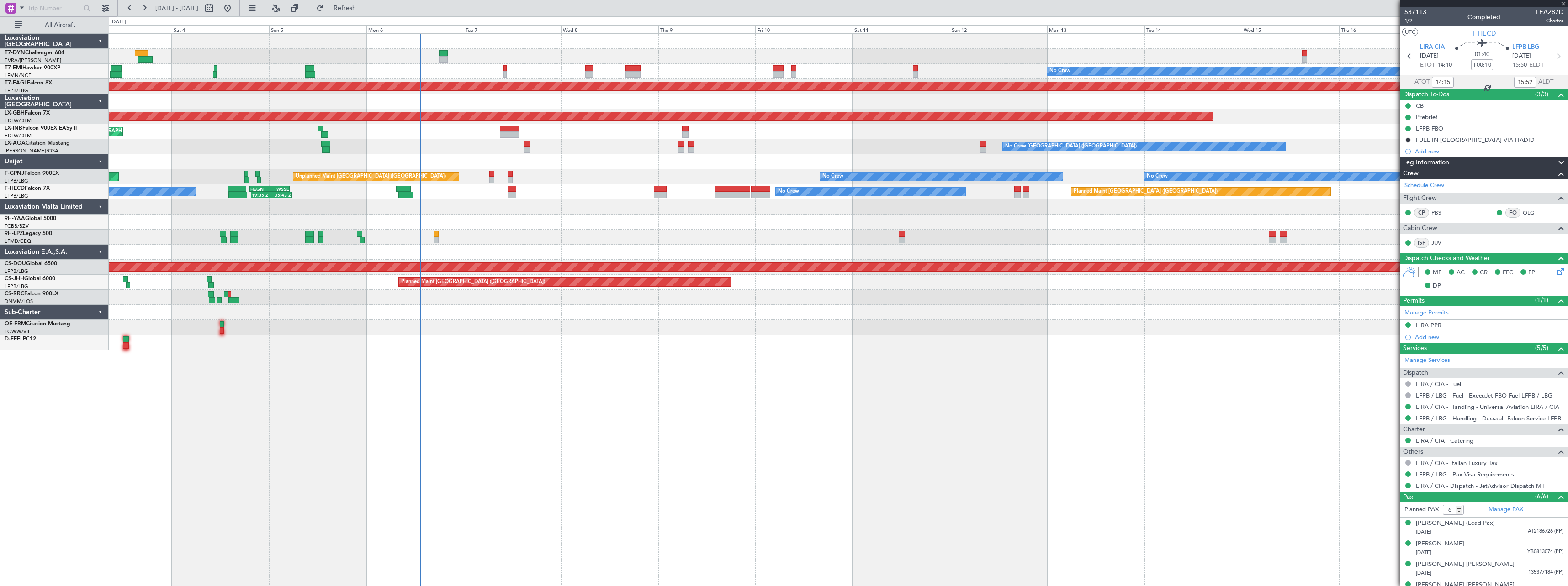
type input "+00:20"
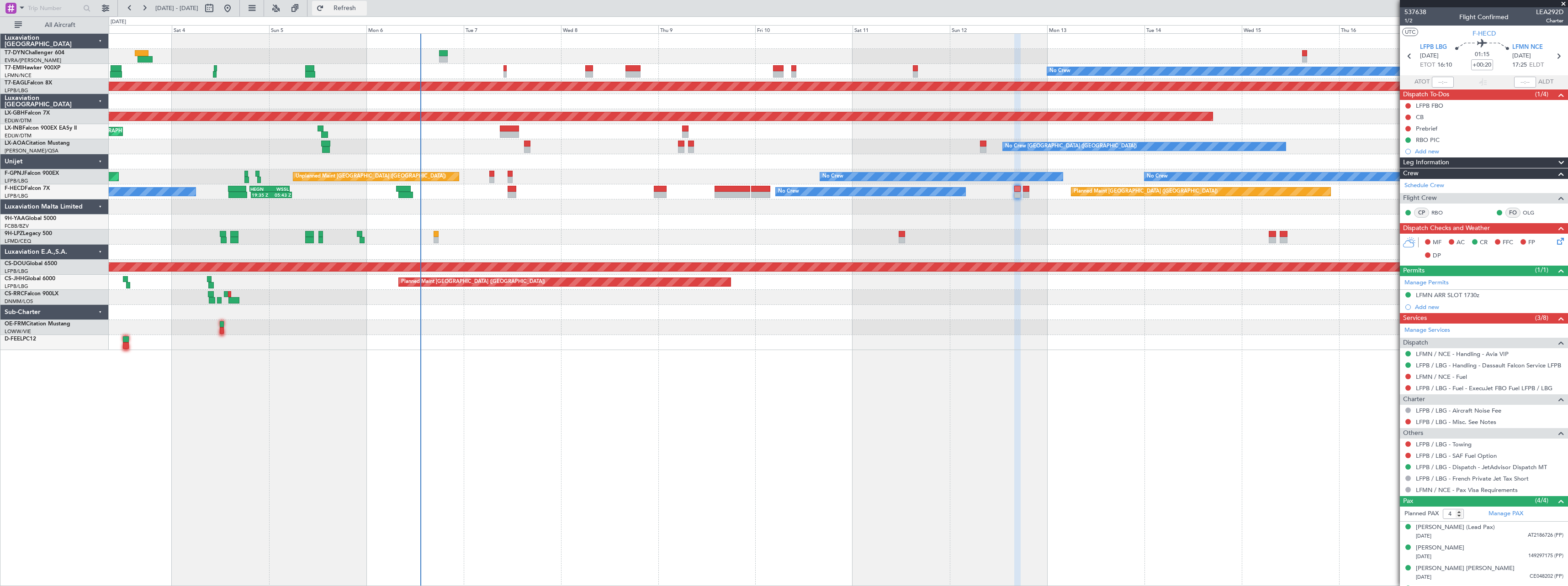
click at [366, 12] on button "Refresh" at bounding box center [339, 8] width 55 height 15
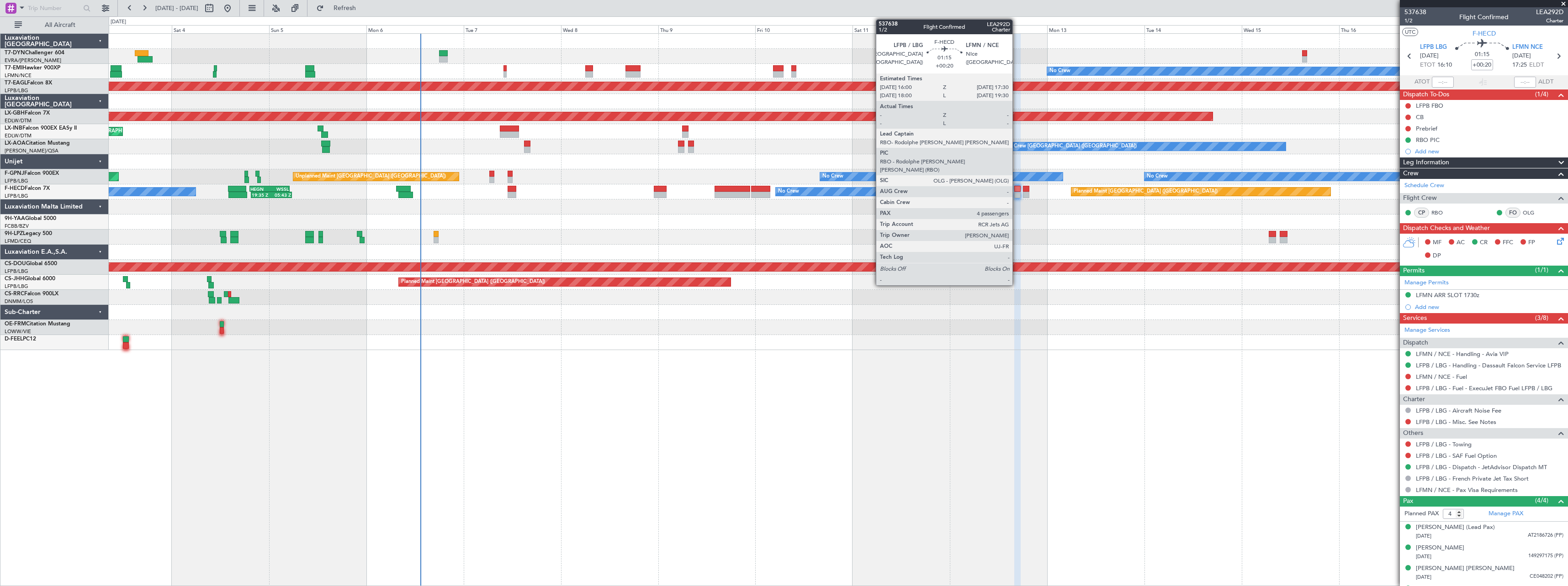
click at [1016, 191] on div at bounding box center [1017, 189] width 6 height 6
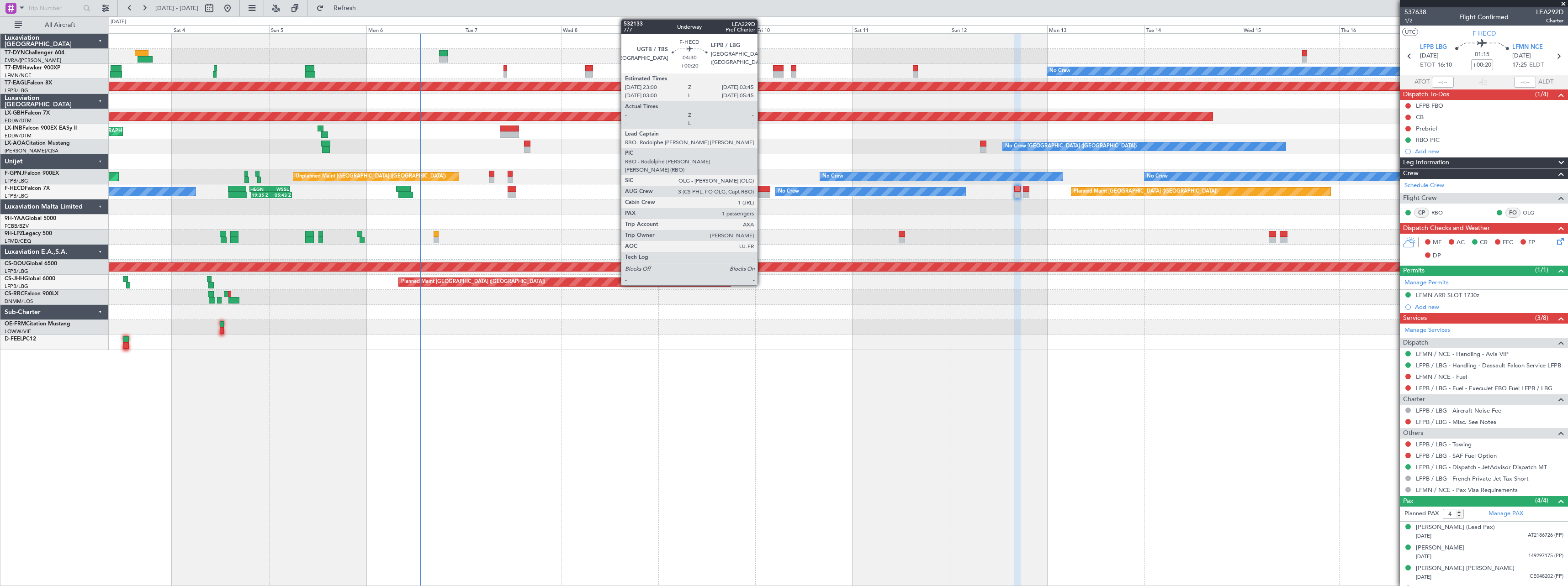
click at [761, 190] on div at bounding box center [761, 189] width 20 height 6
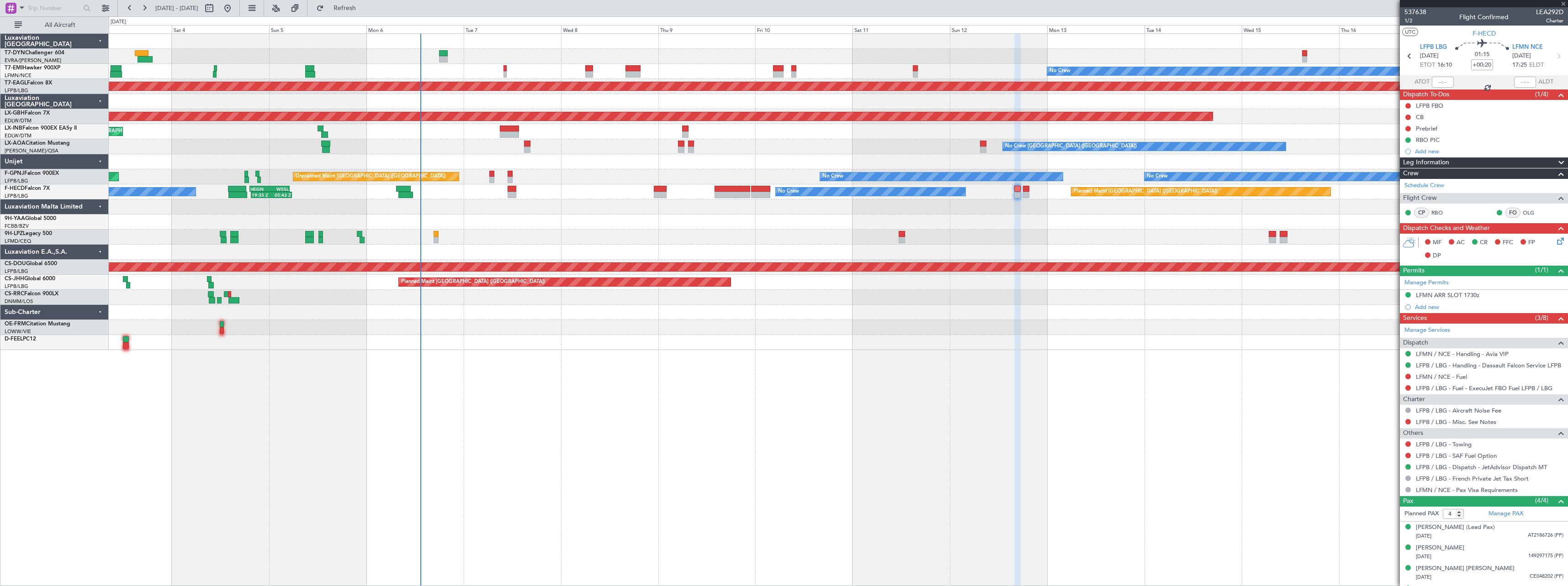
type input "1"
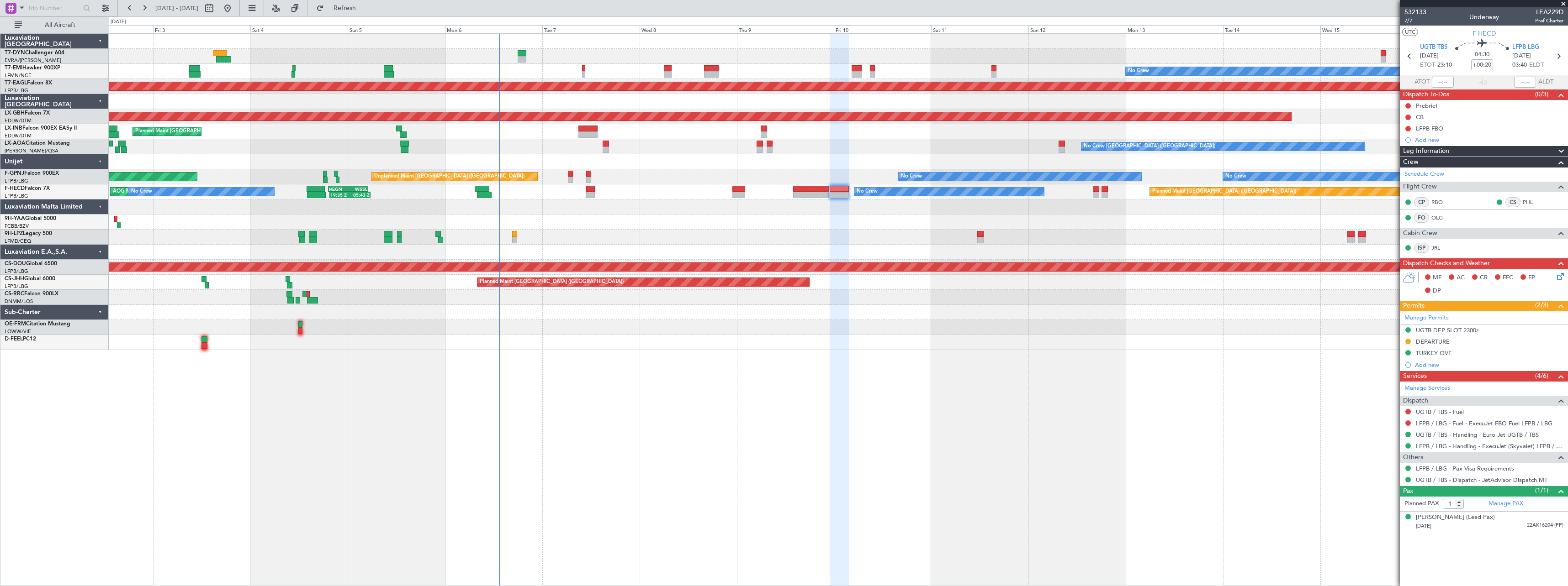
click at [850, 400] on div "No Crew Planned Maint Dubai (Al Maktoum Intl) Planned Maint Nurnberg Planned Ma…" at bounding box center [838, 310] width 1459 height 553
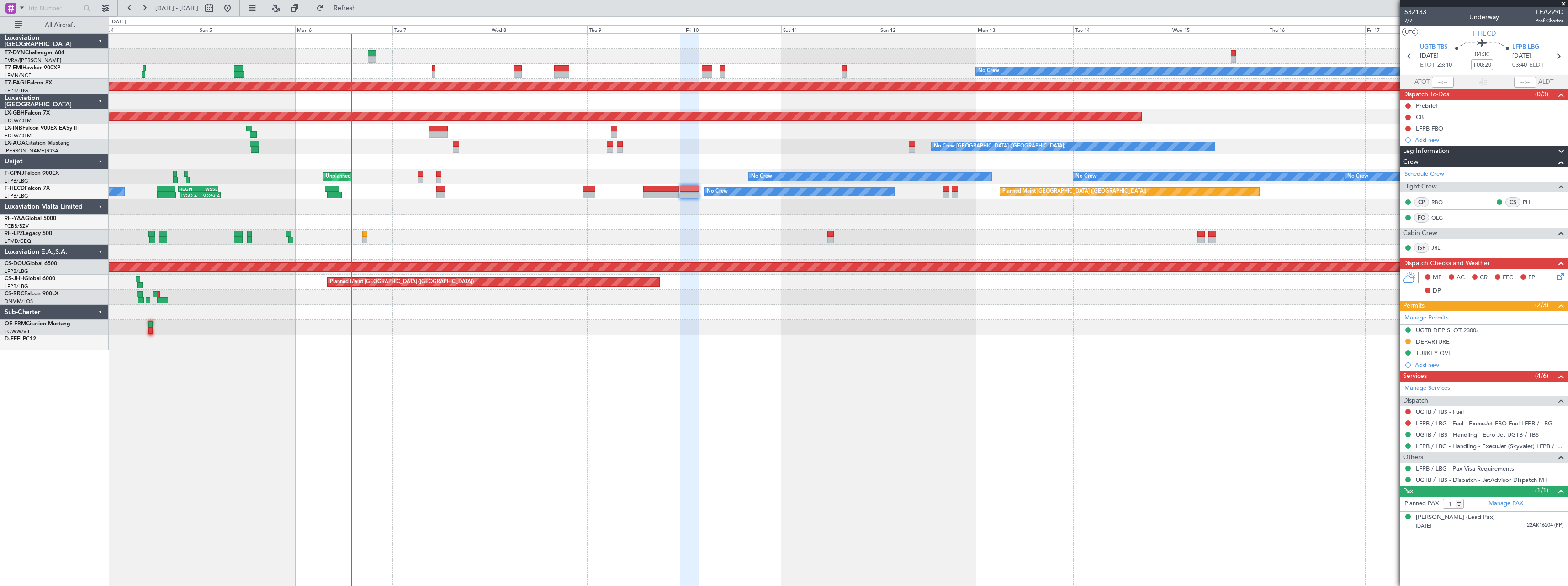
click at [515, 197] on div "No Crew Planned Maint Dubai (Al Maktoum Intl) Planned Maint Nurnberg Planned Ma…" at bounding box center [838, 192] width 1459 height 316
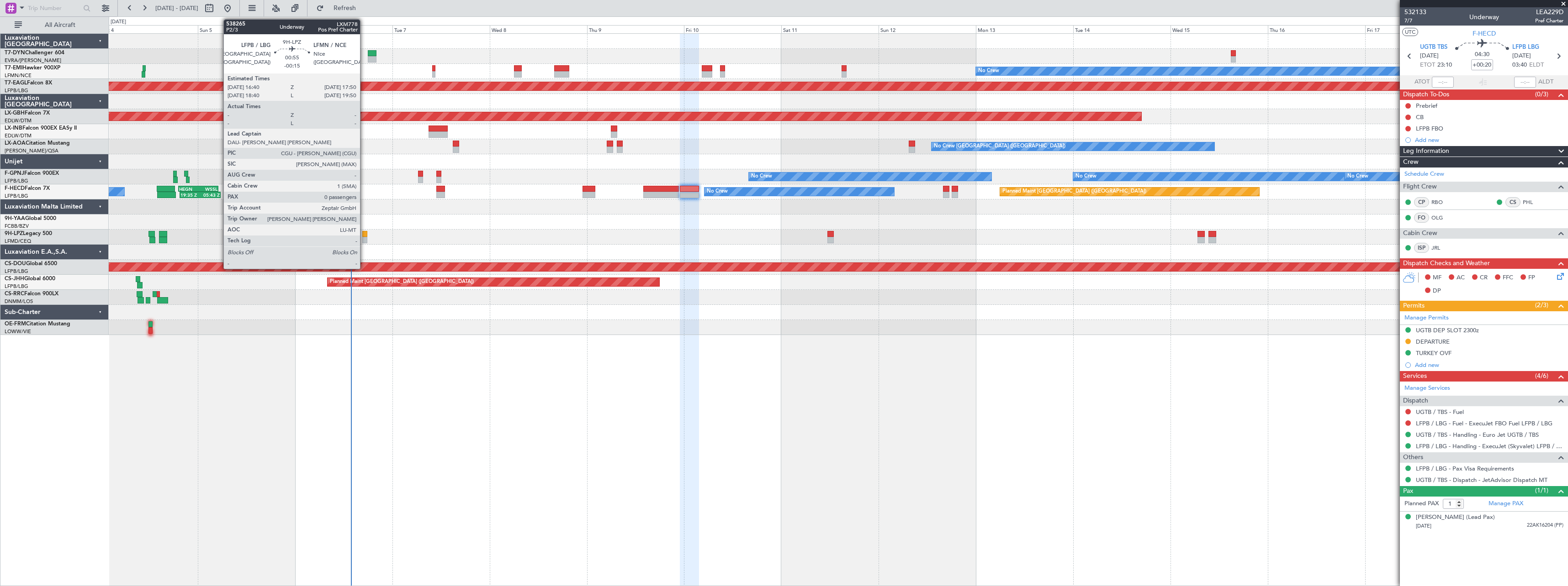
click at [364, 231] on div at bounding box center [365, 234] width 5 height 6
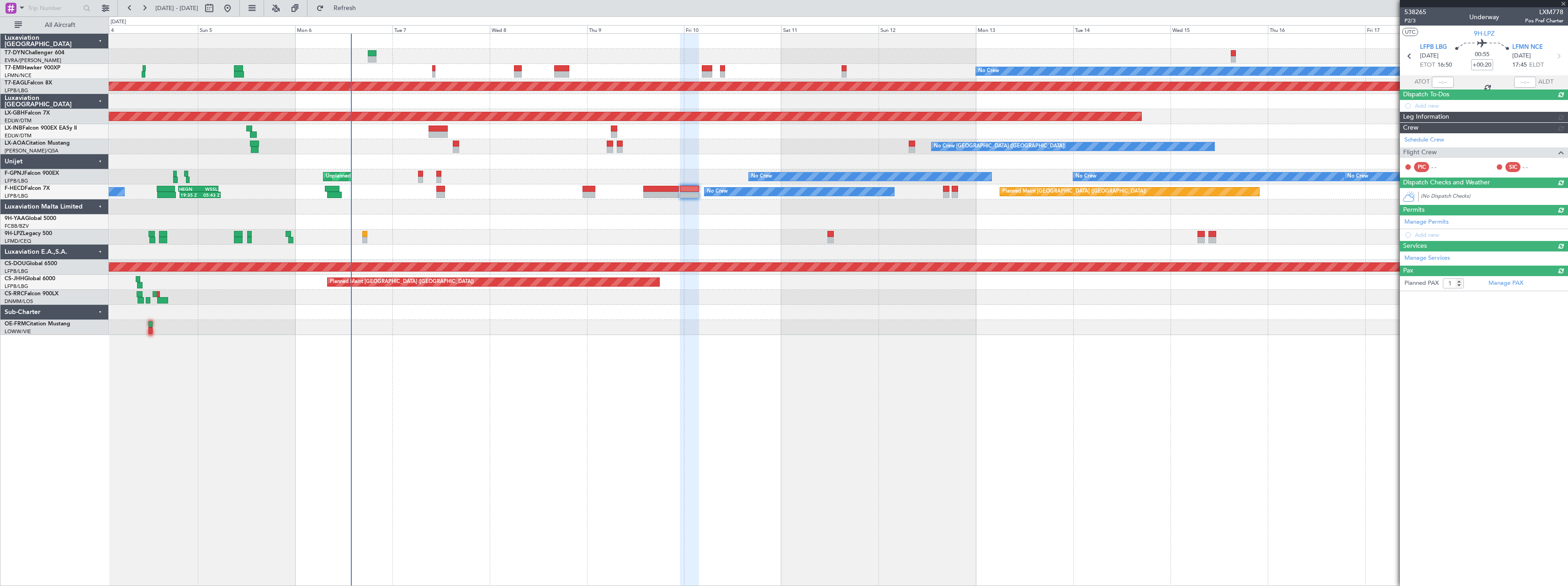
type input "-00:15"
type input "0"
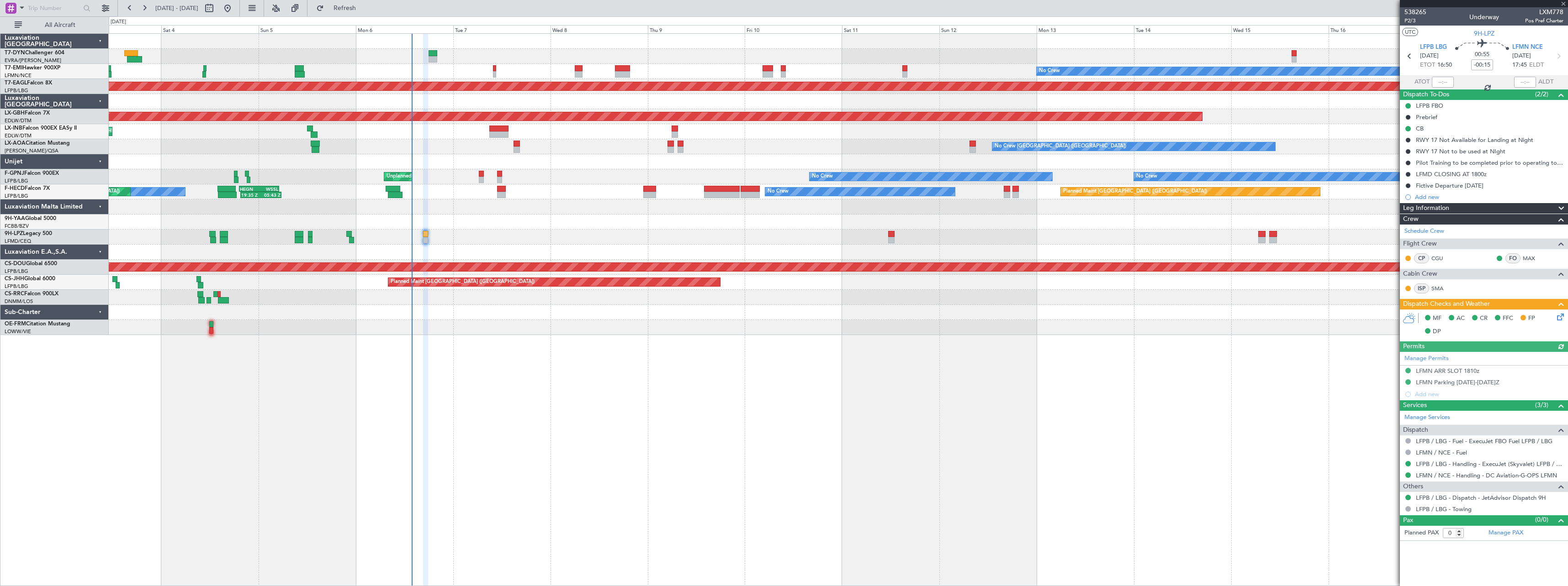
click at [514, 229] on div at bounding box center [838, 222] width 1459 height 15
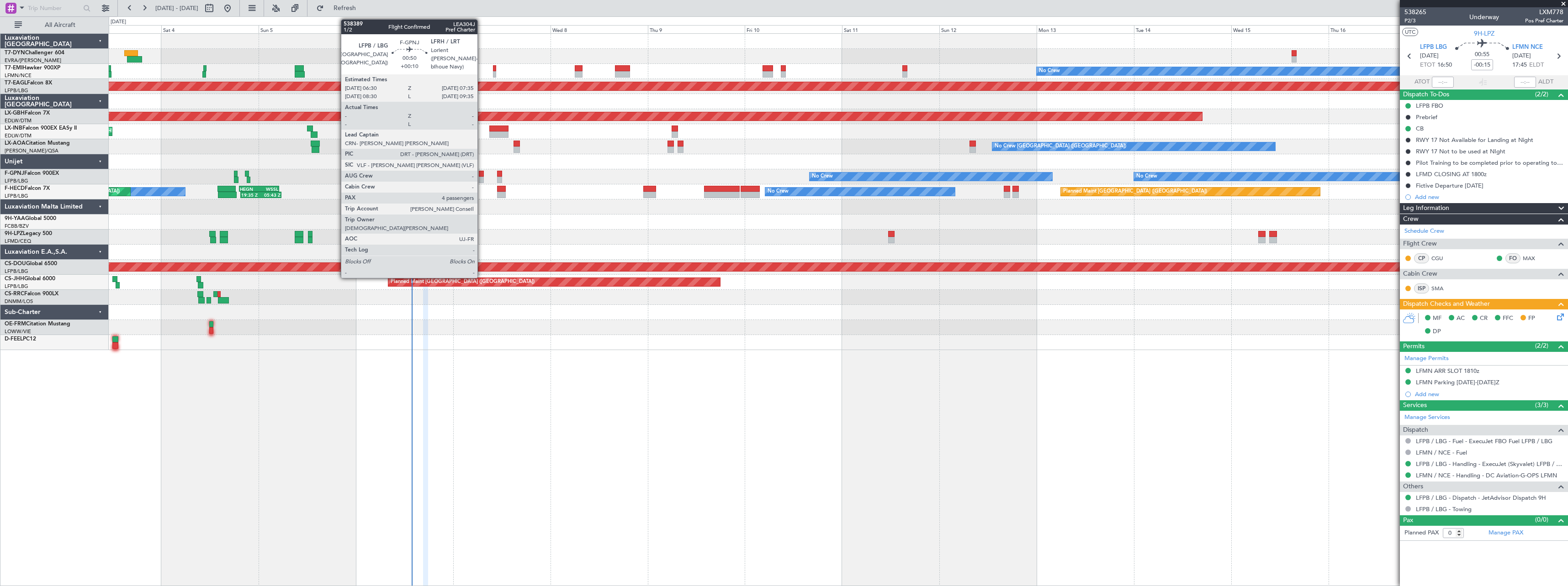
click at [482, 173] on div at bounding box center [481, 174] width 5 height 6
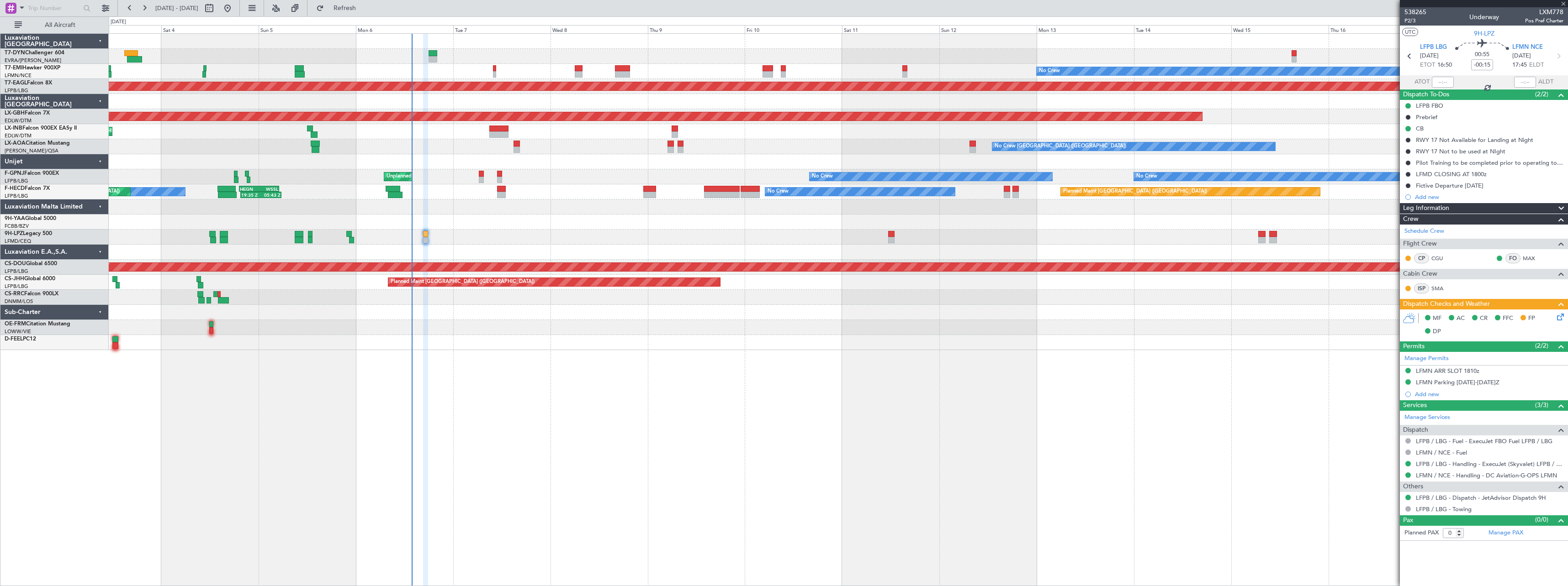
type input "+00:10"
type input "4"
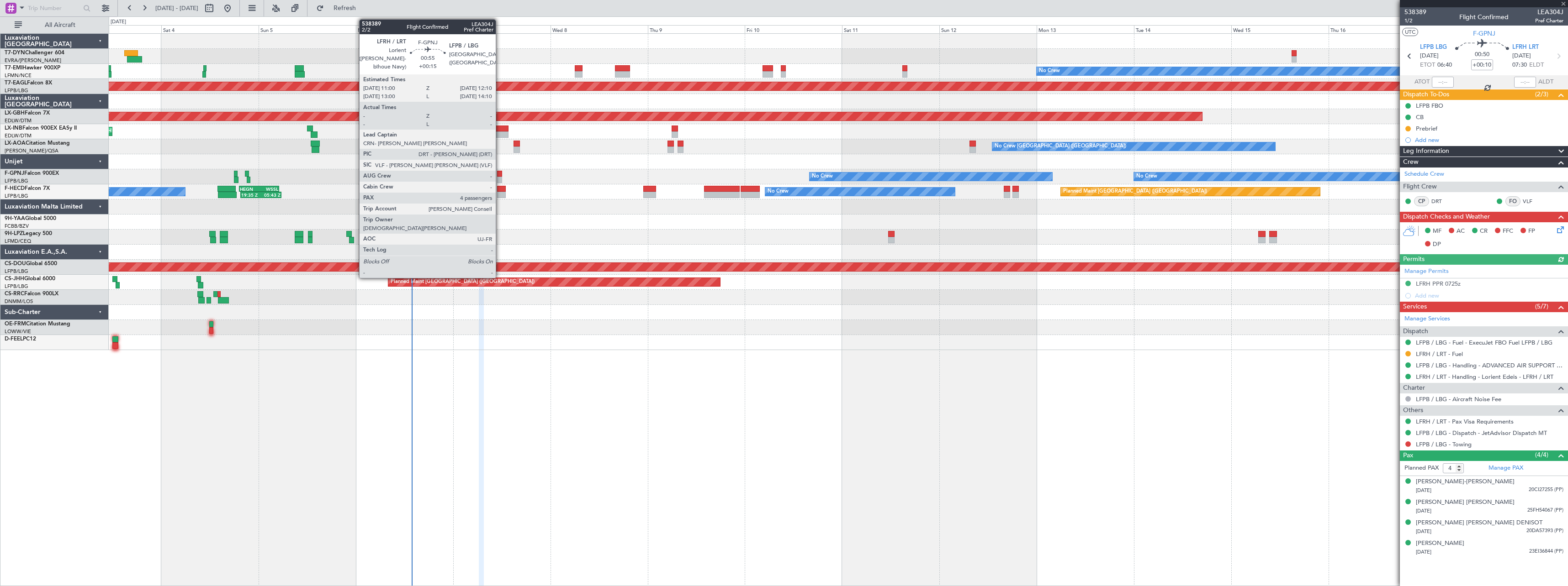
click at [500, 175] on div at bounding box center [499, 174] width 5 height 6
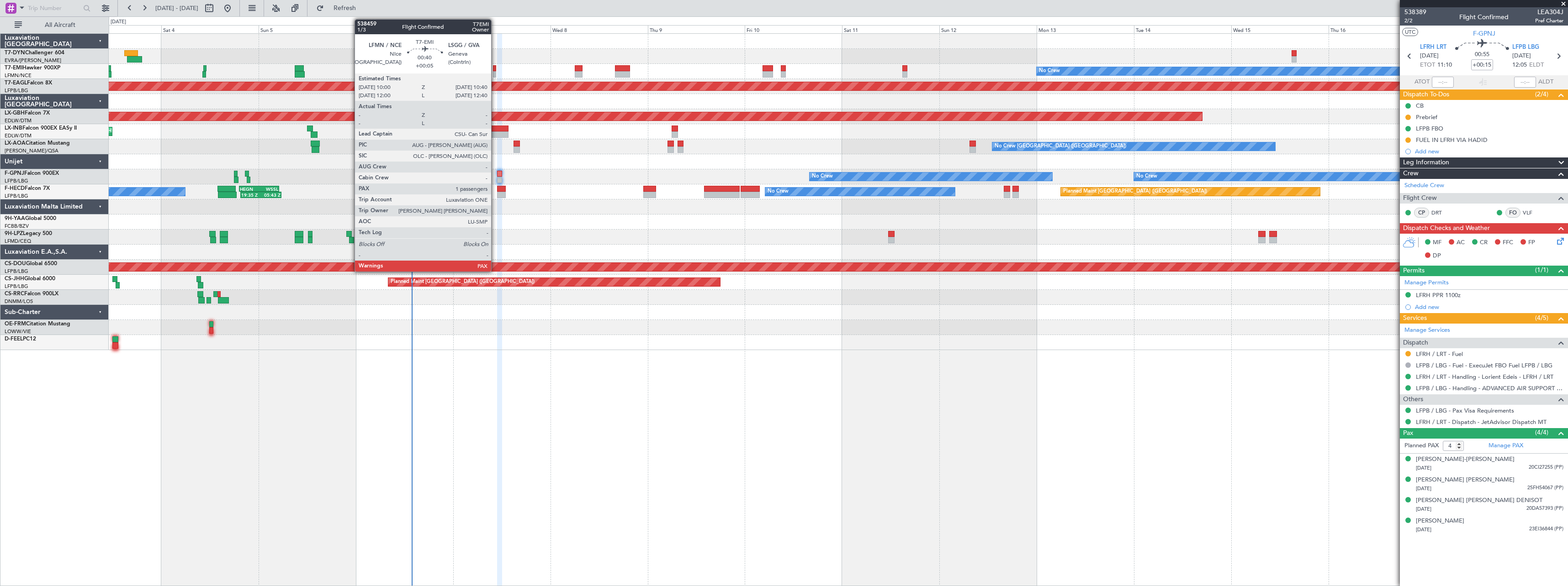
click at [496, 71] on div at bounding box center [495, 68] width 3 height 6
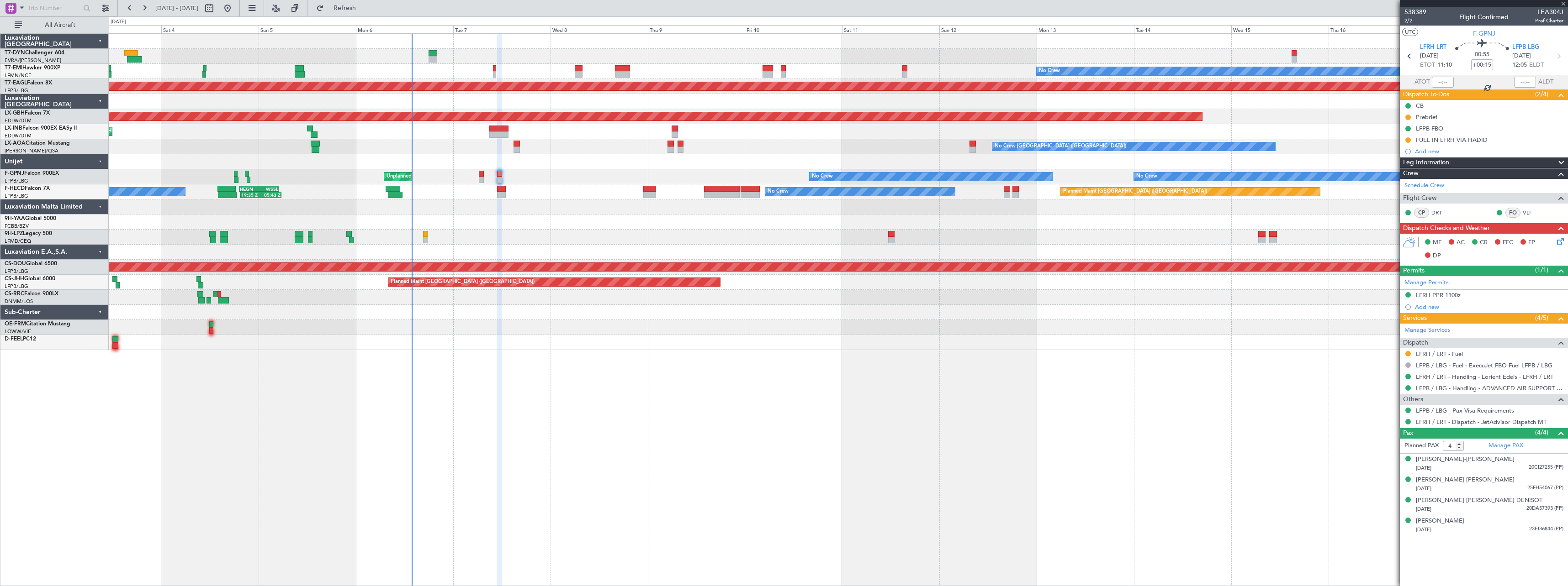
type input "+00:05"
type input "1"
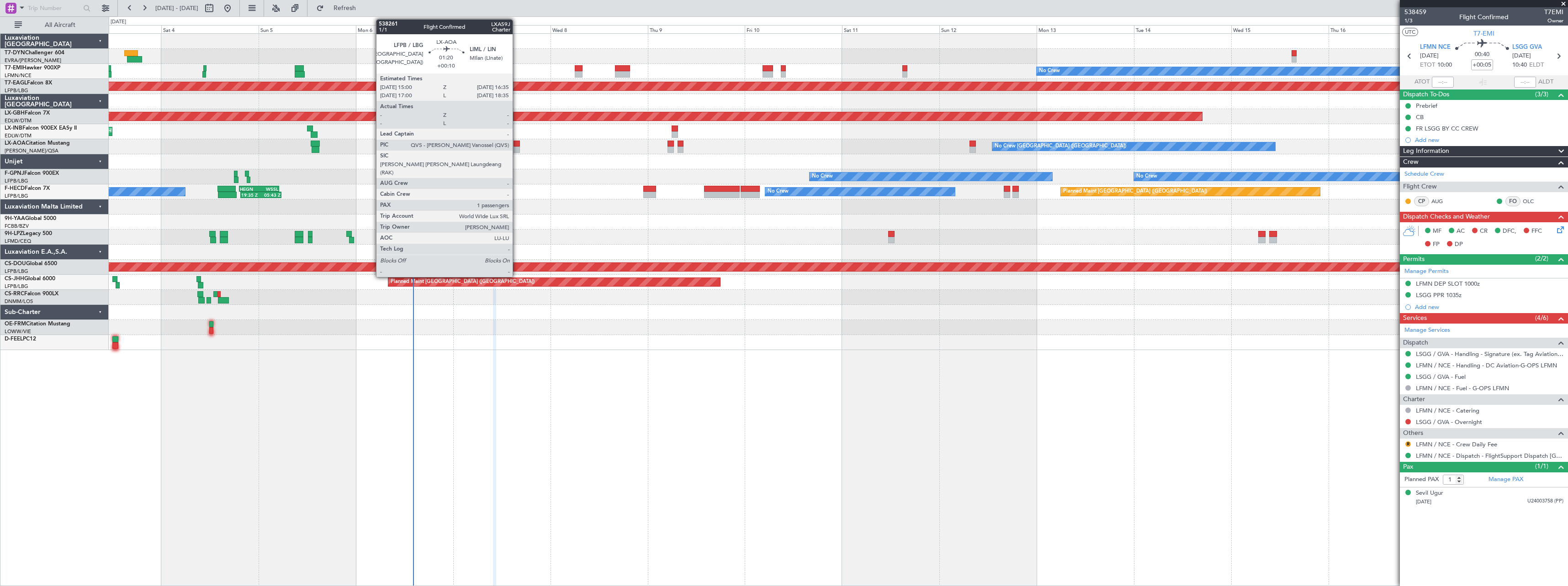
click at [517, 144] on div at bounding box center [516, 144] width 7 height 6
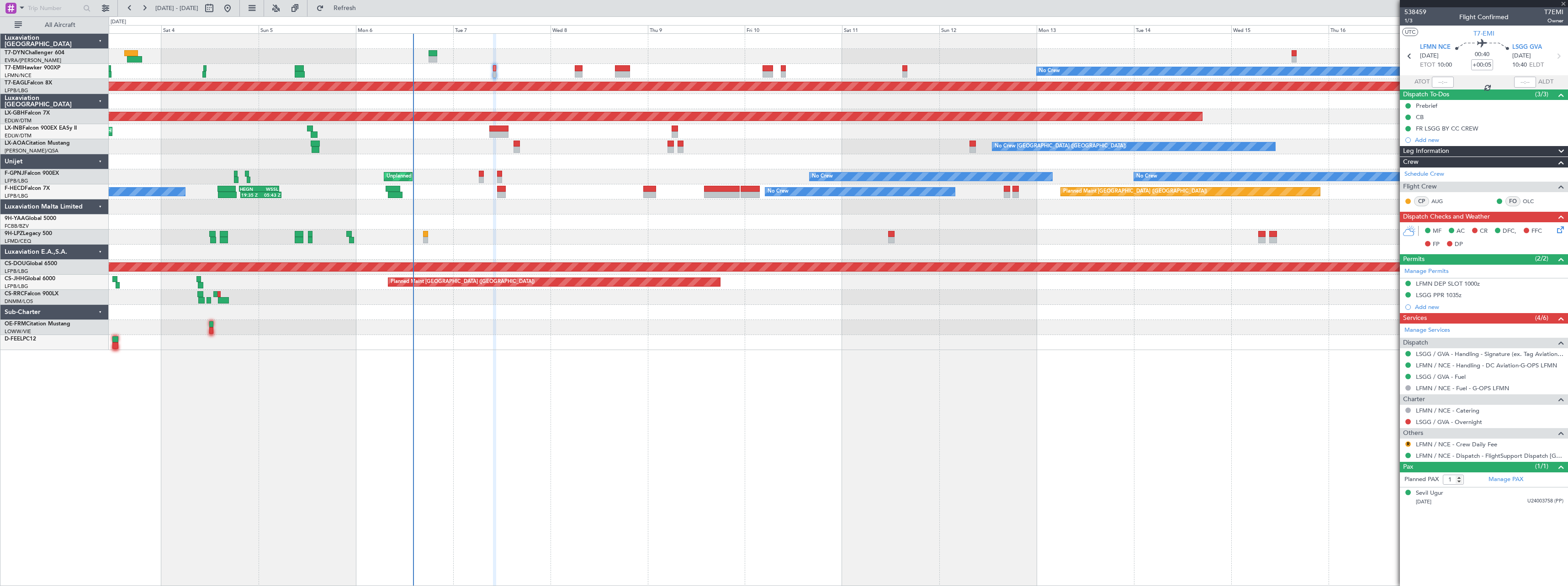
type input "+00:10"
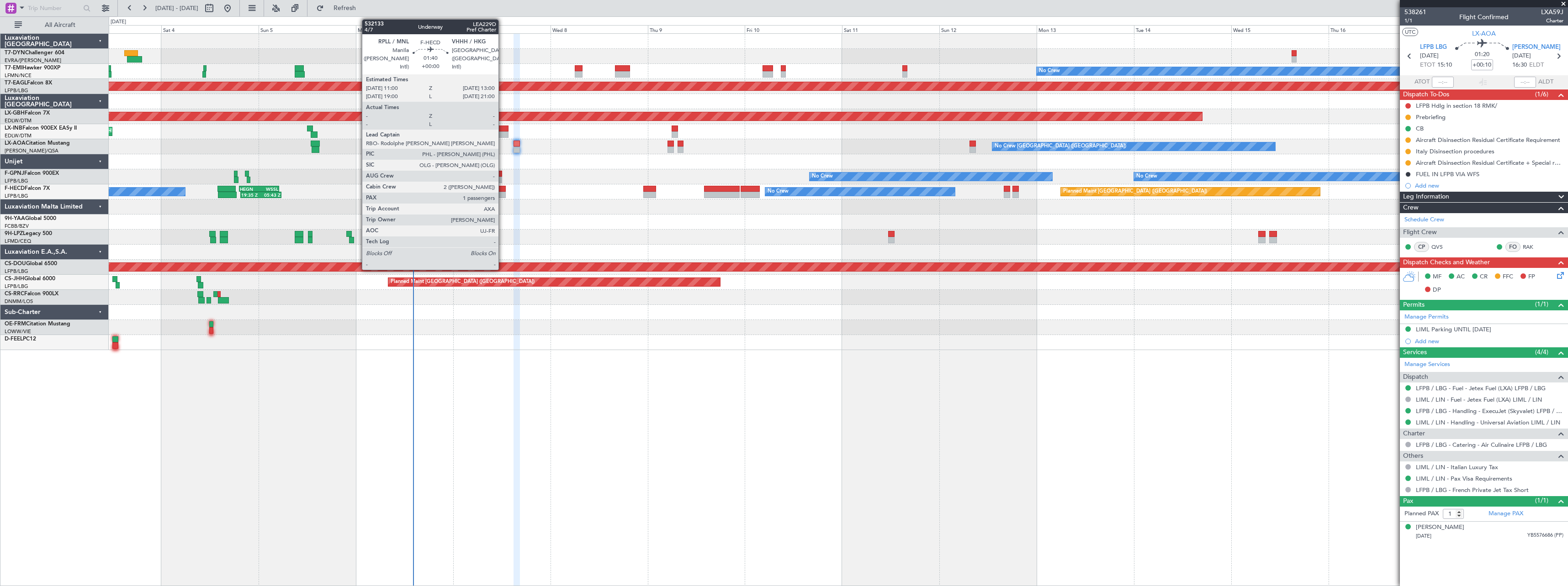
click at [502, 194] on div at bounding box center [501, 195] width 8 height 6
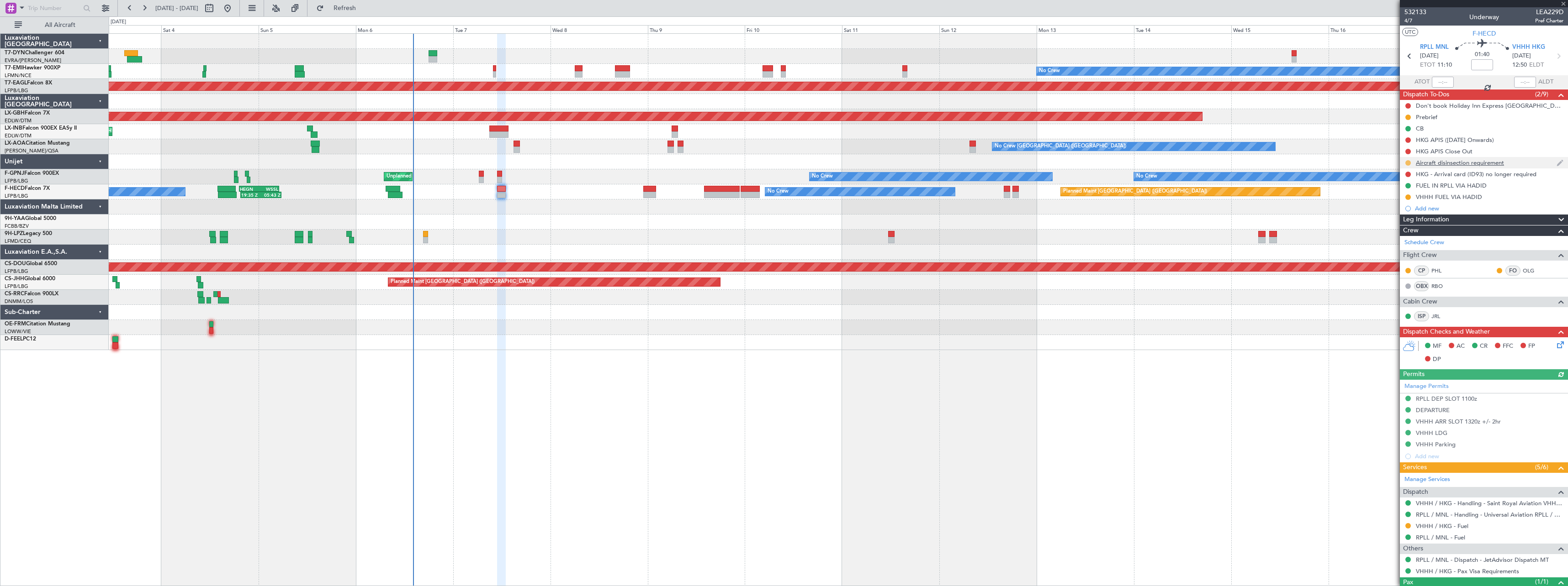
click at [1407, 164] on button at bounding box center [1407, 163] width 5 height 5
click at [1399, 218] on span "Cancelled" at bounding box center [1410, 217] width 26 height 9
click at [109, 8] on button at bounding box center [105, 8] width 15 height 15
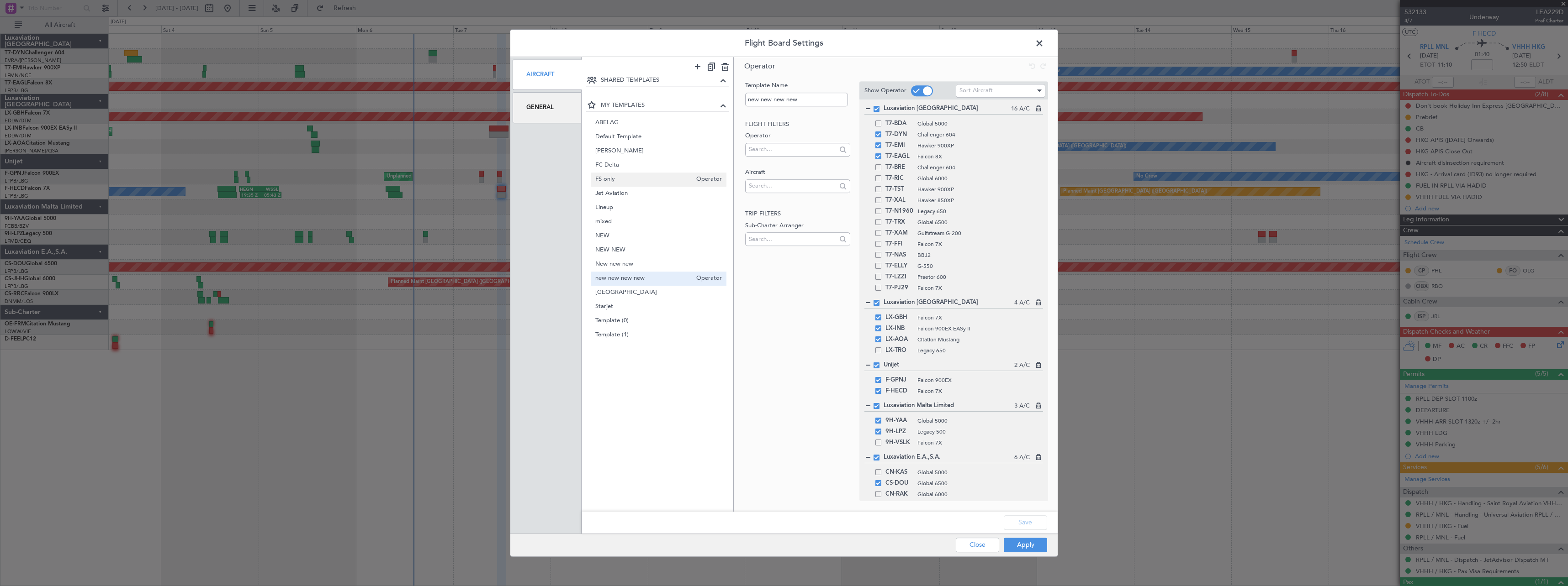
click at [641, 182] on span "FS only" at bounding box center [644, 180] width 97 height 9
type input "FS only"
click at [1037, 542] on button "Apply" at bounding box center [1025, 545] width 43 height 15
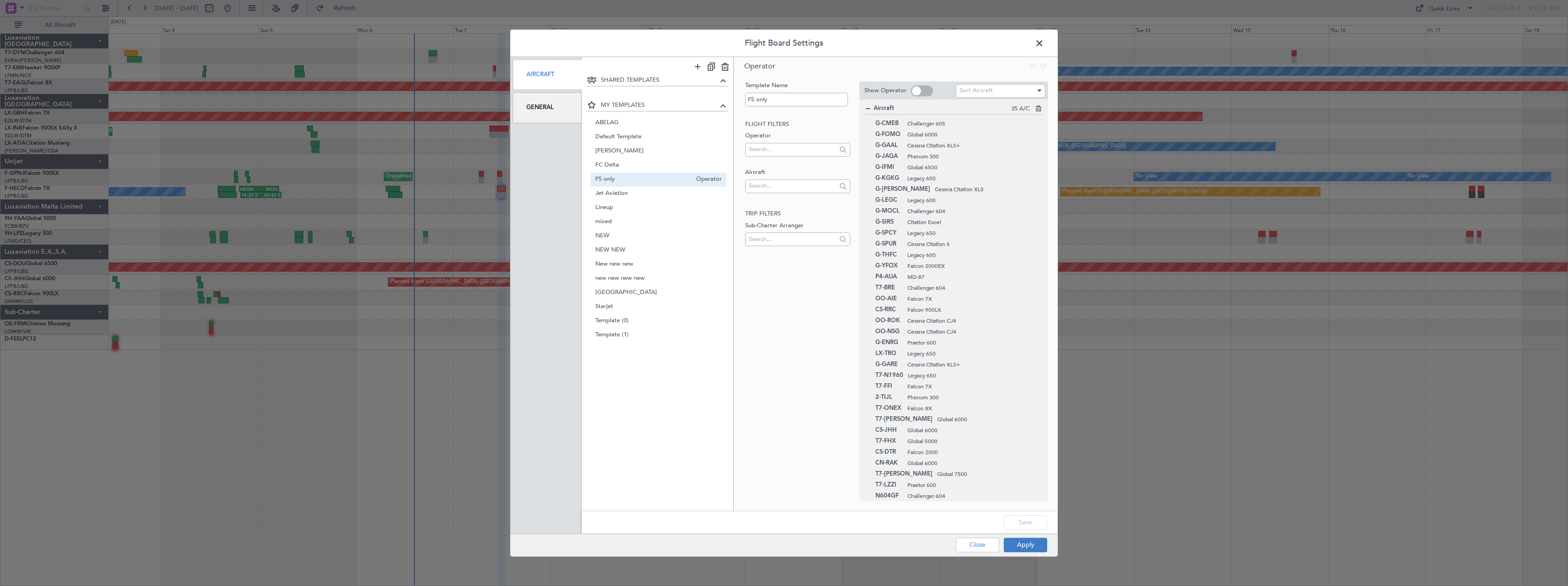
type input "0"
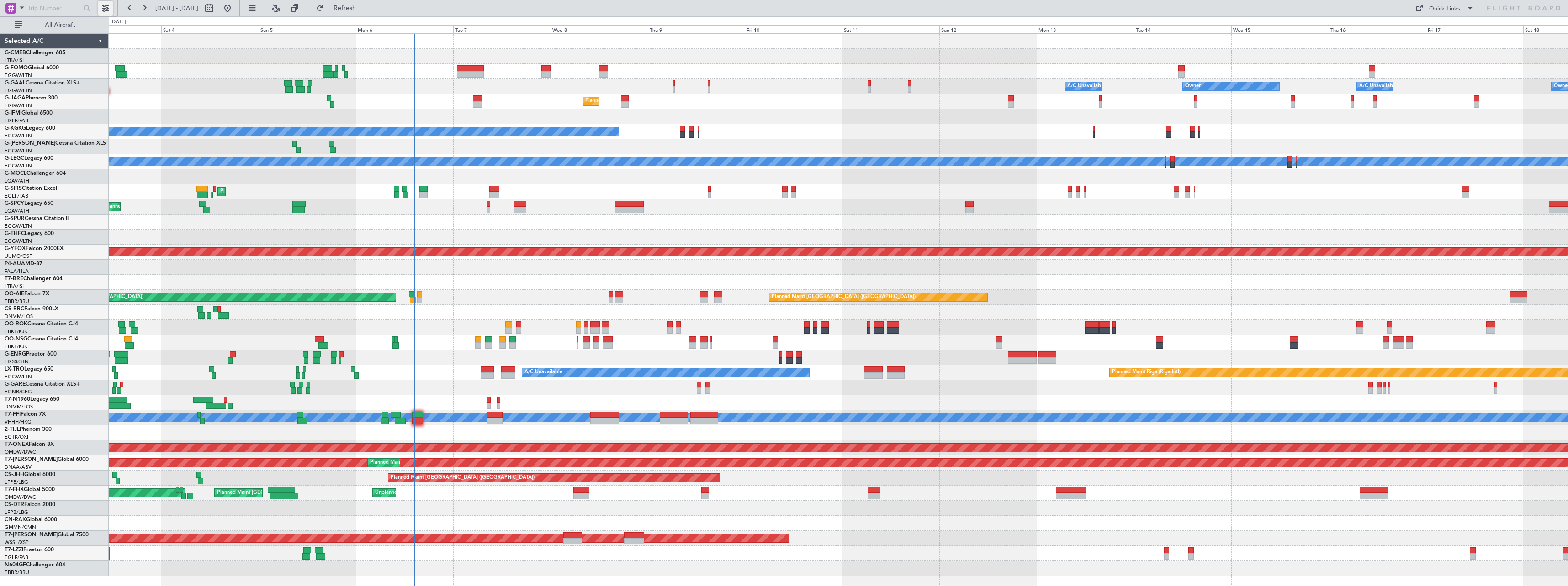
click at [104, 2] on button at bounding box center [105, 8] width 15 height 15
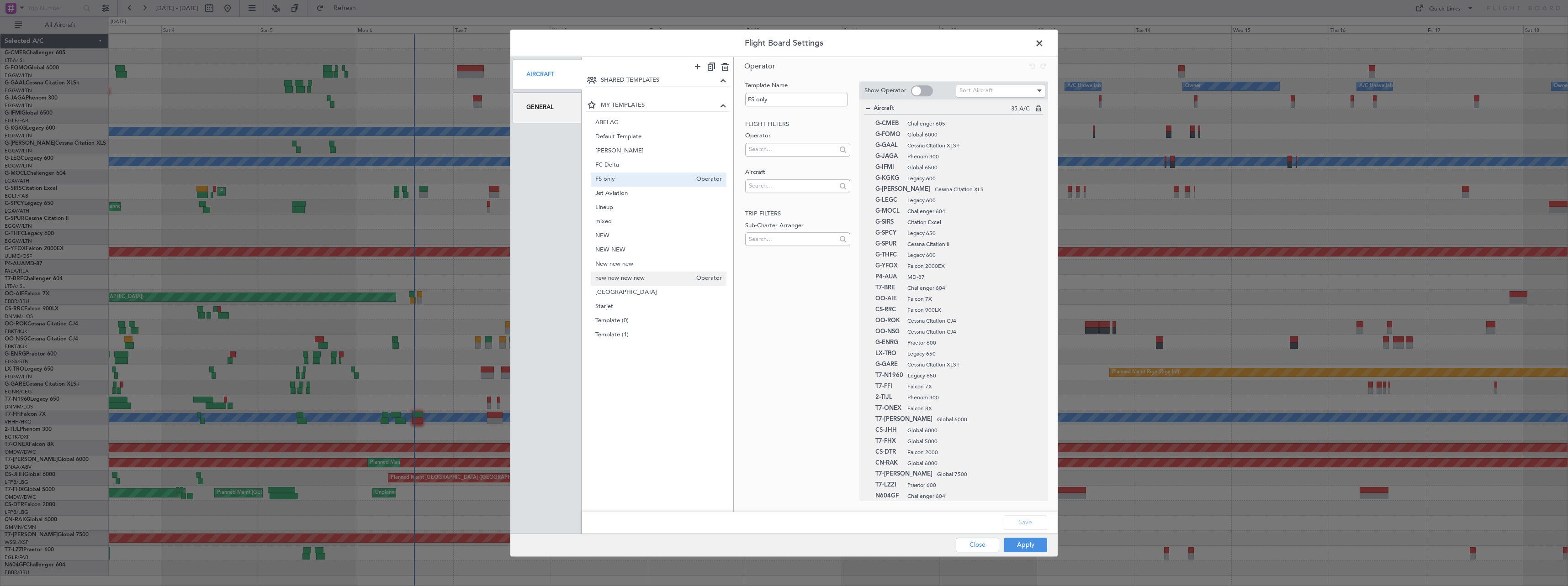
click at [630, 276] on span "new new new new" at bounding box center [644, 279] width 97 height 9
type input "new new new new"
click at [1019, 541] on button "Apply" at bounding box center [1025, 545] width 43 height 15
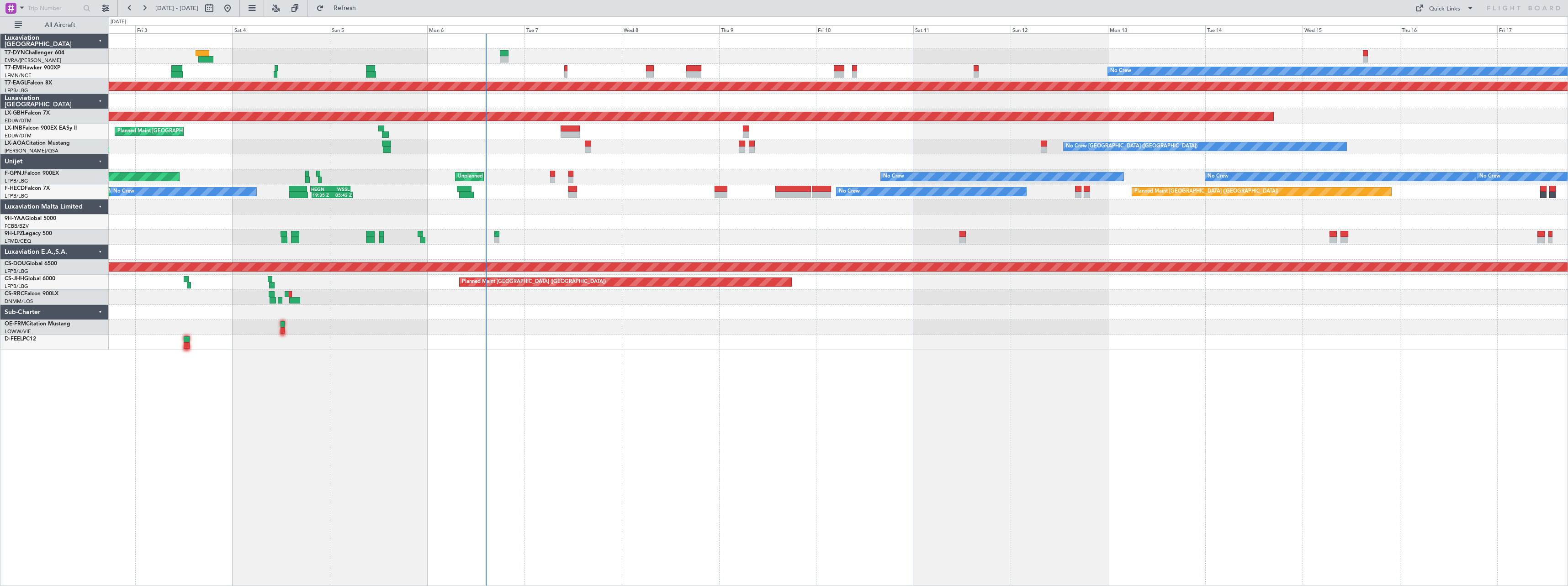
click at [712, 212] on div "No Crew Planned Maint Dubai (Al Maktoum Intl) Planned Maint Nurnberg Planned Ma…" at bounding box center [838, 192] width 1459 height 316
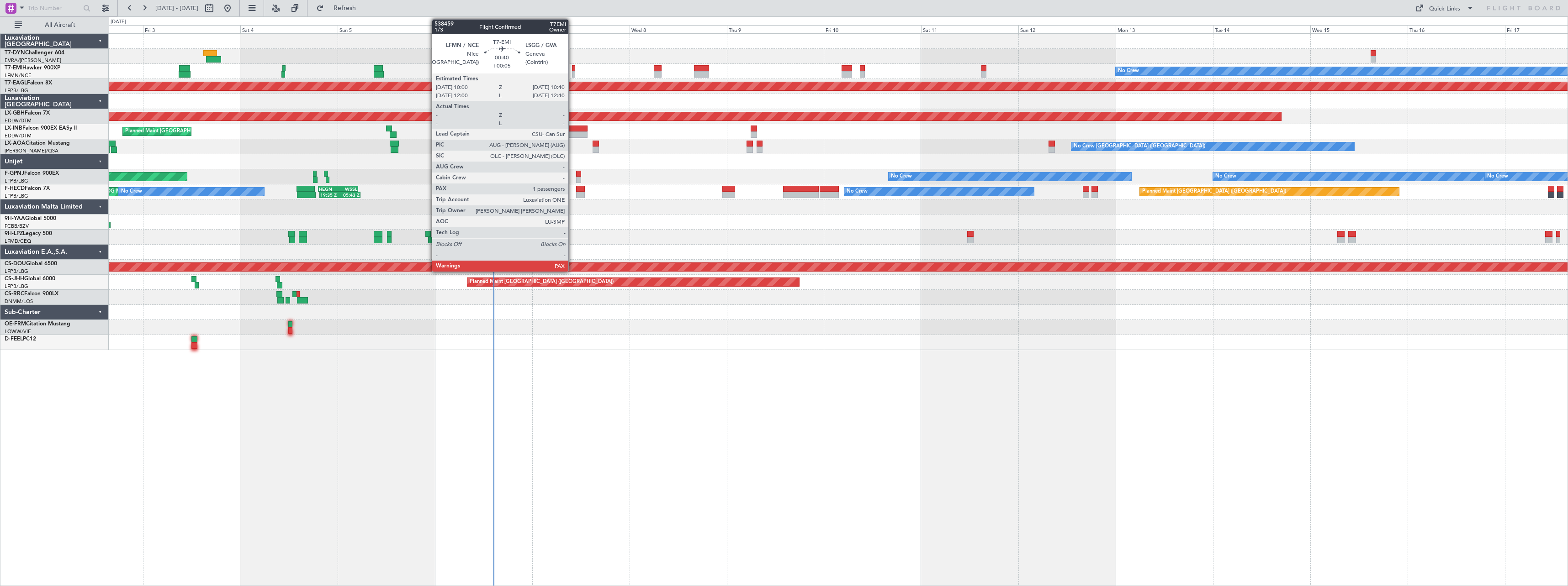
click at [572, 69] on div at bounding box center [573, 68] width 3 height 6
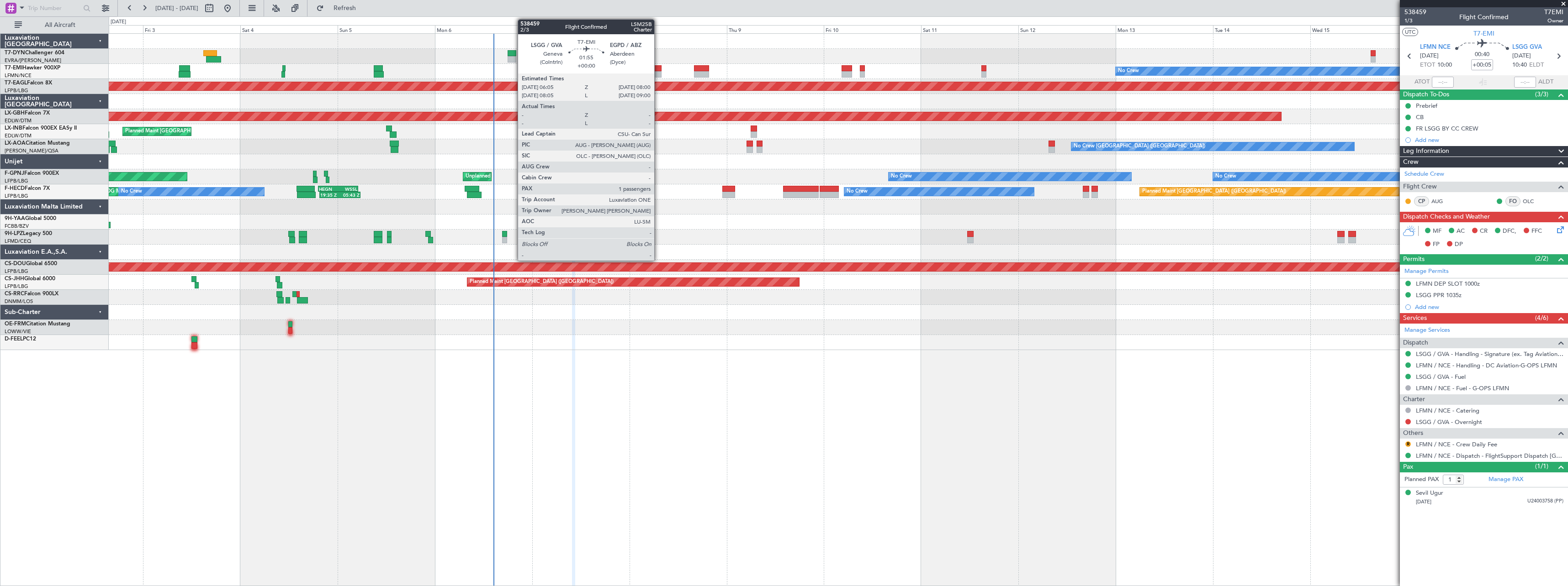
click at [658, 71] on div at bounding box center [658, 68] width 8 height 6
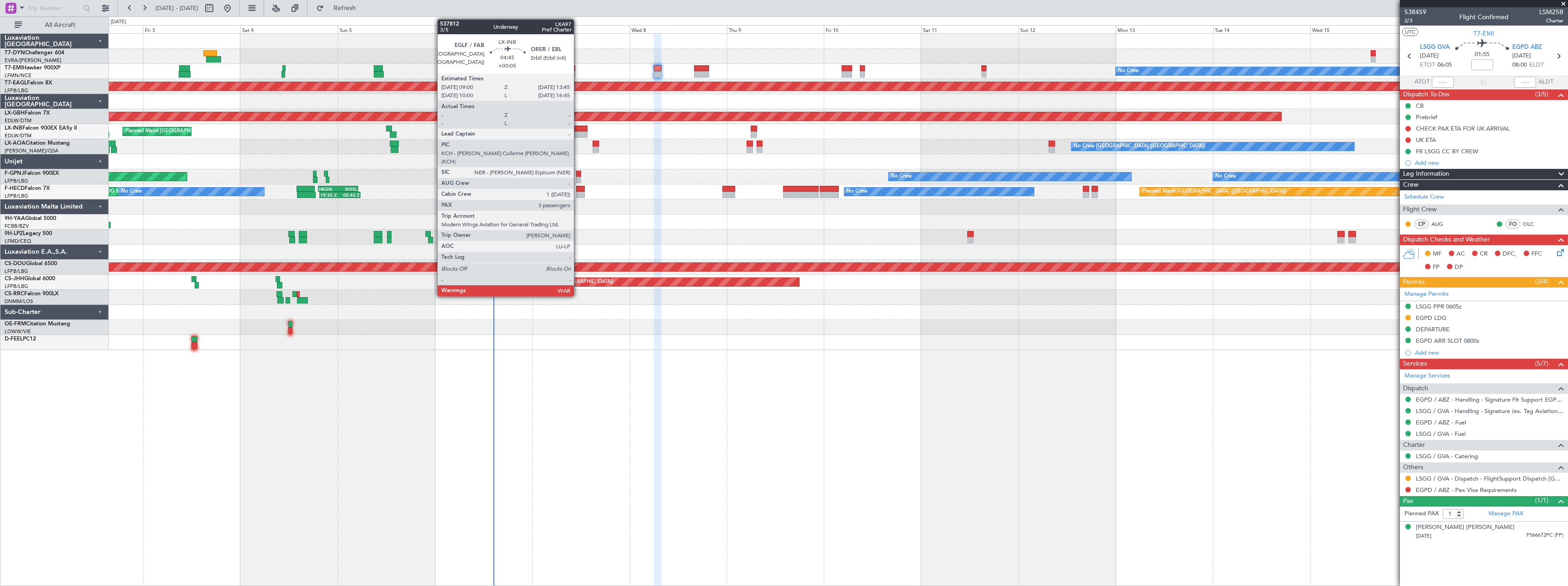
click at [578, 124] on div "Planned Maint [GEOGRAPHIC_DATA]" at bounding box center [838, 132] width 1459 height 15
click at [578, 127] on div at bounding box center [578, 129] width 20 height 6
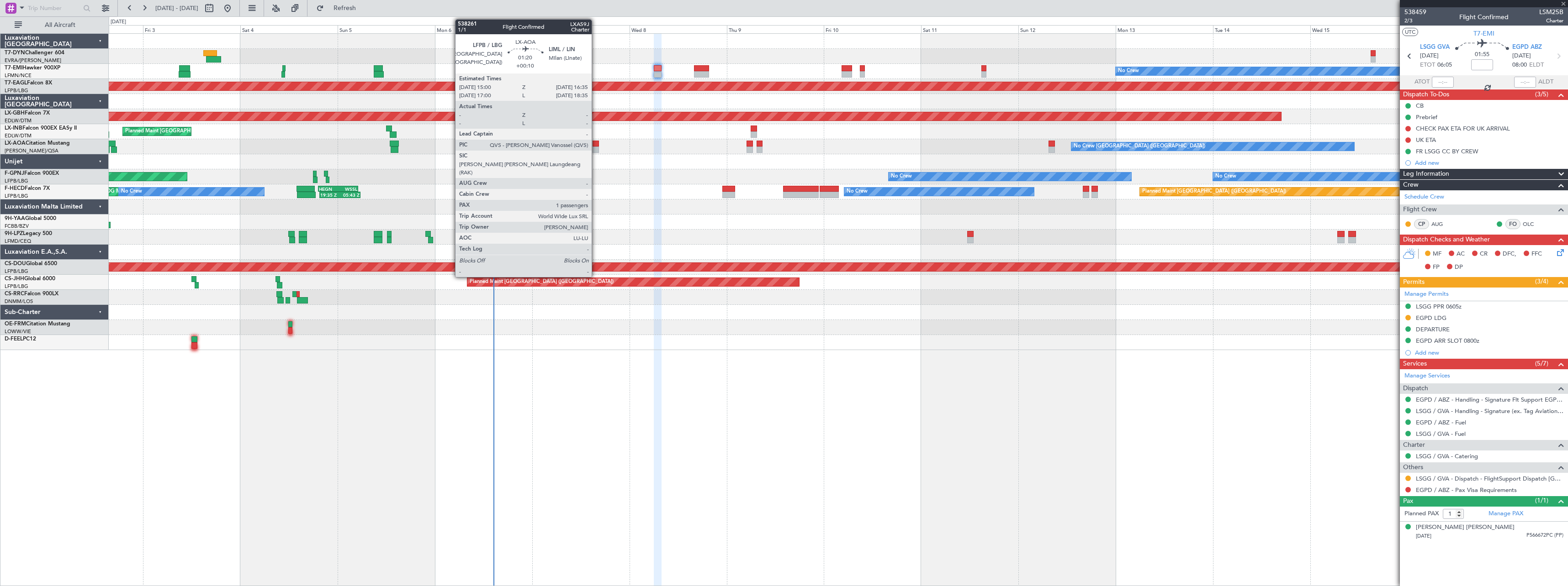
type input "+00:05"
type input "3"
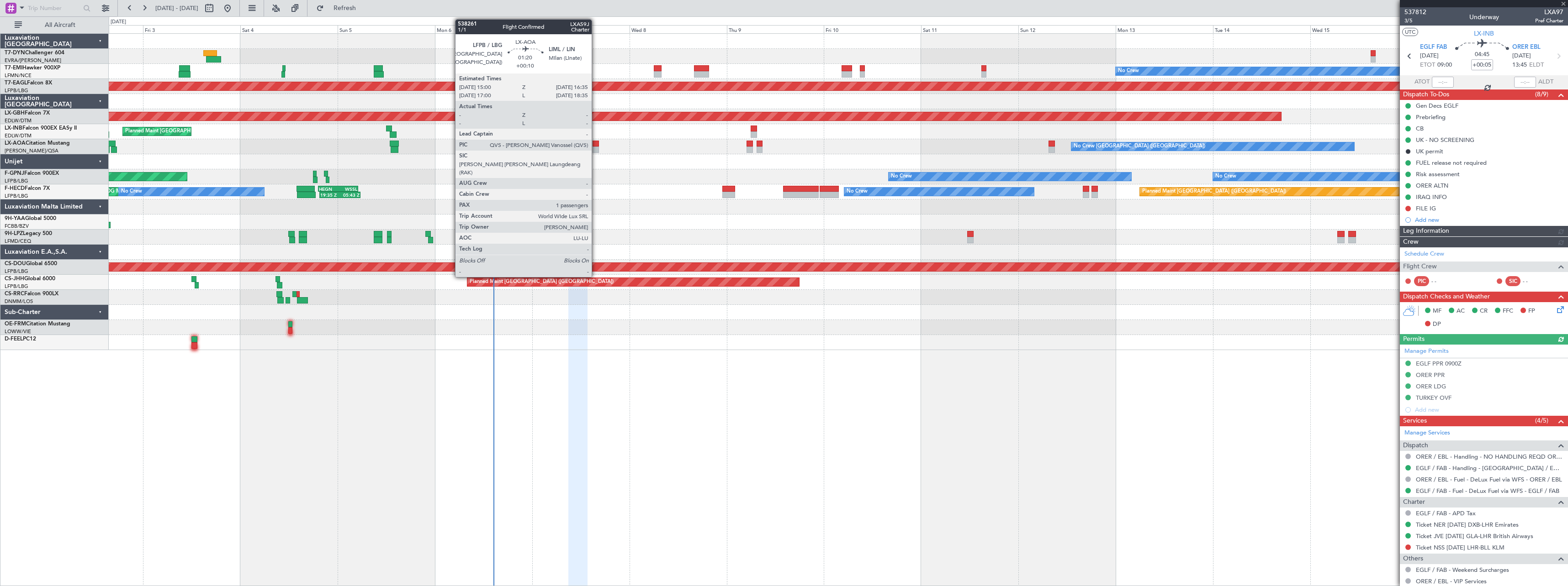
click at [595, 145] on div at bounding box center [595, 144] width 7 height 6
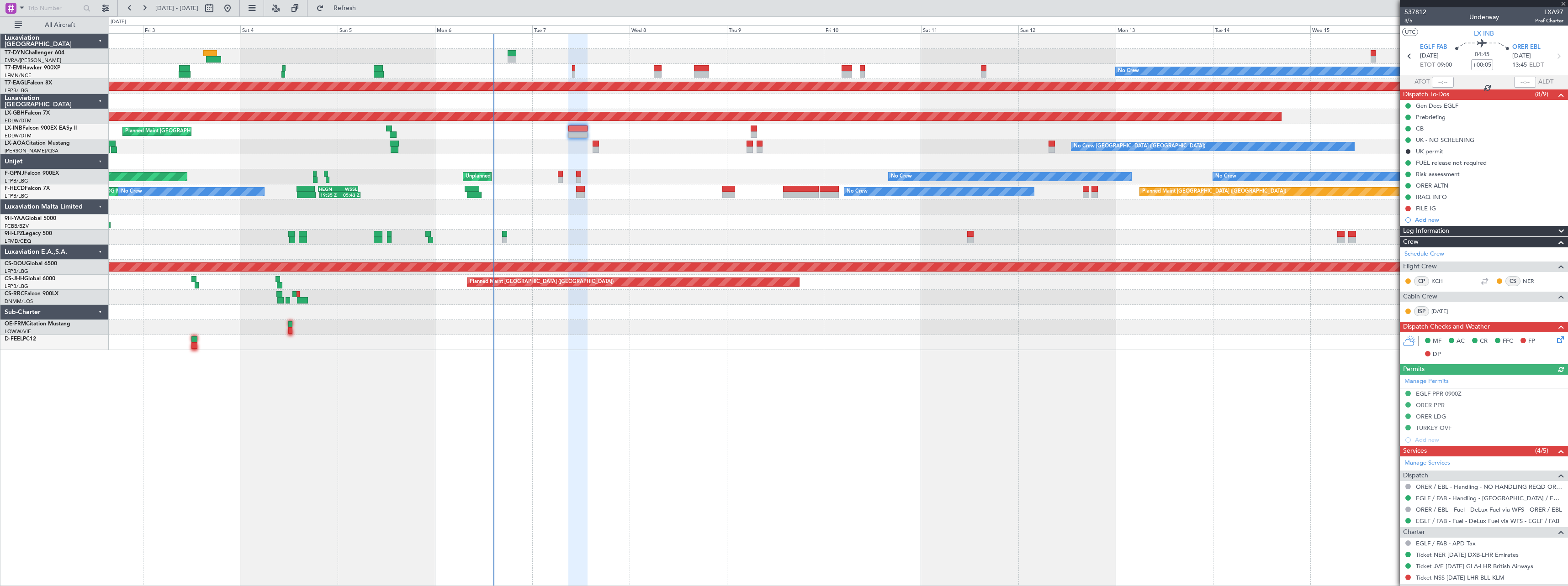
type input "+00:10"
type input "1"
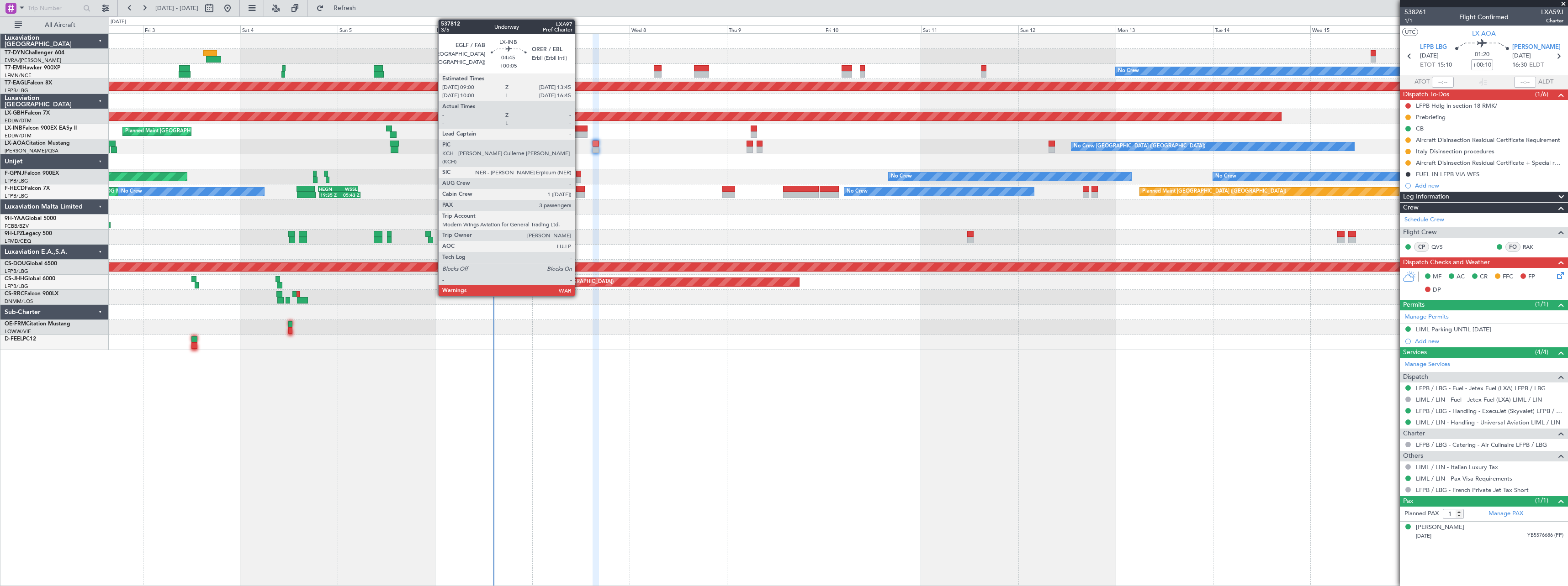
click at [578, 127] on div at bounding box center [578, 129] width 20 height 6
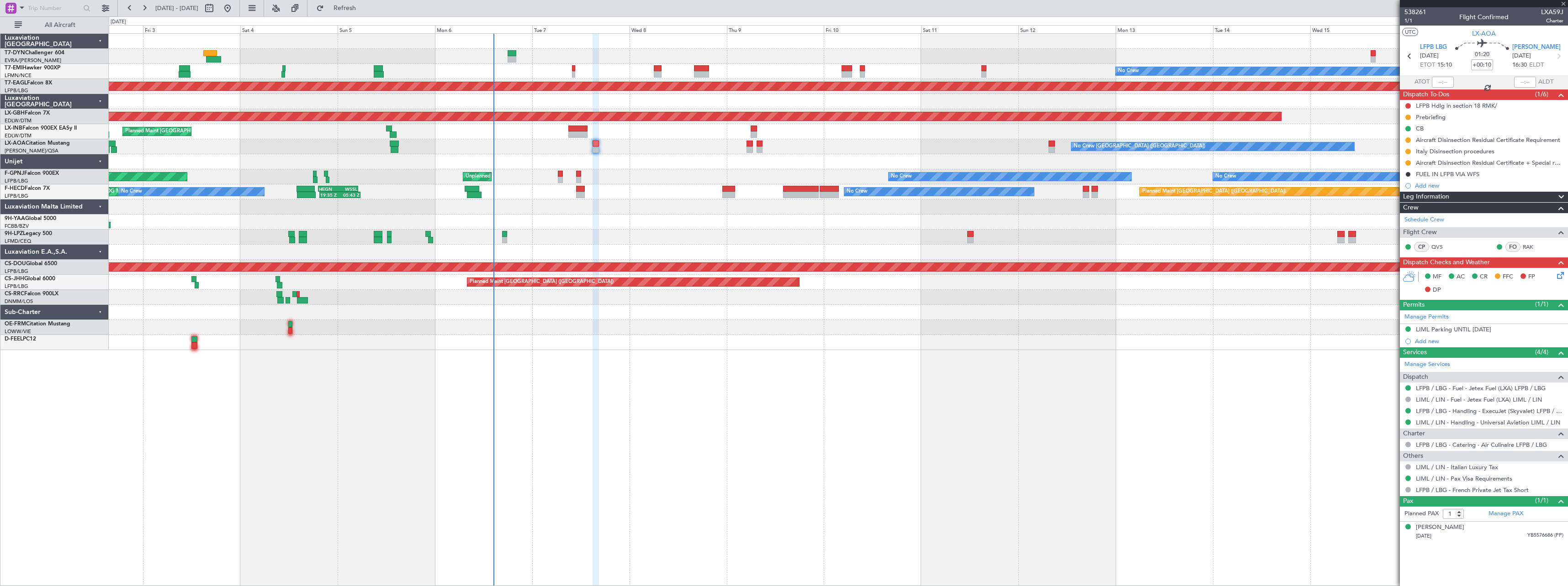
type input "+00:05"
type input "3"
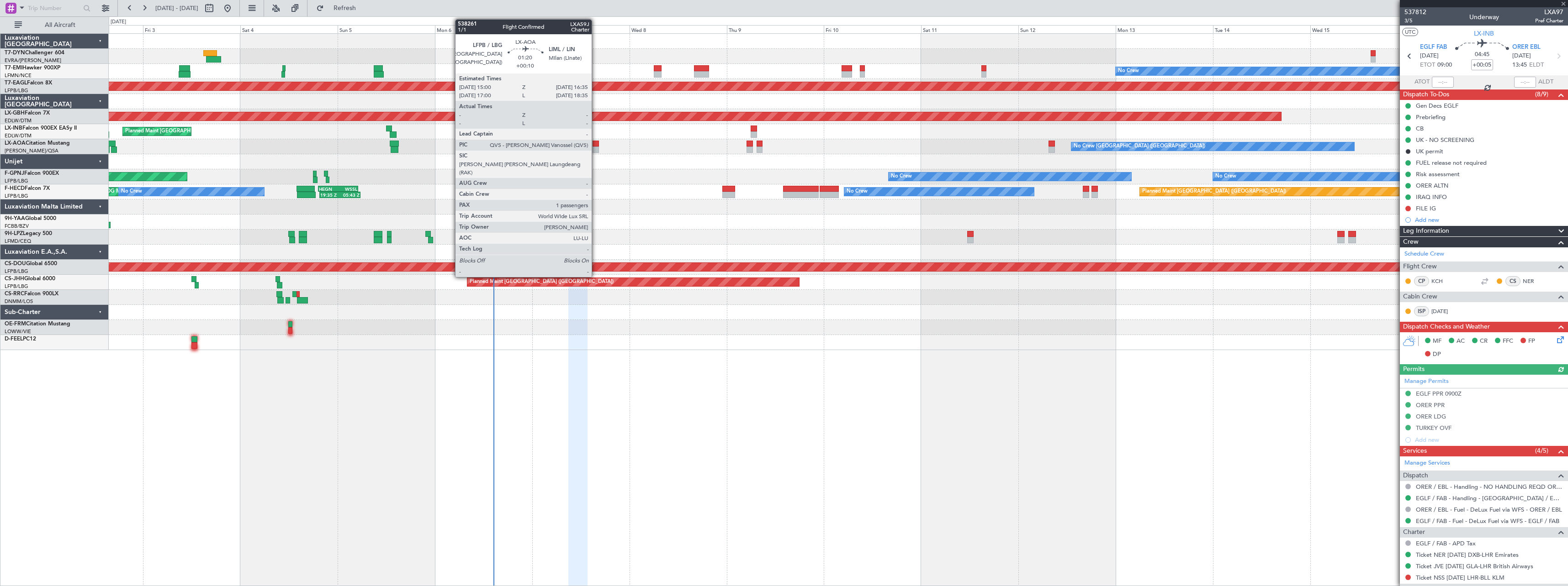
click at [595, 145] on div at bounding box center [595, 144] width 7 height 6
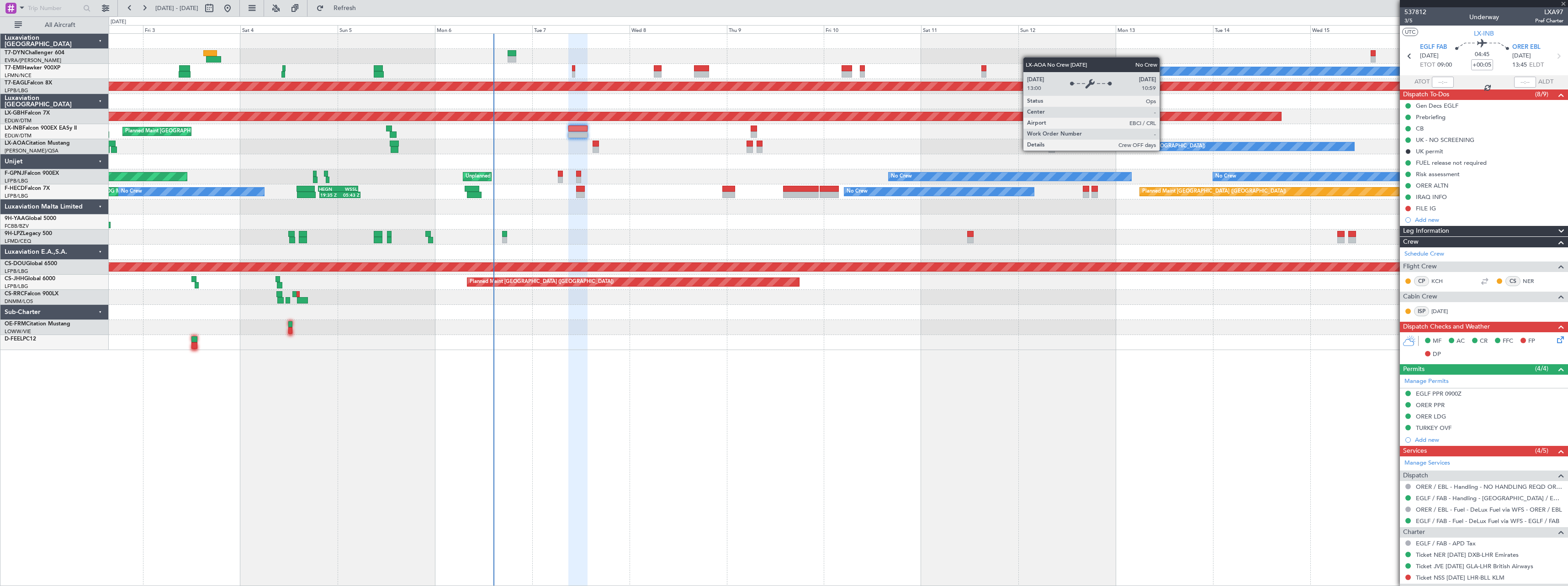
type input "+00:10"
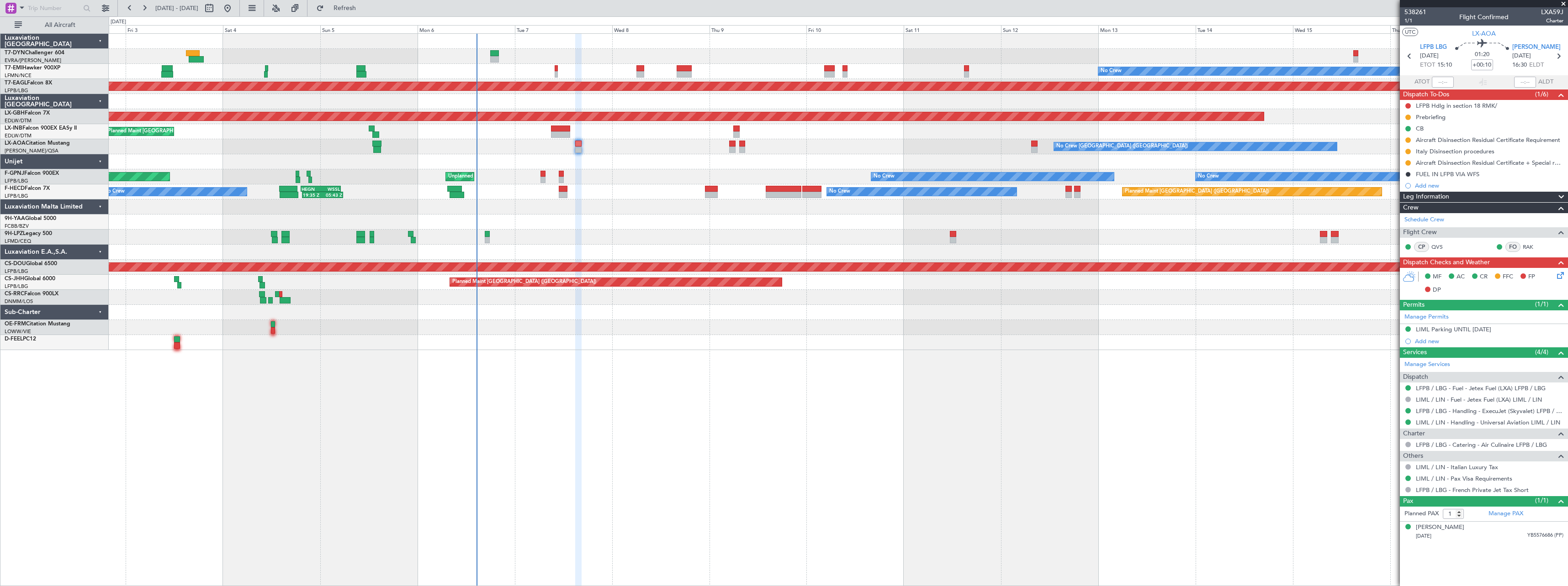
click at [643, 177] on div "Planned Maint Paris (Le Bourget) Unplanned Maint Paris (Le Bourget) No Crew No …" at bounding box center [838, 177] width 1459 height 15
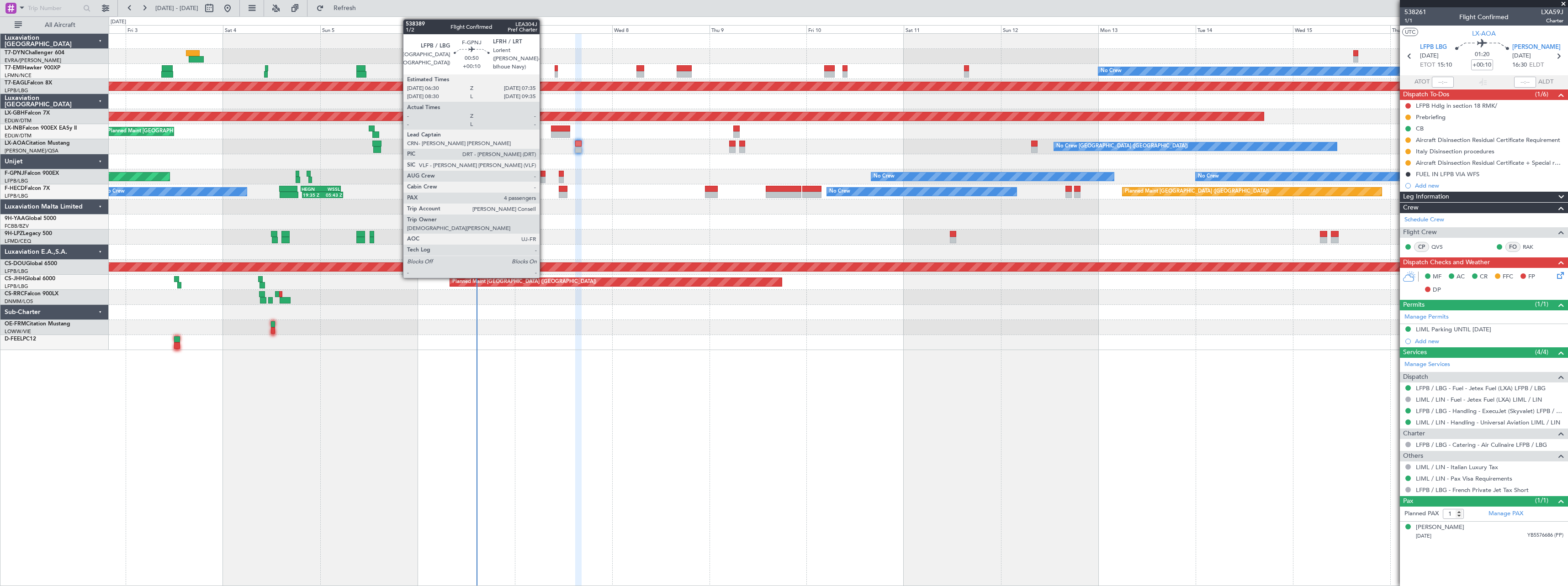
click at [544, 175] on div at bounding box center [542, 174] width 5 height 6
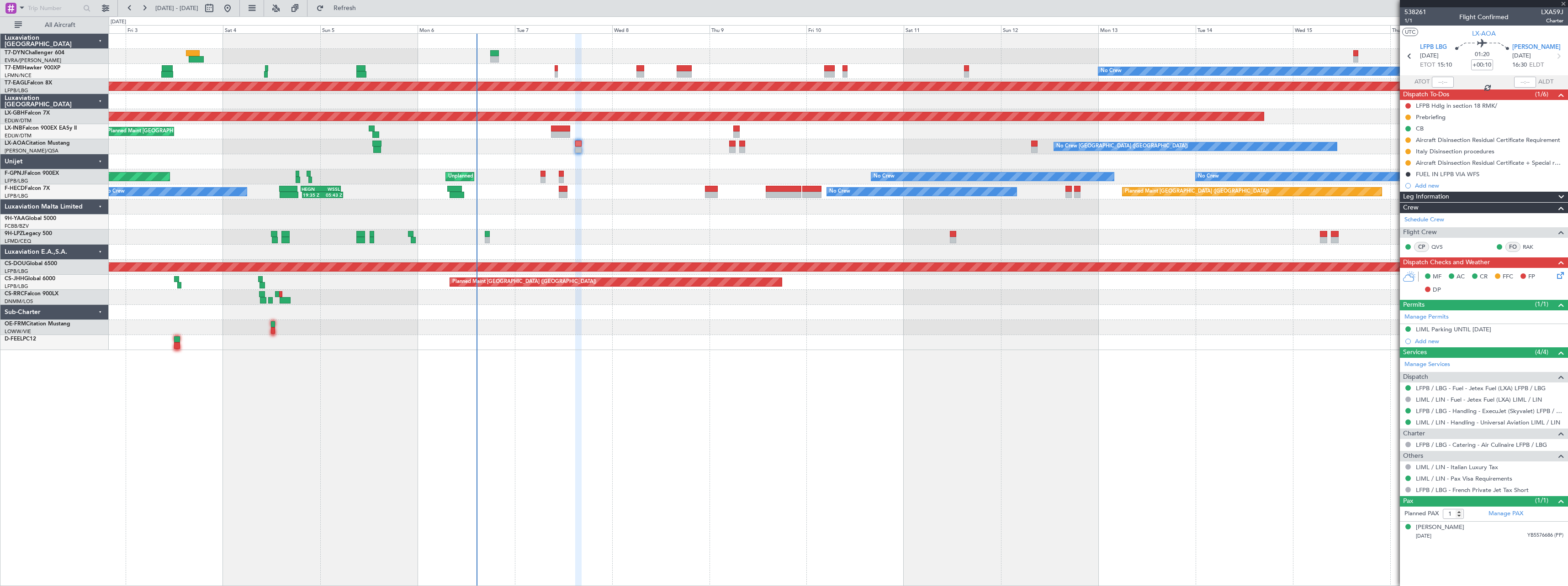
type input "4"
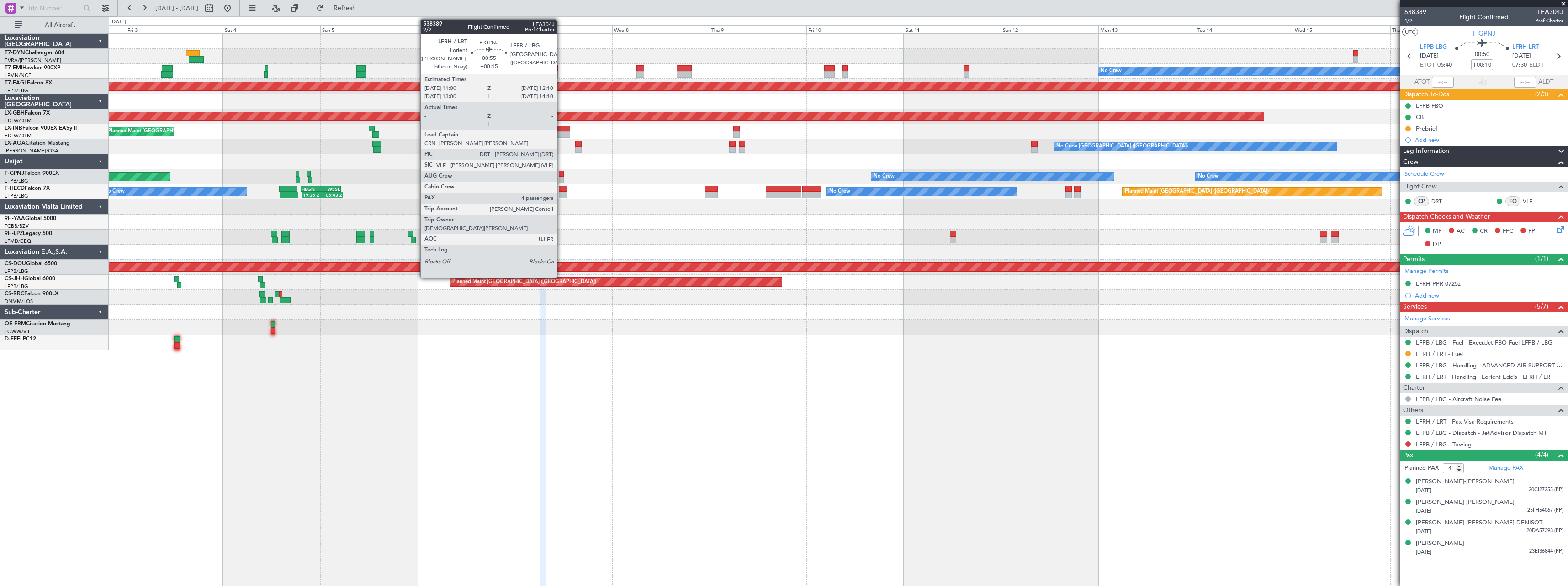
click at [561, 177] on div at bounding box center [561, 180] width 5 height 6
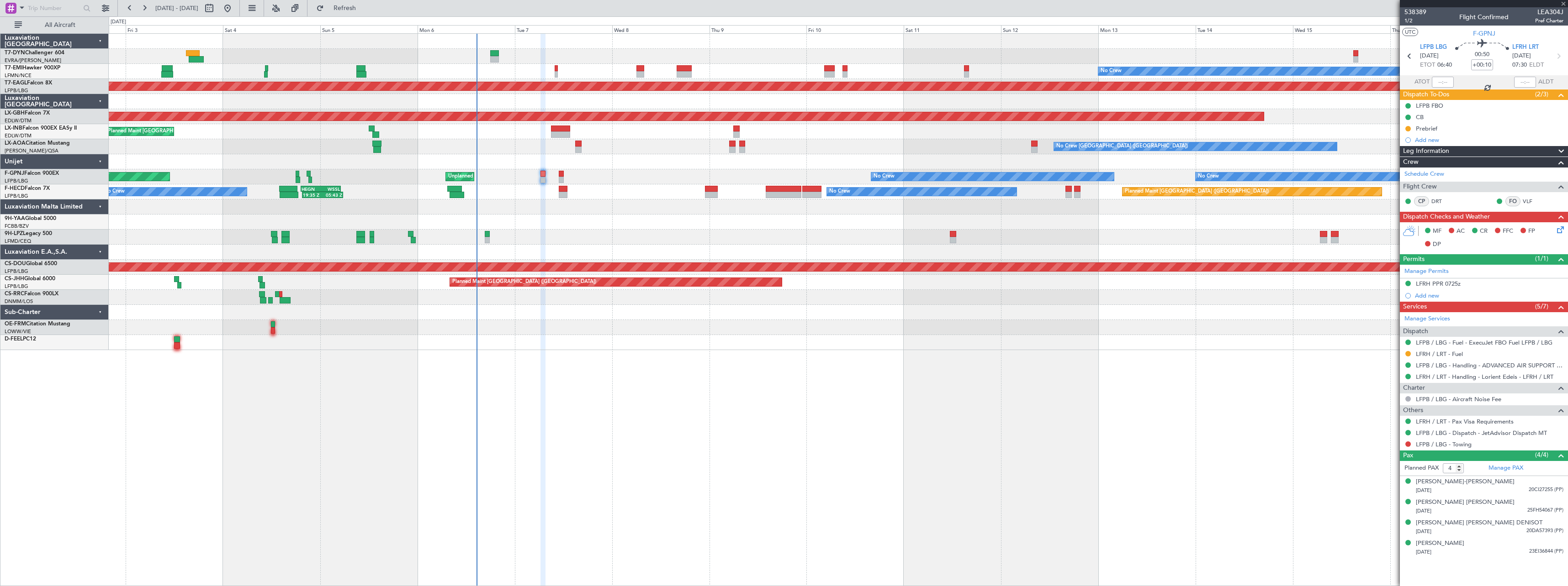
type input "+00:15"
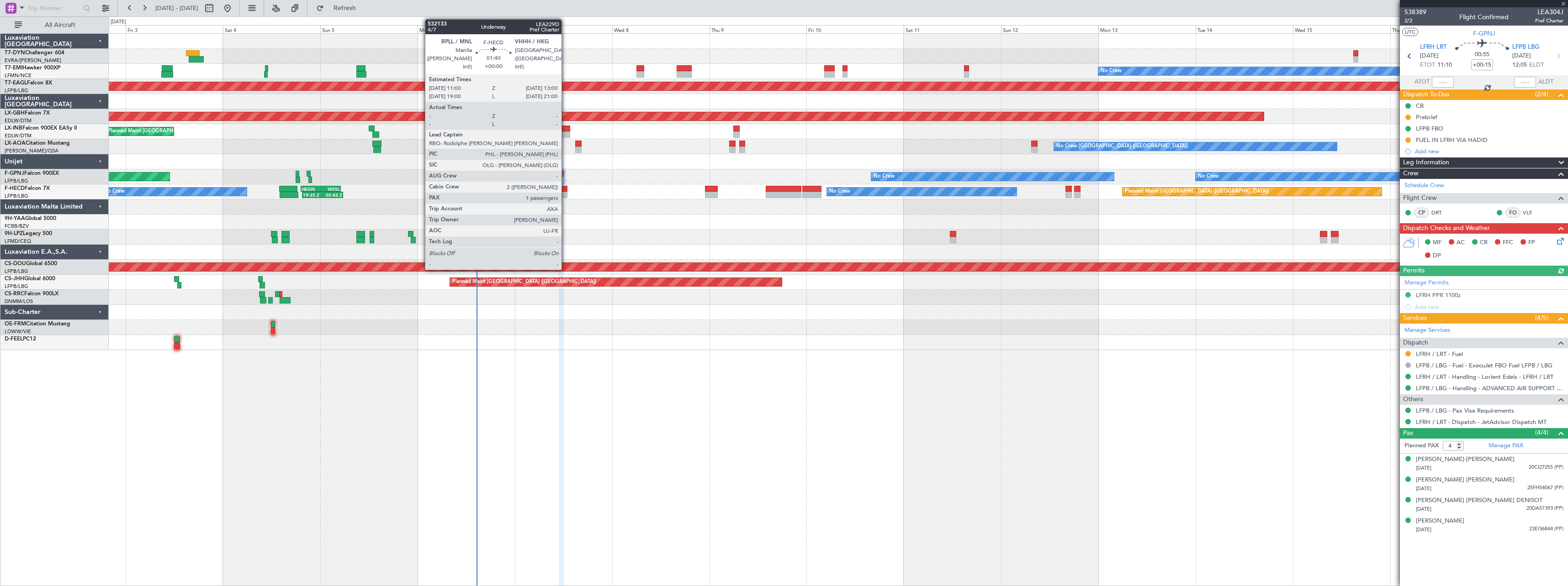
click at [565, 190] on div at bounding box center [562, 189] width 8 height 6
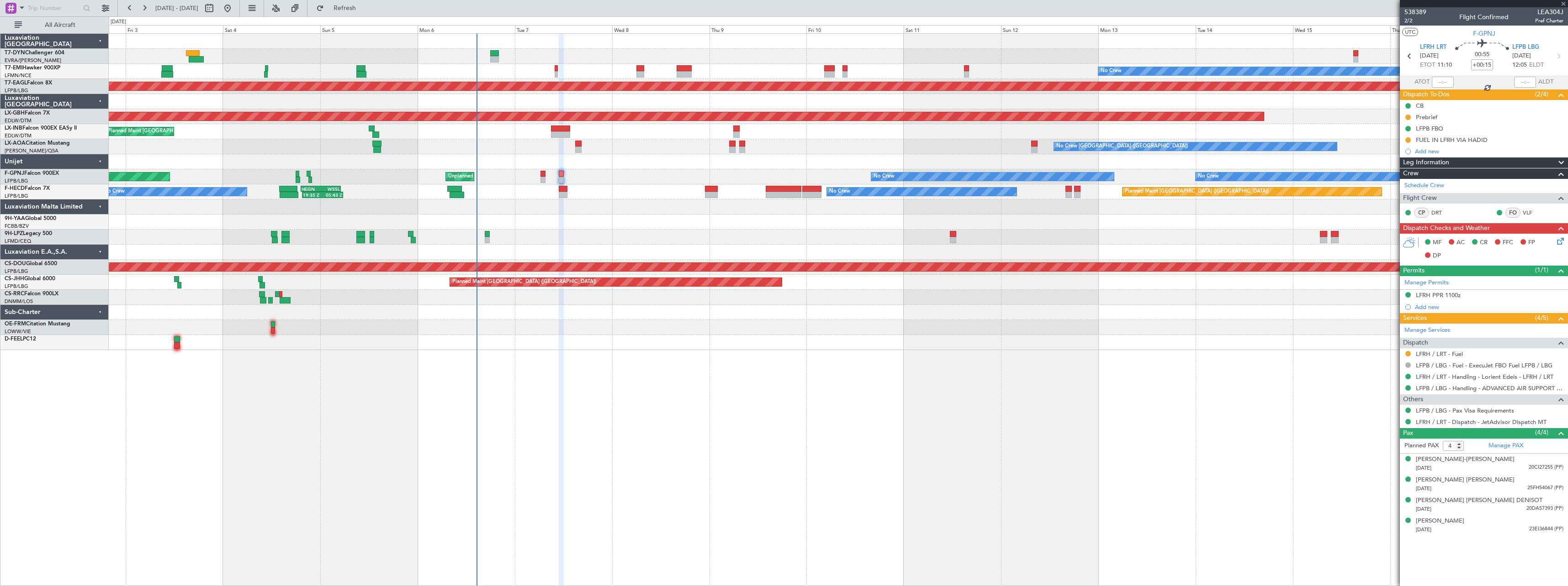
type input "1"
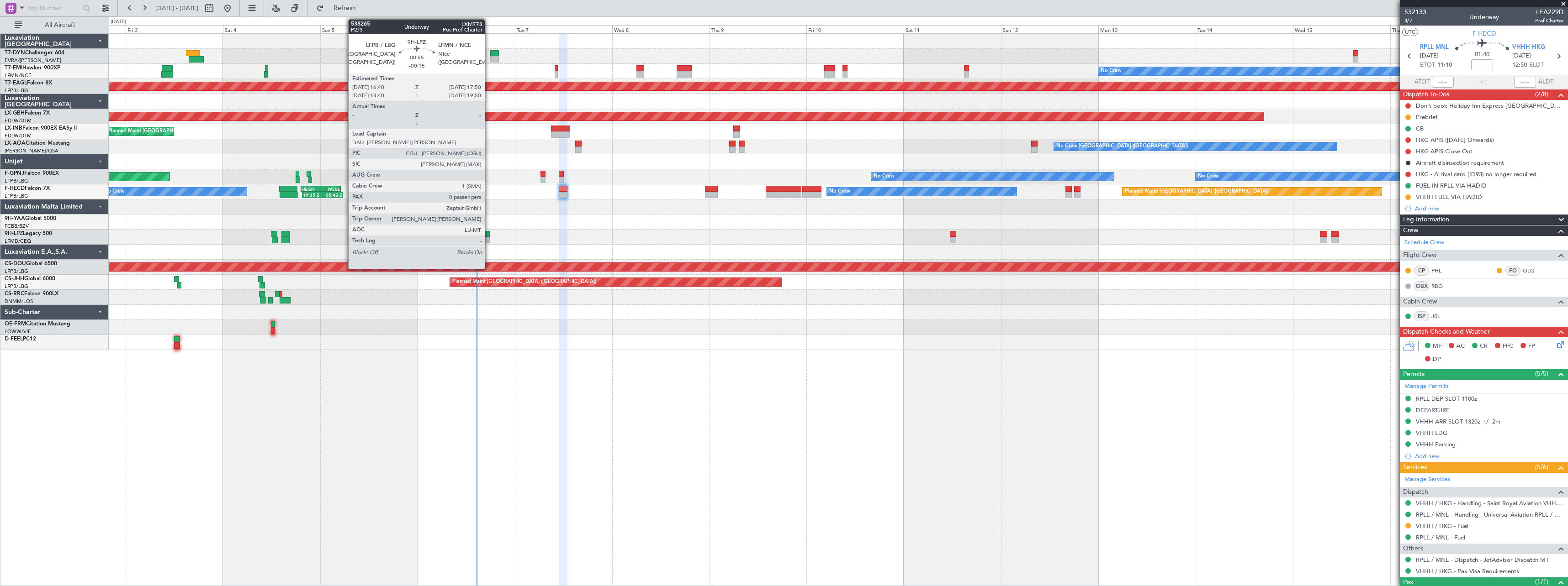
click at [489, 233] on div at bounding box center [487, 234] width 5 height 6
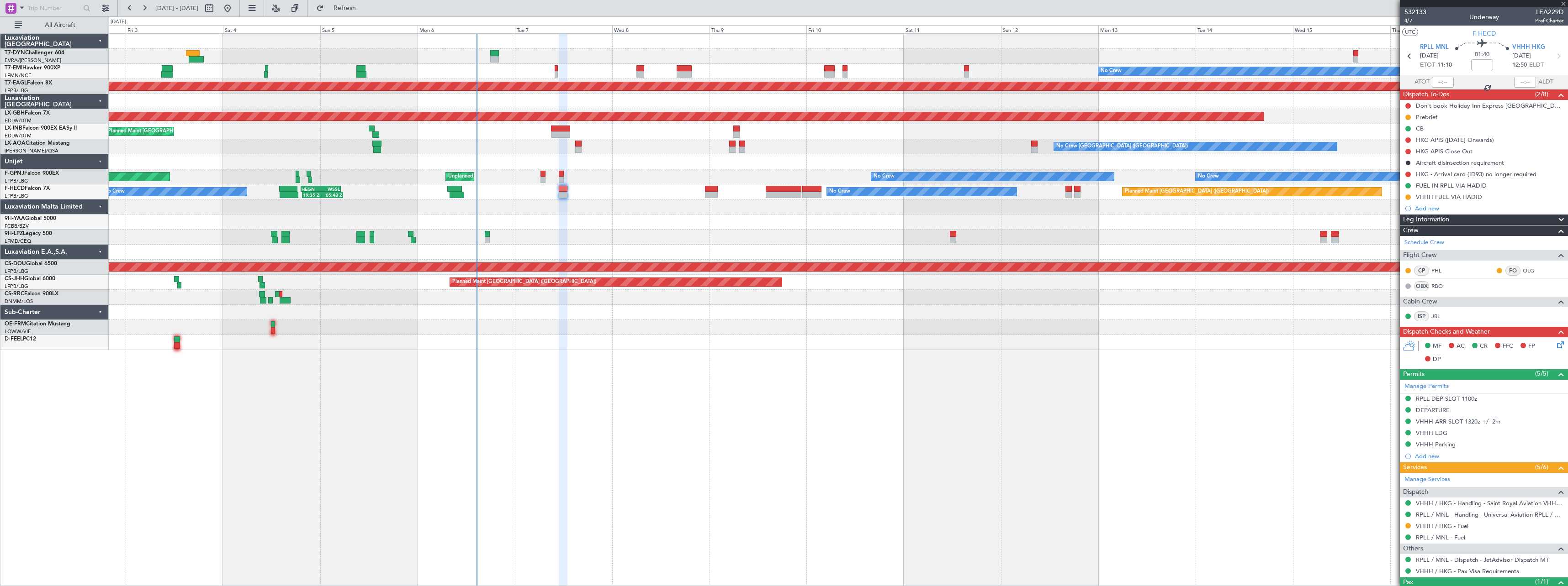
type input "-00:15"
type input "0"
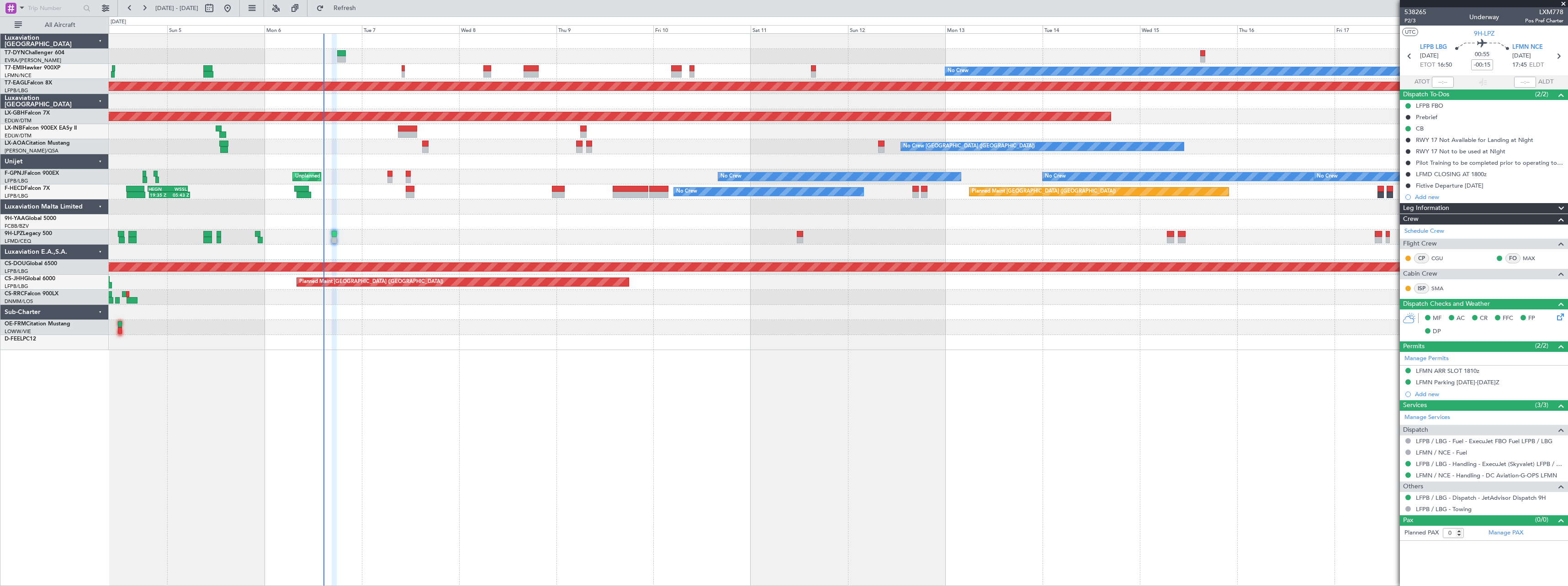
click at [390, 323] on div at bounding box center [838, 328] width 1459 height 15
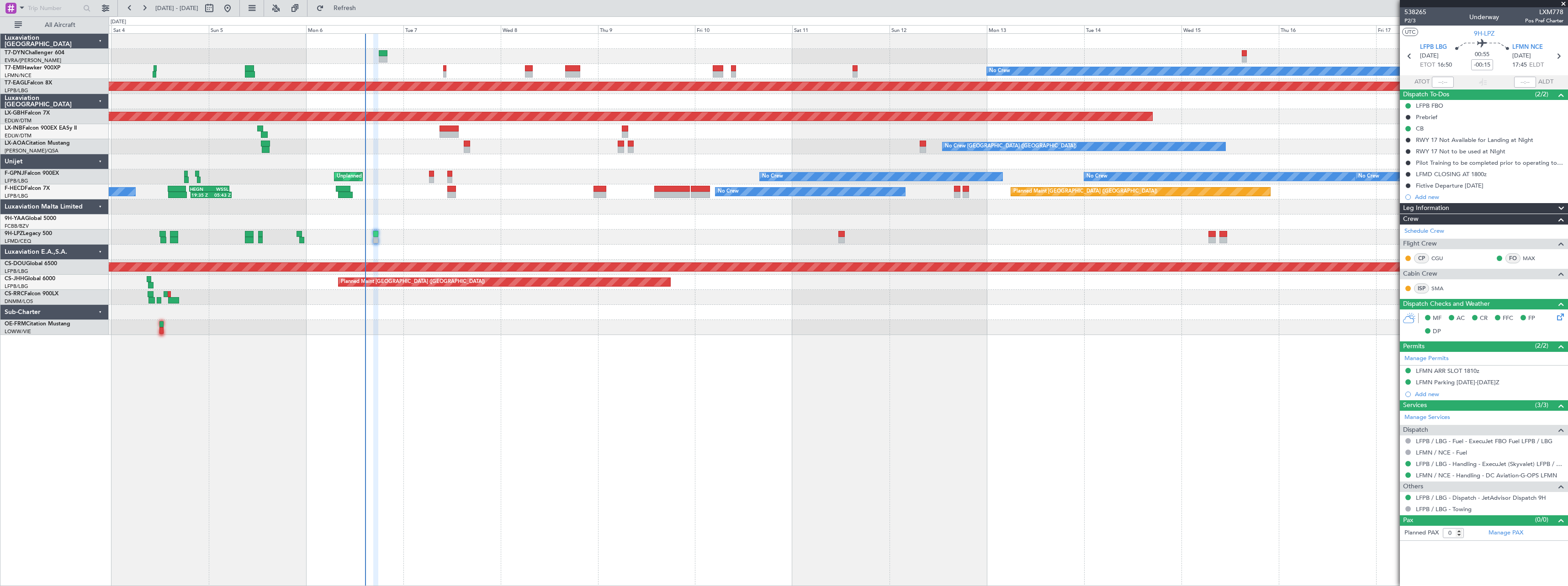
click at [519, 162] on div at bounding box center [838, 162] width 1459 height 15
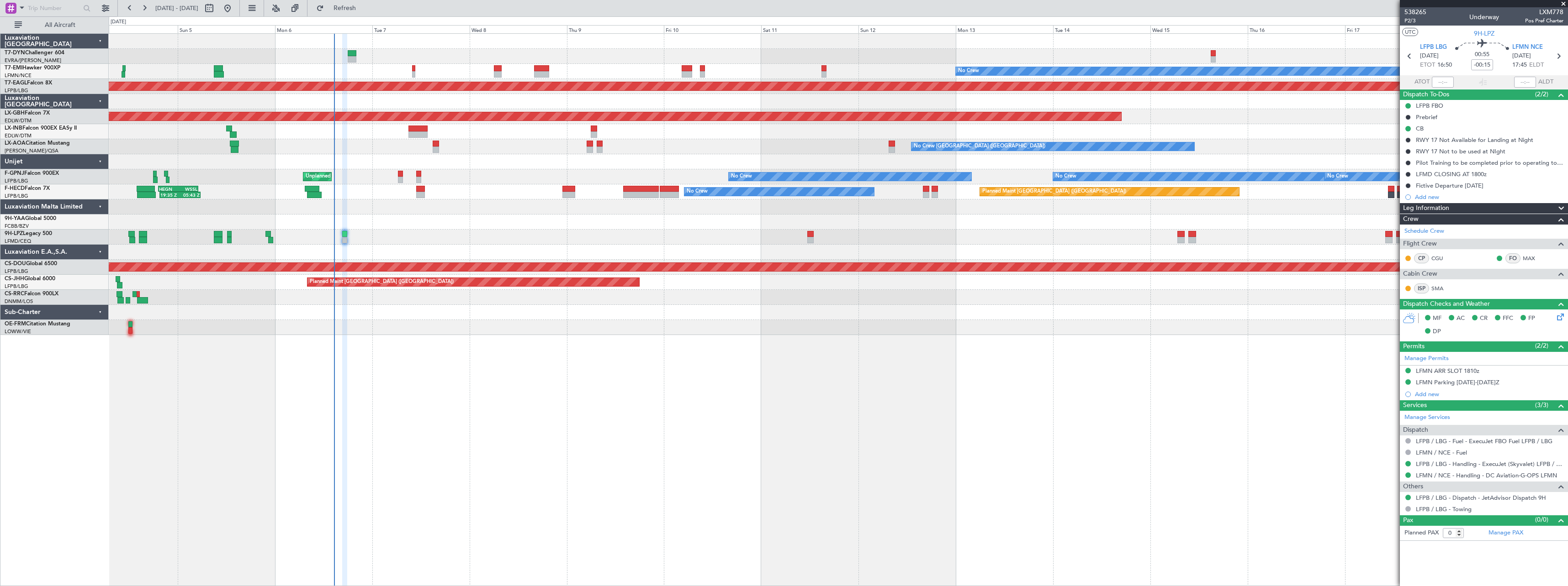
click at [508, 240] on div at bounding box center [838, 237] width 1459 height 15
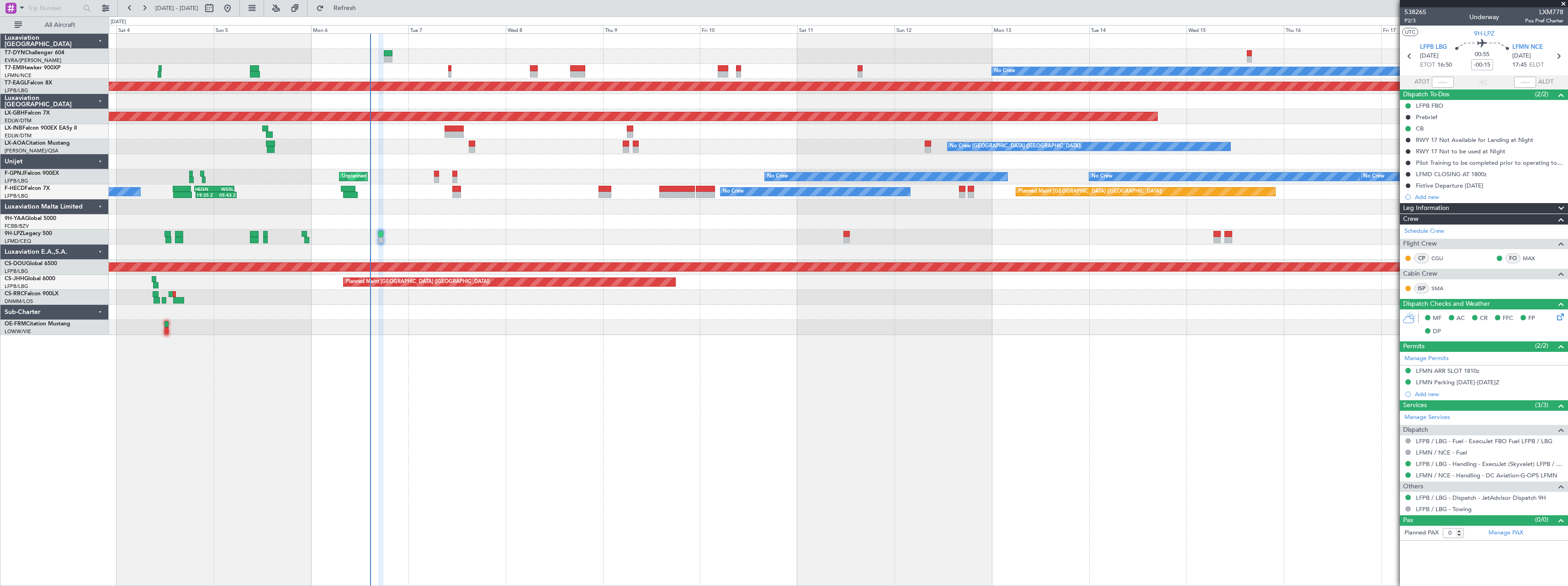
click at [528, 198] on div "Planned Maint Paris (Le Bourget) No Crew 19:35 Z 05:43 Z HEGN 19:15 Z WSSL 05:1…" at bounding box center [838, 192] width 1459 height 15
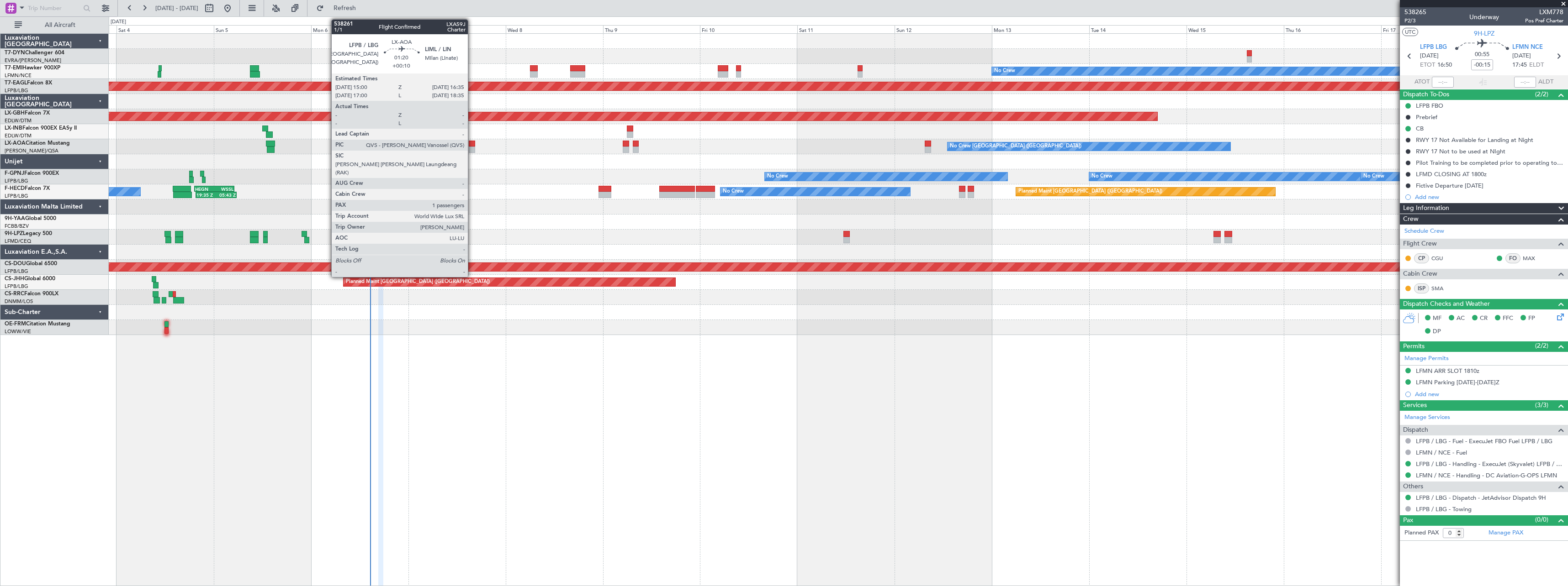
click at [472, 151] on div at bounding box center [472, 150] width 7 height 6
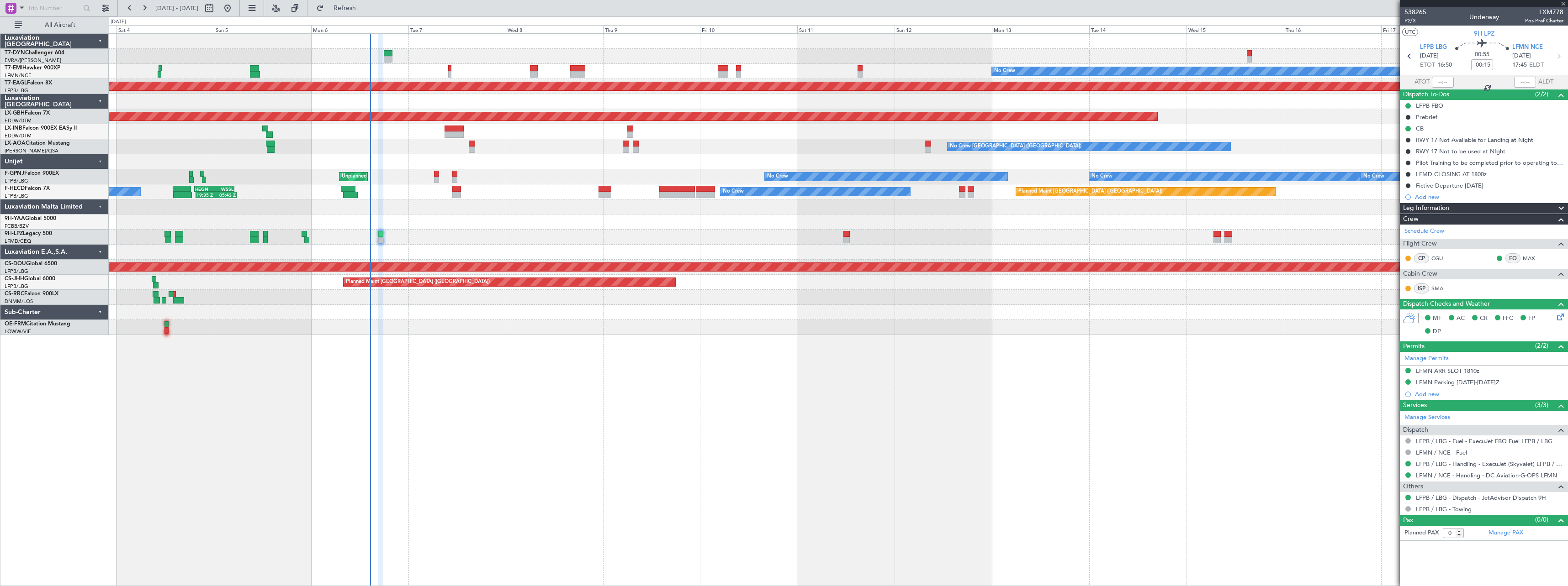
type input "+00:10"
type input "1"
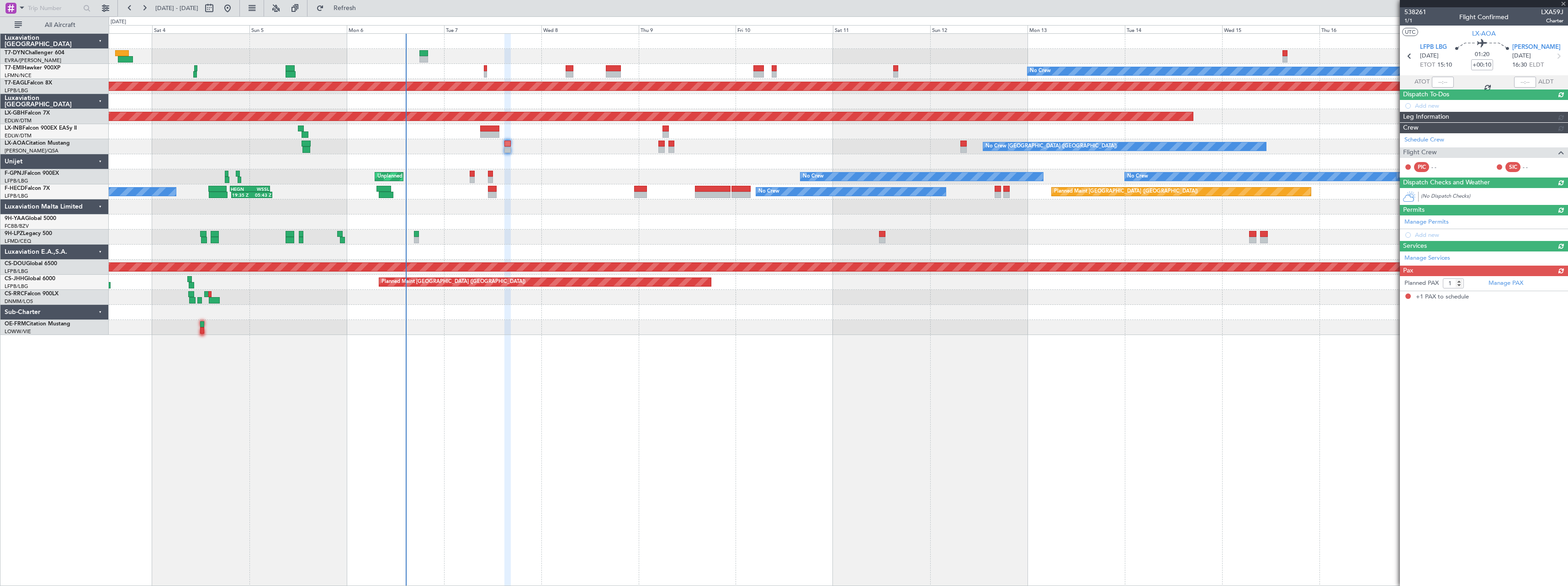
click at [456, 157] on div at bounding box center [838, 162] width 1459 height 15
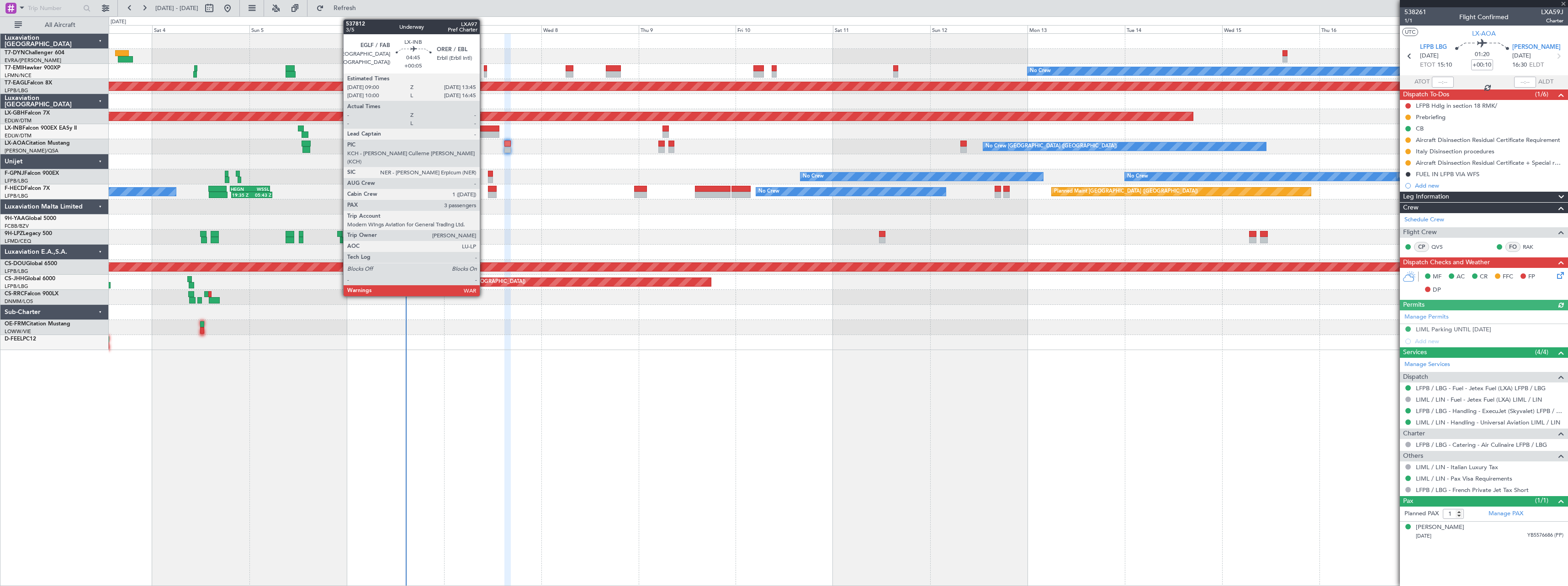
click at [484, 129] on div at bounding box center [490, 129] width 20 height 6
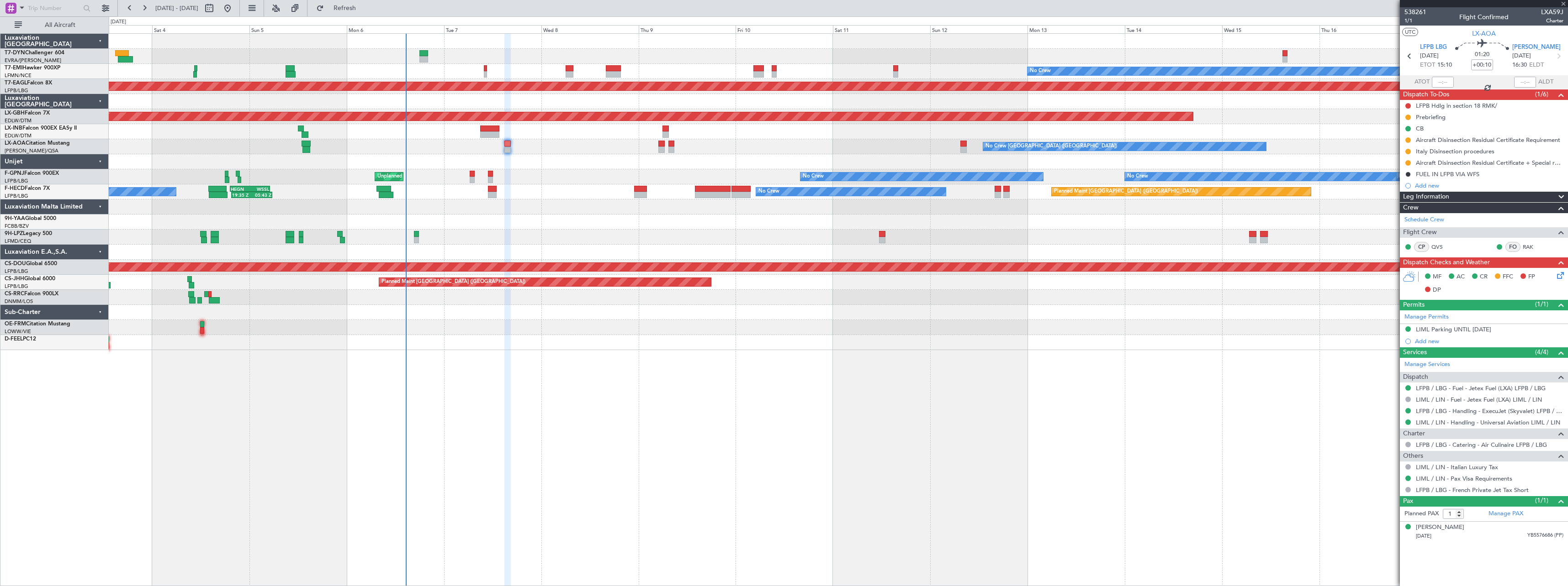
type input "+00:05"
type input "3"
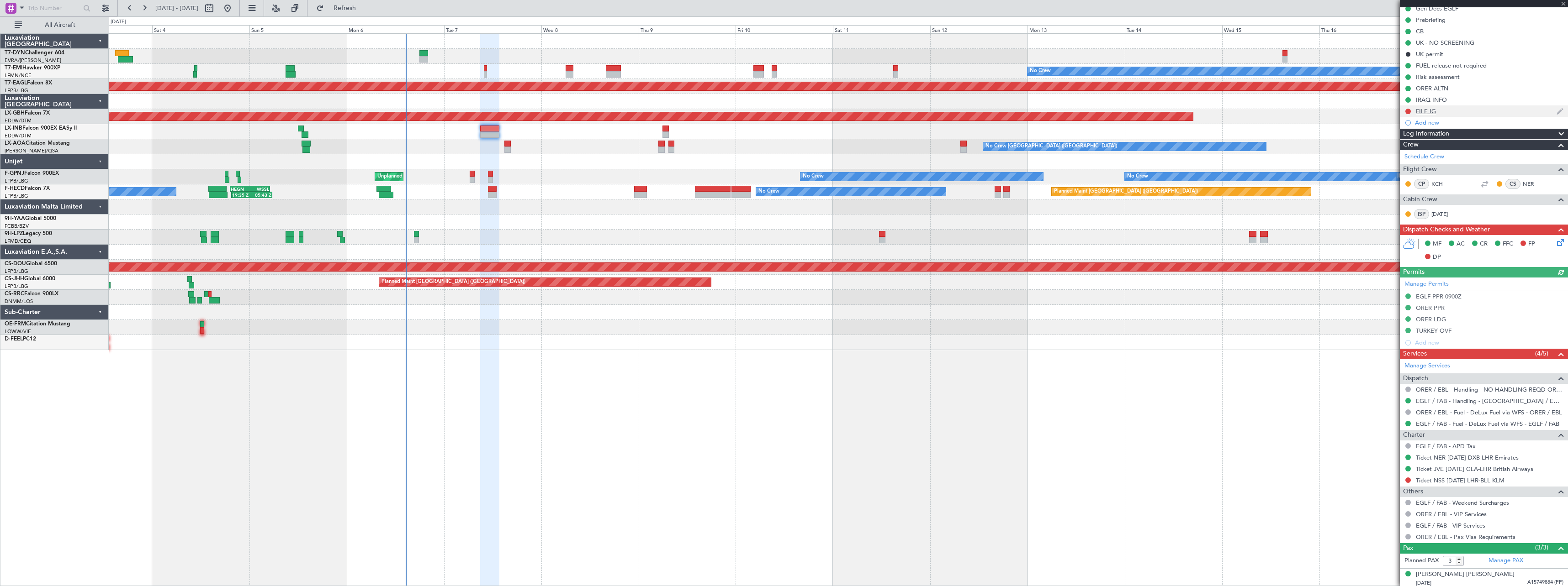
scroll to position [141, 0]
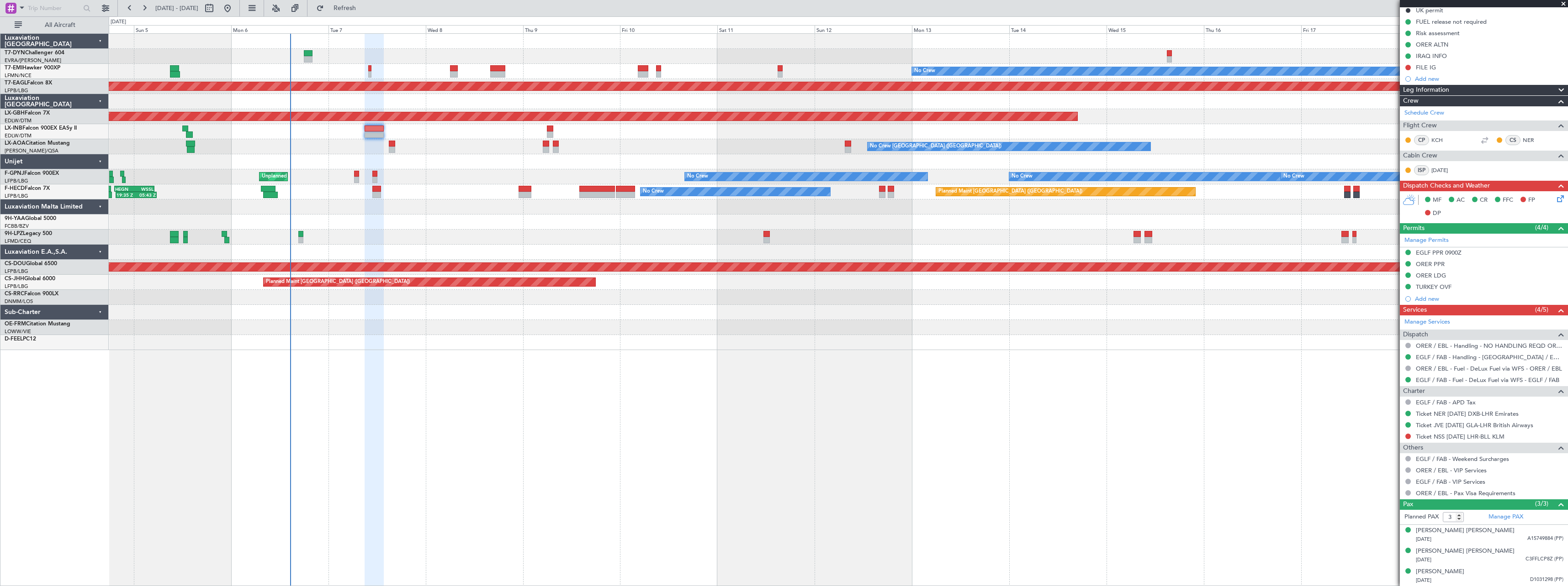
click at [623, 359] on div "No Crew Planned Maint Dubai (Al Maktoum Intl) Planned Maint Nurnberg Planned Ma…" at bounding box center [838, 310] width 1459 height 553
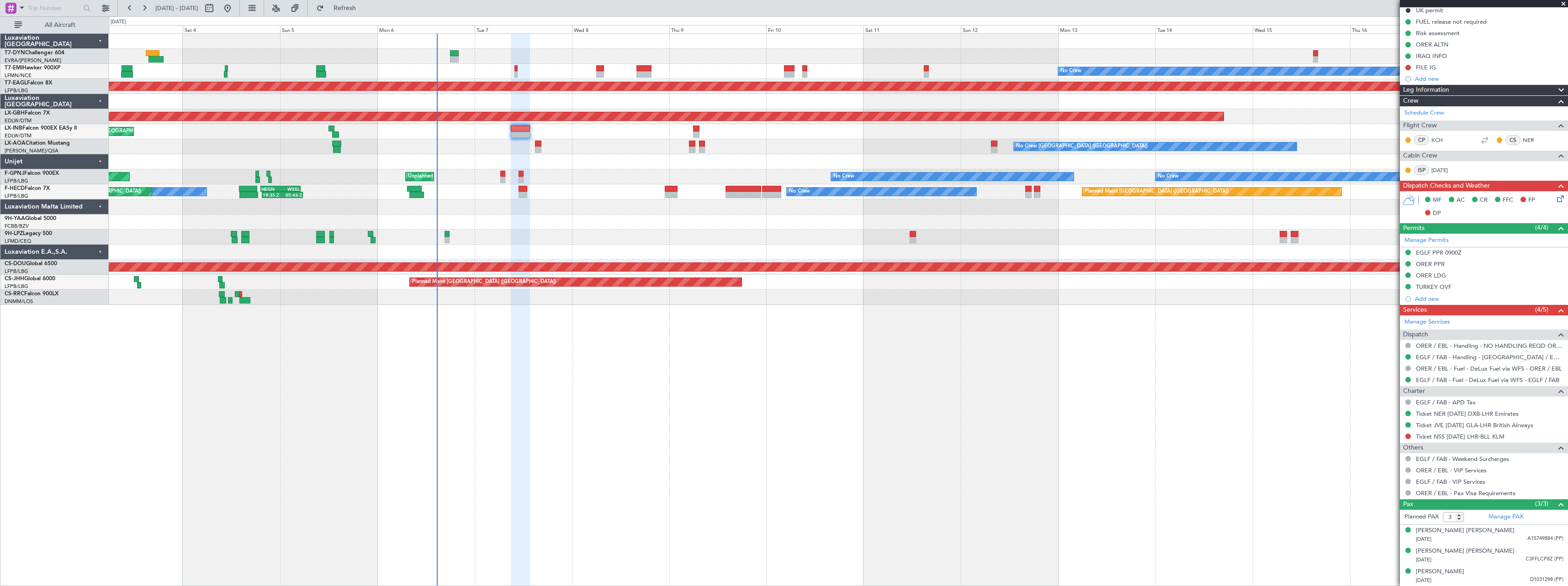
click at [573, 336] on div "No Crew Planned Maint Dubai (Al Maktoum Intl) Planned Maint Nurnberg Planned Ma…" at bounding box center [838, 310] width 1459 height 553
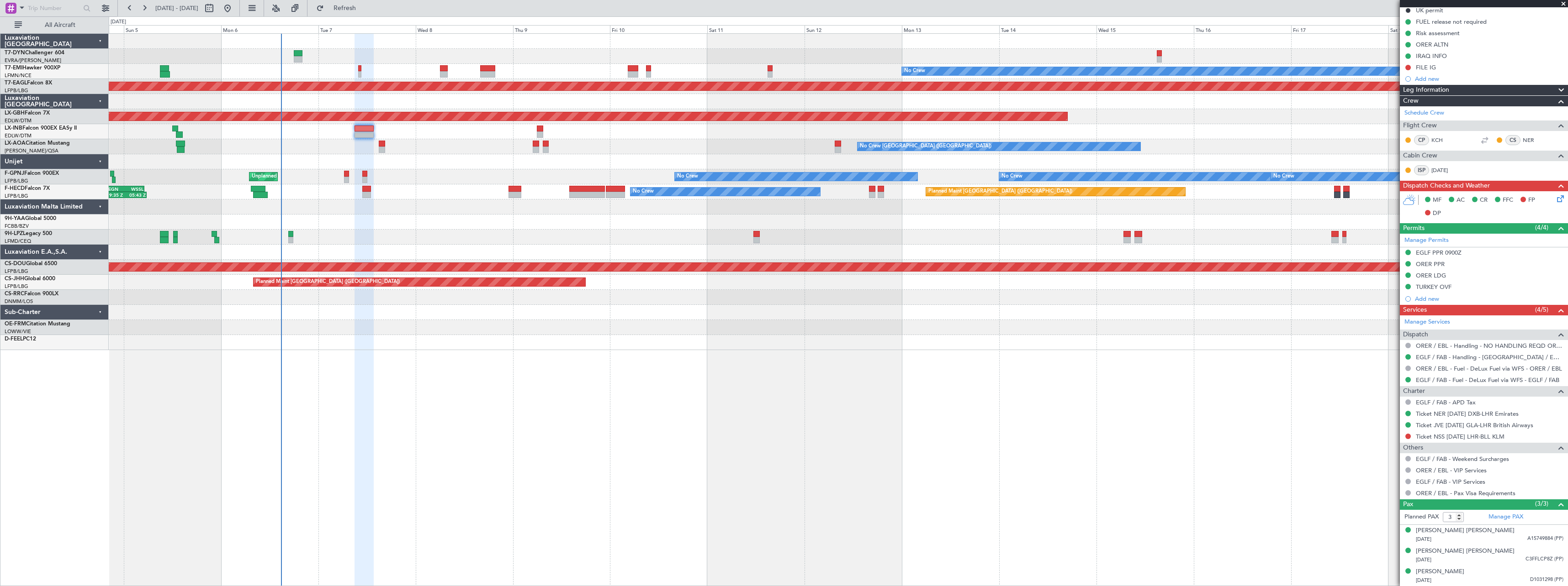
click at [397, 321] on div at bounding box center [838, 328] width 1459 height 15
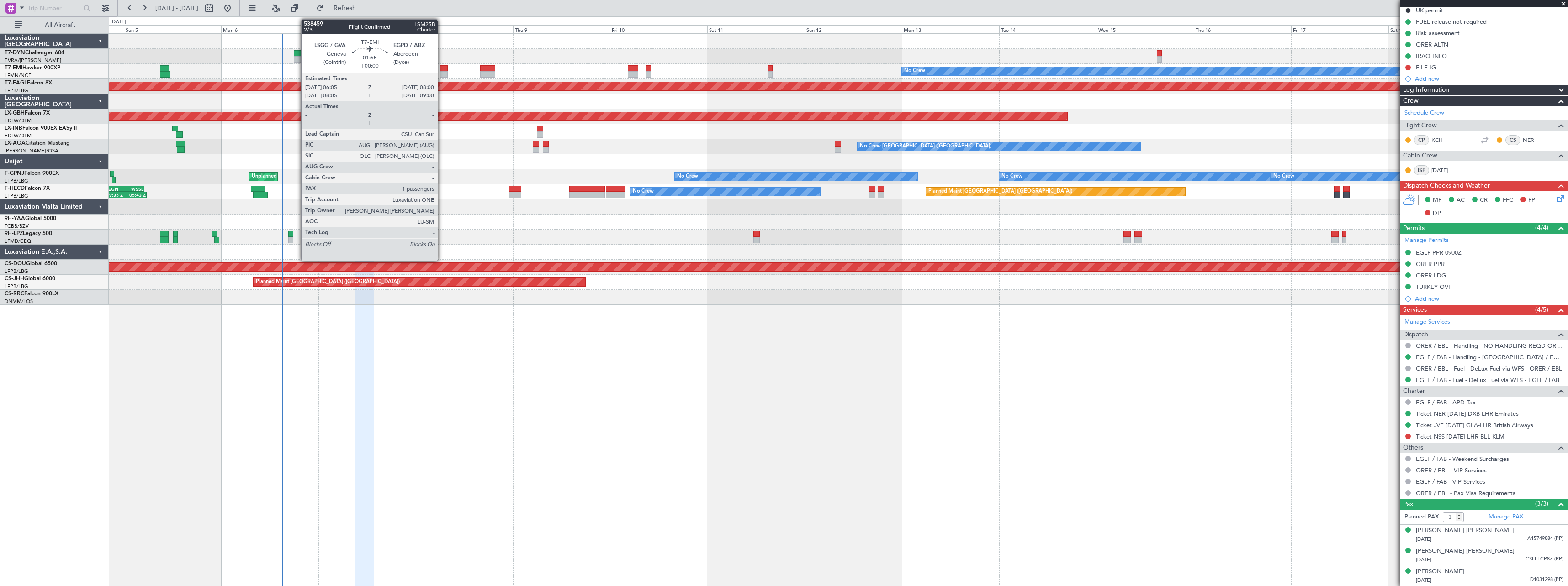
click at [442, 68] on div at bounding box center [444, 68] width 8 height 6
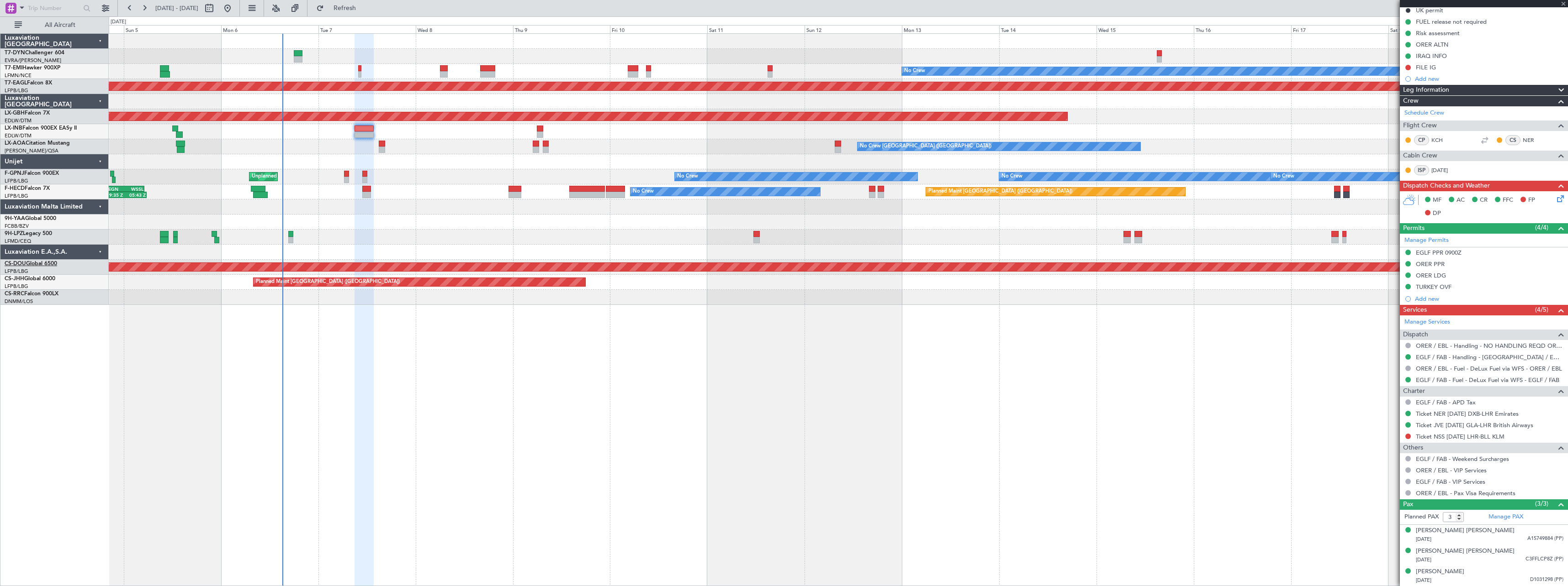
type input "1"
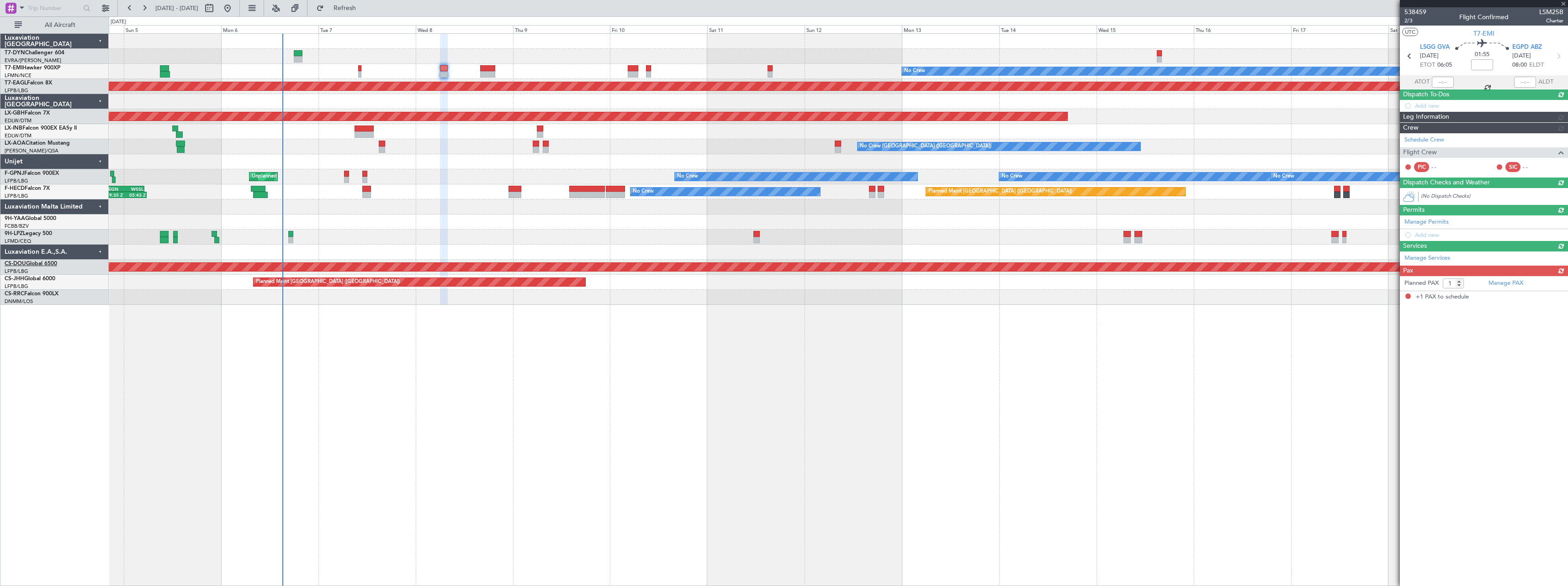
scroll to position [0, 0]
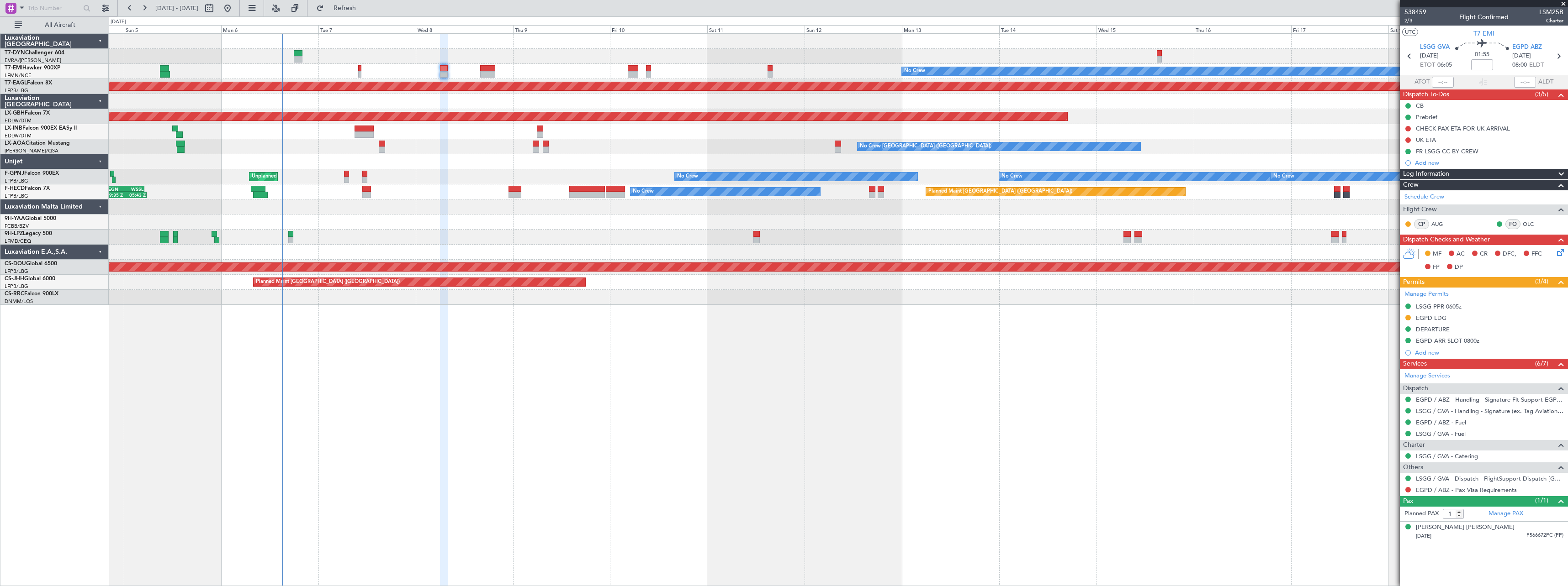
click at [484, 68] on div at bounding box center [488, 68] width 15 height 6
type input "+00:10"
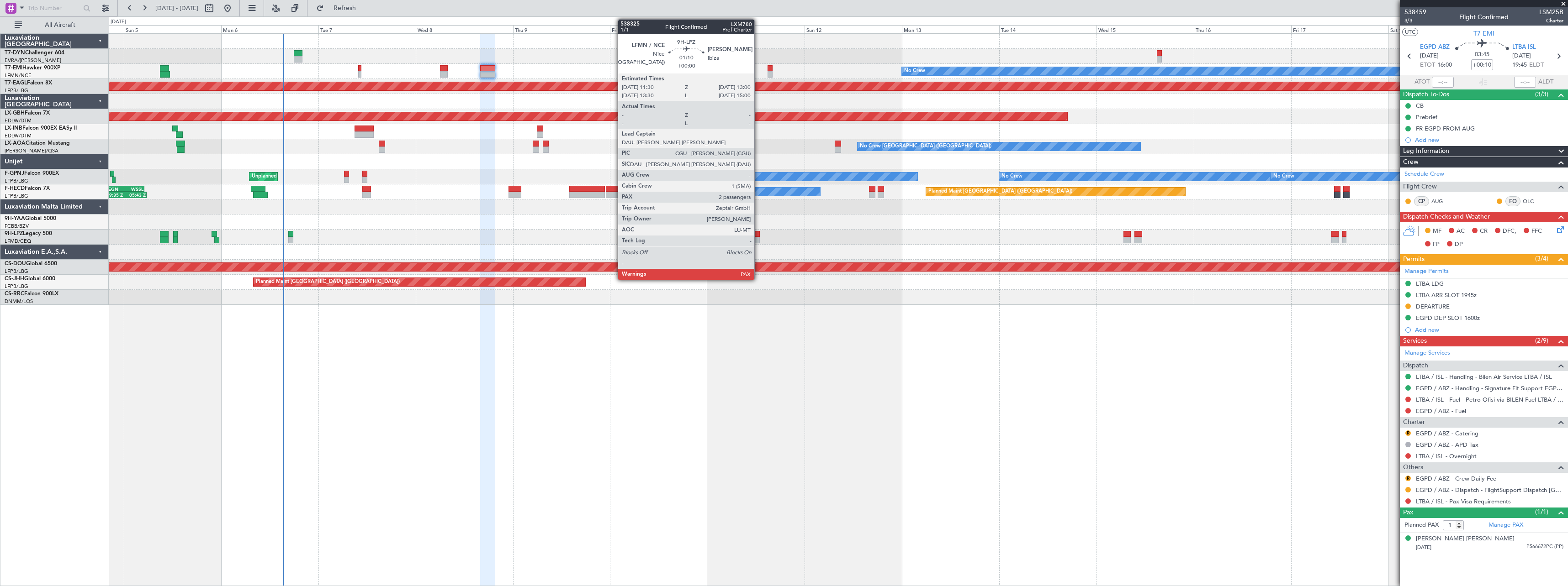
click at [758, 234] on div at bounding box center [757, 234] width 6 height 6
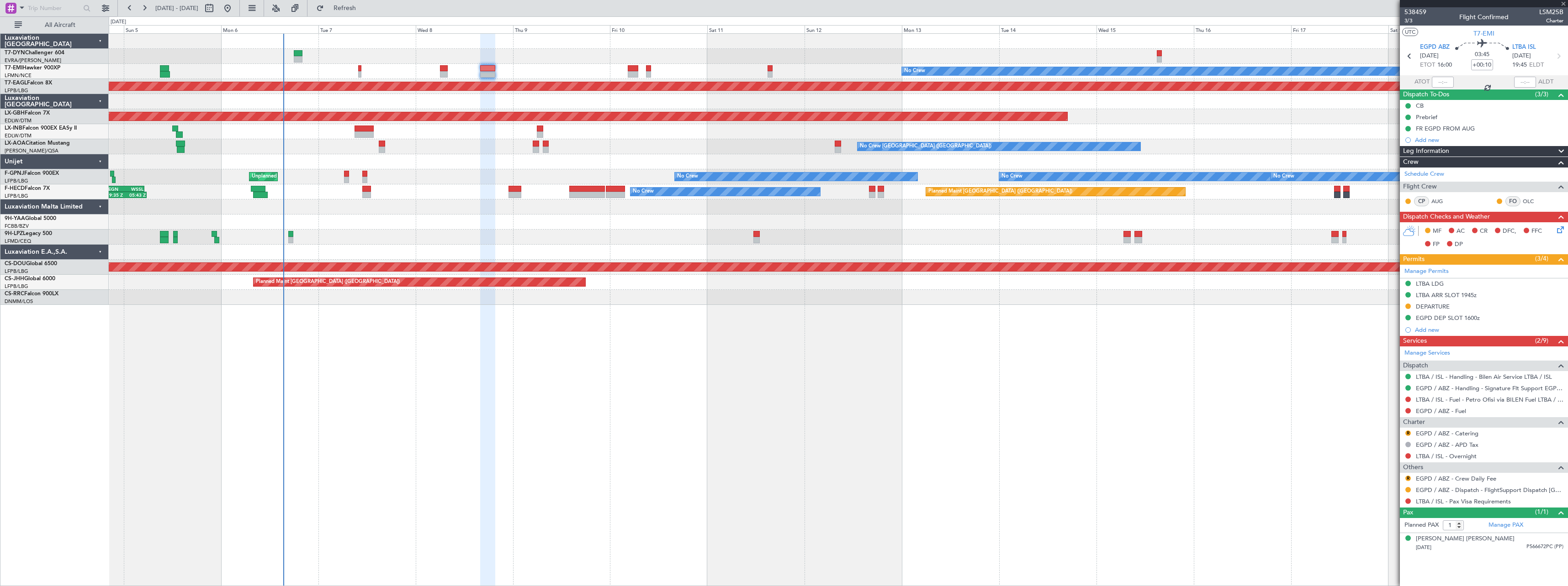
type input "2"
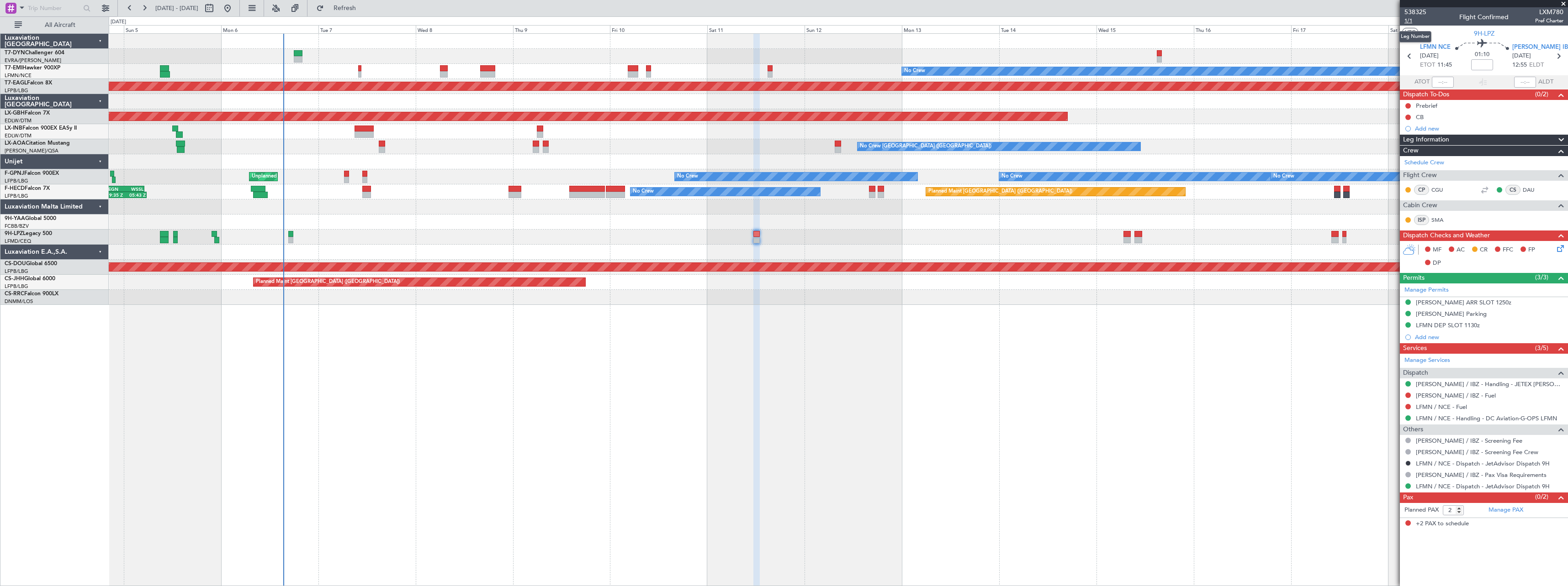
click at [1413, 21] on span "1/1" at bounding box center [1415, 21] width 22 height 8
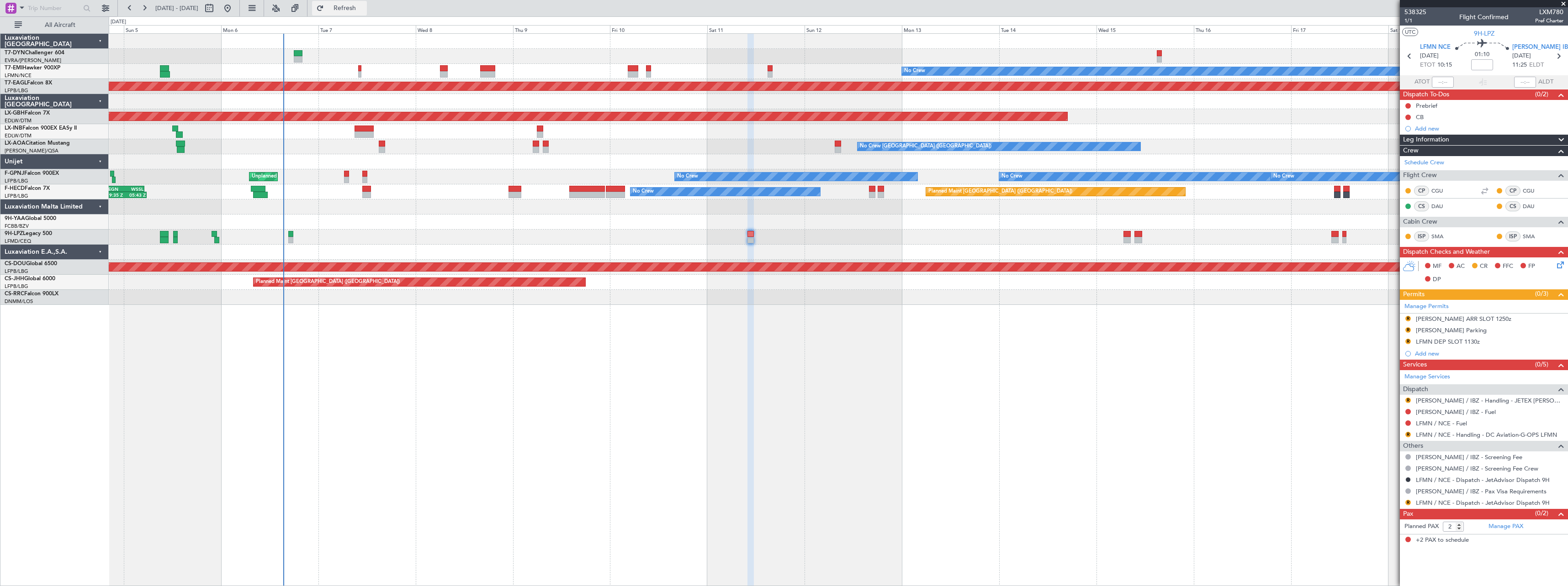
click at [360, 14] on button "Refresh" at bounding box center [339, 8] width 55 height 15
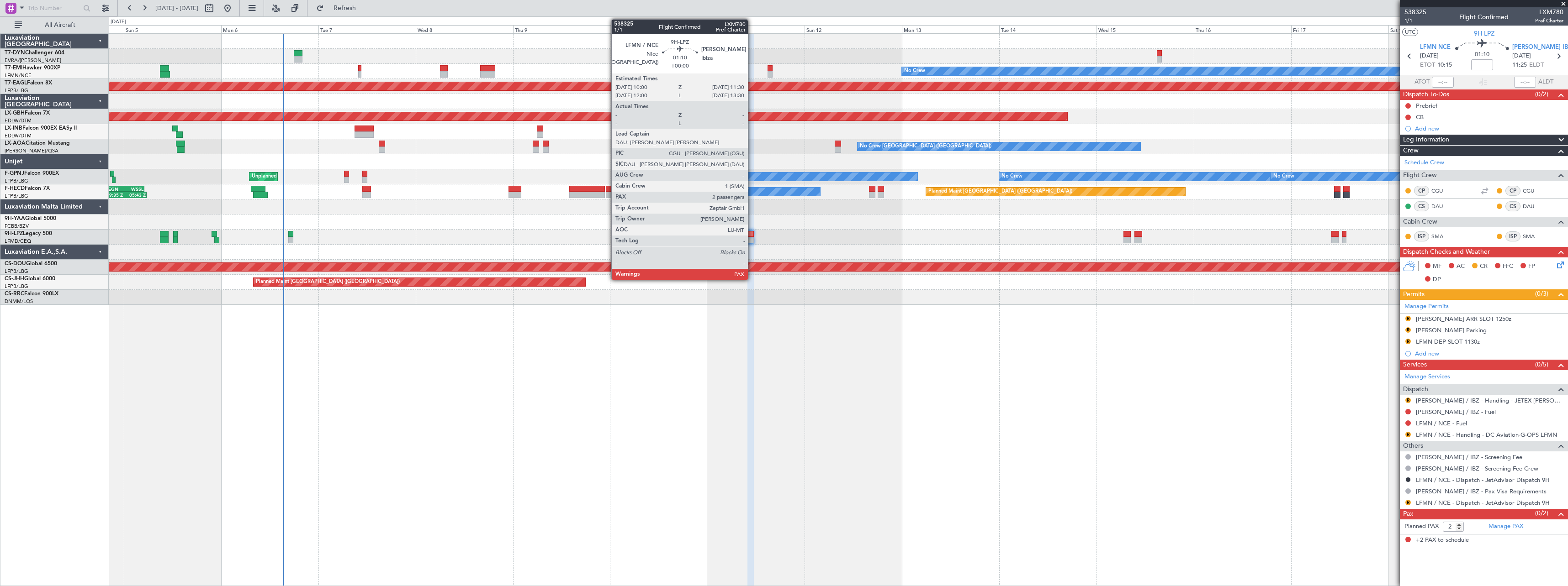
click at [752, 236] on div at bounding box center [751, 234] width 6 height 6
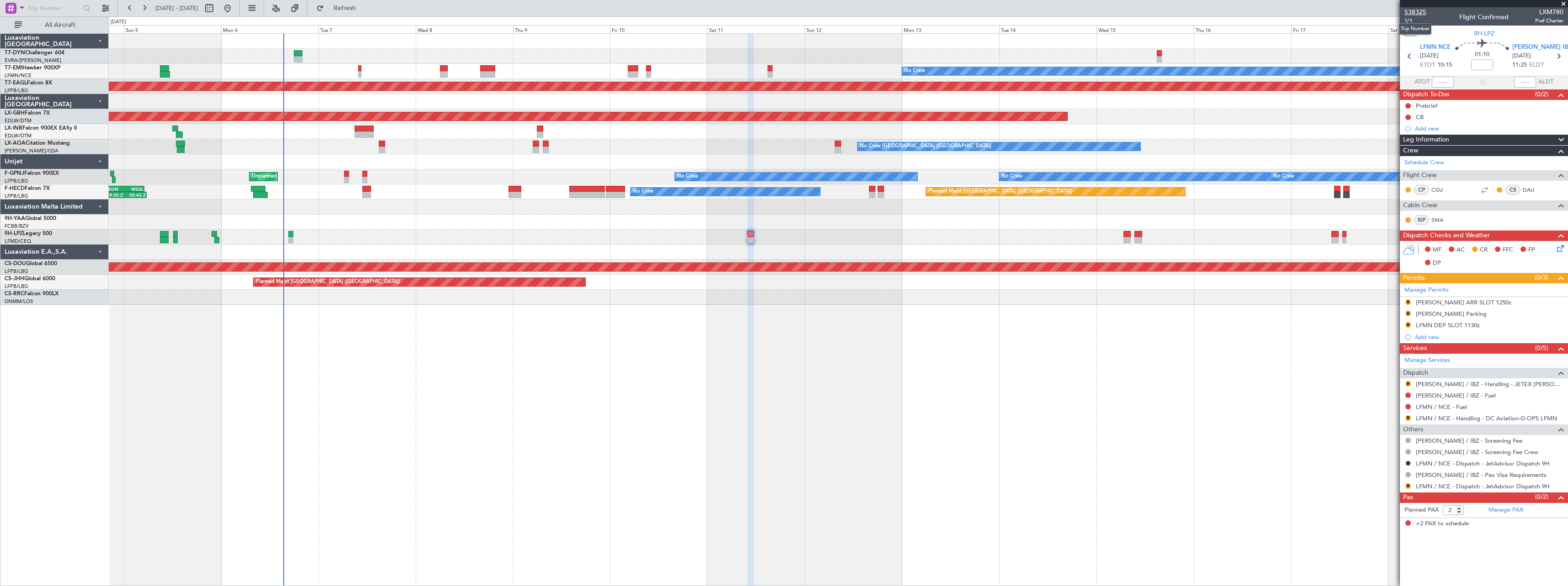
click at [1420, 14] on span "538325" at bounding box center [1415, 12] width 22 height 9
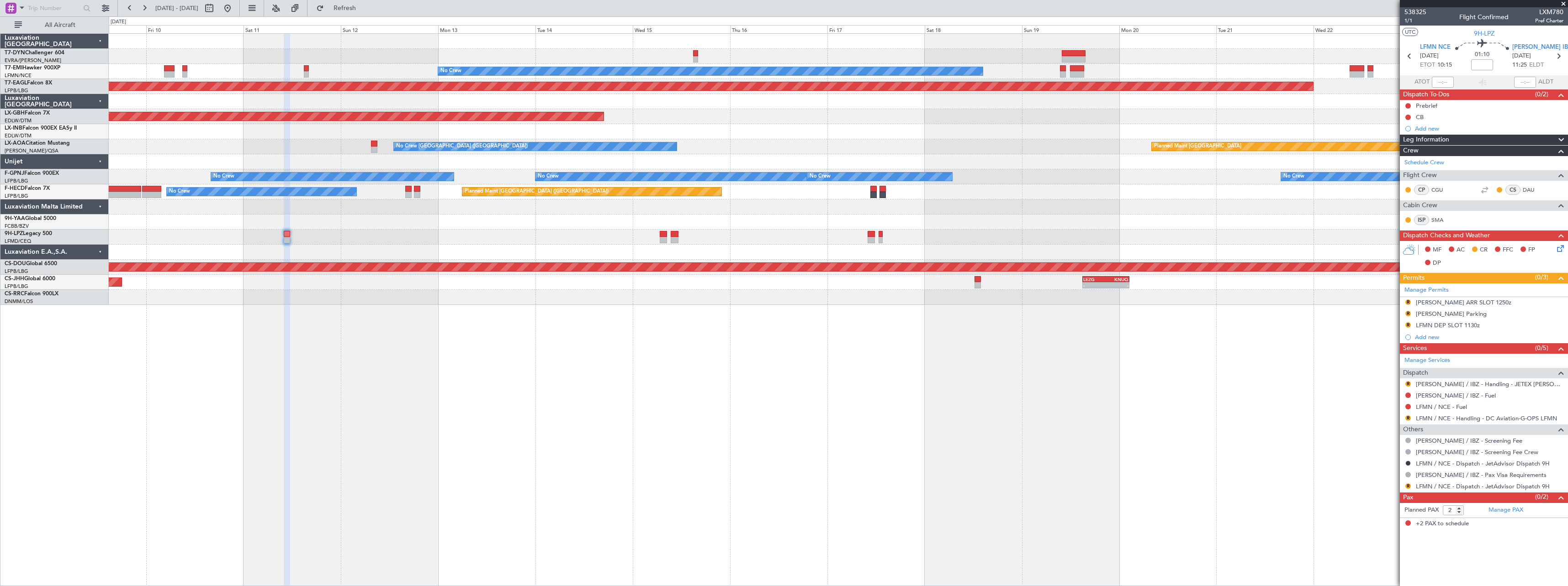
click at [331, 312] on div "No Crew Planned Maint Dubai (Al Maktoum Intl) Planned Maint Nurnberg No Crew Ch…" at bounding box center [838, 310] width 1459 height 553
click at [144, 349] on div "No Crew Planned Maint Dubai (Al Maktoum Intl) Planned Maint Nurnberg No Crew Ch…" at bounding box center [838, 310] width 1459 height 553
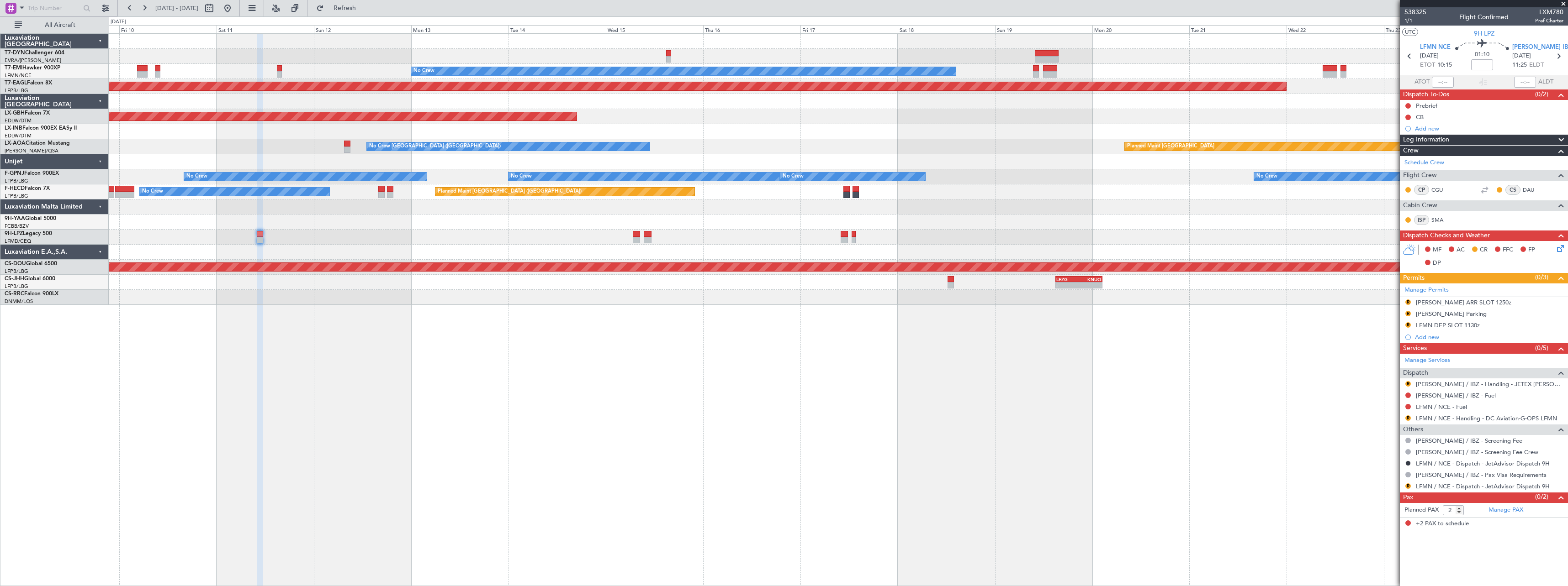
click at [1028, 329] on div "No Crew Planned Maint Dubai (Al Maktoum Intl) Planned Maint Nurnberg Planned Ma…" at bounding box center [838, 310] width 1459 height 553
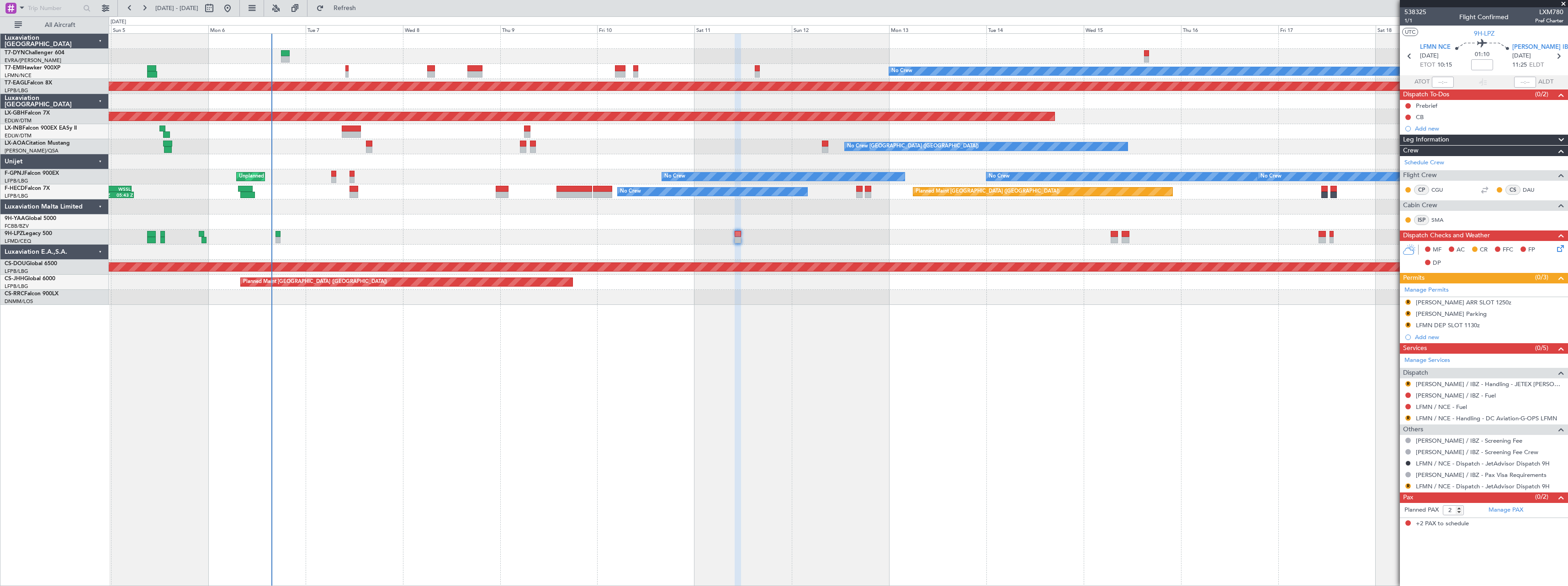
click at [891, 346] on div "No Crew Planned Maint Dubai (Al Maktoum Intl) Planned Maint Nurnberg Planned Ma…" at bounding box center [838, 310] width 1459 height 553
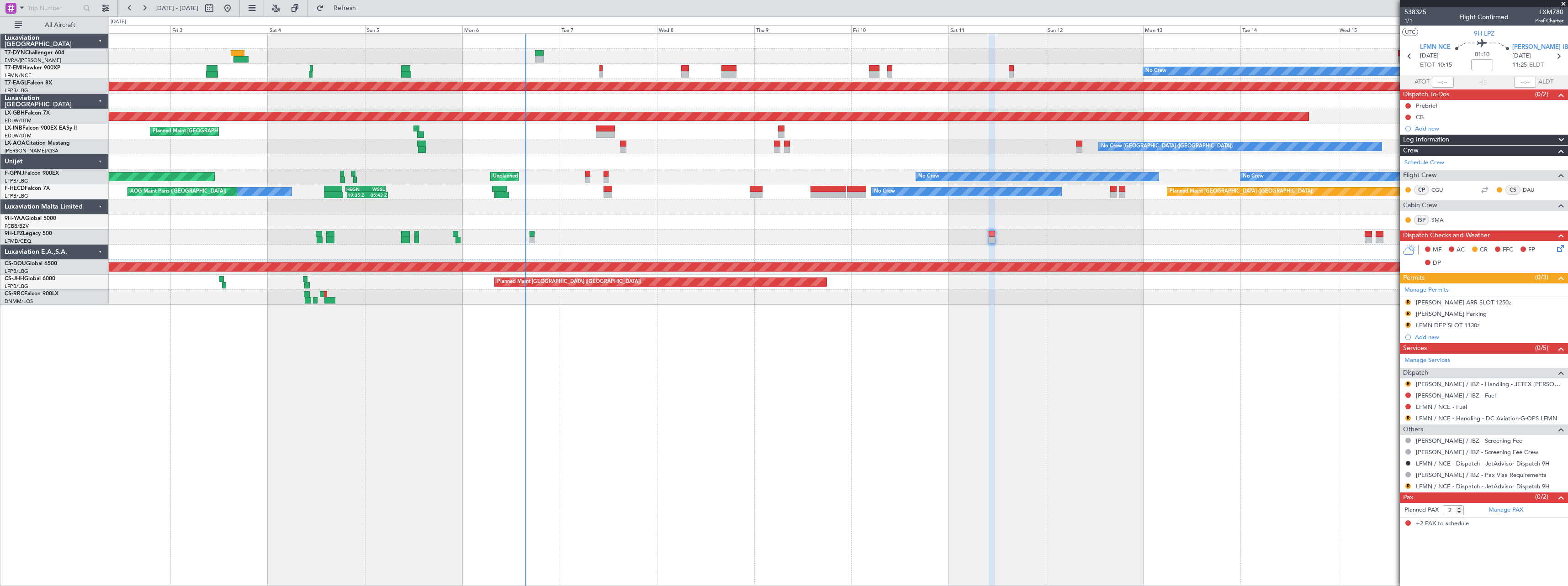
click at [784, 361] on div "No Crew Planned Maint Dubai (Al Maktoum Intl) Planned Maint Nurnberg Planned Ma…" at bounding box center [838, 310] width 1459 height 553
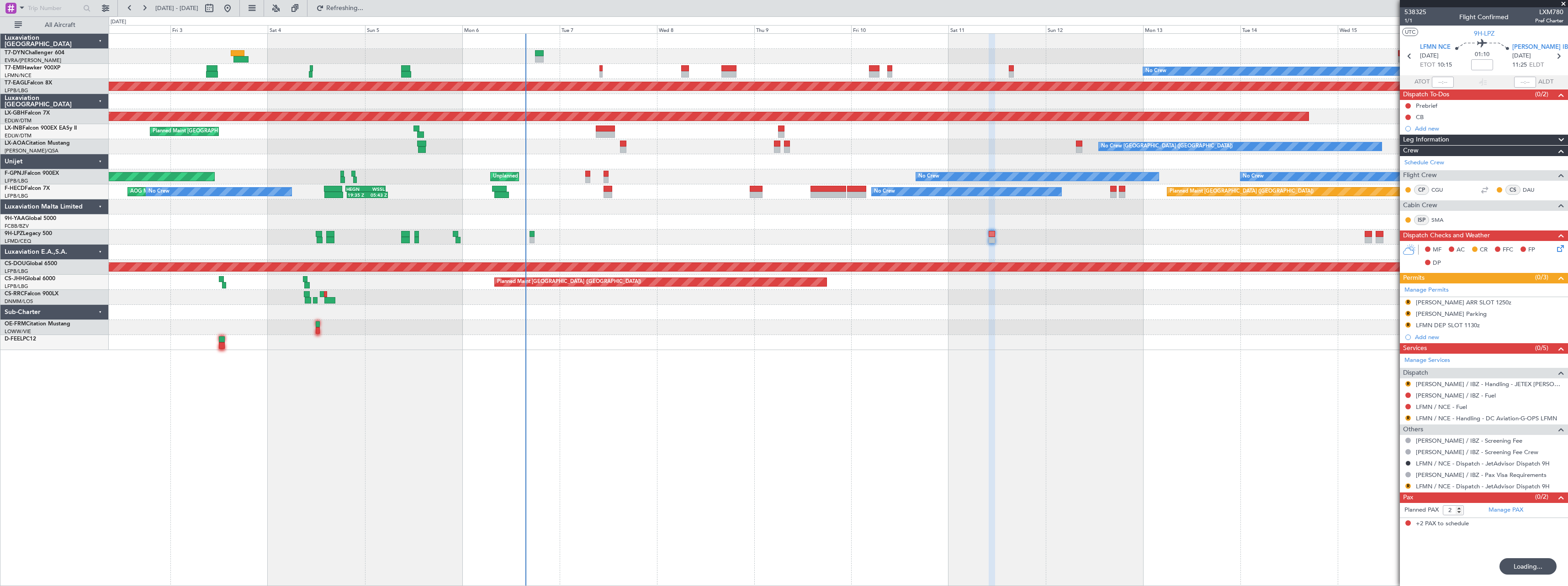
click at [1563, 6] on span at bounding box center [1563, 4] width 9 height 8
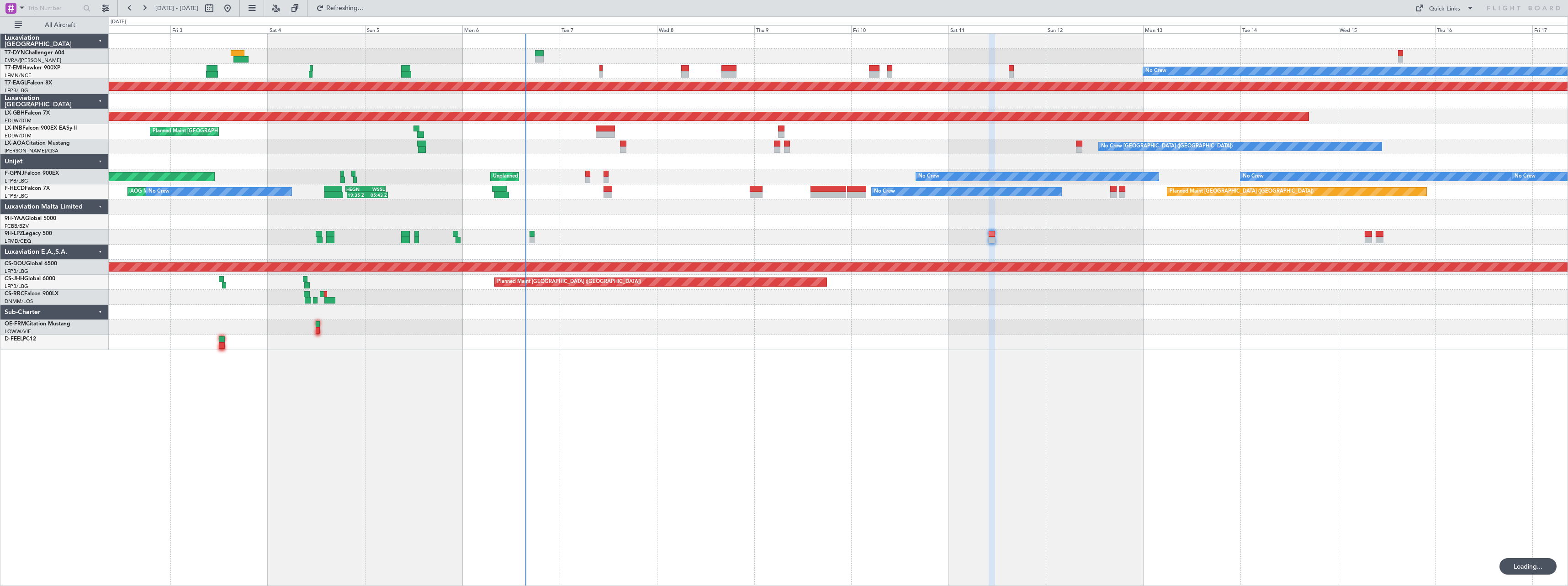
type input "0"
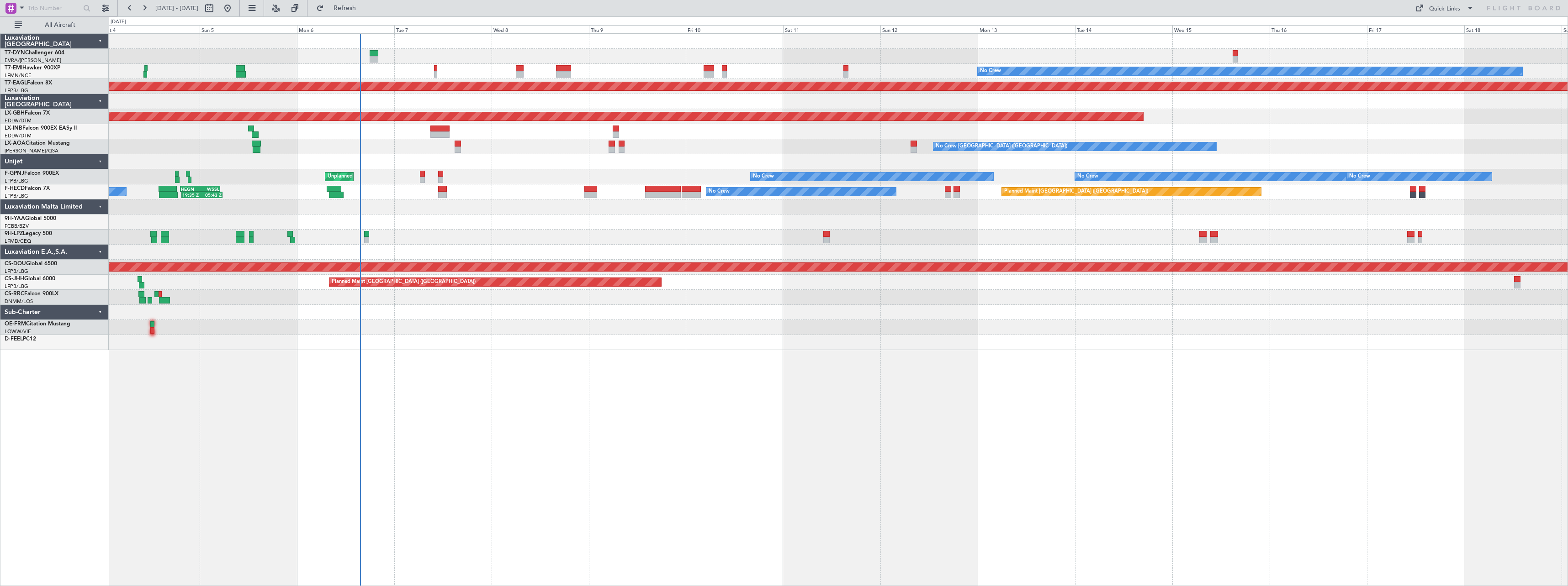
click at [554, 340] on div at bounding box center [838, 343] width 1459 height 15
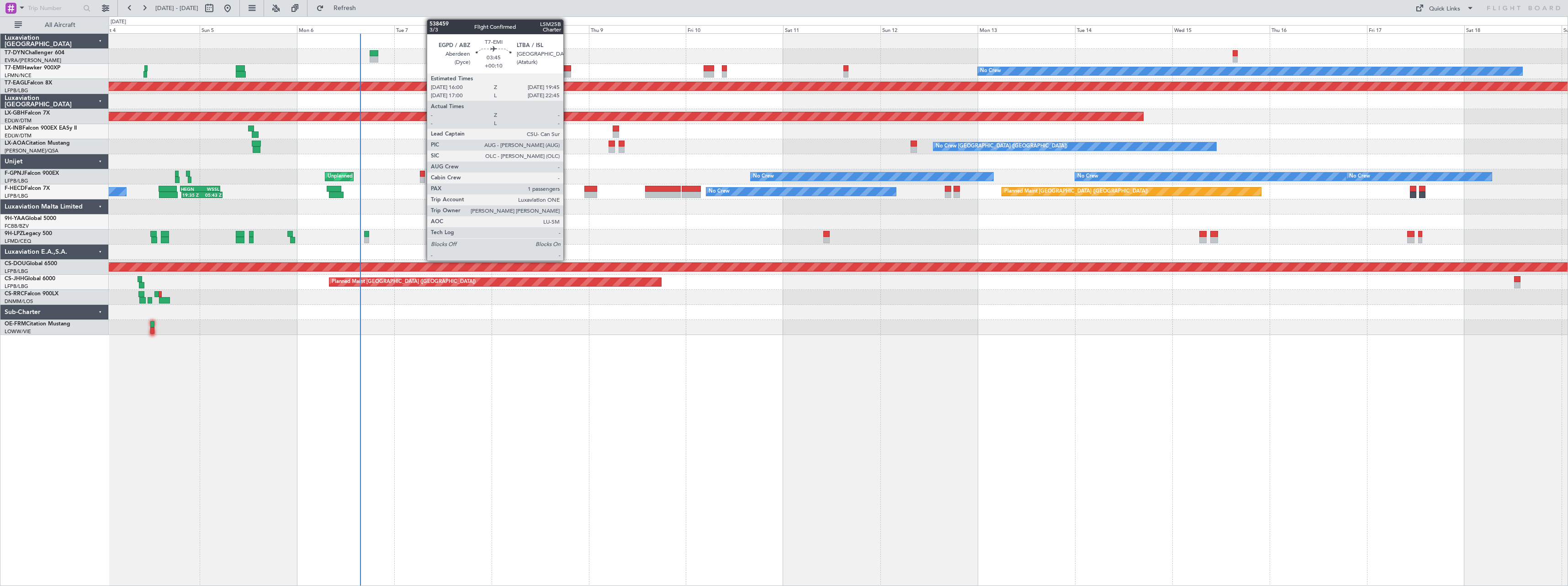
click at [568, 68] on div at bounding box center [564, 68] width 15 height 6
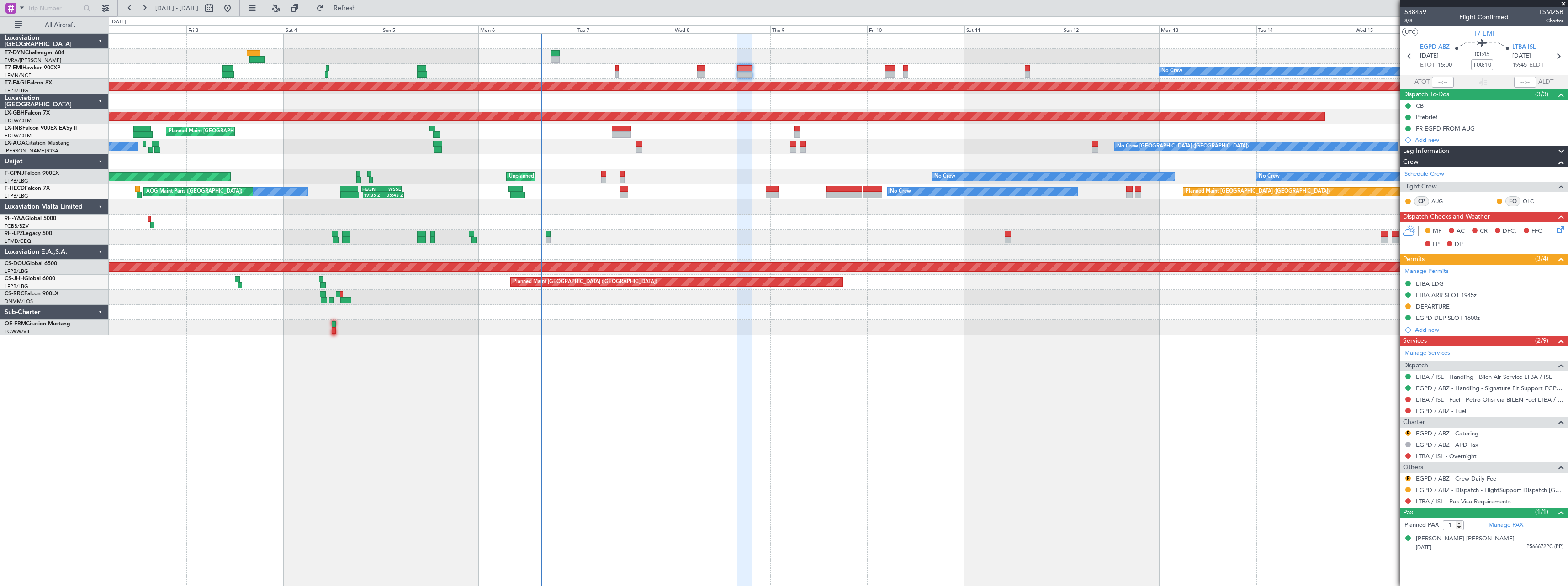
click at [834, 363] on div "No Crew Planned Maint Dubai (Al Maktoum Intl) Planned Maint Nurnberg Planned Ma…" at bounding box center [838, 310] width 1459 height 553
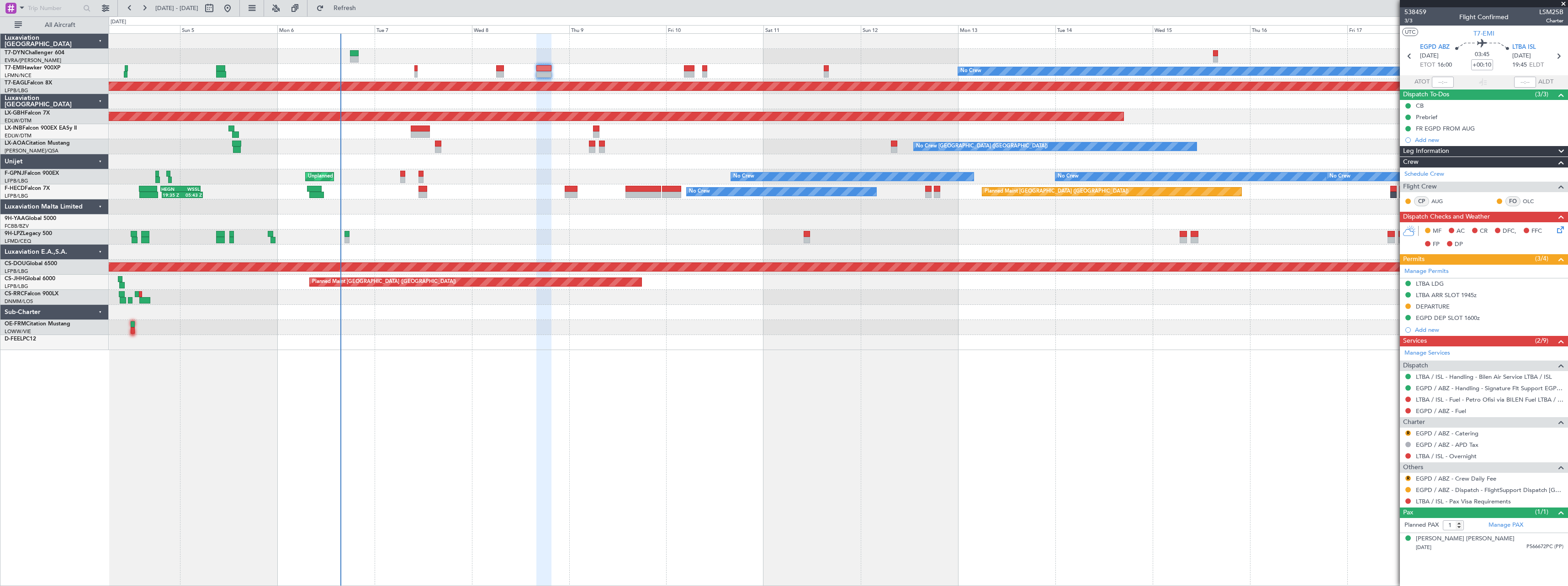
click at [609, 199] on div "No Crew Planned Maint Dubai (Al Maktoum Intl) Planned Maint Nurnberg Planned Ma…" at bounding box center [838, 192] width 1459 height 316
click at [217, 13] on button at bounding box center [209, 8] width 15 height 15
select select "10"
select select "2025"
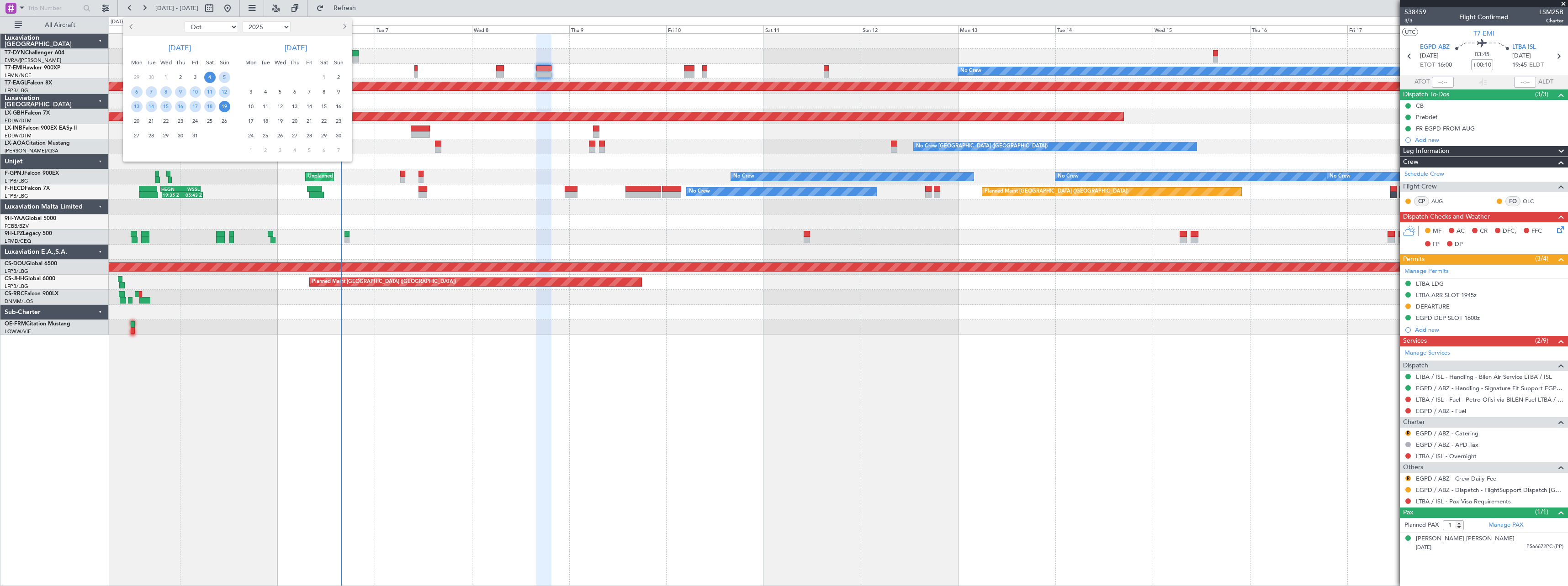
click at [294, 91] on span "6" at bounding box center [294, 91] width 12 height 12
click at [291, 121] on span "20" at bounding box center [294, 121] width 12 height 12
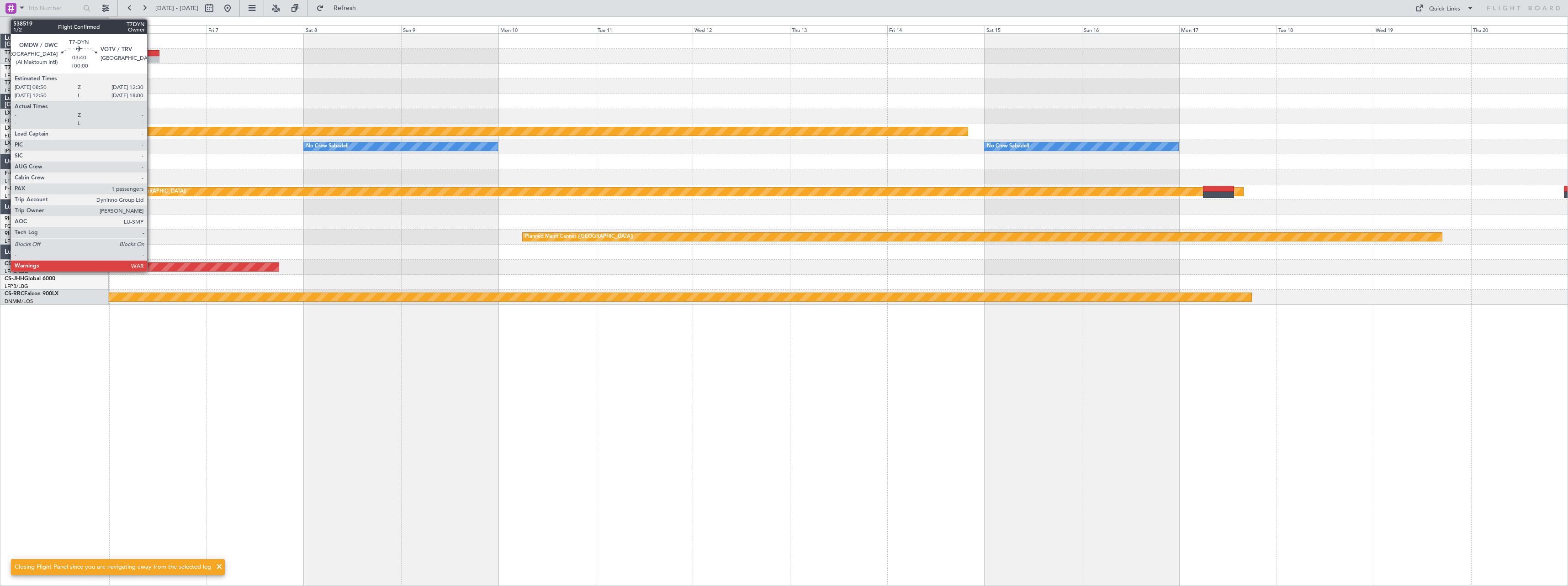
click at [151, 55] on div at bounding box center [152, 53] width 15 height 6
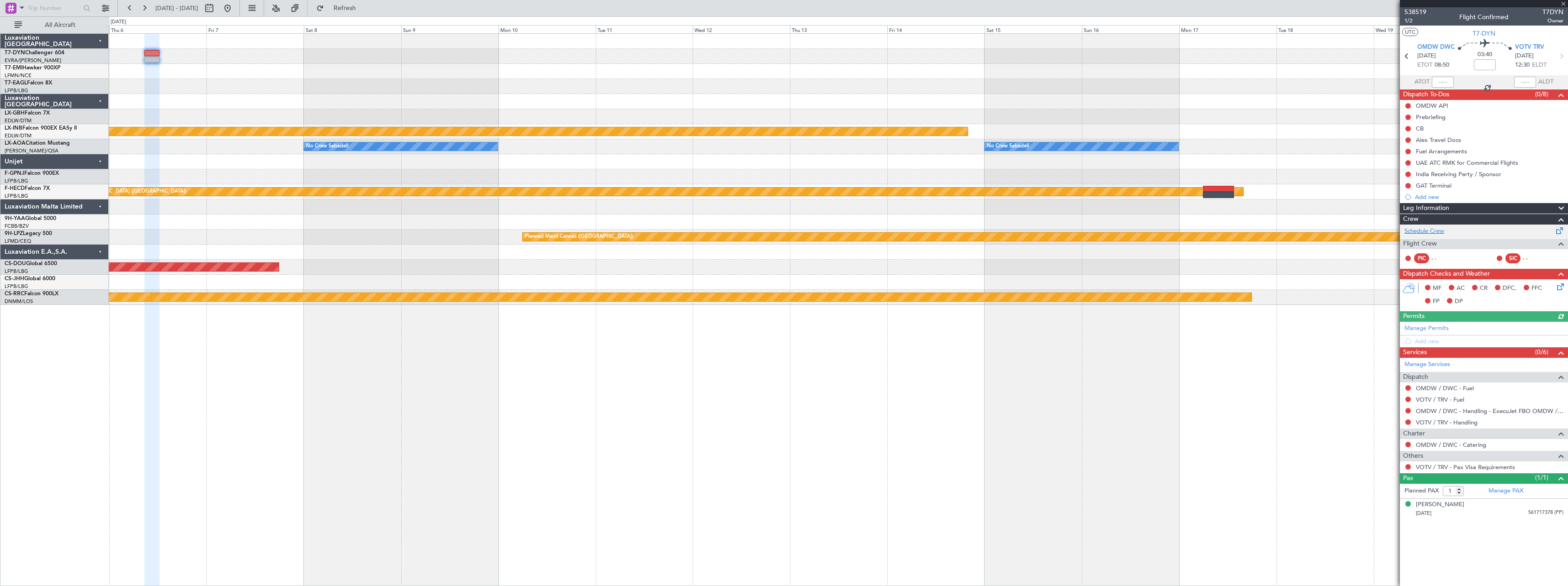
click at [1558, 227] on span at bounding box center [1560, 229] width 11 height 7
click at [45, 51] on link "T7-DYN Challenger 604" at bounding box center [35, 52] width 60 height 5
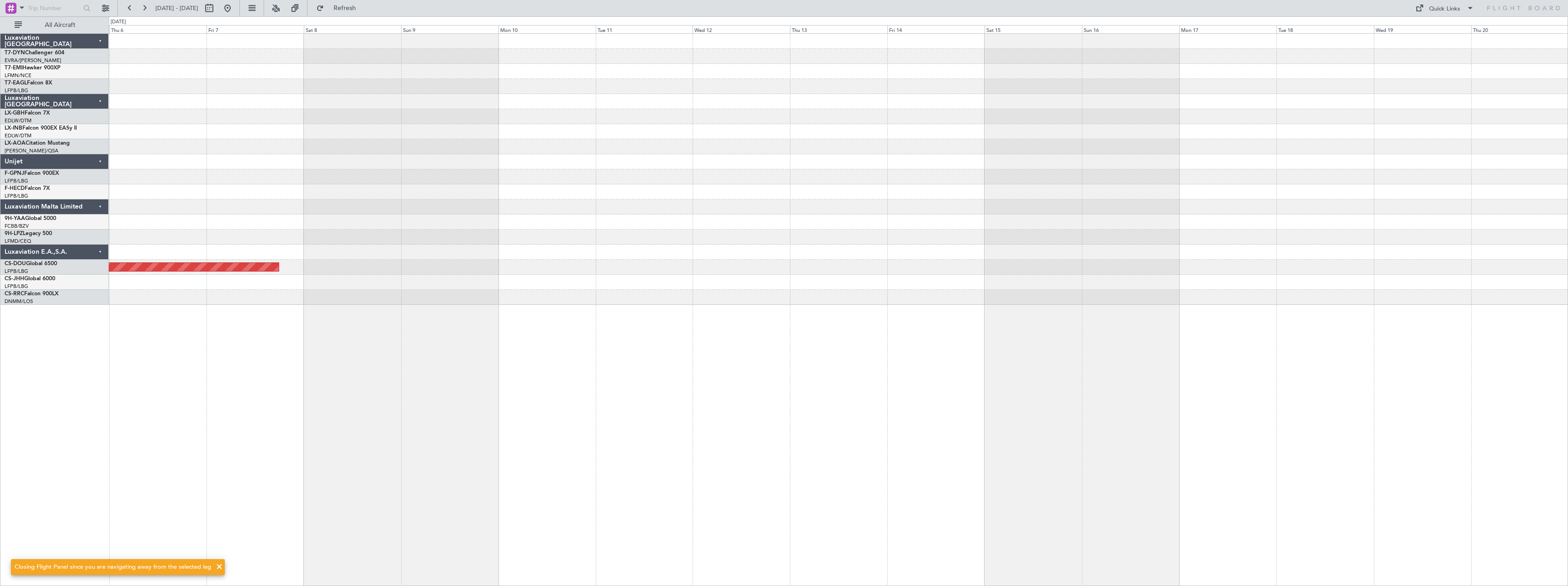
click at [371, 8] on fb-refresh-button "Refresh" at bounding box center [339, 8] width 64 height 16
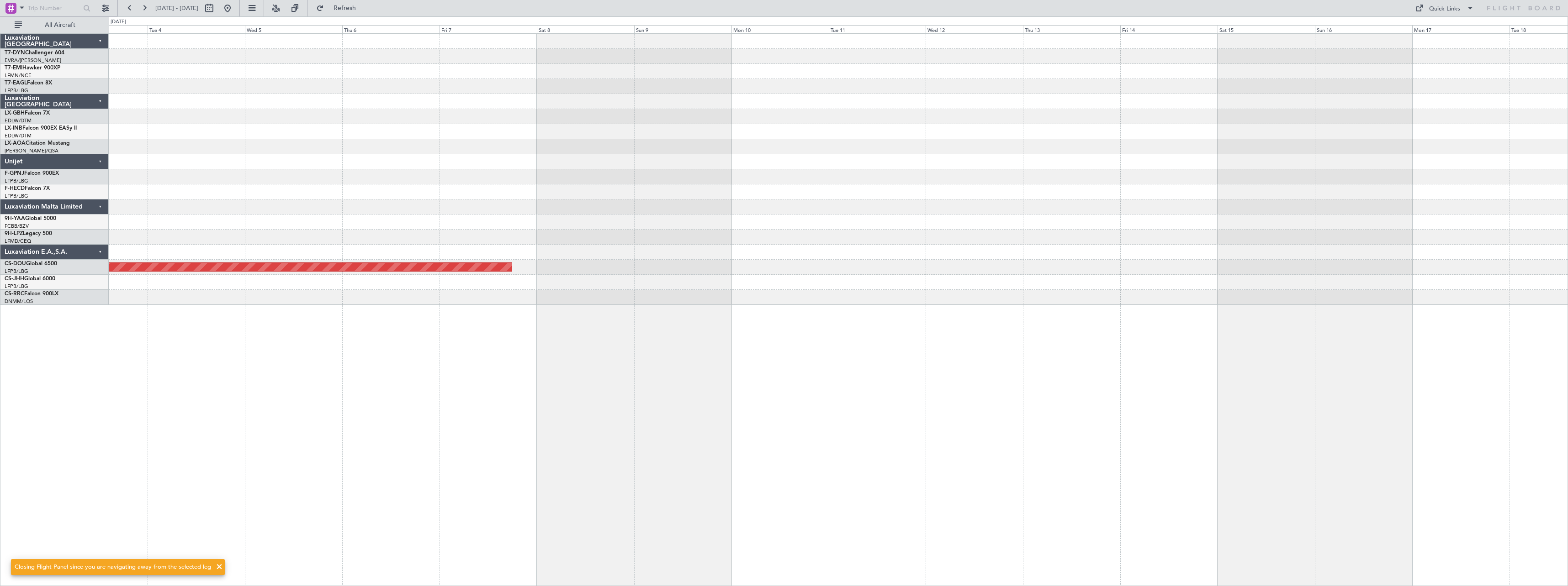
click at [565, 116] on div "Planned Maint London ([GEOGRAPHIC_DATA])" at bounding box center [838, 169] width 1459 height 271
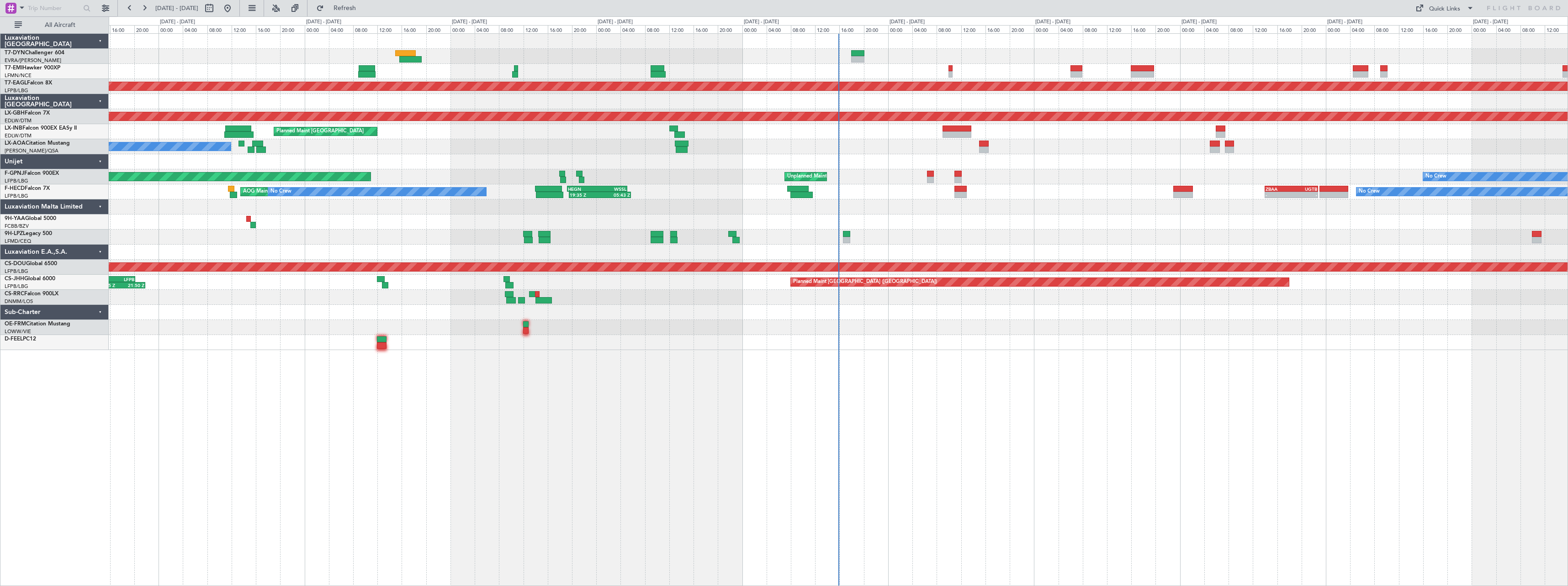
click at [919, 391] on div "No Crew Planned Maint [GEOGRAPHIC_DATA] (Al Maktoum Intl) Planned Maint Nurnber…" at bounding box center [838, 310] width 1459 height 553
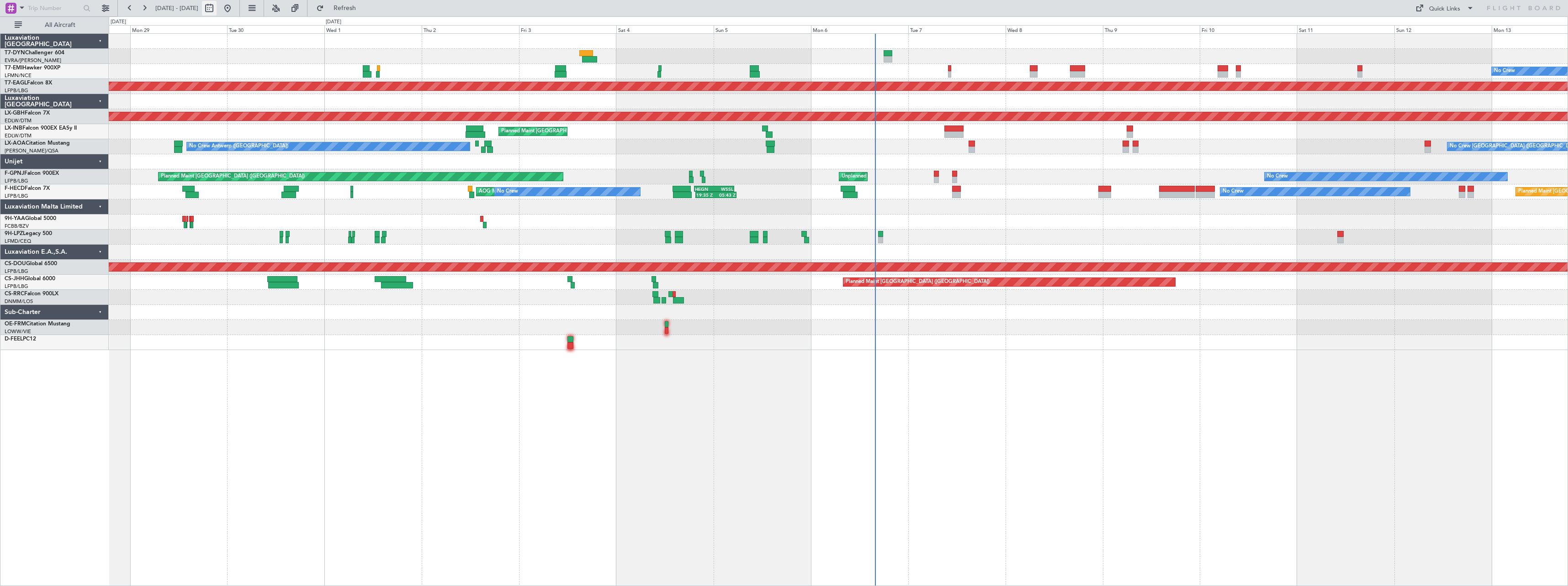
click at [217, 10] on button at bounding box center [209, 8] width 15 height 15
select select "9"
select select "2025"
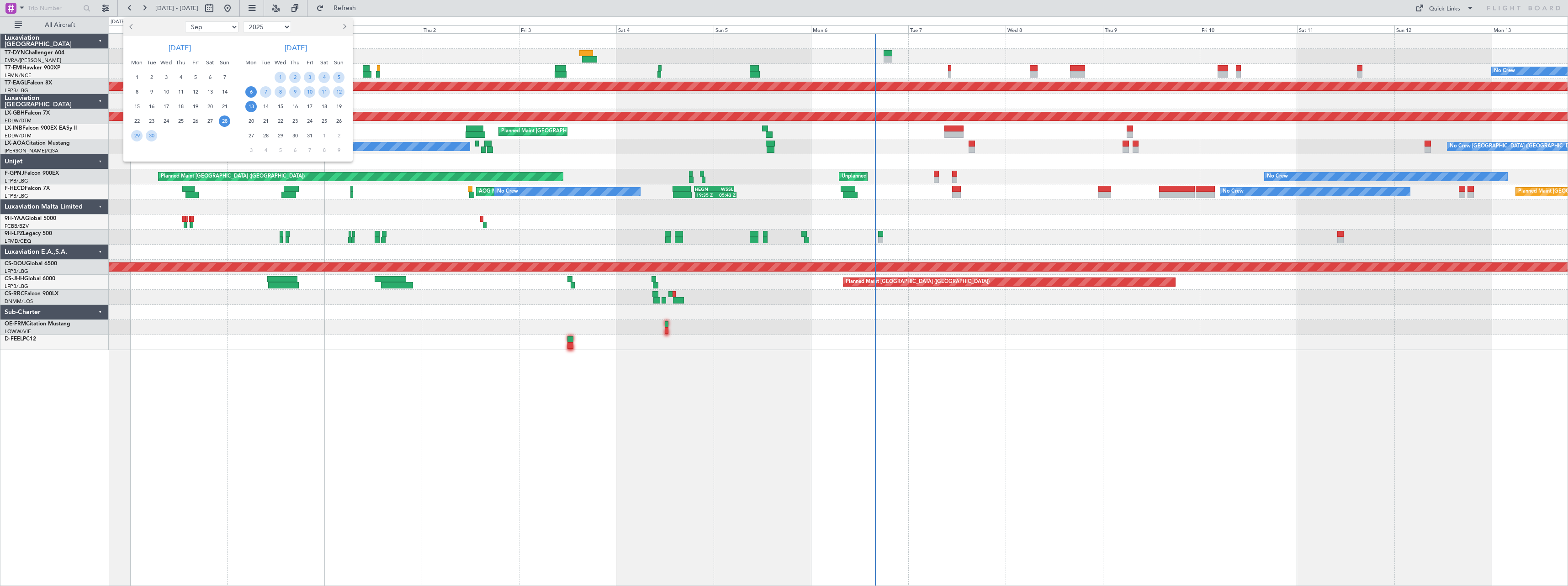
click at [252, 91] on span "6" at bounding box center [250, 91] width 12 height 12
click at [250, 121] on span "20" at bounding box center [250, 121] width 12 height 12
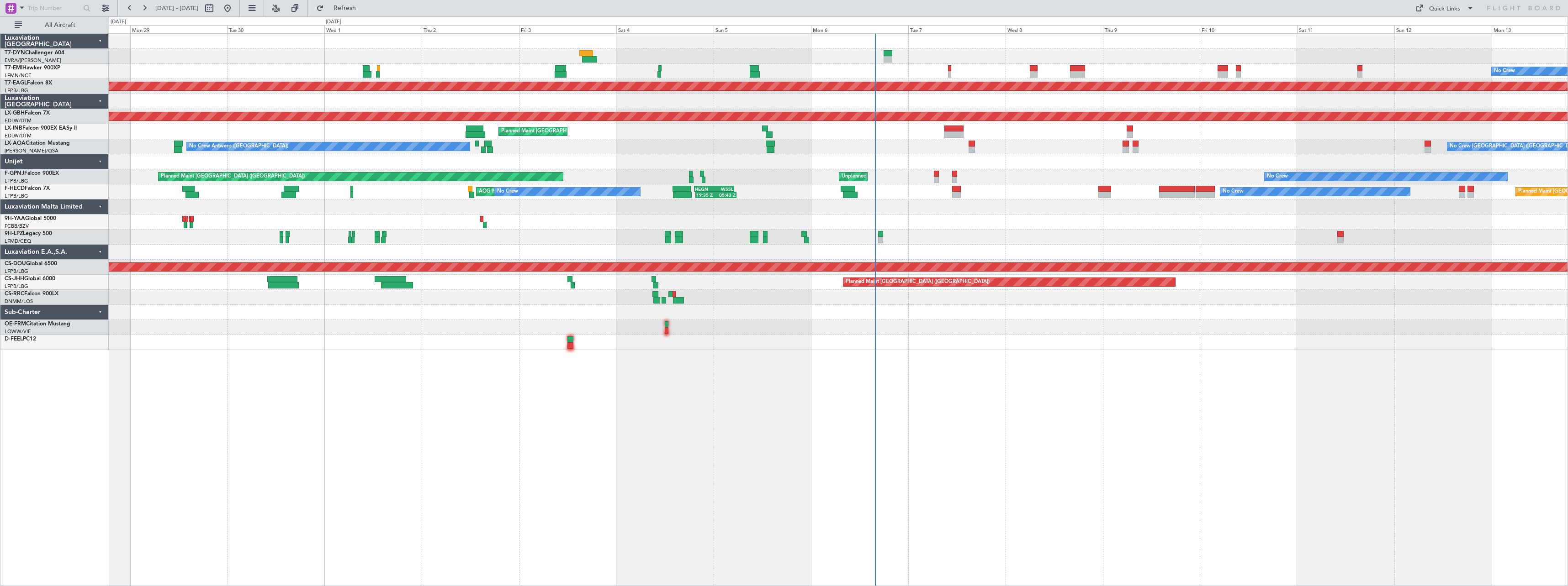
select select "10"
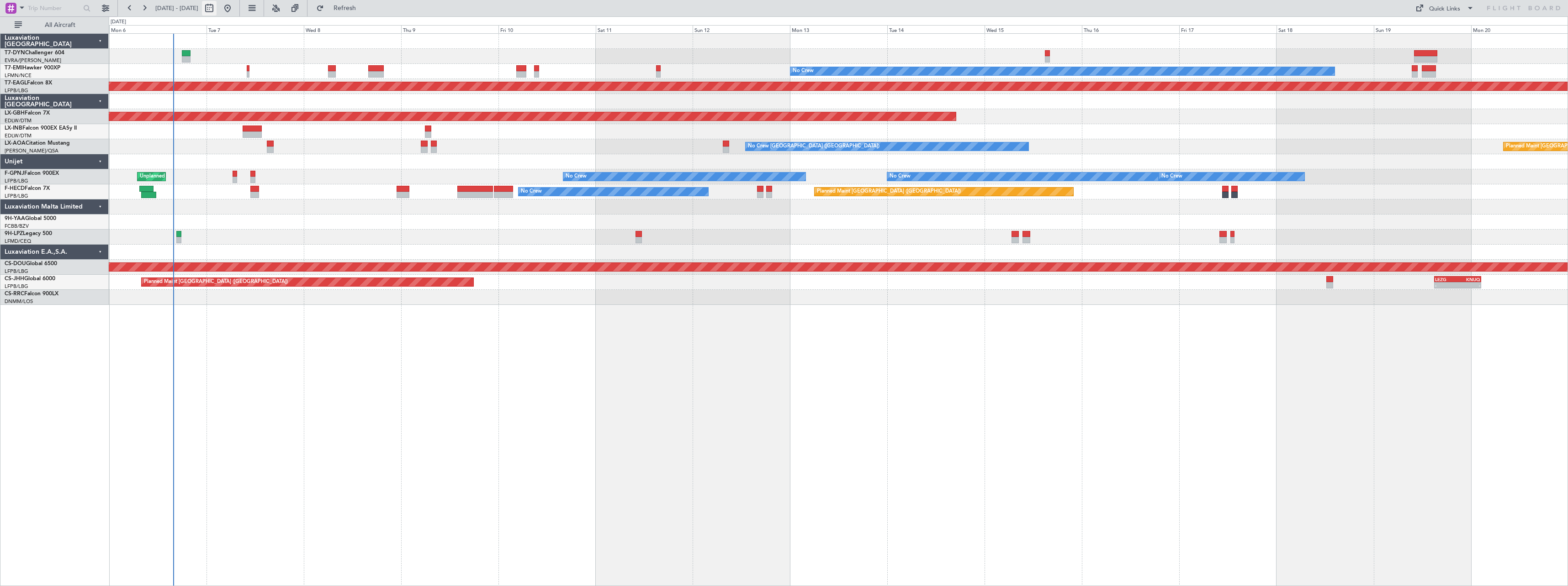
click at [217, 12] on button at bounding box center [209, 8] width 15 height 15
select select "10"
select select "2025"
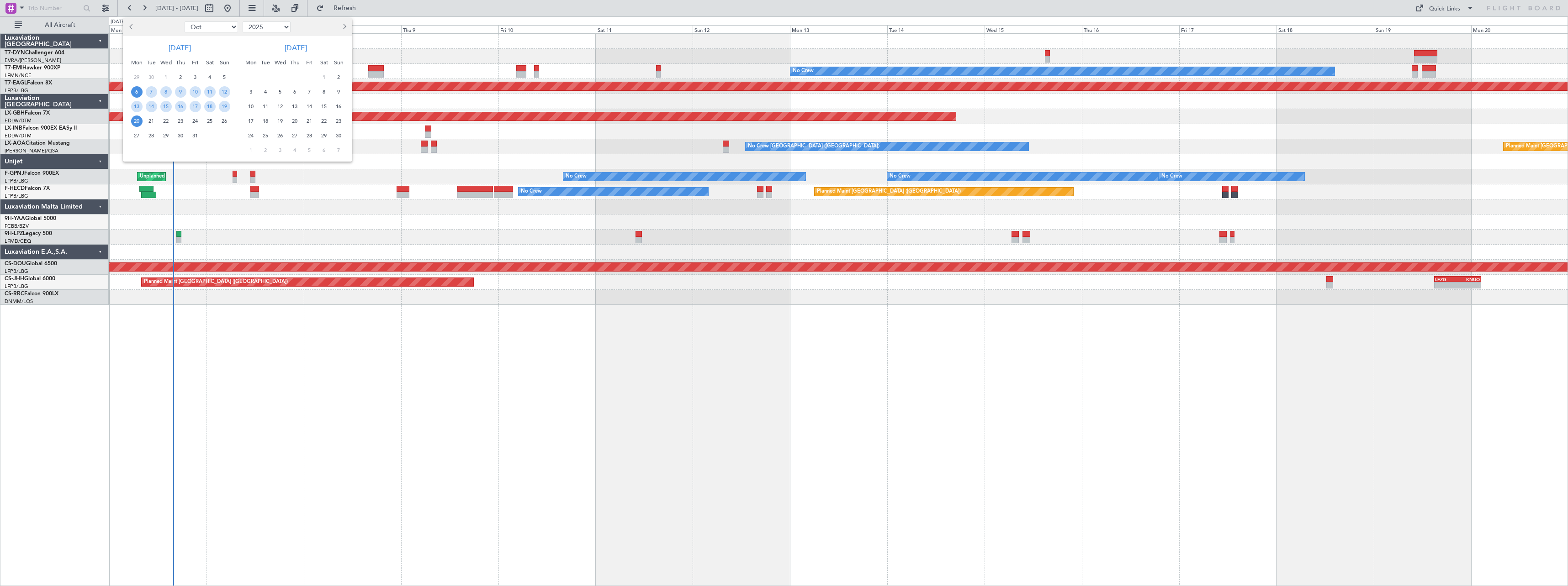
click at [295, 94] on span "6" at bounding box center [294, 91] width 12 height 12
click at [292, 122] on span "20" at bounding box center [294, 121] width 12 height 12
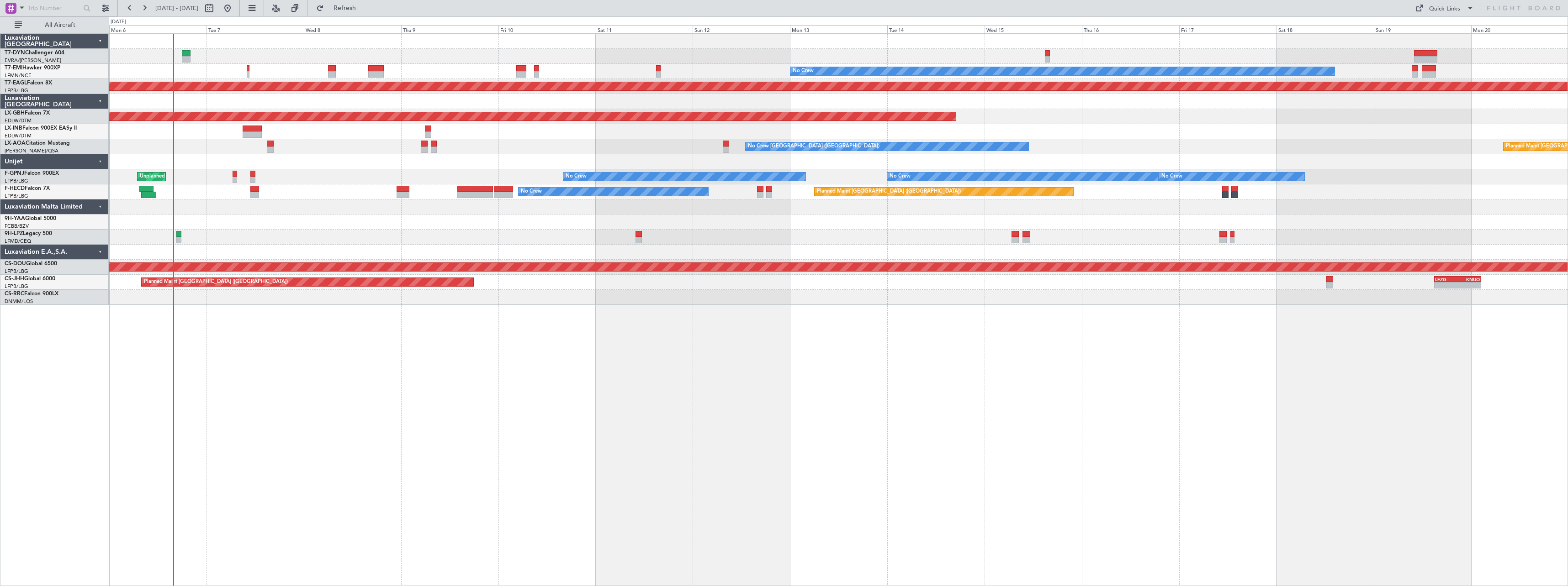
select select "11"
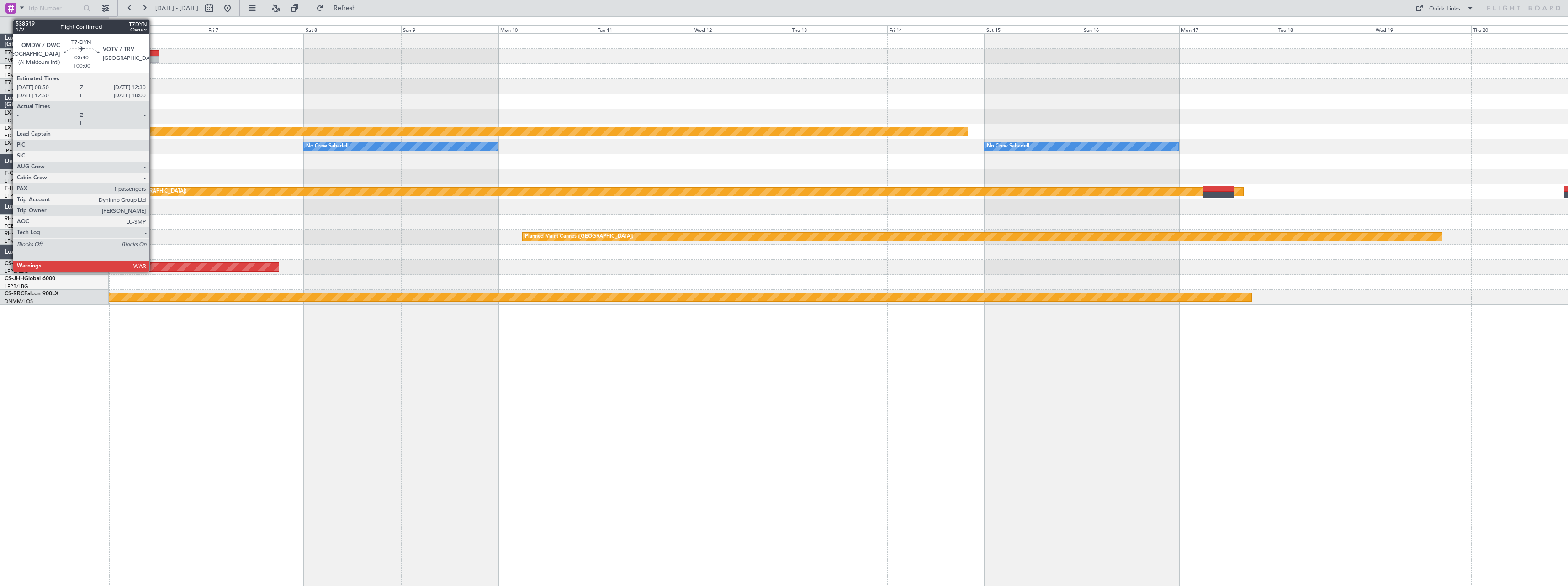
click at [153, 53] on div at bounding box center [152, 53] width 15 height 6
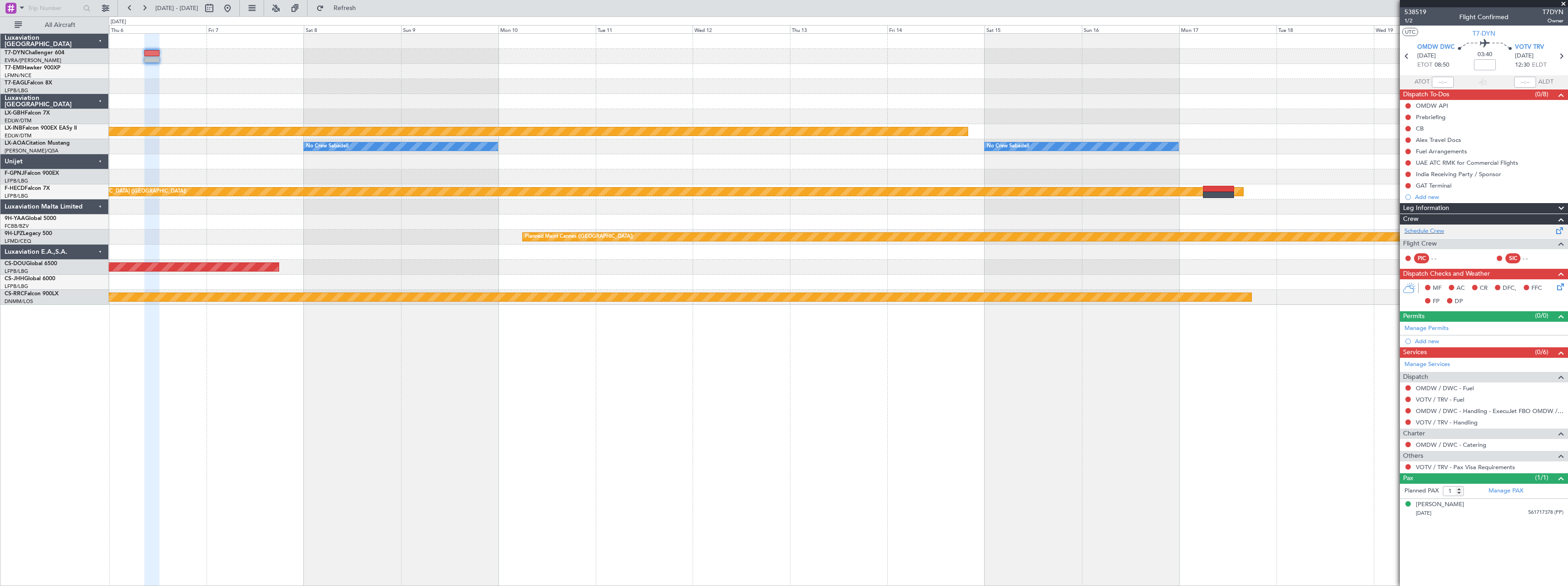
click at [1560, 231] on span at bounding box center [1560, 229] width 11 height 7
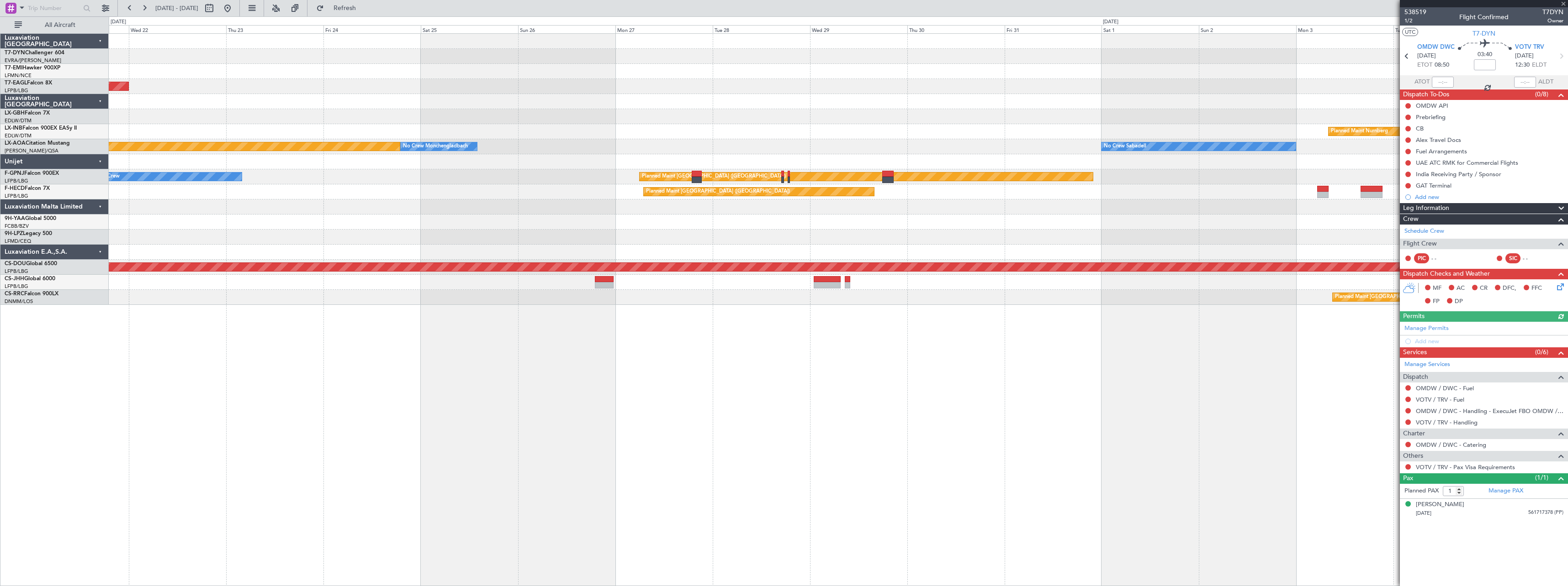
click at [660, 94] on div "No Crew Planned Maint [GEOGRAPHIC_DATA] (Al Maktoum Intl) Planned Maint Nurnber…" at bounding box center [838, 169] width 1459 height 271
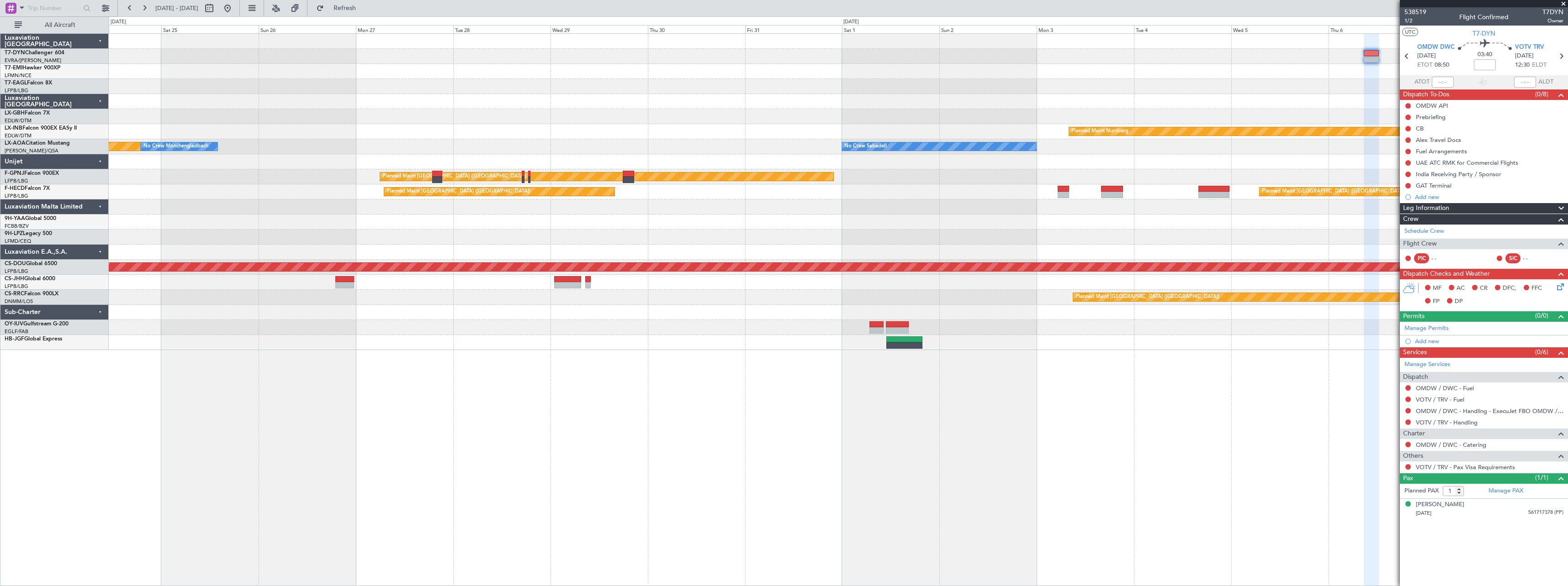
click at [211, 344] on div "Planned Maint Dubai (Al Maktoum Intl) Planned Maint Nurnberg No Crew Sabadell P…" at bounding box center [838, 310] width 1459 height 553
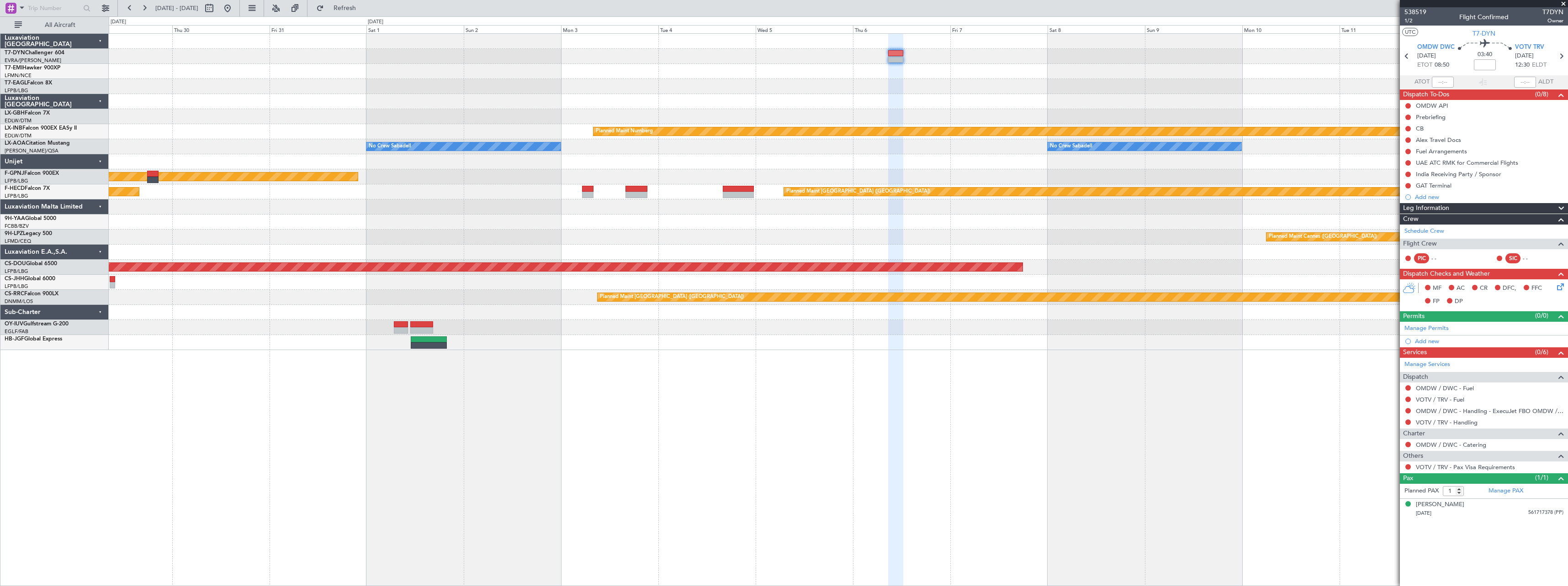
click at [508, 368] on div "Planned Maint Nurnberg No Crew Sabadell No Crew Sabadell No Crew Sabadell Plann…" at bounding box center [838, 310] width 1459 height 553
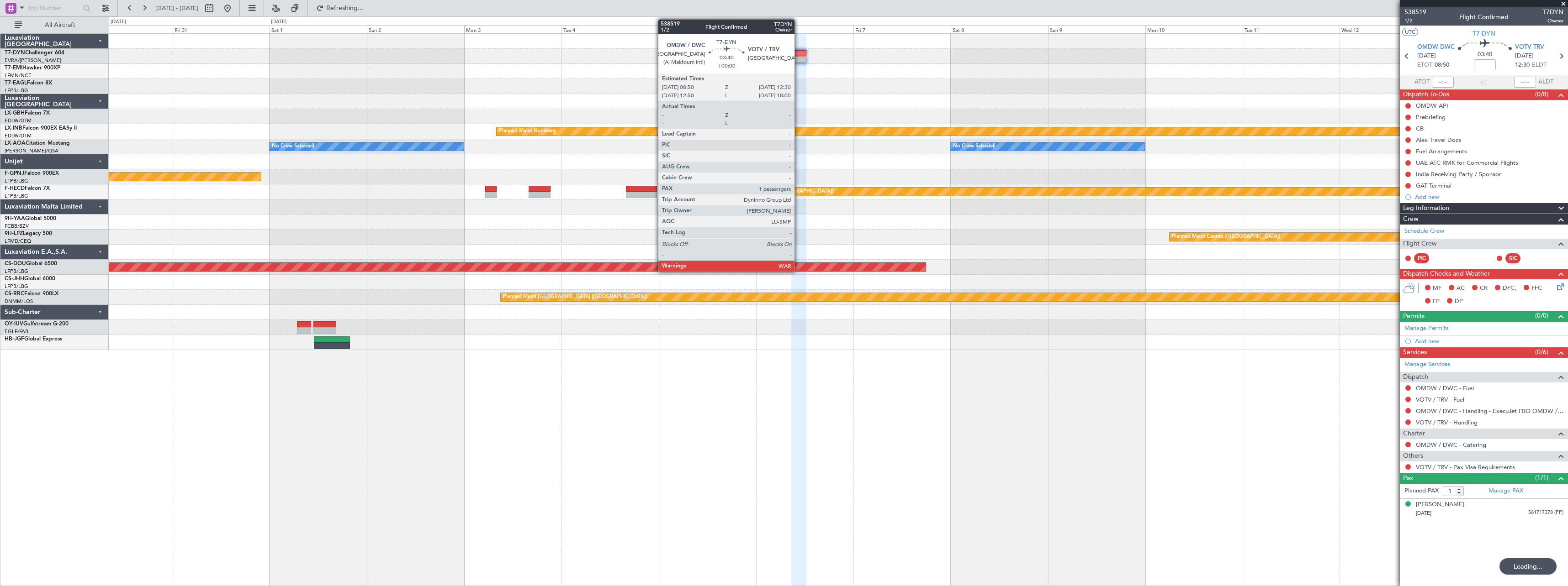
click at [798, 51] on div at bounding box center [799, 53] width 15 height 6
